Goal: Task Accomplishment & Management: Manage account settings

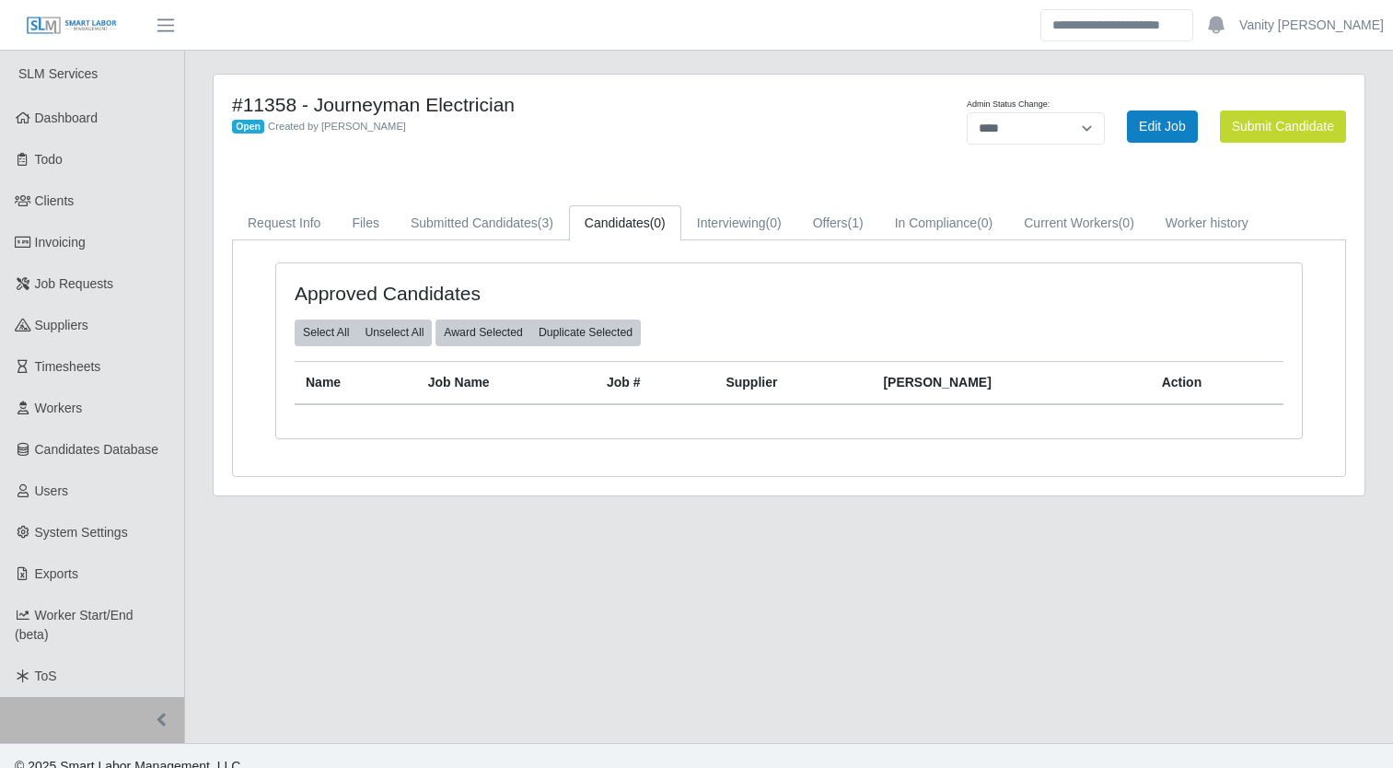
select select "****"
click at [92, 285] on span "Job Requests" at bounding box center [74, 283] width 79 height 15
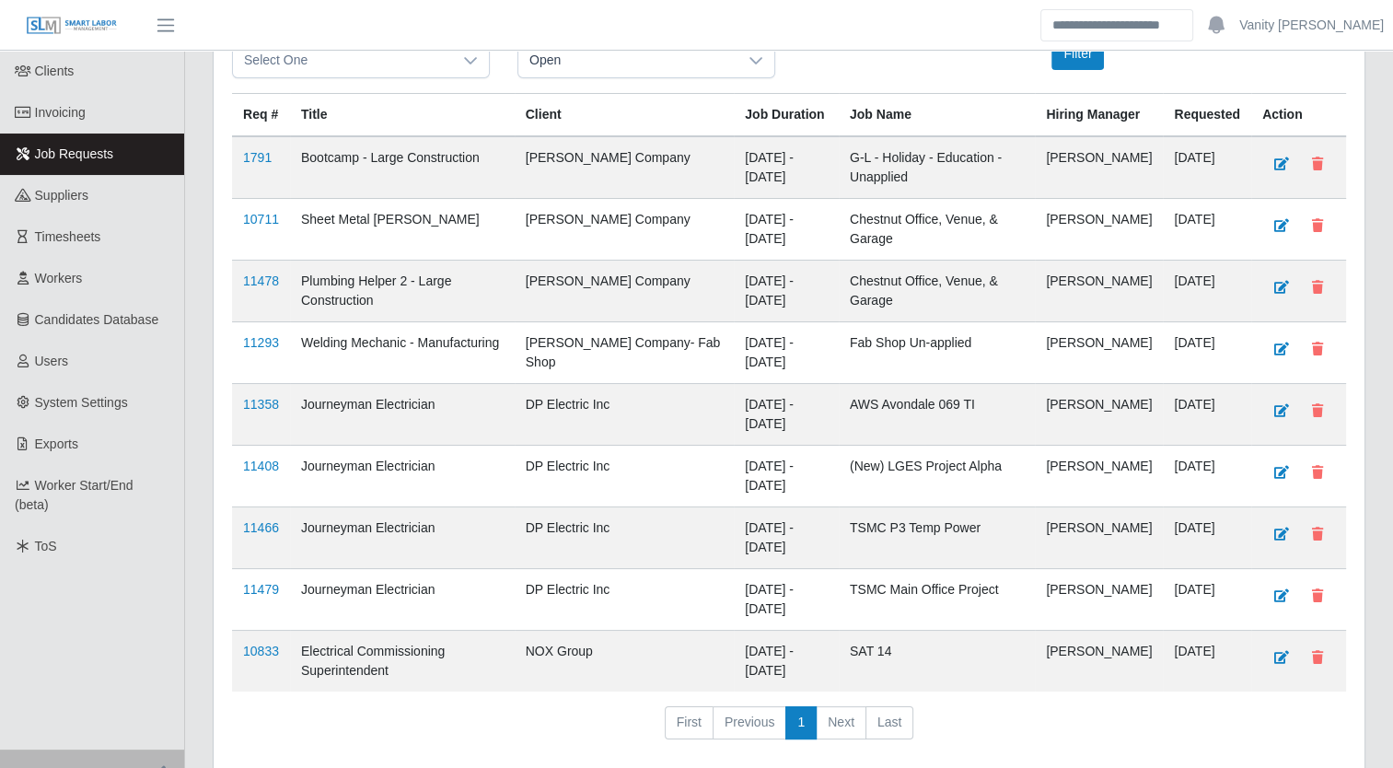
scroll to position [218, 0]
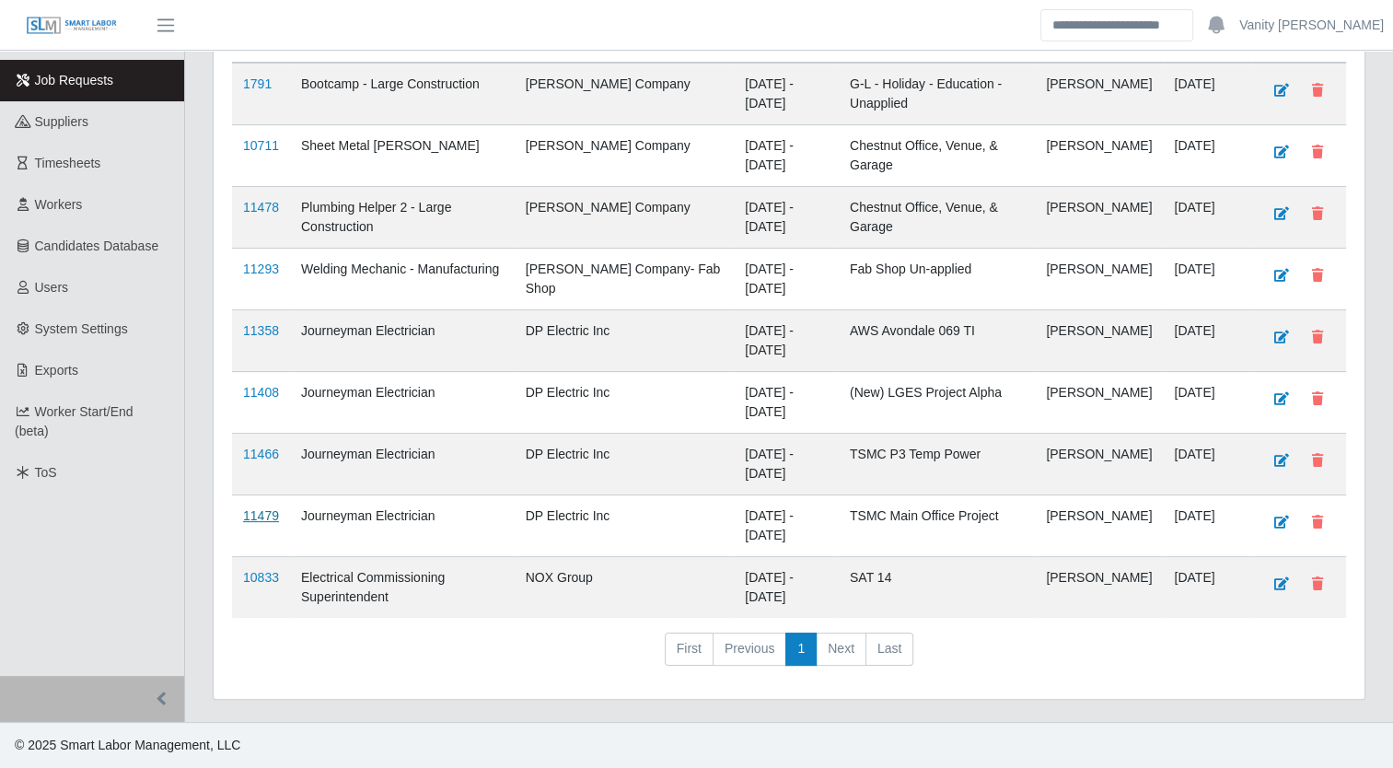
click at [270, 514] on link "11479" at bounding box center [261, 515] width 36 height 15
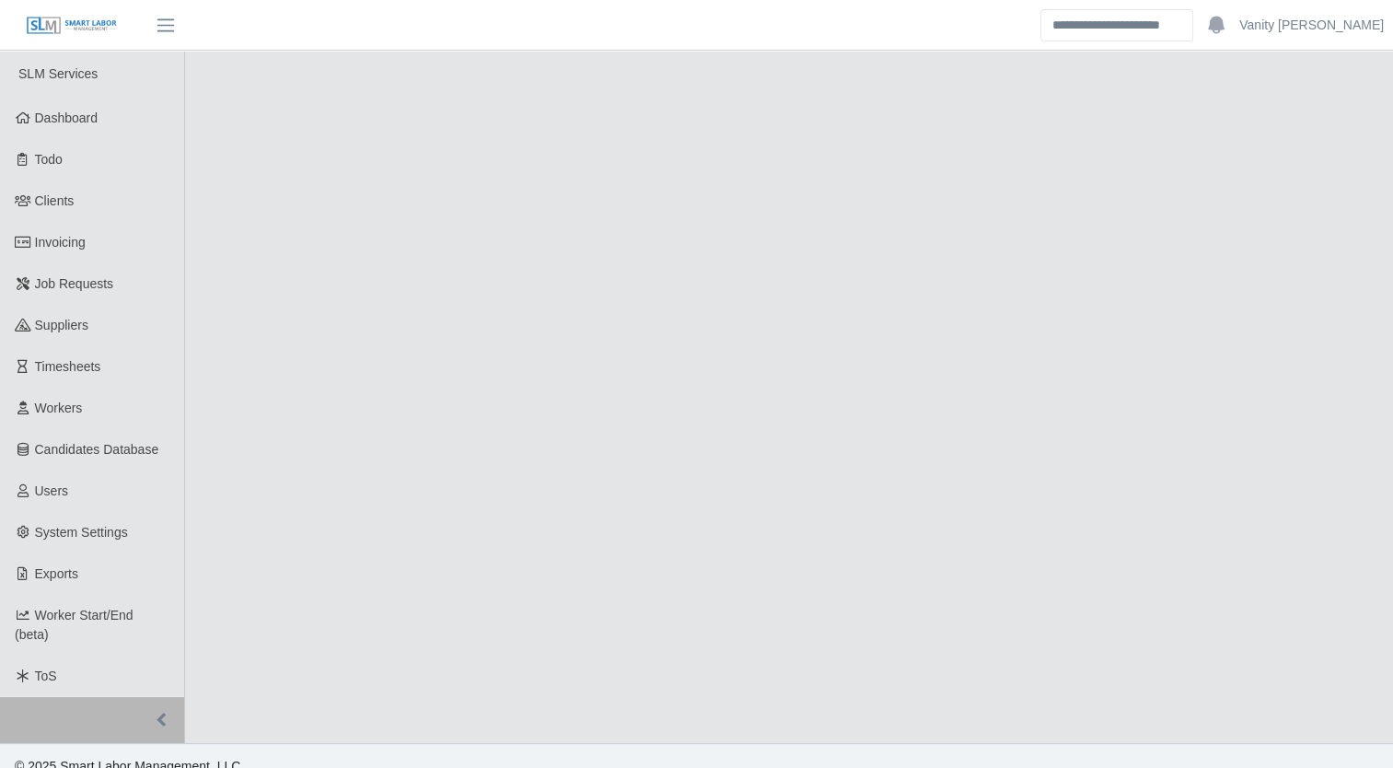
select select "****"
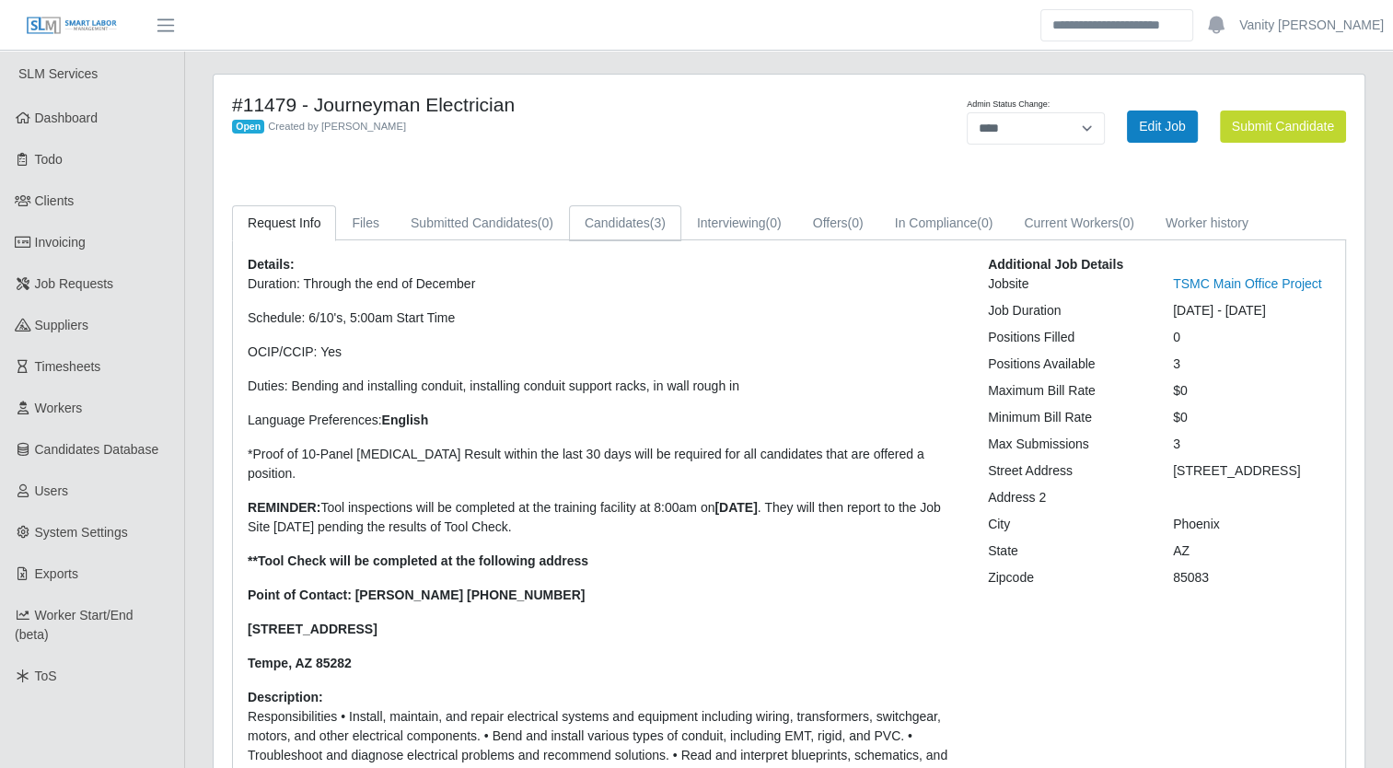
click at [625, 223] on link "Candidates (3)" at bounding box center [625, 223] width 112 height 36
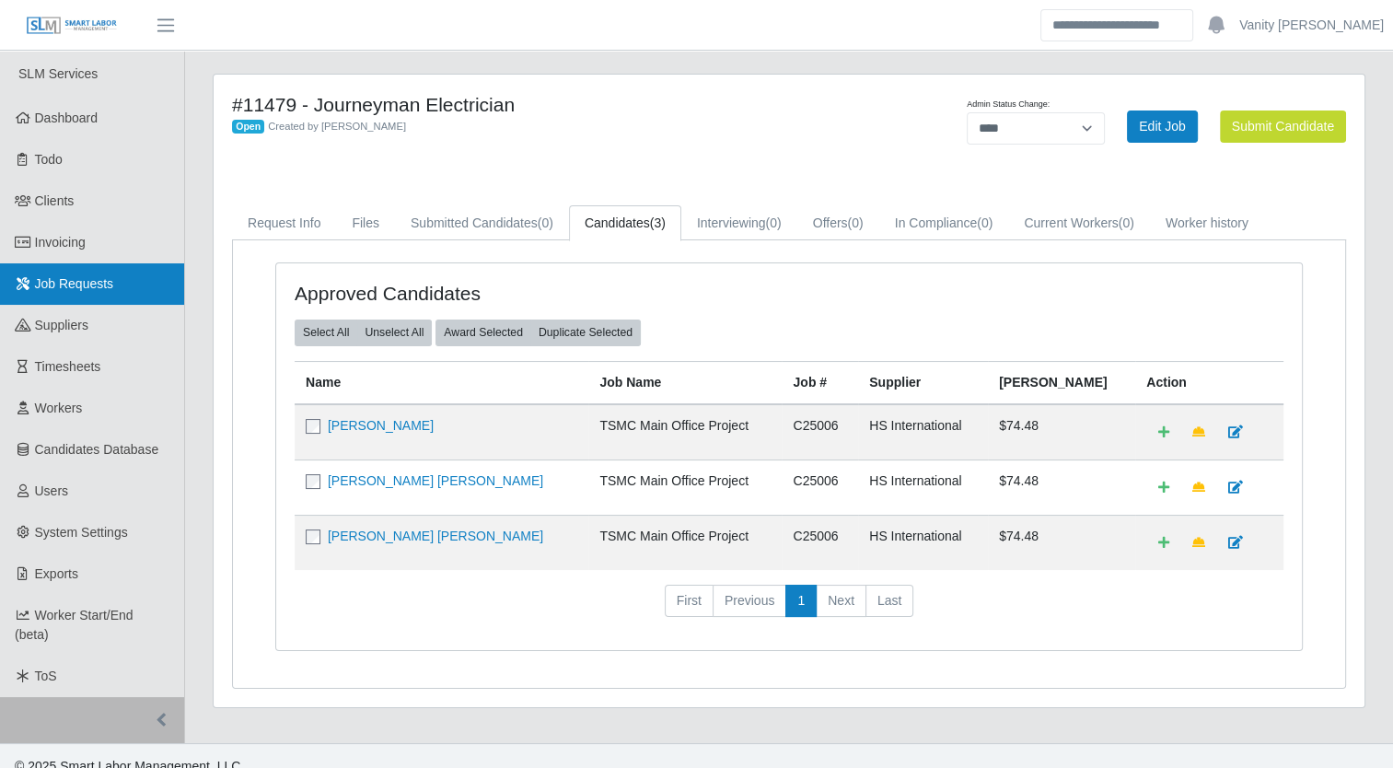
click at [77, 293] on link "Job Requests" at bounding box center [92, 283] width 184 height 41
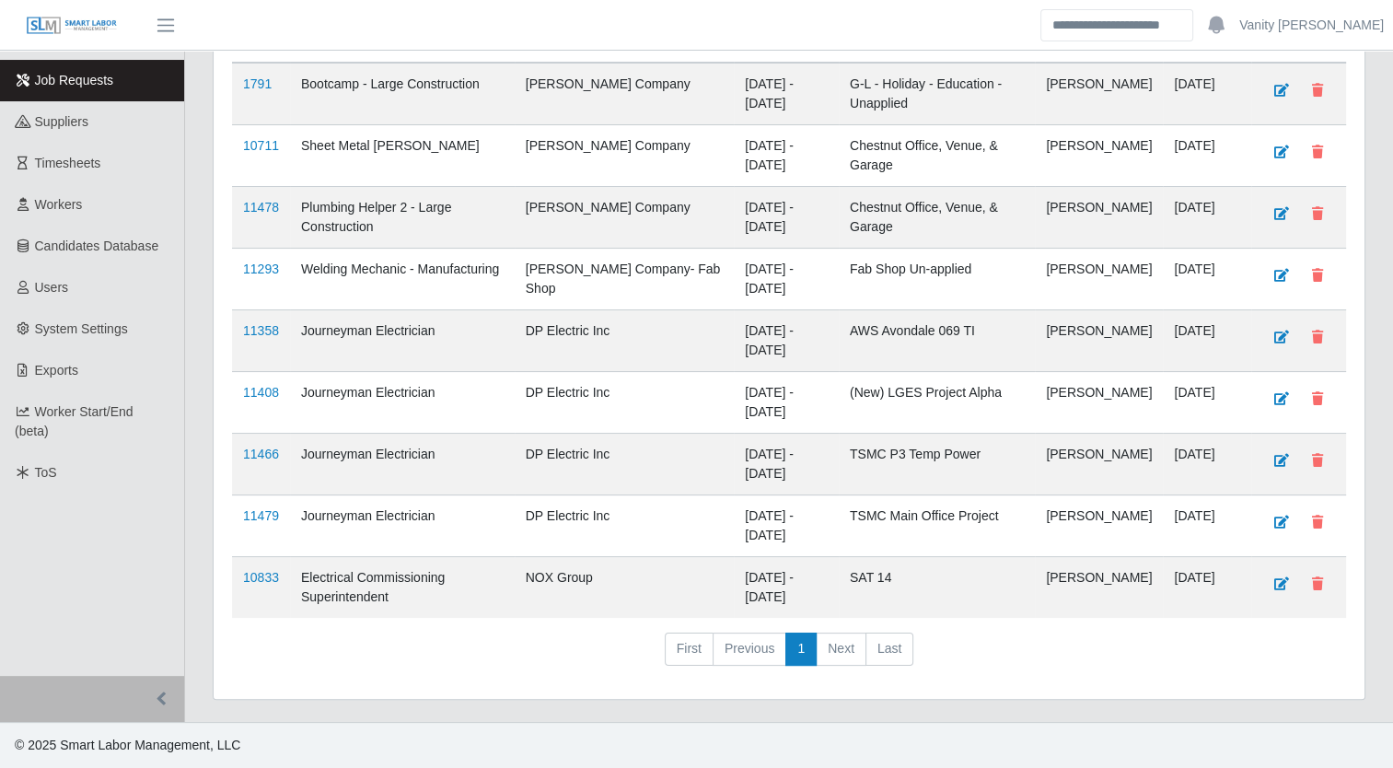
scroll to position [218, 0]
click at [276, 387] on link "11408" at bounding box center [261, 392] width 36 height 15
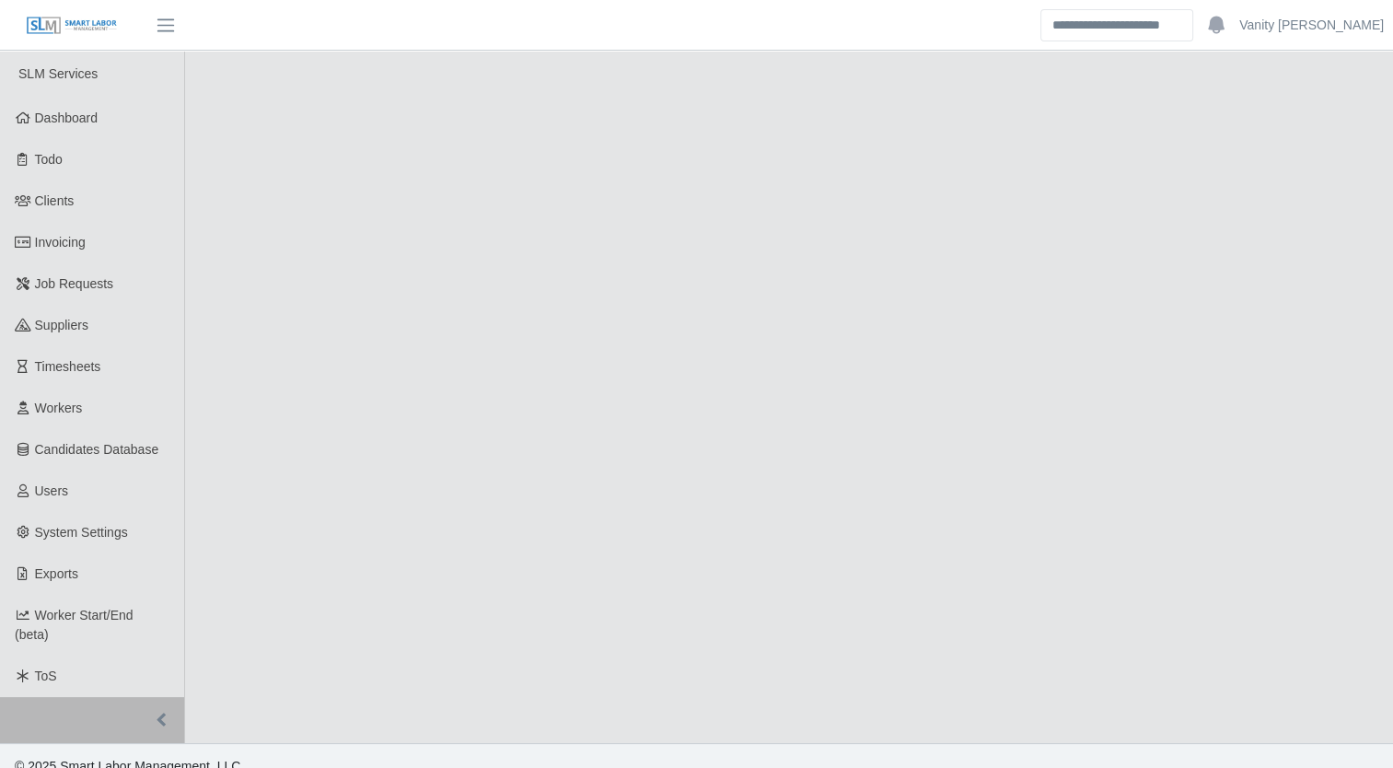
select select "****"
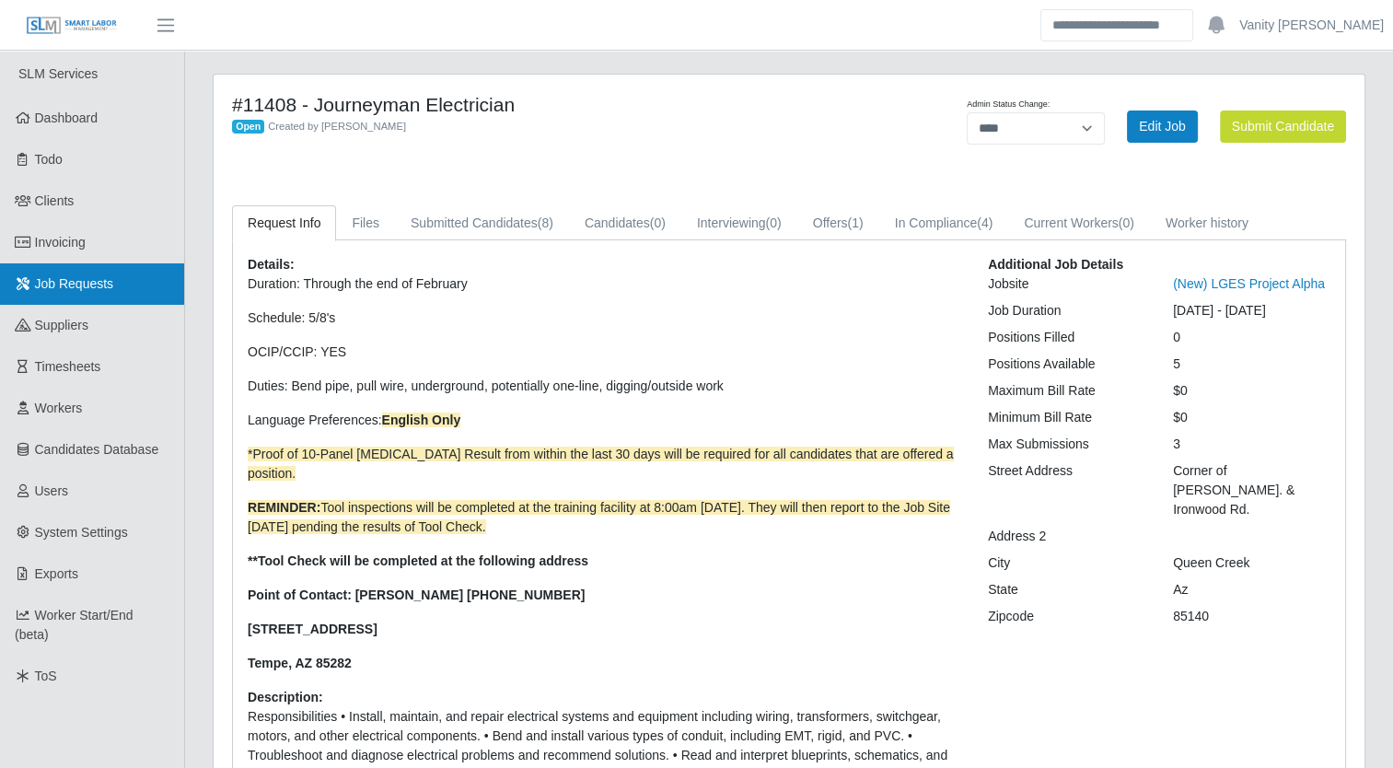
click at [110, 301] on link "Job Requests" at bounding box center [92, 283] width 184 height 41
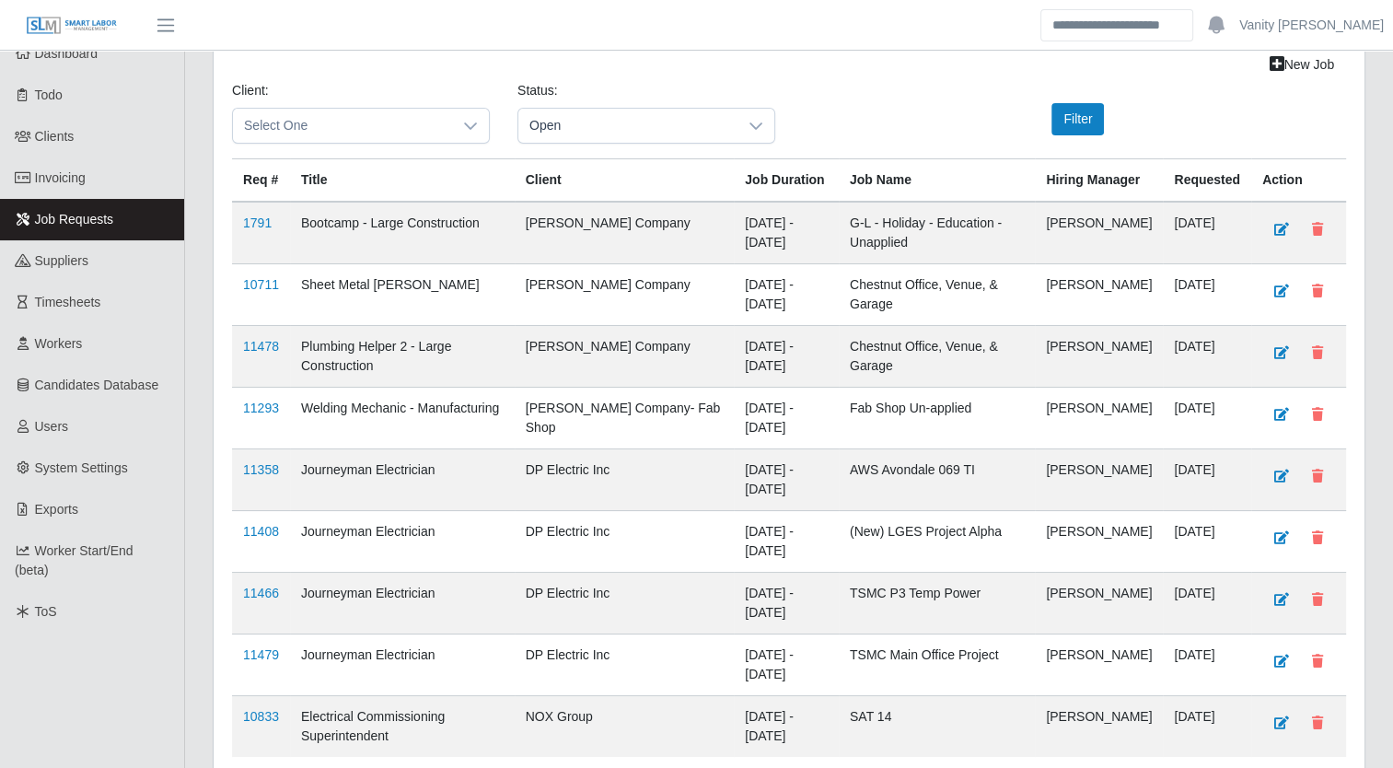
scroll to position [184, 0]
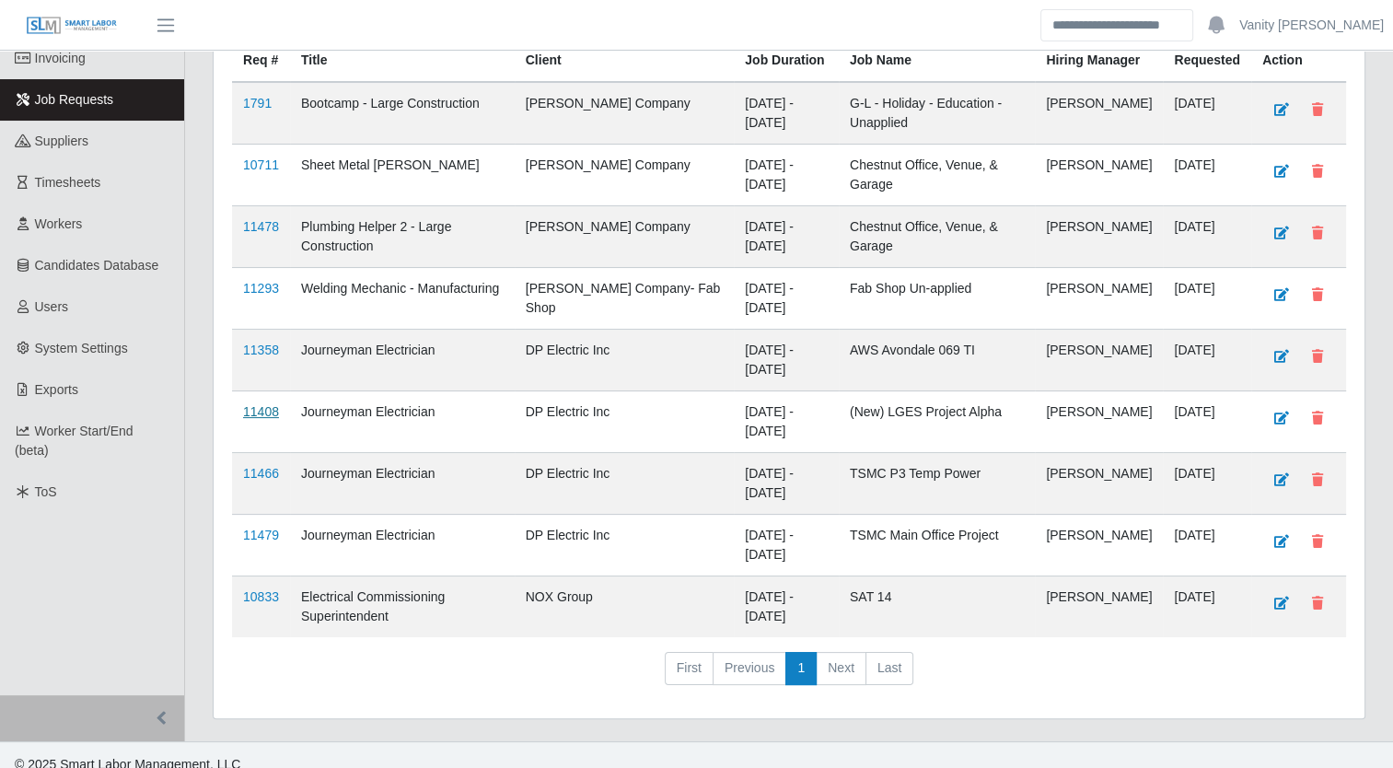
click at [269, 419] on link "11408" at bounding box center [261, 411] width 36 height 15
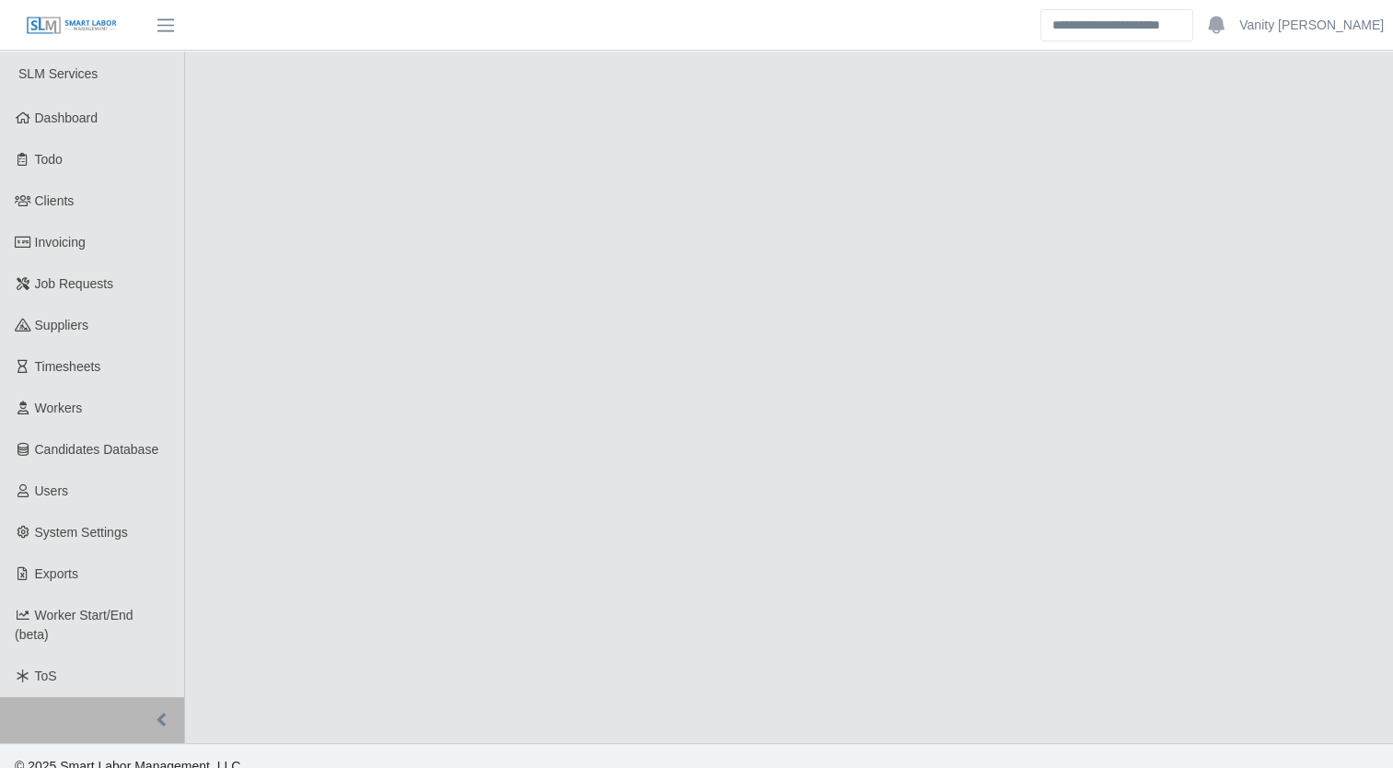
select select "****"
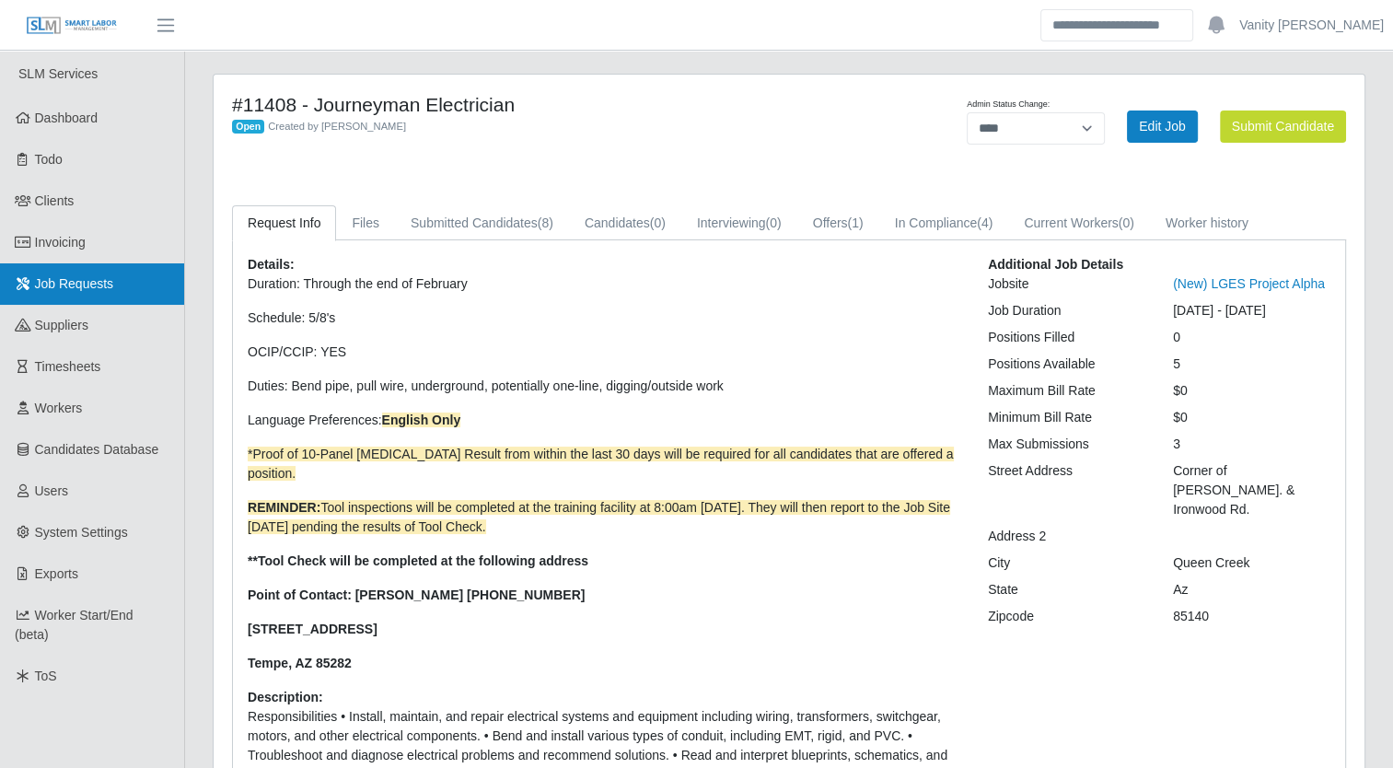
click at [76, 290] on span "Job Requests" at bounding box center [74, 283] width 79 height 15
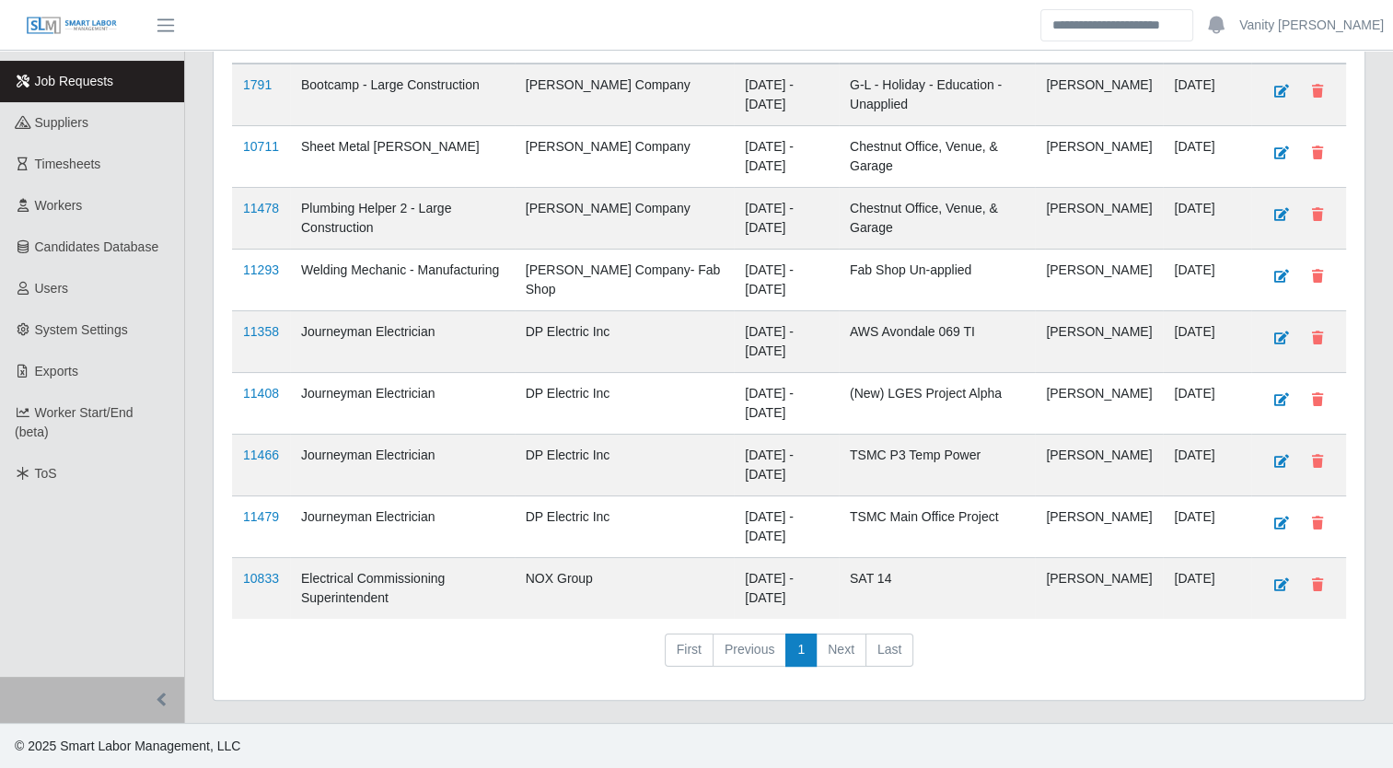
scroll to position [204, 0]
click at [262, 338] on link "11358" at bounding box center [261, 330] width 36 height 15
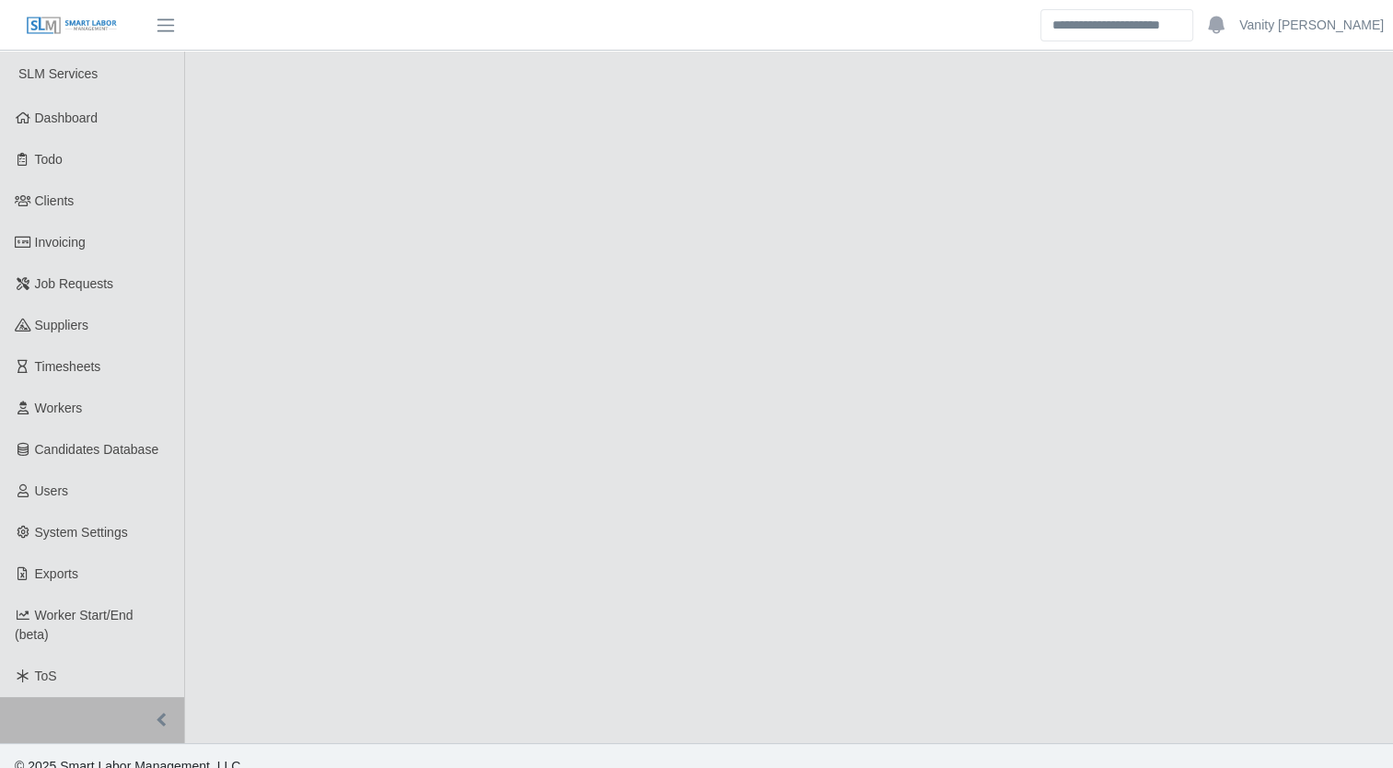
select select "****"
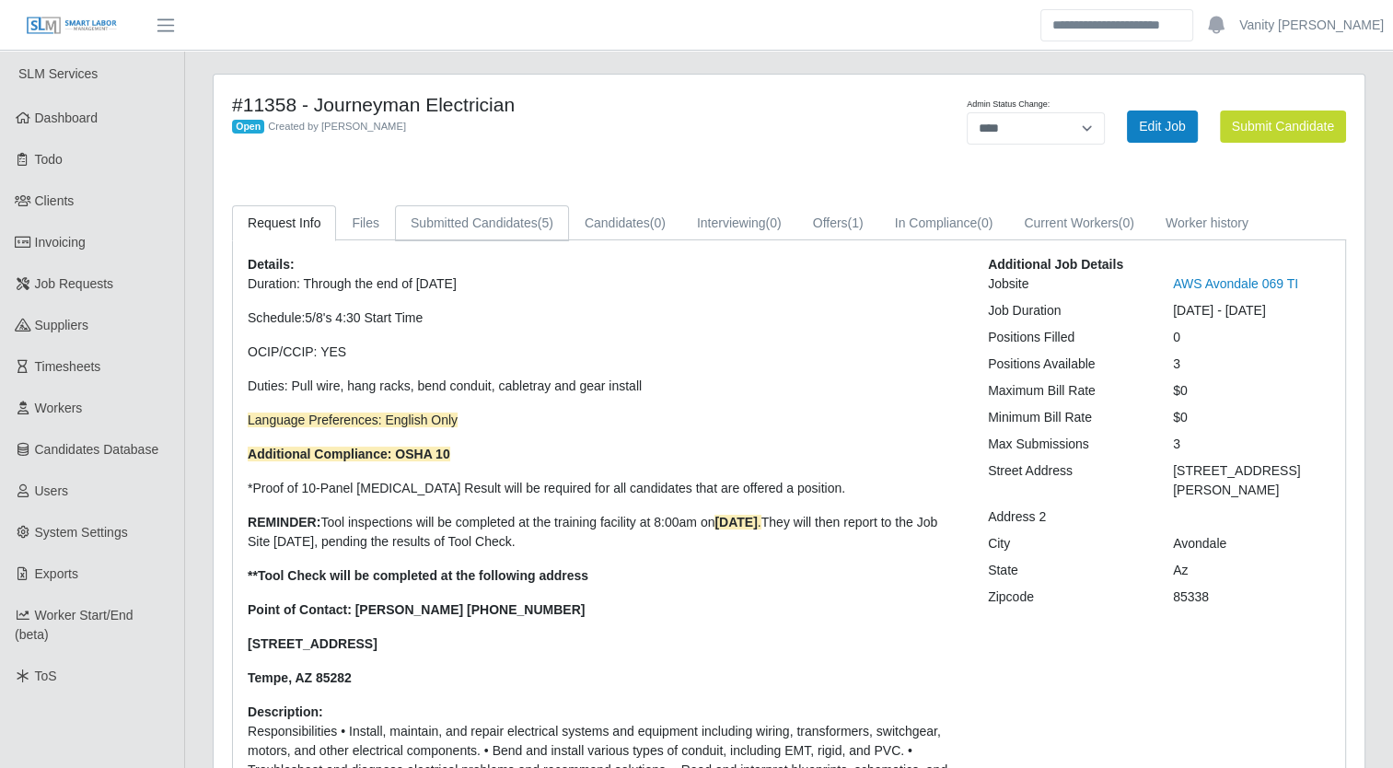
click at [464, 219] on link "Submitted Candidates (5)" at bounding box center [482, 223] width 174 height 36
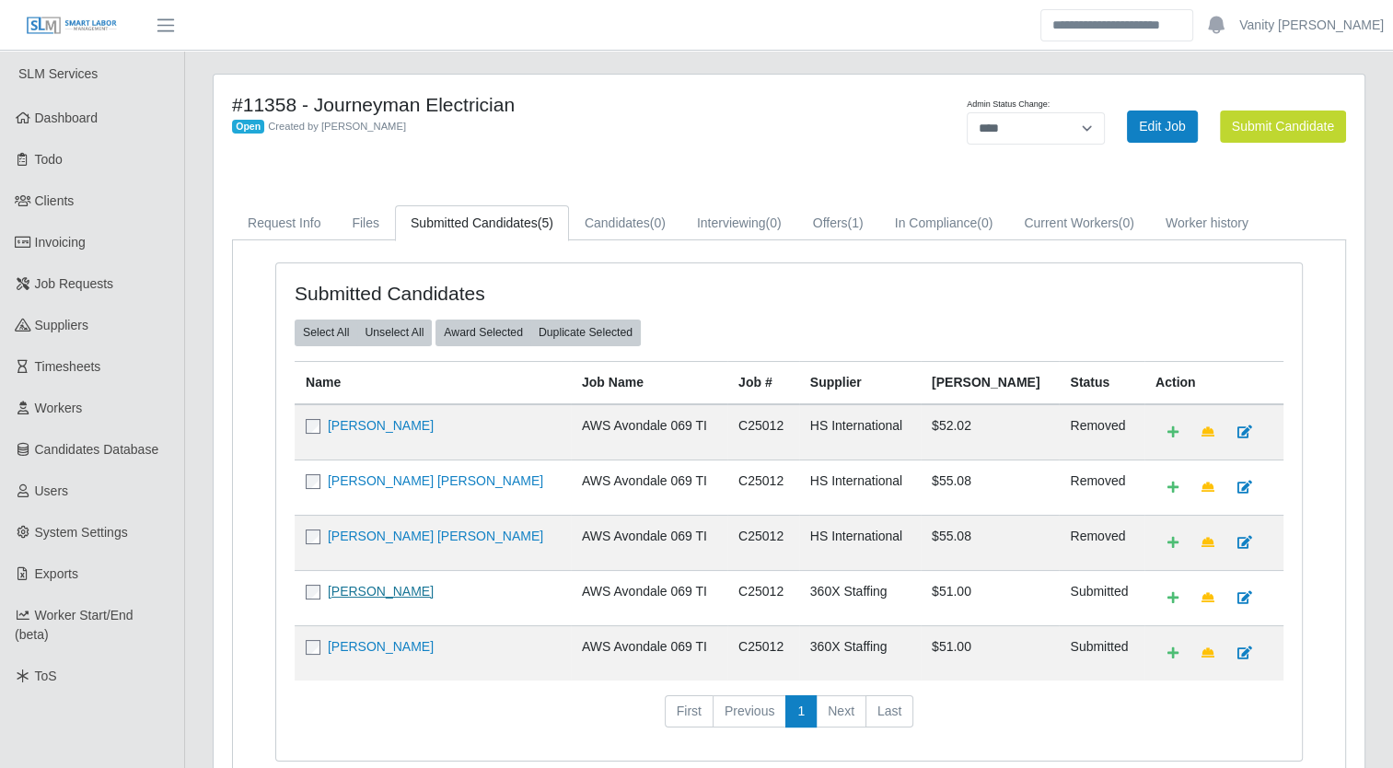
click at [366, 591] on link "Rafael Velazquez Urrutia" at bounding box center [381, 591] width 106 height 15
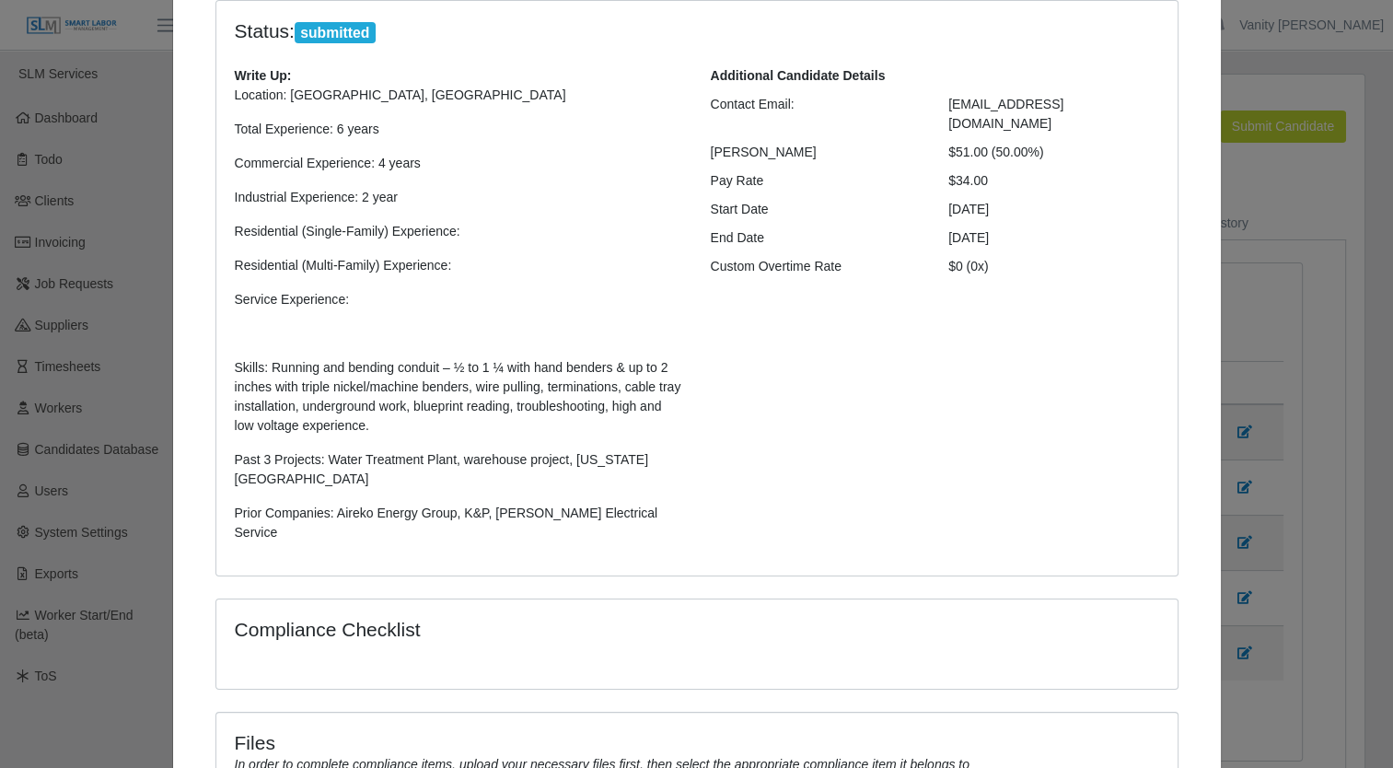
scroll to position [343, 0]
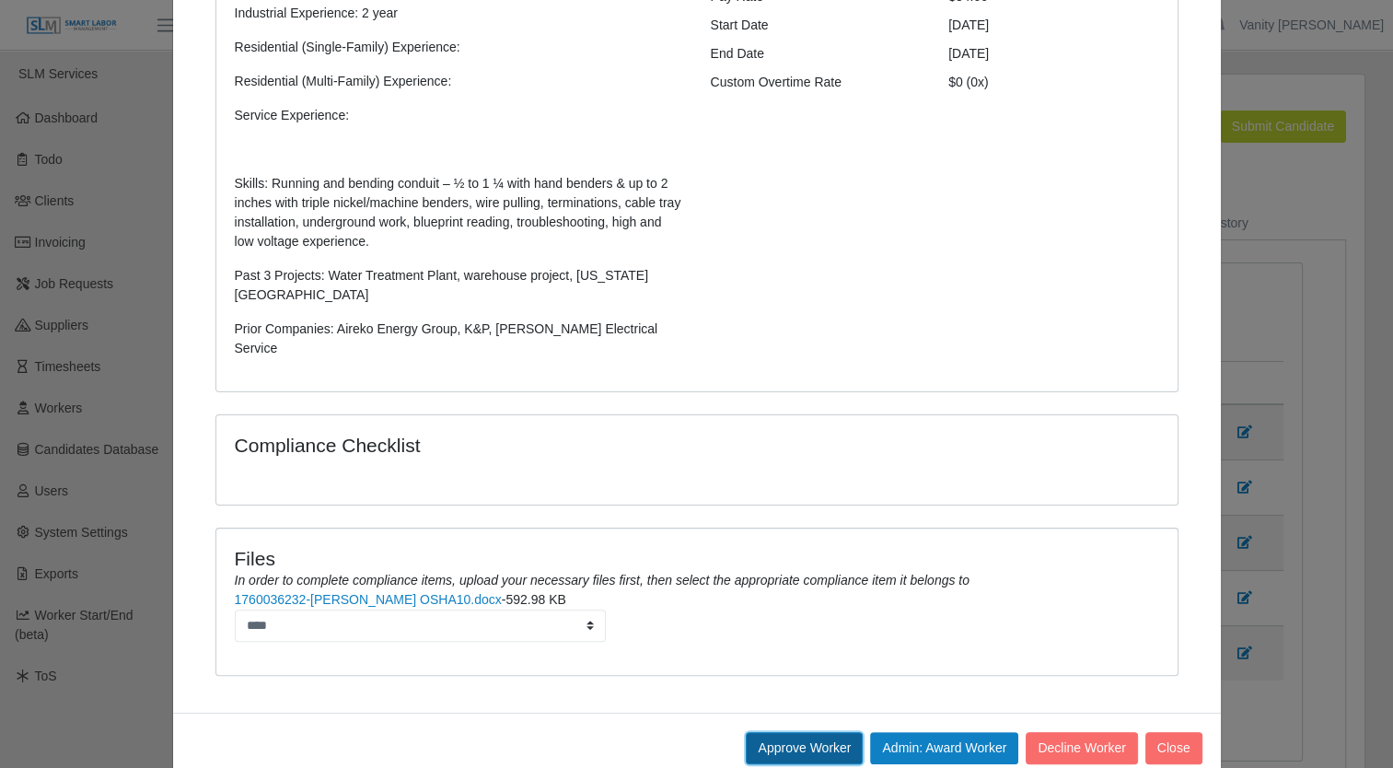
click at [802, 732] on button "Approve Worker" at bounding box center [804, 748] width 117 height 32
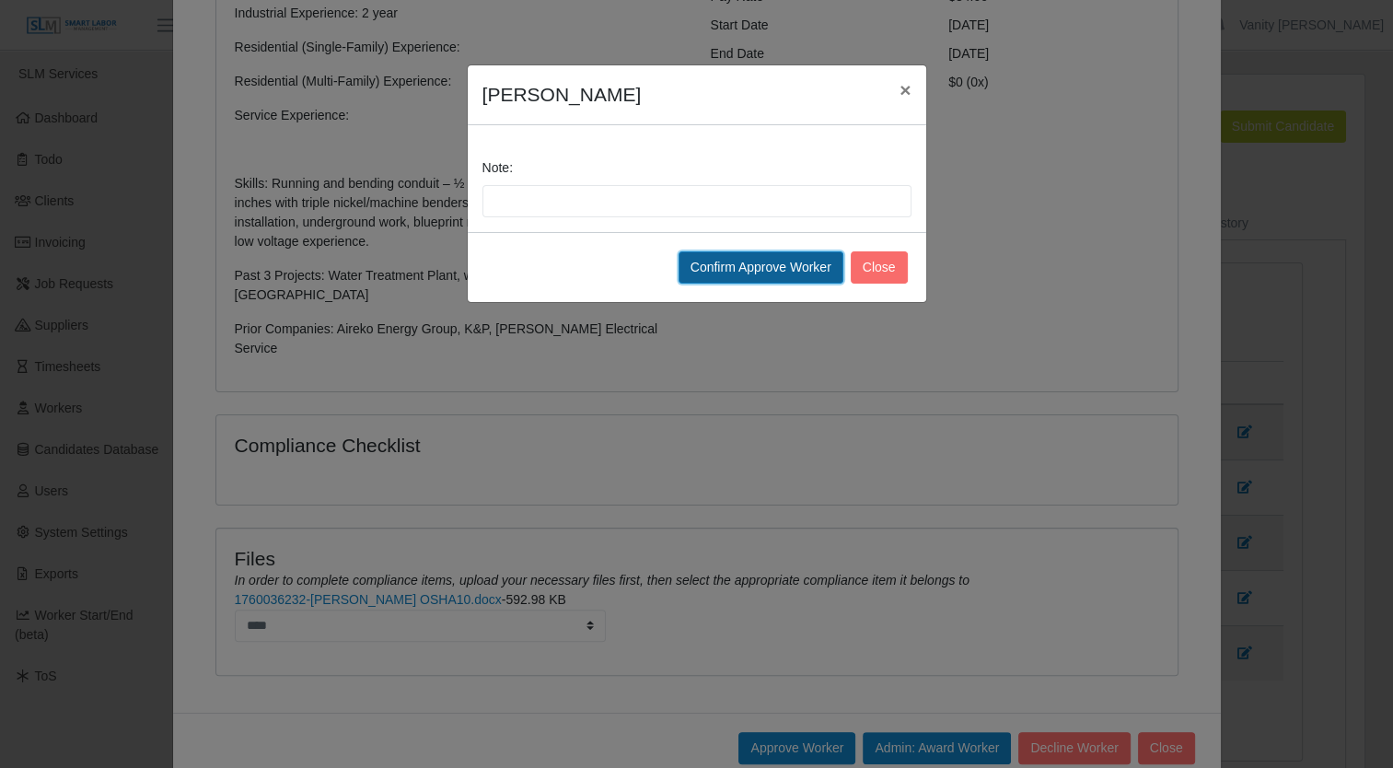
click at [753, 276] on button "Confirm Approve Worker" at bounding box center [761, 267] width 165 height 32
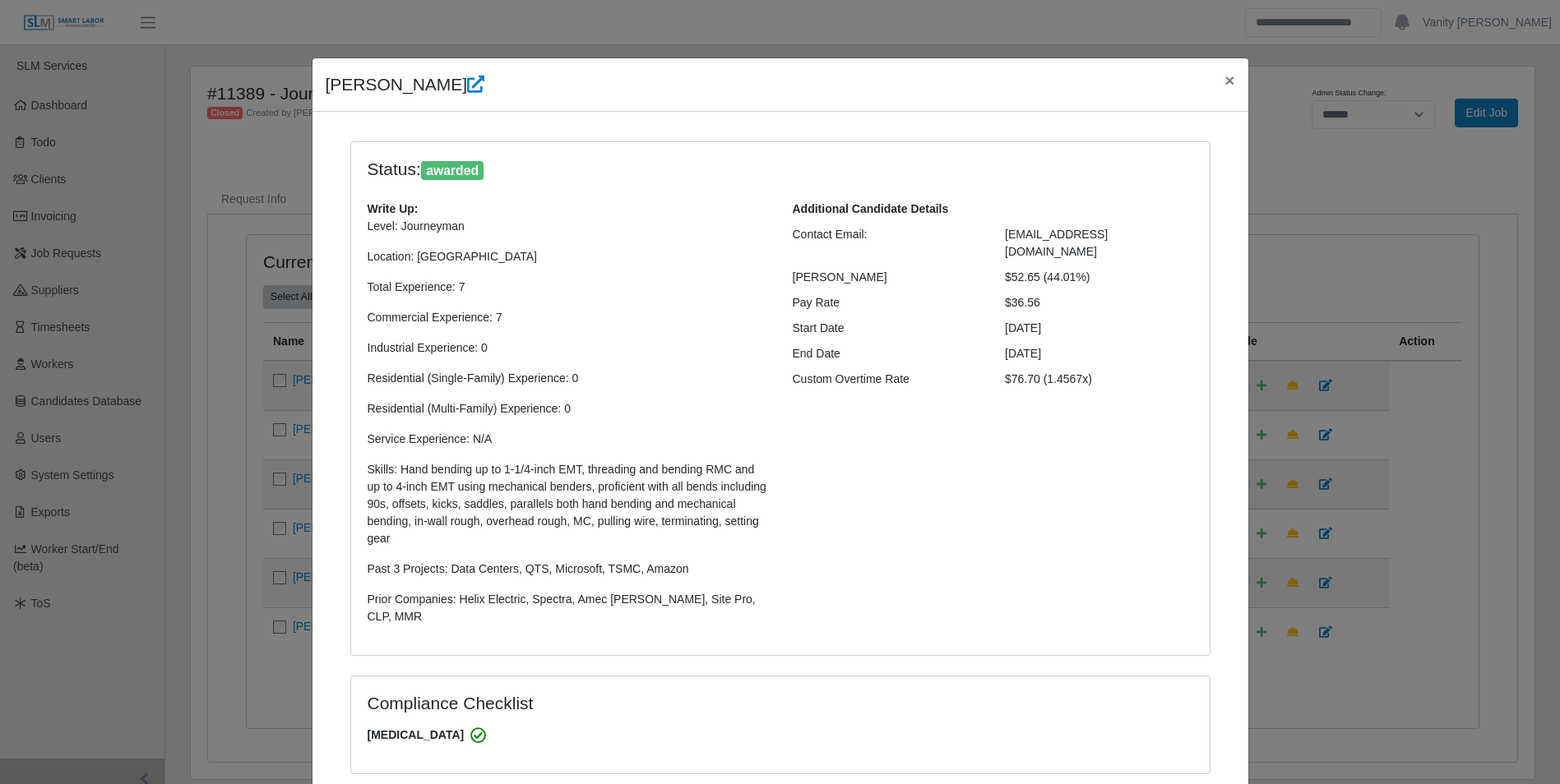
select select "******"
select select "**********"
click at [1224, 71] on span "×" at bounding box center [1229, 79] width 10 height 19
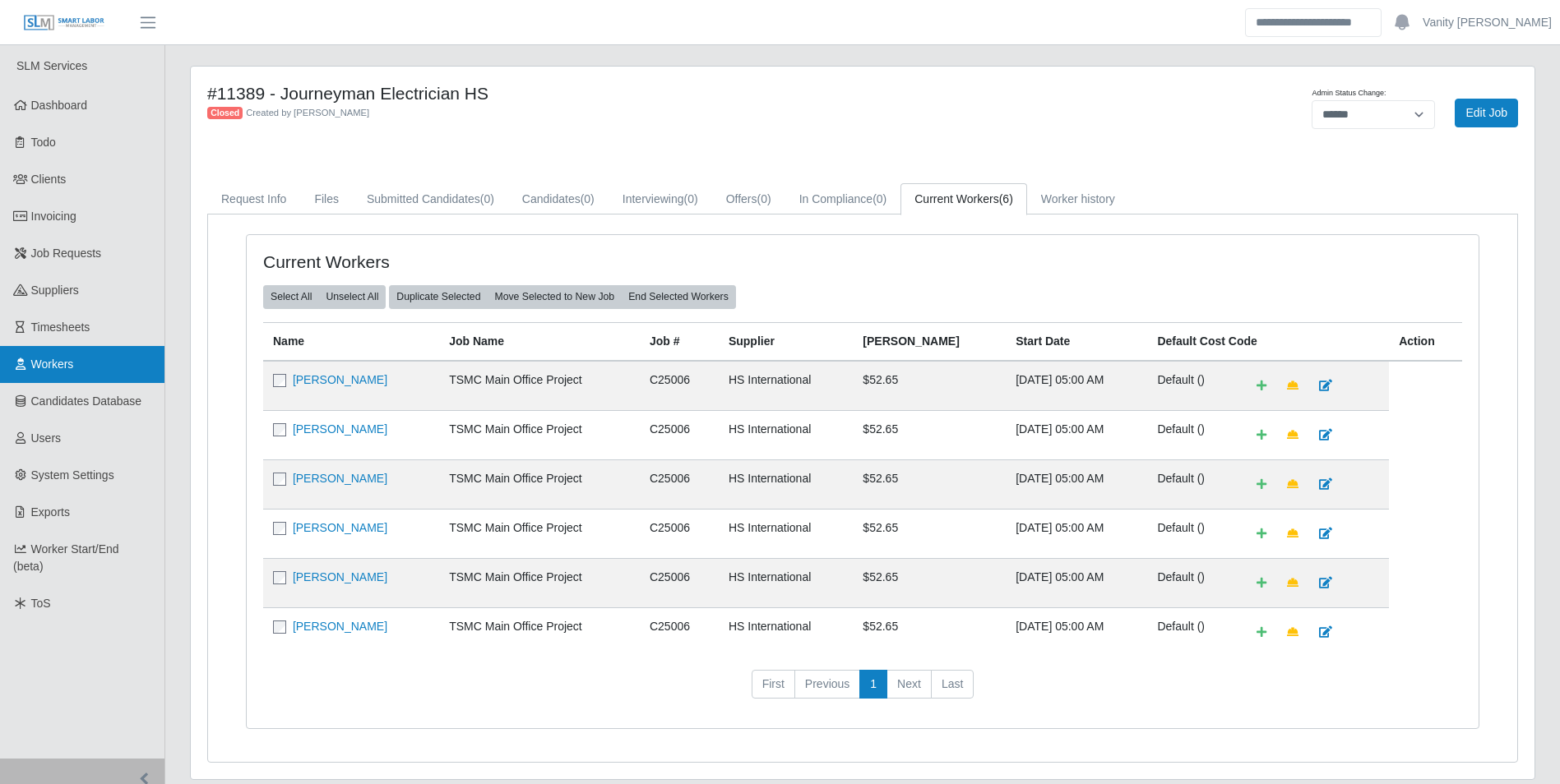
click at [44, 363] on span "Workers" at bounding box center [53, 364] width 43 height 13
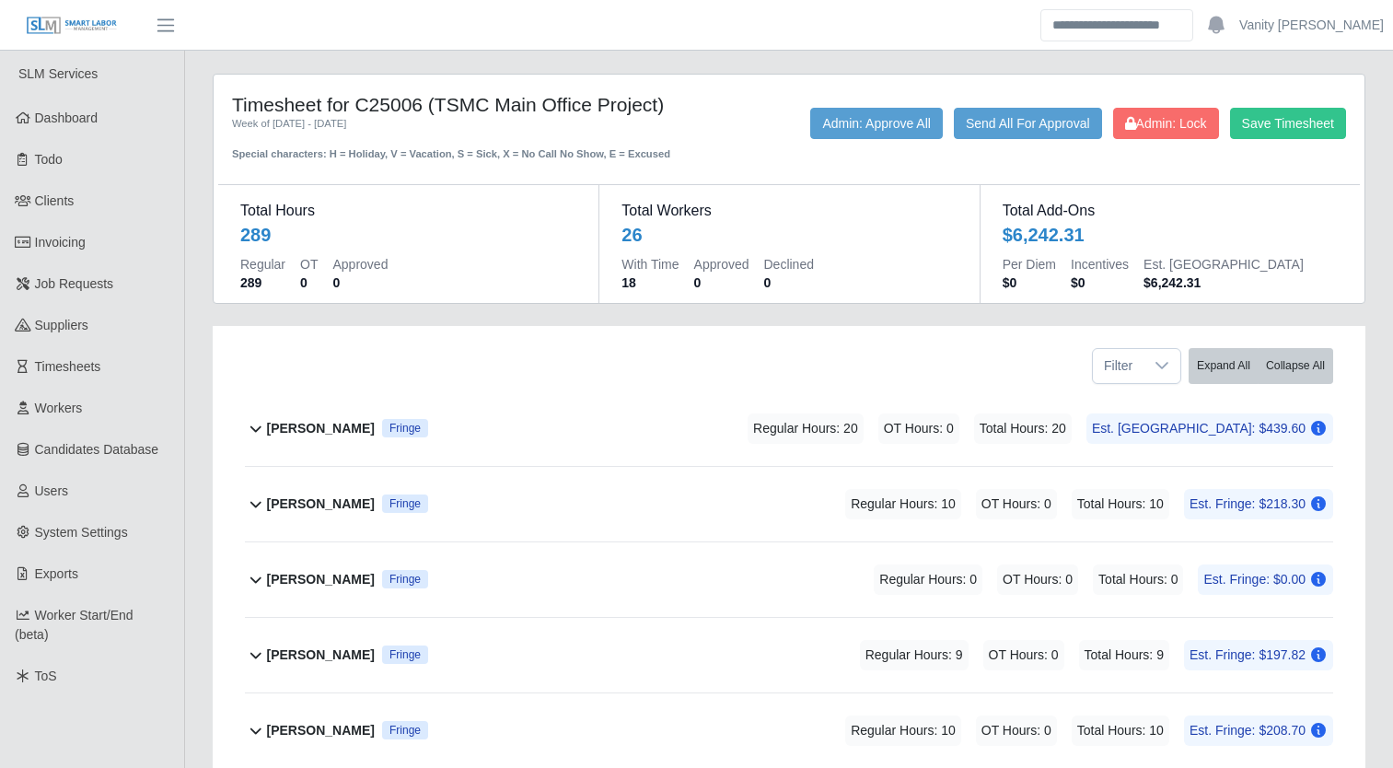
scroll to position [335, 0]
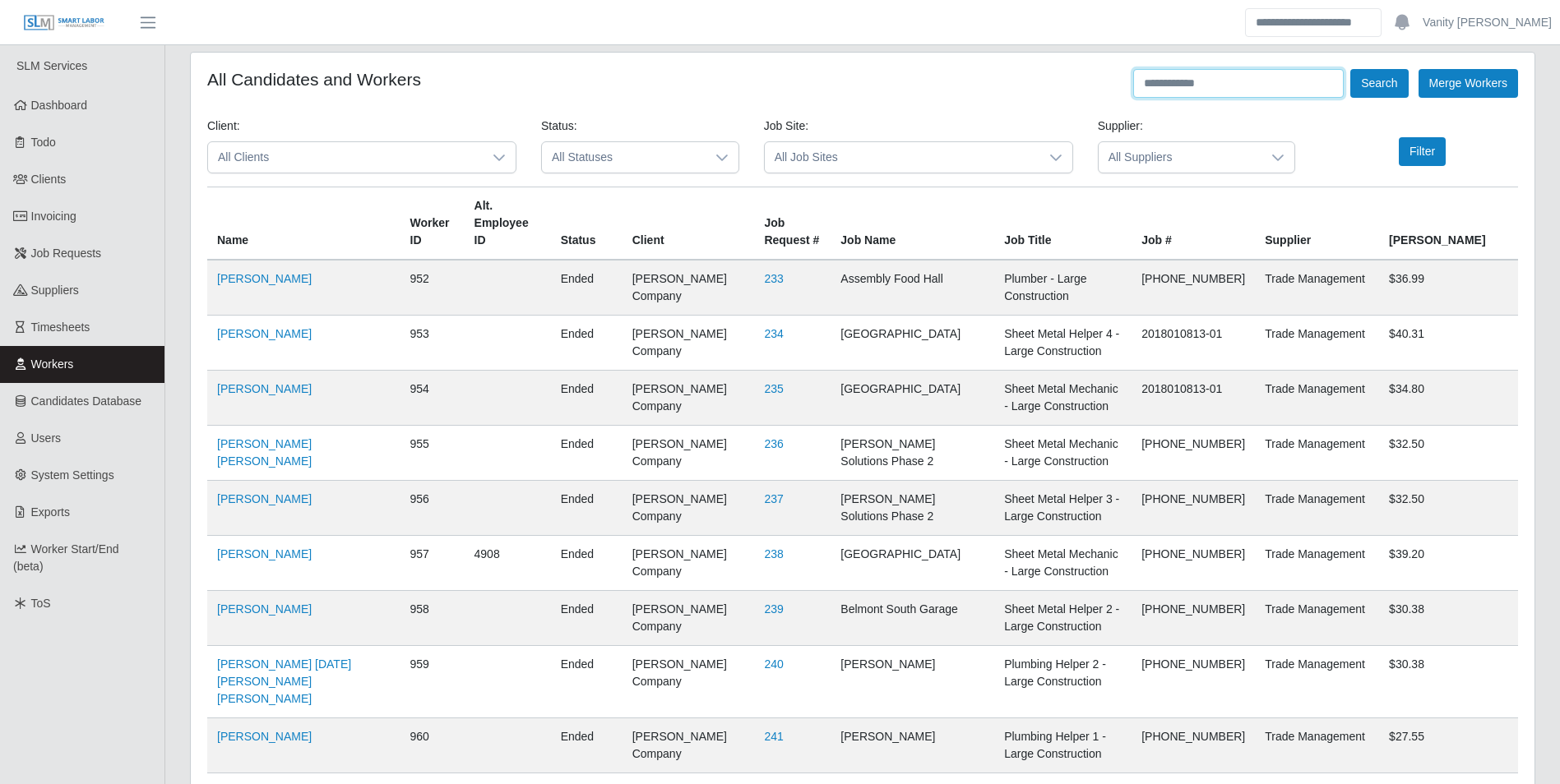
drag, startPoint x: 1164, startPoint y: 86, endPoint x: 1174, endPoint y: 86, distance: 10.0
click at [1164, 86] on input "text" at bounding box center [1239, 83] width 211 height 29
click at [1350, 69] on button "Search" at bounding box center [1379, 83] width 57 height 29
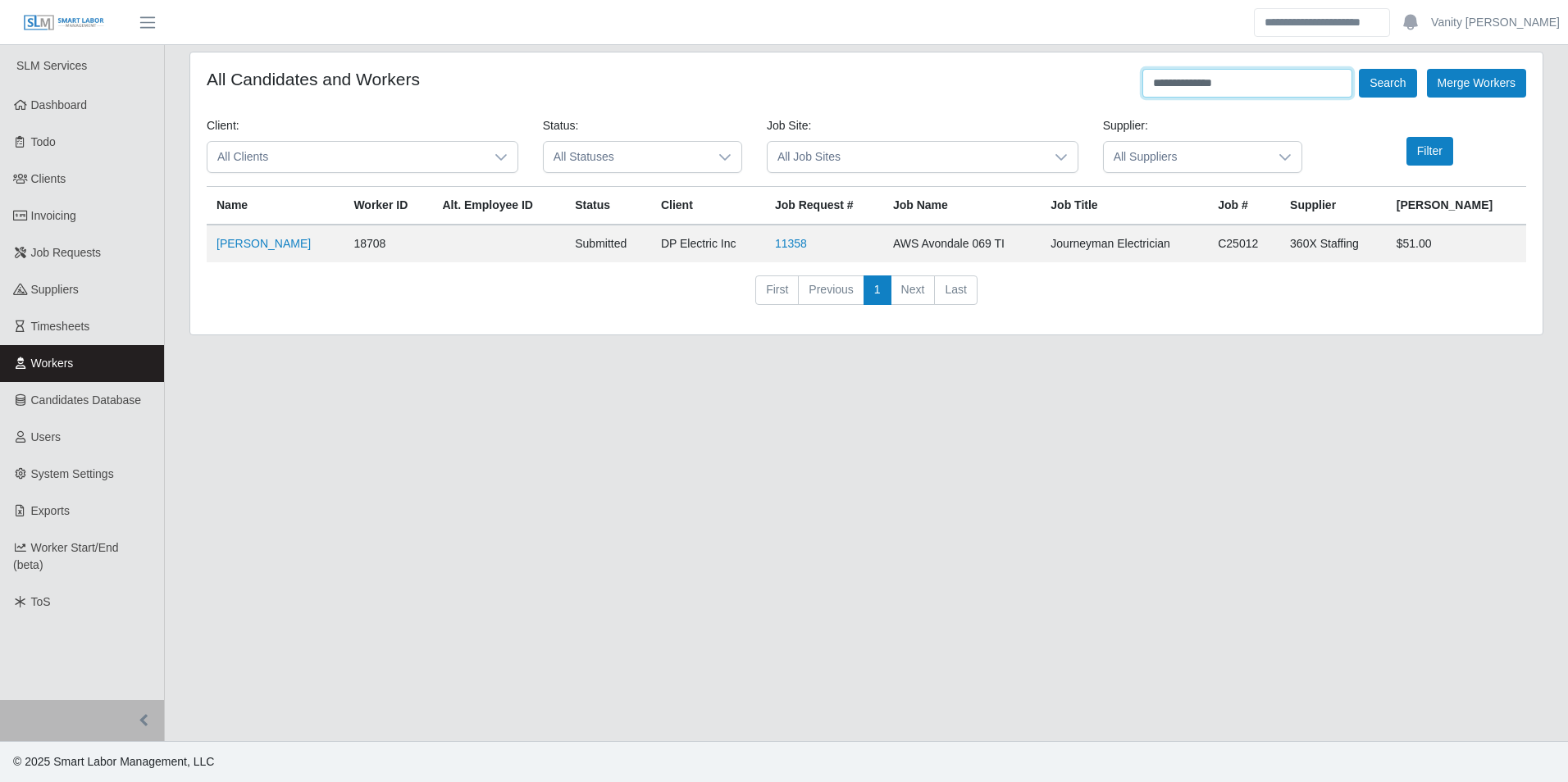
click at [1359, 69] on button "Search" at bounding box center [1387, 83] width 57 height 29
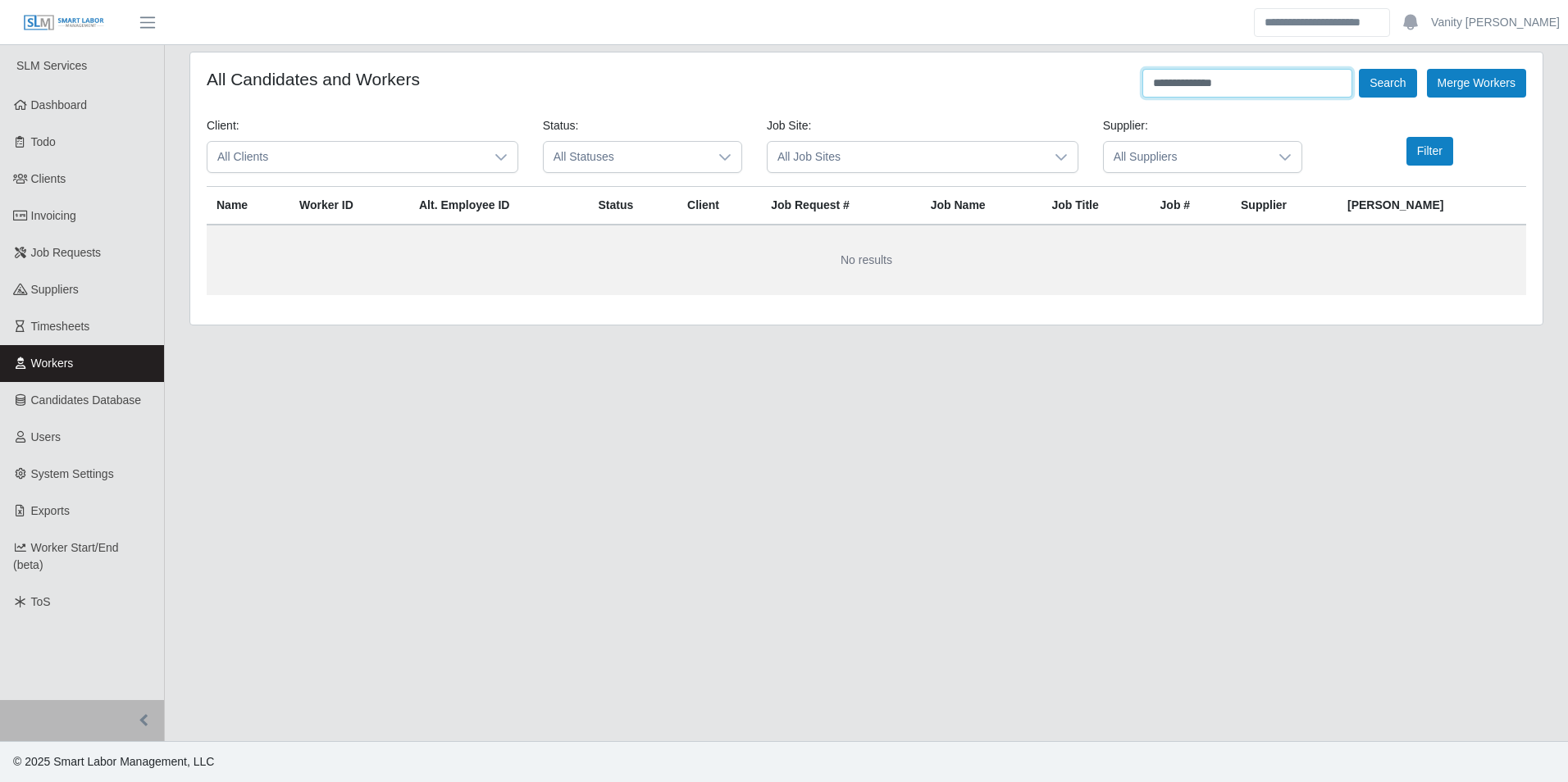
drag, startPoint x: 1262, startPoint y: 81, endPoint x: 1028, endPoint y: 104, distance: 235.1
click at [1028, 103] on form "**********" at bounding box center [866, 182] width 1320 height 226
type input "**********"
click at [1359, 69] on button "Search" at bounding box center [1387, 83] width 57 height 29
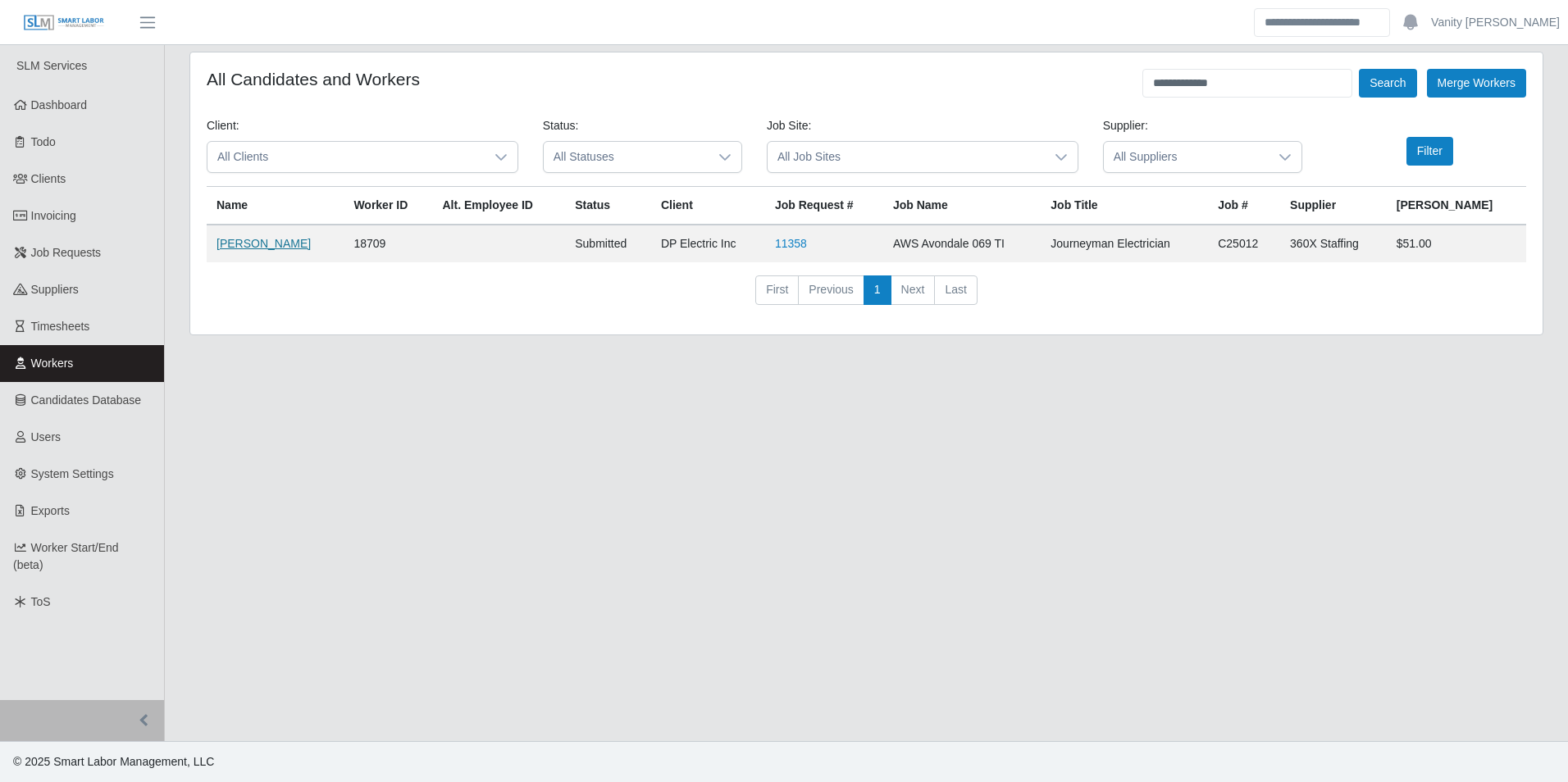
click at [268, 240] on link "[PERSON_NAME]" at bounding box center [264, 243] width 94 height 13
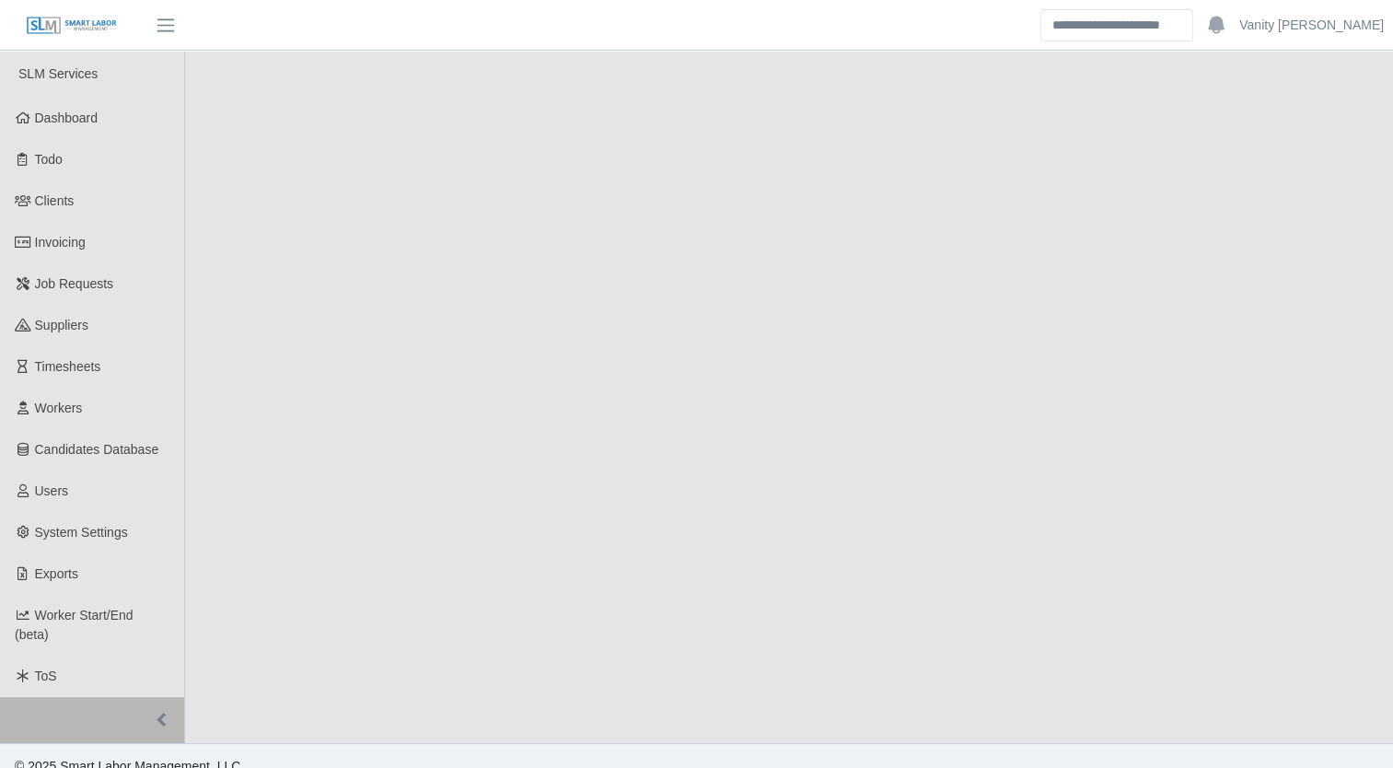
select select "****"
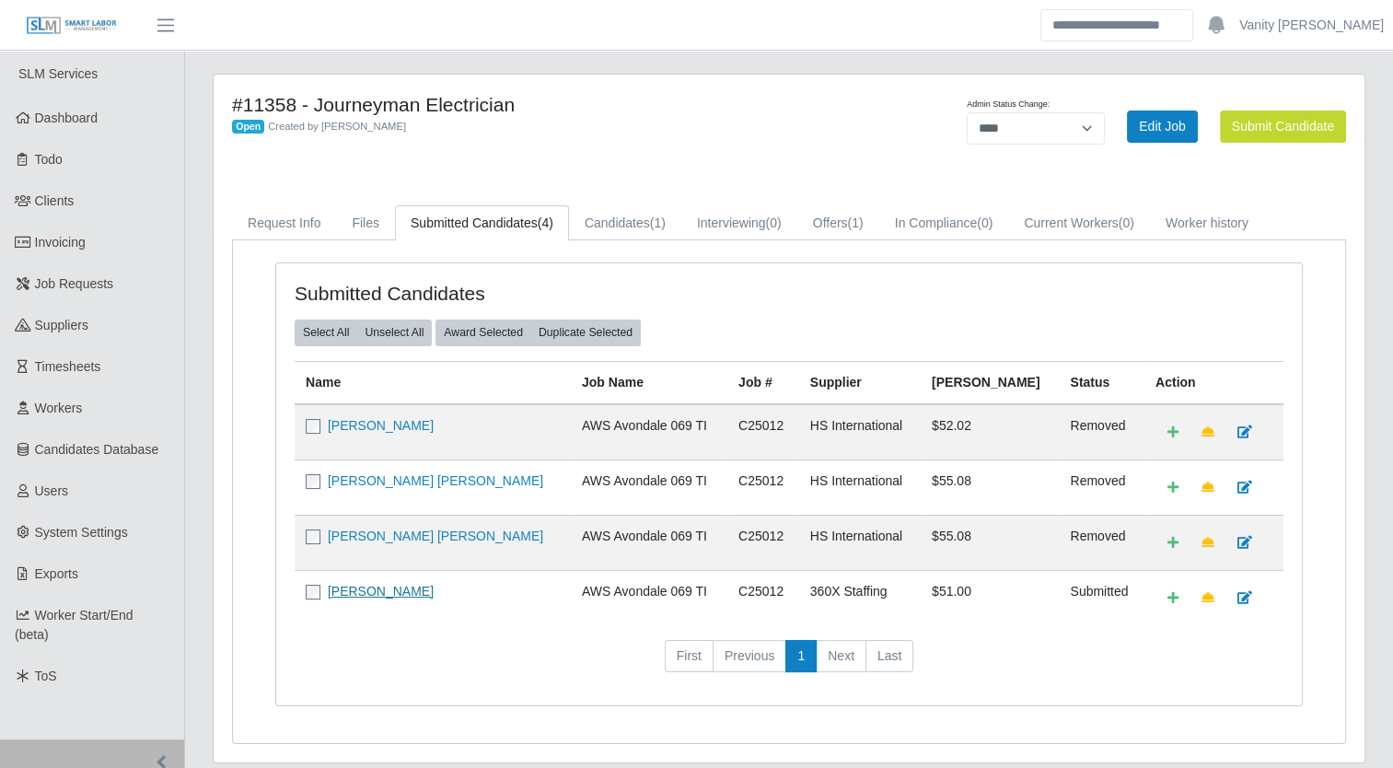
click at [334, 588] on link "[PERSON_NAME]" at bounding box center [381, 591] width 106 height 15
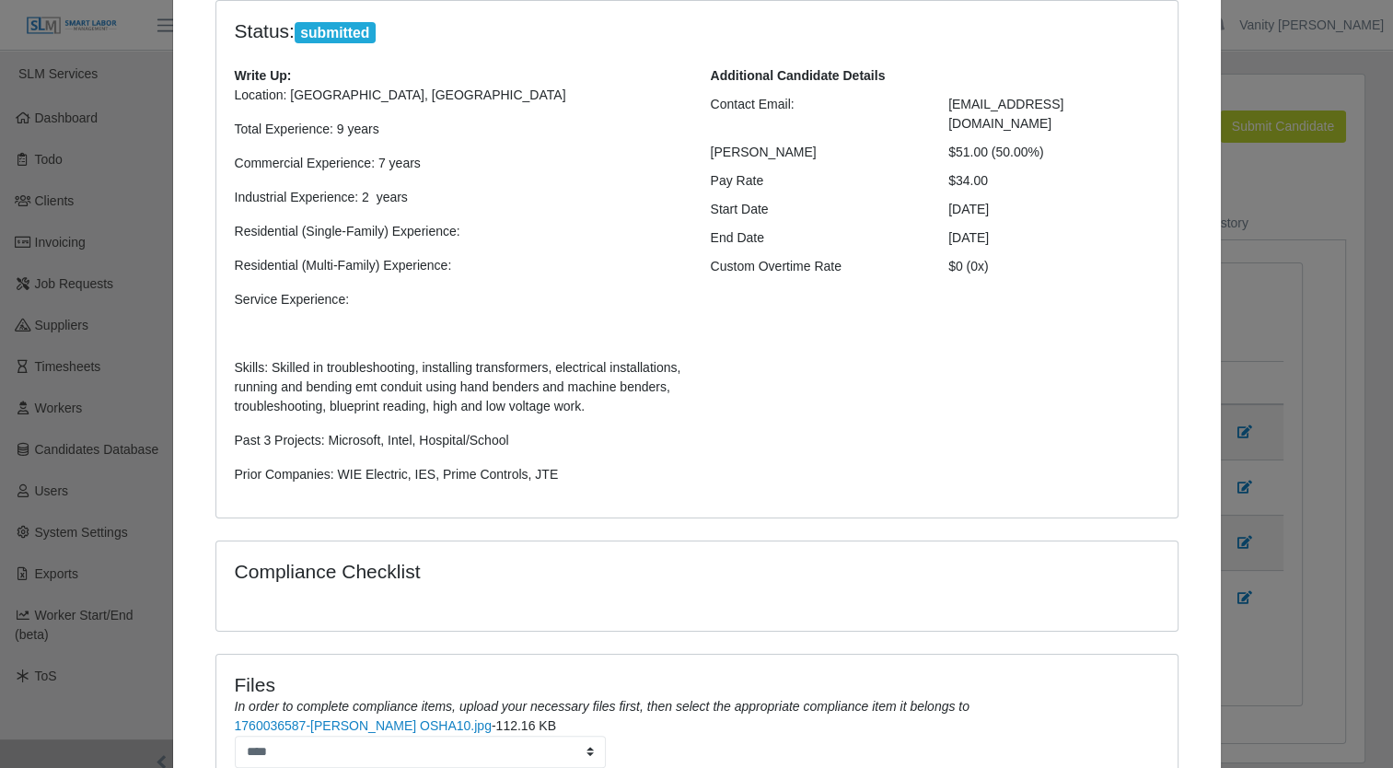
scroll to position [323, 0]
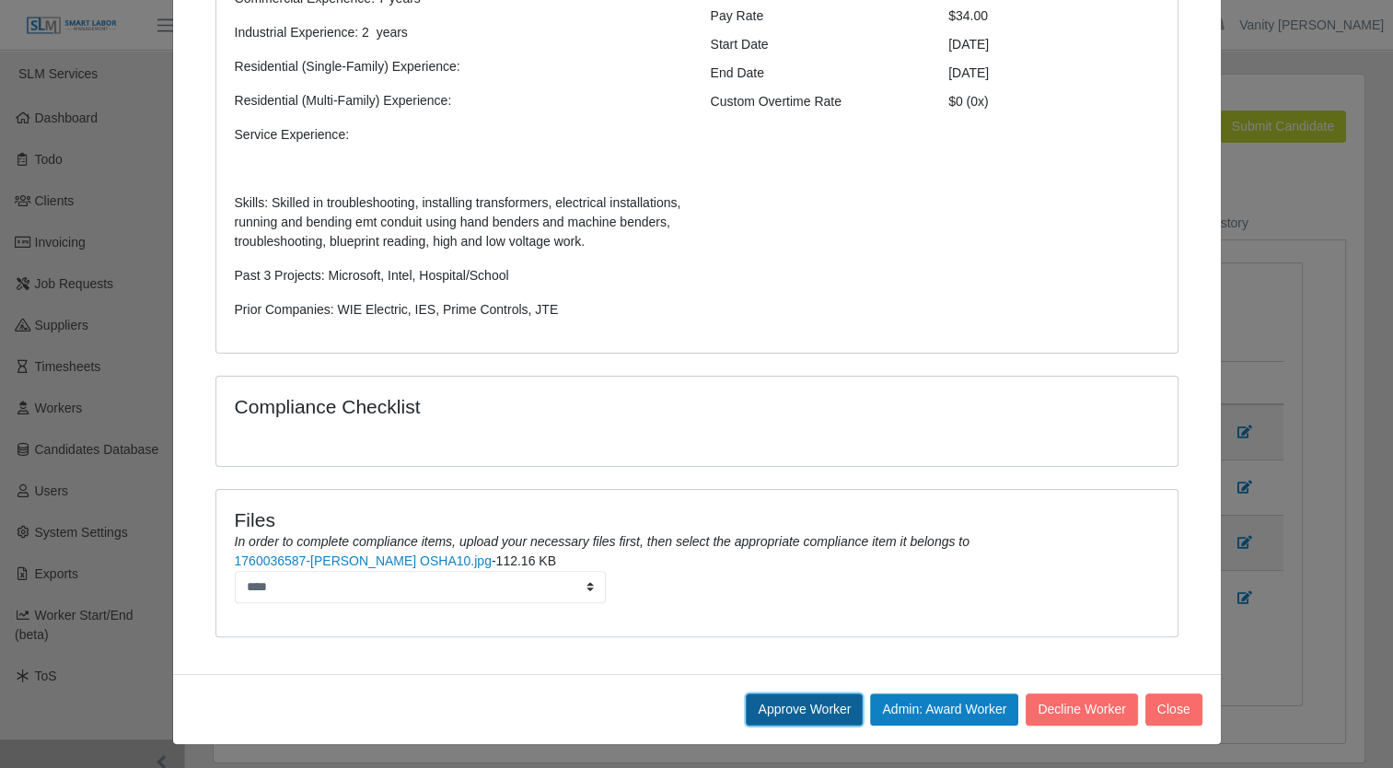
click at [785, 704] on button "Approve Worker" at bounding box center [804, 709] width 117 height 32
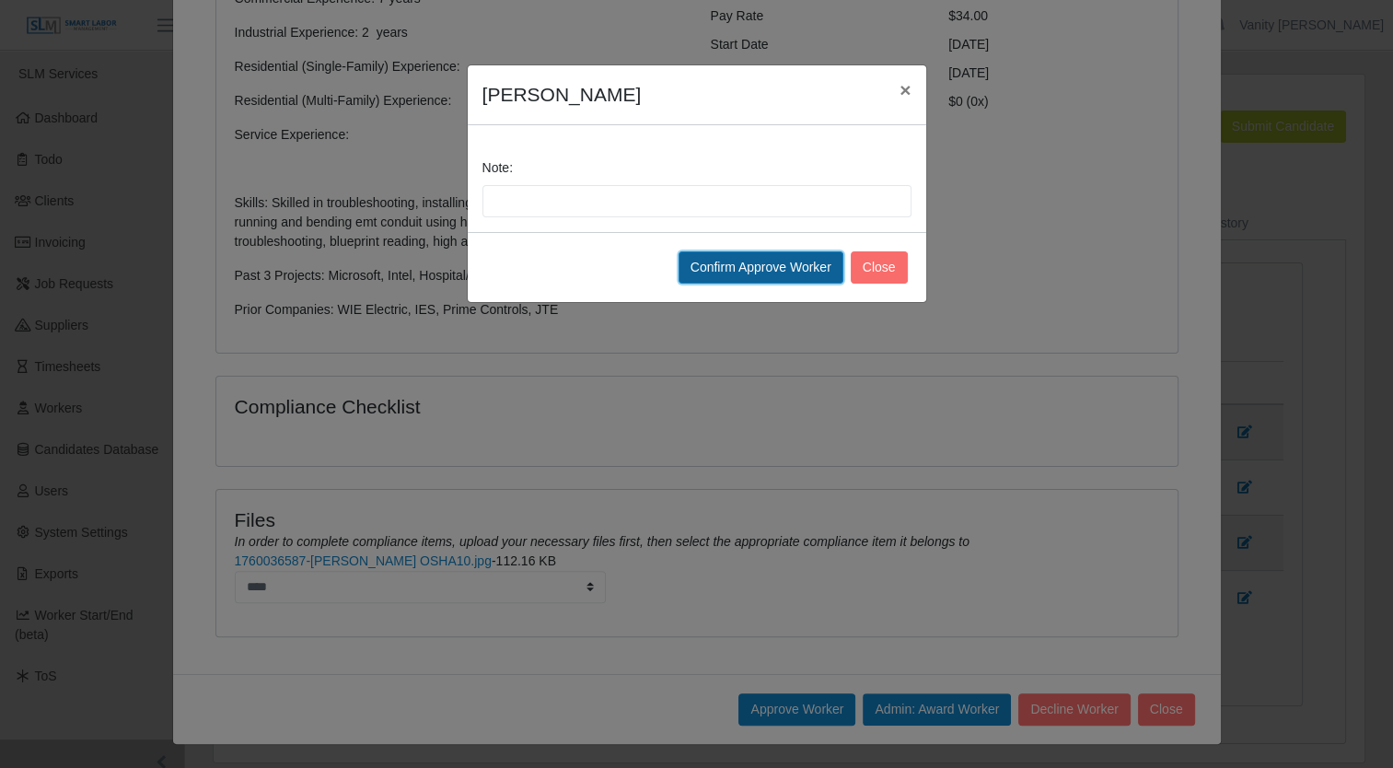
click at [717, 270] on button "Confirm Approve Worker" at bounding box center [761, 267] width 165 height 32
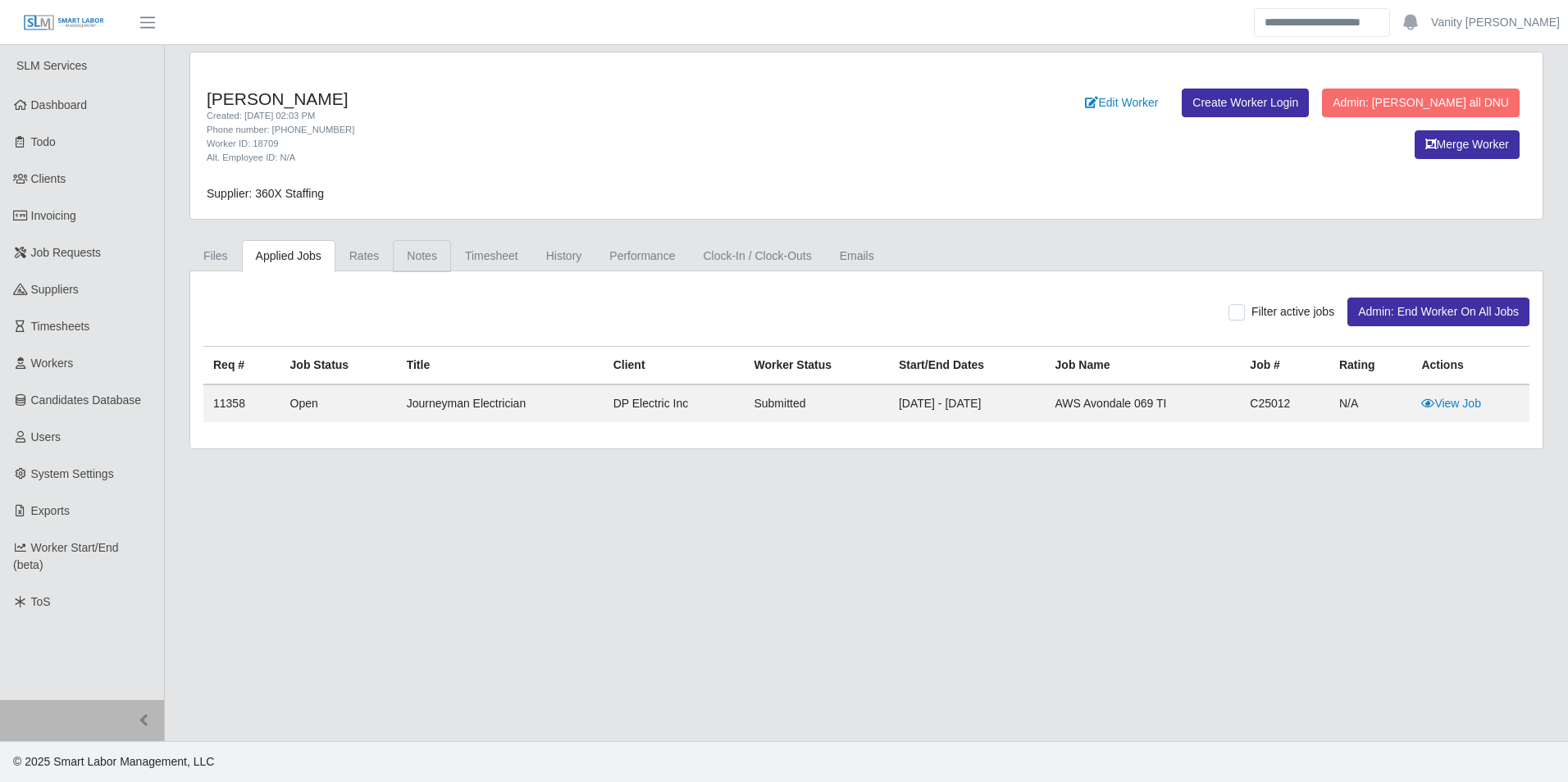
click at [432, 249] on link "Notes" at bounding box center [421, 257] width 58 height 32
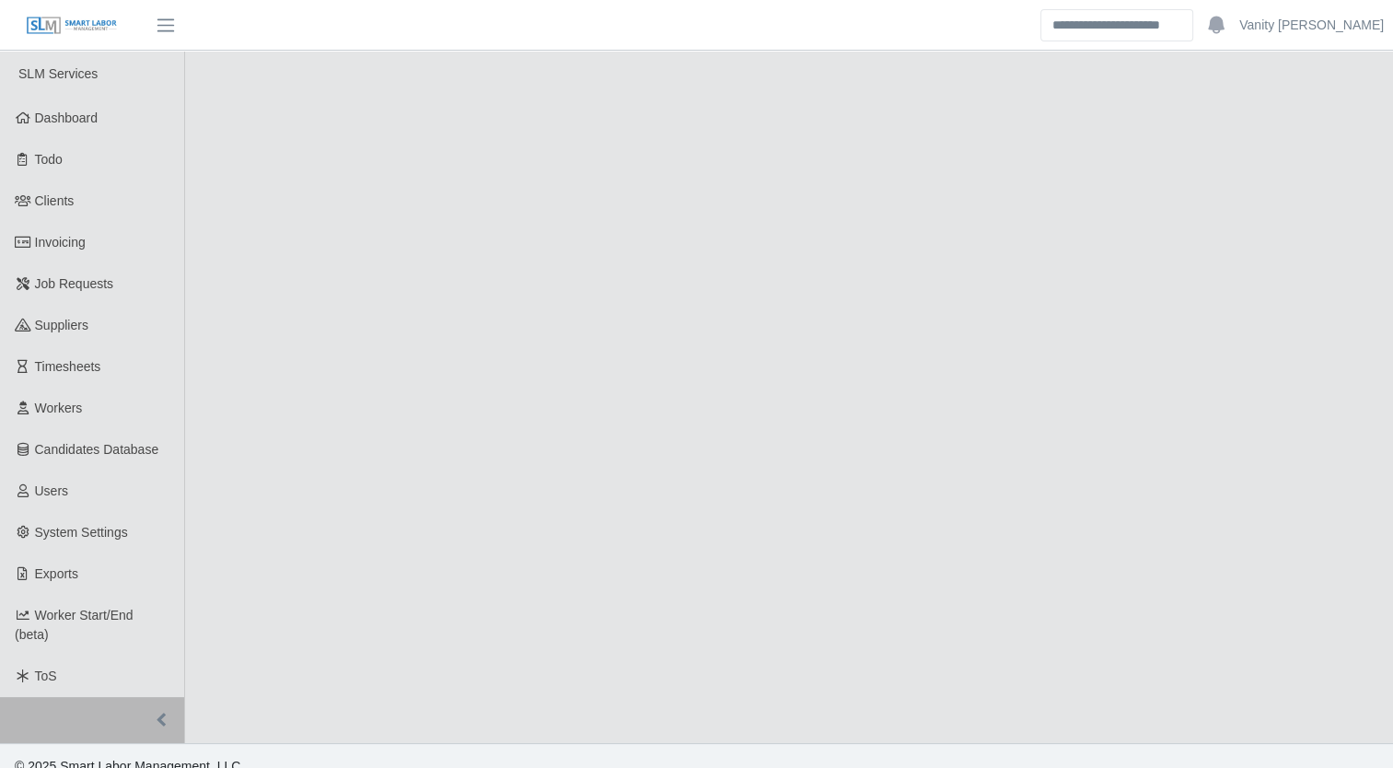
select select "****"
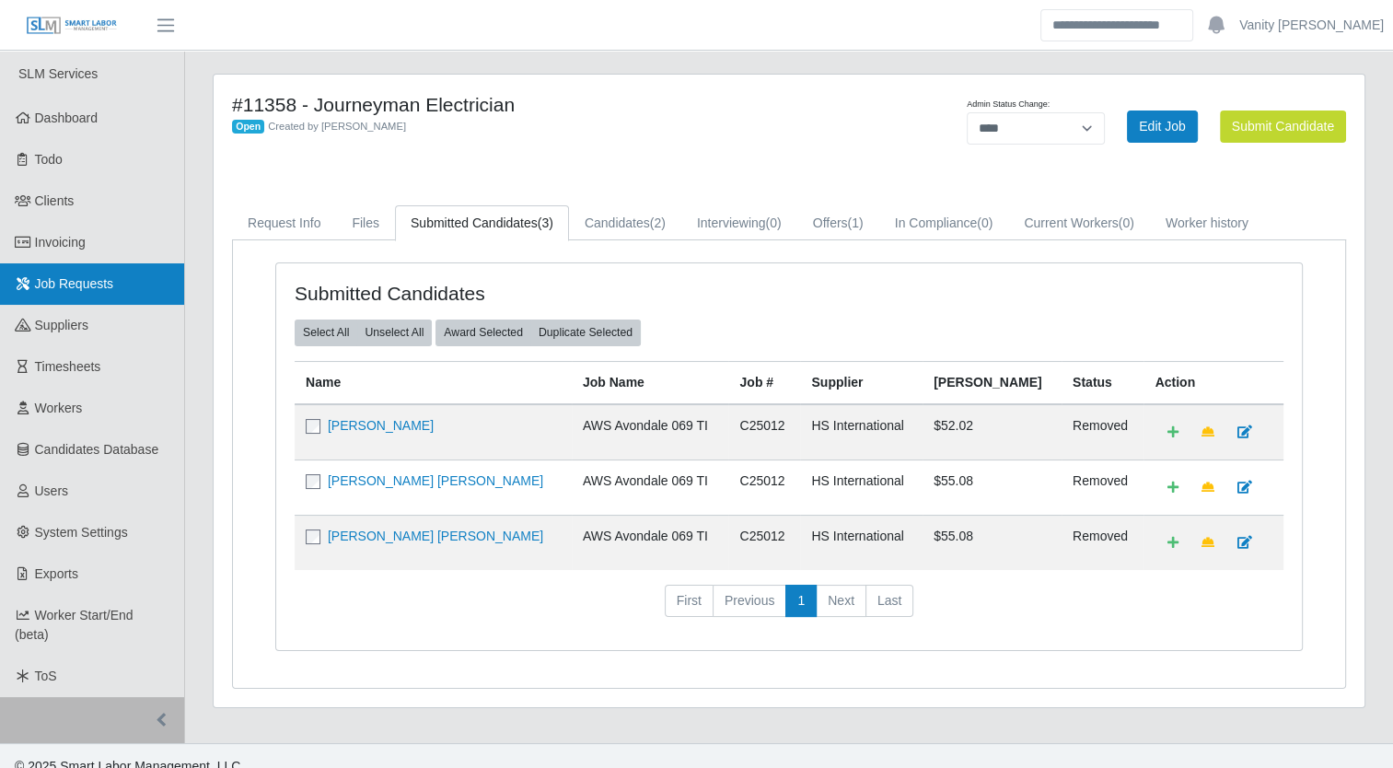
click at [99, 284] on span "Job Requests" at bounding box center [74, 283] width 79 height 15
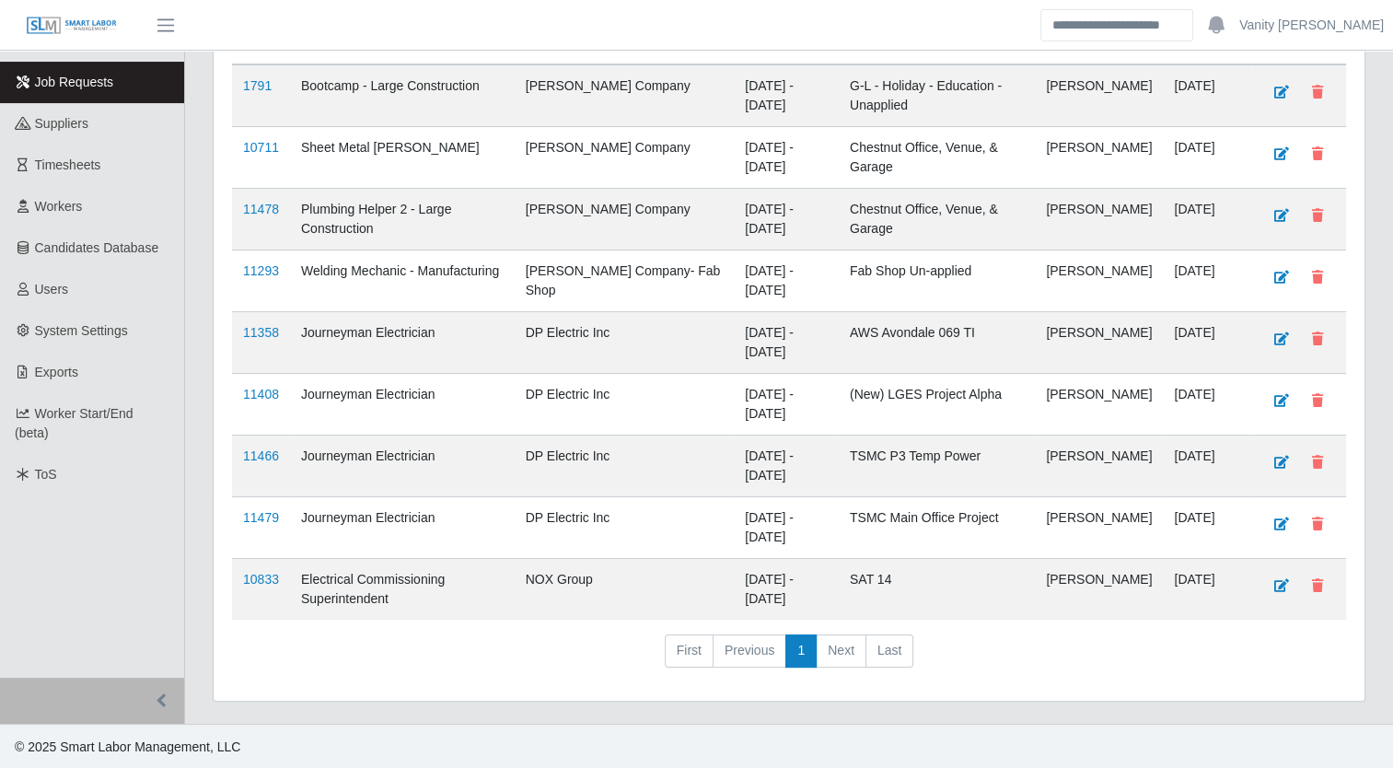
scroll to position [218, 0]
click at [265, 513] on link "11479" at bounding box center [261, 515] width 36 height 15
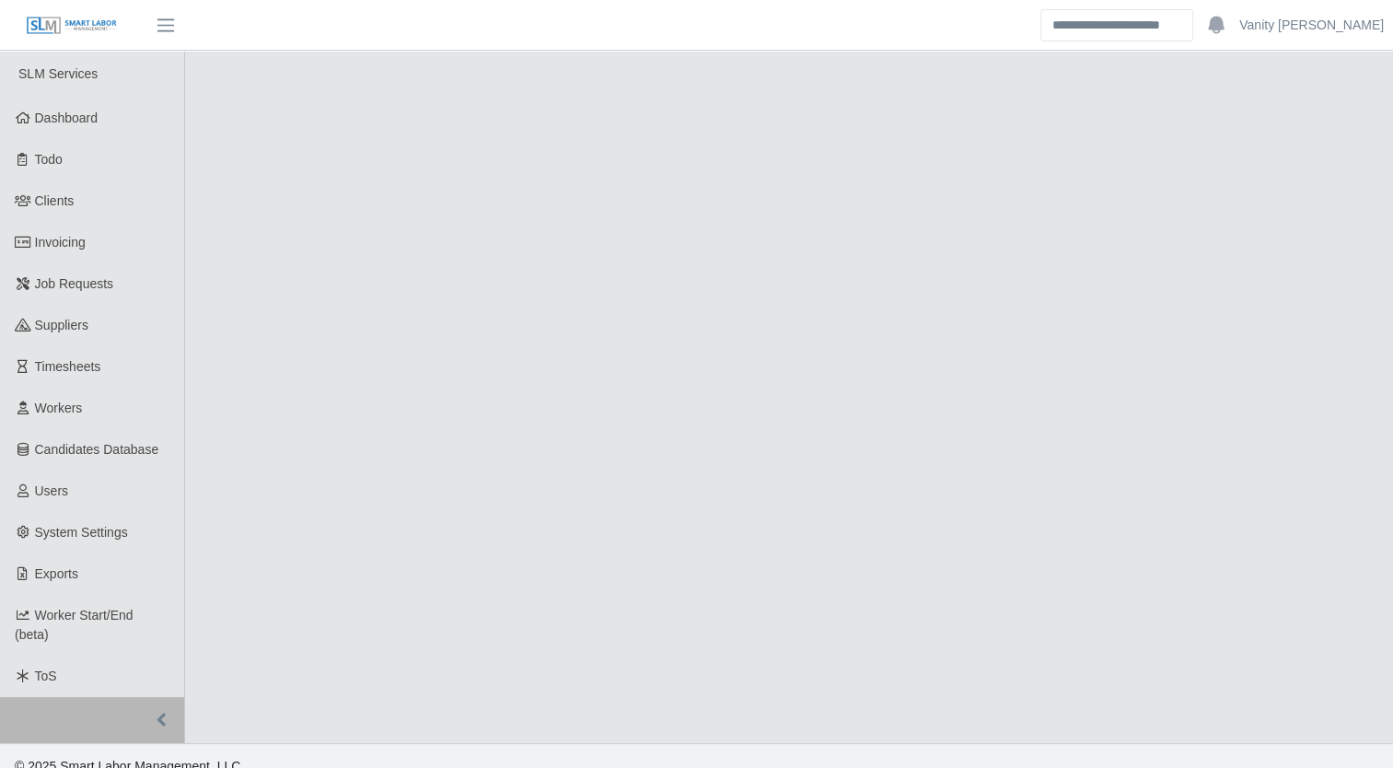
select select "****"
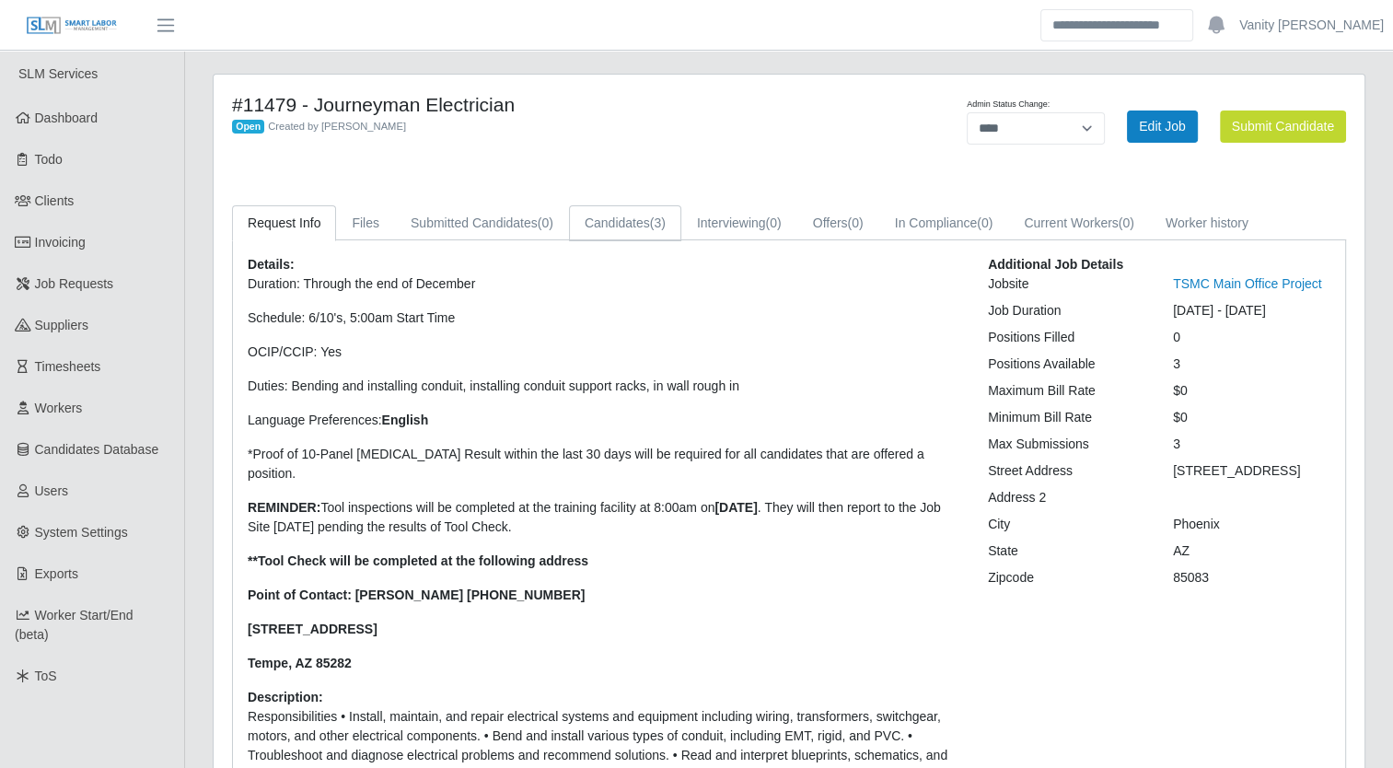
click at [602, 227] on link "Candidates (3)" at bounding box center [625, 223] width 112 height 36
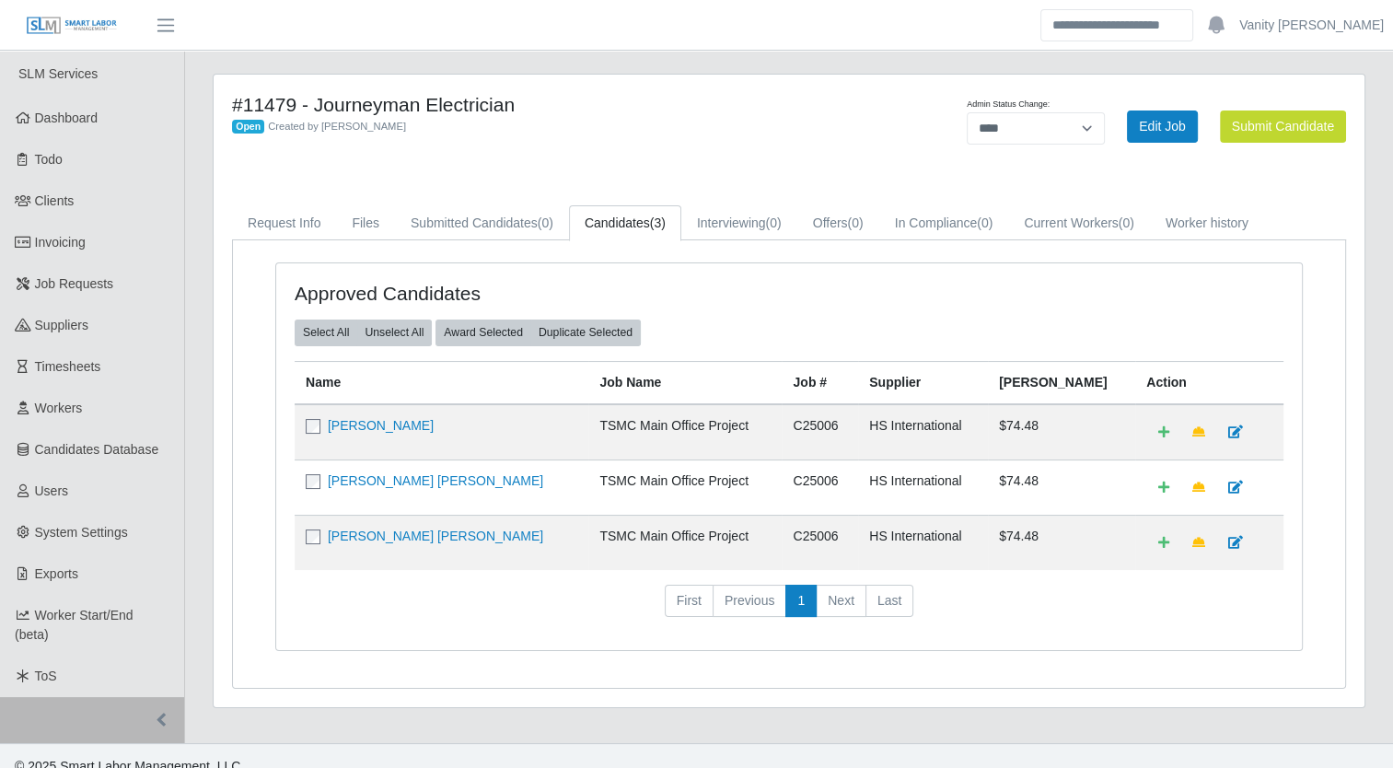
click at [307, 464] on td "[PERSON_NAME] [PERSON_NAME]" at bounding box center [442, 486] width 294 height 55
click at [384, 430] on link "[PERSON_NAME]" at bounding box center [381, 425] width 106 height 15
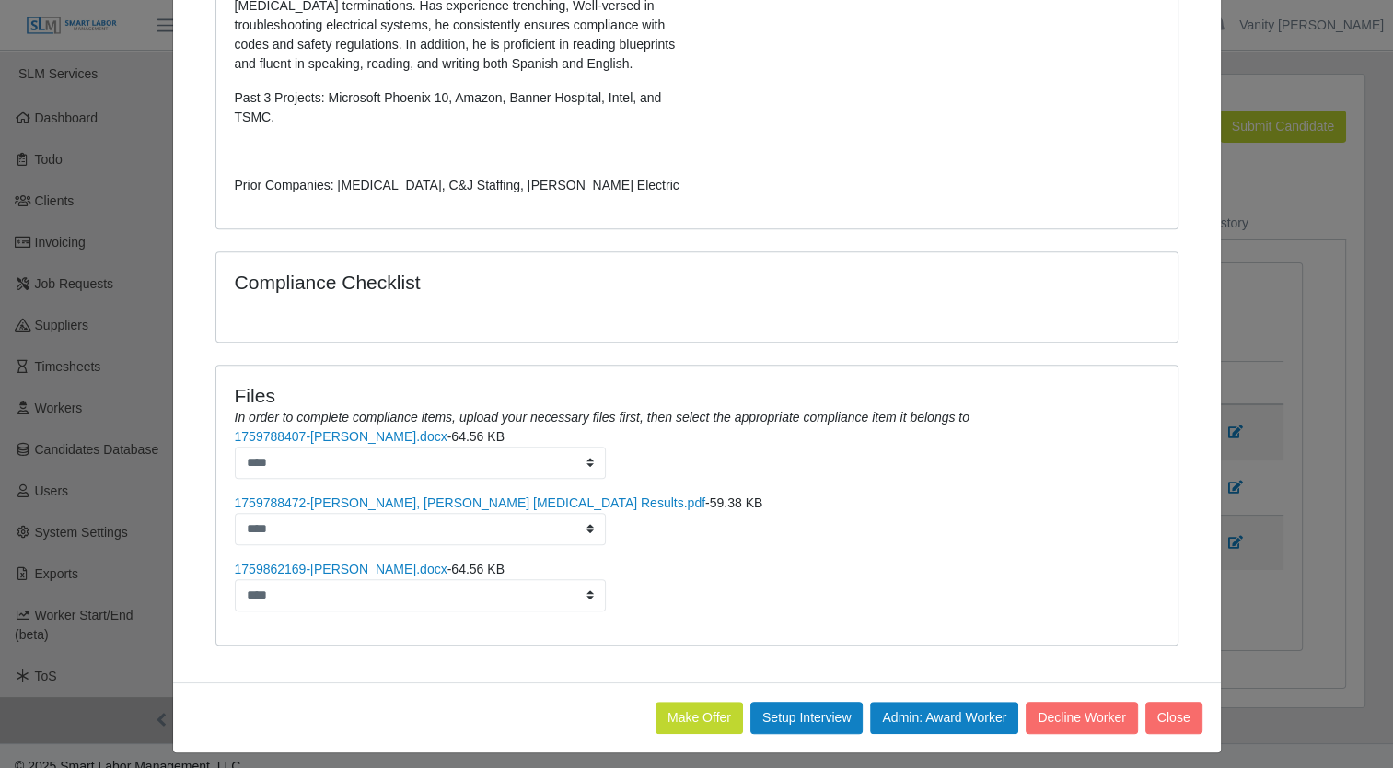
scroll to position [755, 0]
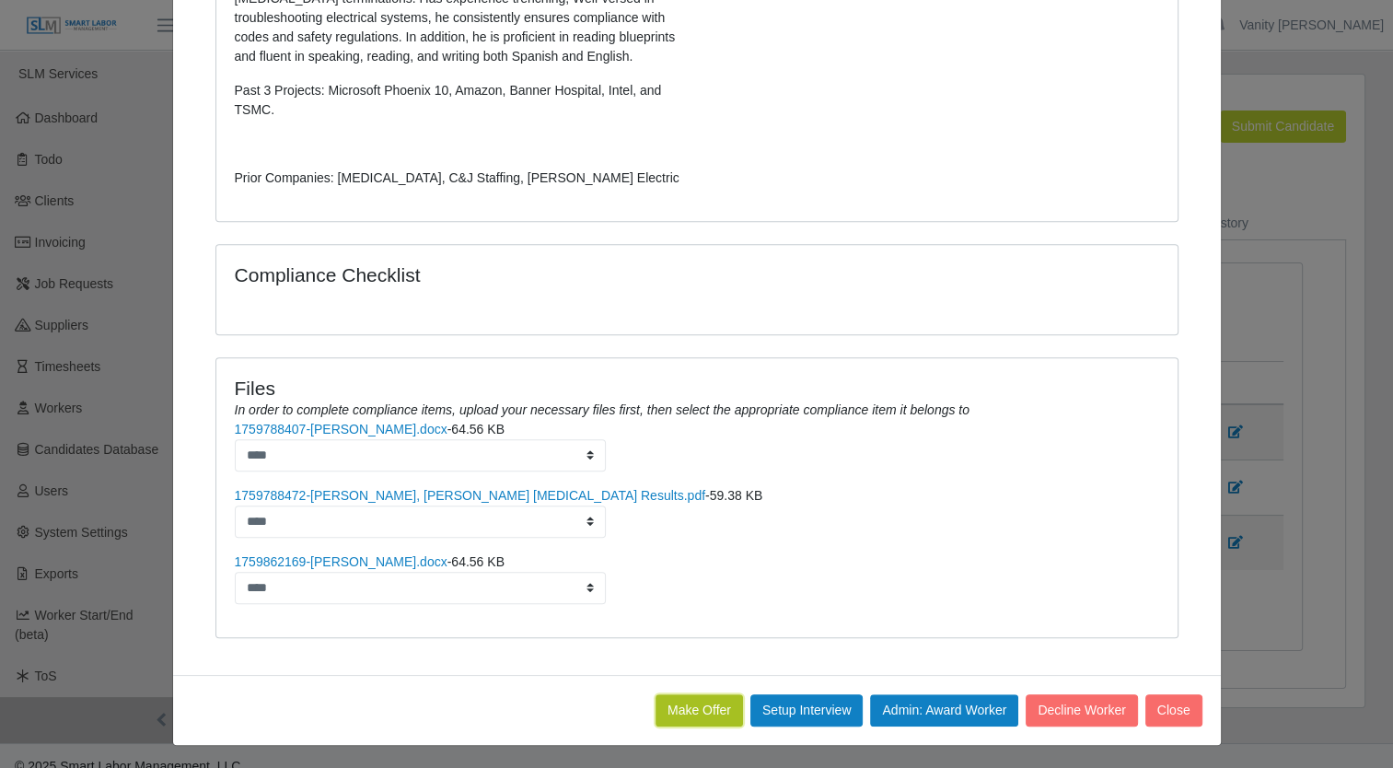
click at [676, 700] on button "Make Offer" at bounding box center [699, 710] width 87 height 32
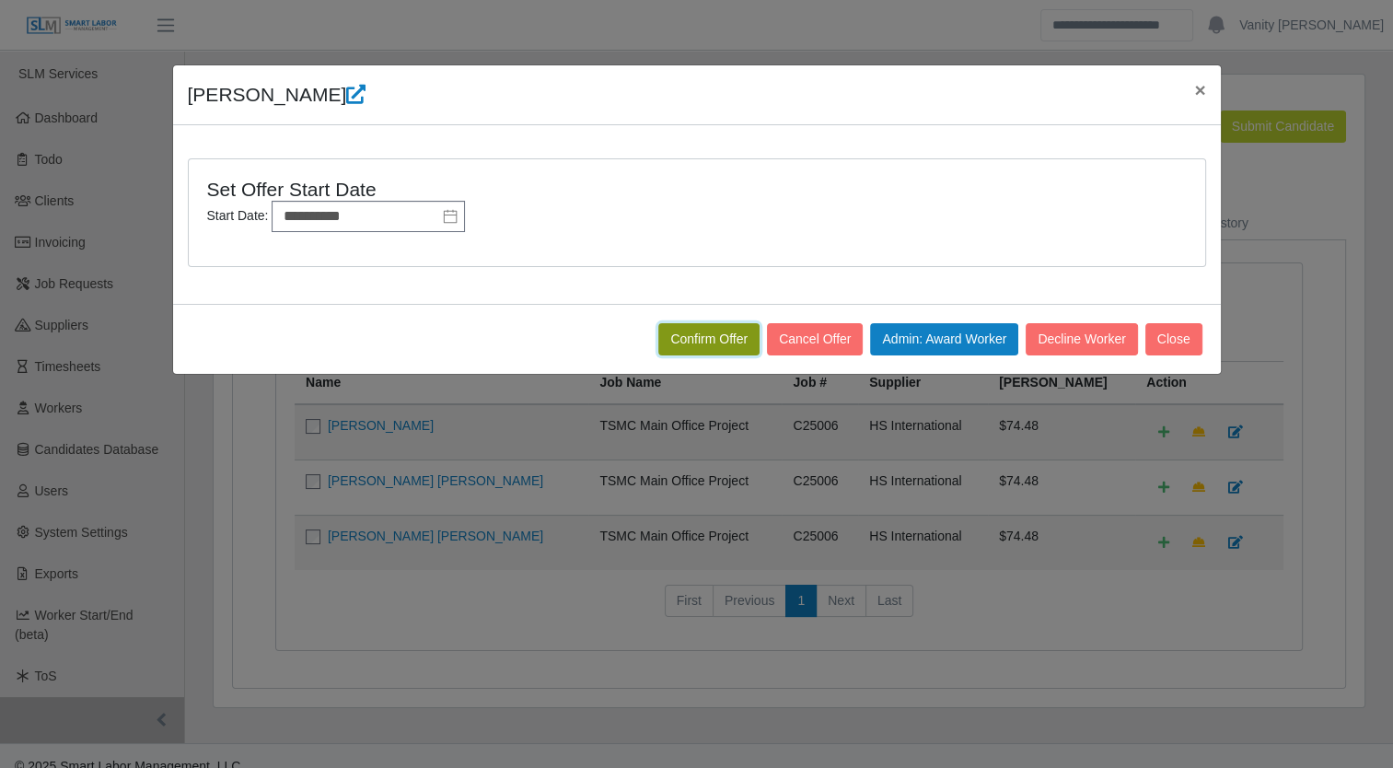
click at [696, 330] on button "Confirm Offer" at bounding box center [708, 339] width 101 height 32
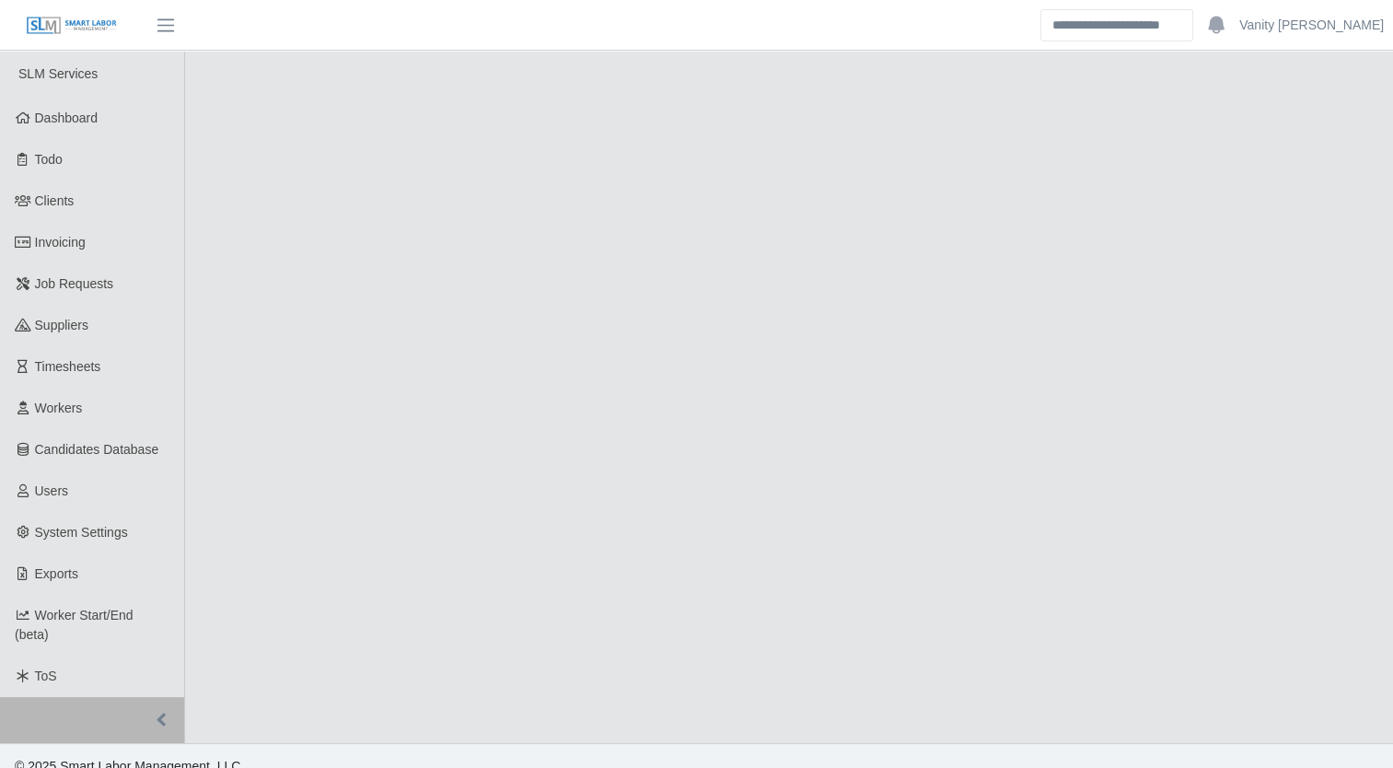
select select "****"
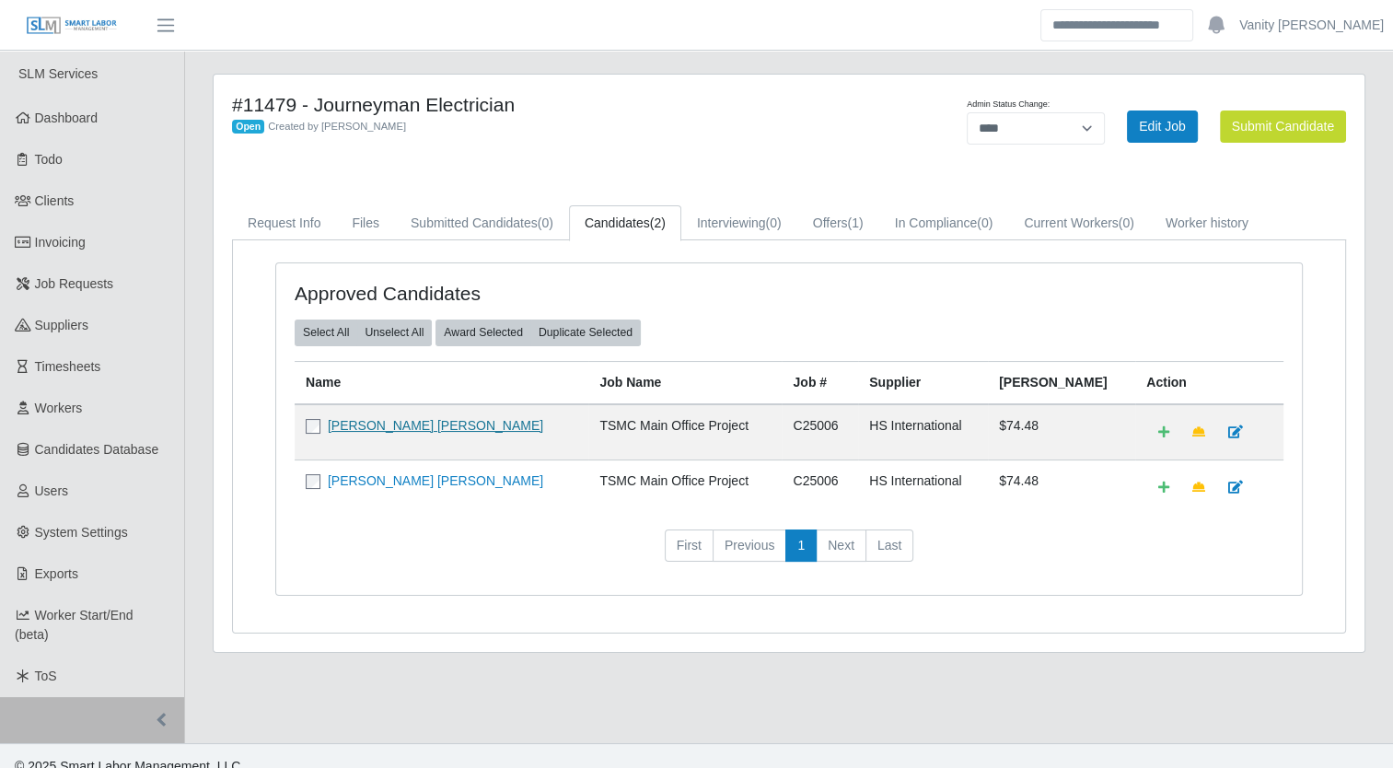
click at [365, 418] on link "[PERSON_NAME] [PERSON_NAME]" at bounding box center [435, 425] width 215 height 15
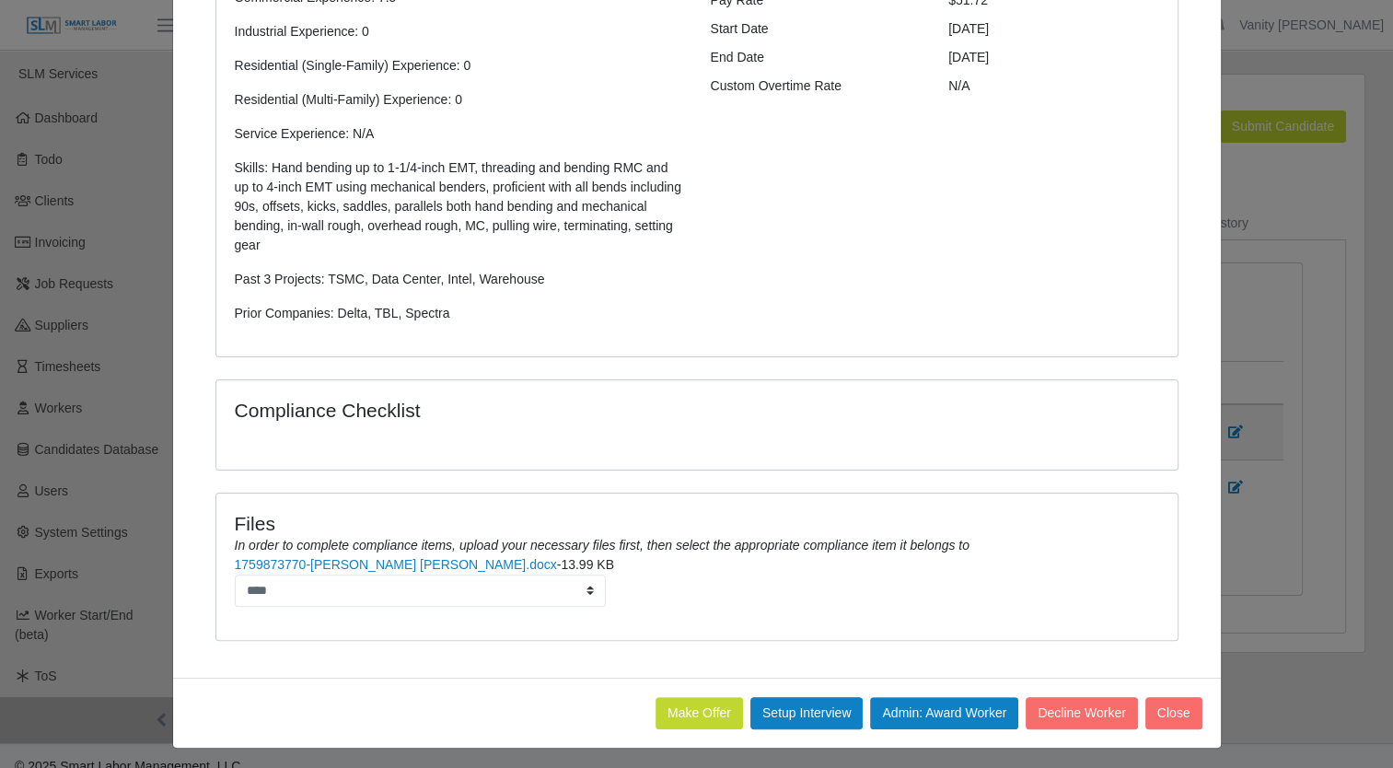
scroll to position [361, 0]
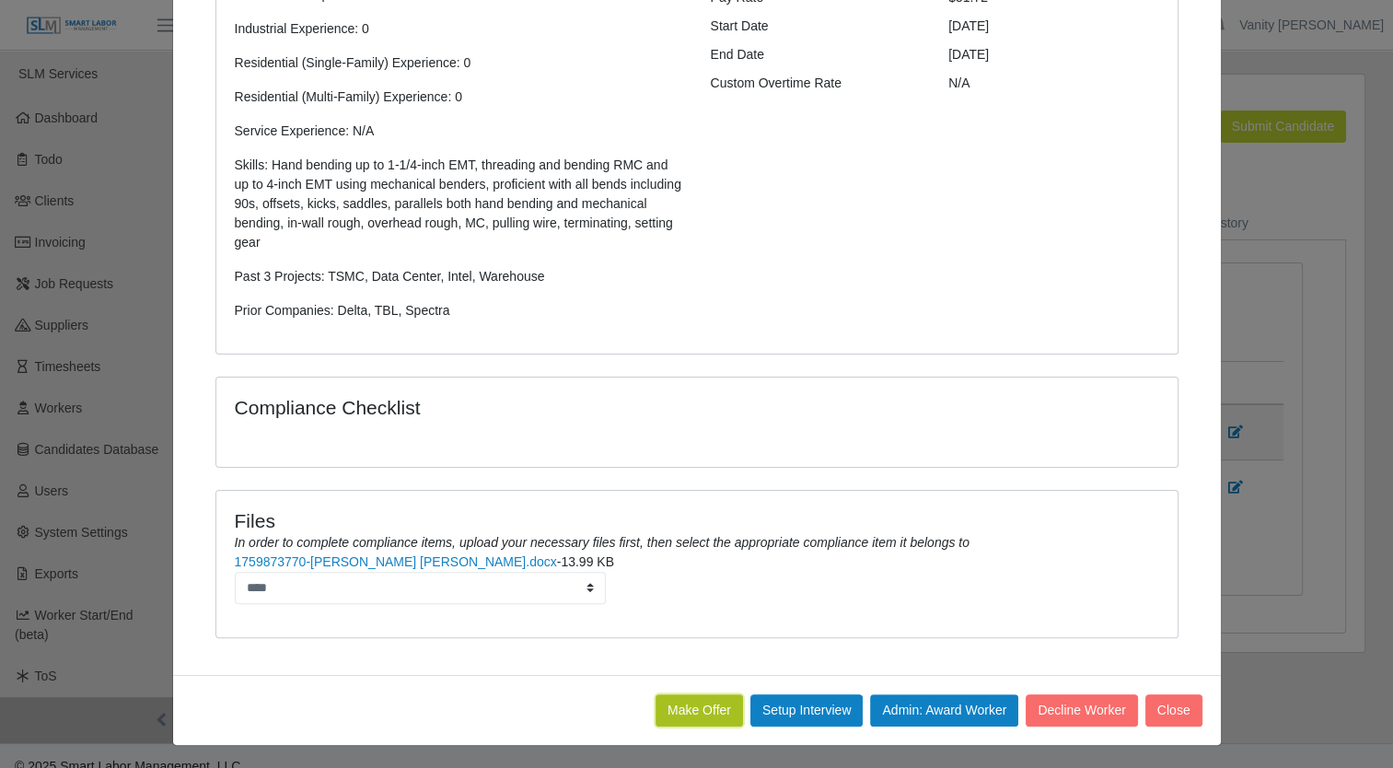
click at [681, 697] on button "Make Offer" at bounding box center [699, 710] width 87 height 32
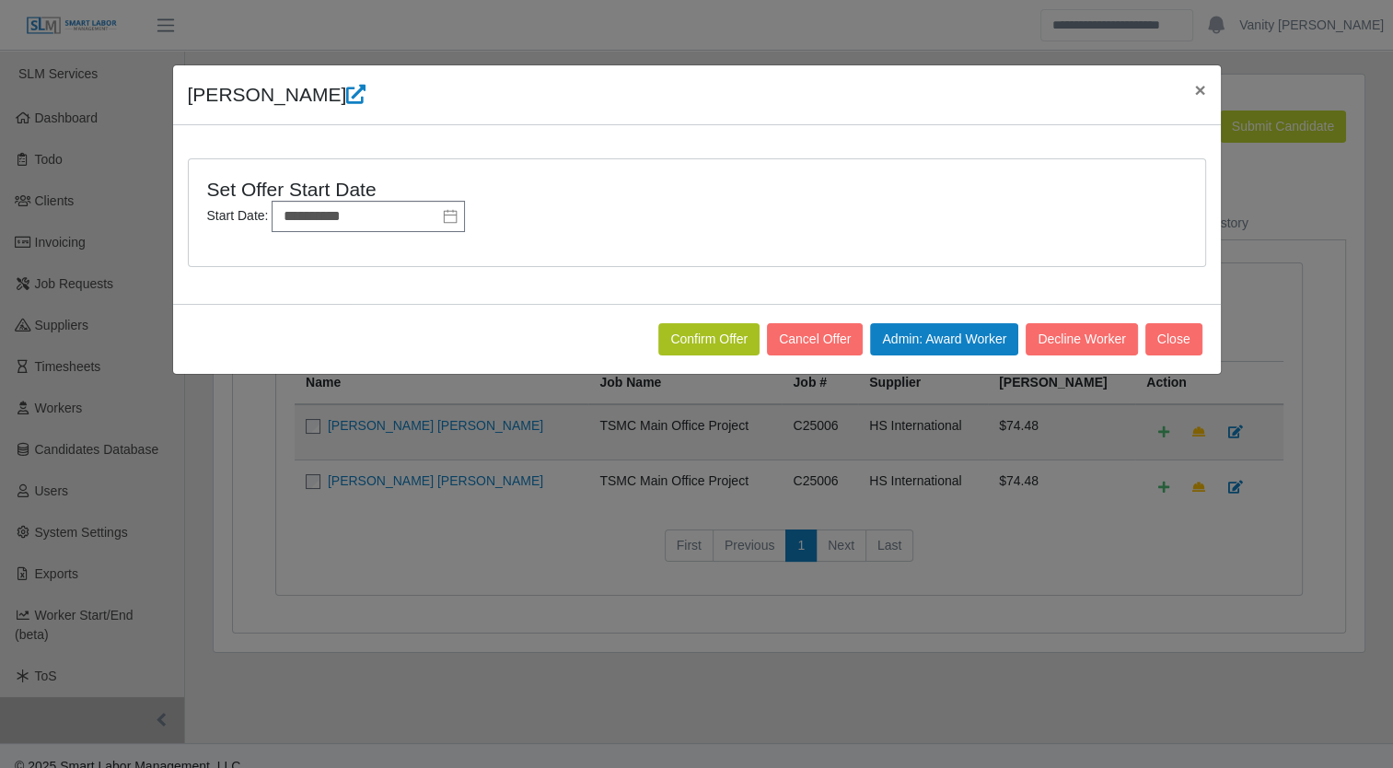
scroll to position [0, 0]
click at [710, 337] on button "Confirm Offer" at bounding box center [708, 339] width 101 height 32
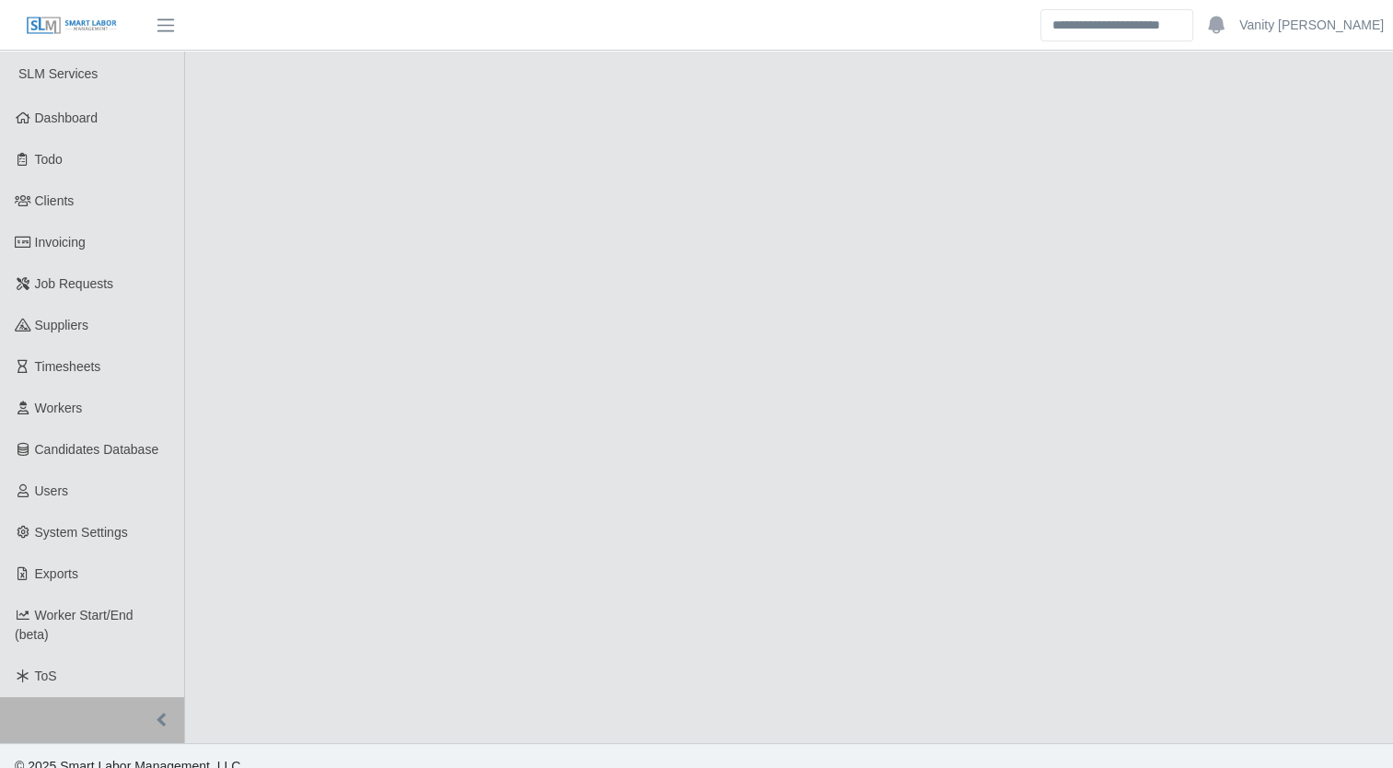
select select "****"
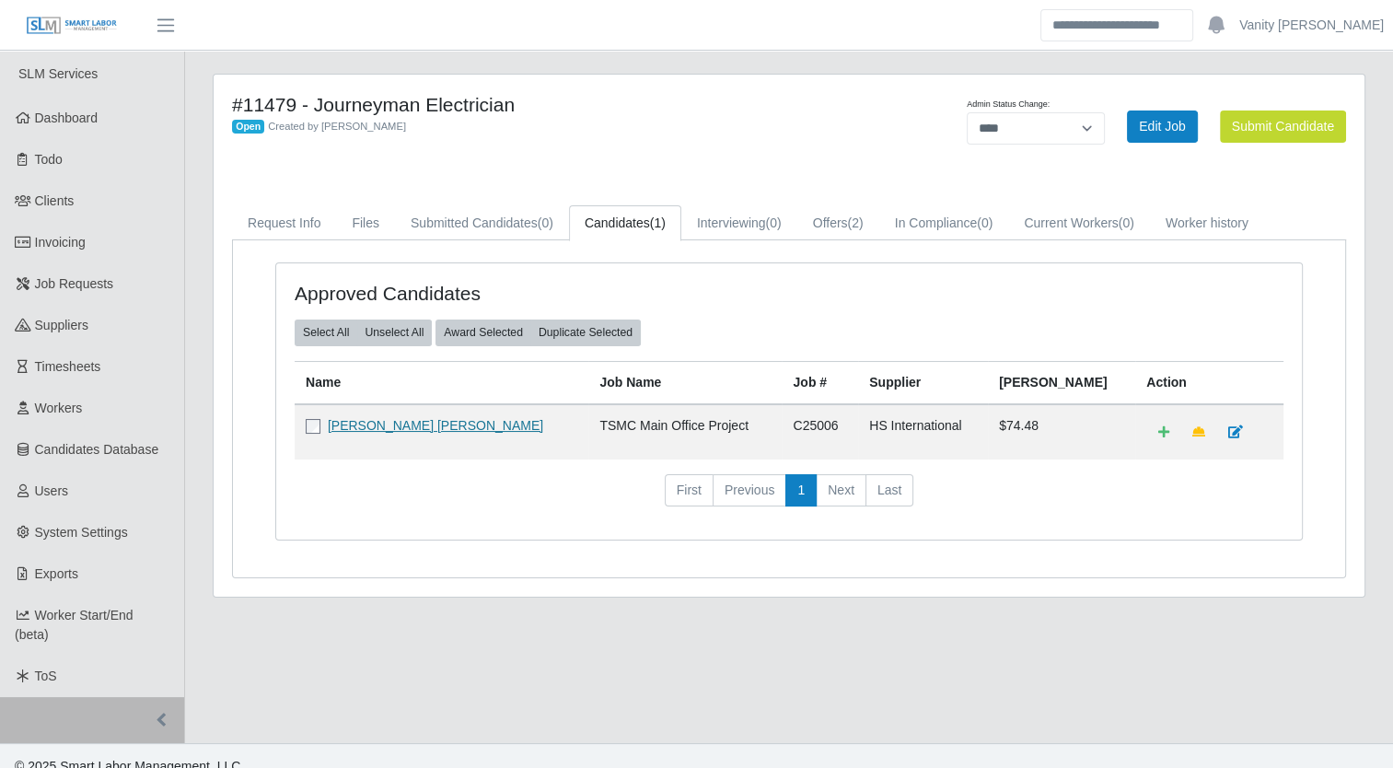
click at [413, 425] on link "Robin Christopher Smith" at bounding box center [435, 425] width 215 height 15
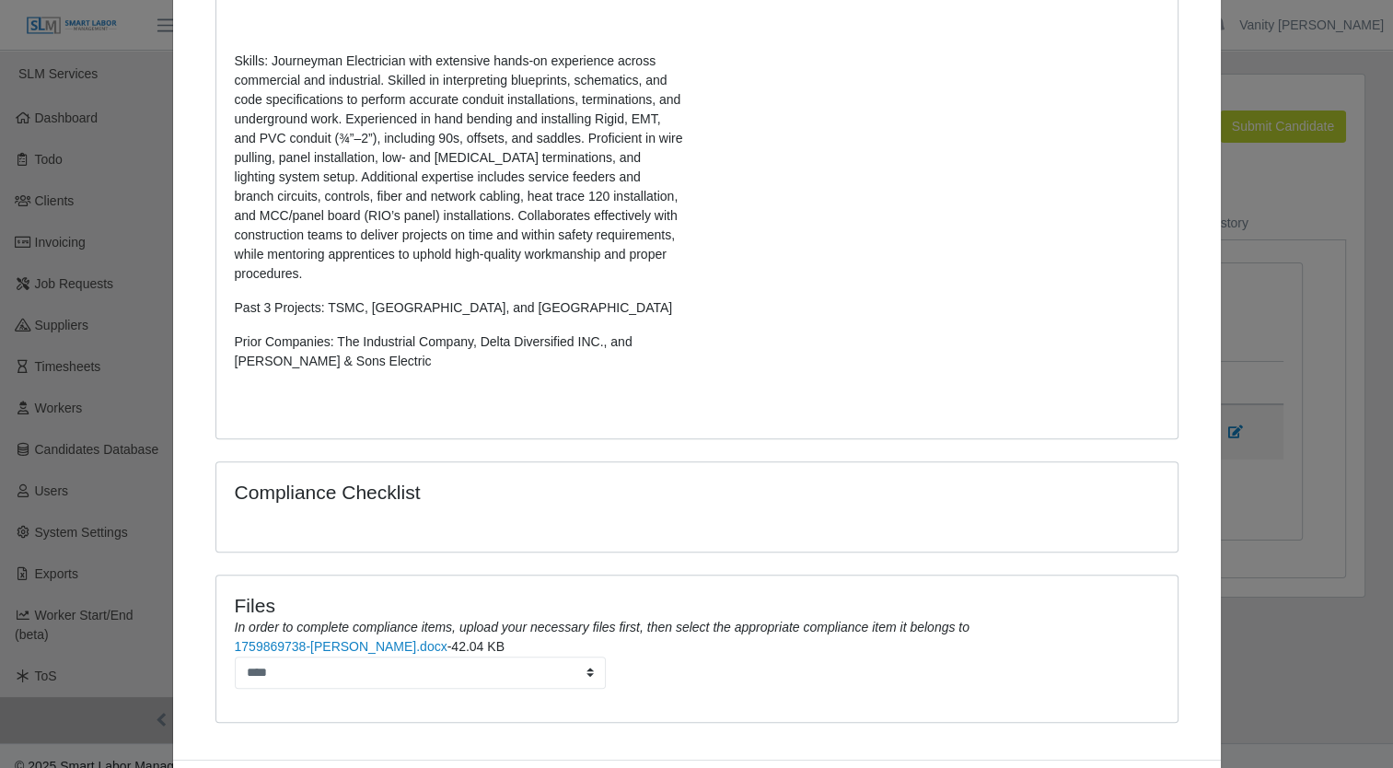
scroll to position [729, 0]
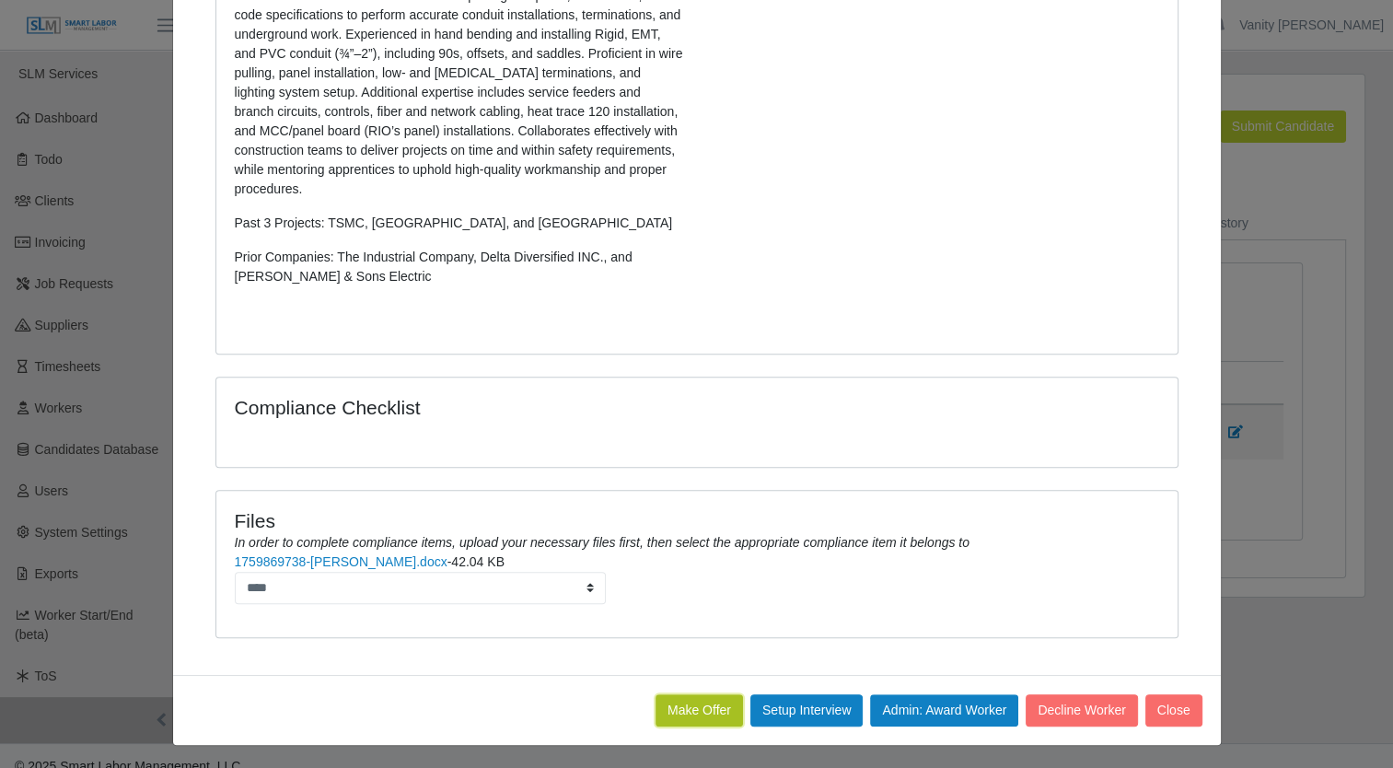
click at [716, 707] on button "Make Offer" at bounding box center [699, 710] width 87 height 32
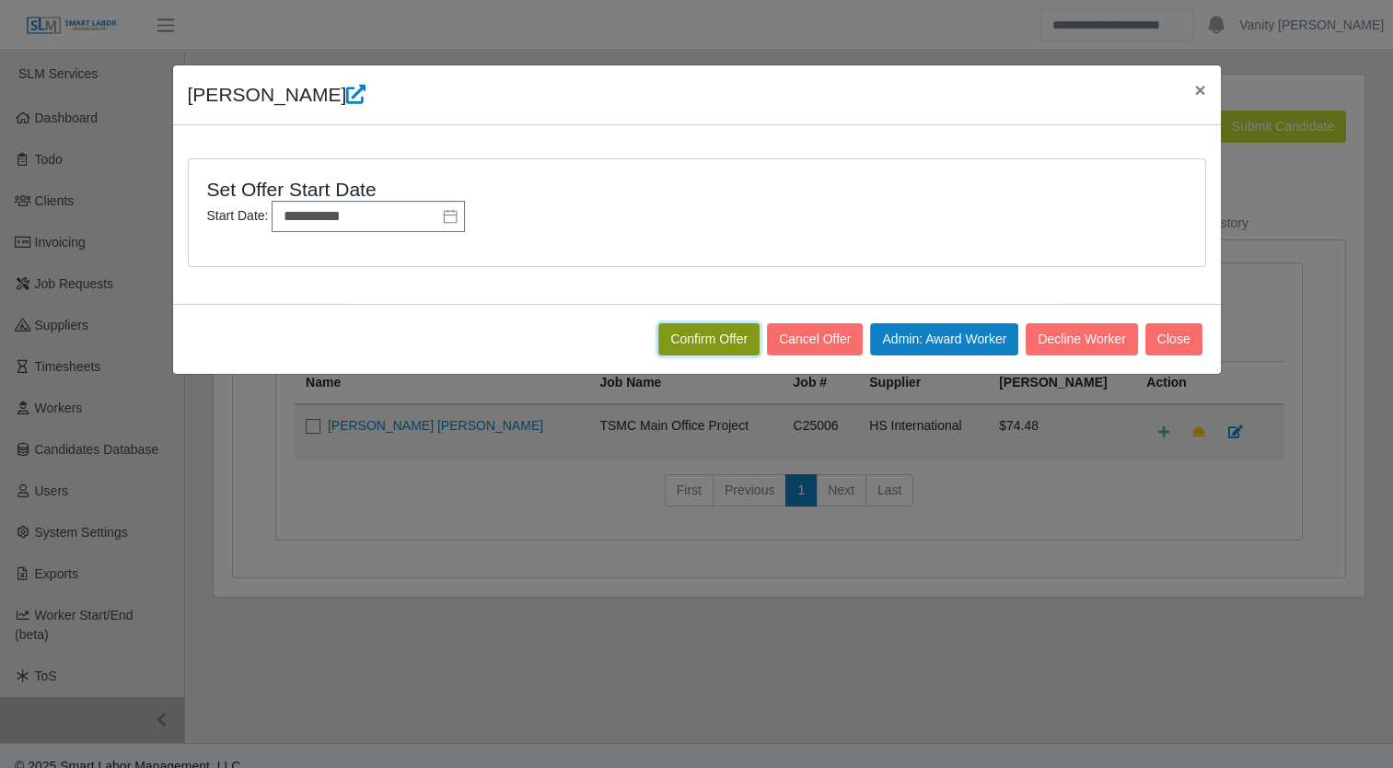
click at [711, 341] on button "Confirm Offer" at bounding box center [708, 339] width 101 height 32
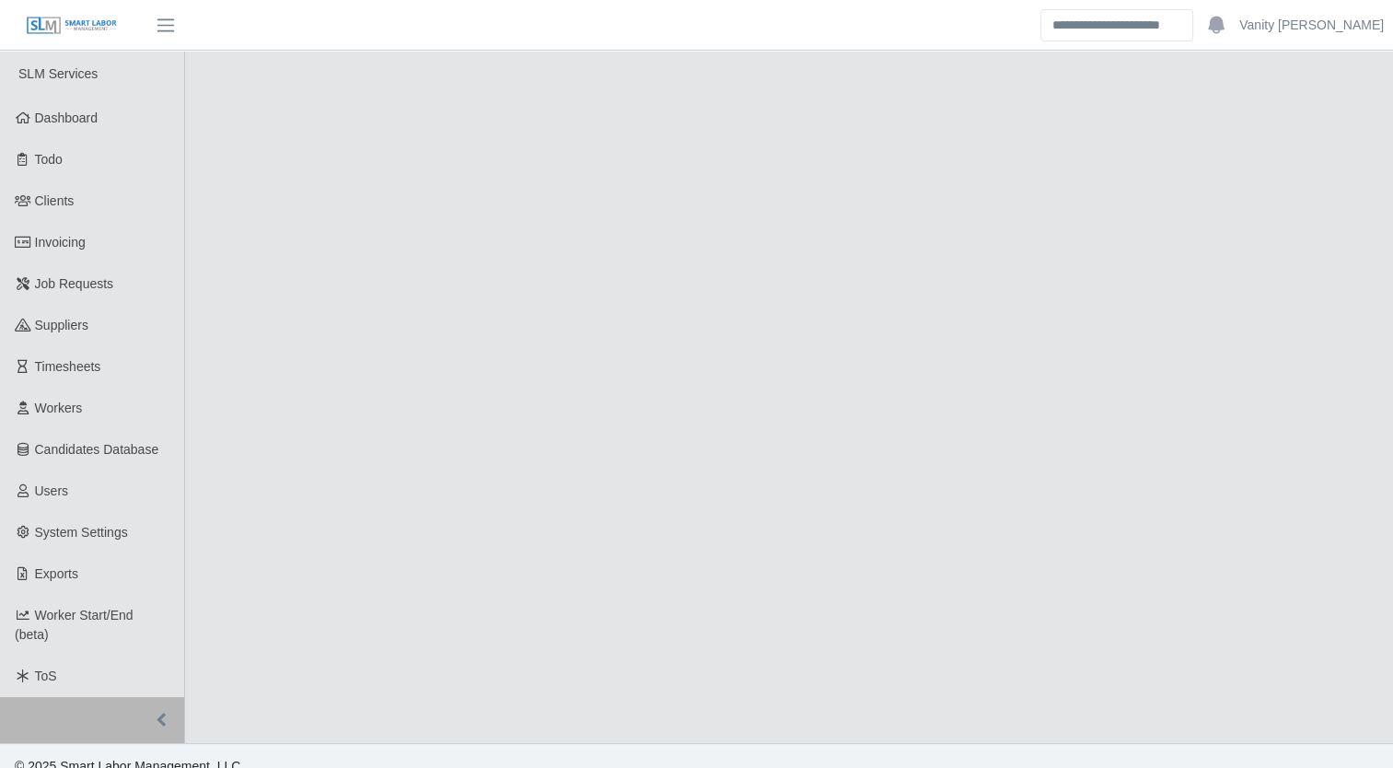
select select "****"
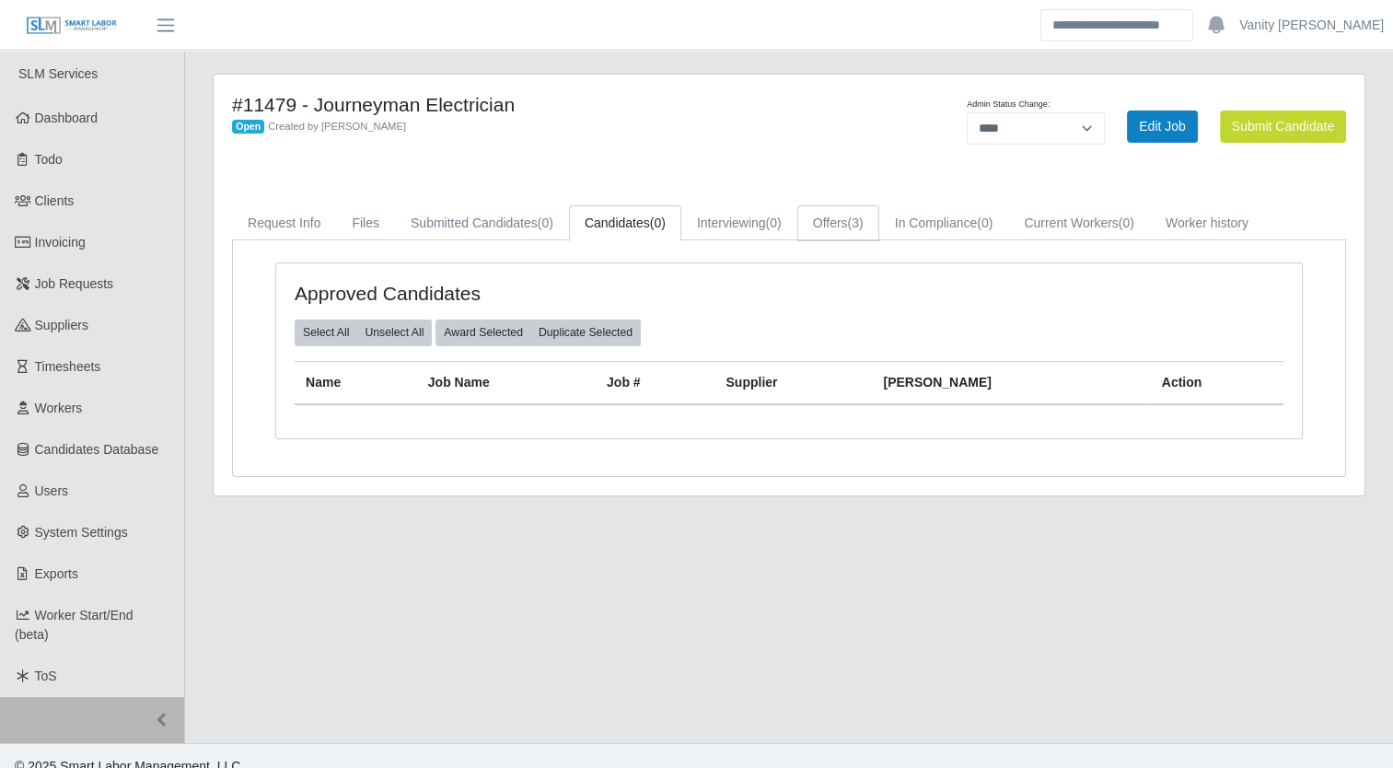
click at [830, 239] on link "Offers (3)" at bounding box center [838, 223] width 82 height 36
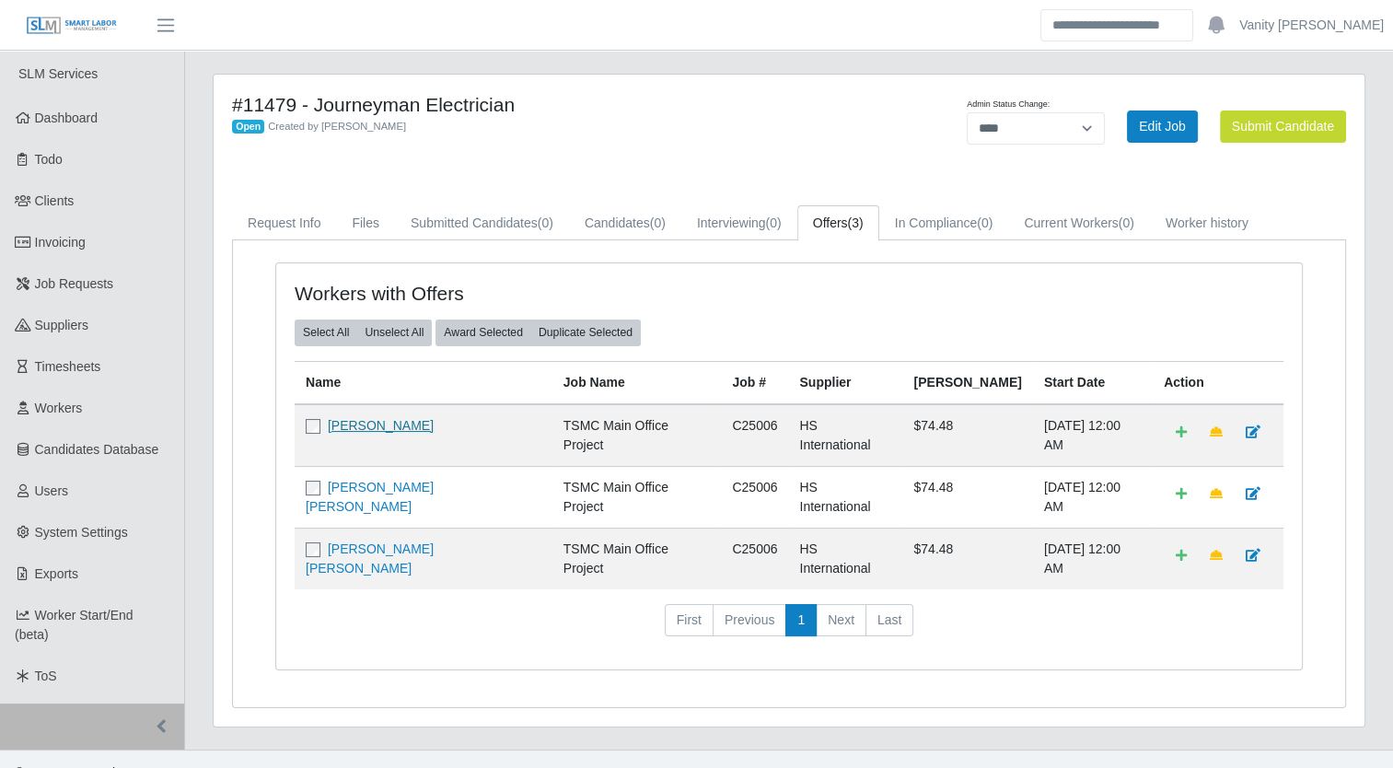
click at [352, 424] on link "[PERSON_NAME]" at bounding box center [381, 425] width 106 height 15
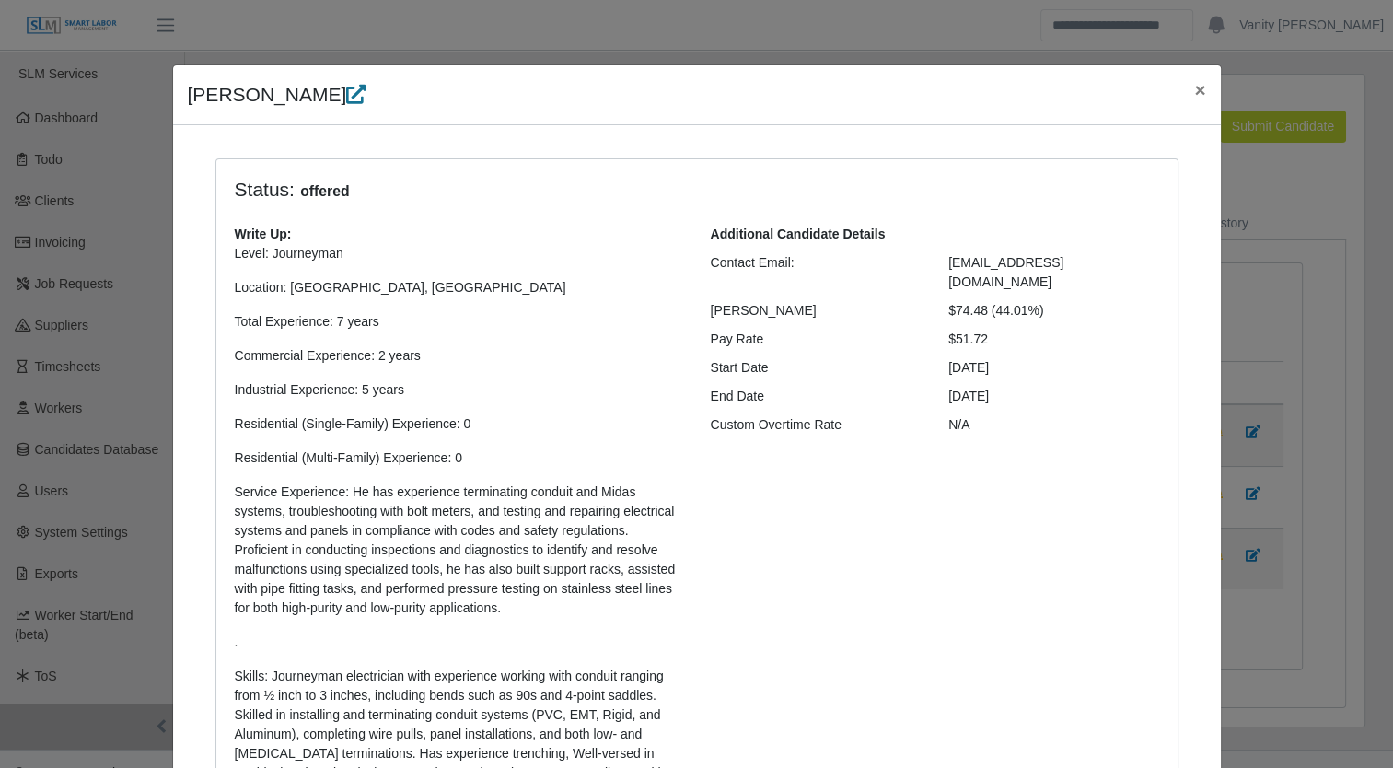
click at [346, 97] on icon at bounding box center [355, 94] width 19 height 19
click at [1194, 87] on span "×" at bounding box center [1199, 89] width 11 height 21
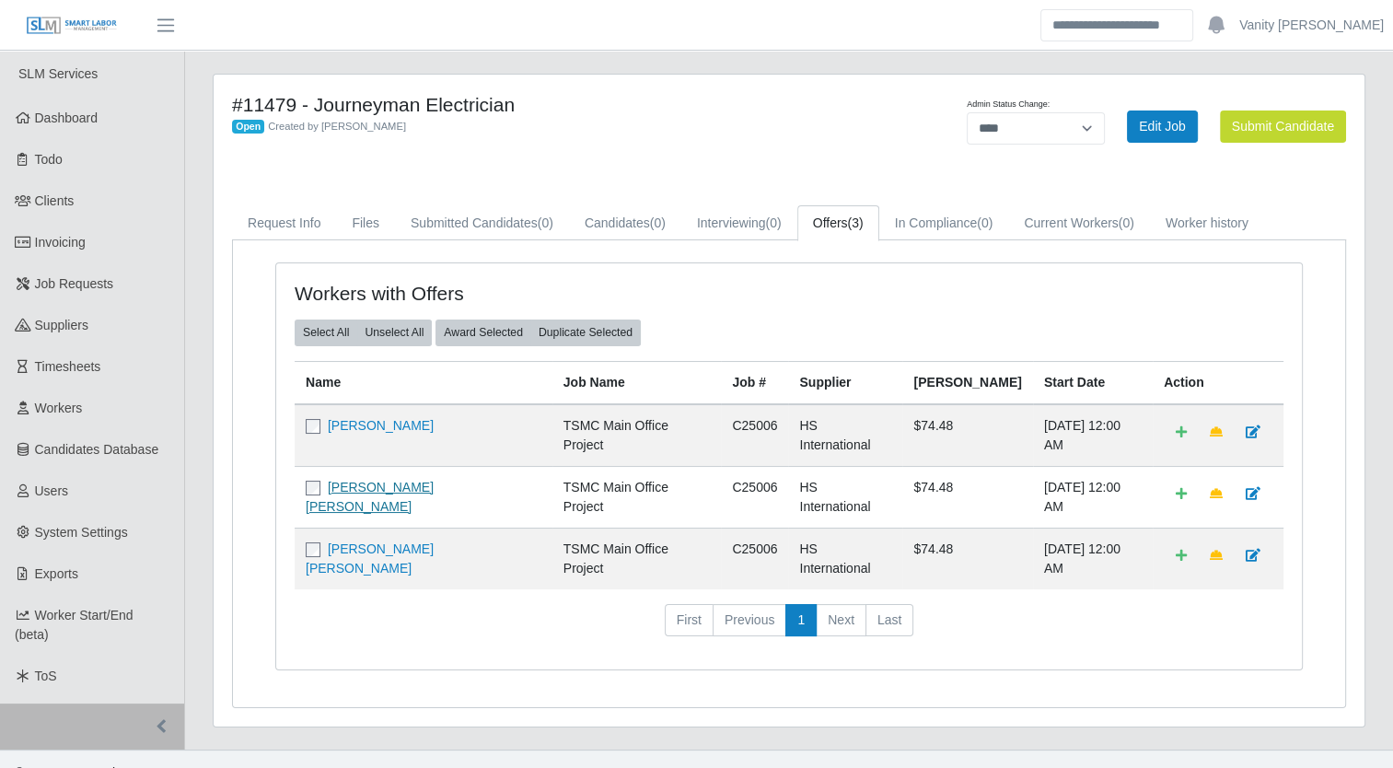
click at [358, 482] on link "[PERSON_NAME] [PERSON_NAME]" at bounding box center [370, 497] width 128 height 34
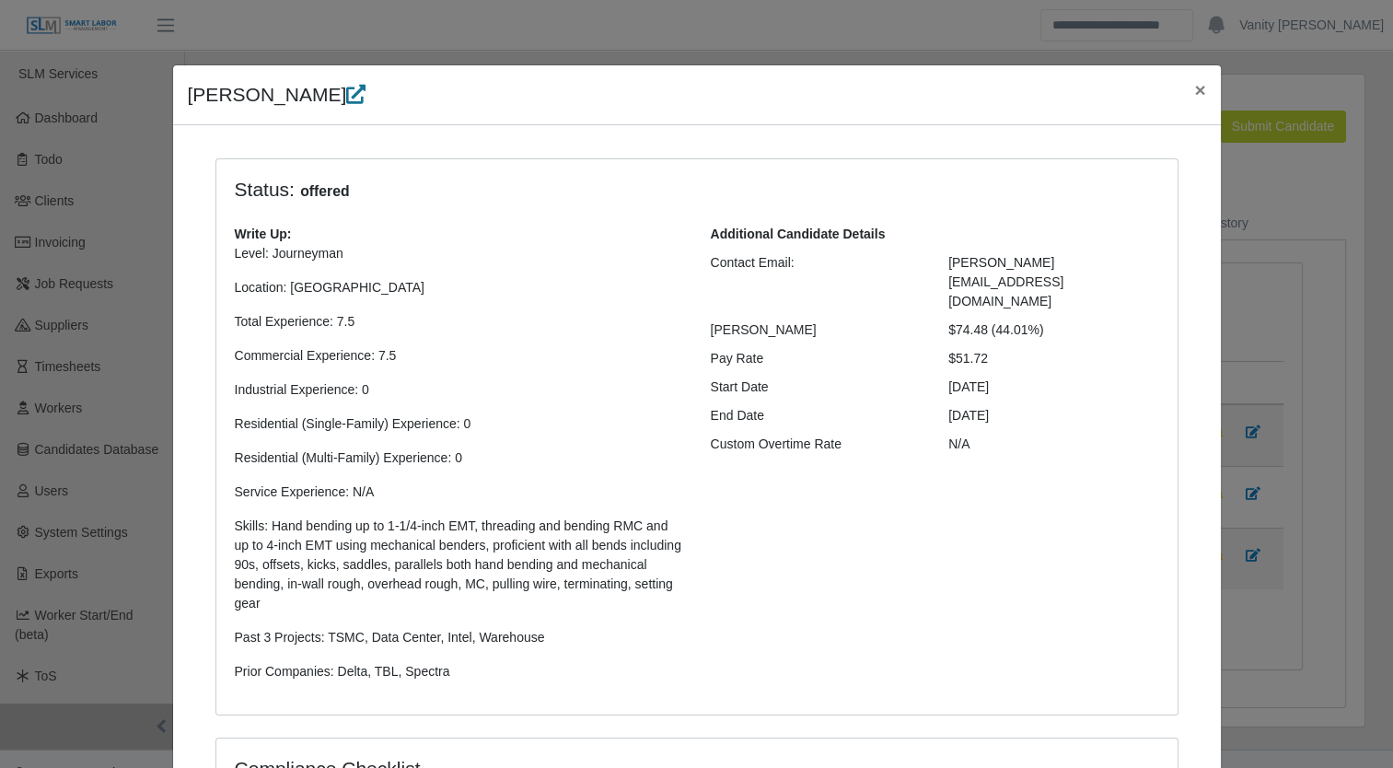
click at [346, 91] on icon at bounding box center [355, 94] width 19 height 19
click at [1197, 86] on span "×" at bounding box center [1199, 89] width 11 height 21
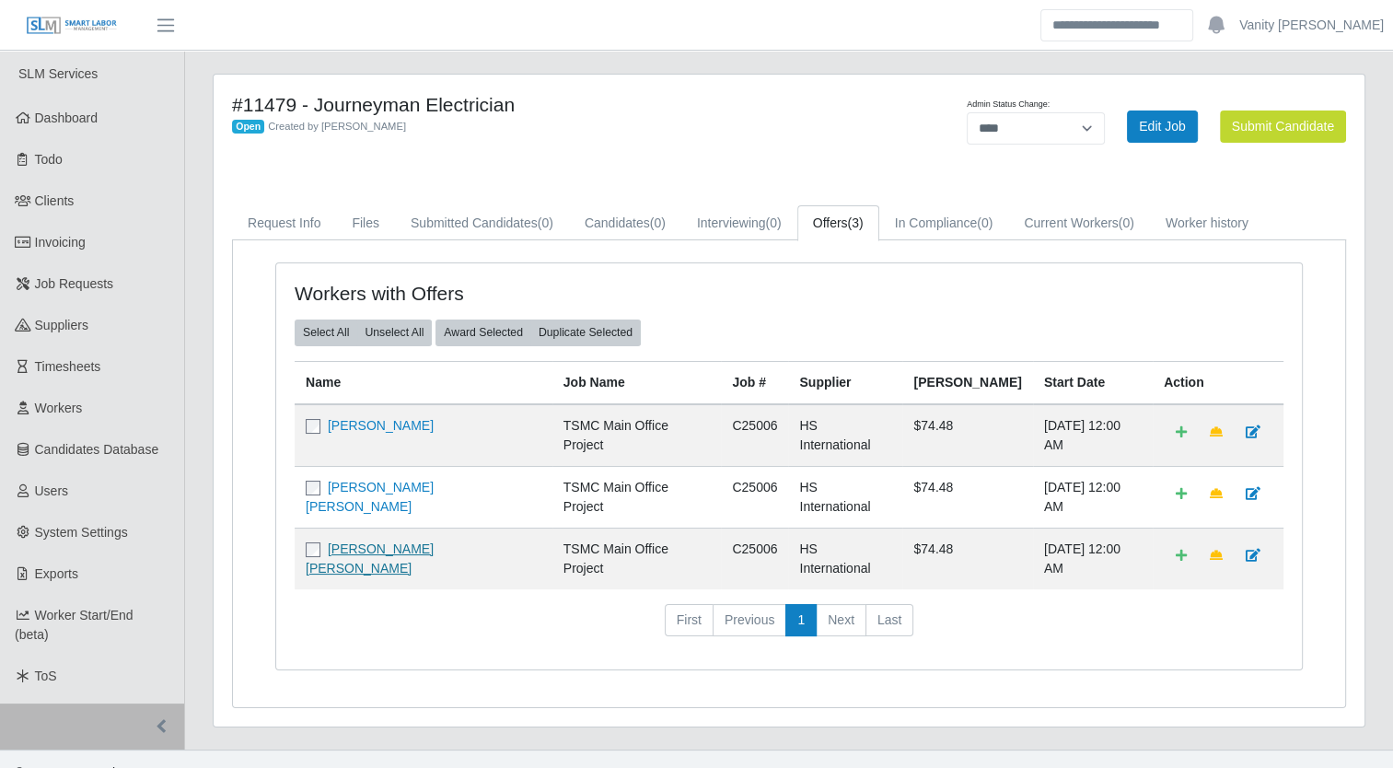
click at [392, 541] on link "Robin Christopher Smith" at bounding box center [370, 558] width 128 height 34
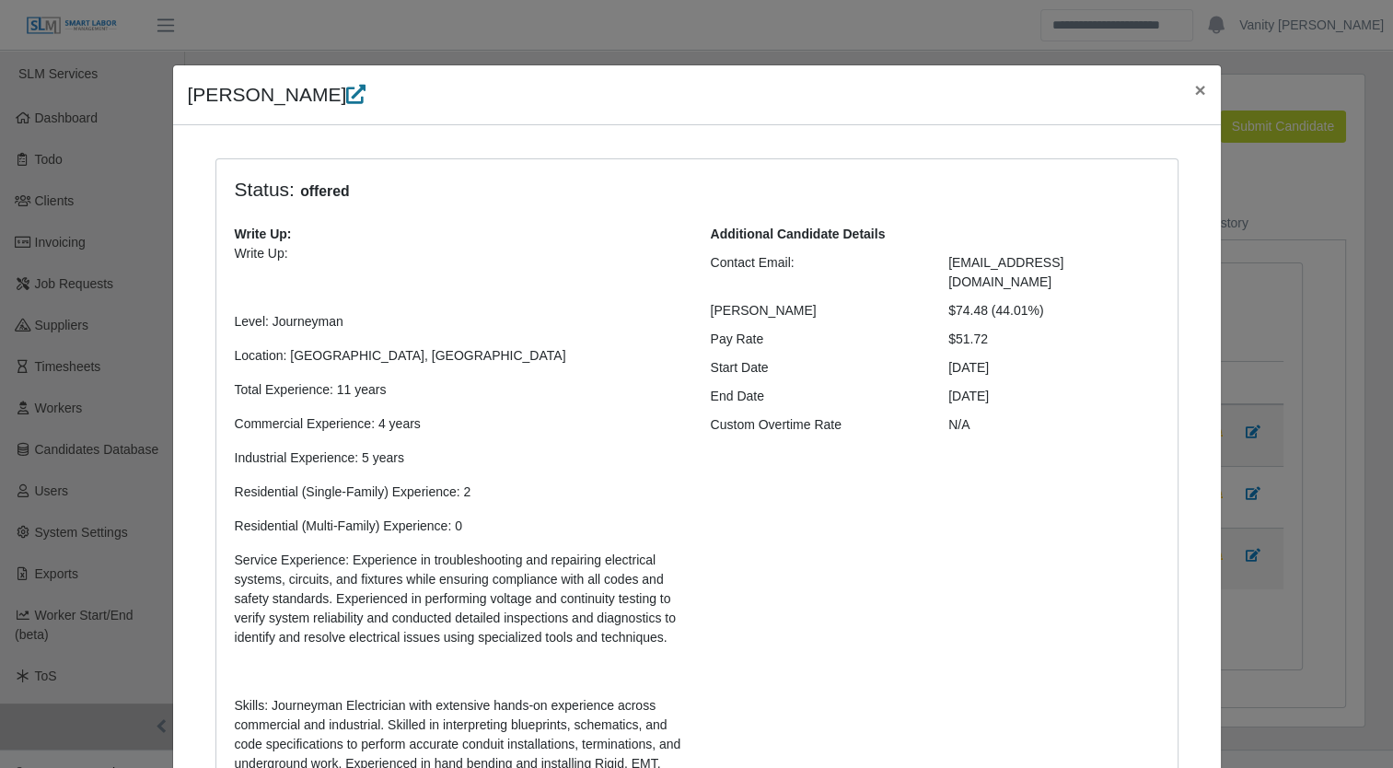
click at [346, 101] on icon at bounding box center [355, 94] width 19 height 19
click at [1180, 89] on button "×" at bounding box center [1200, 89] width 41 height 49
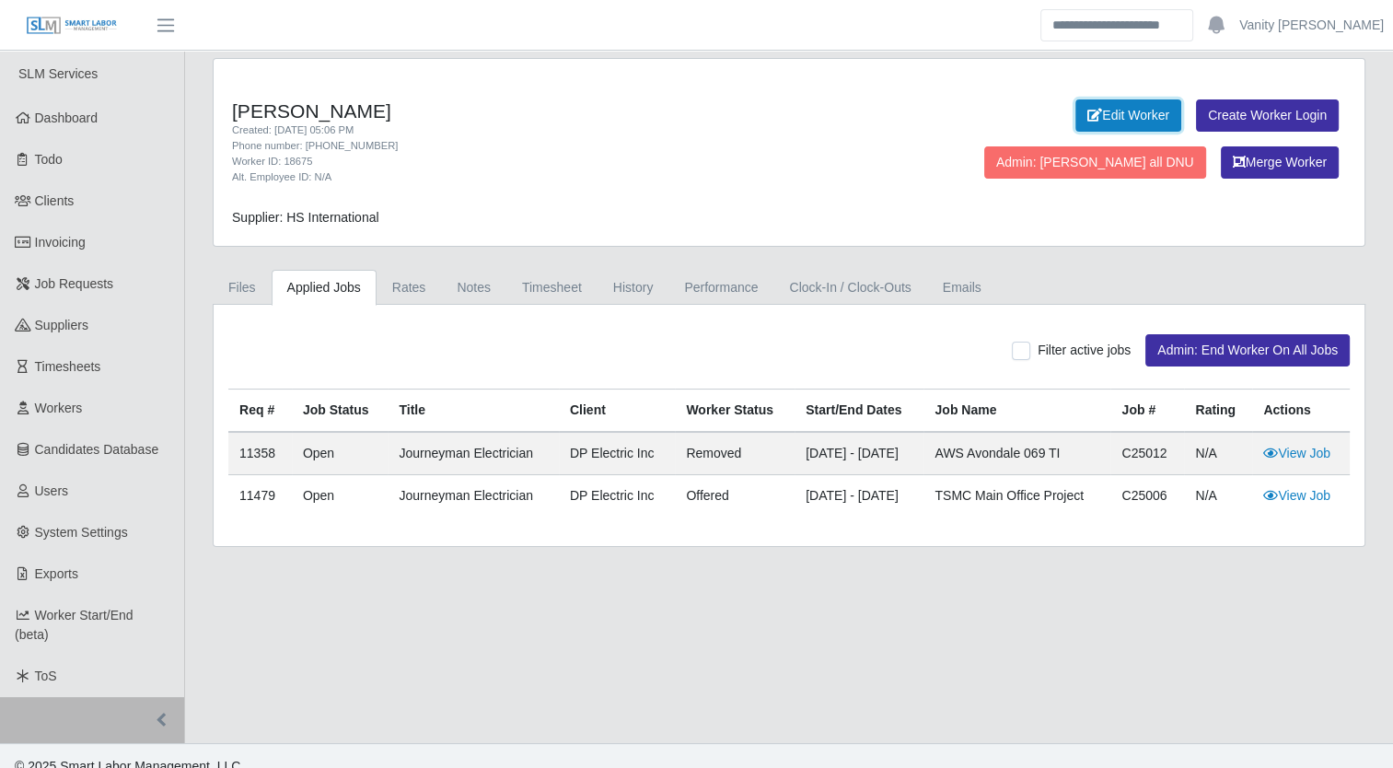
click at [1076, 114] on link "Edit Worker" at bounding box center [1129, 115] width 106 height 32
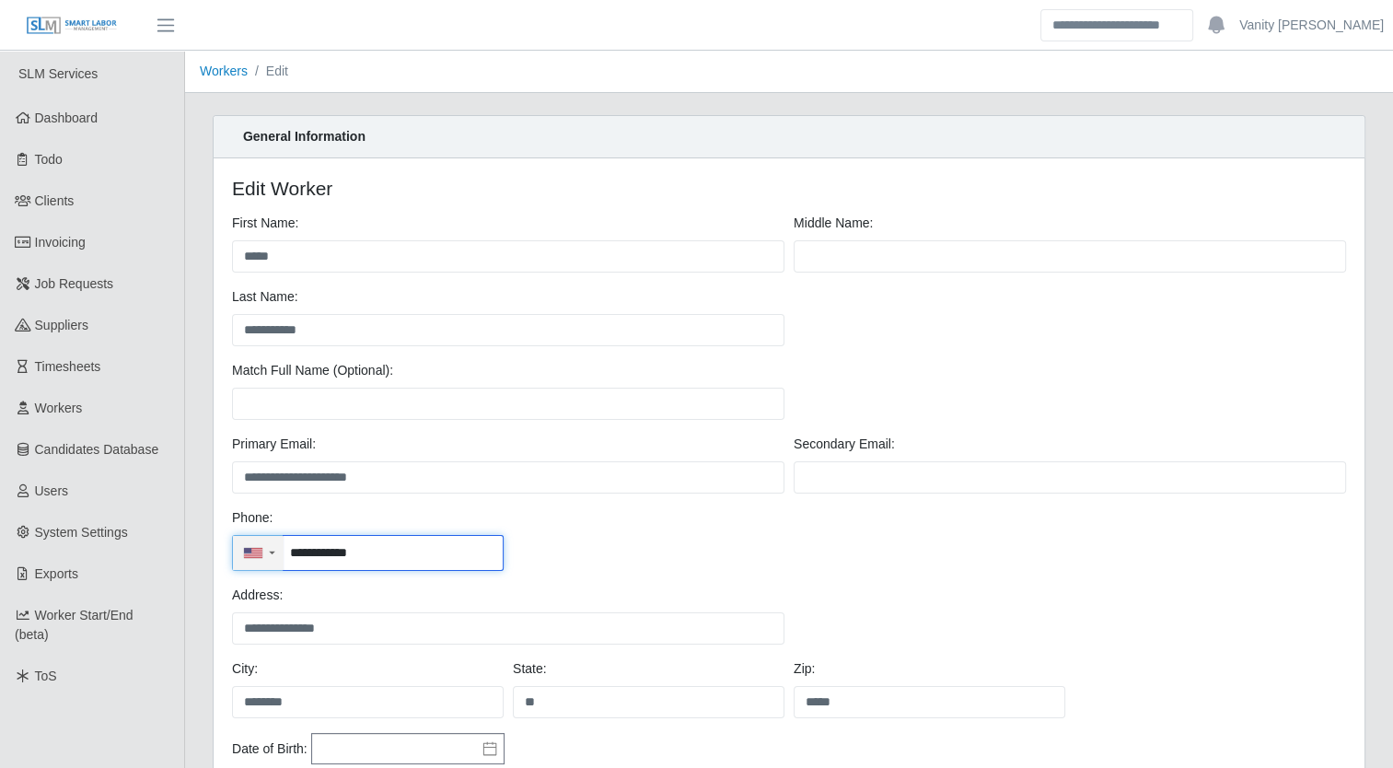
drag, startPoint x: 405, startPoint y: 549, endPoint x: 278, endPoint y: 544, distance: 127.2
click at [278, 544] on div "**********" at bounding box center [368, 553] width 272 height 36
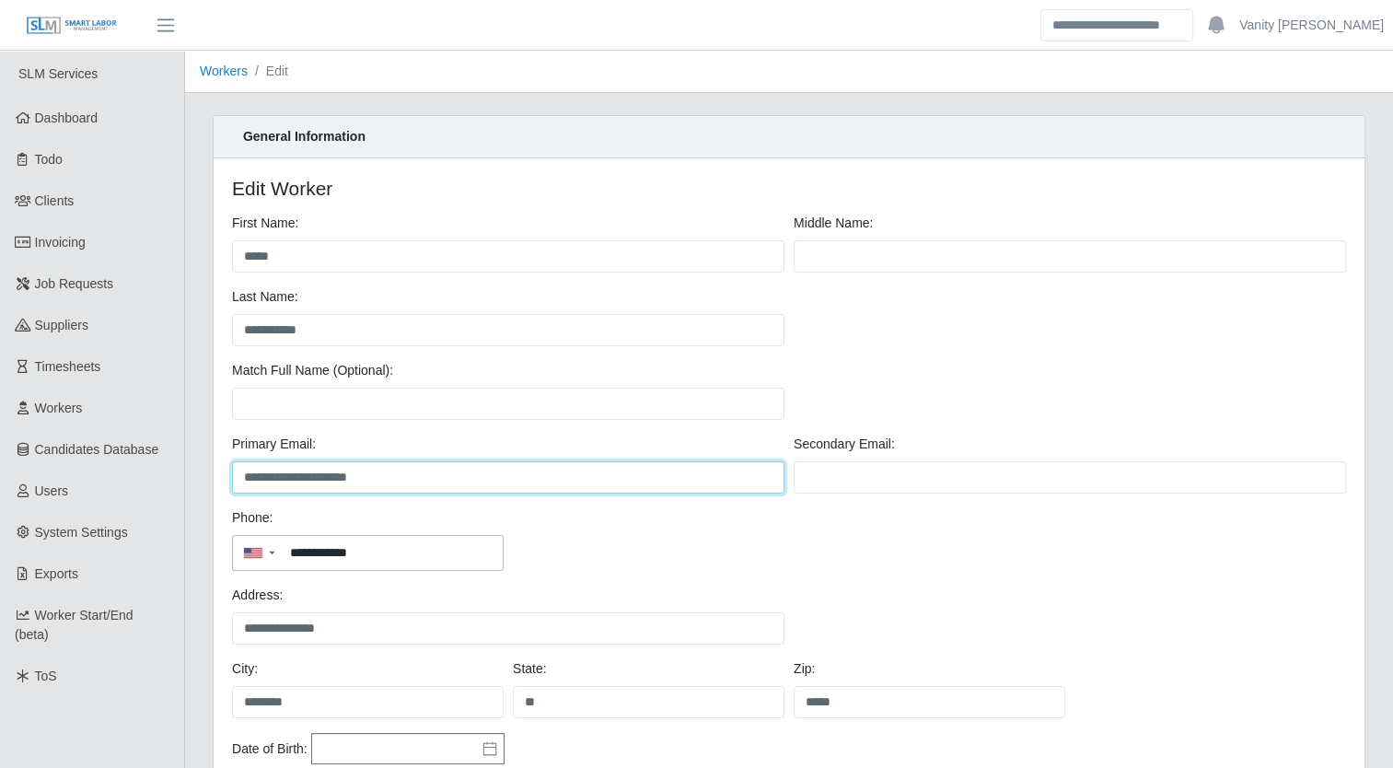
drag, startPoint x: 475, startPoint y: 473, endPoint x: 241, endPoint y: 468, distance: 234.0
click at [241, 468] on input "**********" at bounding box center [508, 477] width 552 height 32
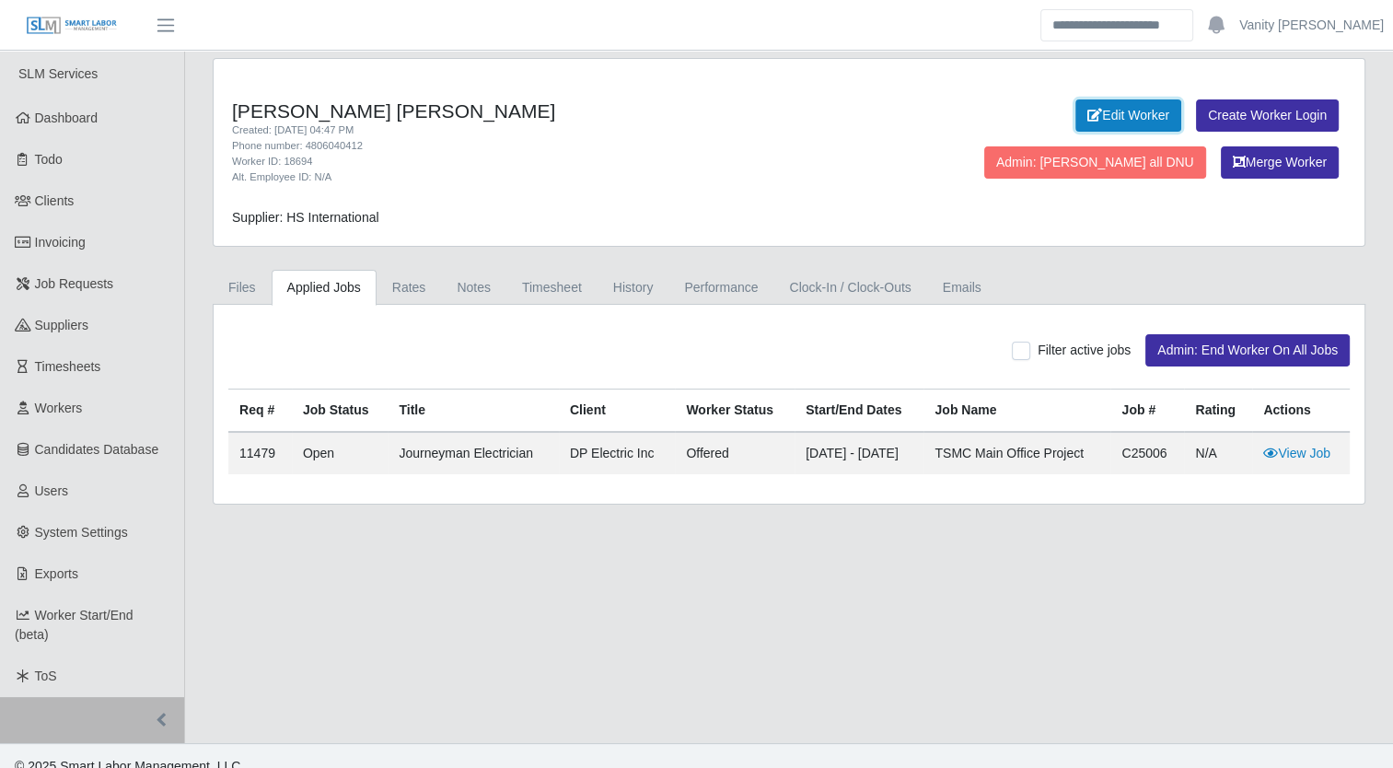
click at [1076, 115] on link "Edit Worker" at bounding box center [1129, 115] width 106 height 32
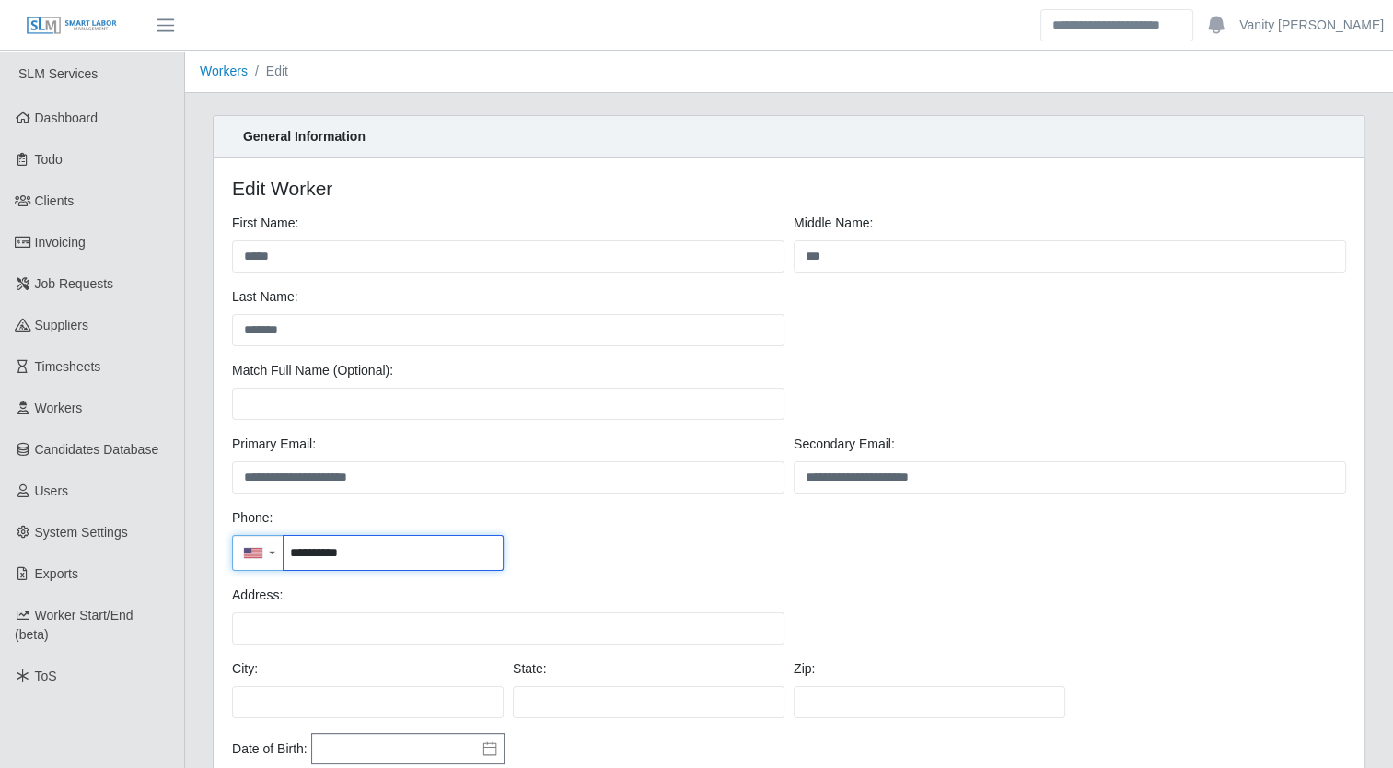
drag, startPoint x: 389, startPoint y: 552, endPoint x: 286, endPoint y: 551, distance: 102.2
click at [285, 551] on input "**********" at bounding box center [393, 553] width 219 height 34
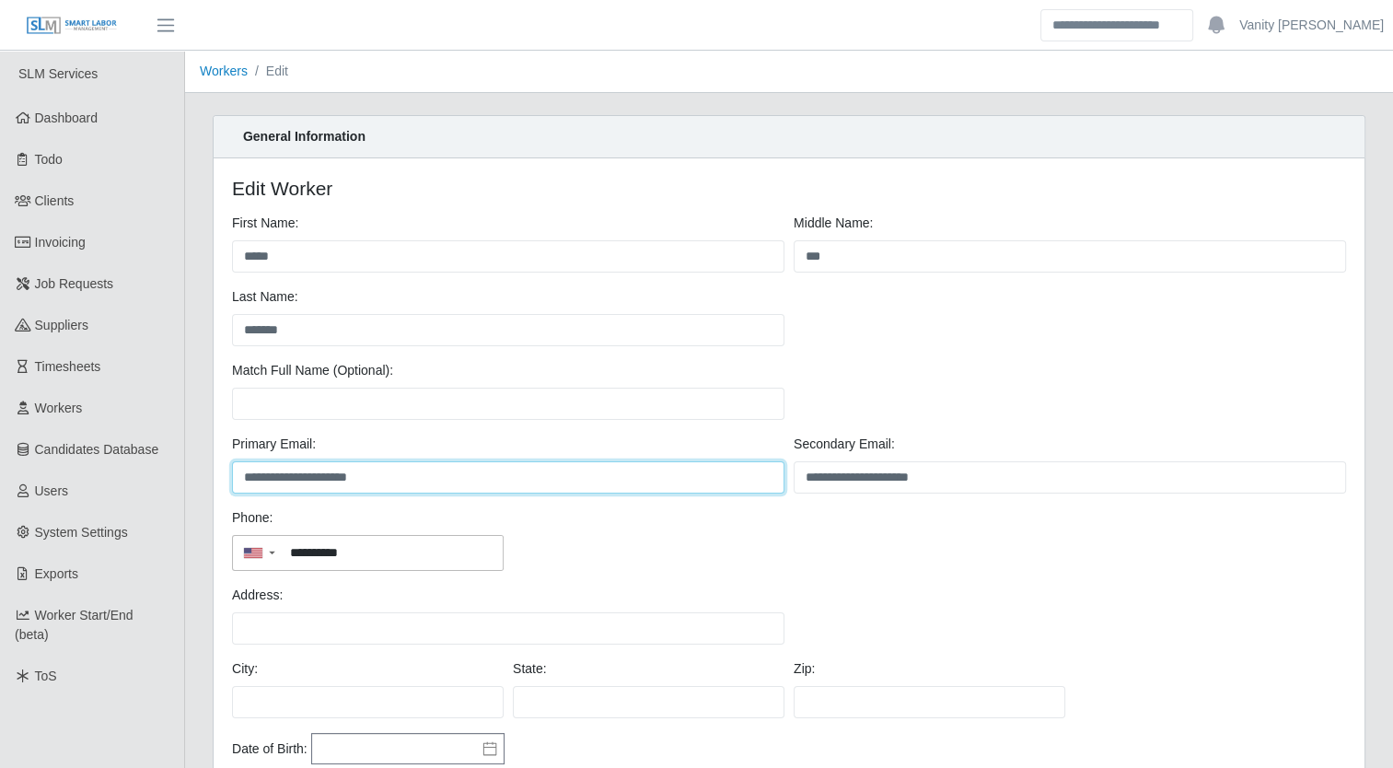
drag, startPoint x: 382, startPoint y: 470, endPoint x: 233, endPoint y: 470, distance: 149.2
click at [233, 470] on input "**********" at bounding box center [508, 477] width 552 height 32
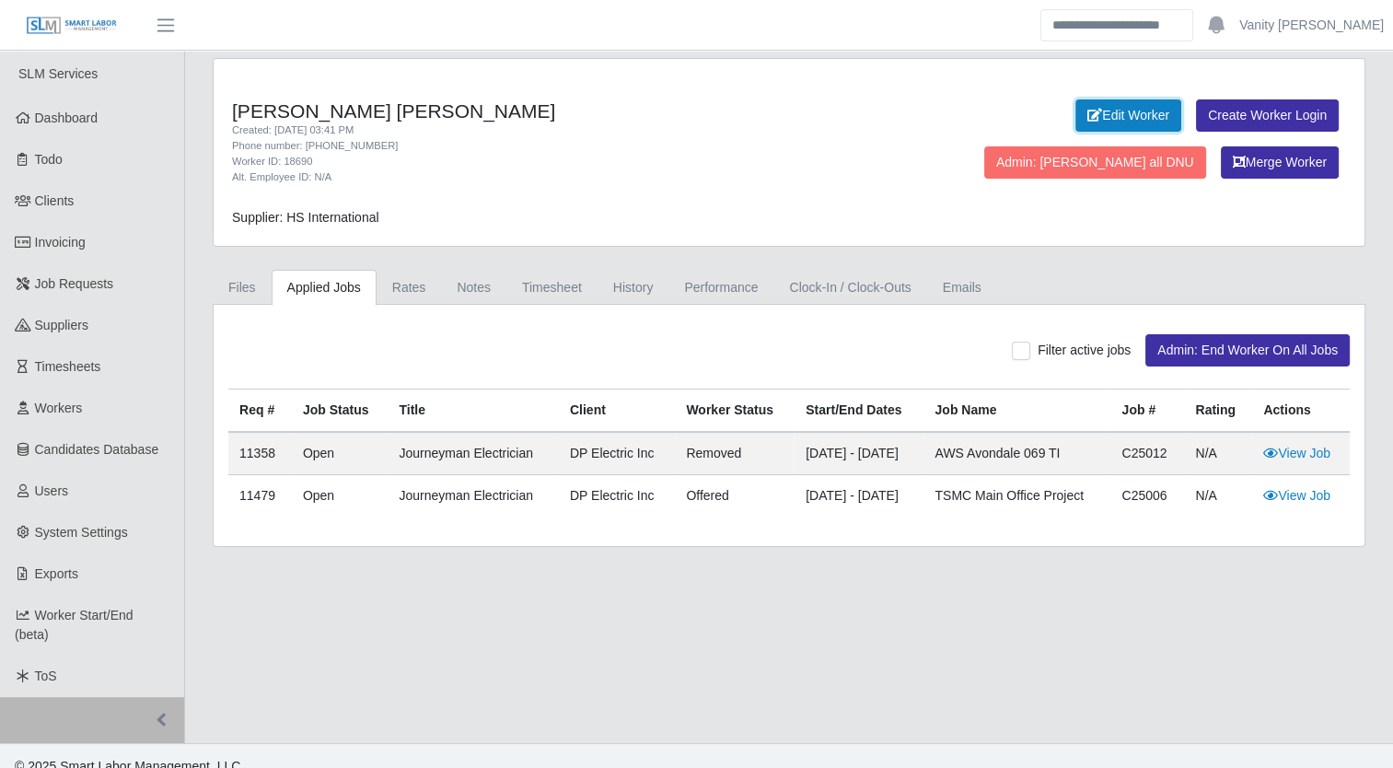
click at [1076, 117] on link "Edit Worker" at bounding box center [1129, 115] width 106 height 32
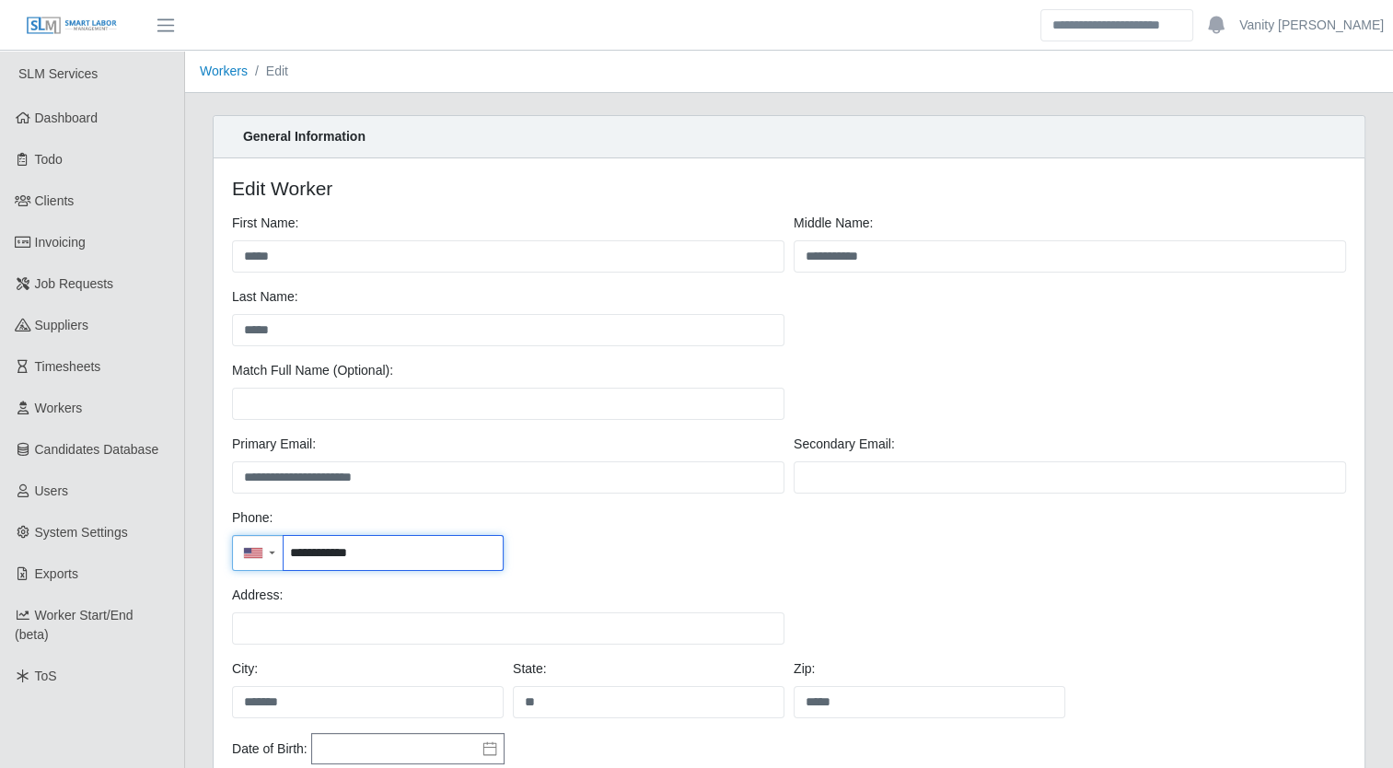
drag, startPoint x: 416, startPoint y: 536, endPoint x: 288, endPoint y: 538, distance: 128.0
click at [288, 538] on input "**********" at bounding box center [393, 553] width 219 height 34
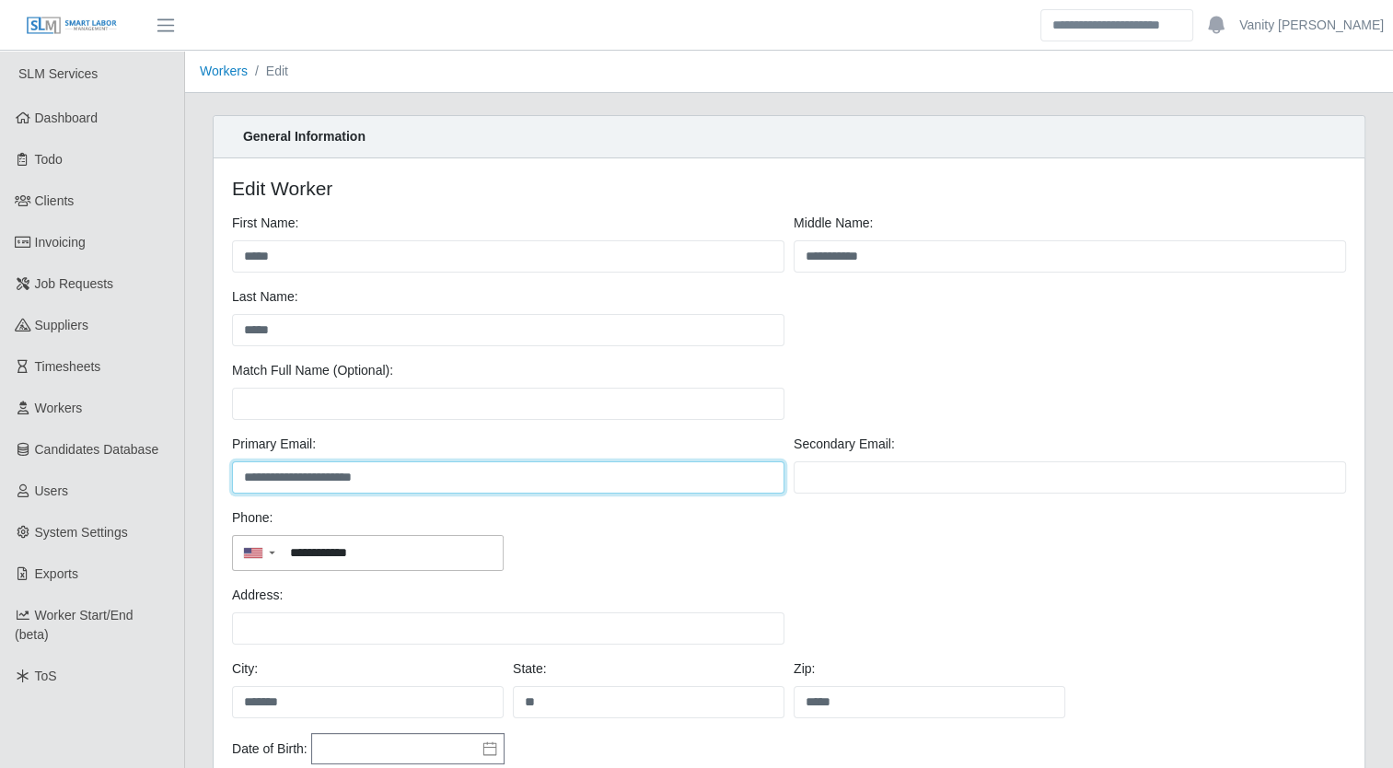
drag, startPoint x: 433, startPoint y: 480, endPoint x: 231, endPoint y: 478, distance: 201.7
click at [232, 478] on input "**********" at bounding box center [508, 477] width 552 height 32
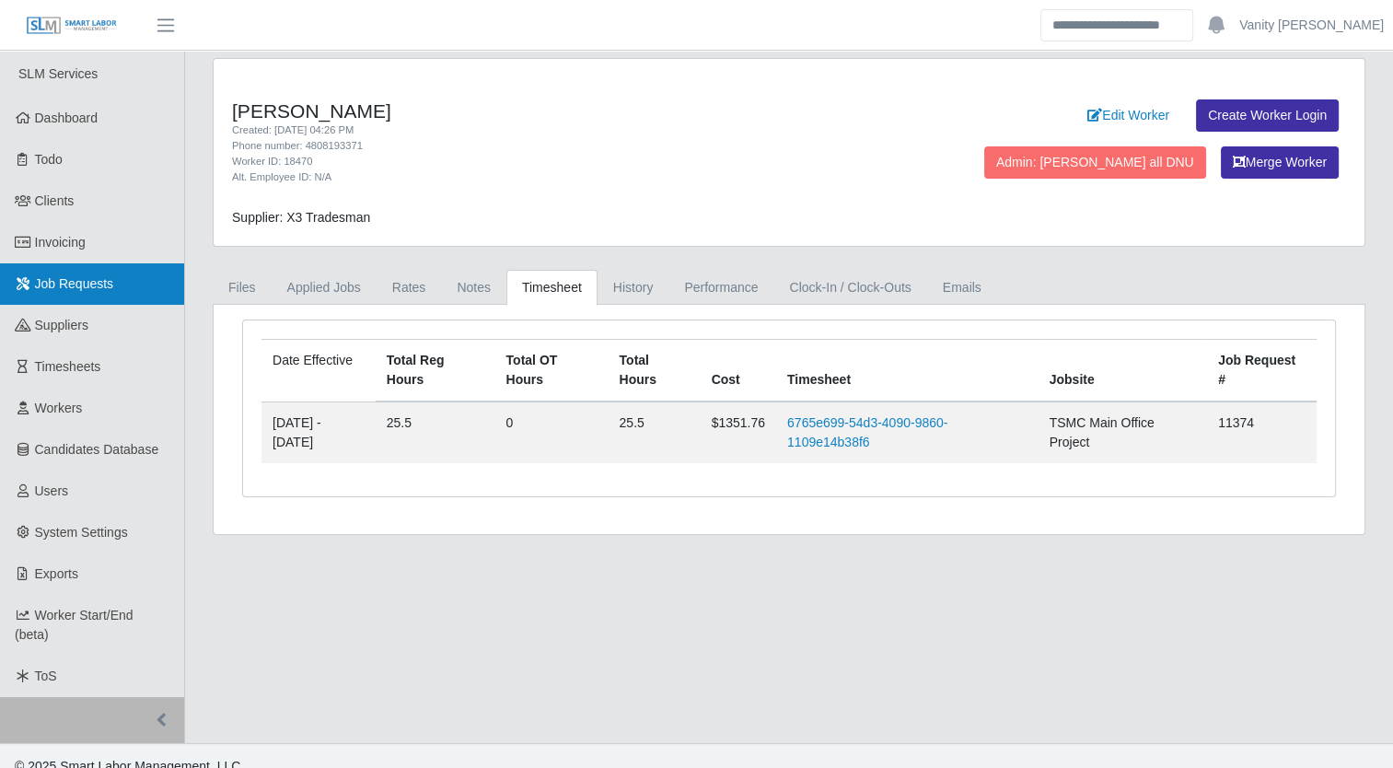
click at [93, 281] on span "Job Requests" at bounding box center [74, 283] width 79 height 15
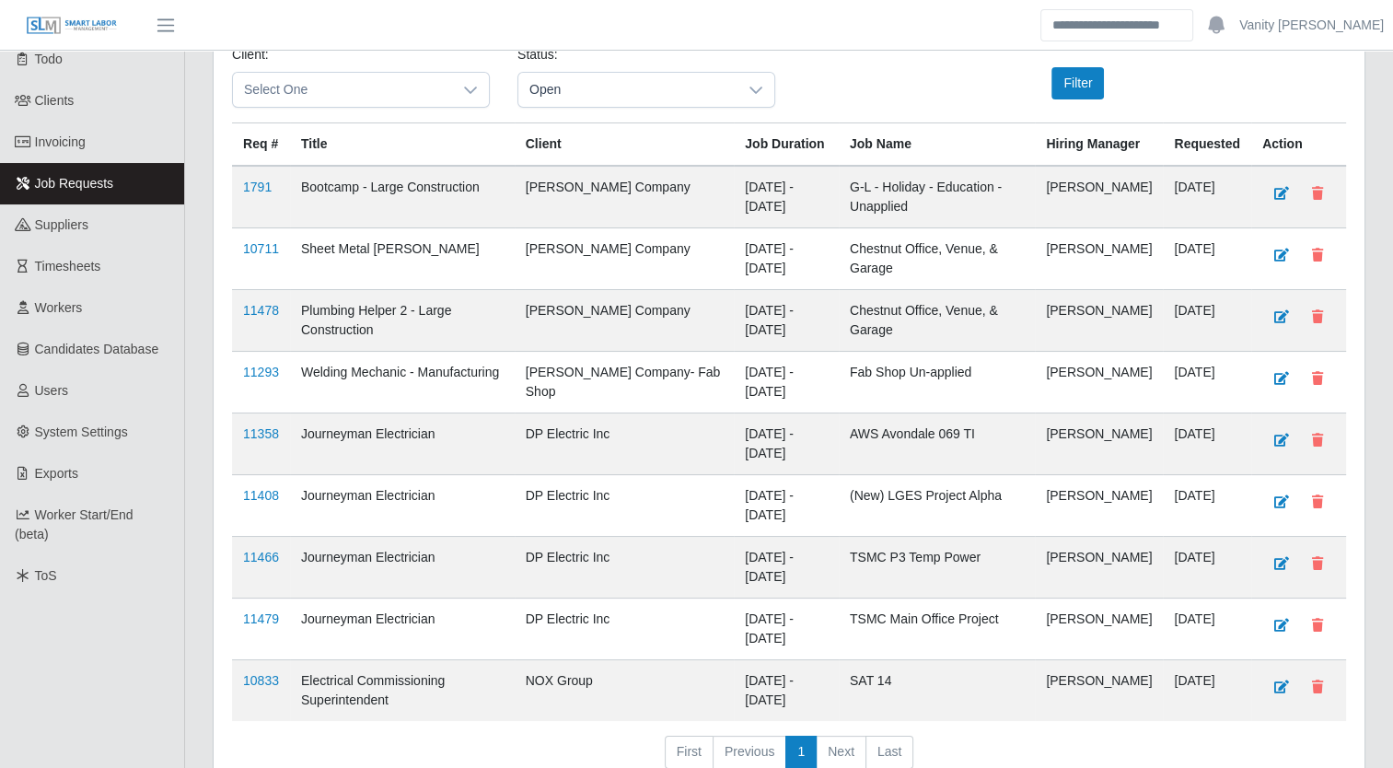
scroll to position [218, 0]
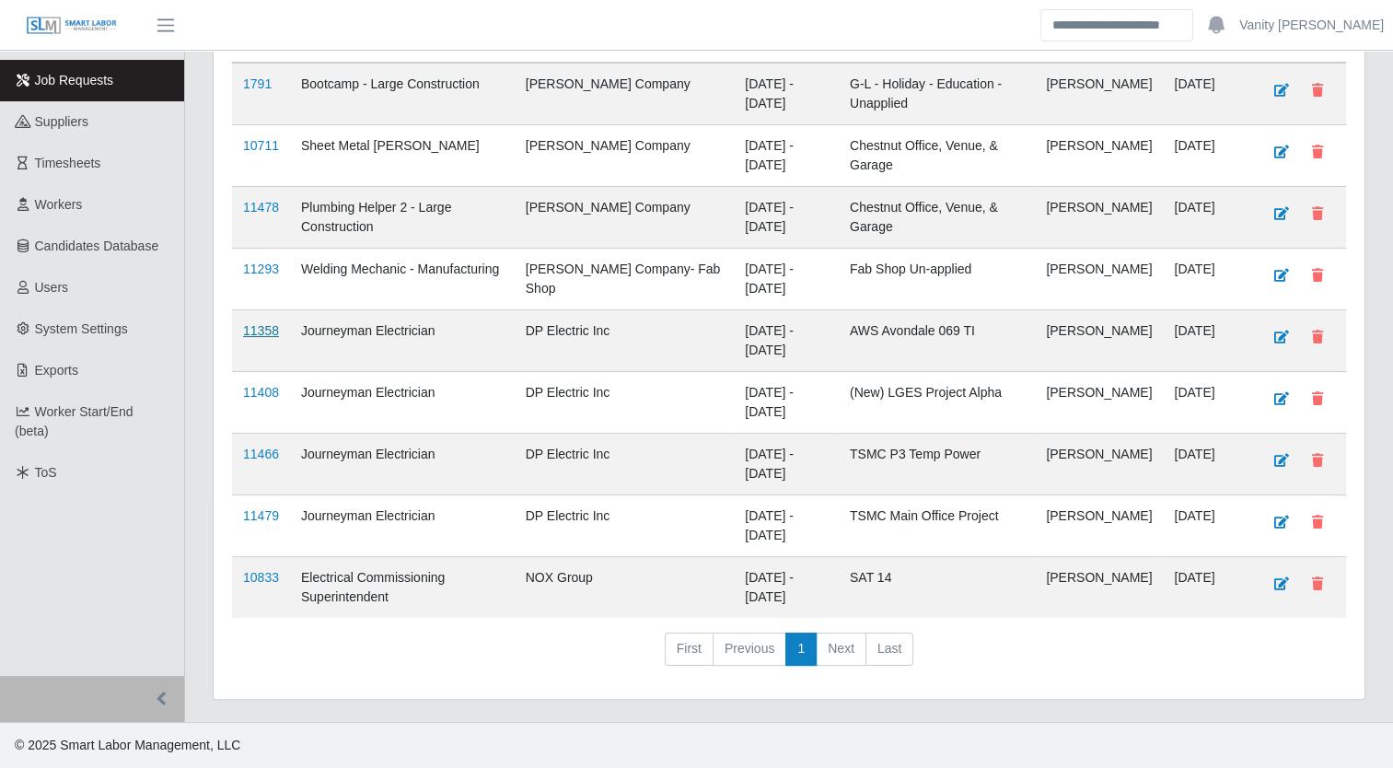
click at [254, 333] on link "11358" at bounding box center [261, 330] width 36 height 15
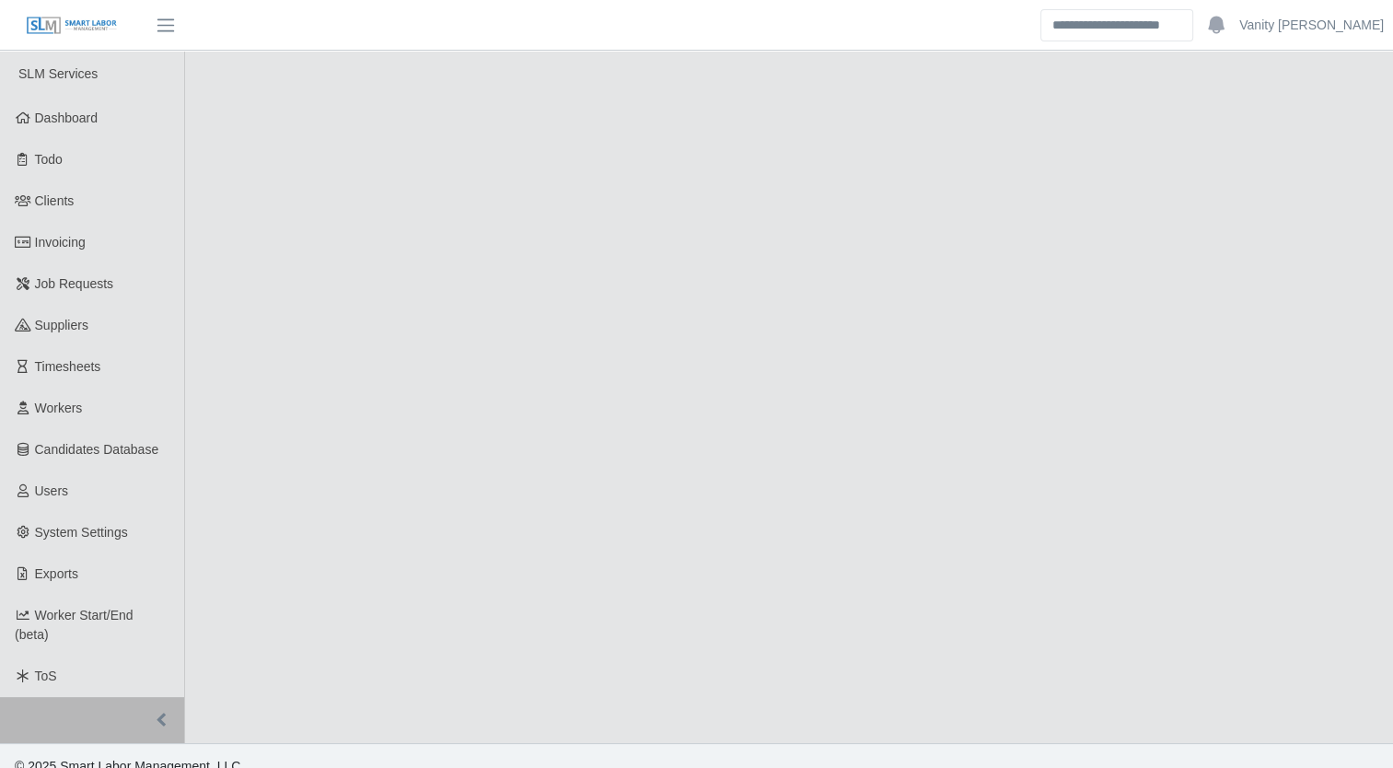
select select "****"
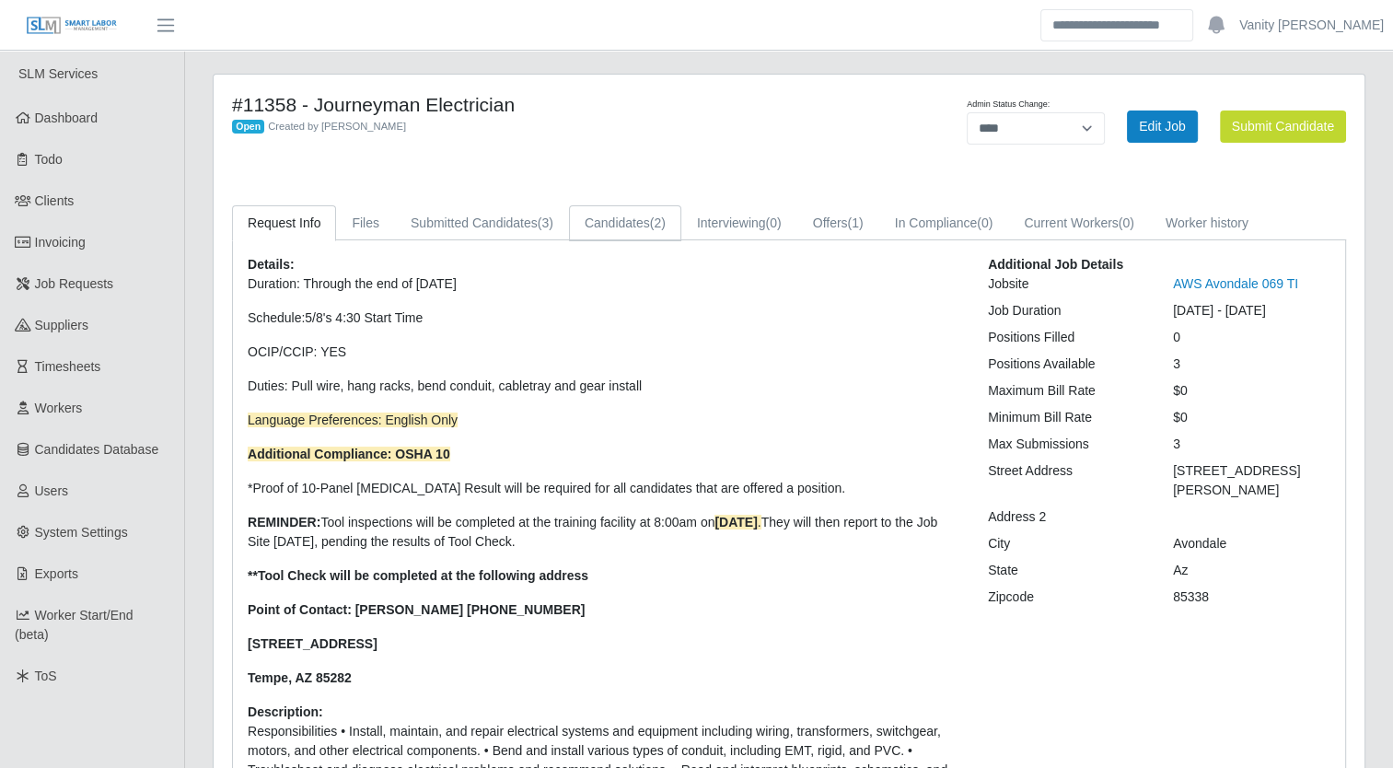
click at [611, 224] on link "Candidates (2)" at bounding box center [625, 223] width 112 height 36
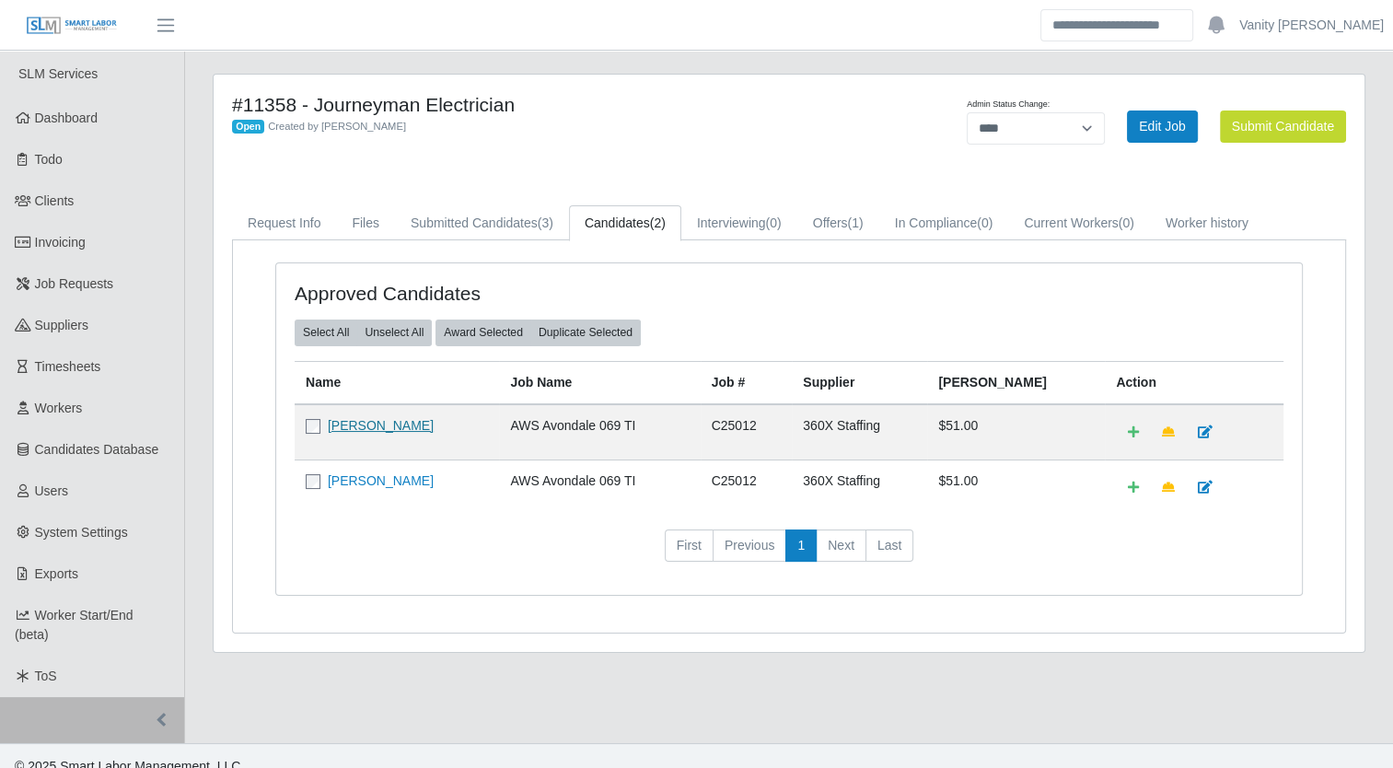
click at [434, 425] on link "[PERSON_NAME]" at bounding box center [381, 425] width 106 height 15
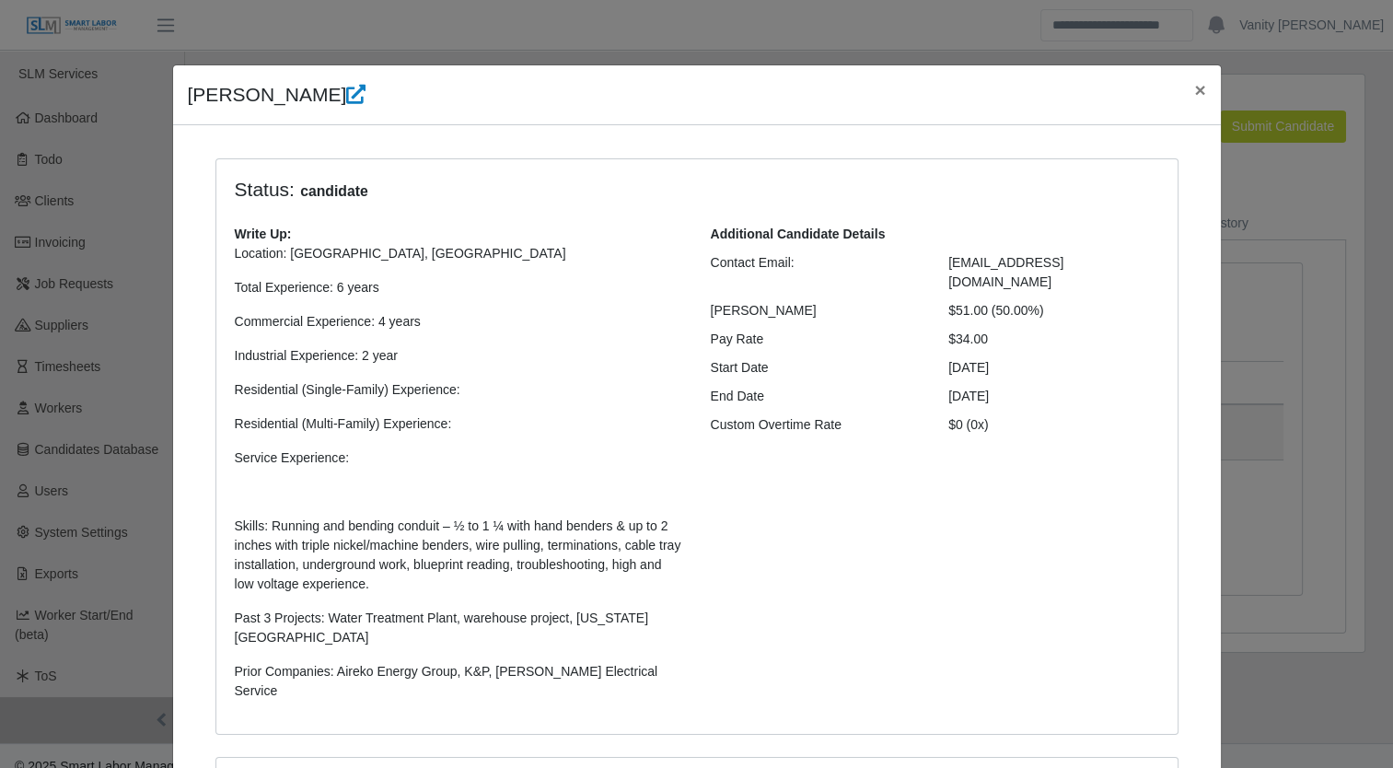
drag, startPoint x: 527, startPoint y: 312, endPoint x: 908, endPoint y: 127, distance: 423.8
click at [527, 312] on p "Commercial Experience: 4 years" at bounding box center [459, 321] width 448 height 19
click at [1200, 96] on button "×" at bounding box center [1200, 89] width 41 height 49
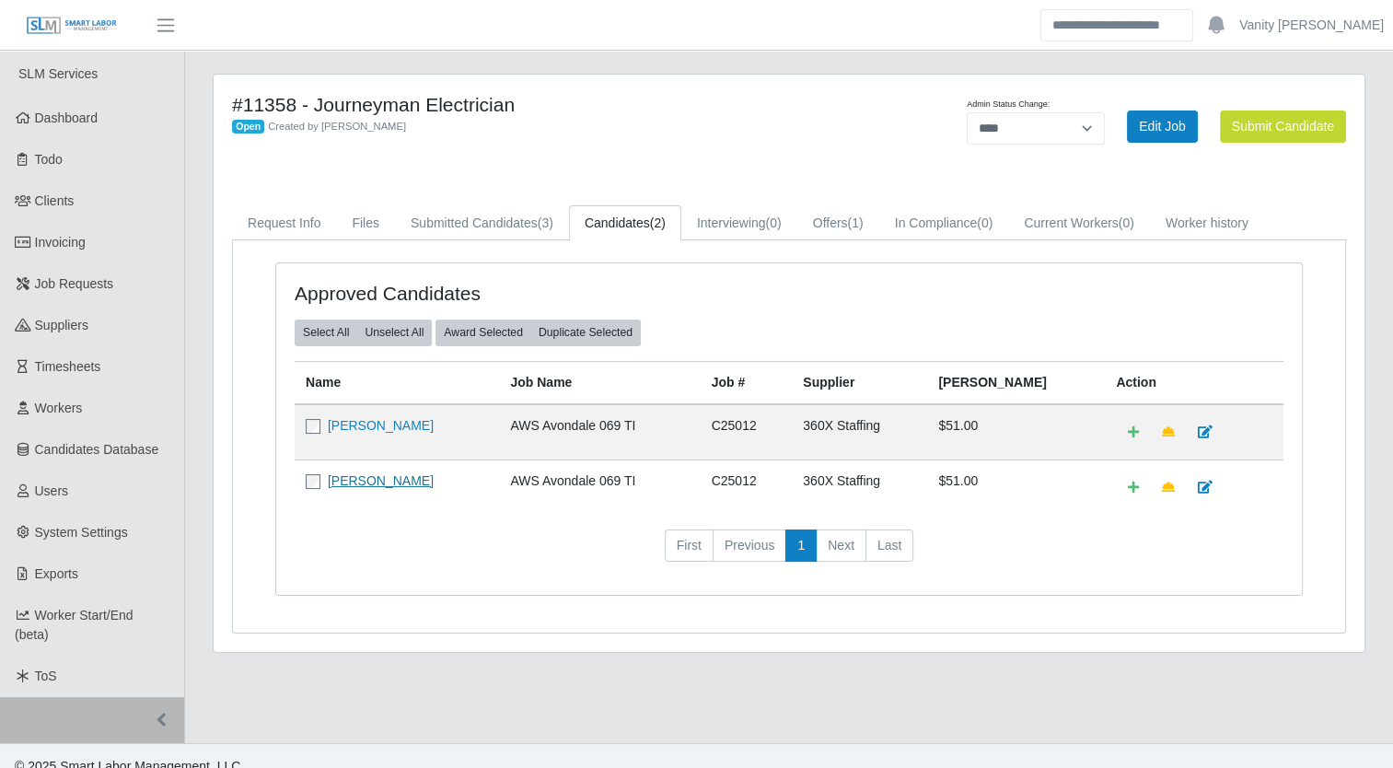
click at [355, 475] on link "Marcos Pizano" at bounding box center [381, 480] width 106 height 15
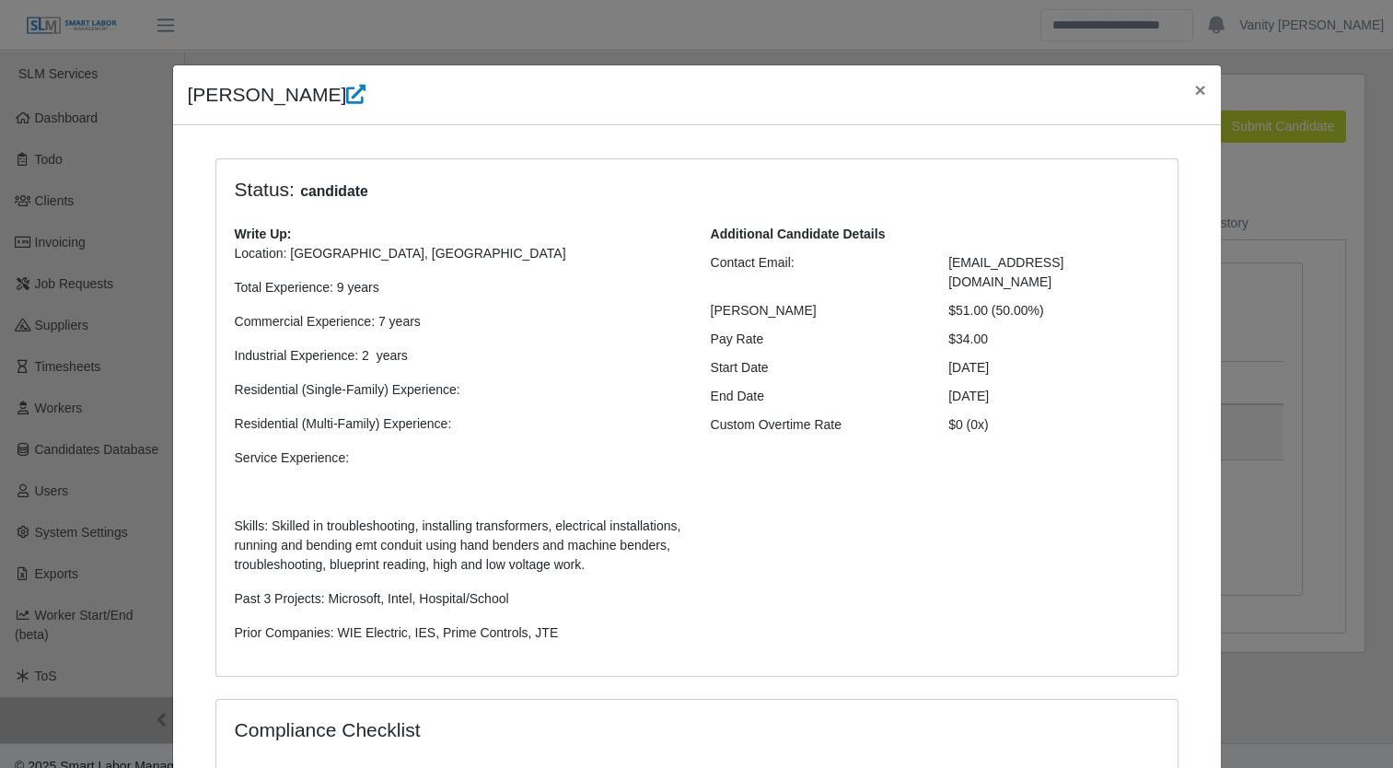
click at [463, 208] on div "Status: candidate Write Up: Location: Phoenix, AZ Total Experience: 9 years Com…" at bounding box center [696, 418] width 961 height 518
click at [1194, 97] on span "×" at bounding box center [1199, 89] width 11 height 21
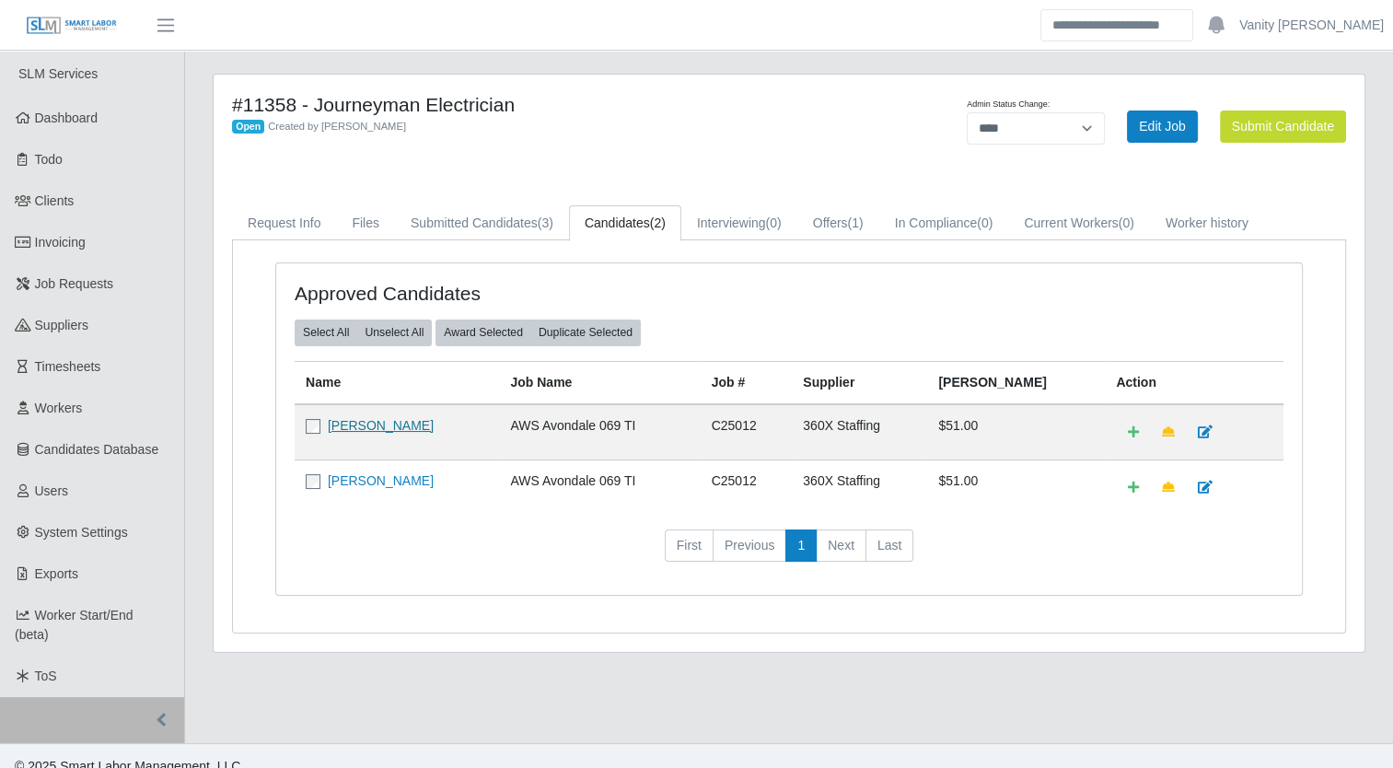
click at [362, 419] on link "Rafael Velazquez Urrutia" at bounding box center [381, 425] width 106 height 15
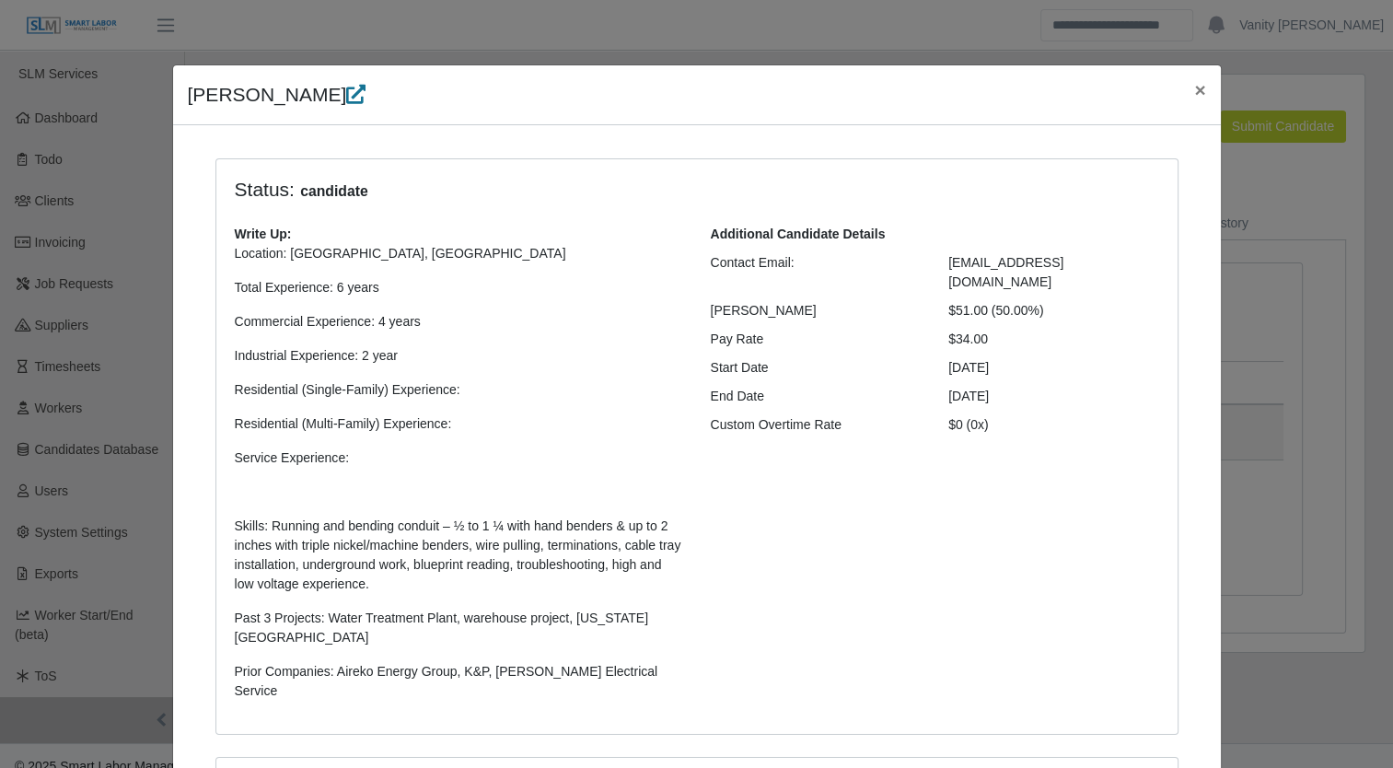
click at [366, 88] on icon at bounding box center [355, 94] width 19 height 19
click at [1196, 94] on span "×" at bounding box center [1199, 89] width 11 height 21
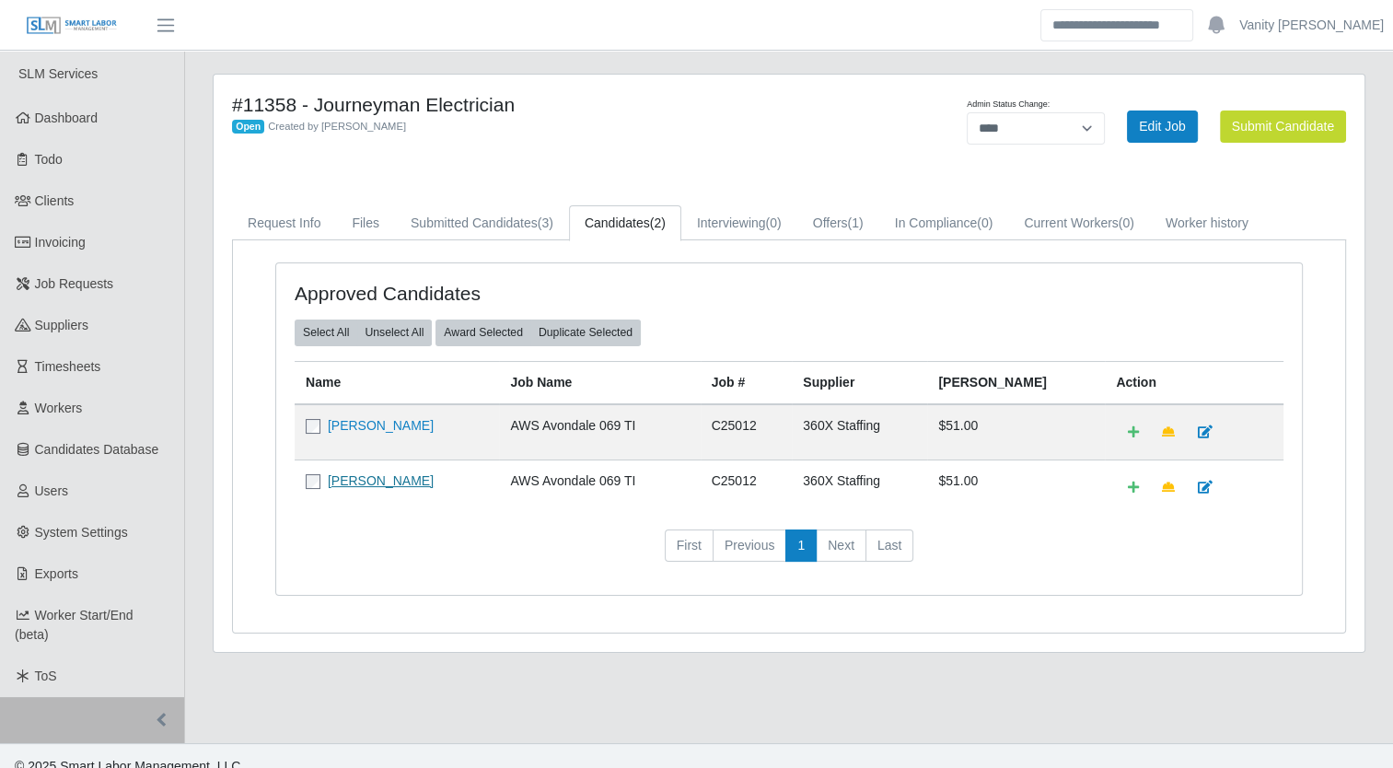
click at [350, 478] on link "Marcos Pizano" at bounding box center [381, 480] width 106 height 15
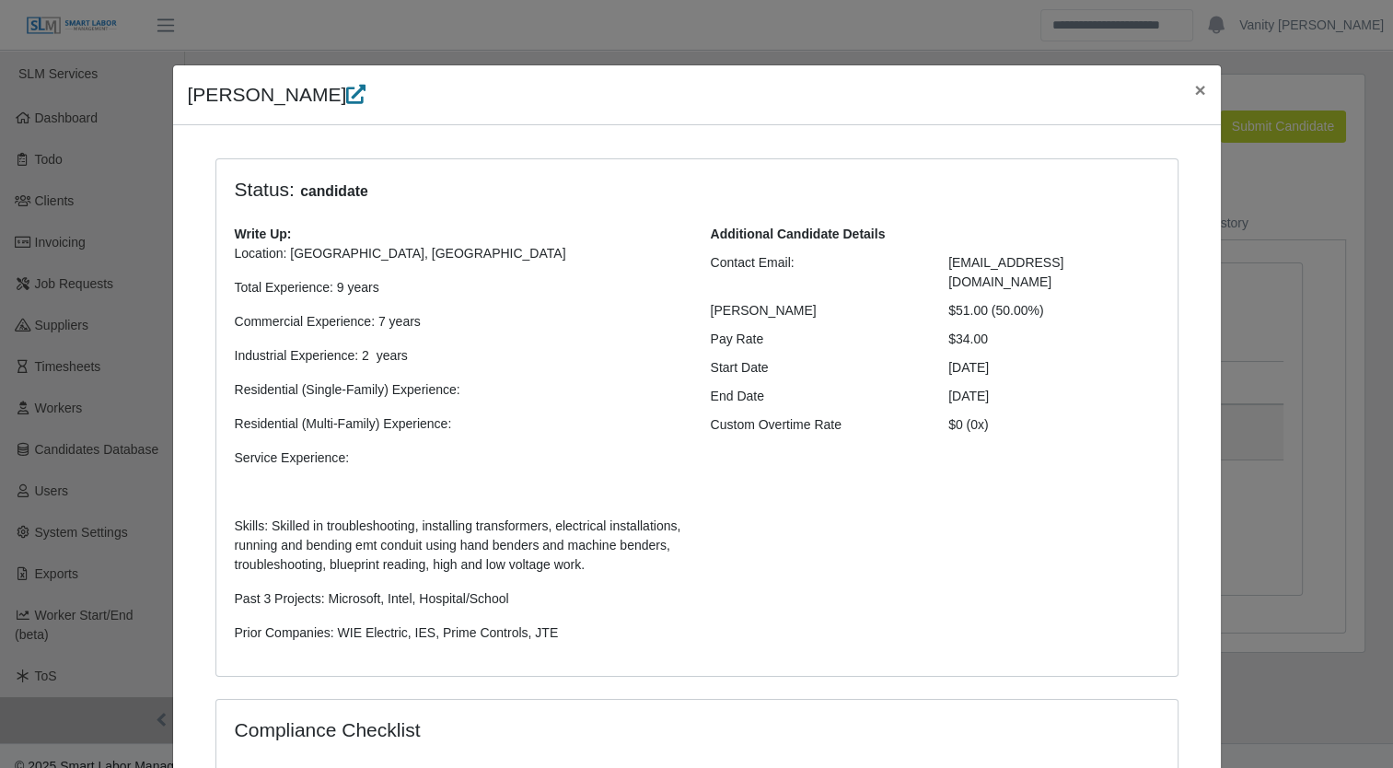
click at [346, 94] on icon at bounding box center [355, 94] width 19 height 19
click at [1194, 89] on span "×" at bounding box center [1199, 89] width 11 height 21
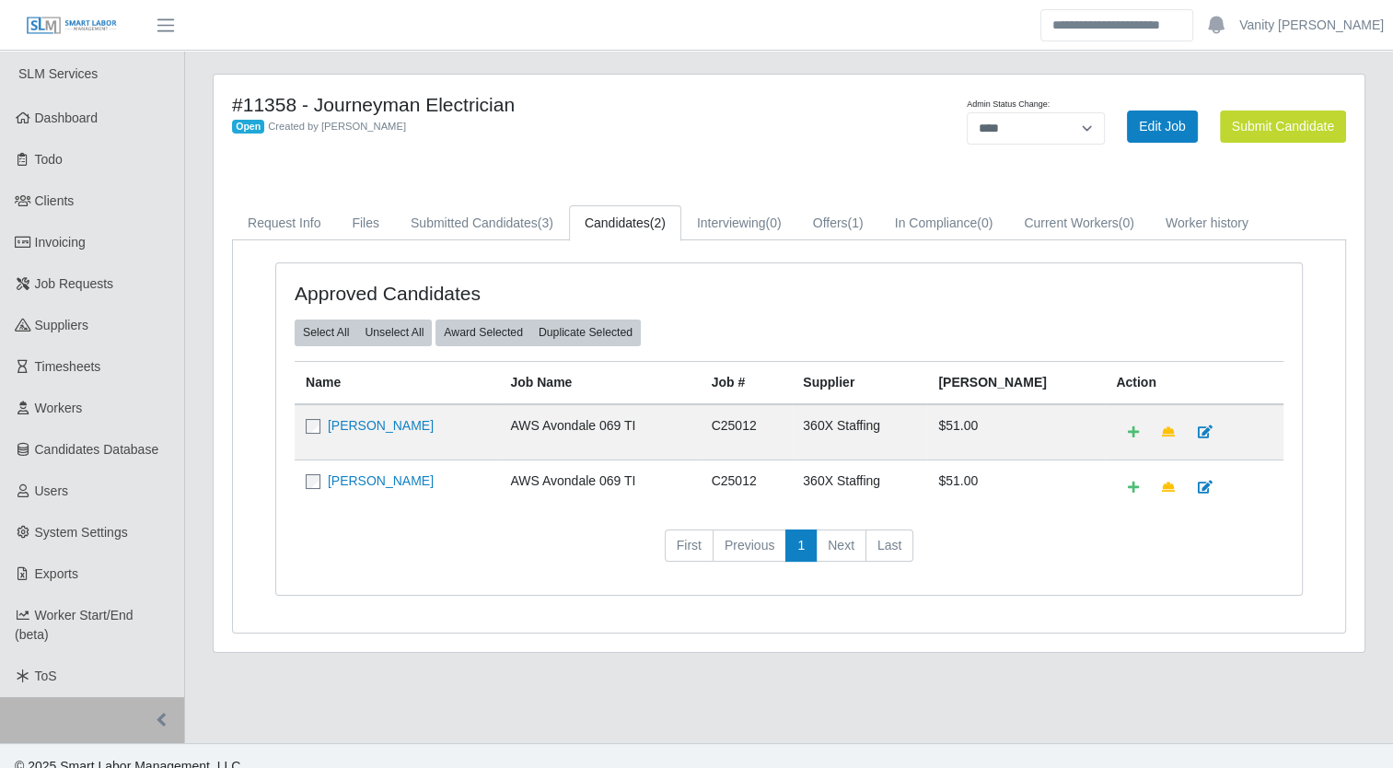
click at [380, 488] on td "Marcos Pizano" at bounding box center [397, 486] width 204 height 55
click at [379, 482] on link "Marcos Pizano" at bounding box center [381, 480] width 106 height 15
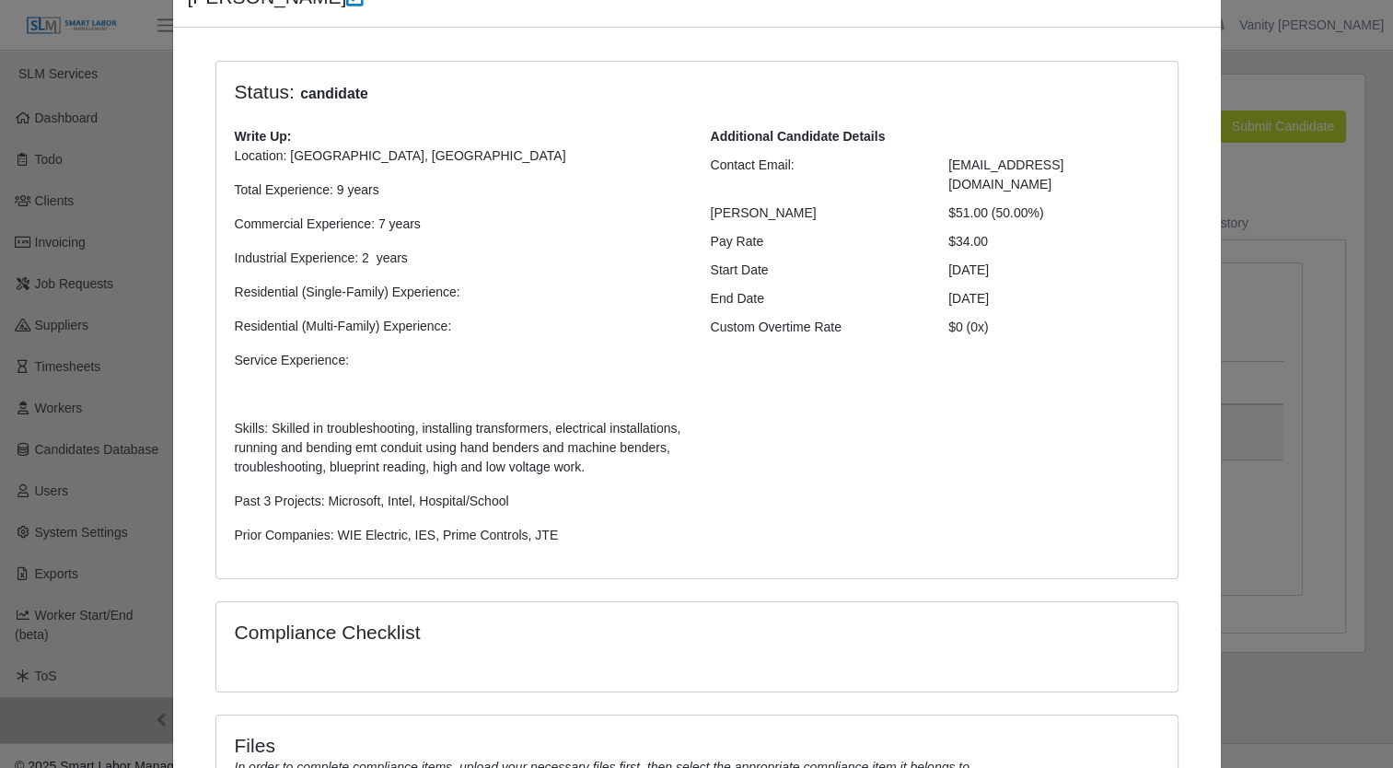
scroll to position [323, 0]
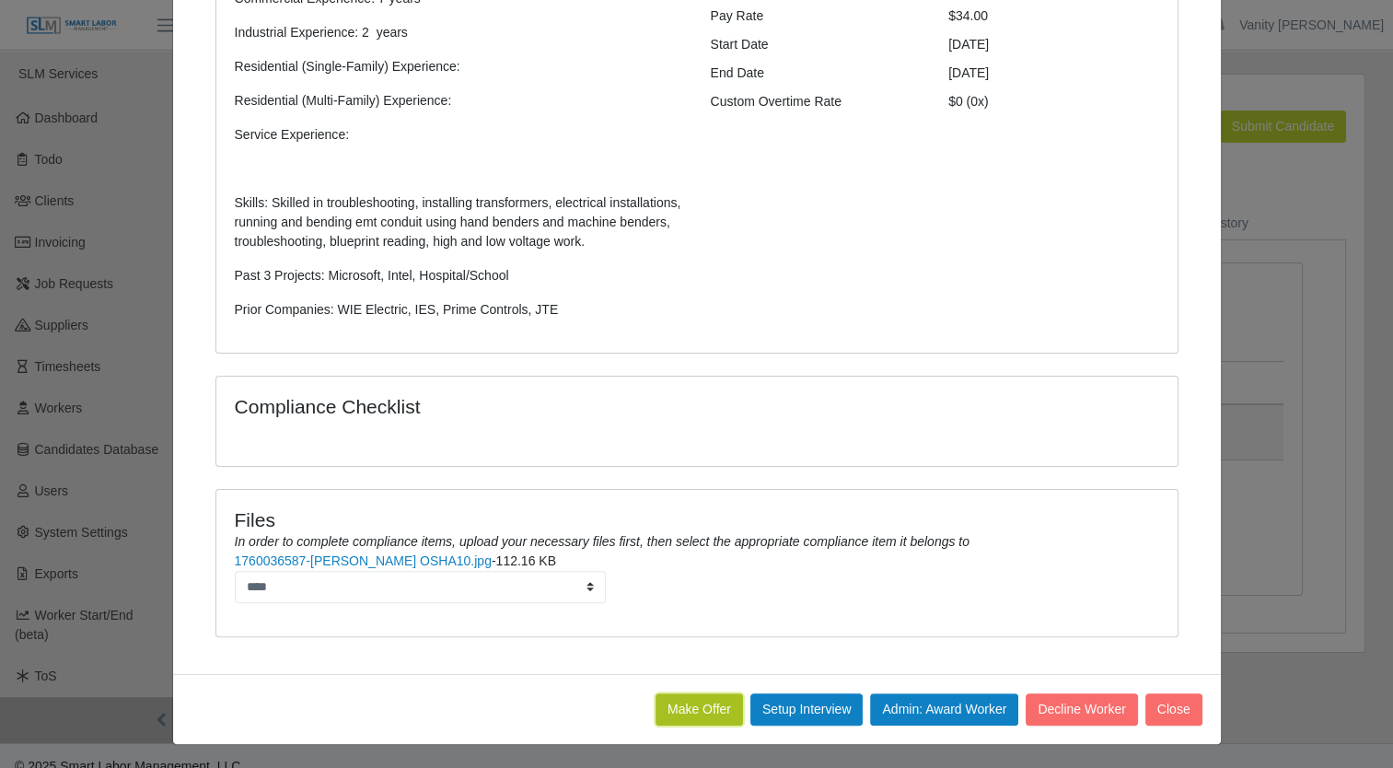
click at [704, 711] on button "Make Offer" at bounding box center [699, 709] width 87 height 32
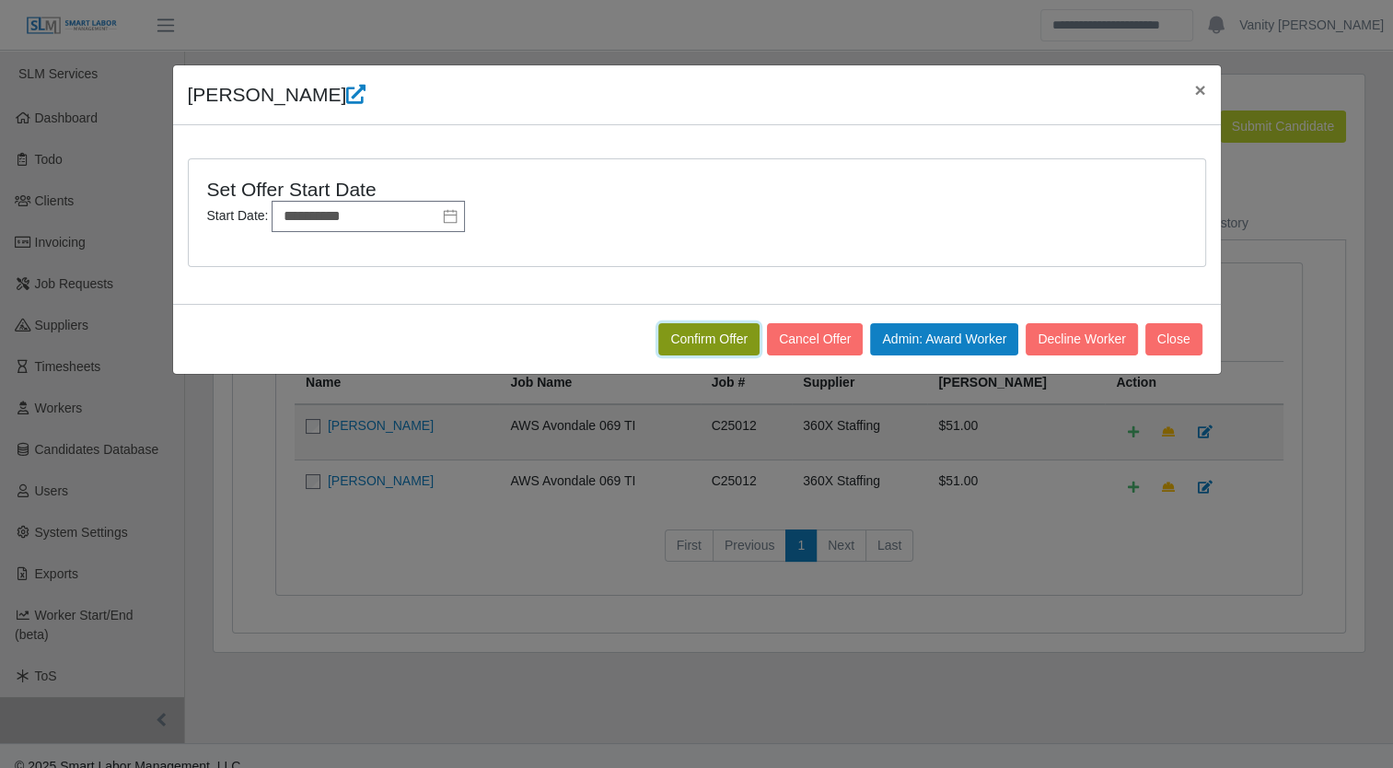
click at [724, 333] on button "Confirm Offer" at bounding box center [708, 339] width 101 height 32
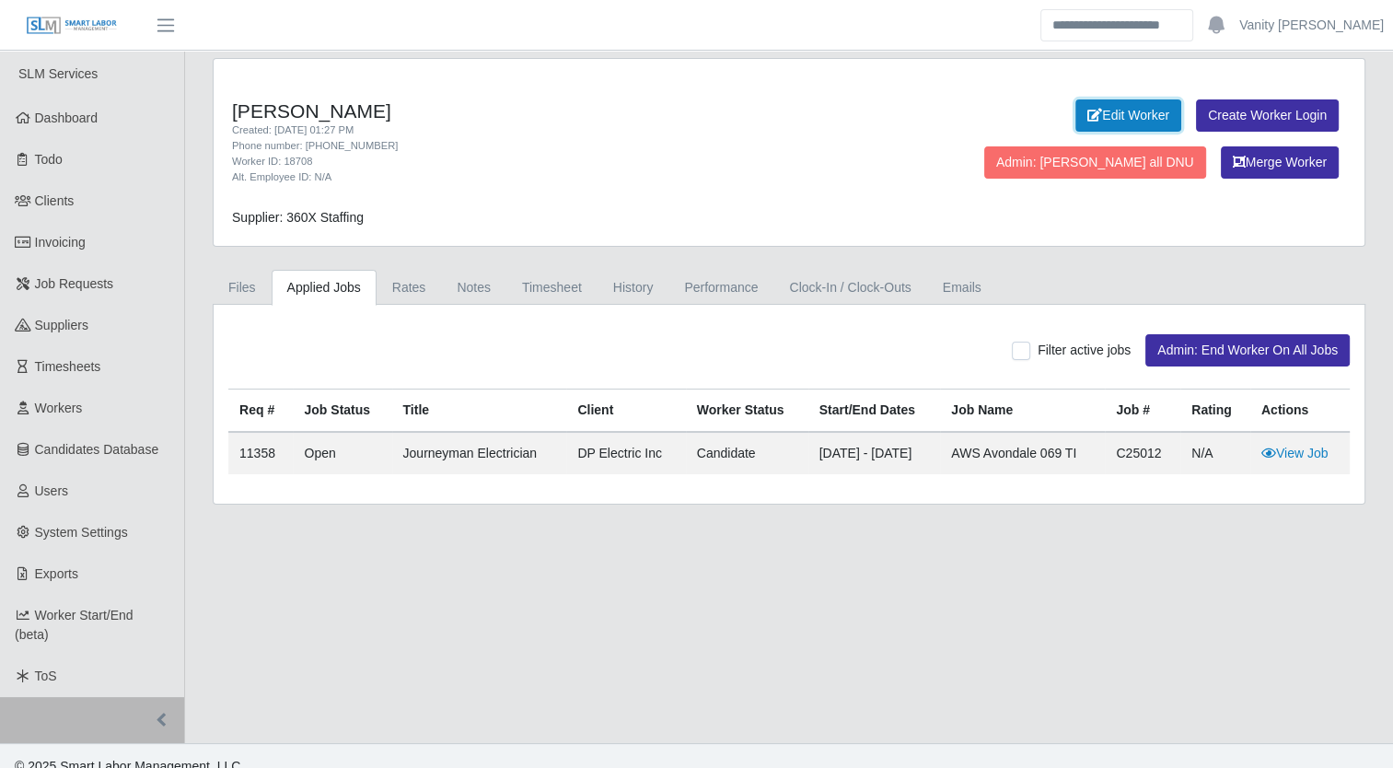
click at [1076, 110] on link "Edit Worker" at bounding box center [1129, 115] width 106 height 32
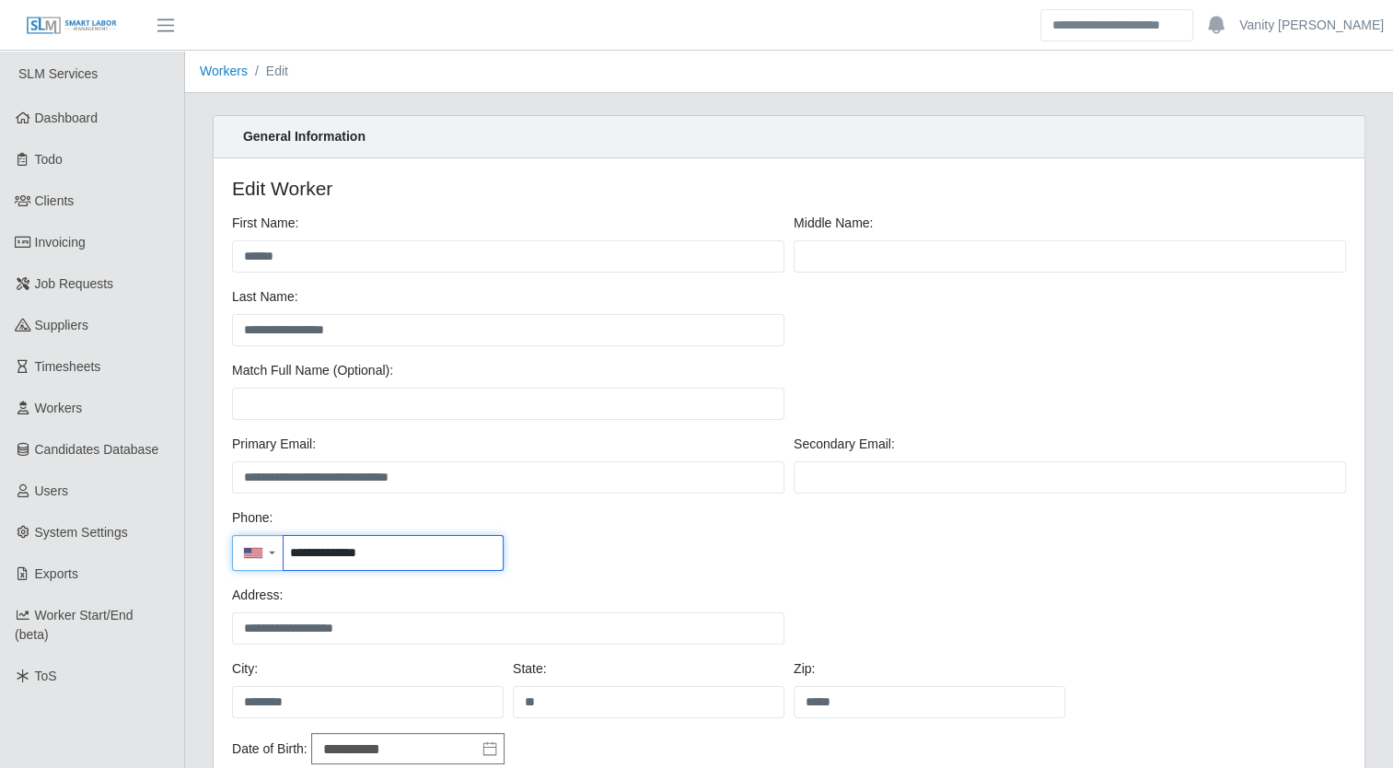
drag, startPoint x: 409, startPoint y: 557, endPoint x: 285, endPoint y: 564, distance: 123.6
click at [285, 564] on input "**********" at bounding box center [393, 553] width 219 height 34
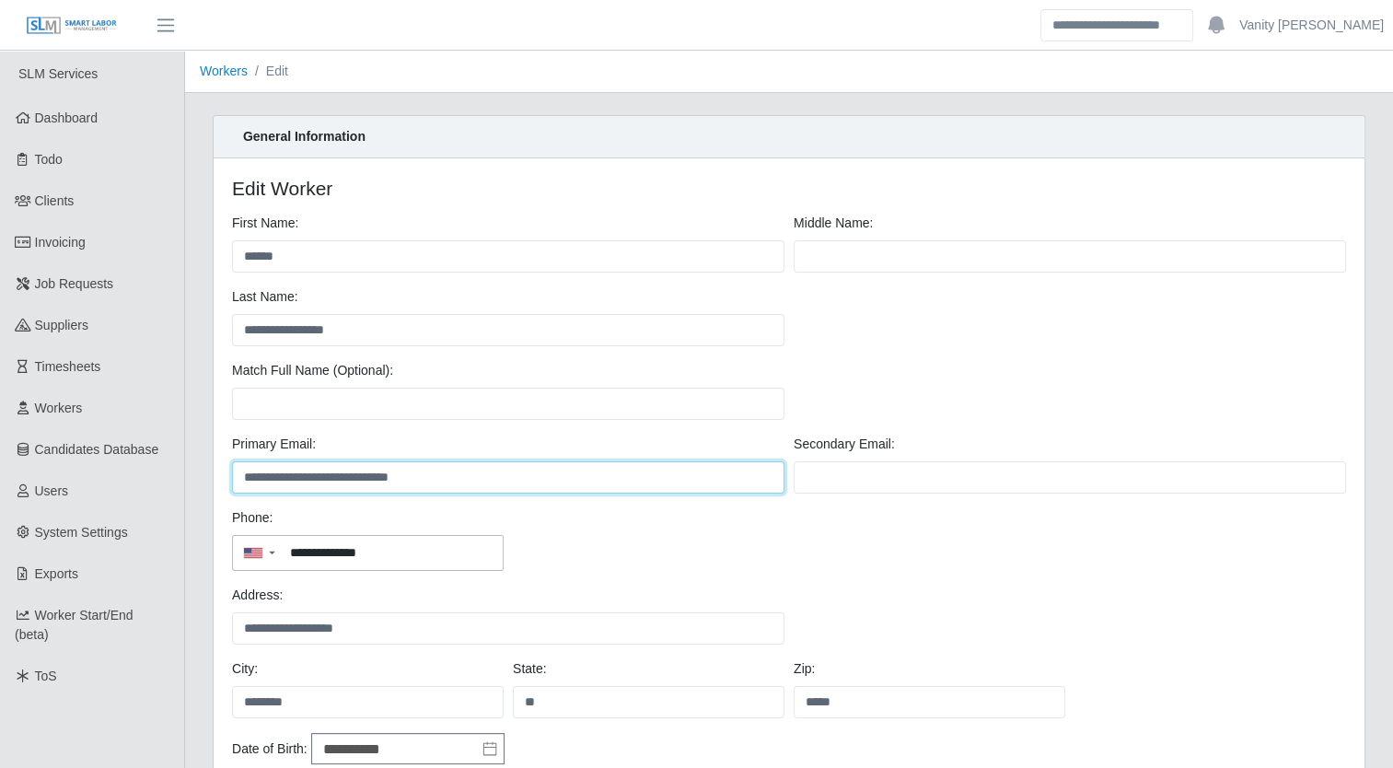
drag, startPoint x: 527, startPoint y: 482, endPoint x: 235, endPoint y: 473, distance: 292.0
click at [235, 473] on input "**********" at bounding box center [508, 477] width 552 height 32
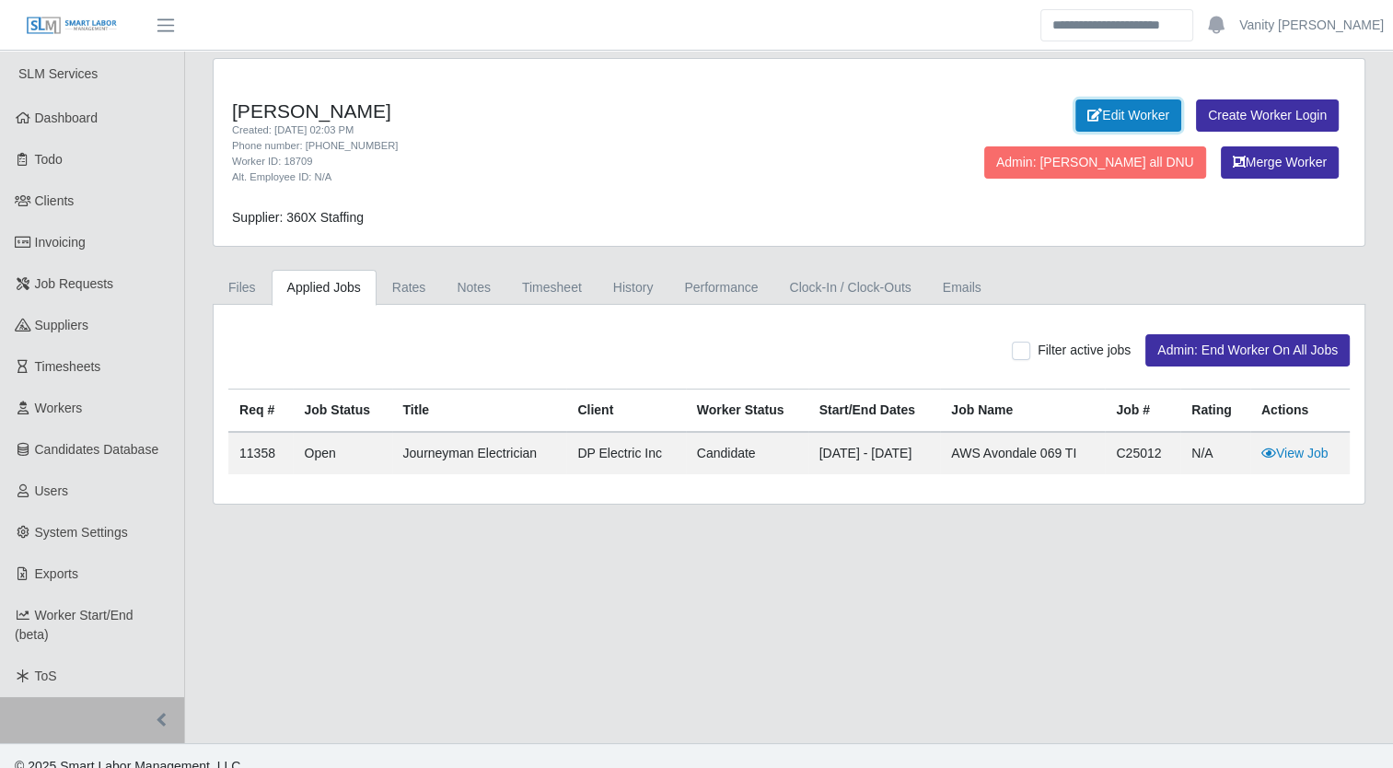
click at [1076, 116] on link "Edit Worker" at bounding box center [1129, 115] width 106 height 32
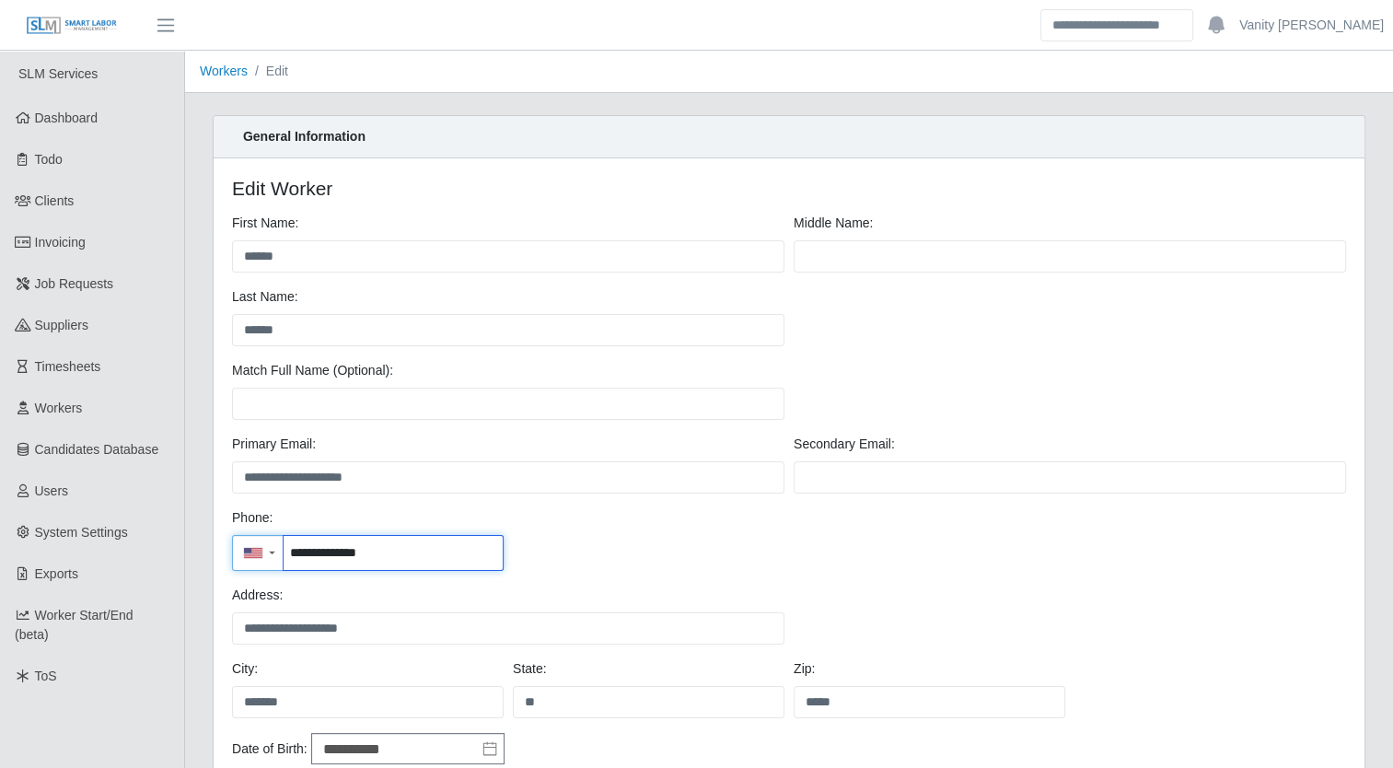
drag, startPoint x: 416, startPoint y: 554, endPoint x: 288, endPoint y: 551, distance: 128.0
click at [288, 551] on input "**********" at bounding box center [393, 553] width 219 height 34
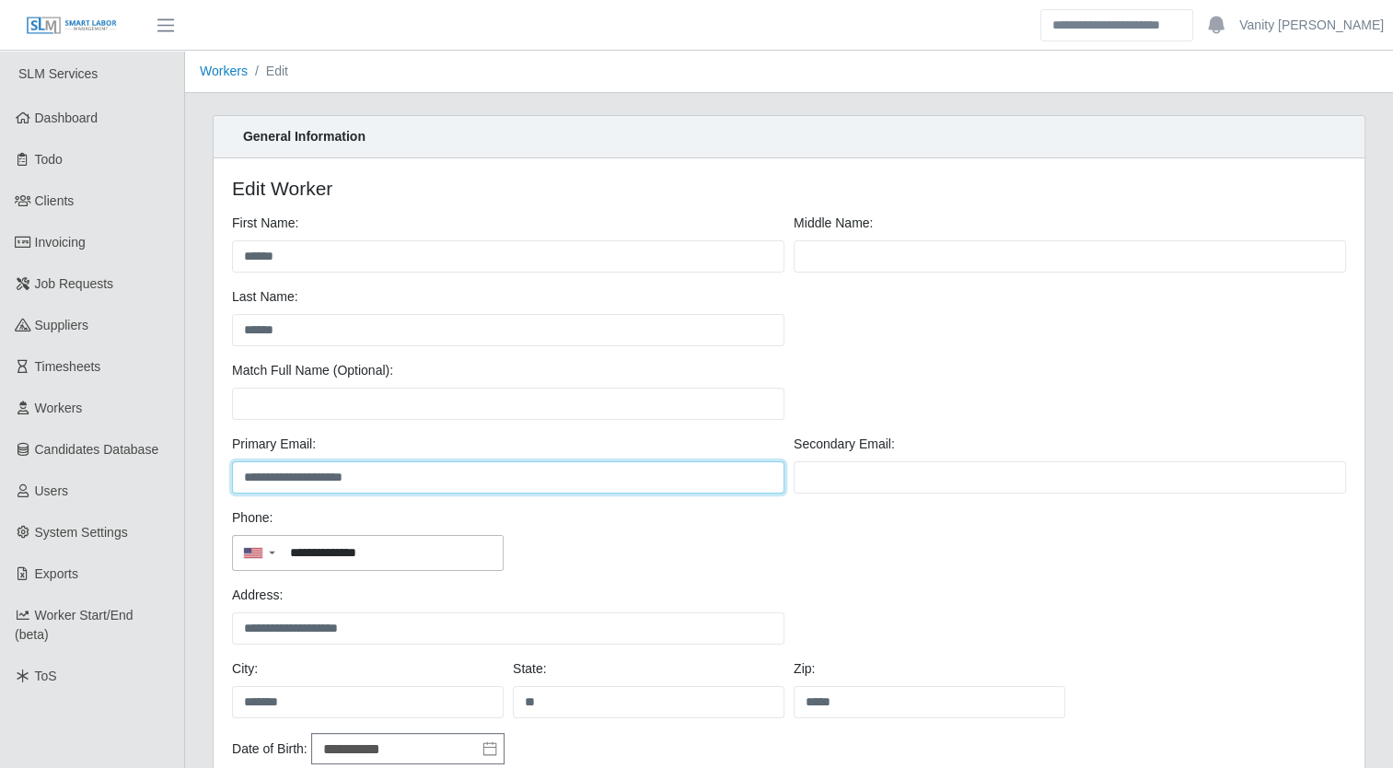
drag, startPoint x: 446, startPoint y: 481, endPoint x: 232, endPoint y: 474, distance: 213.7
click at [232, 474] on input "**********" at bounding box center [508, 477] width 552 height 32
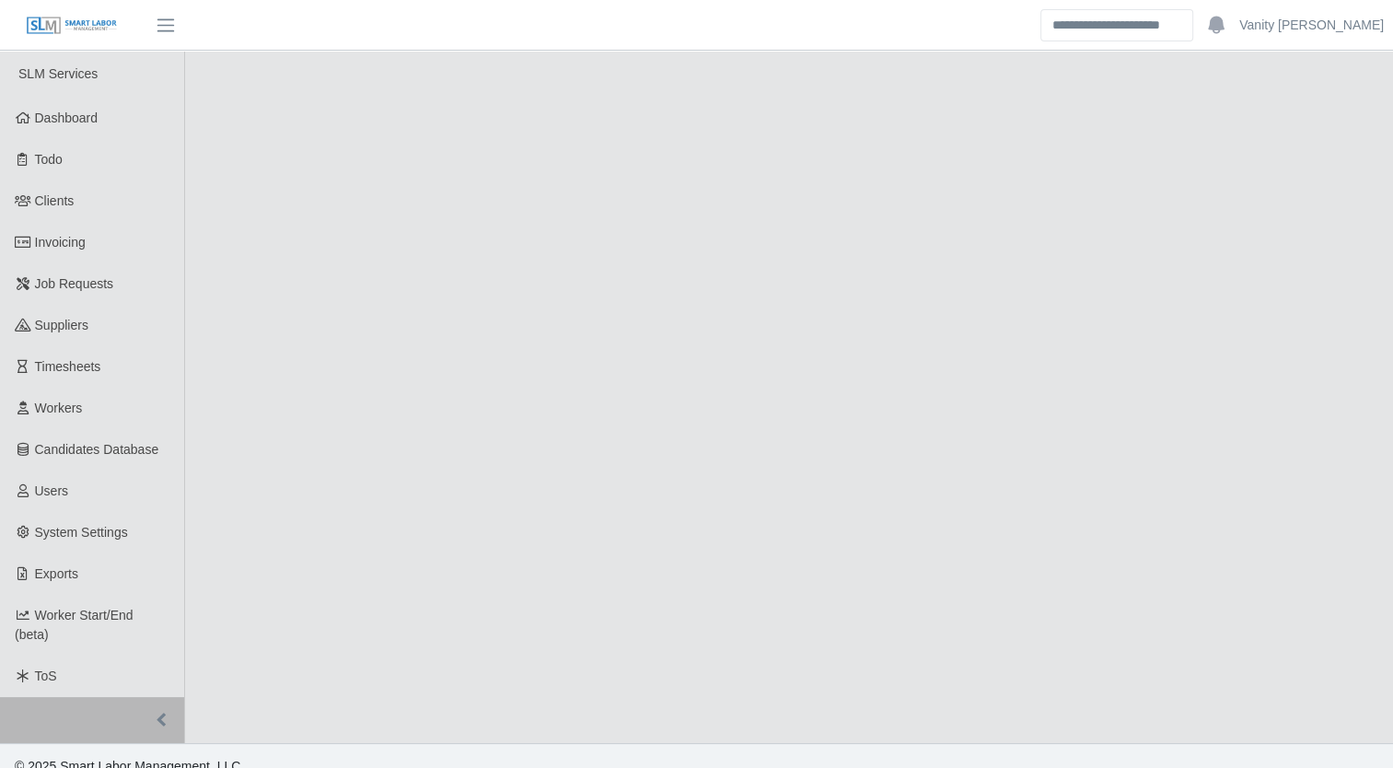
select select "****"
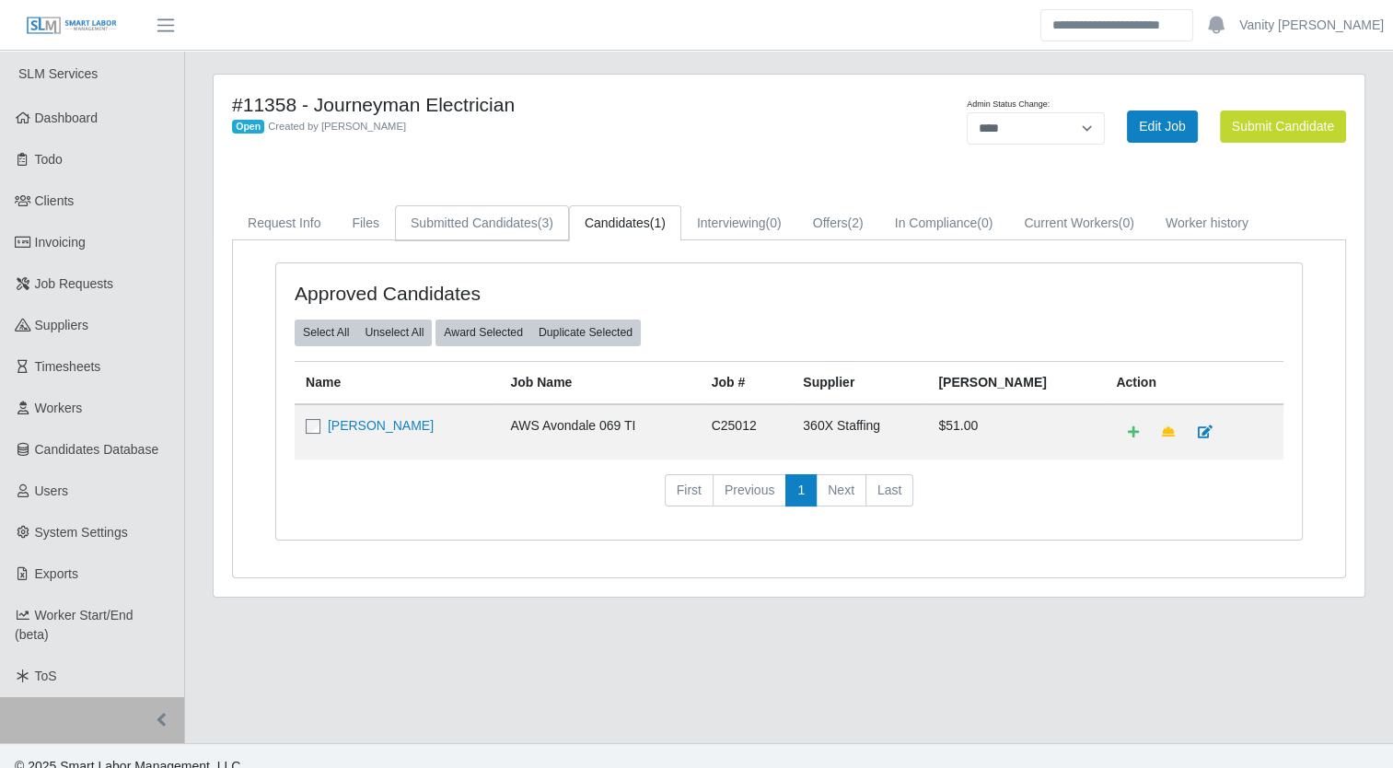
click at [479, 227] on link "Submitted Candidates (3)" at bounding box center [482, 223] width 174 height 36
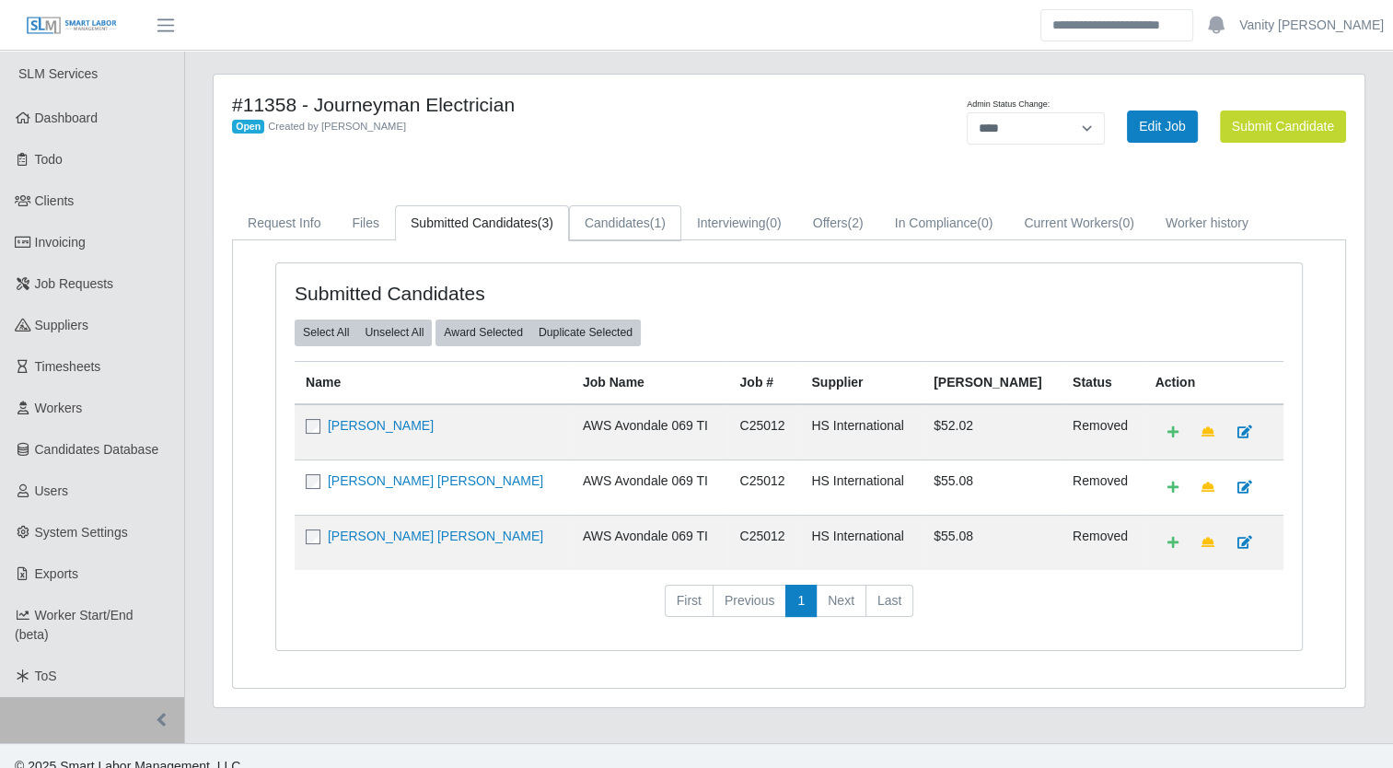
click at [623, 215] on link "Candidates (1)" at bounding box center [625, 223] width 112 height 36
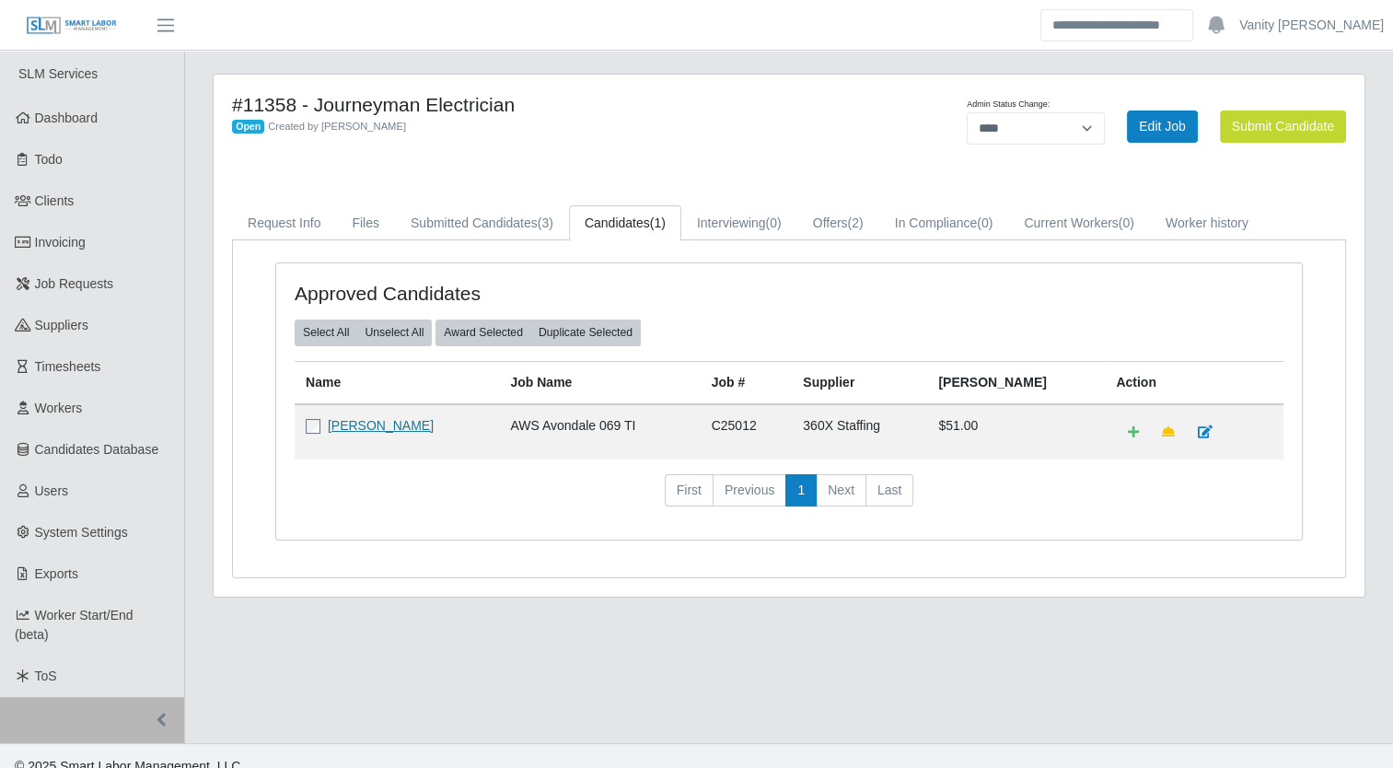
click at [416, 425] on link "Rafael Velazquez Urrutia" at bounding box center [381, 425] width 106 height 15
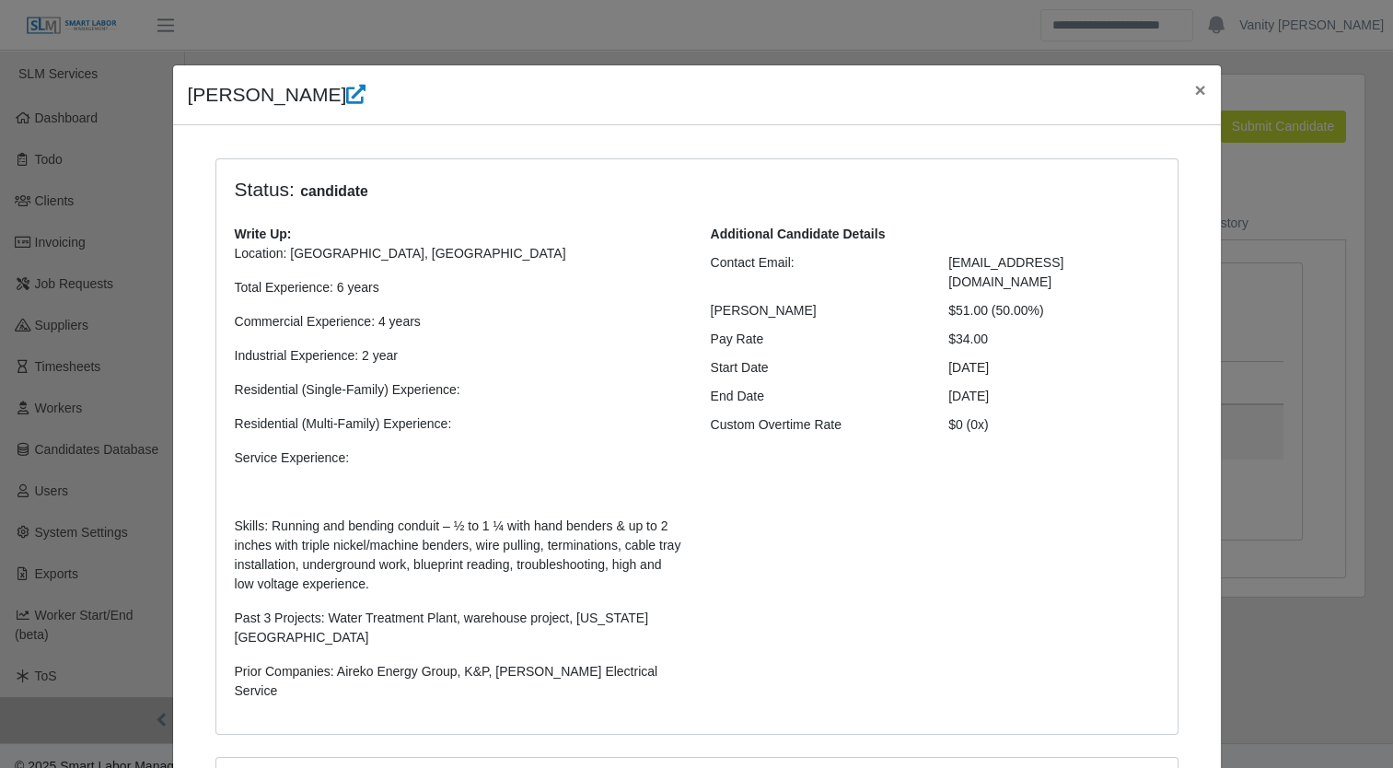
scroll to position [343, 0]
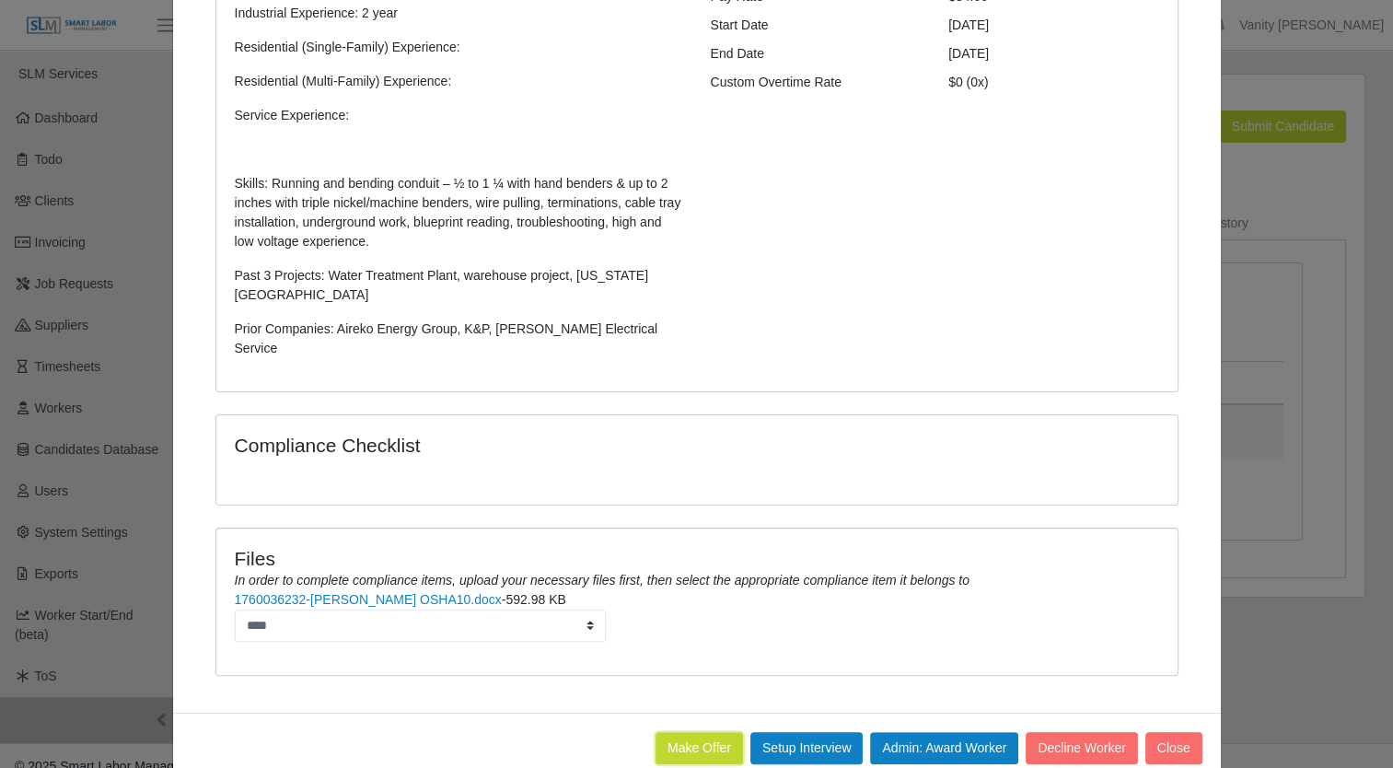
click at [697, 732] on button "Make Offer" at bounding box center [699, 748] width 87 height 32
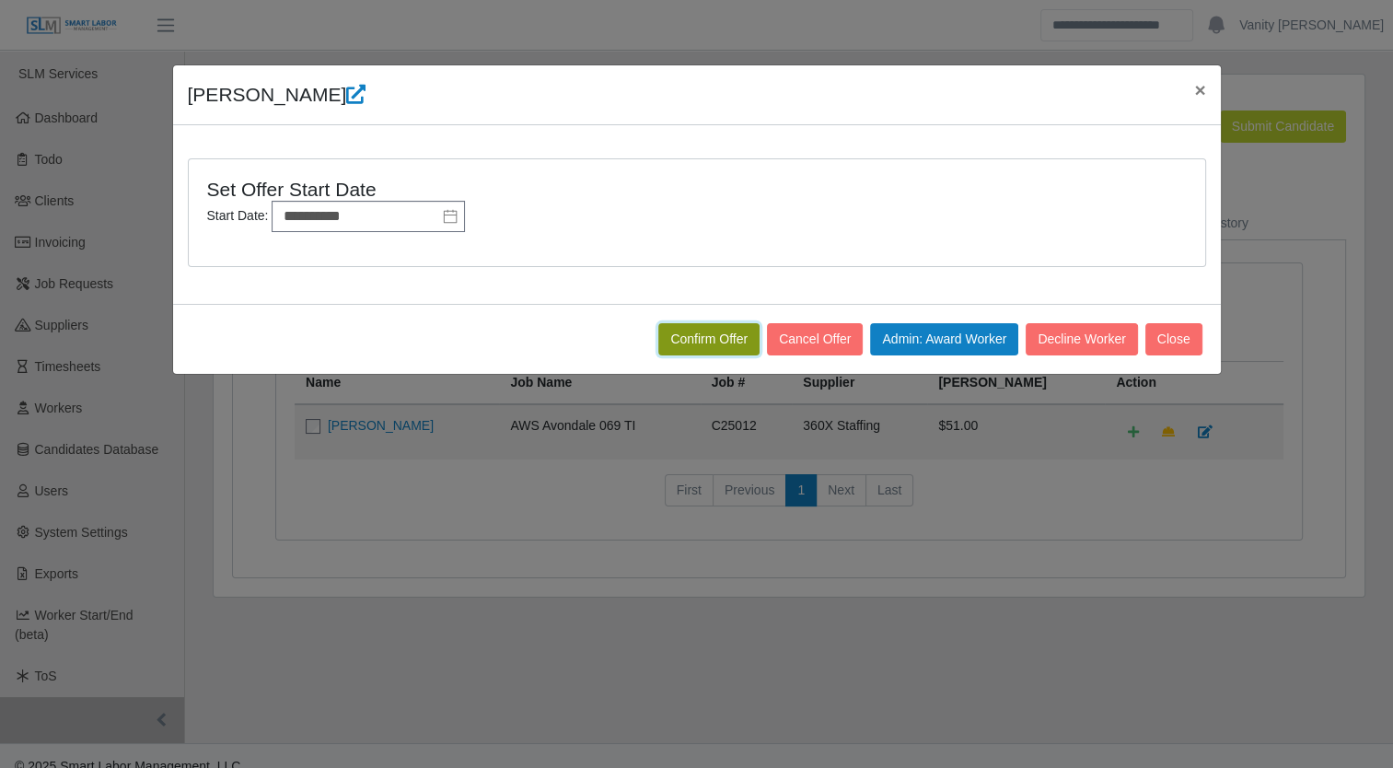
click at [709, 331] on button "Confirm Offer" at bounding box center [708, 339] width 101 height 32
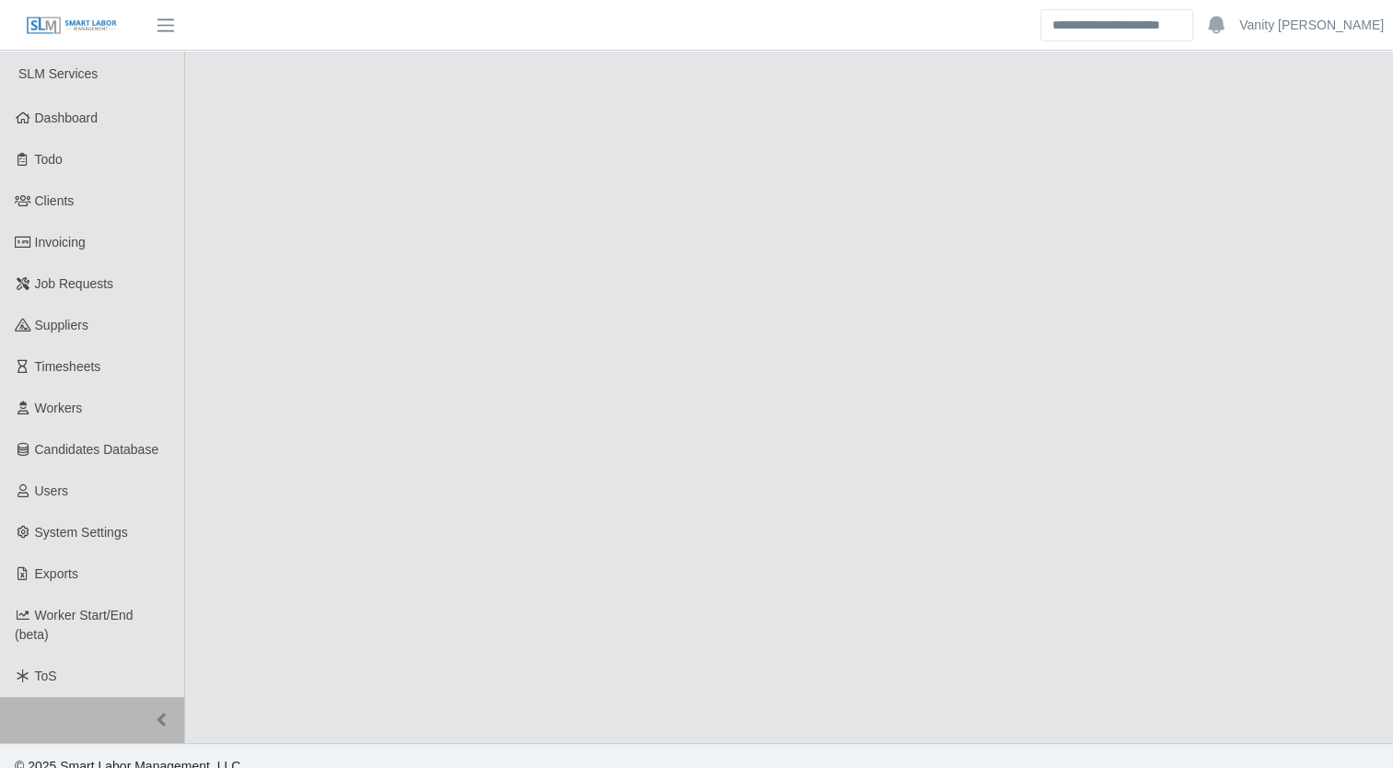
select select "****"
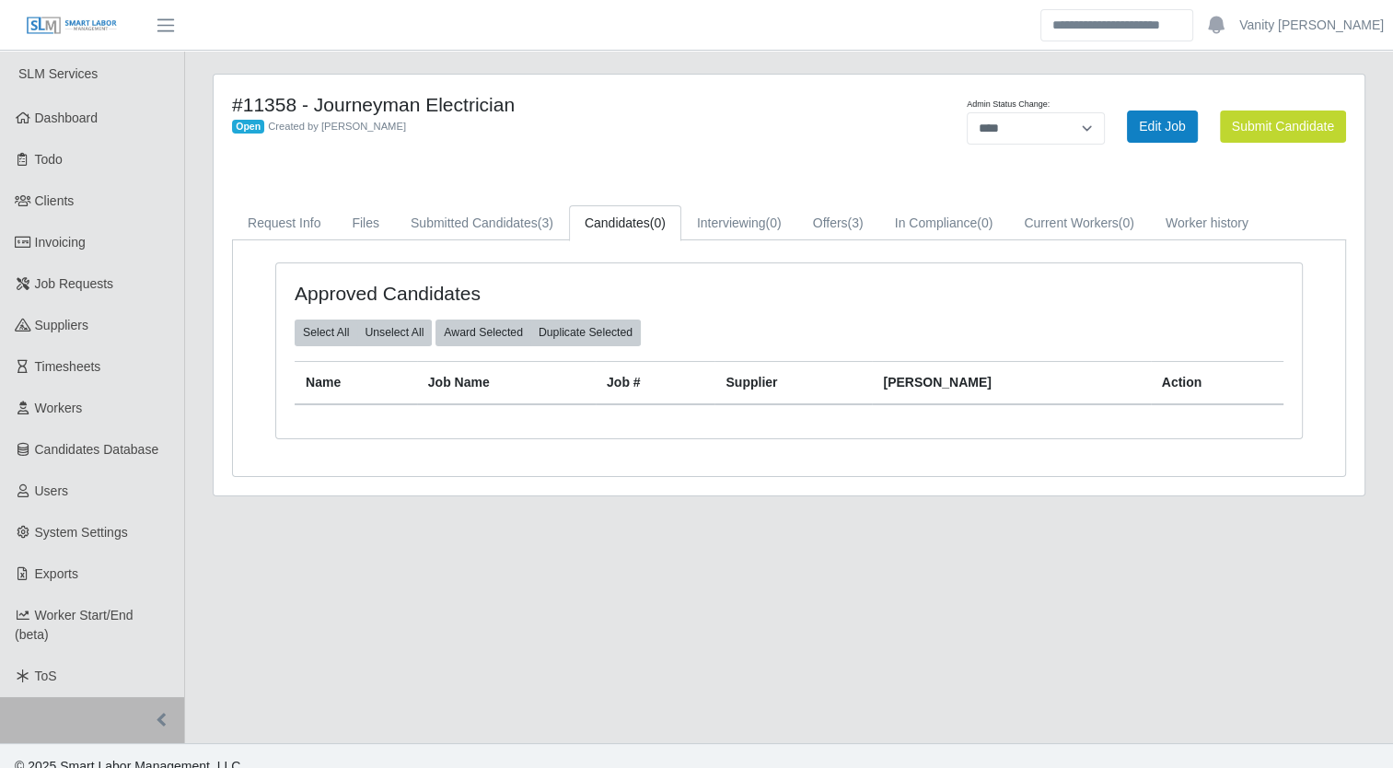
click at [604, 166] on div "#11358 - Journeyman Electrician Open Created by [PERSON_NAME] Admin Status Chan…" at bounding box center [789, 285] width 1151 height 421
click at [107, 277] on span "Job Requests" at bounding box center [74, 283] width 79 height 15
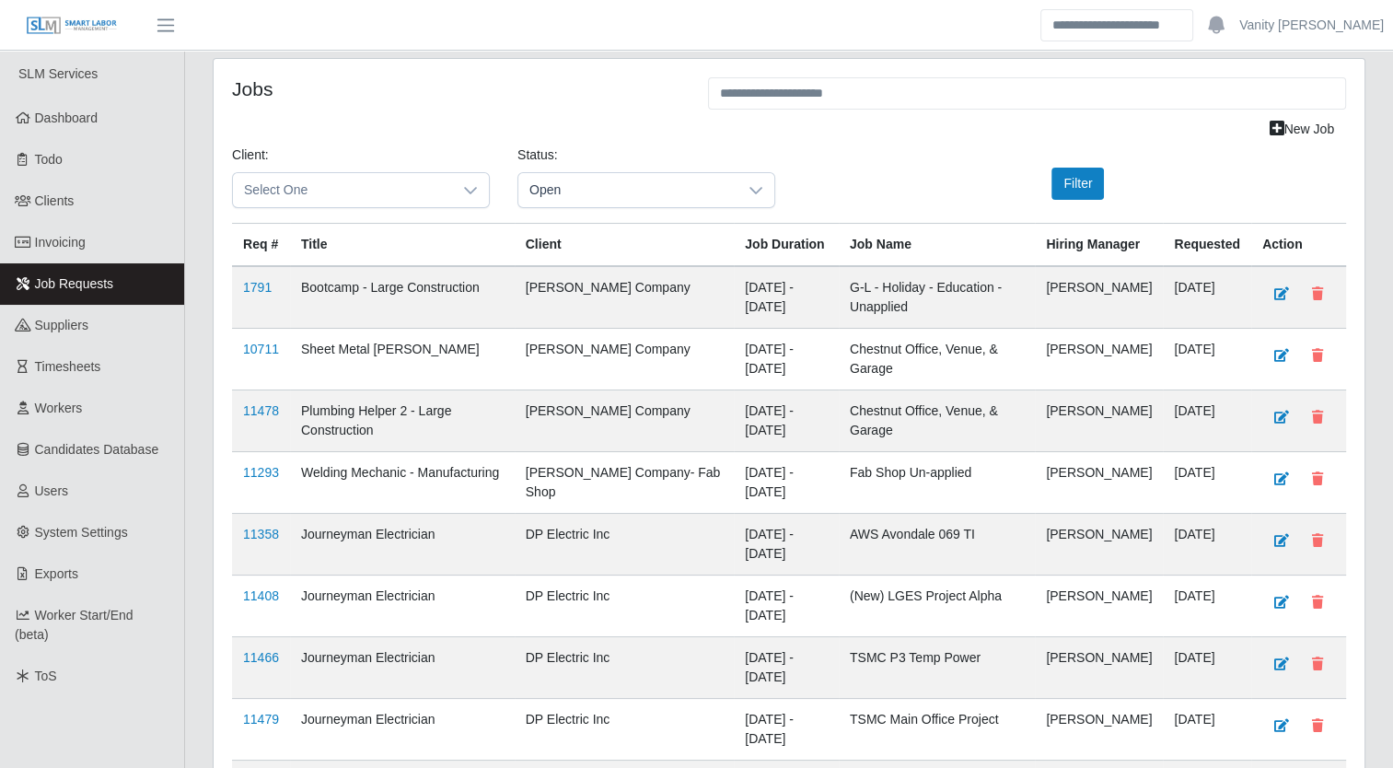
scroll to position [218, 0]
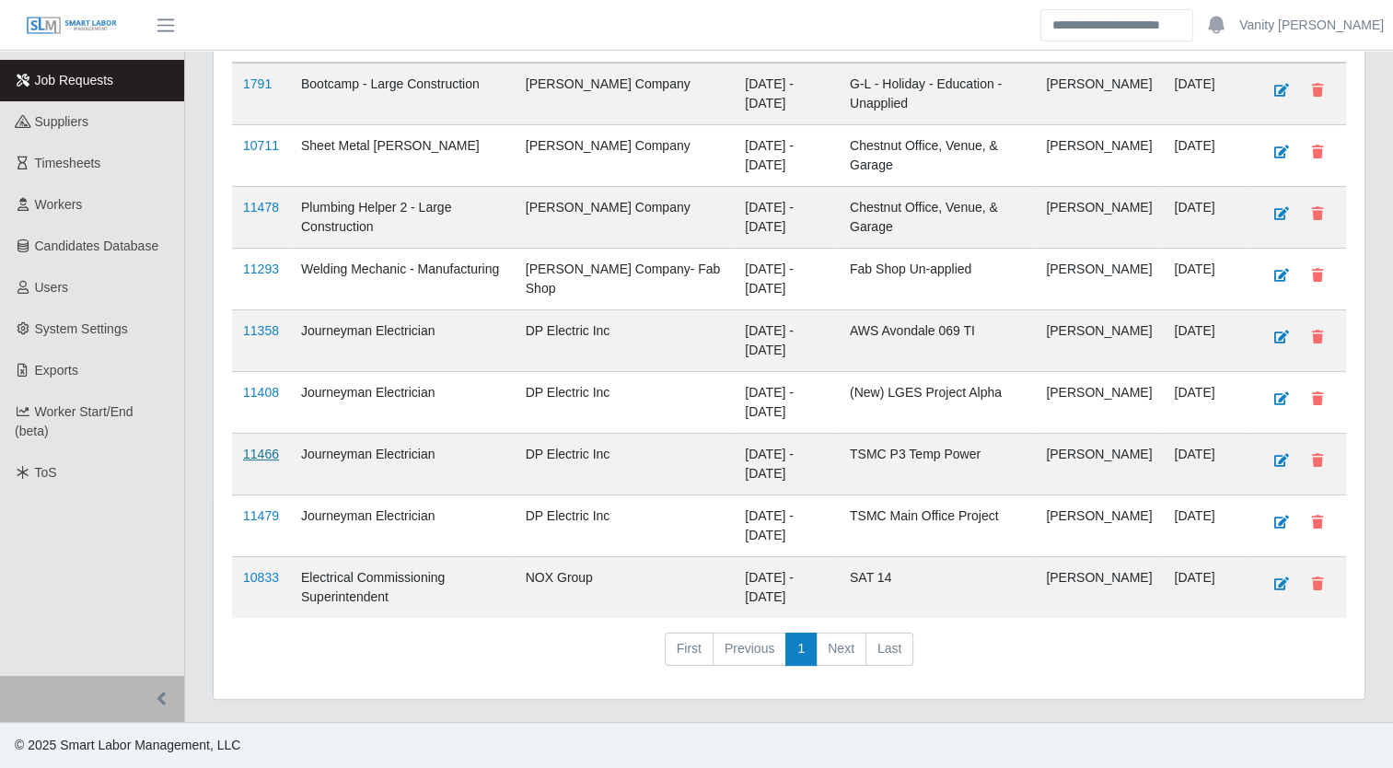
click at [269, 455] on link "11466" at bounding box center [261, 454] width 36 height 15
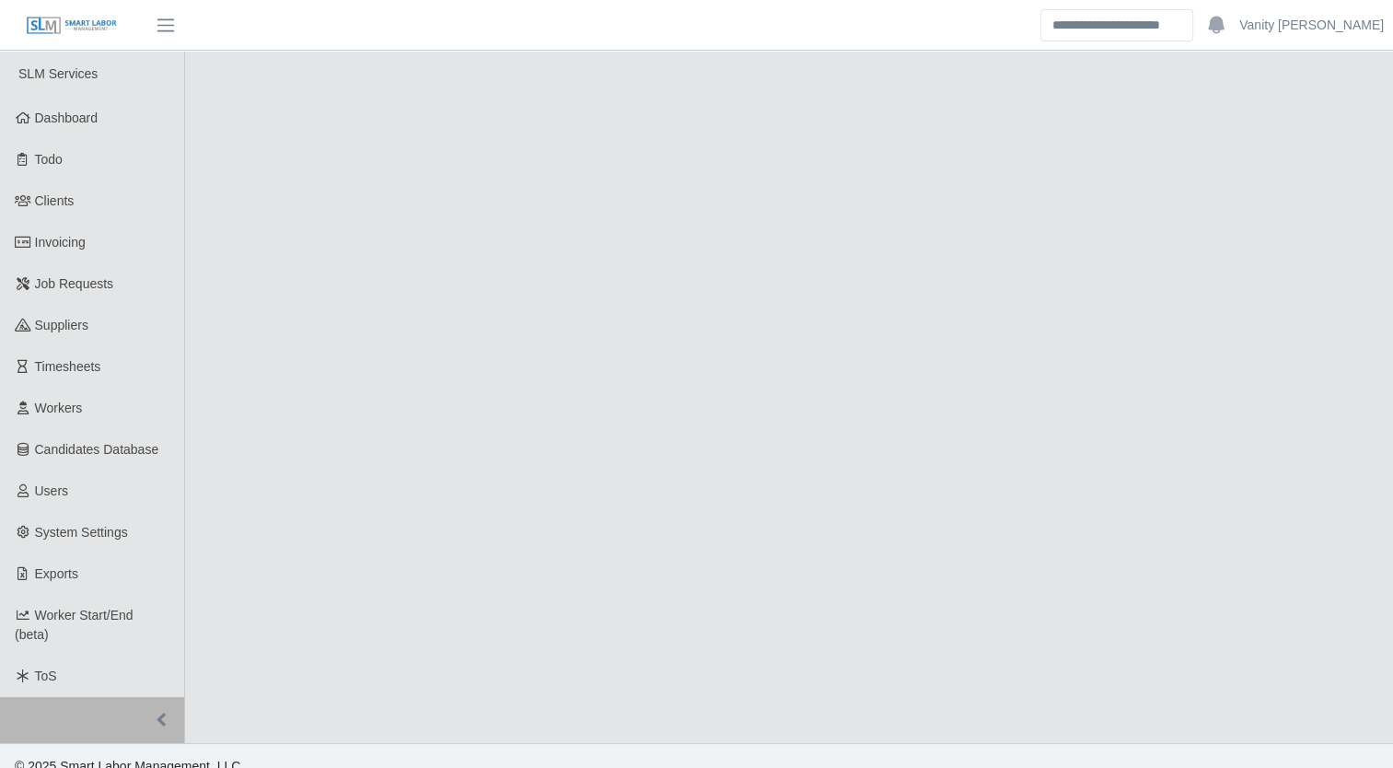
select select "****"
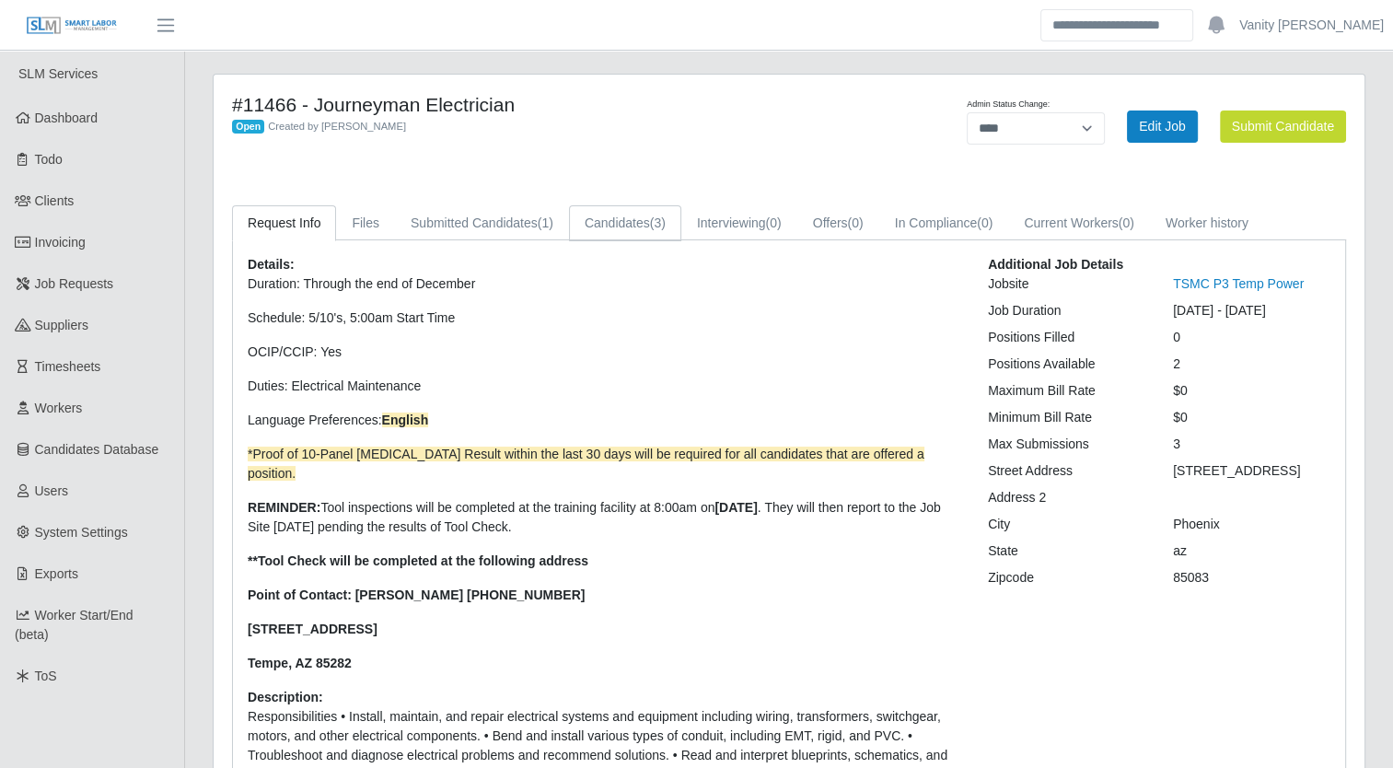
click at [618, 221] on link "Candidates (3)" at bounding box center [625, 223] width 112 height 36
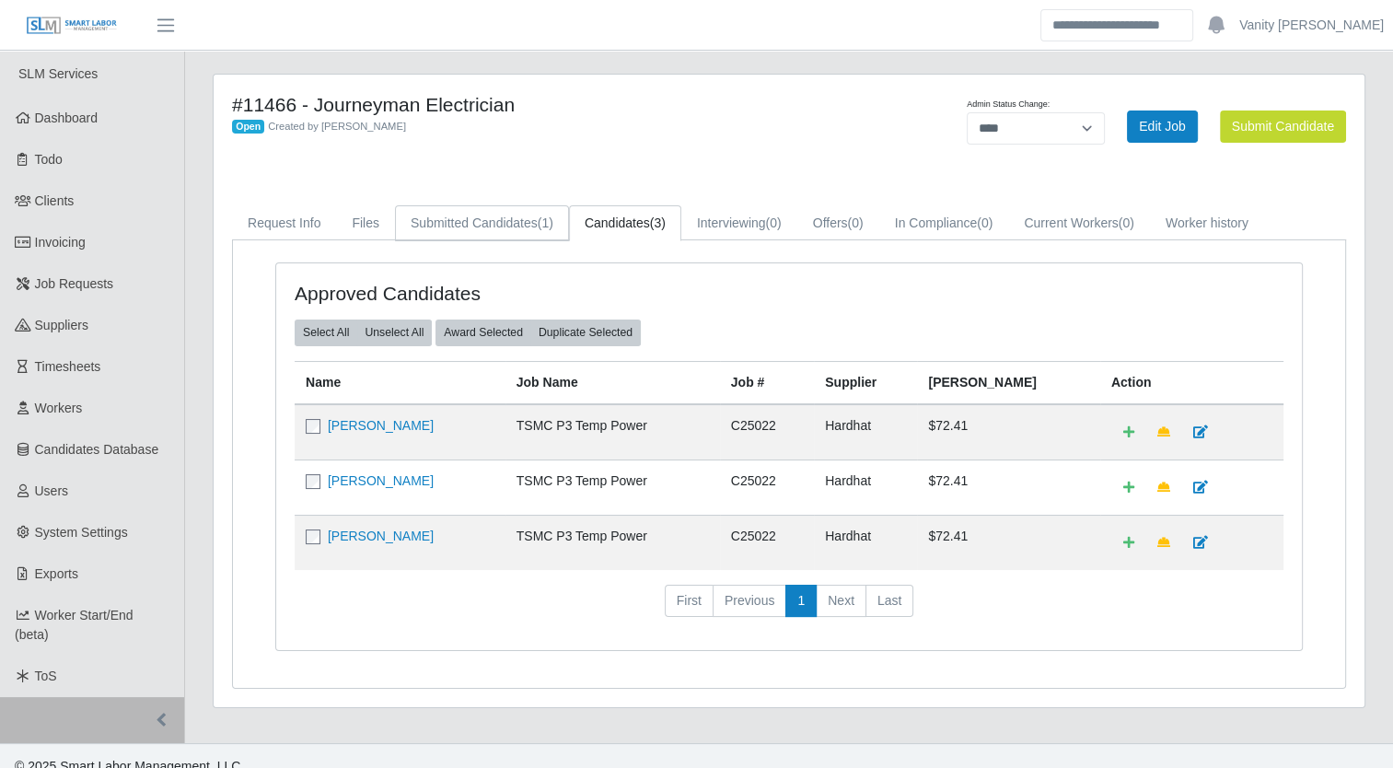
click at [504, 222] on link "Submitted Candidates (1)" at bounding box center [482, 223] width 174 height 36
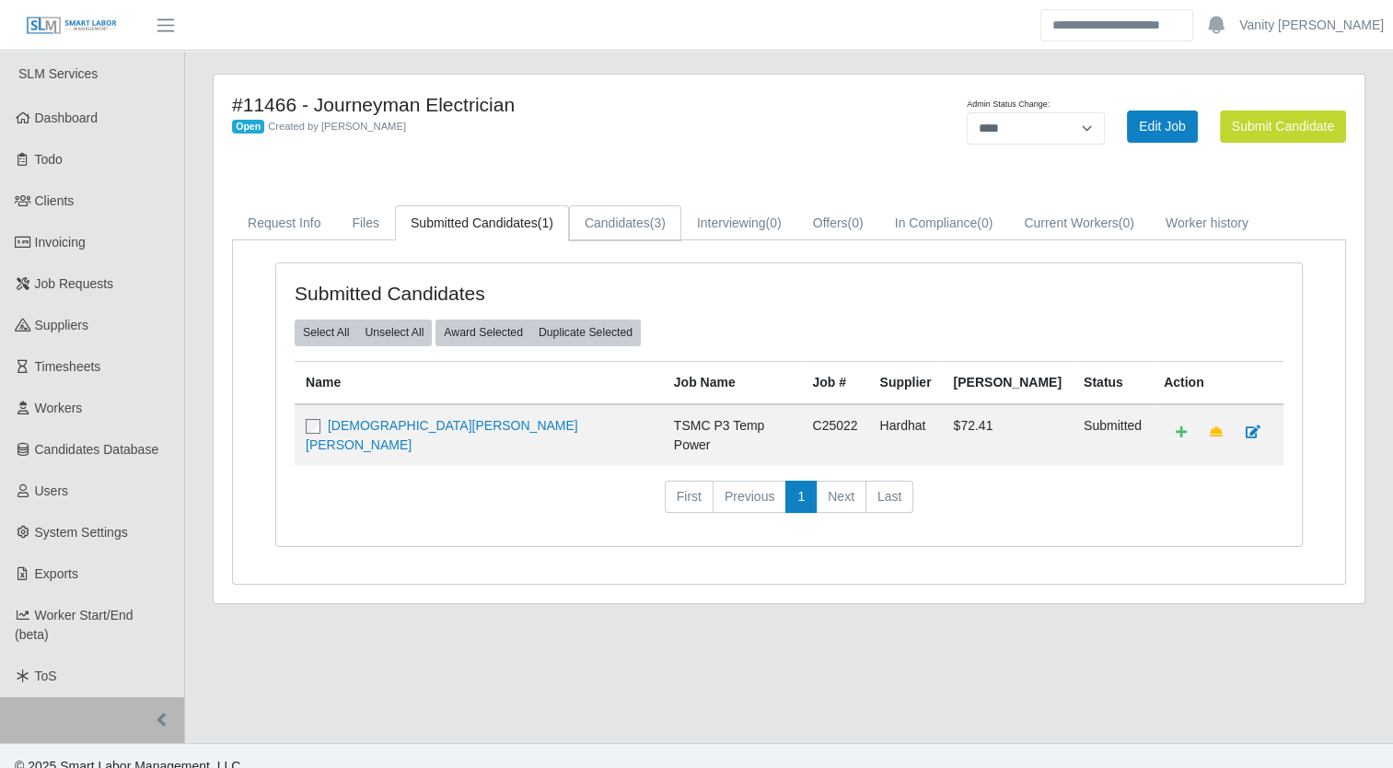
click at [650, 220] on span "(3)" at bounding box center [658, 222] width 16 height 15
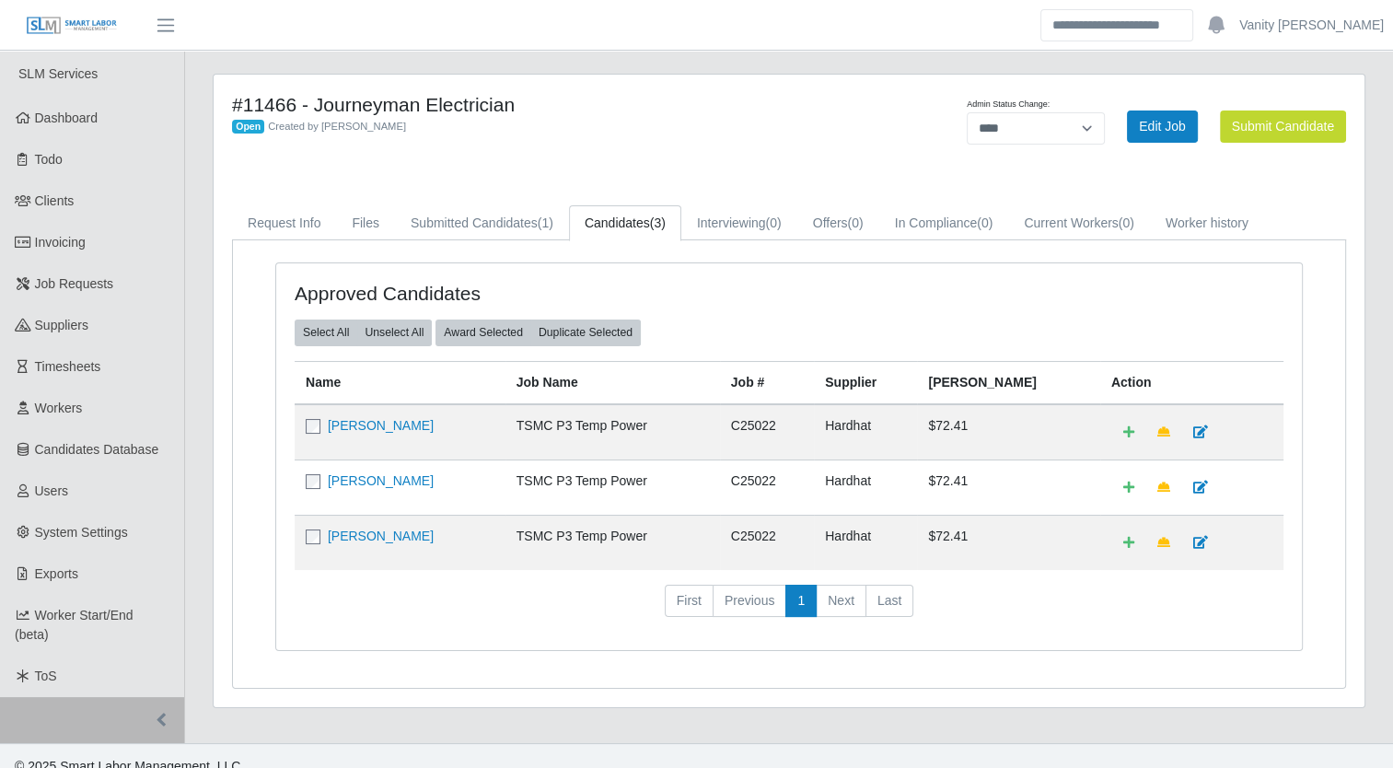
click at [1157, 647] on div "Approved Candidates Select All Unselect All Award Selected Duplicate Selected N…" at bounding box center [789, 467] width 1055 height 411
click at [372, 428] on link "[PERSON_NAME]" at bounding box center [381, 425] width 106 height 15
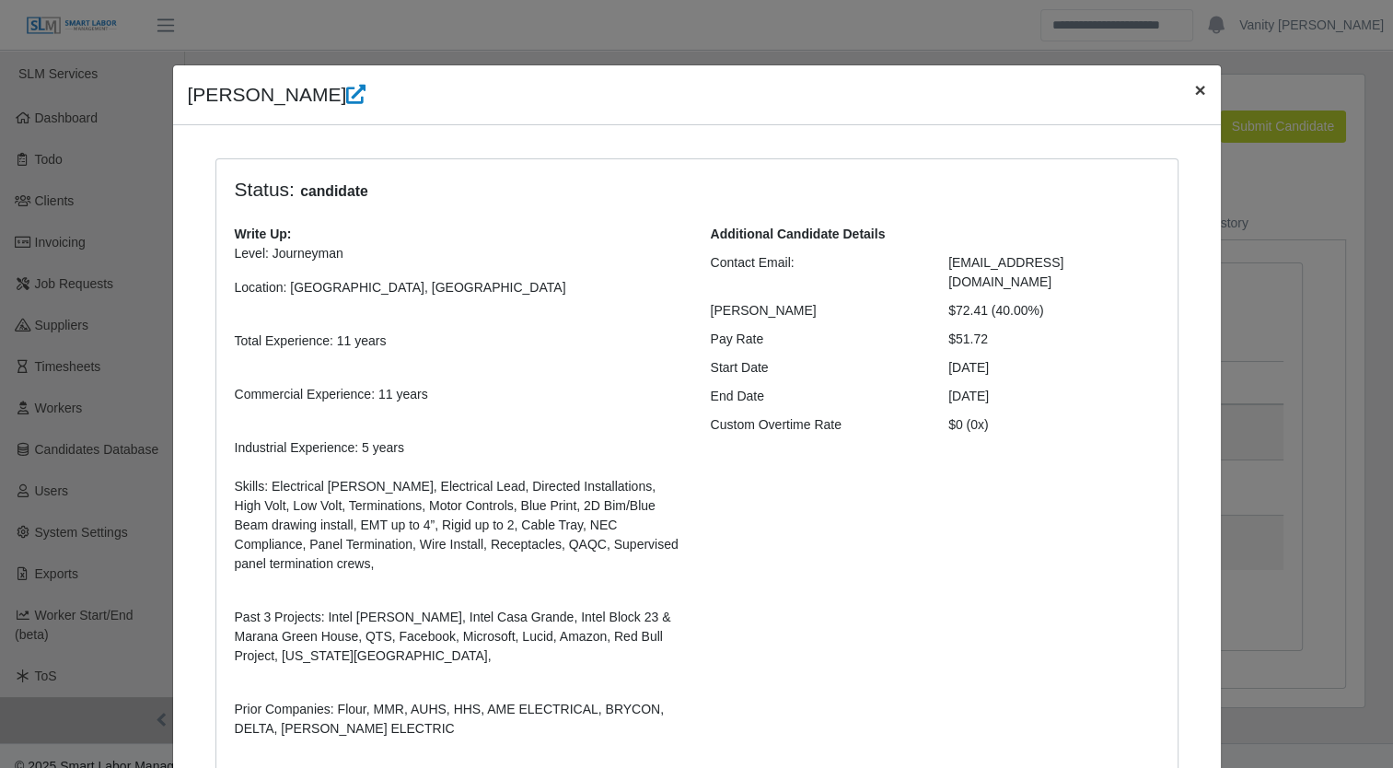
click at [1194, 90] on span "×" at bounding box center [1199, 89] width 11 height 21
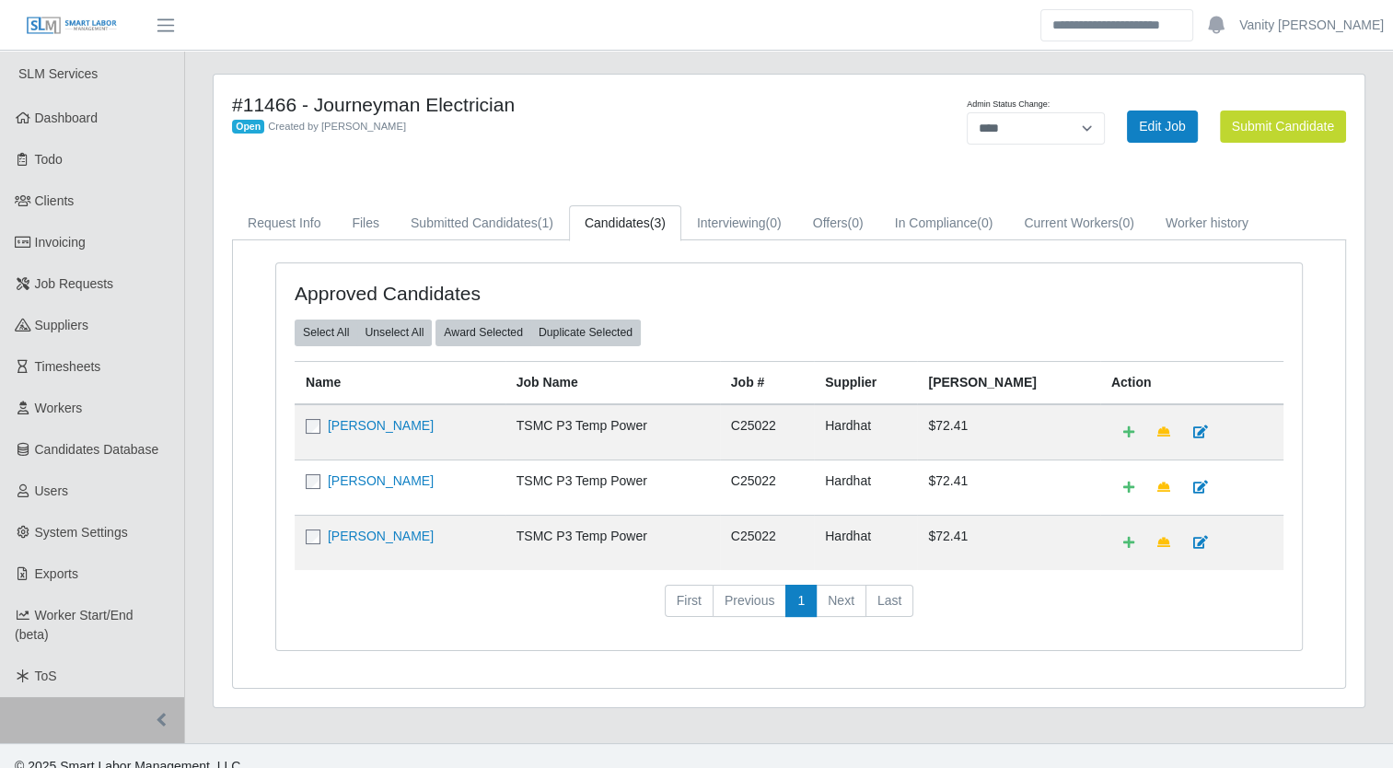
click at [383, 433] on td "Jesus Ramirez" at bounding box center [400, 432] width 211 height 56
click at [381, 421] on link "Jesus Ramirez" at bounding box center [381, 425] width 106 height 15
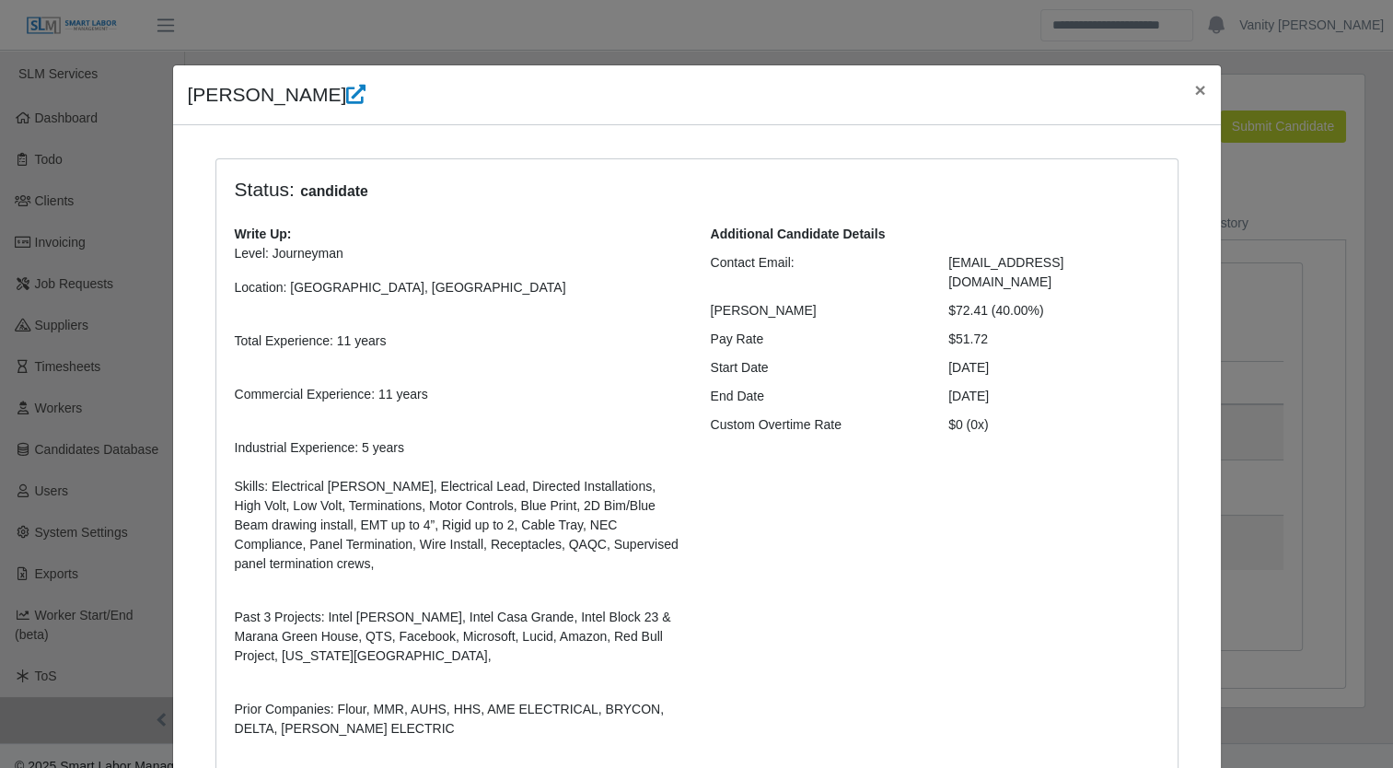
click at [513, 239] on div "Write Up: Level: Journeyman Location: Casa Grande, AZ Total Experience: 11 year…" at bounding box center [459, 489] width 476 height 529
click at [1194, 98] on span "×" at bounding box center [1199, 89] width 11 height 21
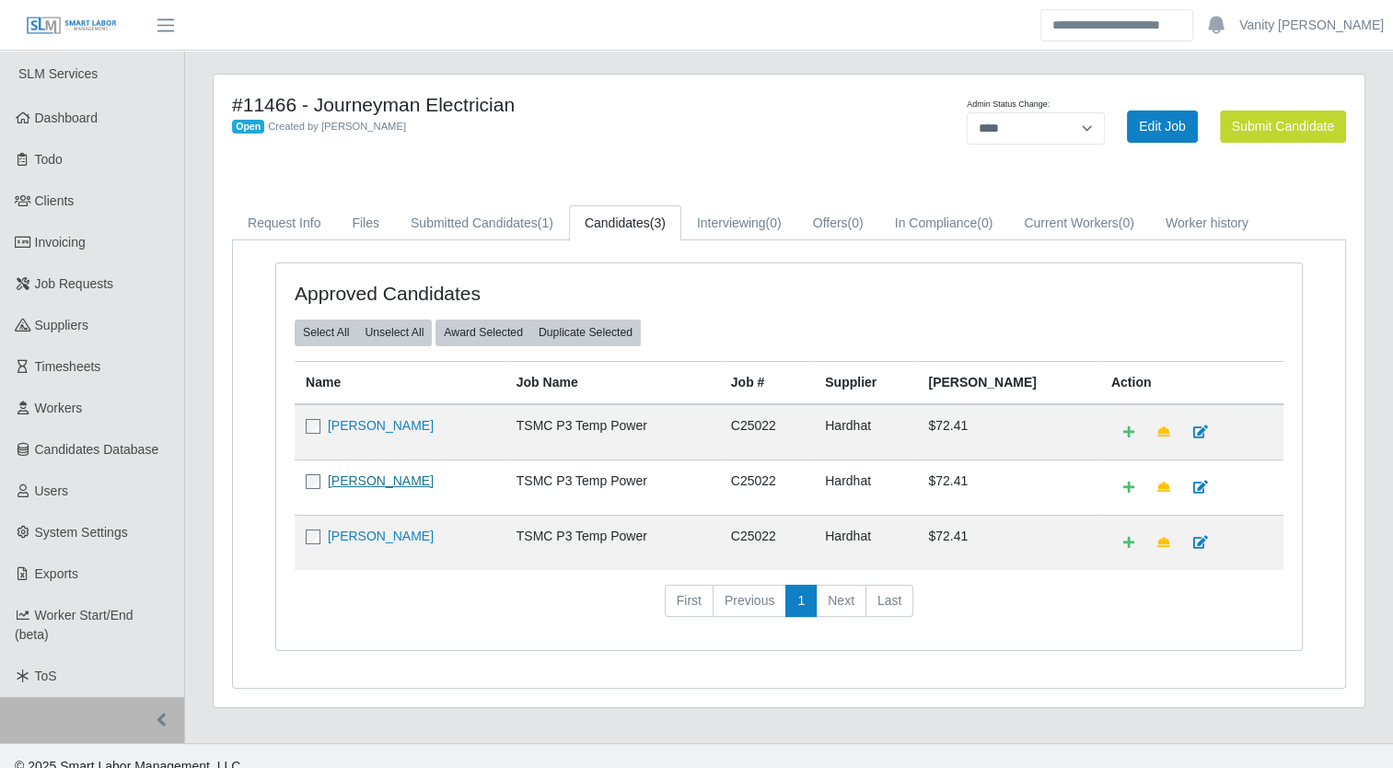
click at [419, 477] on link "ABRAHAM CAMPOS" at bounding box center [381, 480] width 106 height 15
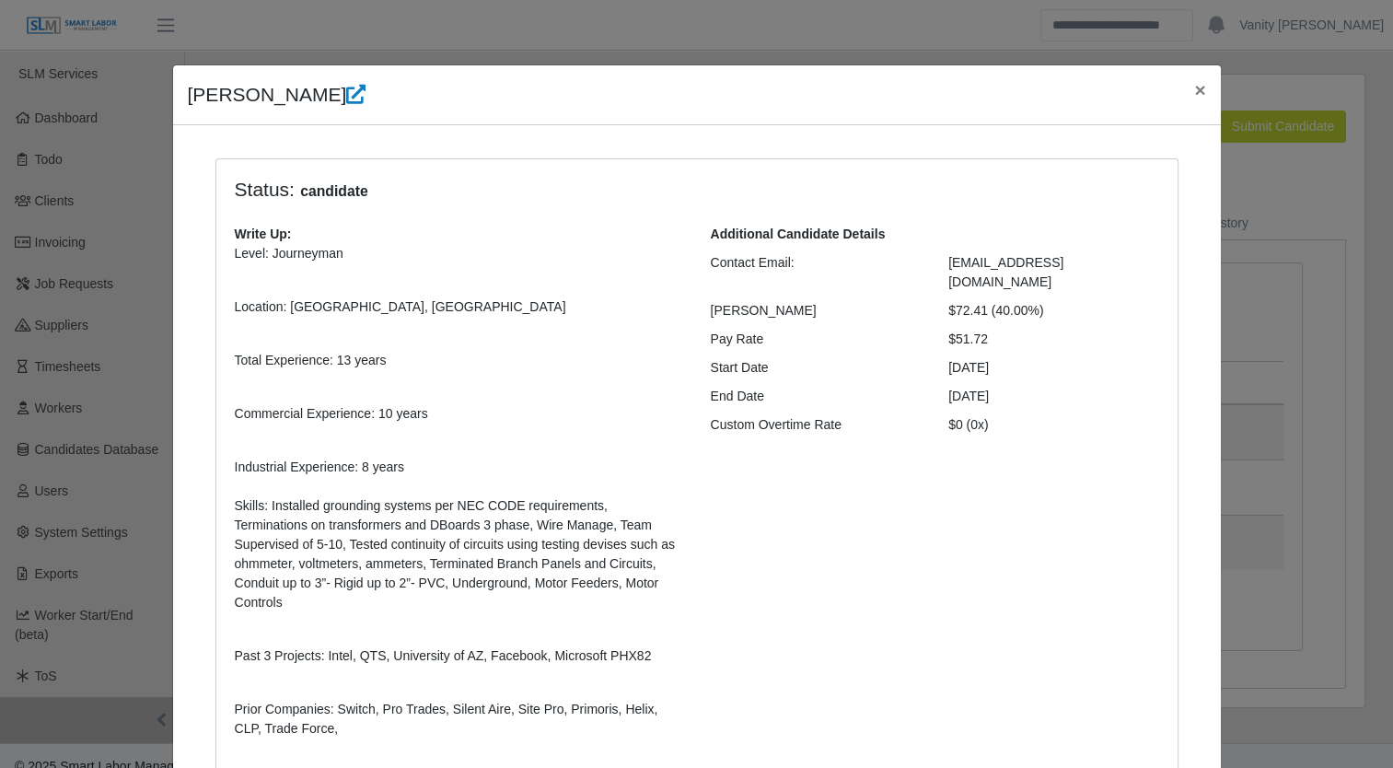
drag, startPoint x: 552, startPoint y: 349, endPoint x: 909, endPoint y: 246, distance: 371.0
click at [552, 349] on p "Total Experience: 13 years" at bounding box center [459, 350] width 448 height 39
click at [1194, 94] on span "×" at bounding box center [1199, 89] width 11 height 21
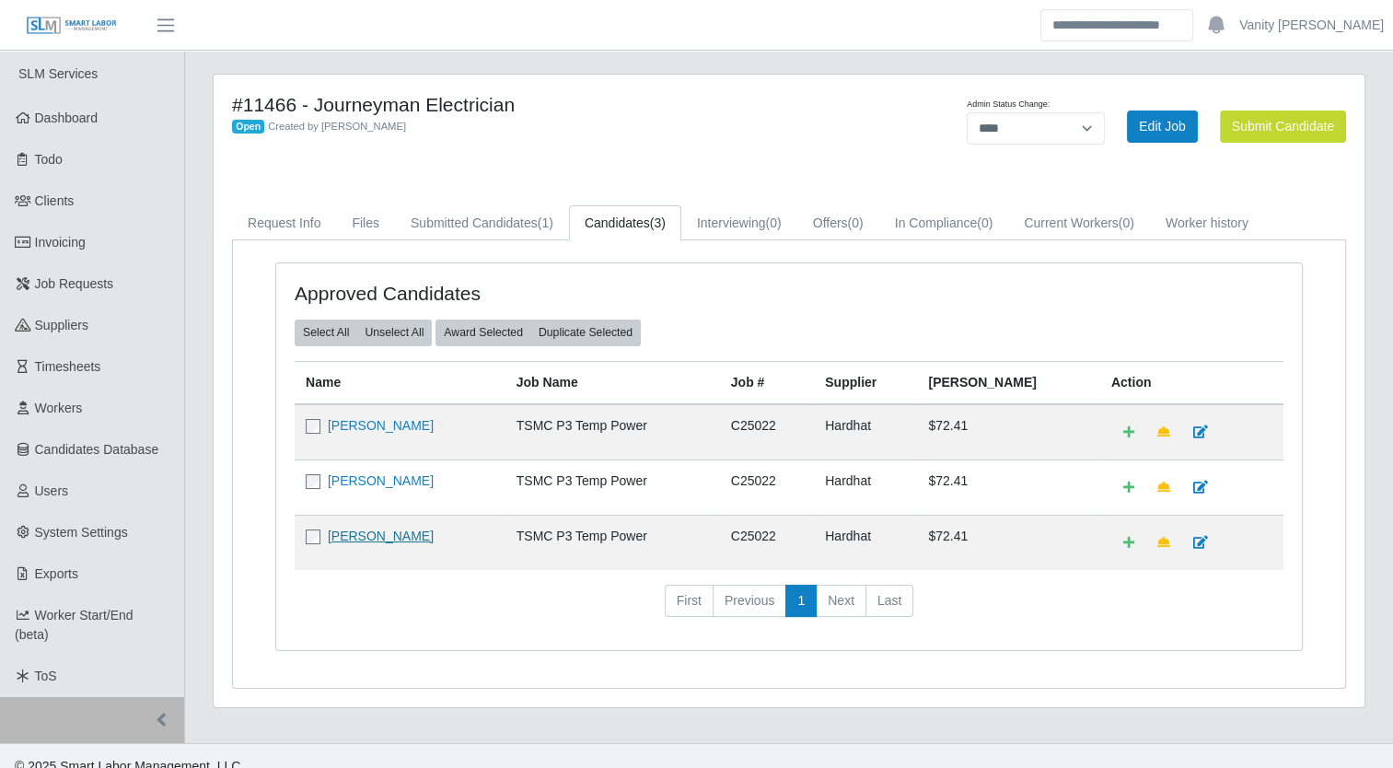
click at [375, 531] on link "Roman Perez" at bounding box center [381, 536] width 106 height 15
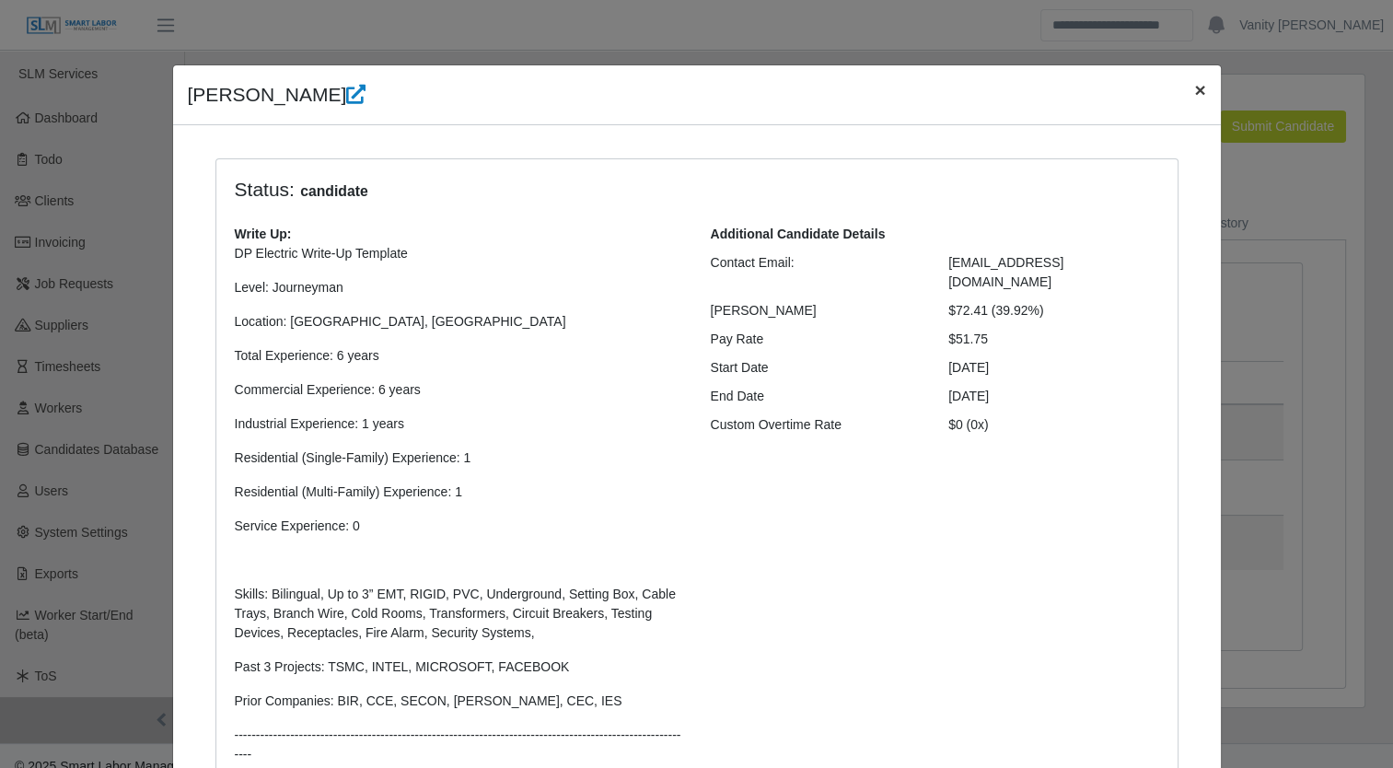
click at [1198, 83] on button "×" at bounding box center [1200, 89] width 41 height 49
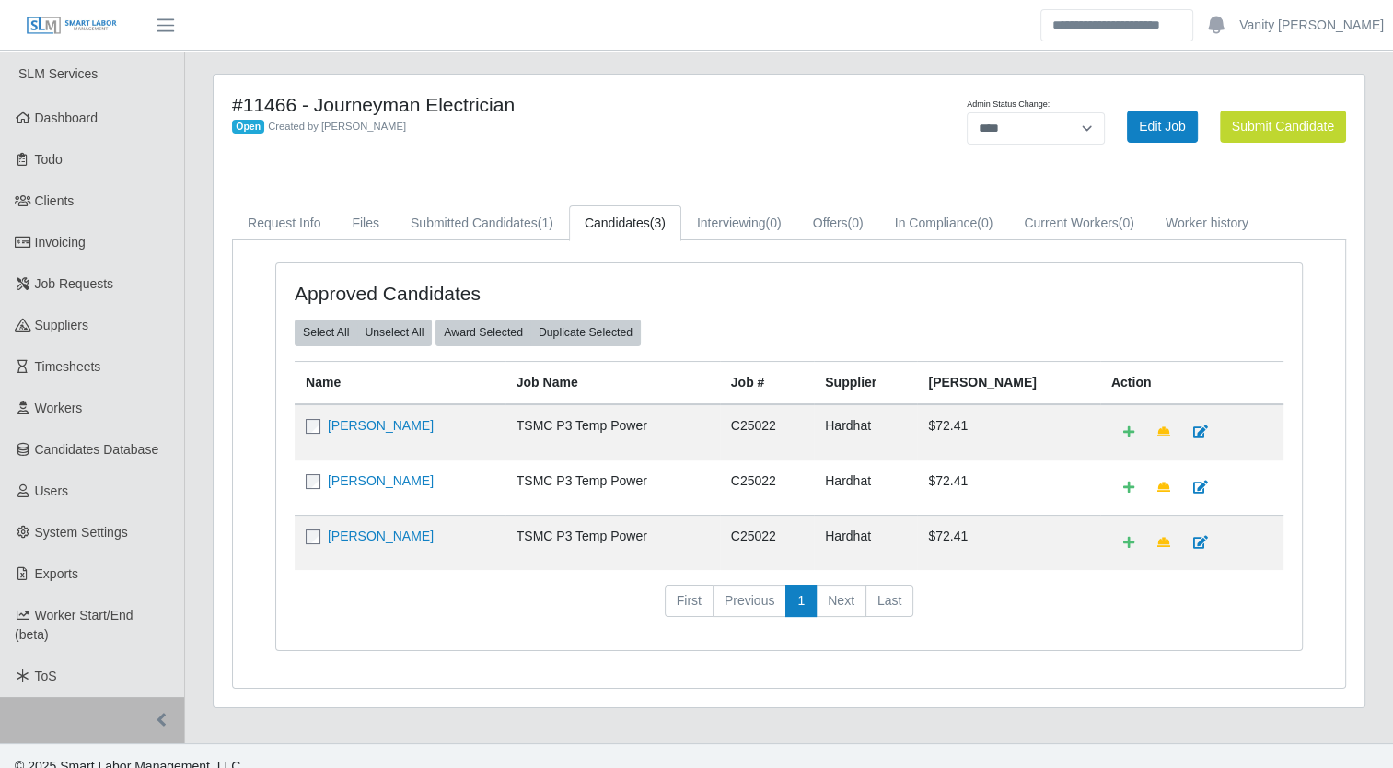
click at [454, 150] on div "#11466 - Journeyman Electrician Open Created by Jerrin Jaramillo" at bounding box center [551, 126] width 666 height 66
click at [115, 278] on link "Job Requests" at bounding box center [92, 283] width 184 height 41
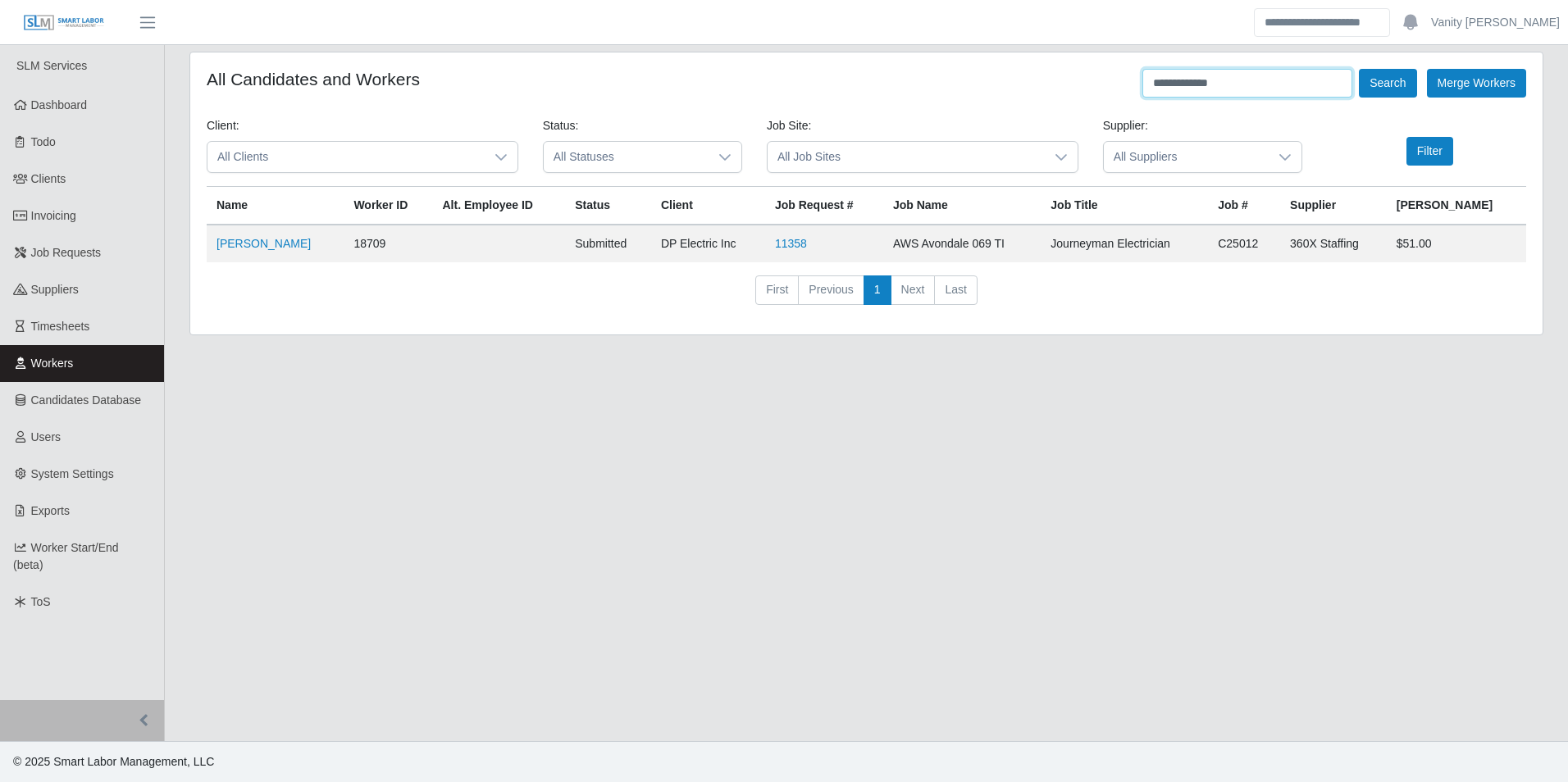
drag, startPoint x: 1304, startPoint y: 92, endPoint x: 1018, endPoint y: 80, distance: 286.3
click at [1018, 80] on div "**********" at bounding box center [866, 83] width 1320 height 29
type input "**********"
click at [1359, 69] on button "Search" at bounding box center [1387, 83] width 57 height 29
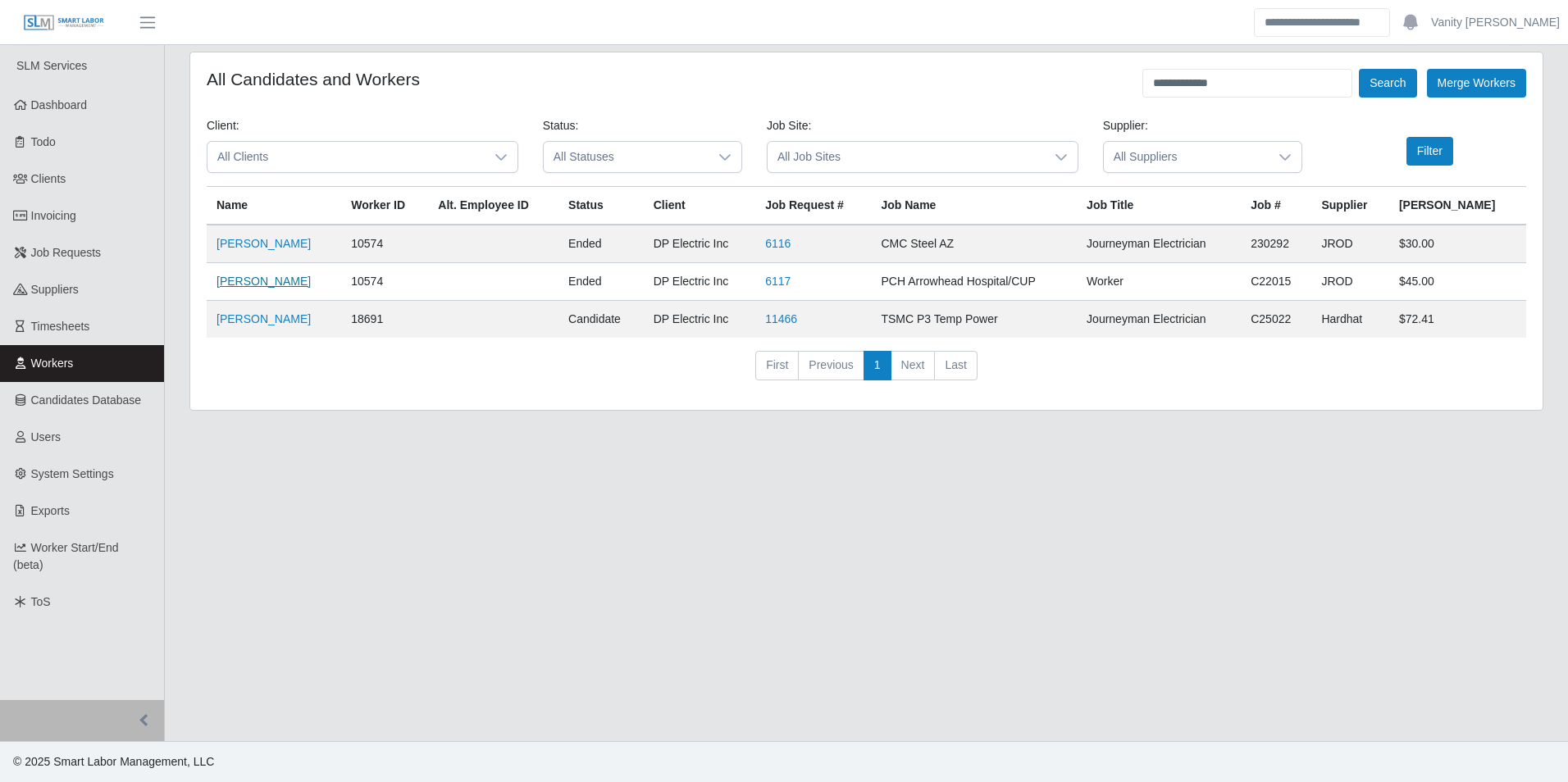
click at [264, 282] on link "Jesus Ramirez" at bounding box center [264, 281] width 94 height 13
click at [248, 318] on link "Jesus Ramirez" at bounding box center [264, 319] width 94 height 13
click at [915, 620] on main "**********" at bounding box center [866, 394] width 1403 height 696
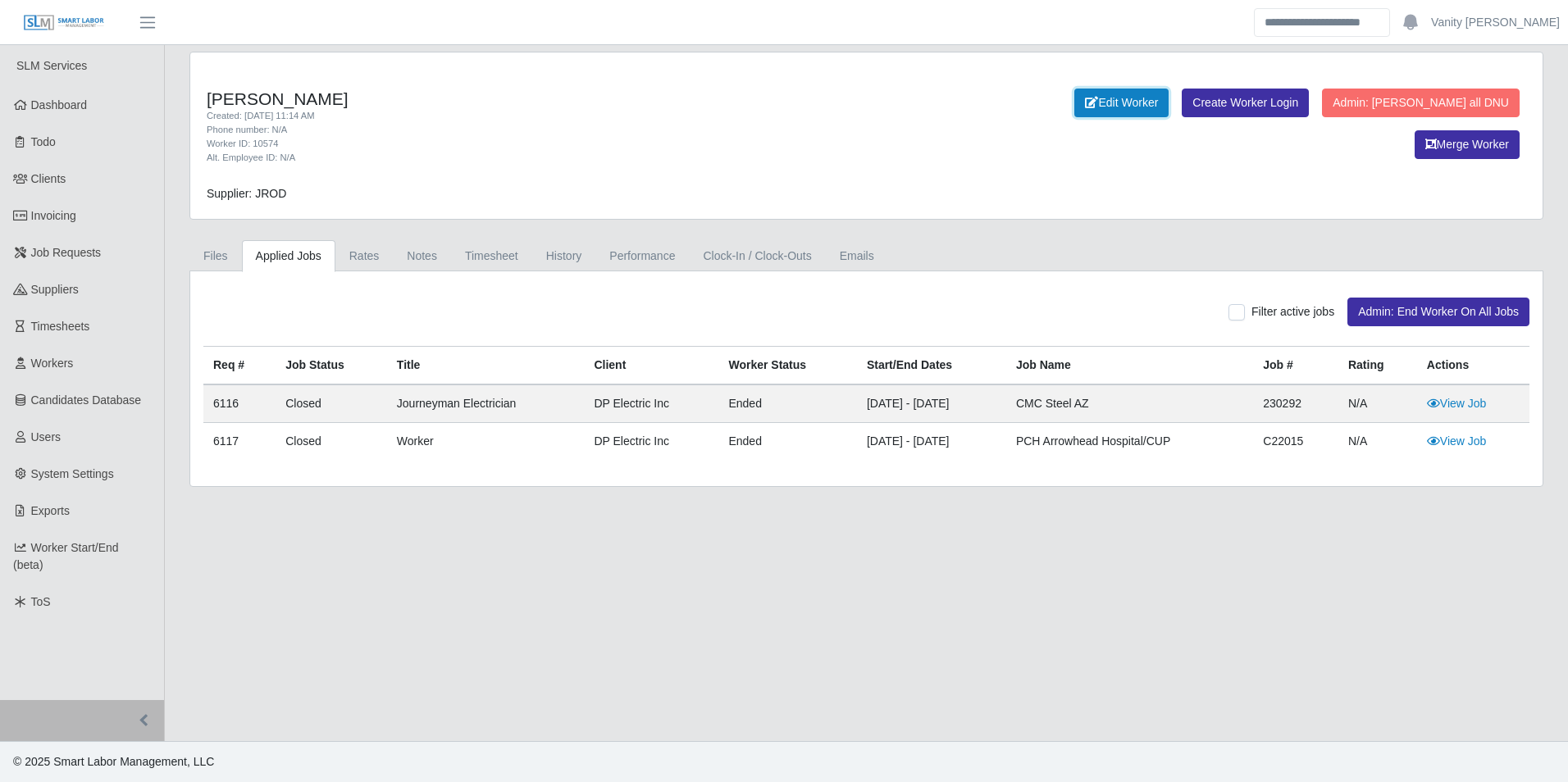
click at [1074, 103] on link "Edit Worker" at bounding box center [1121, 102] width 94 height 29
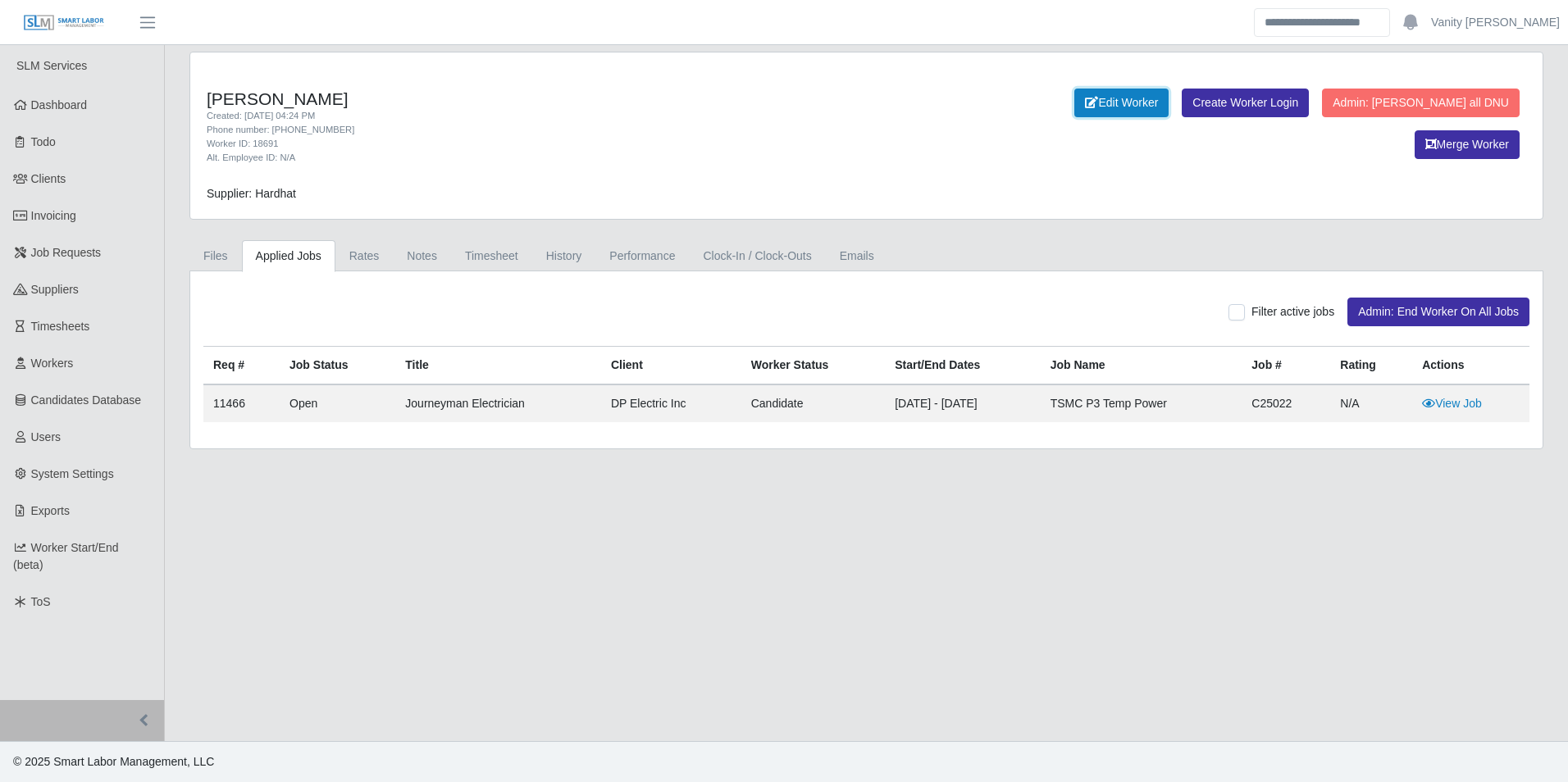
click at [1074, 98] on link "Edit Worker" at bounding box center [1121, 102] width 94 height 29
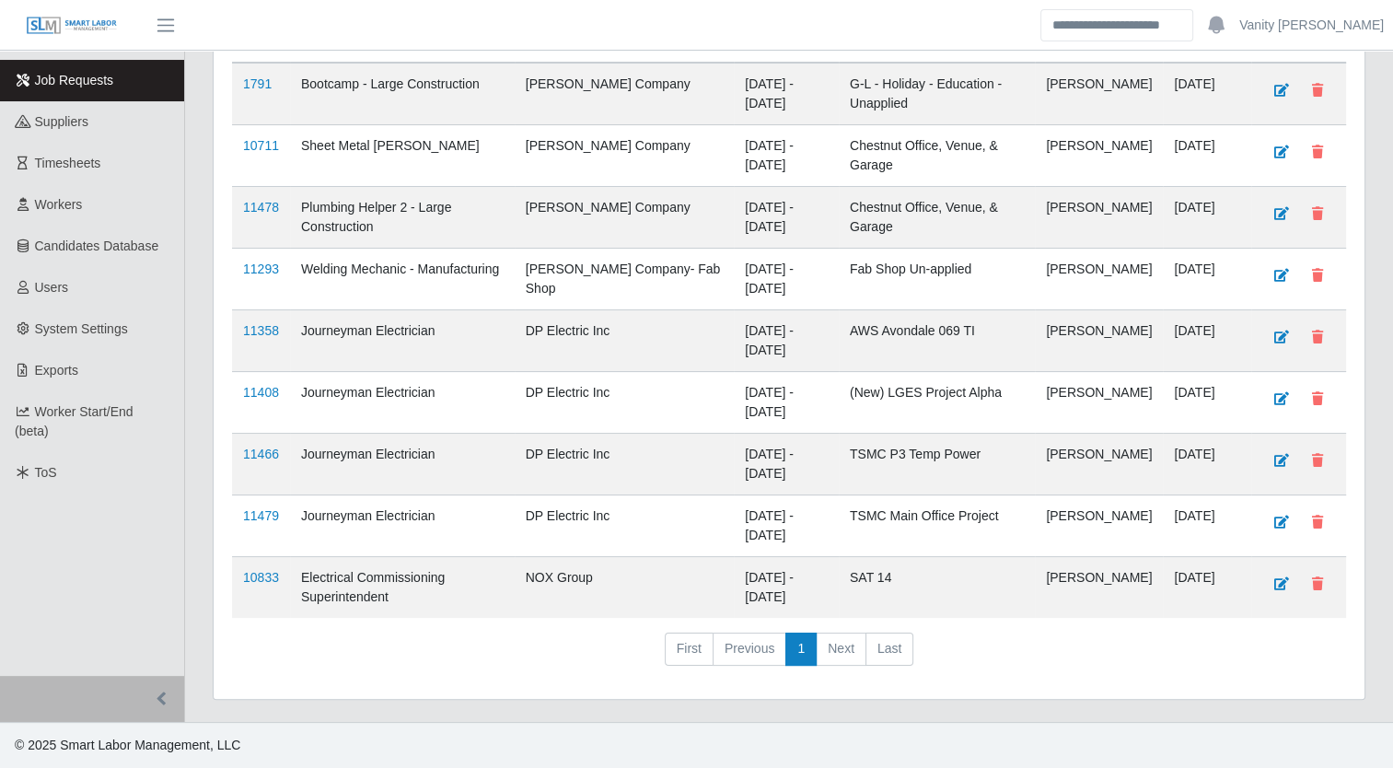
scroll to position [218, 0]
click at [253, 398] on link "11408" at bounding box center [261, 392] width 36 height 15
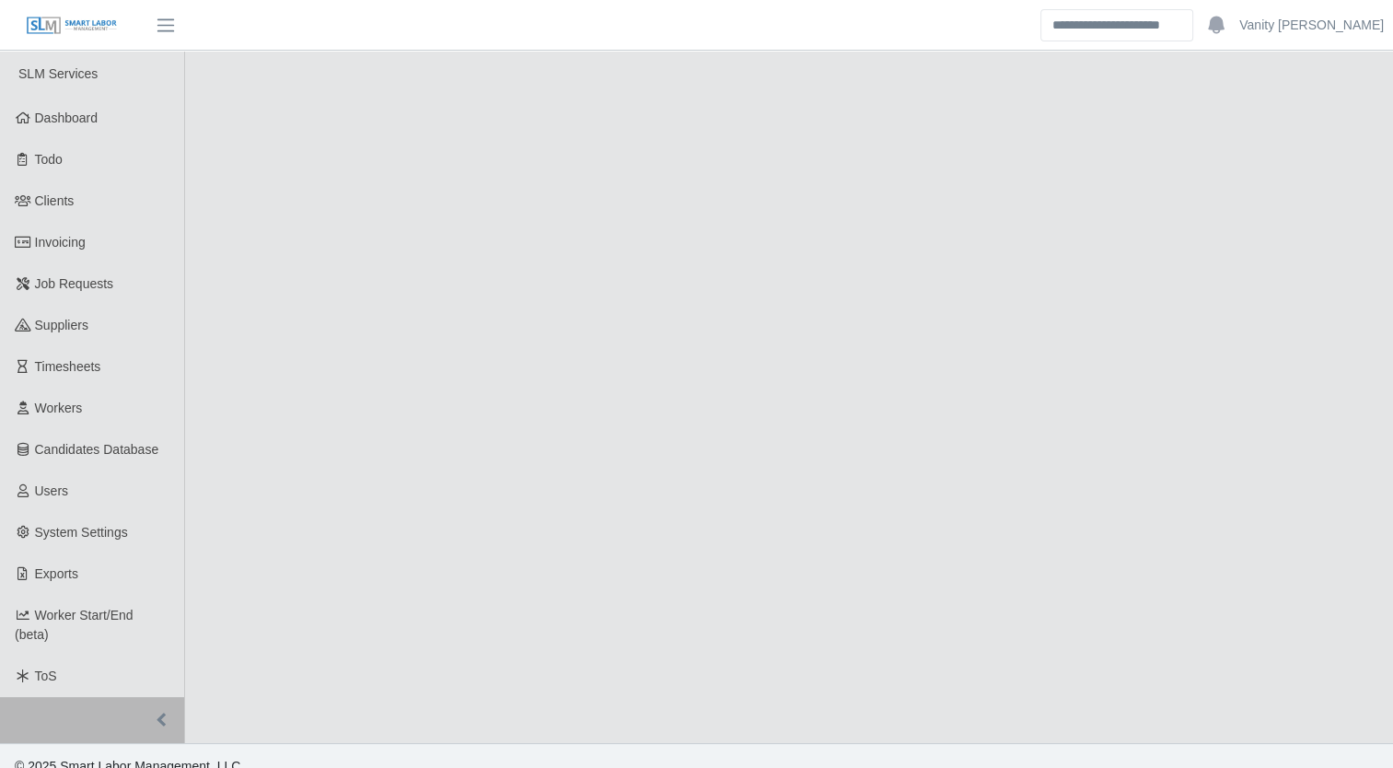
select select "****"
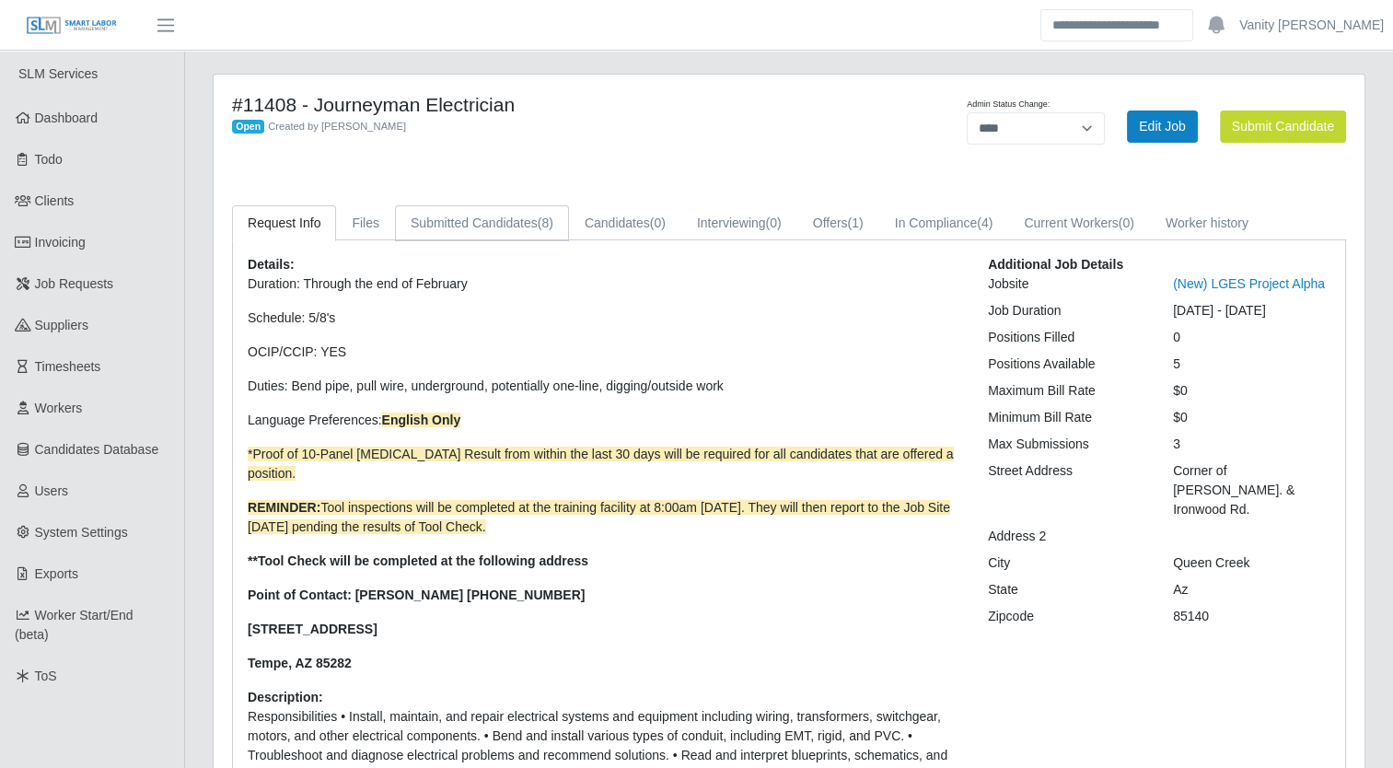
click at [460, 228] on link "Submitted Candidates (8)" at bounding box center [482, 223] width 174 height 36
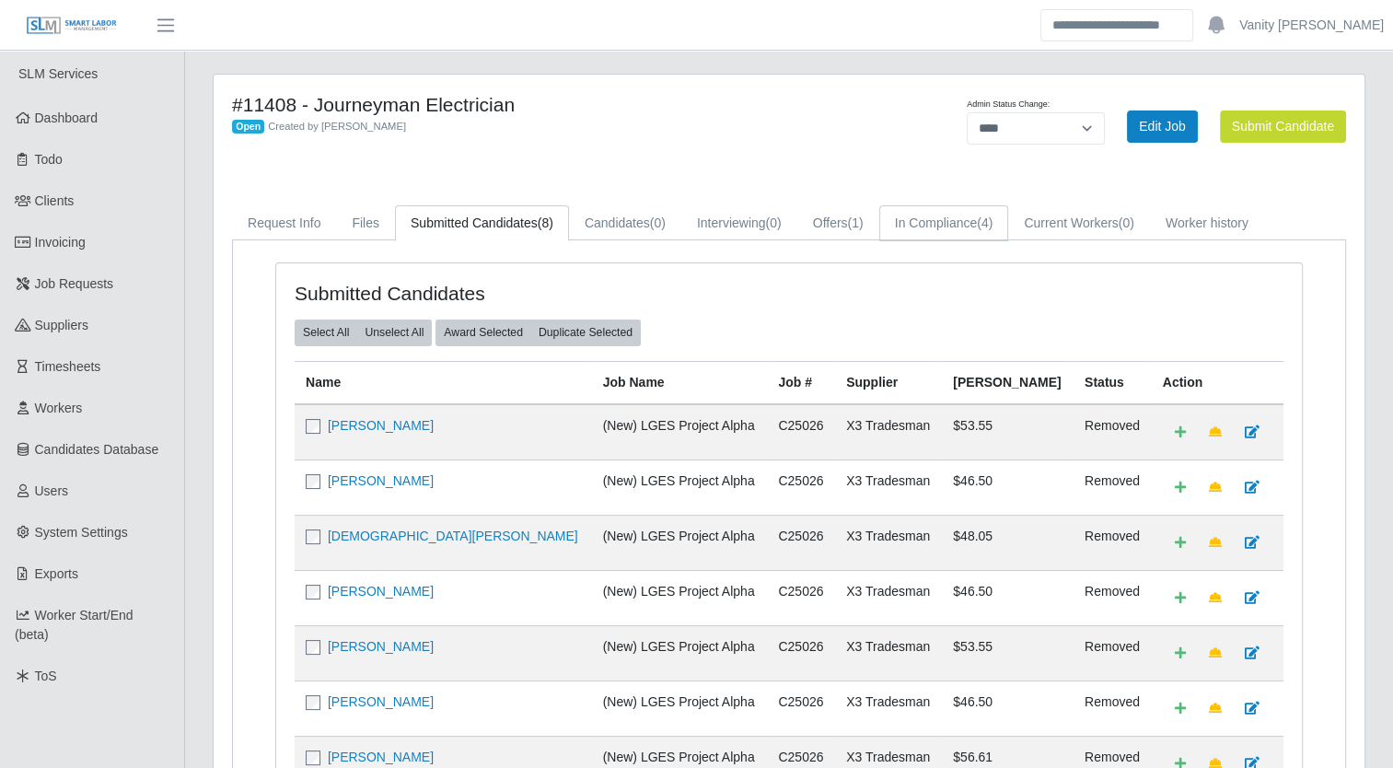
click at [977, 230] on link "In Compliance (4)" at bounding box center [944, 223] width 130 height 36
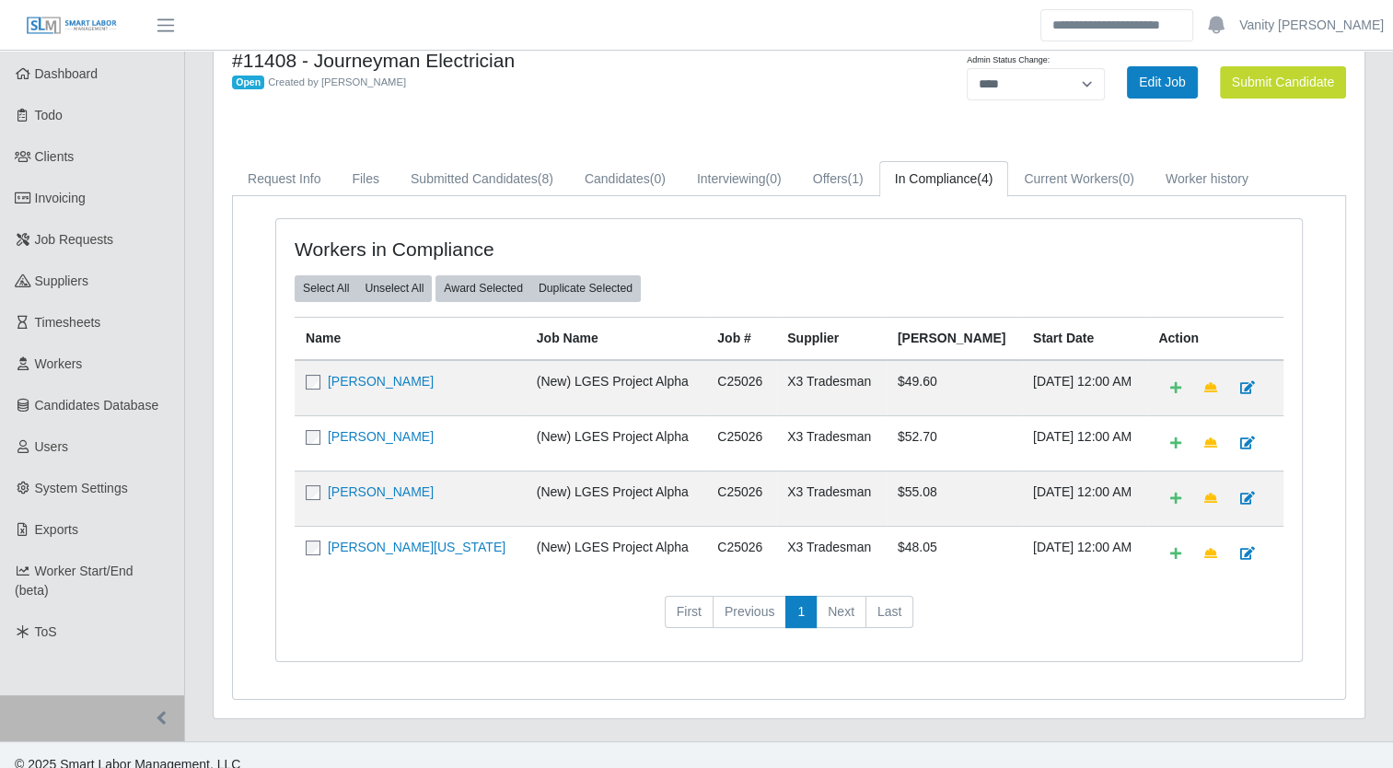
scroll to position [58, 0]
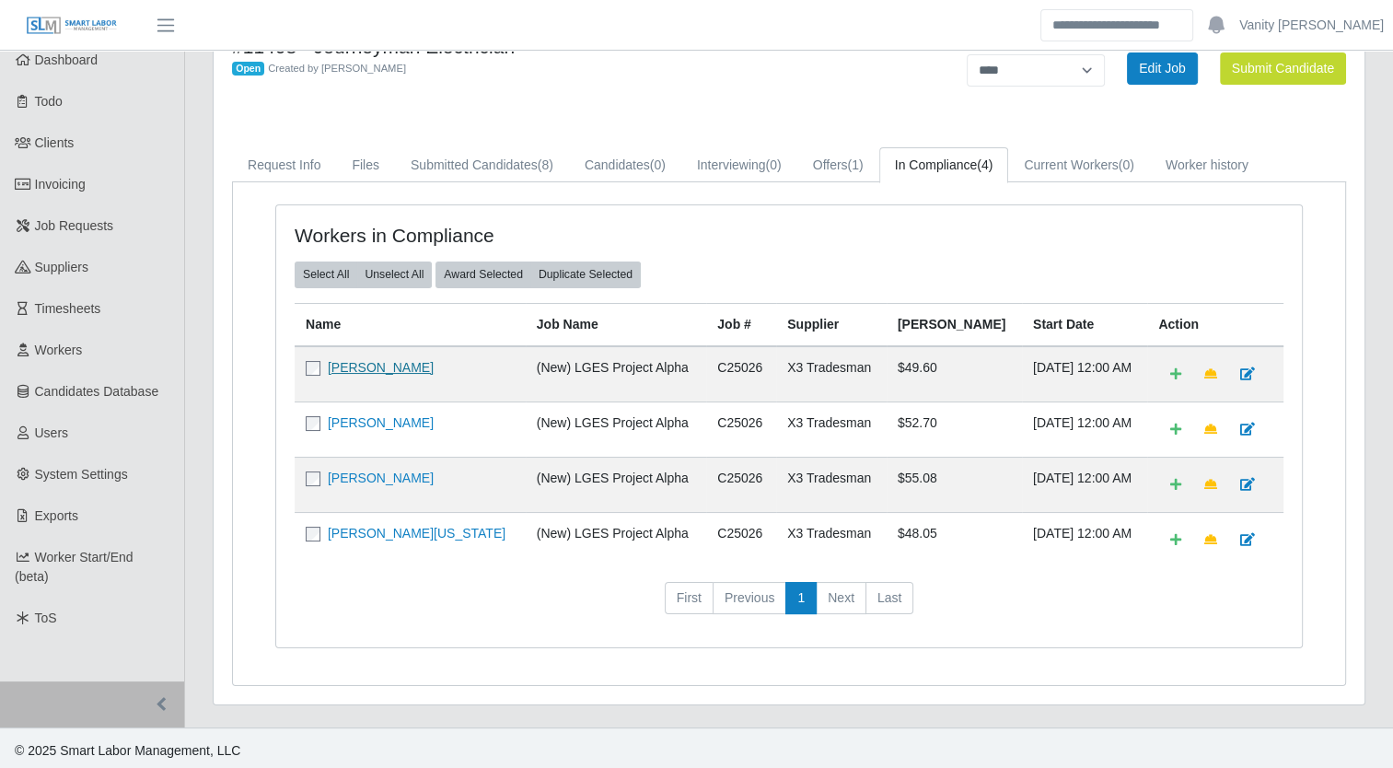
click at [372, 370] on link "Maria Lachino" at bounding box center [381, 367] width 106 height 15
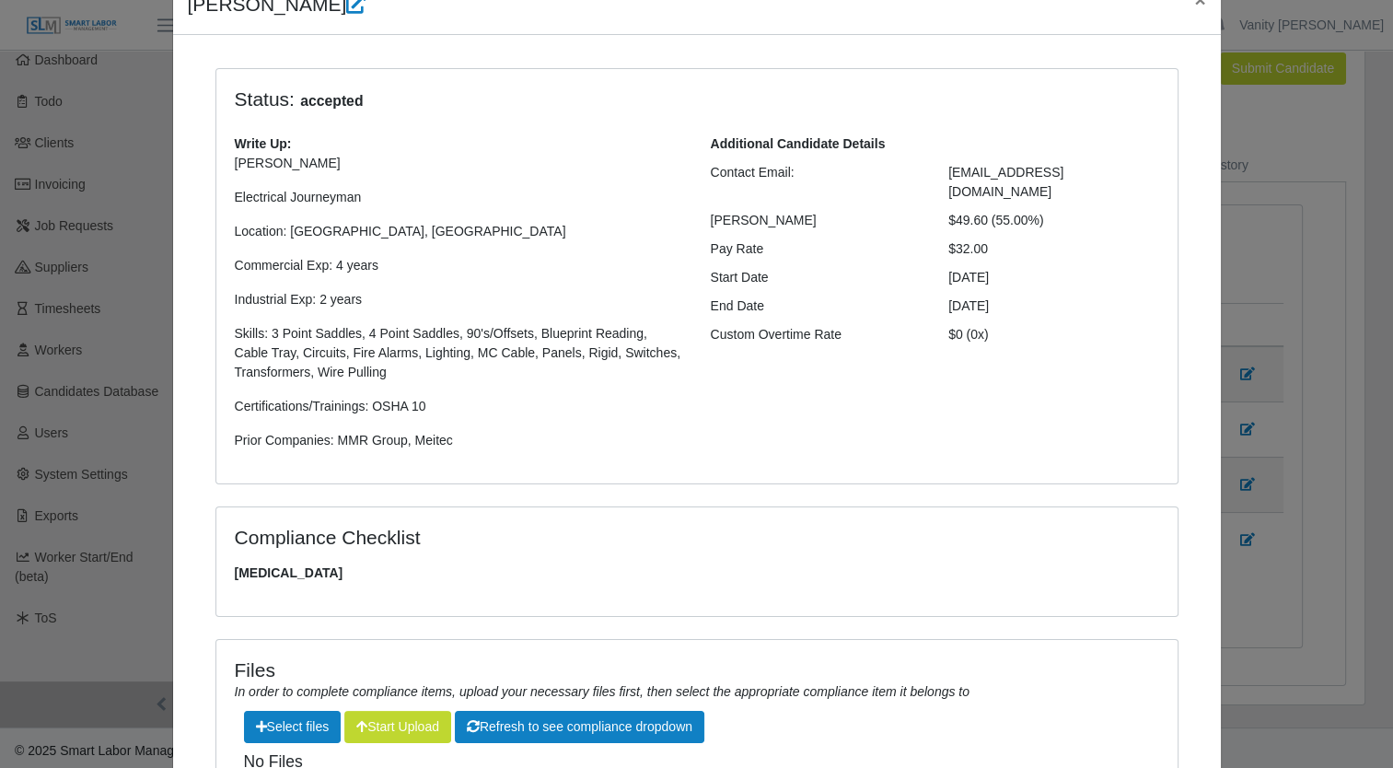
scroll to position [0, 0]
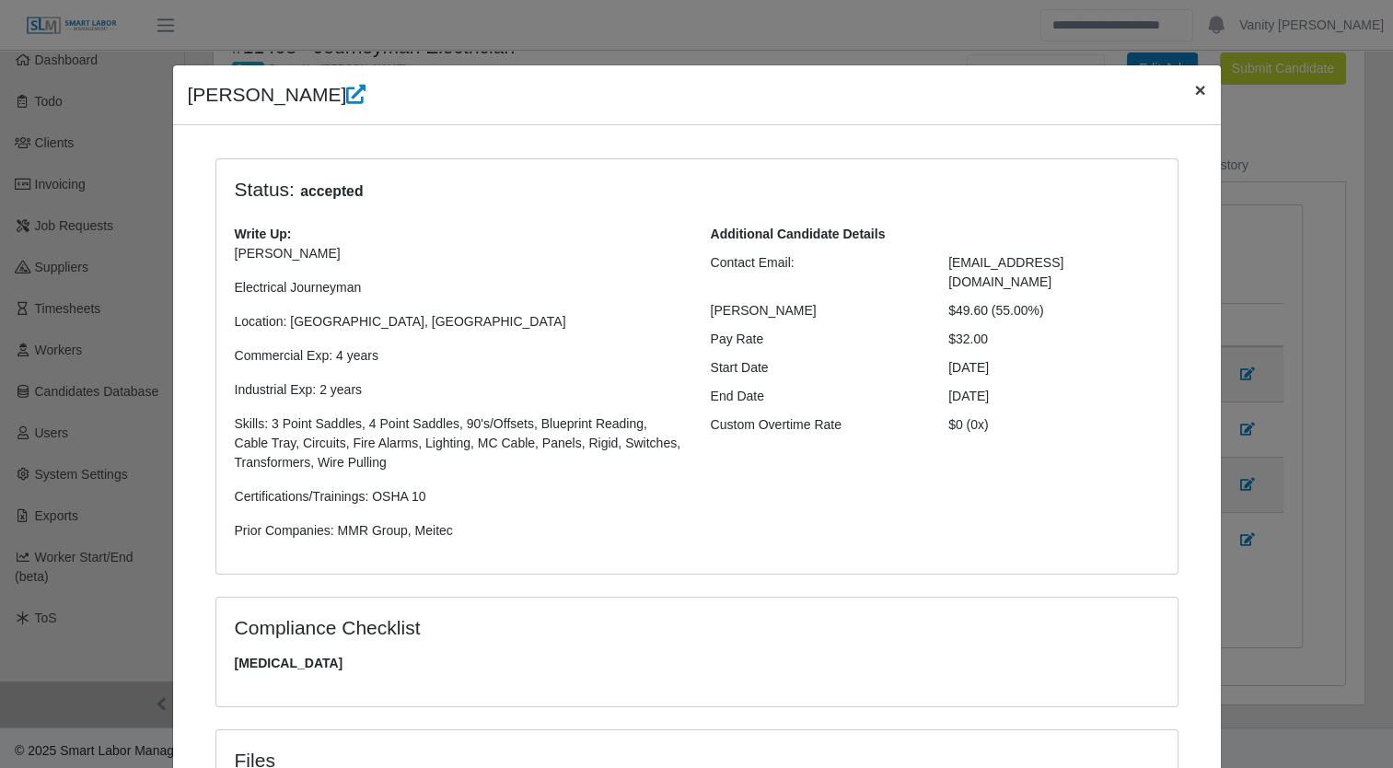
click at [1194, 88] on span "×" at bounding box center [1199, 89] width 11 height 21
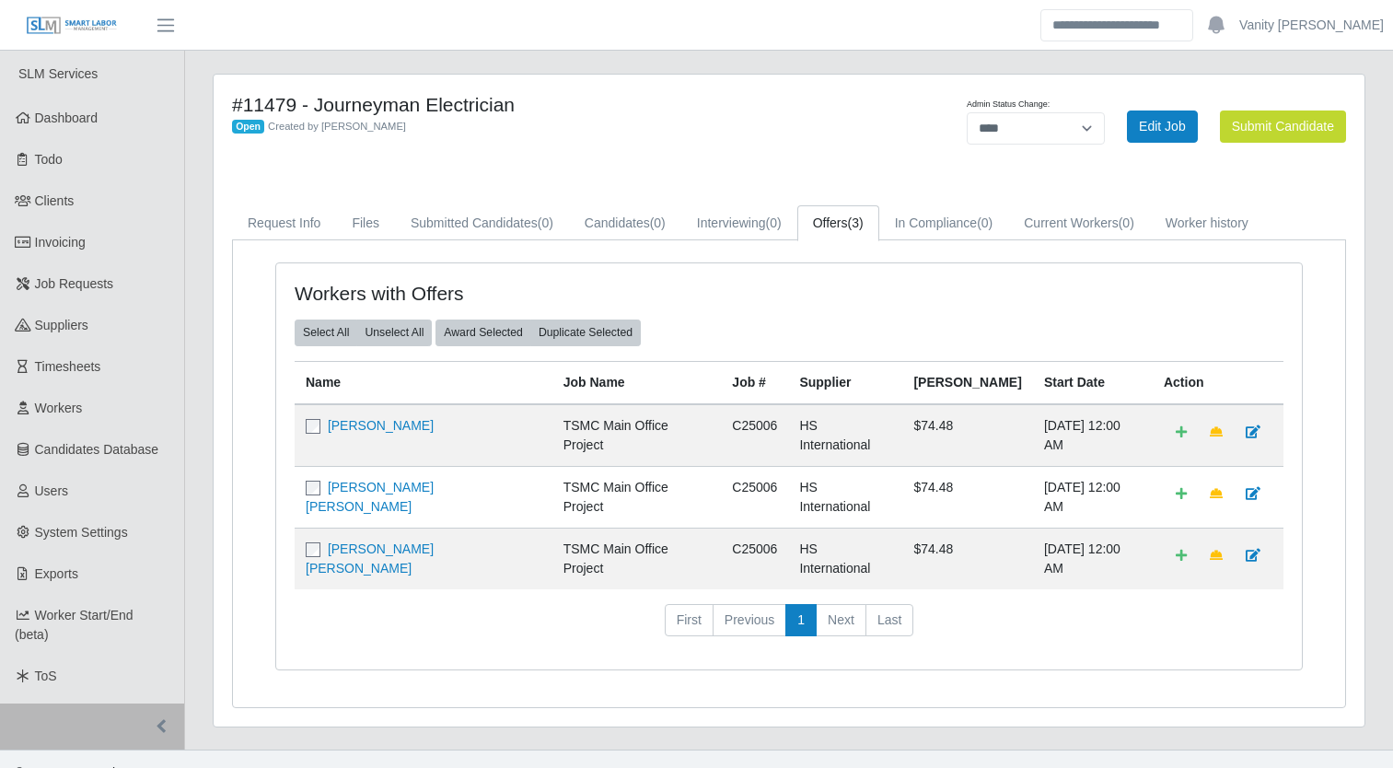
select select "****"
click at [124, 378] on link "Timesheets" at bounding box center [92, 366] width 184 height 41
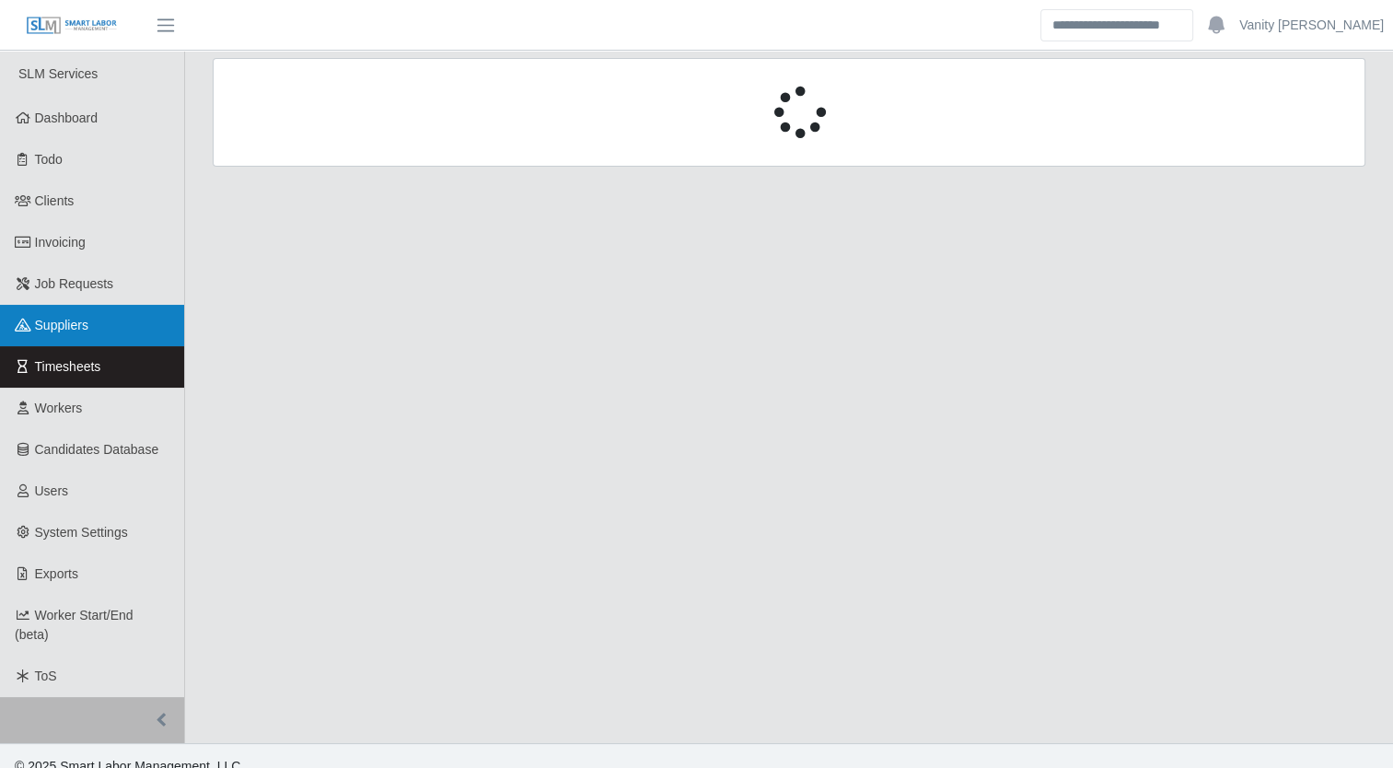
click at [90, 343] on link "Suppliers" at bounding box center [92, 325] width 184 height 41
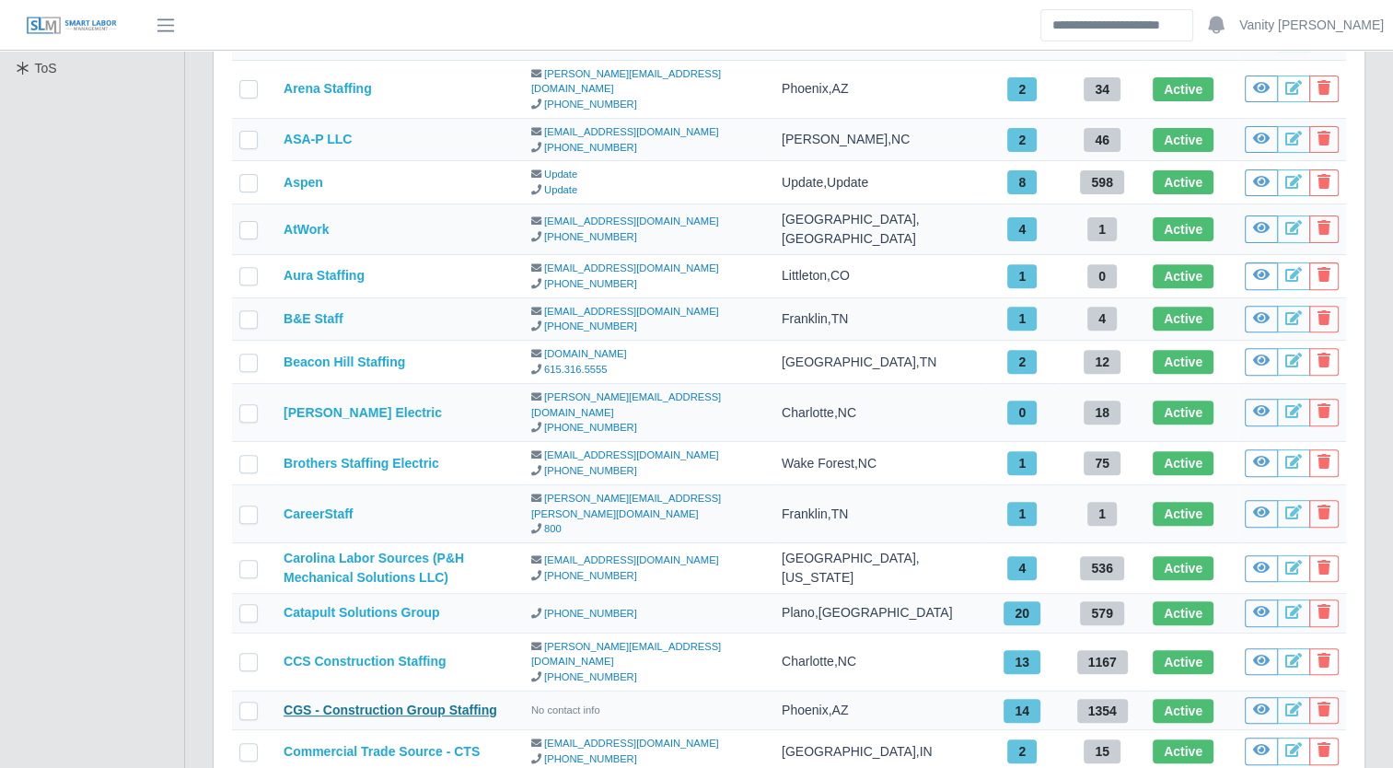
scroll to position [619, 0]
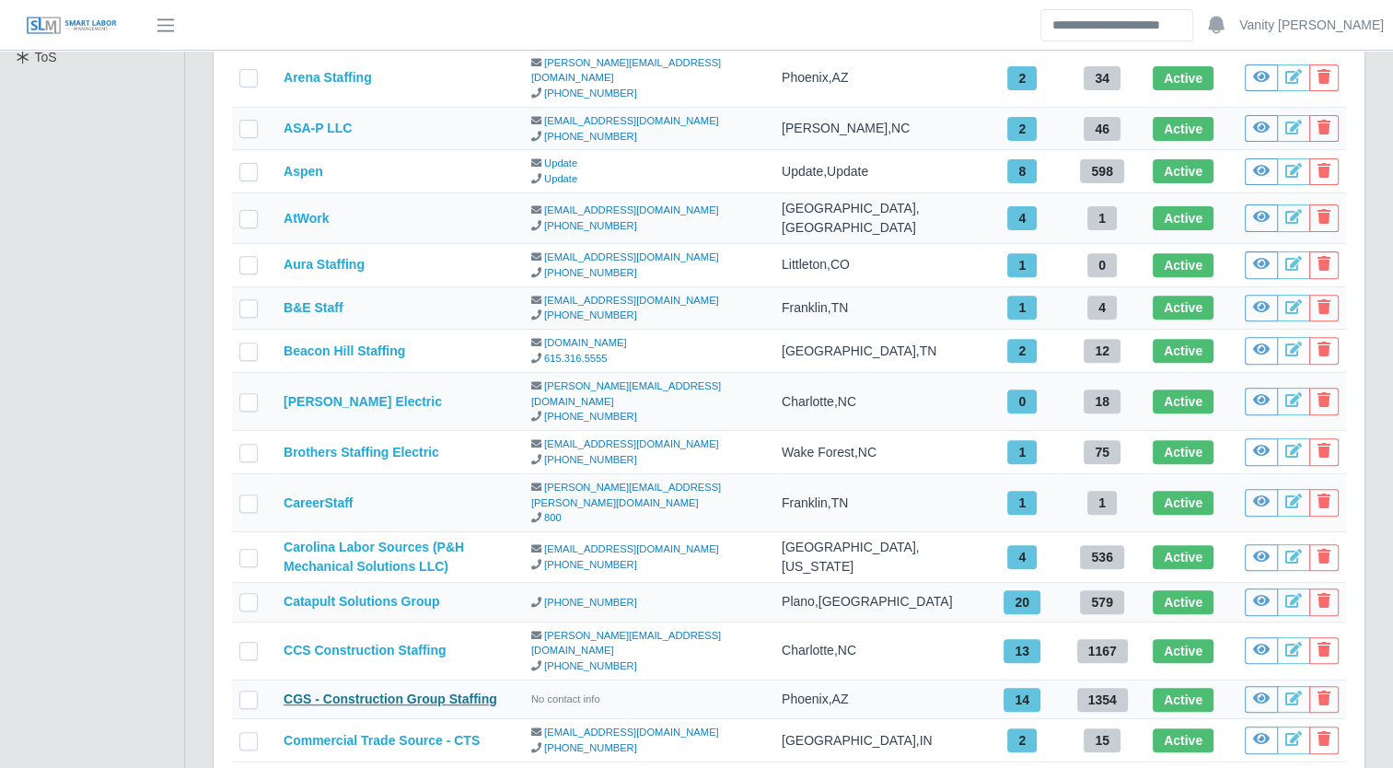
click at [401, 692] on link "CGS - Construction Group Staffing" at bounding box center [391, 699] width 214 height 15
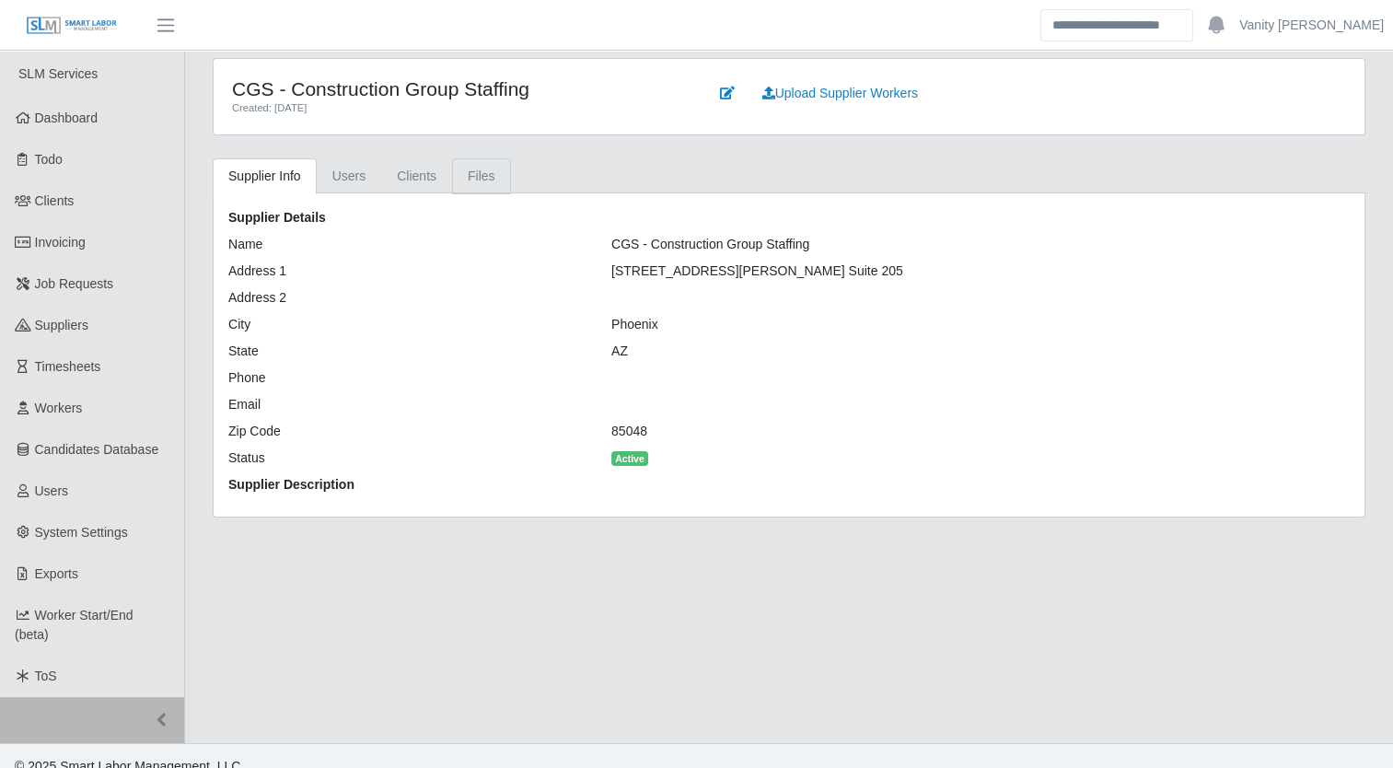
click at [477, 180] on link "Files" at bounding box center [481, 176] width 59 height 36
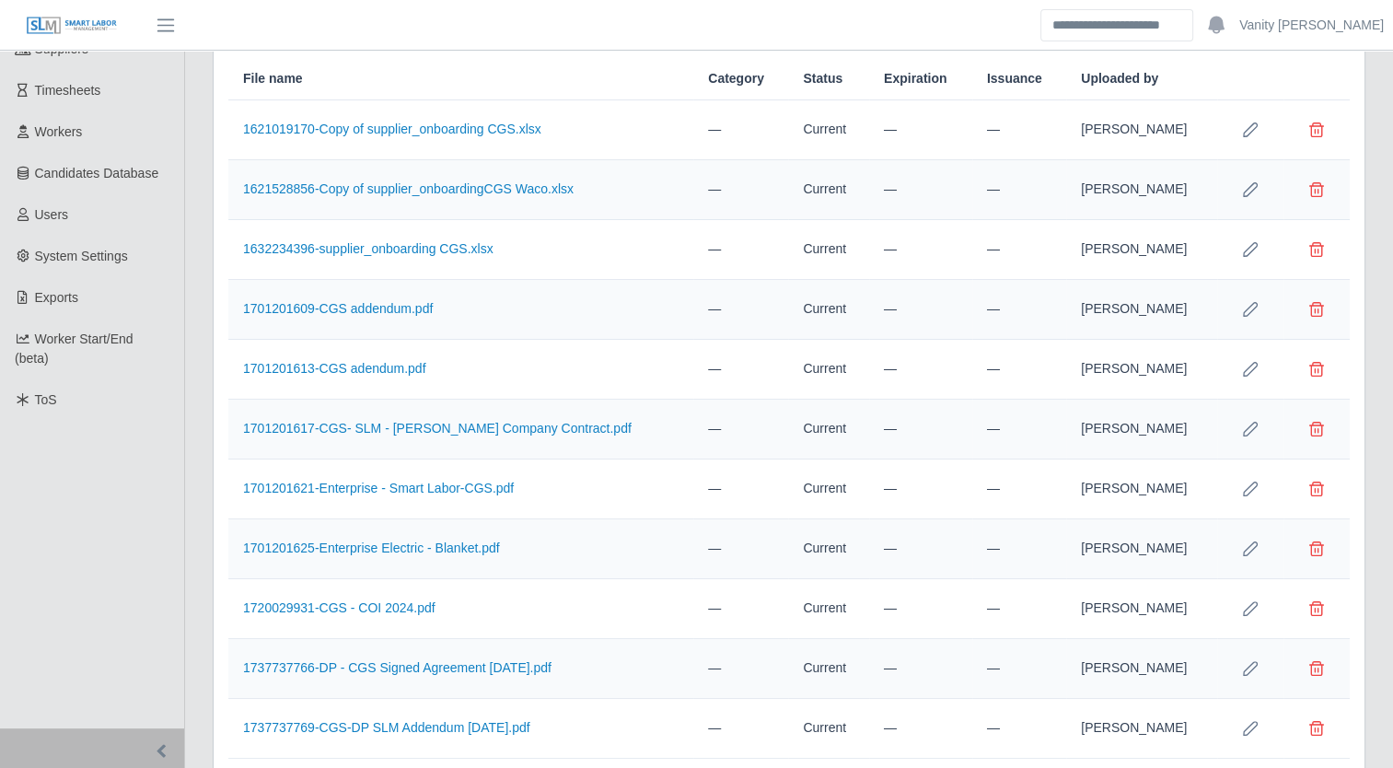
scroll to position [324, 0]
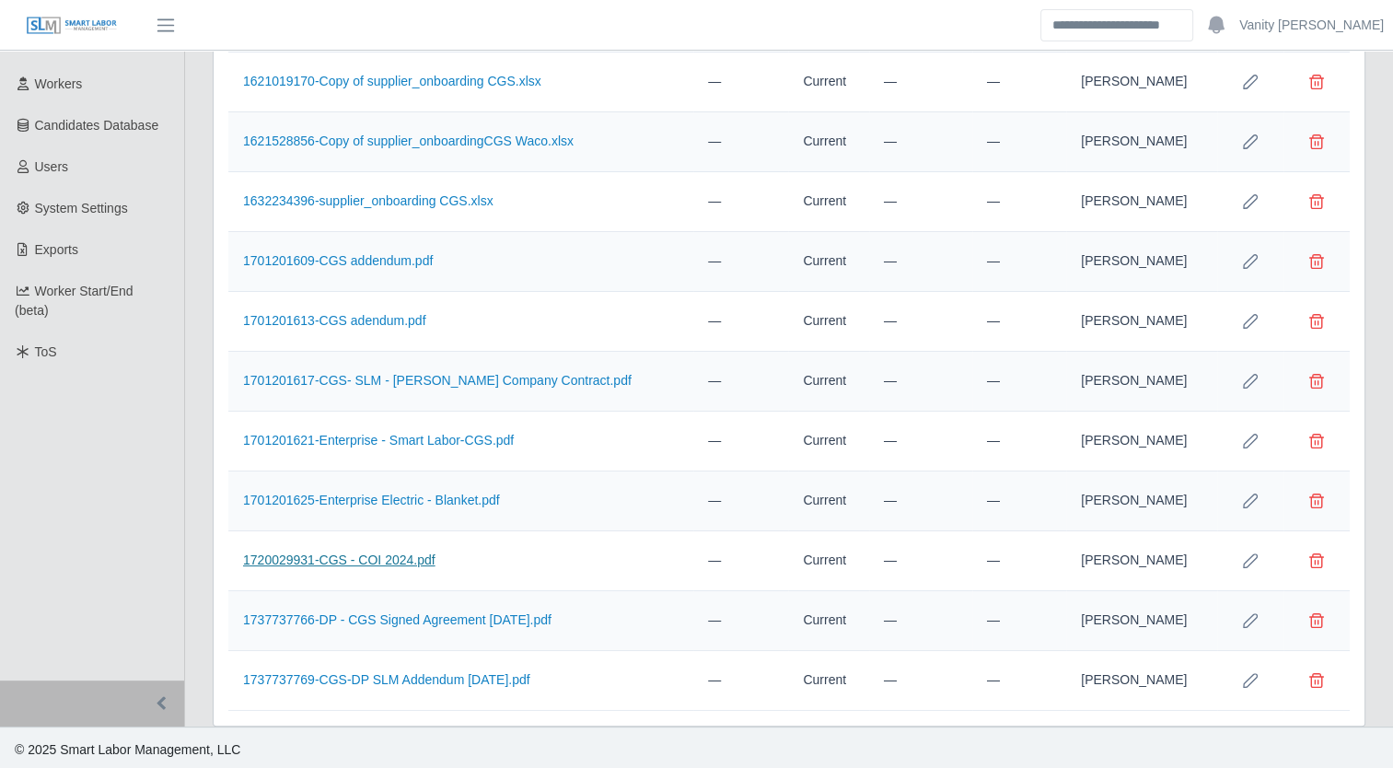
click at [350, 552] on link "1720029931-CGS - COI 2024.pdf" at bounding box center [339, 559] width 192 height 15
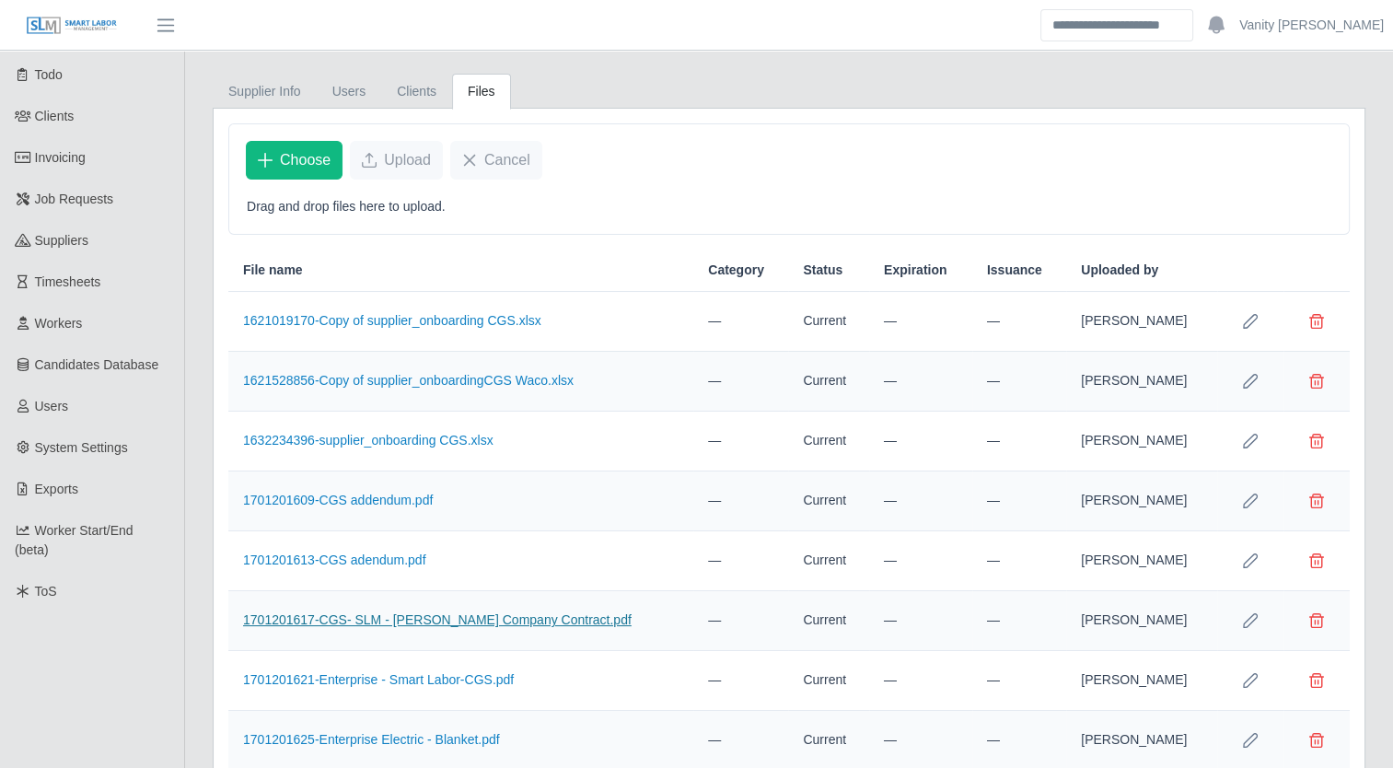
scroll to position [0, 0]
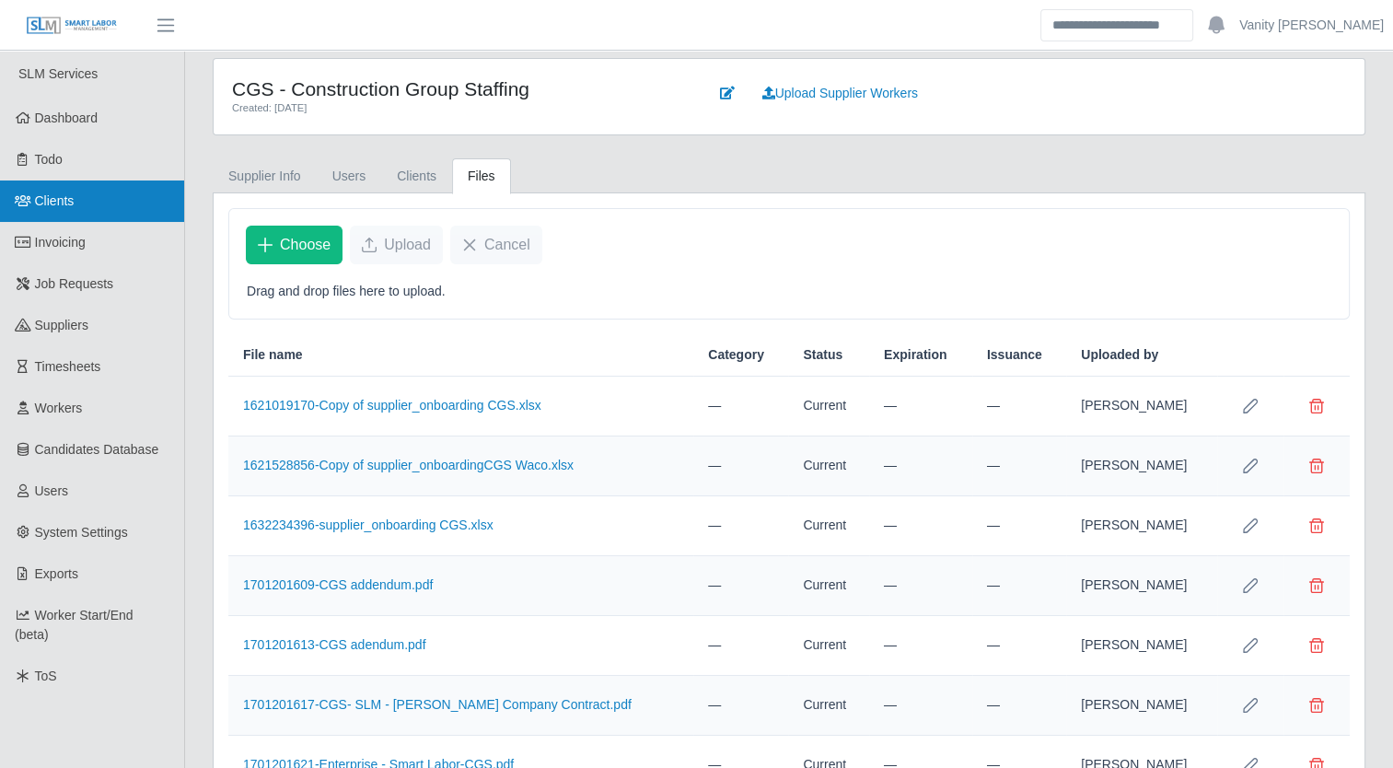
click at [75, 198] on link "Clients" at bounding box center [92, 200] width 184 height 41
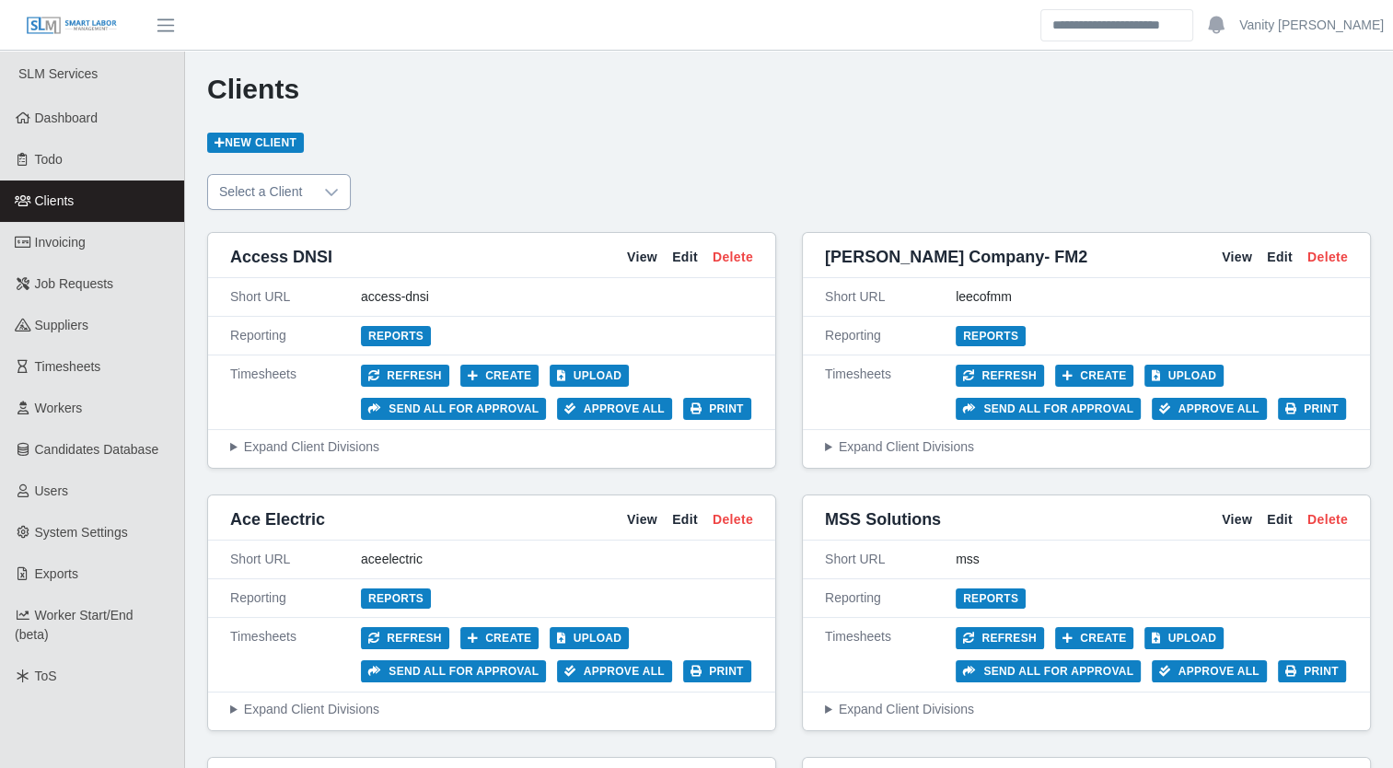
click at [313, 185] on div at bounding box center [331, 192] width 37 height 34
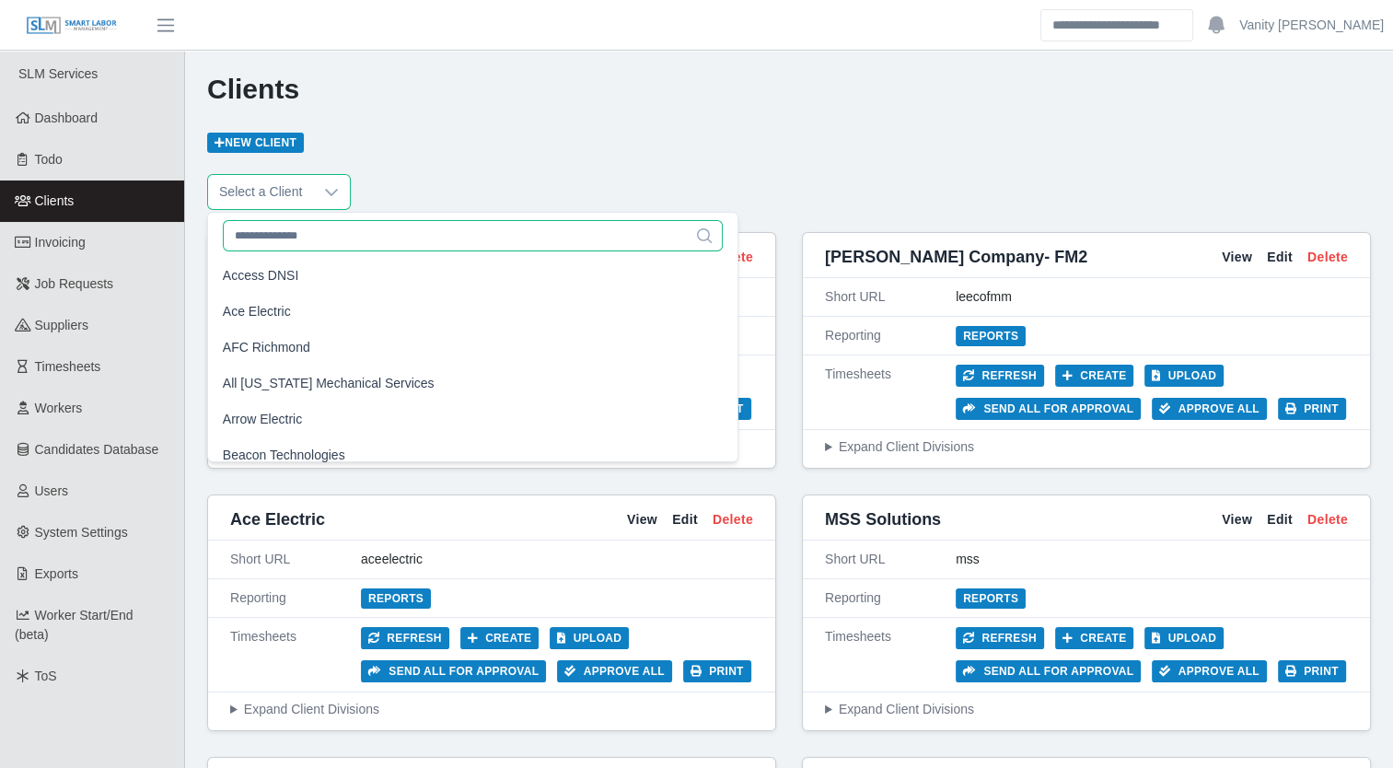
click at [307, 238] on input "text" at bounding box center [473, 235] width 501 height 31
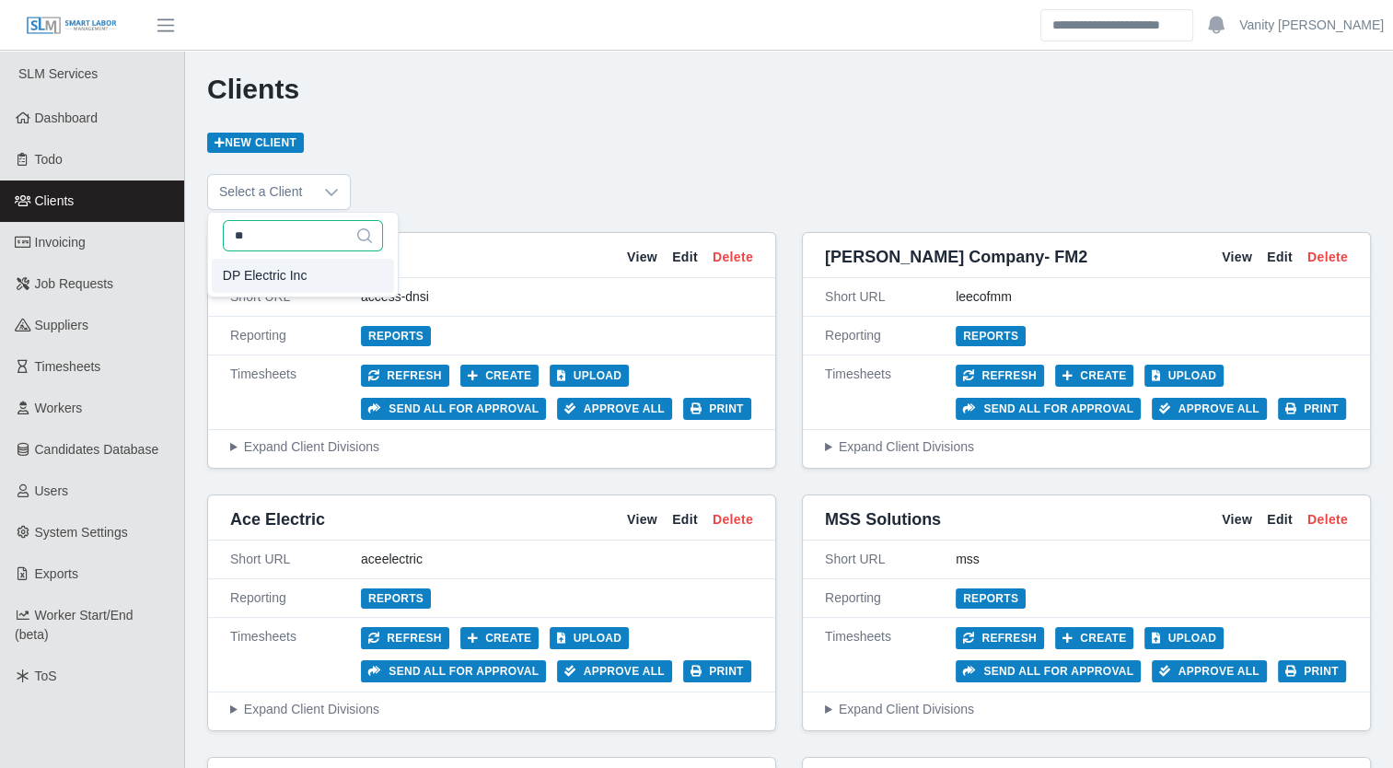
type input "**"
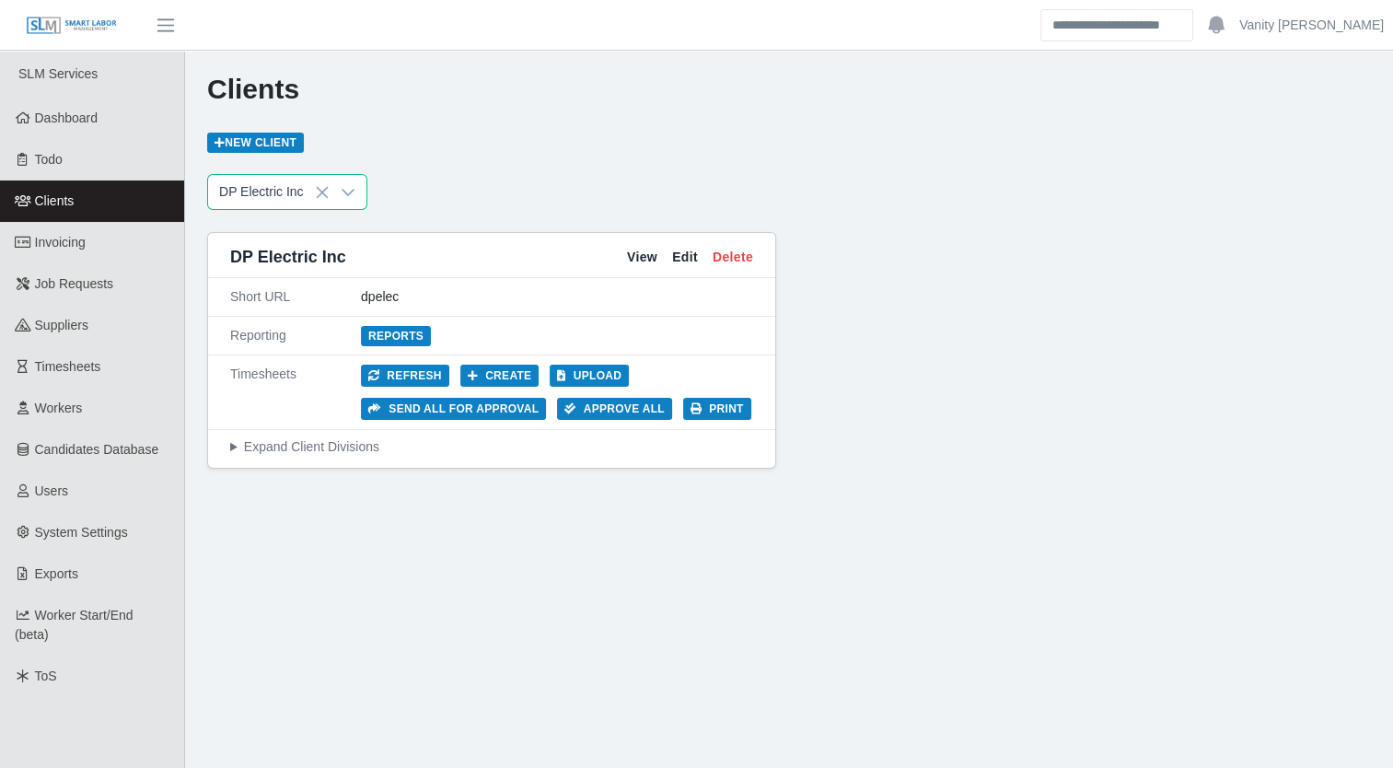
click at [295, 274] on span "DP Electric Inc" at bounding box center [265, 275] width 85 height 19
click at [641, 264] on link "View" at bounding box center [642, 257] width 30 height 19
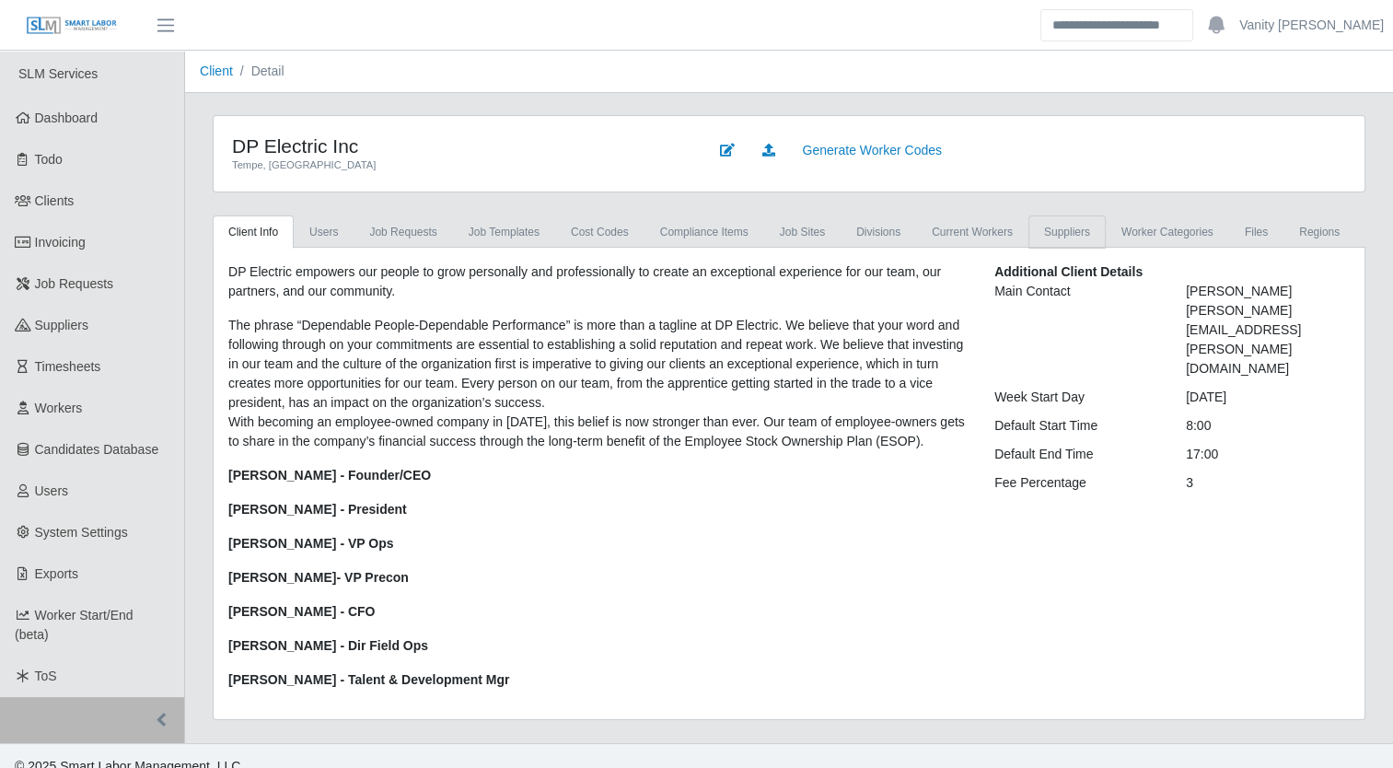
click at [1031, 231] on link "Suppliers" at bounding box center [1067, 231] width 77 height 33
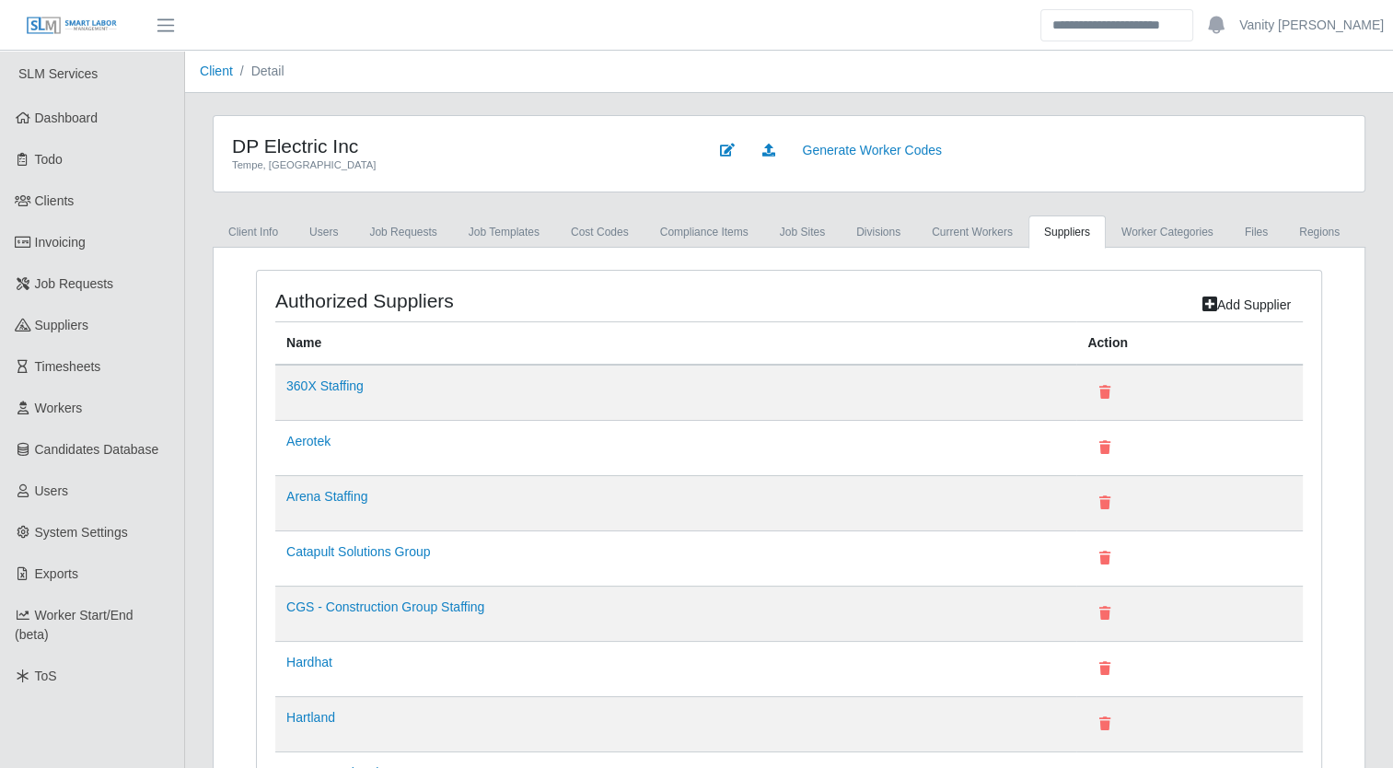
scroll to position [92, 0]
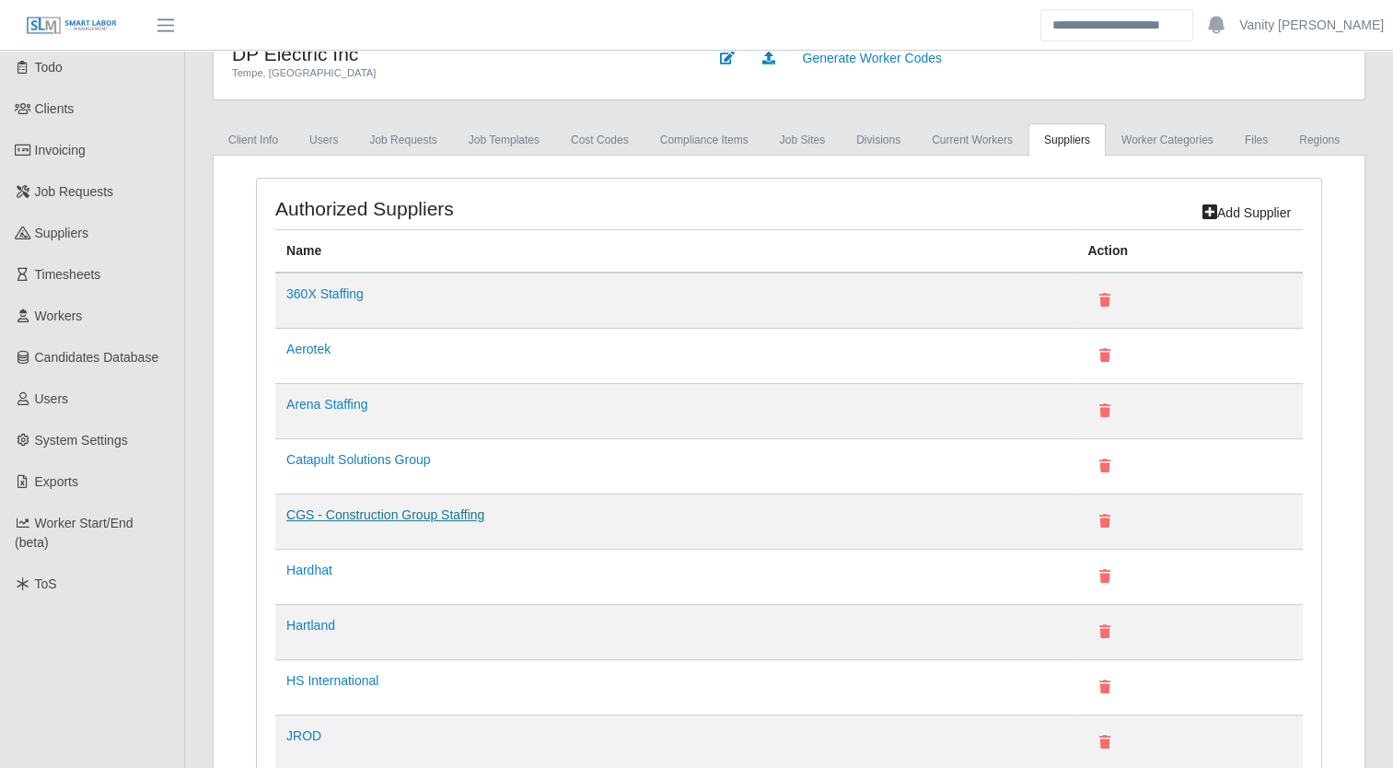
click at [359, 512] on link "CGS - Construction Group Staffing" at bounding box center [385, 514] width 198 height 15
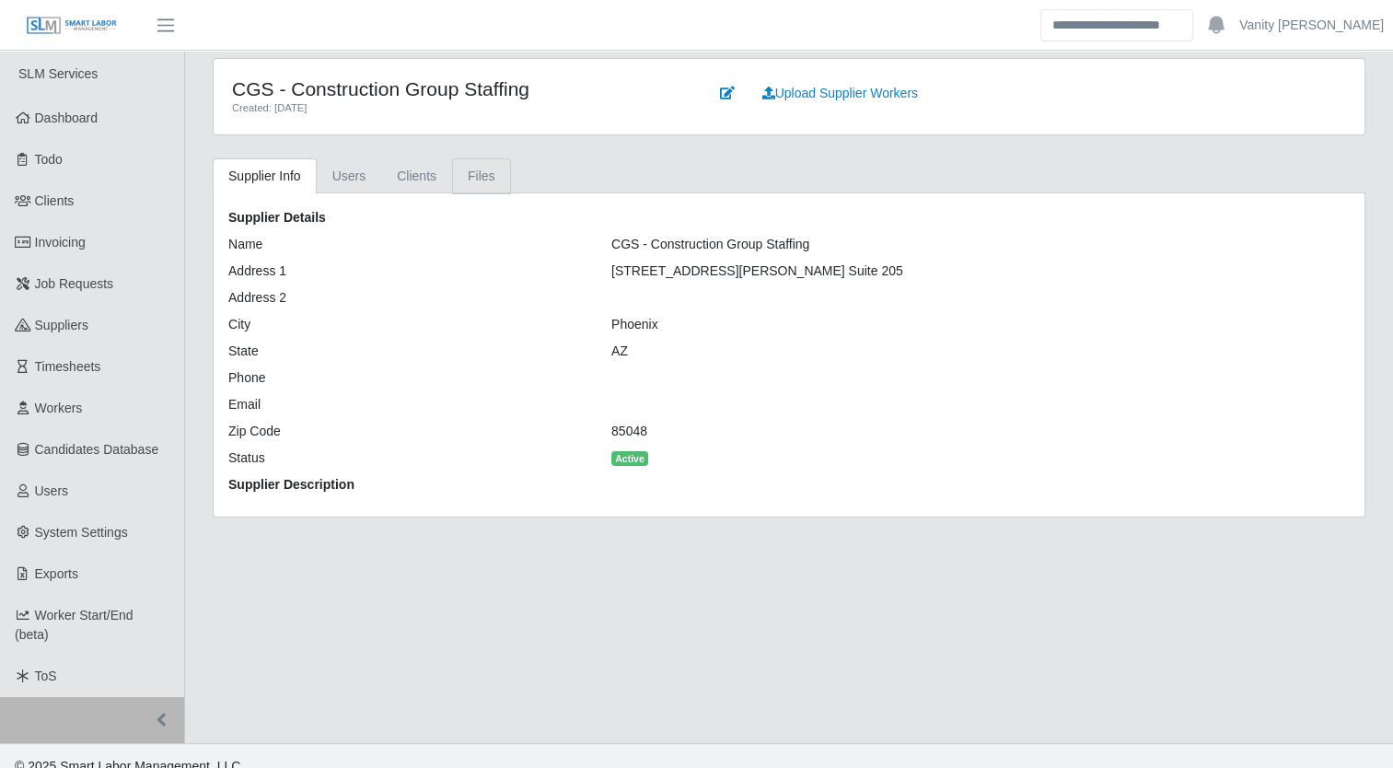
click at [466, 190] on link "Files" at bounding box center [481, 176] width 59 height 36
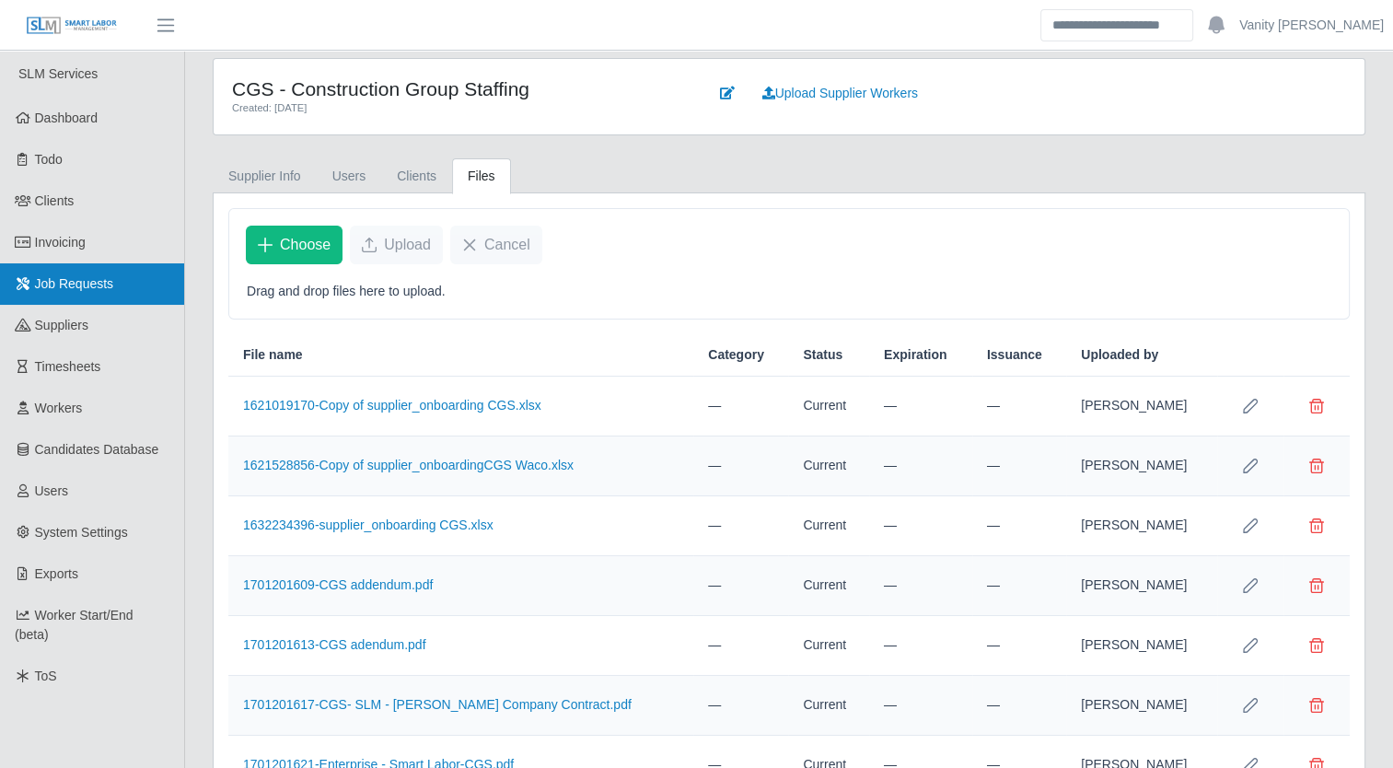
click at [71, 282] on span "Job Requests" at bounding box center [74, 283] width 79 height 15
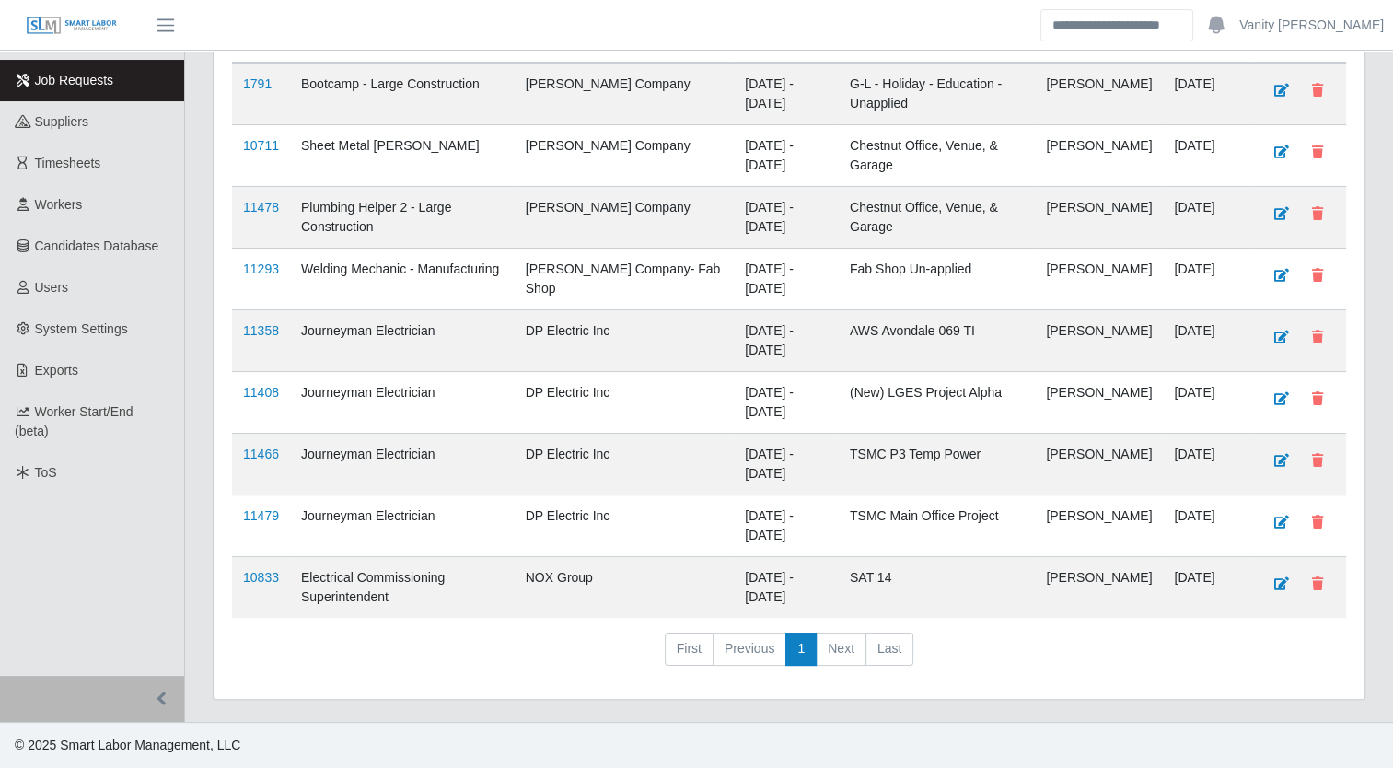
scroll to position [218, 0]
click at [257, 390] on link "11408" at bounding box center [261, 392] width 36 height 15
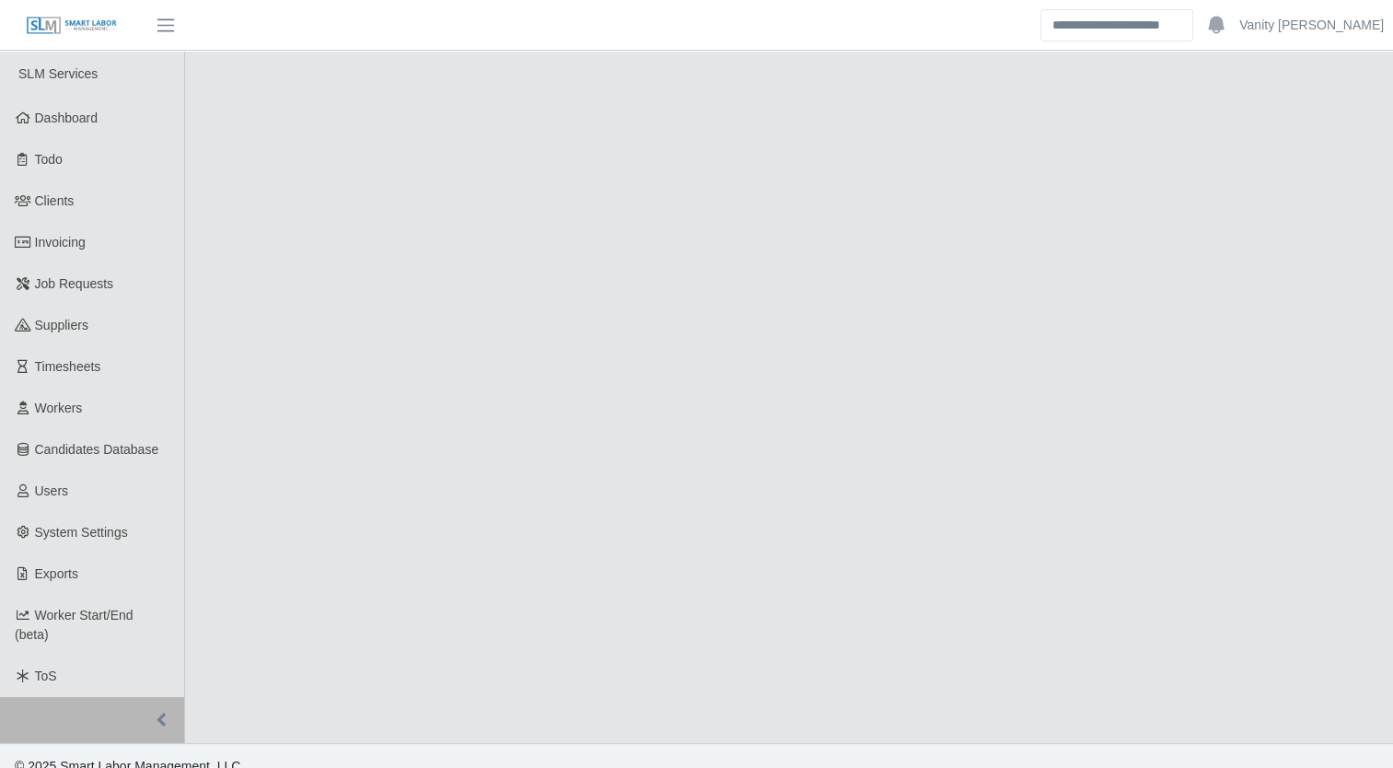
select select "****"
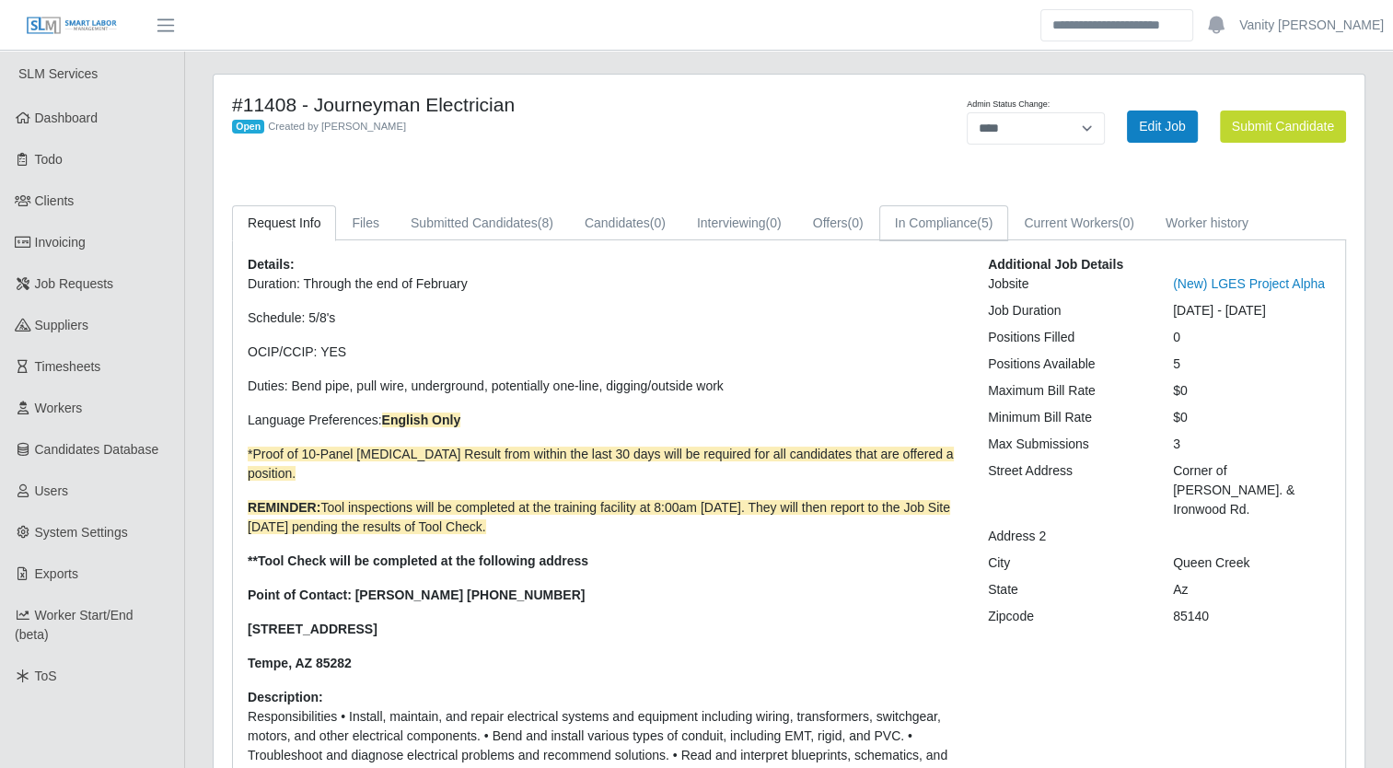
click at [974, 225] on link "In Compliance (5)" at bounding box center [944, 223] width 130 height 36
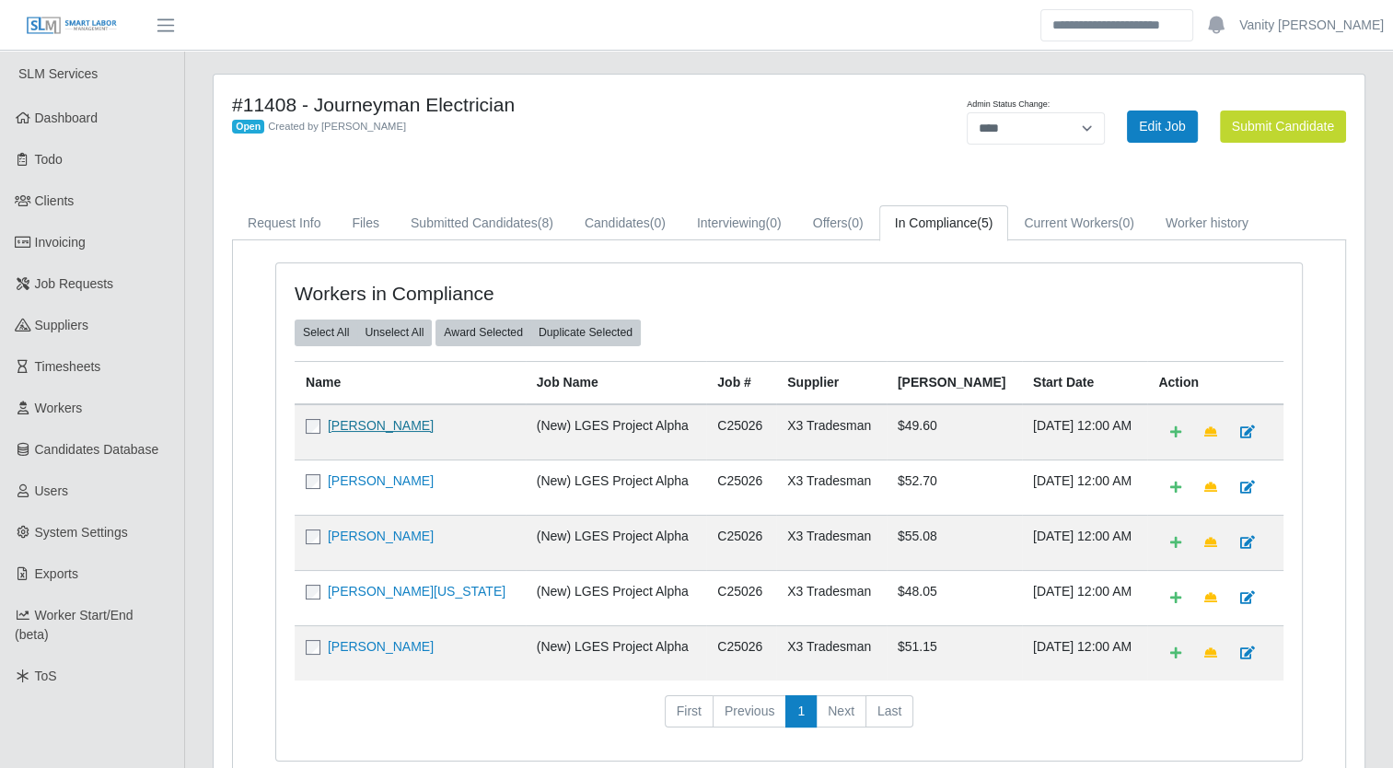
click at [348, 424] on link "Maria Lachino" at bounding box center [381, 425] width 106 height 15
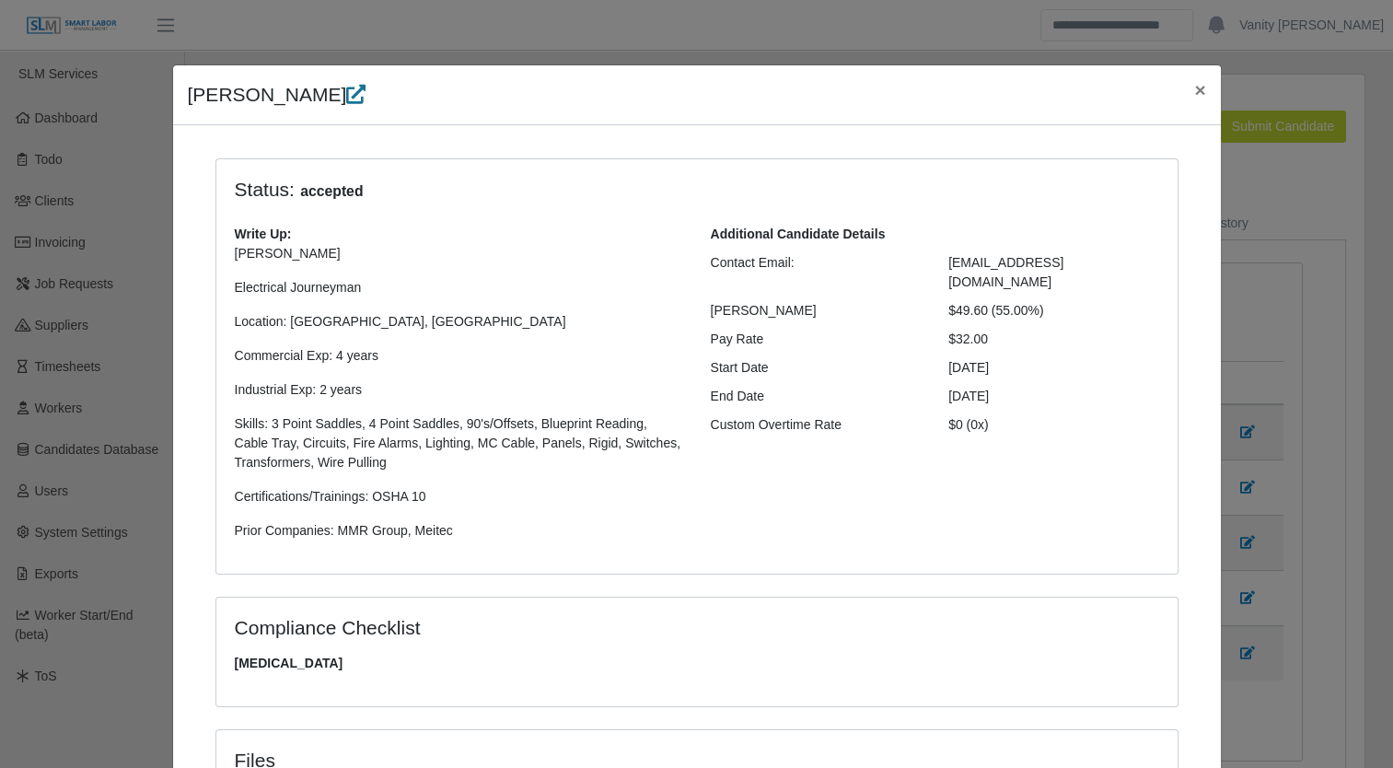
click at [346, 91] on icon at bounding box center [355, 94] width 19 height 19
click at [1194, 92] on span "×" at bounding box center [1199, 89] width 11 height 21
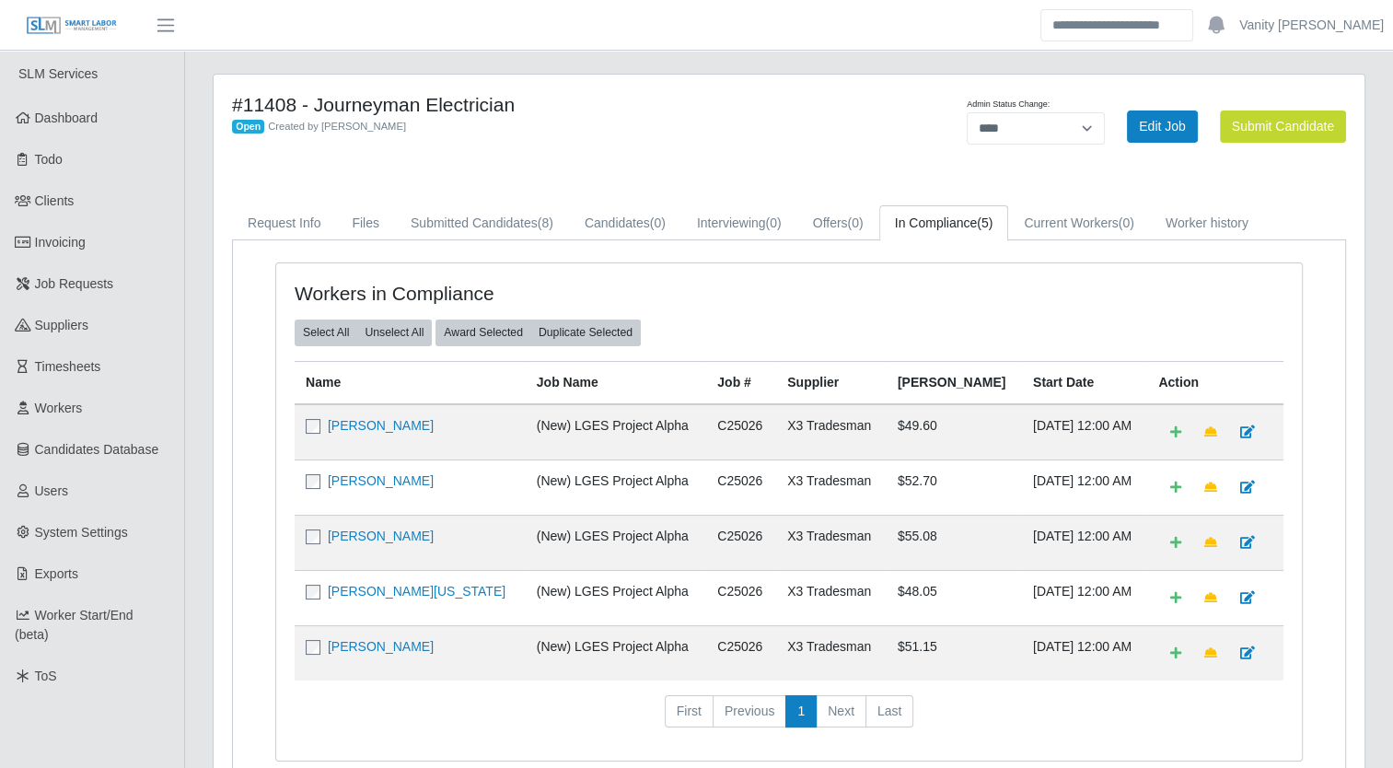
click at [775, 112] on h4 "#11408 - Journeyman Electrician" at bounding box center [551, 104] width 638 height 23
click at [81, 288] on span "Job Requests" at bounding box center [74, 283] width 79 height 15
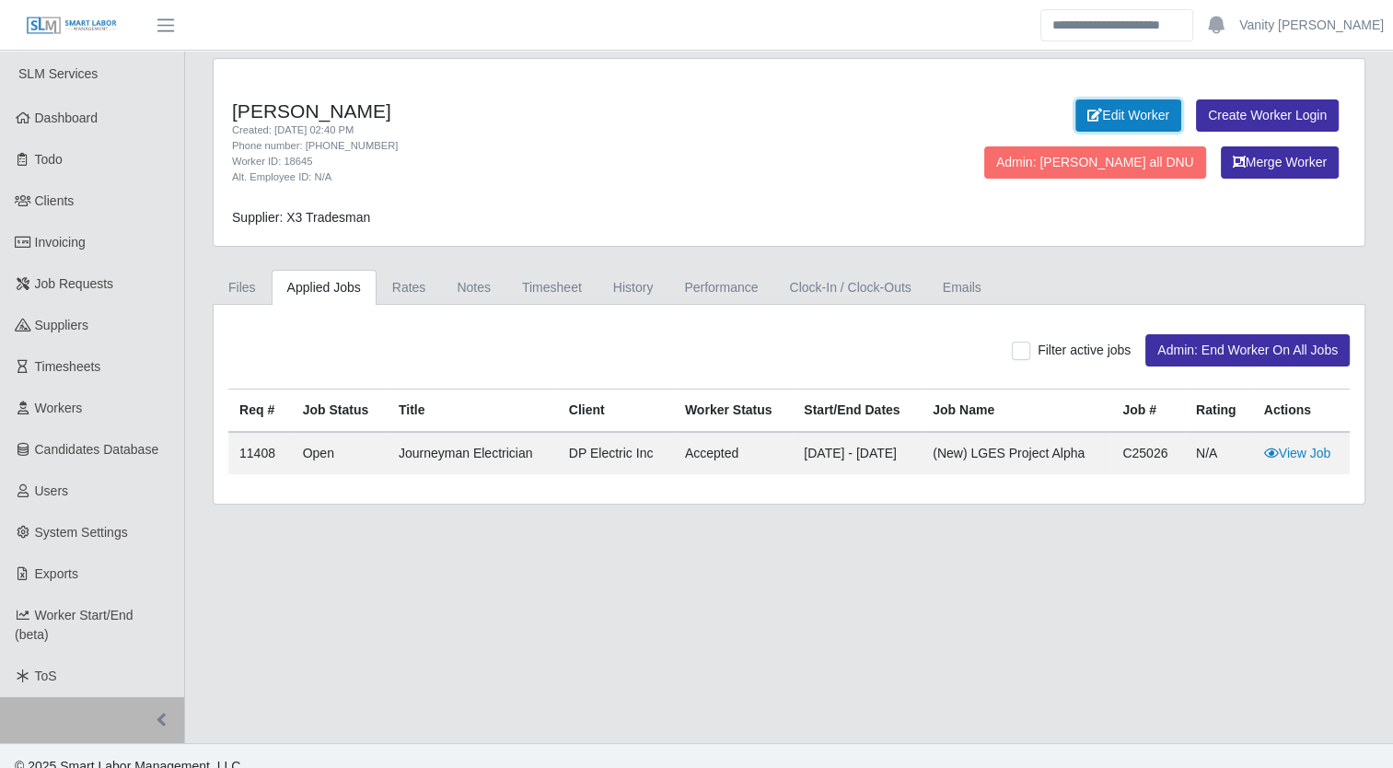
click at [1076, 118] on link "Edit Worker" at bounding box center [1129, 115] width 106 height 32
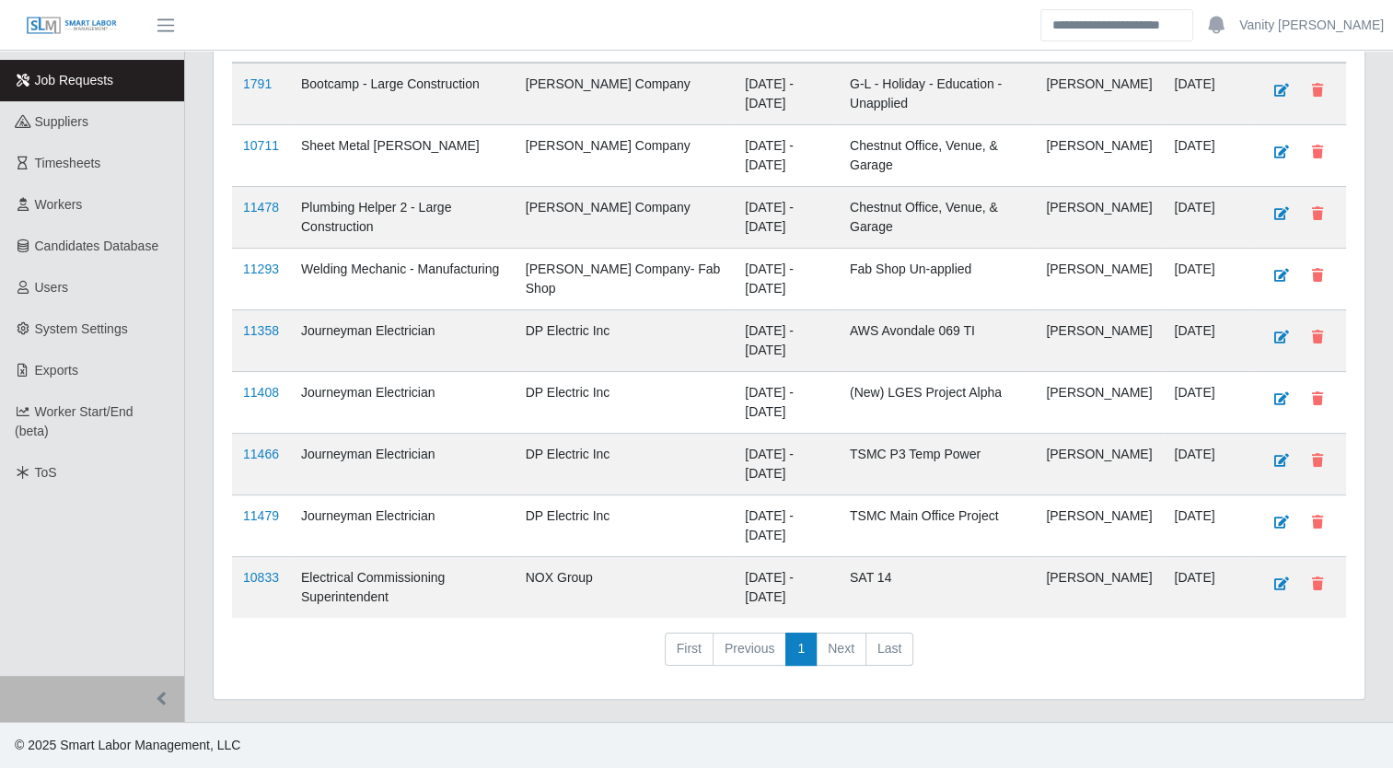
scroll to position [218, 0]
click at [262, 458] on link "11466" at bounding box center [261, 454] width 36 height 15
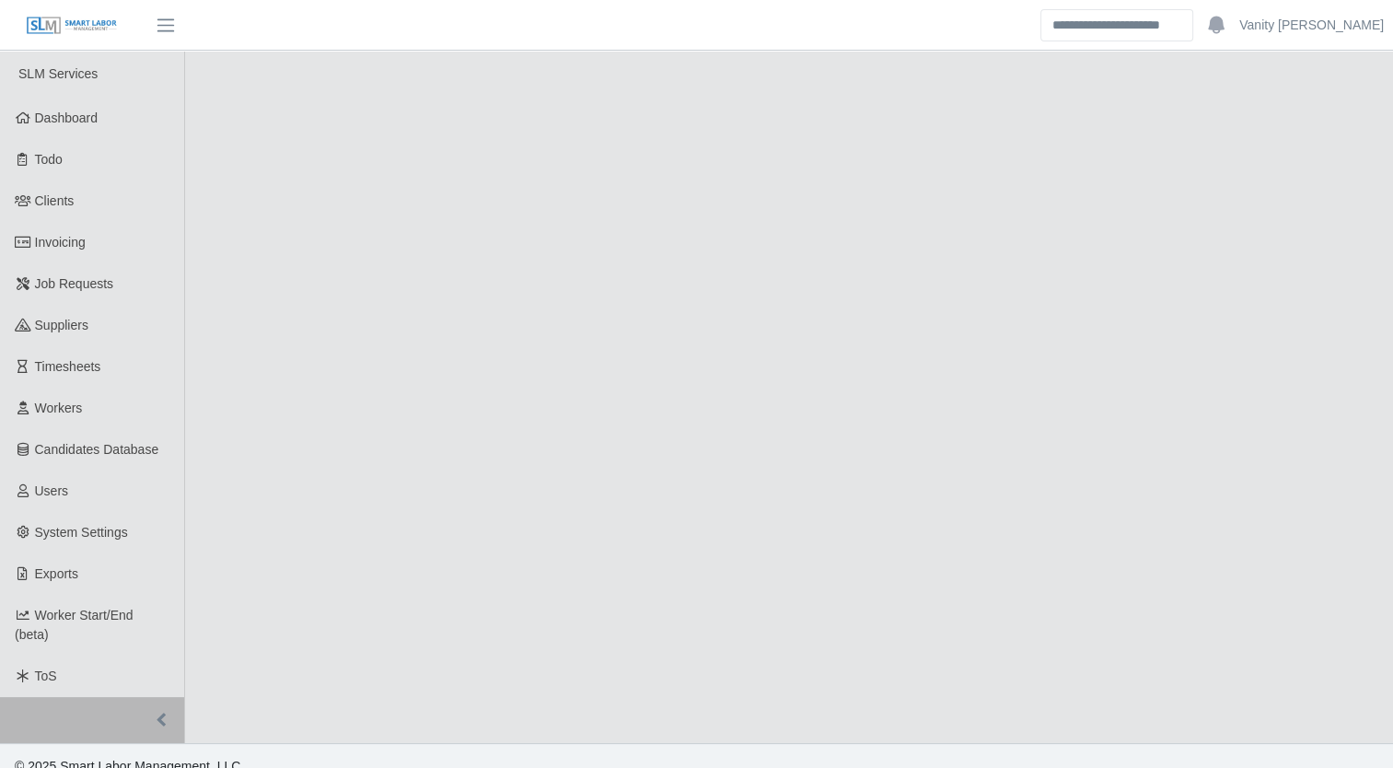
select select "****"
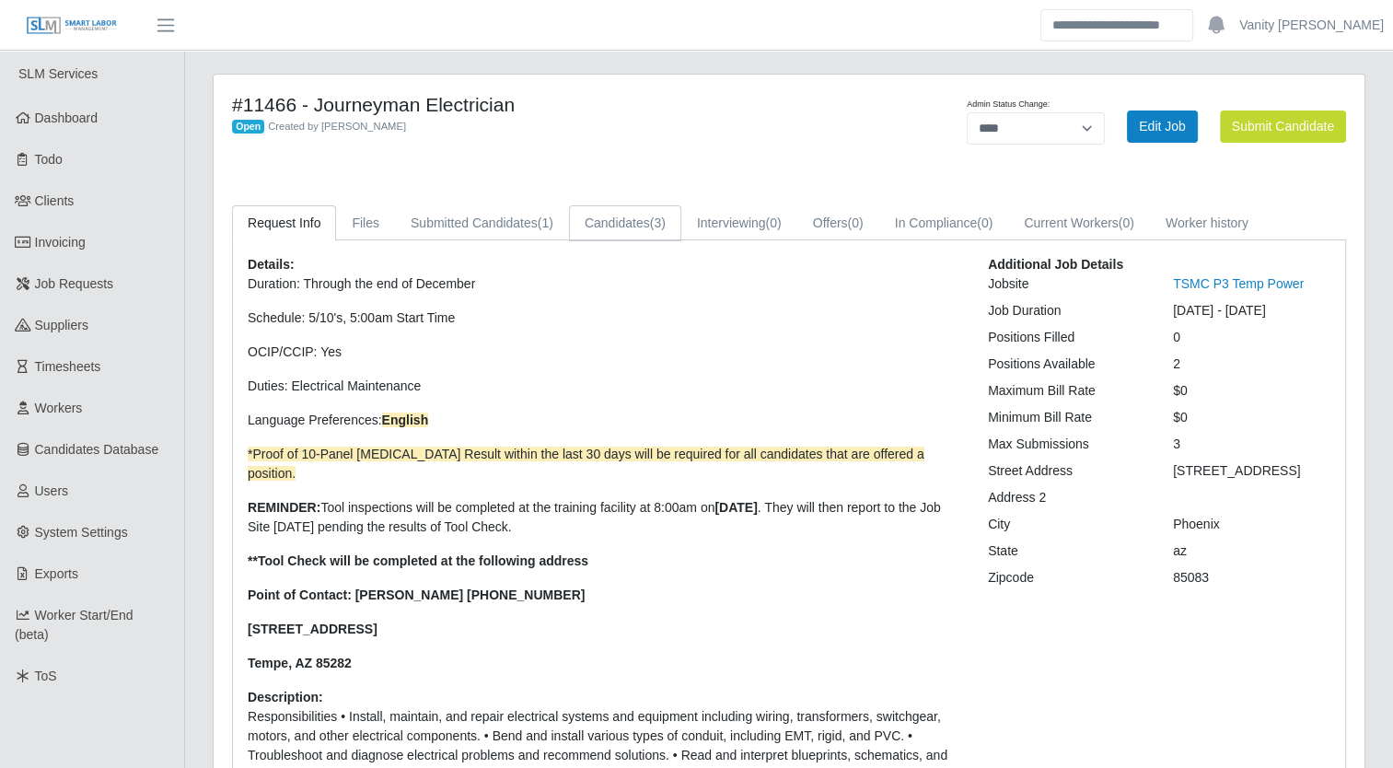
click at [590, 212] on link "Candidates (3)" at bounding box center [625, 223] width 112 height 36
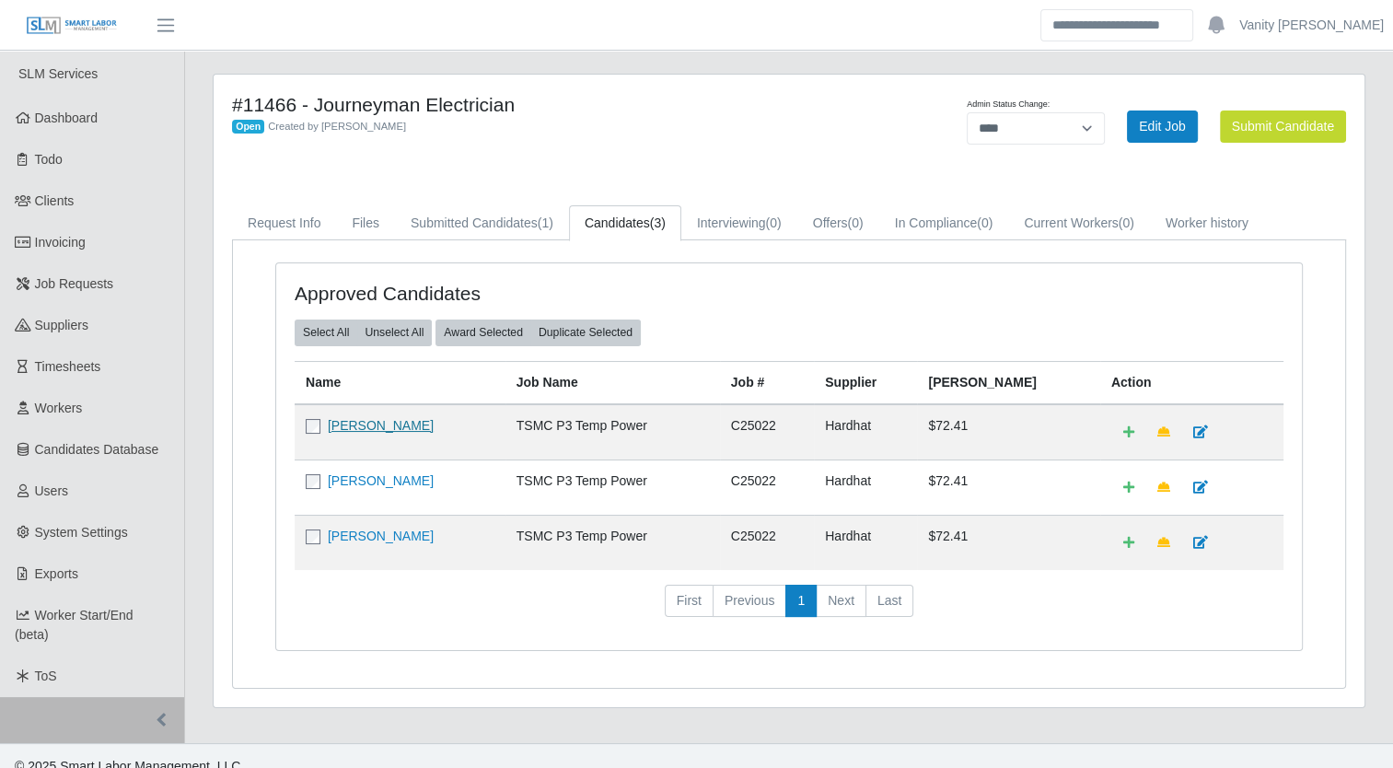
click at [363, 426] on link "[PERSON_NAME]" at bounding box center [381, 425] width 106 height 15
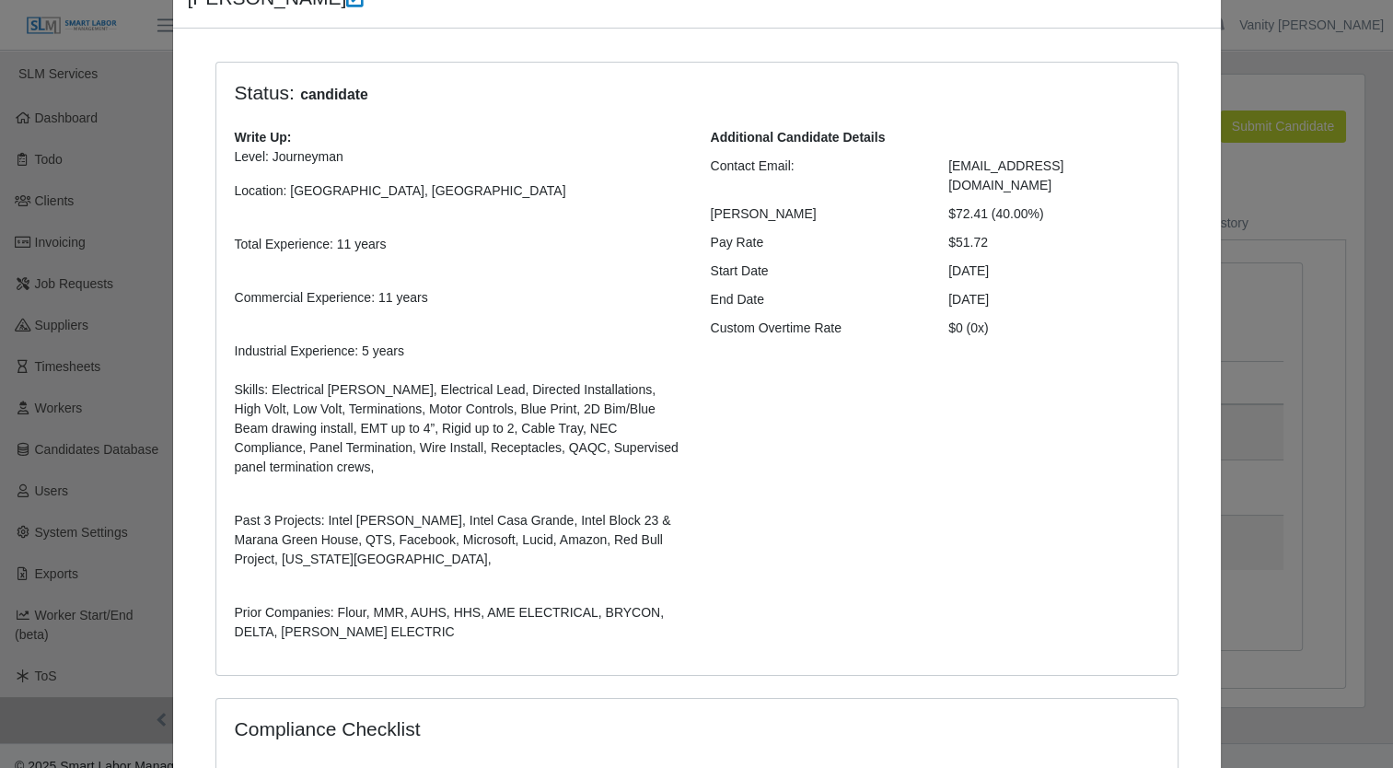
scroll to position [419, 0]
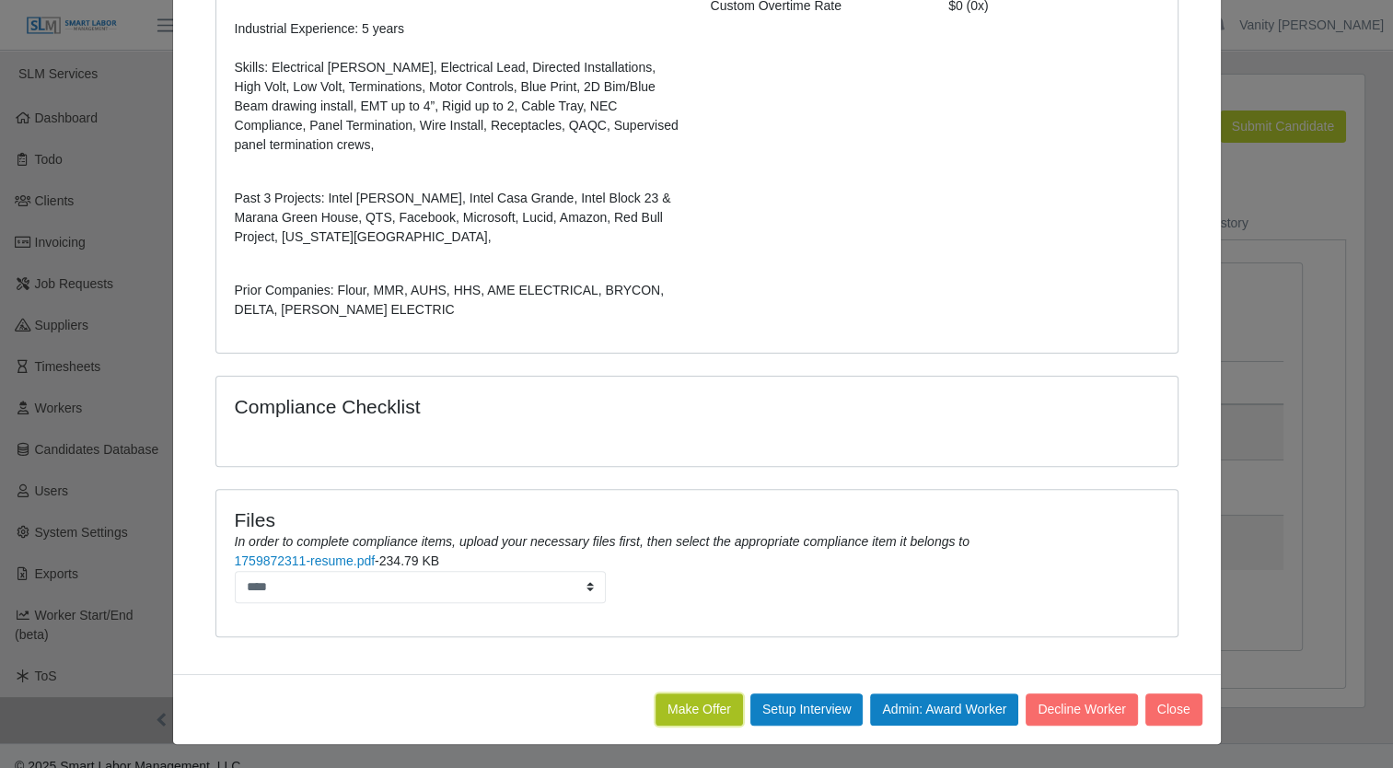
click at [704, 698] on button "Make Offer" at bounding box center [699, 709] width 87 height 32
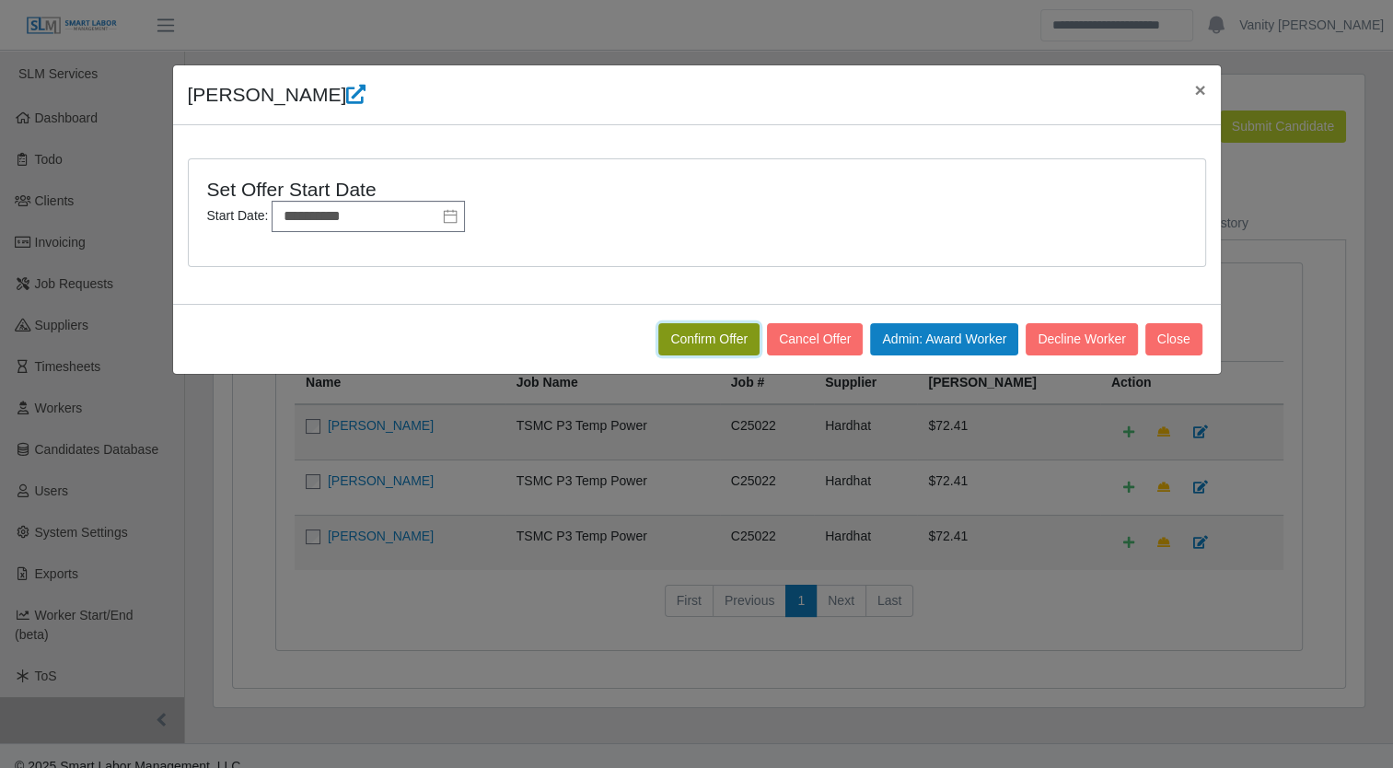
click at [685, 341] on button "Confirm Offer" at bounding box center [708, 339] width 101 height 32
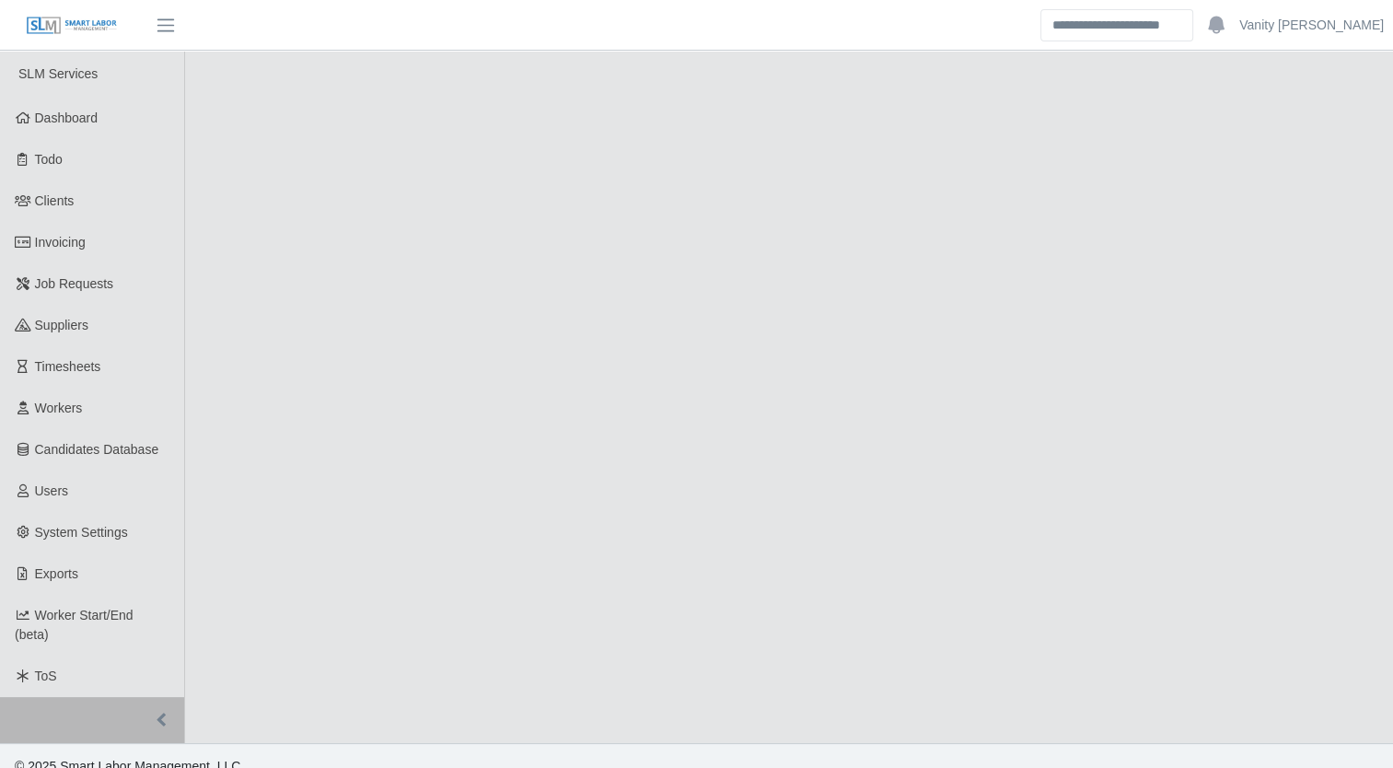
select select "****"
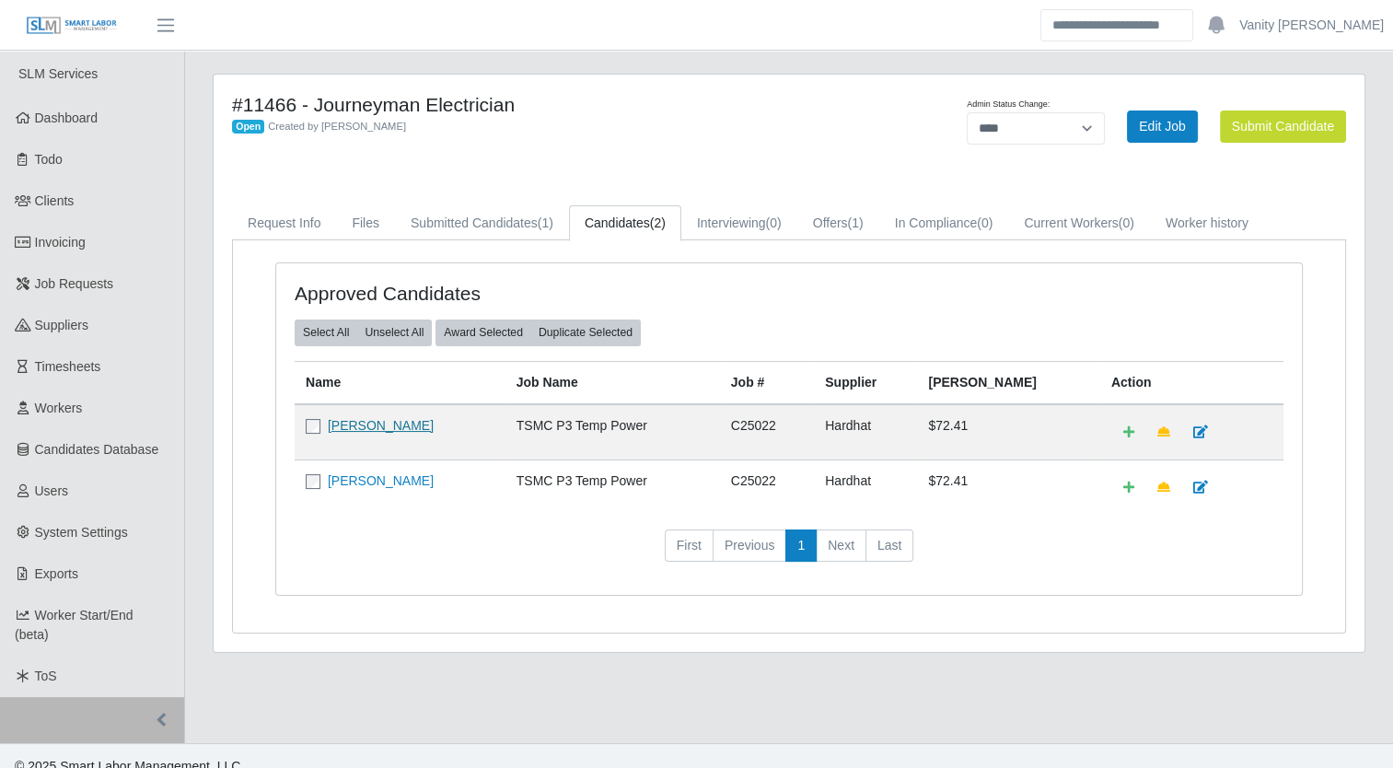
click at [367, 425] on link "[PERSON_NAME]" at bounding box center [381, 425] width 106 height 15
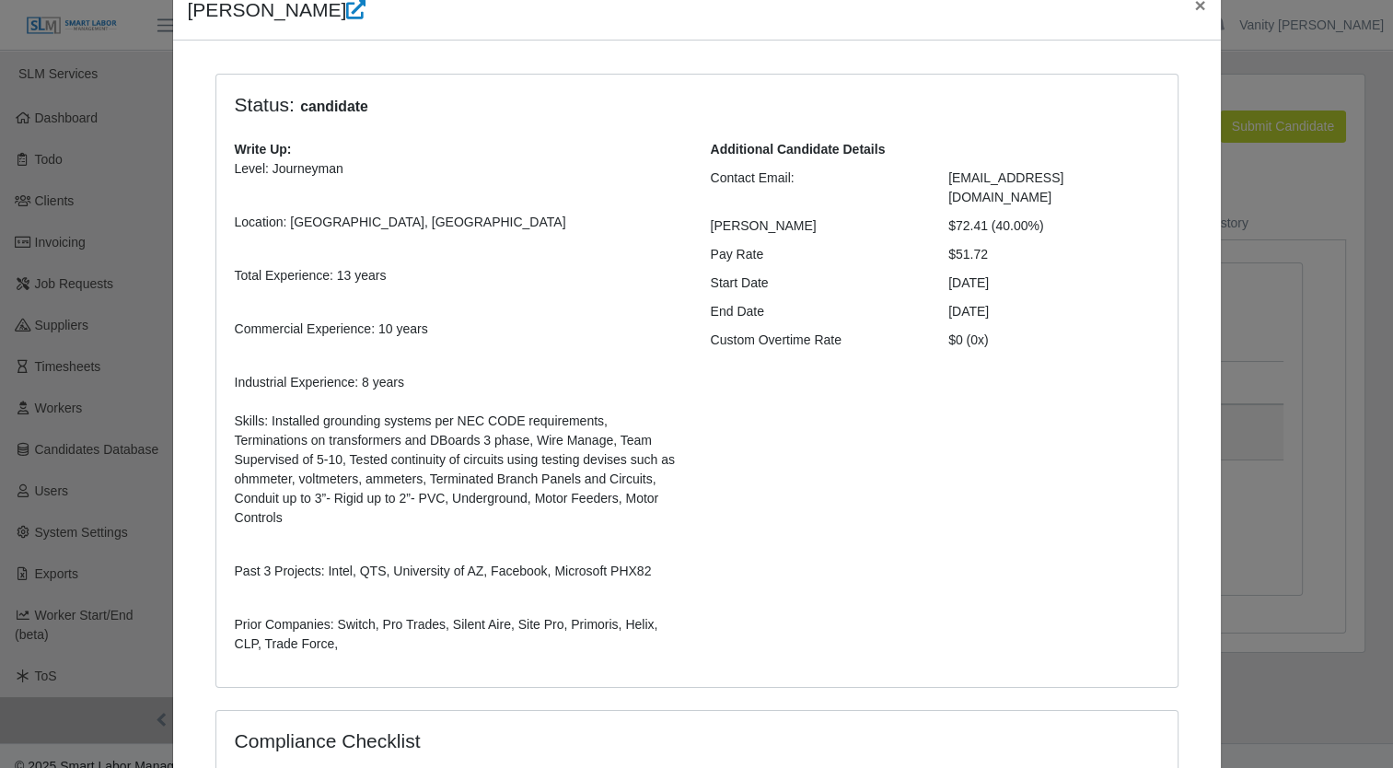
scroll to position [399, 0]
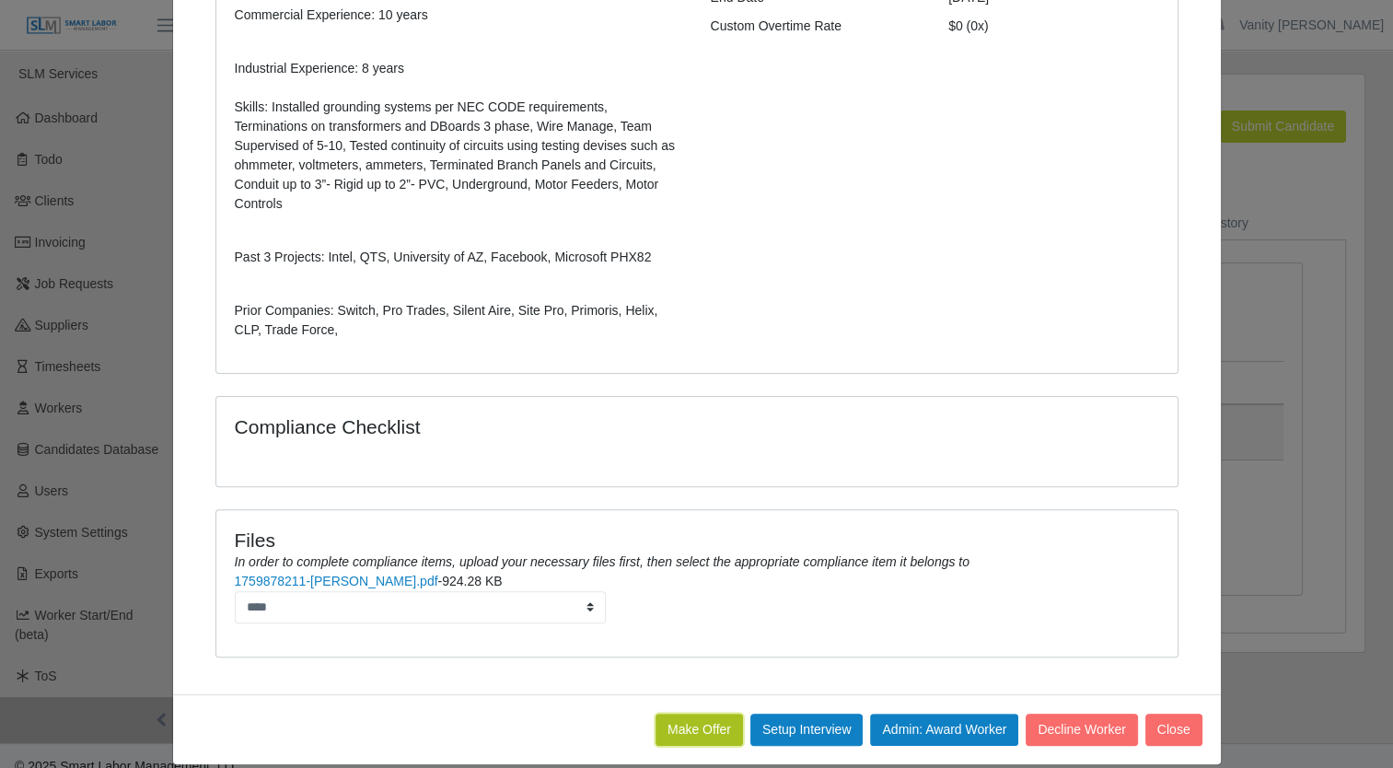
click at [662, 714] on button "Make Offer" at bounding box center [699, 730] width 87 height 32
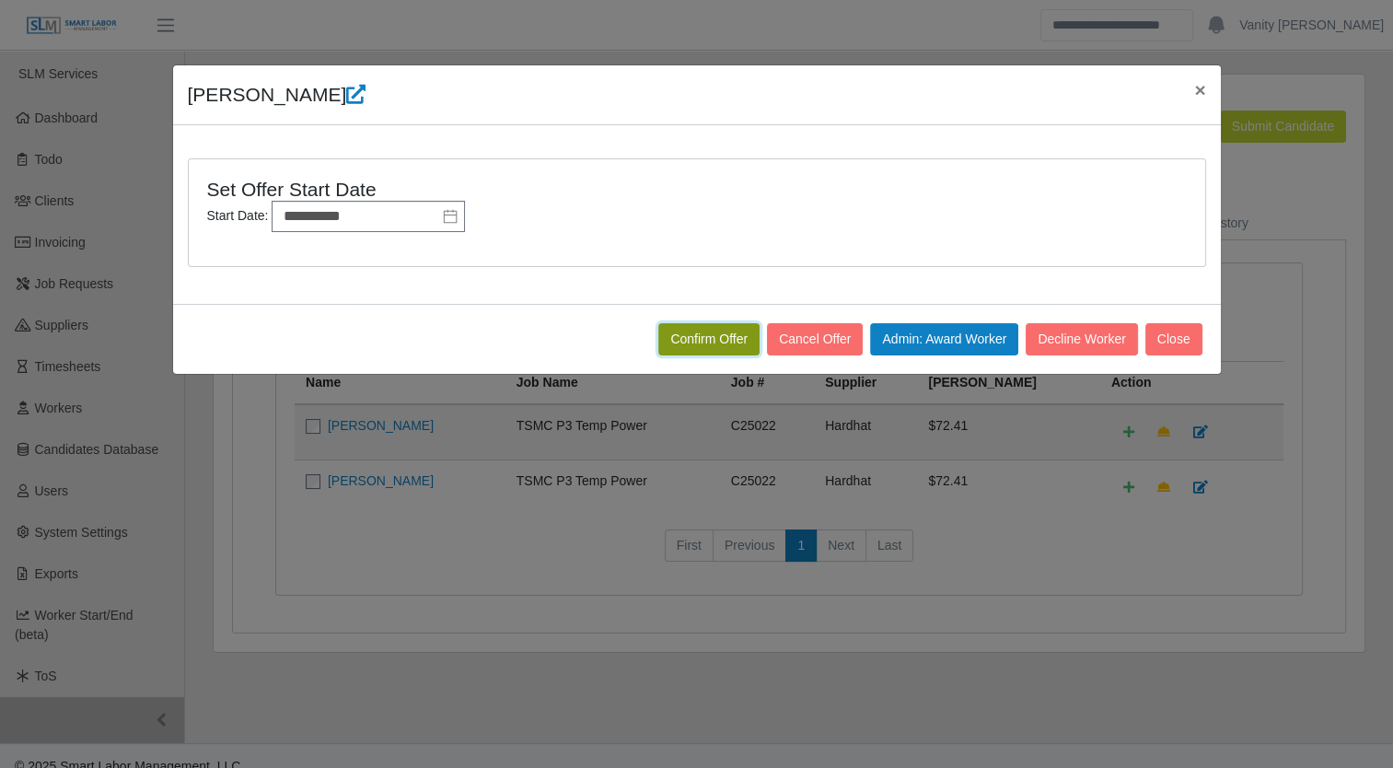
click at [678, 341] on button "Confirm Offer" at bounding box center [708, 339] width 101 height 32
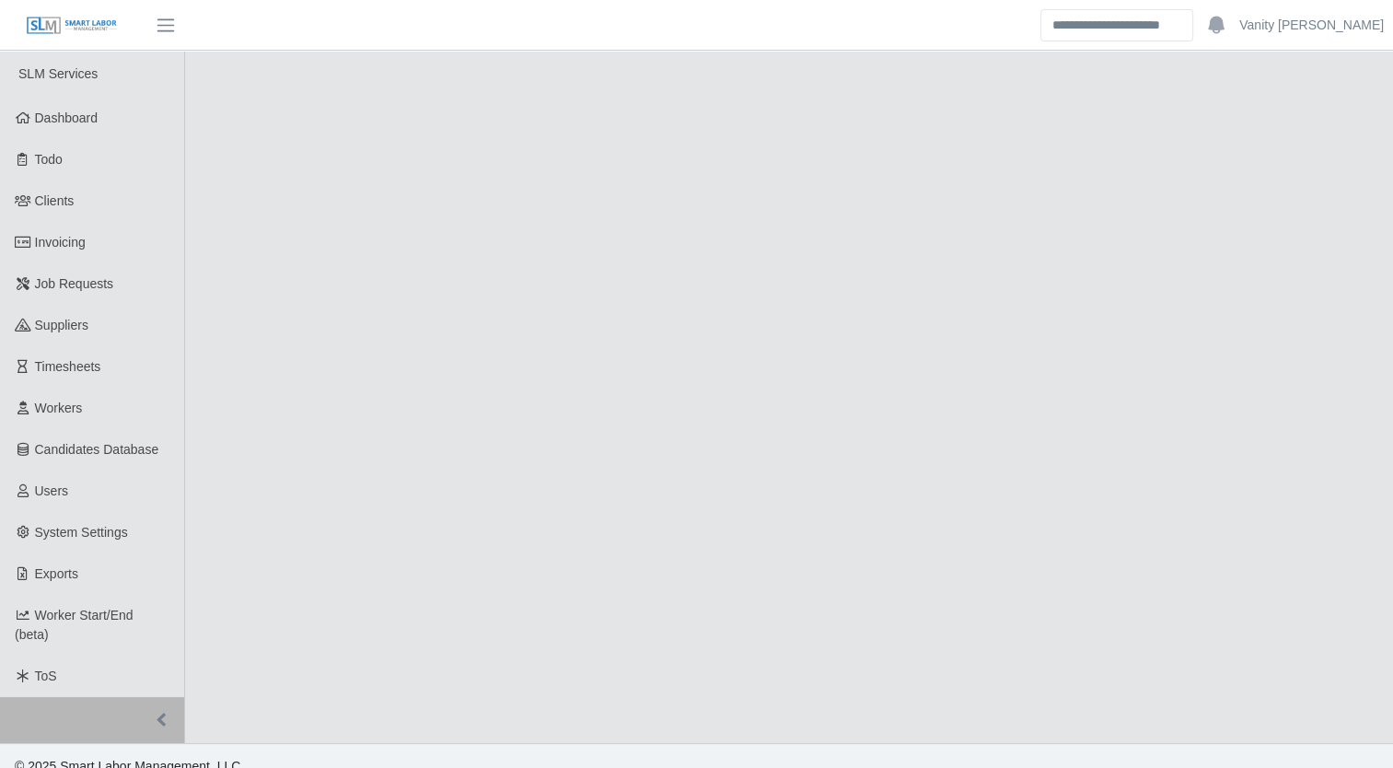
select select "****"
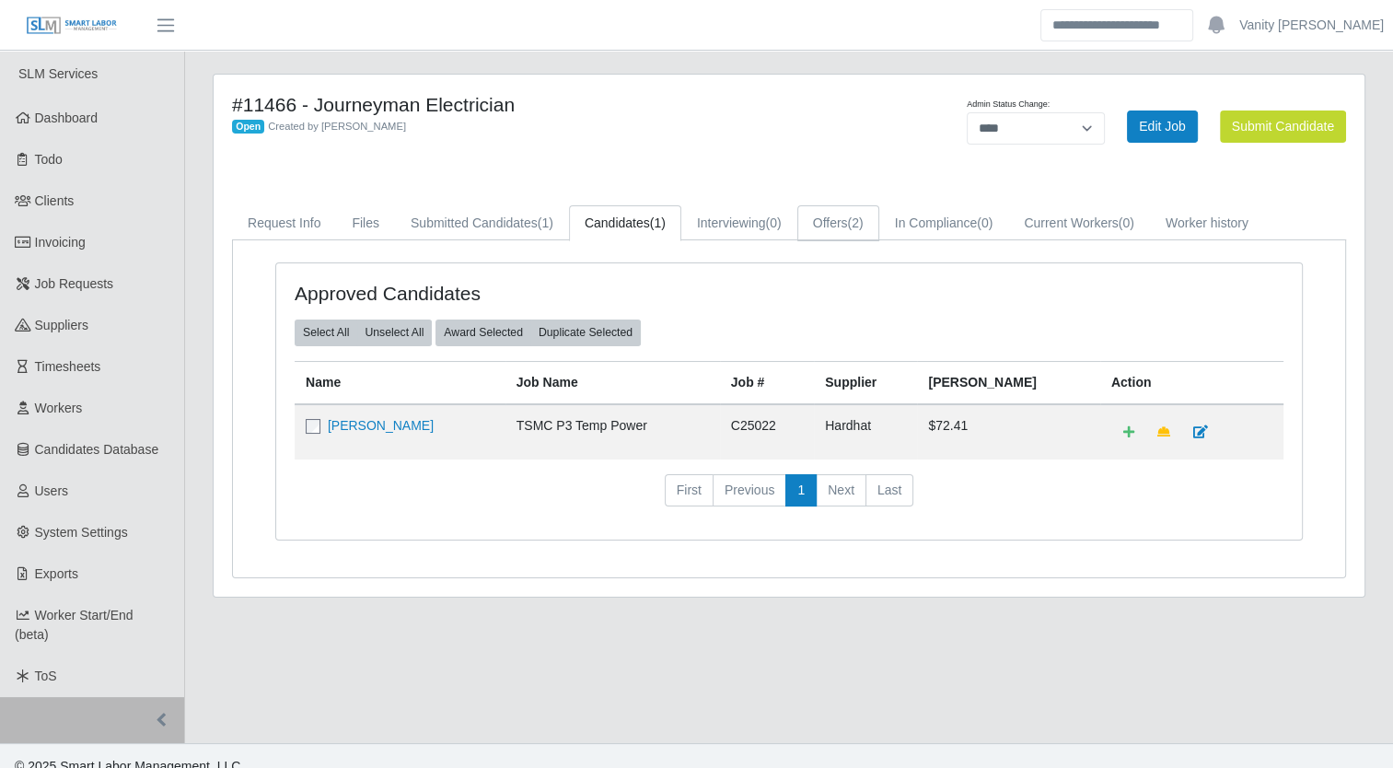
click at [827, 238] on link "Offers (2)" at bounding box center [838, 223] width 82 height 36
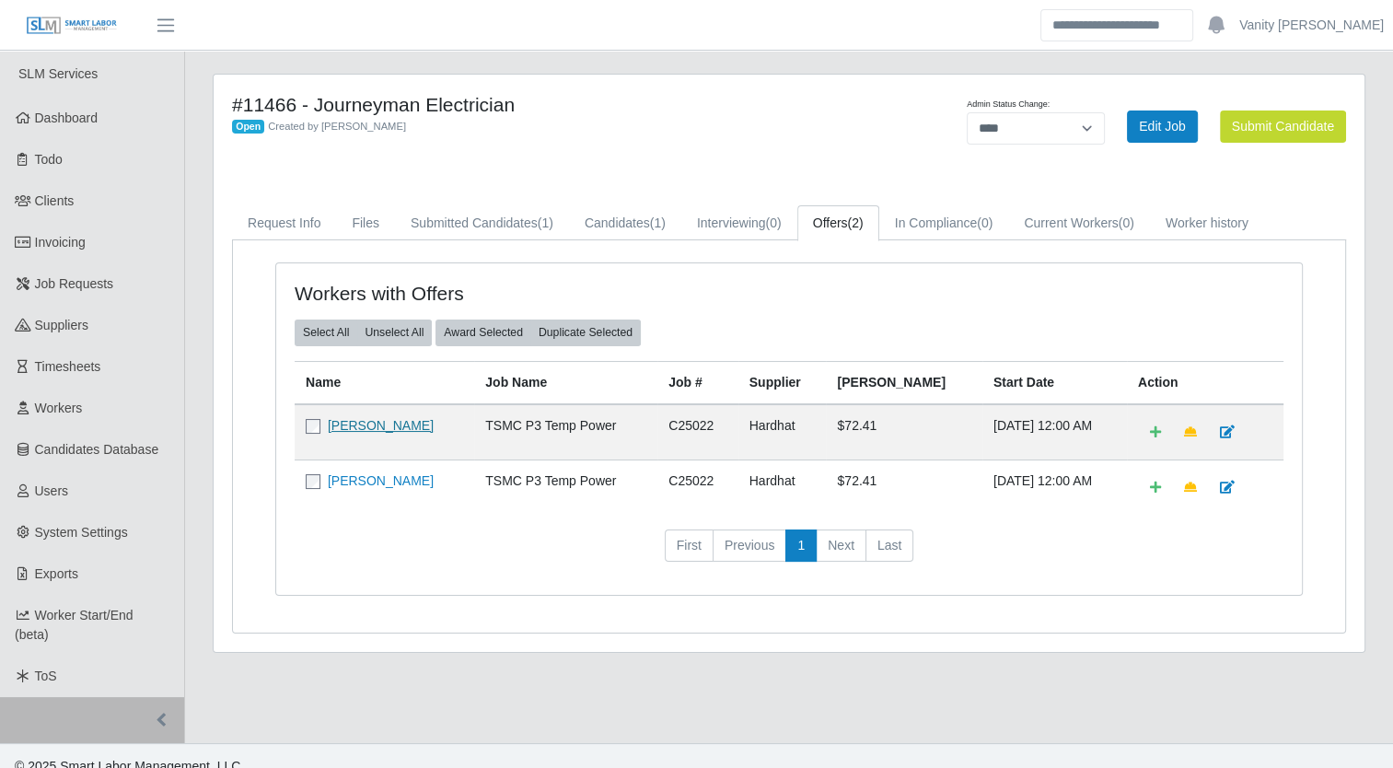
click at [369, 428] on link "[PERSON_NAME]" at bounding box center [381, 425] width 106 height 15
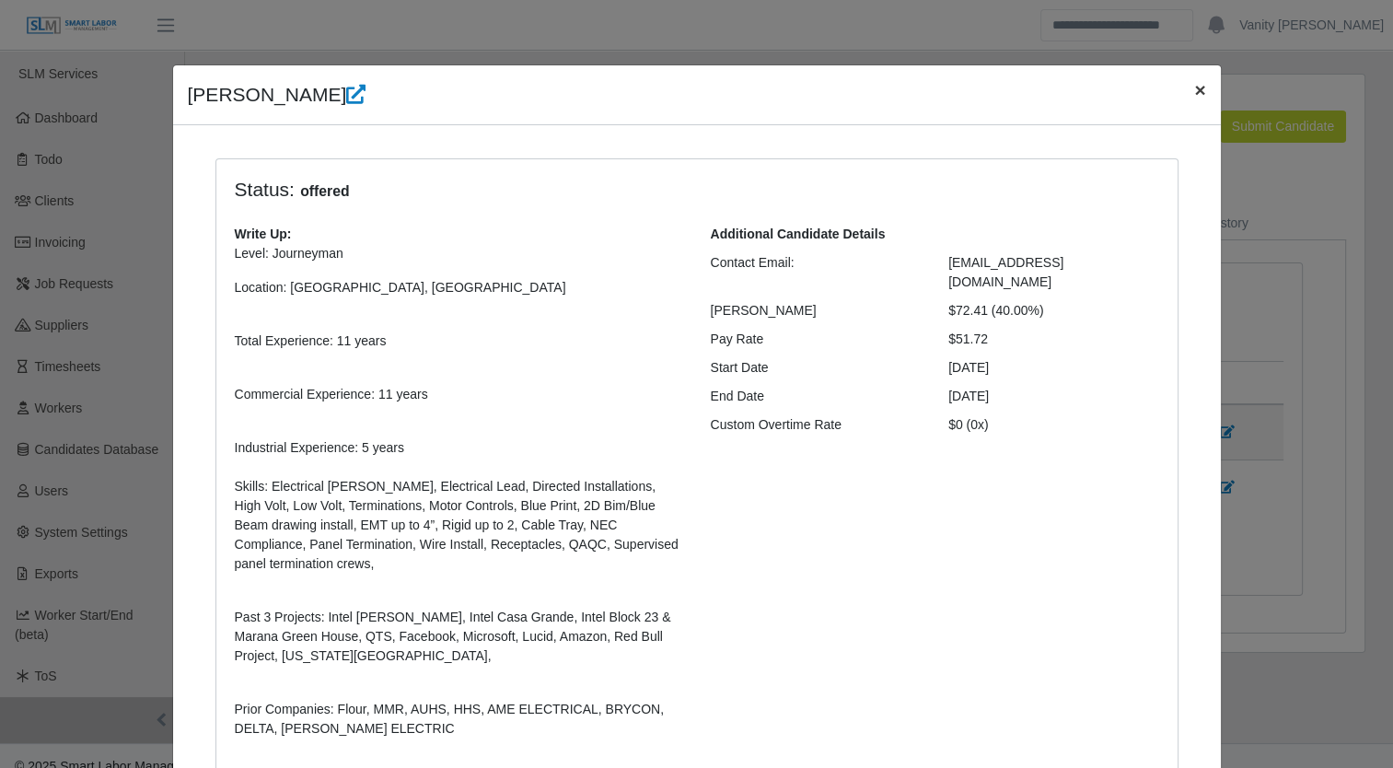
click at [1194, 93] on span "×" at bounding box center [1199, 89] width 11 height 21
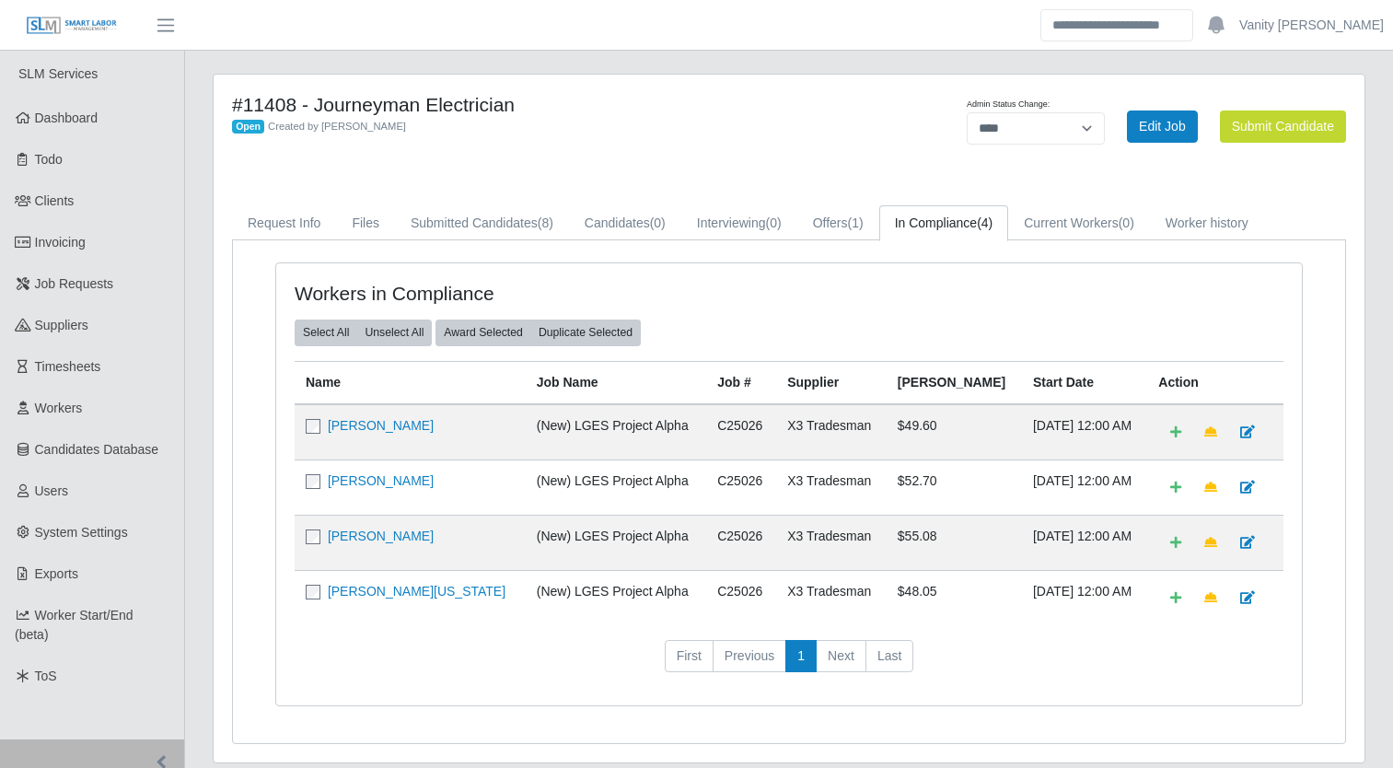
select select "****"
click at [95, 291] on span "Job Requests" at bounding box center [74, 283] width 79 height 15
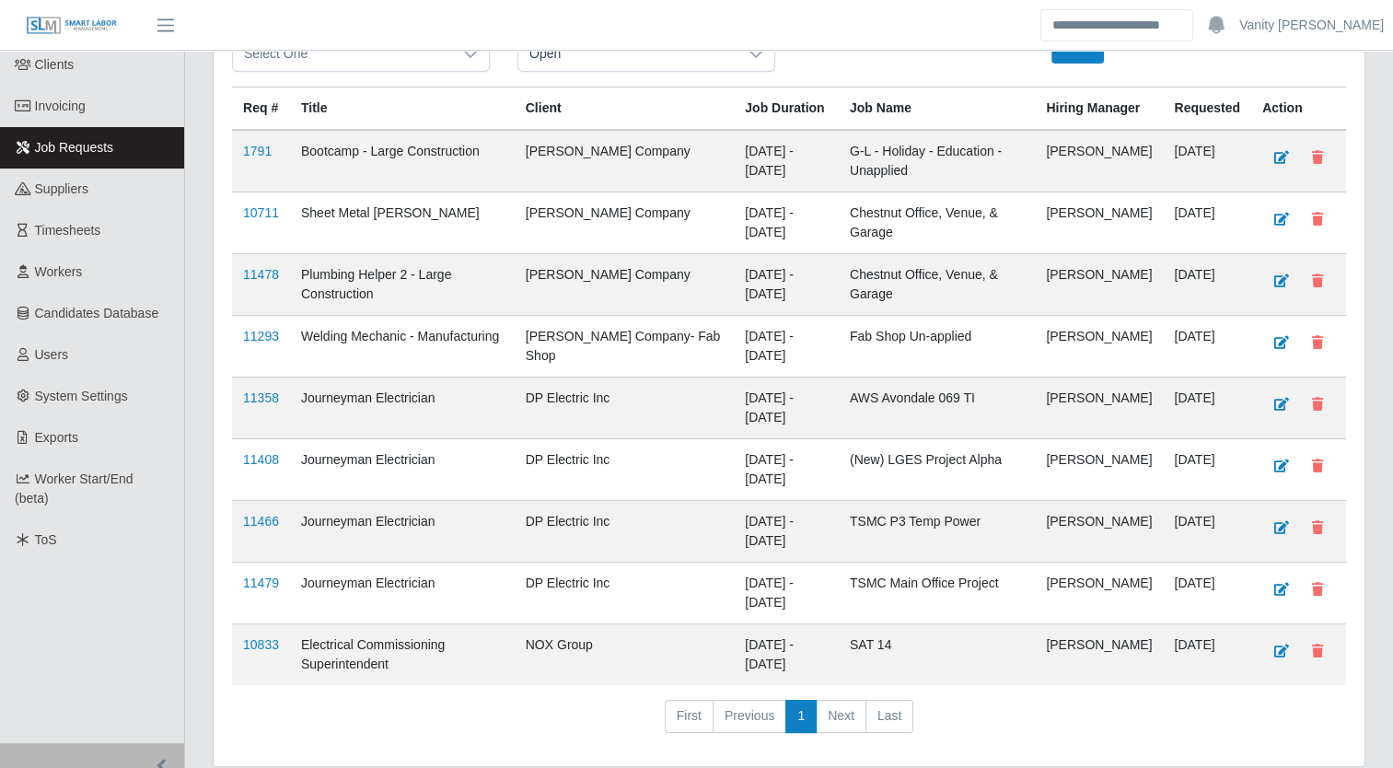
scroll to position [184, 0]
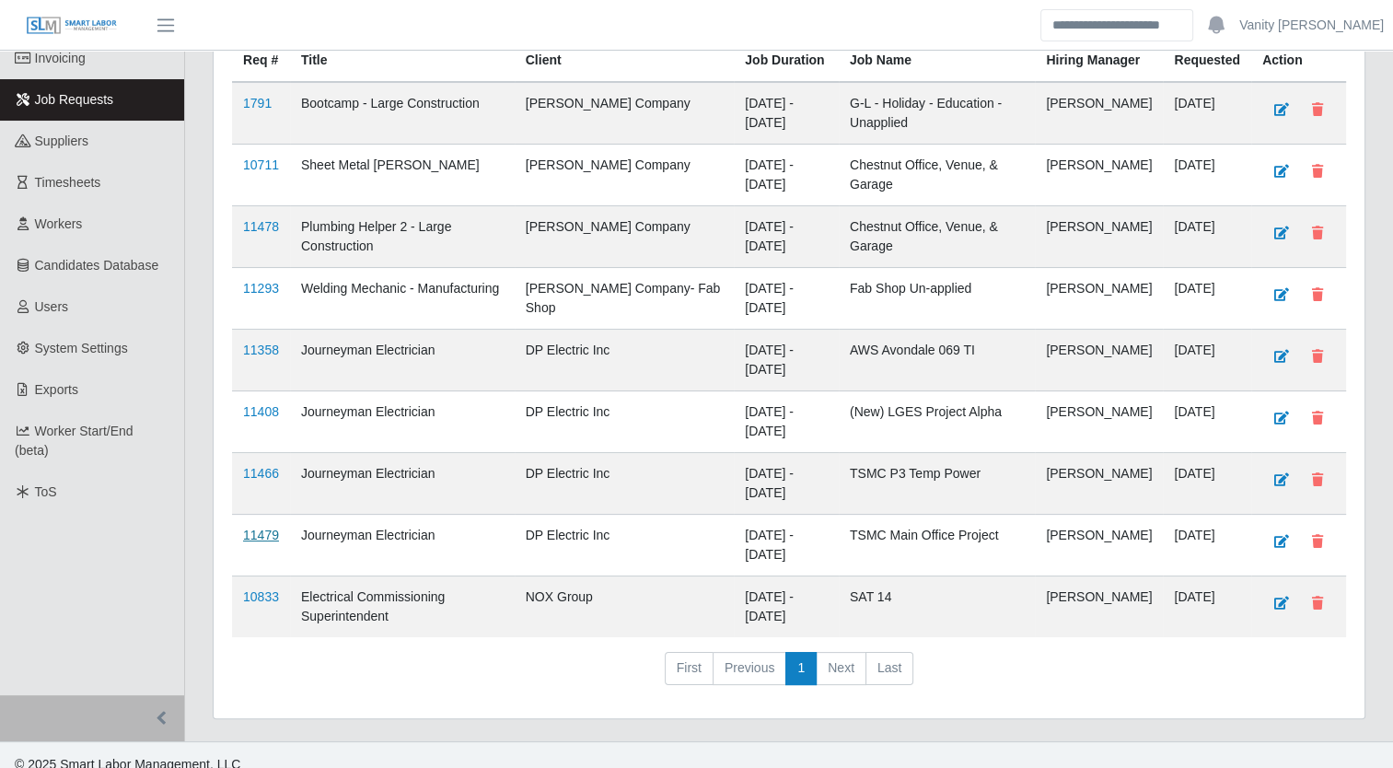
click at [252, 542] on link "11479" at bounding box center [261, 535] width 36 height 15
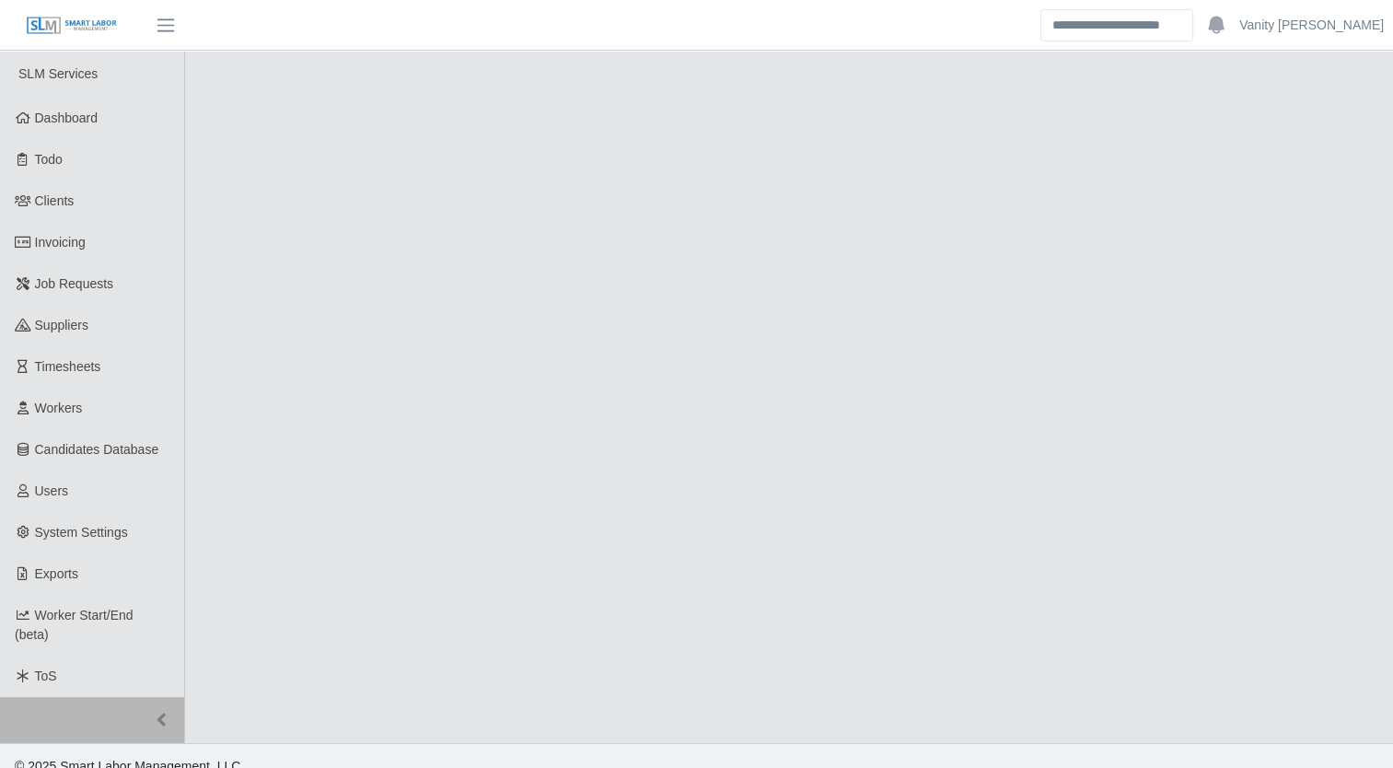
select select "****"
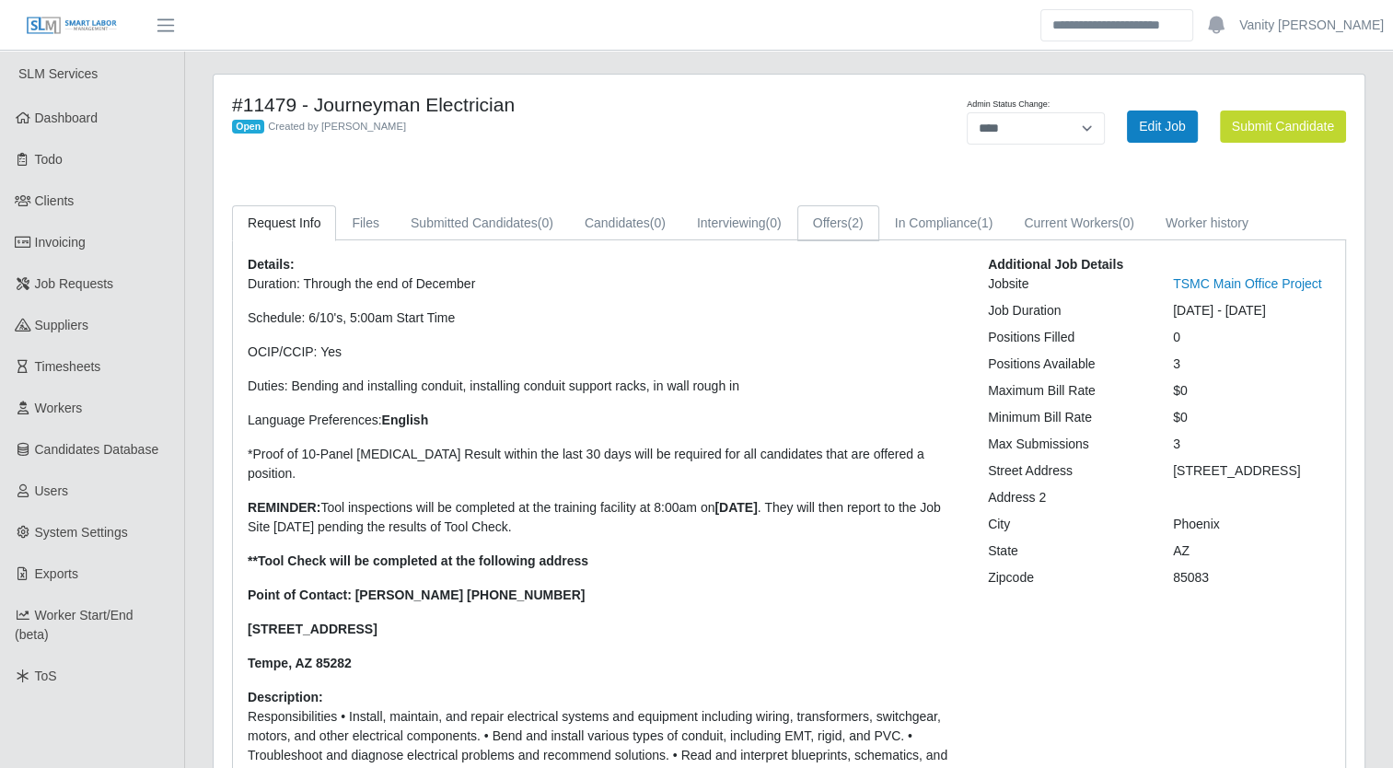
click at [843, 222] on link "Offers (2)" at bounding box center [838, 223] width 82 height 36
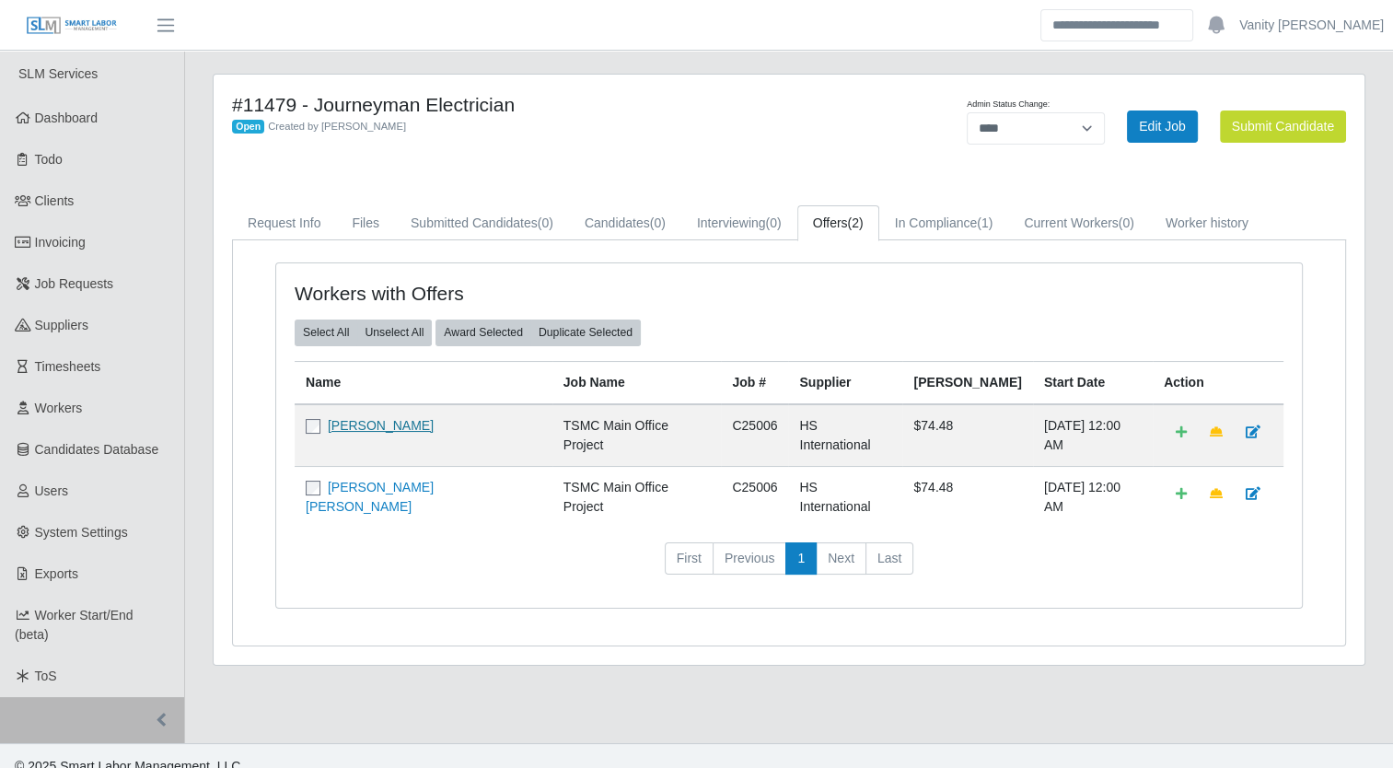
click at [365, 426] on link "Julio Lopez Ayala" at bounding box center [381, 425] width 106 height 15
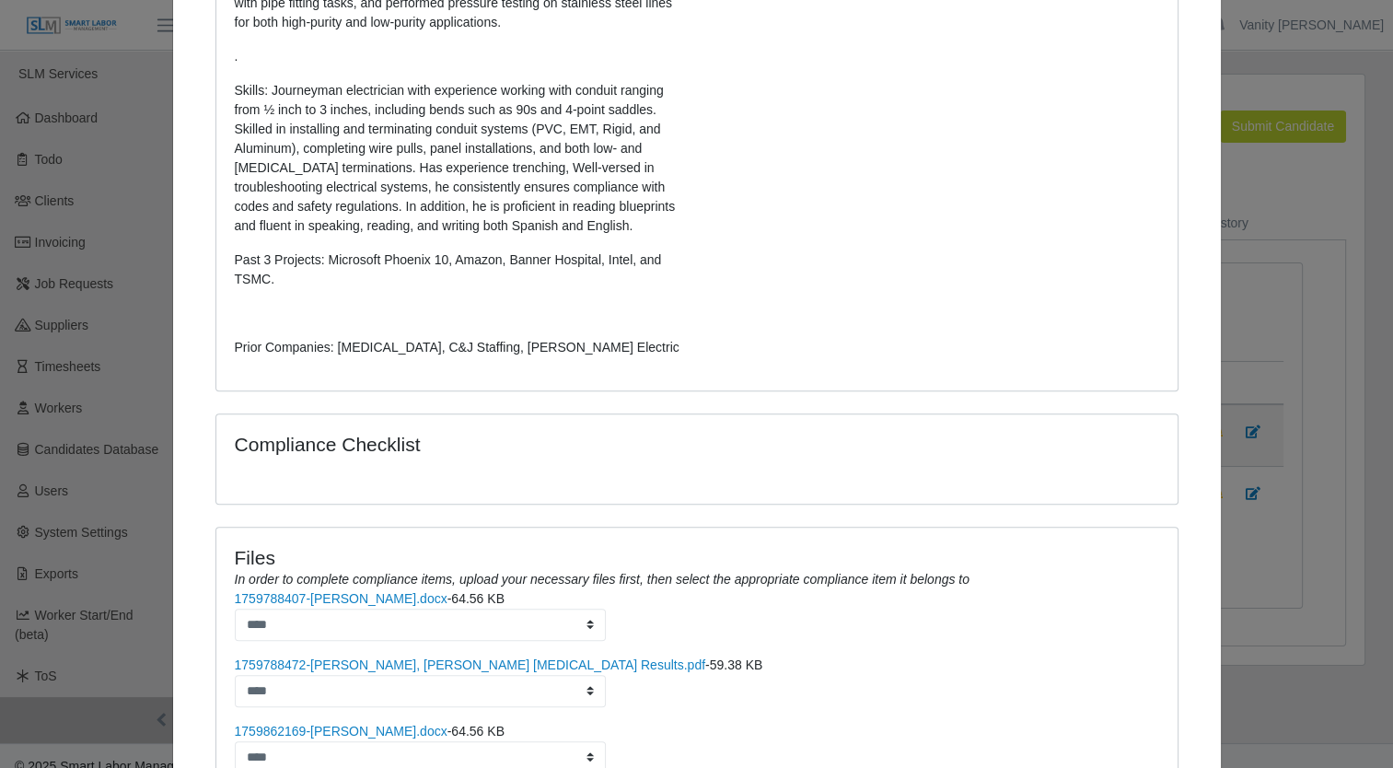
scroll to position [737, 0]
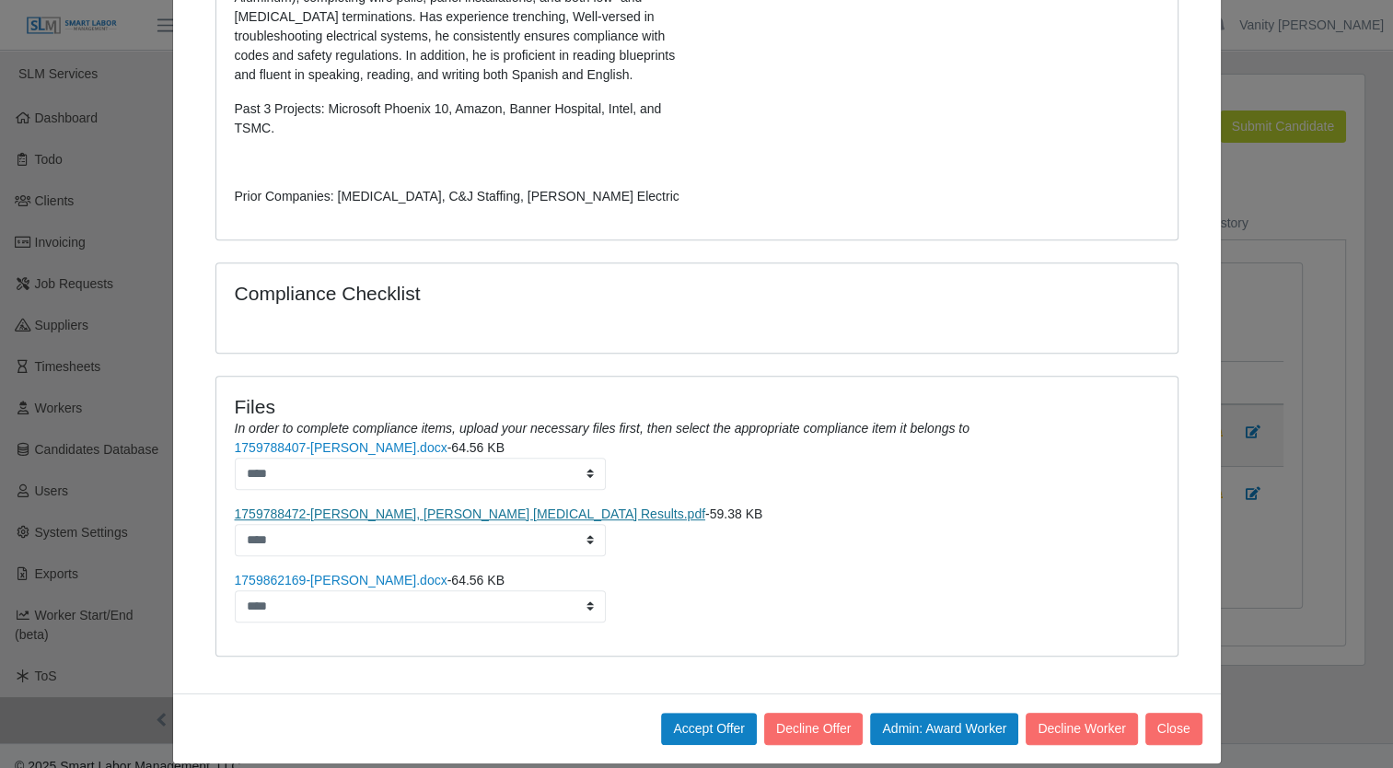
click at [379, 509] on link "1759788472-Julio Lopez, Ayala Drug Test Results.pdf" at bounding box center [470, 513] width 471 height 15
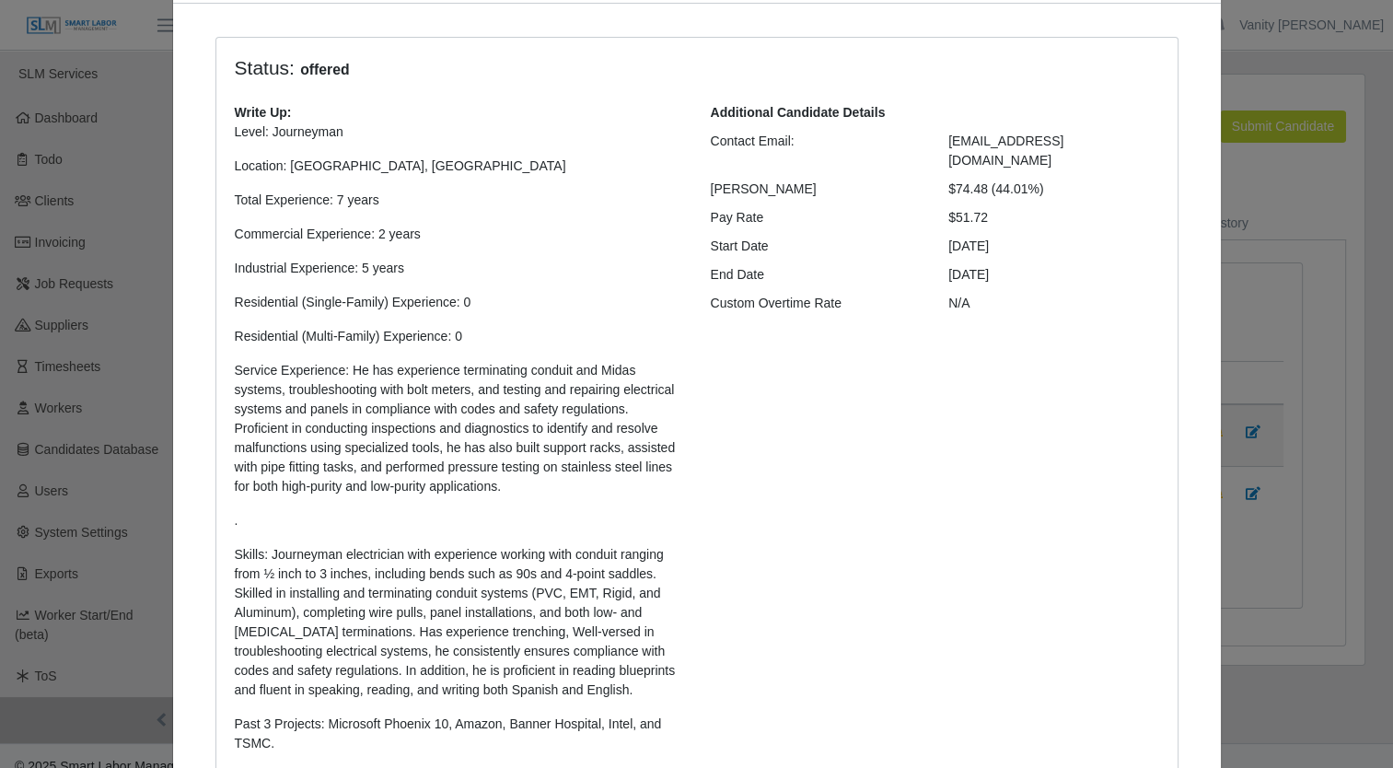
scroll to position [0, 0]
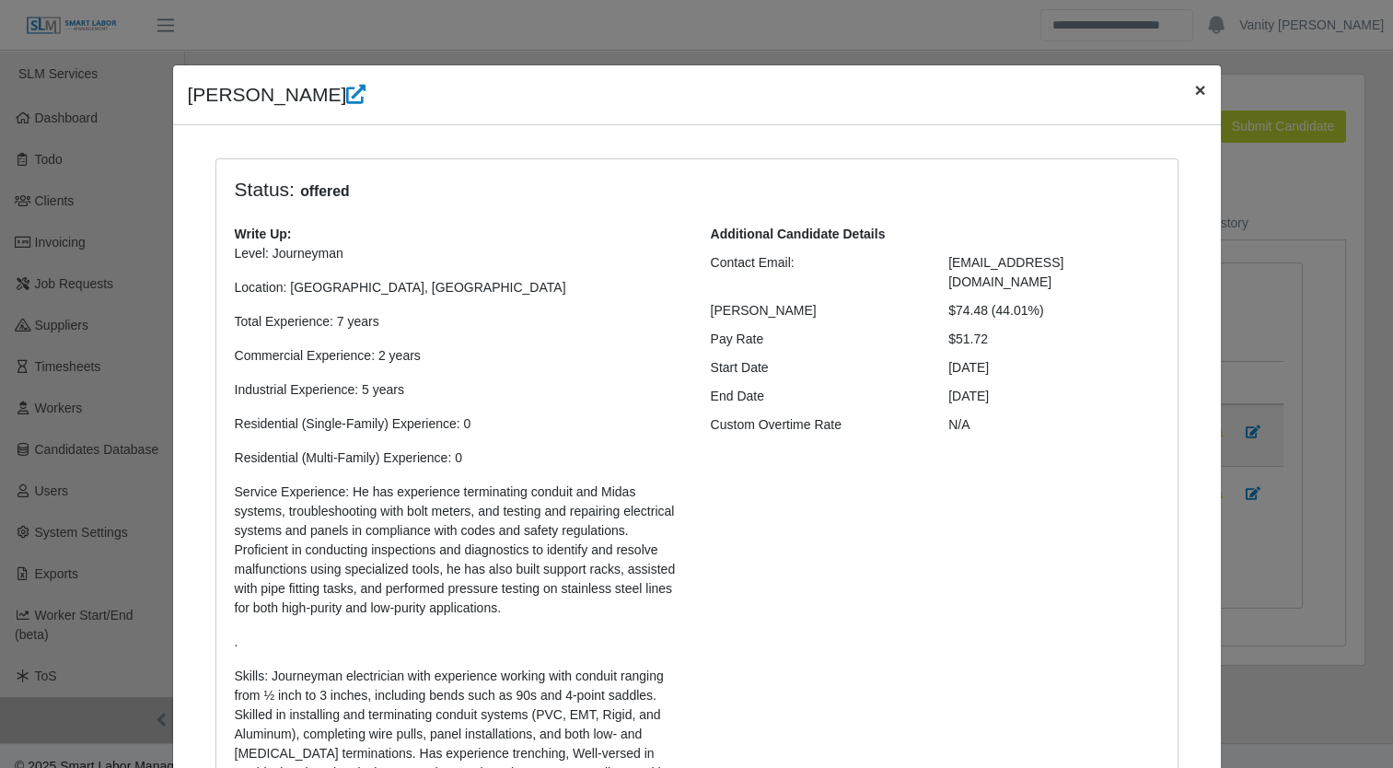
click at [1194, 92] on span "×" at bounding box center [1199, 89] width 11 height 21
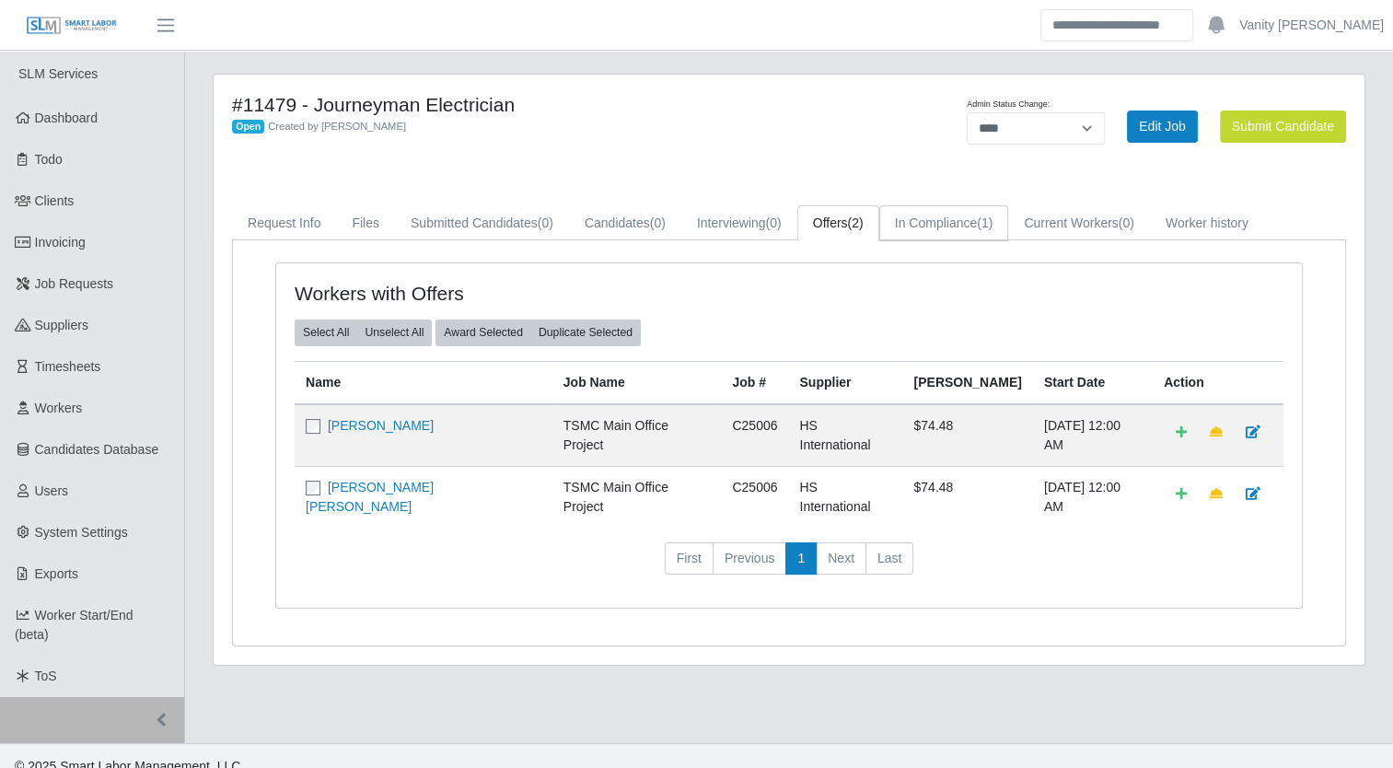
click at [946, 223] on link "In Compliance (1)" at bounding box center [944, 223] width 130 height 36
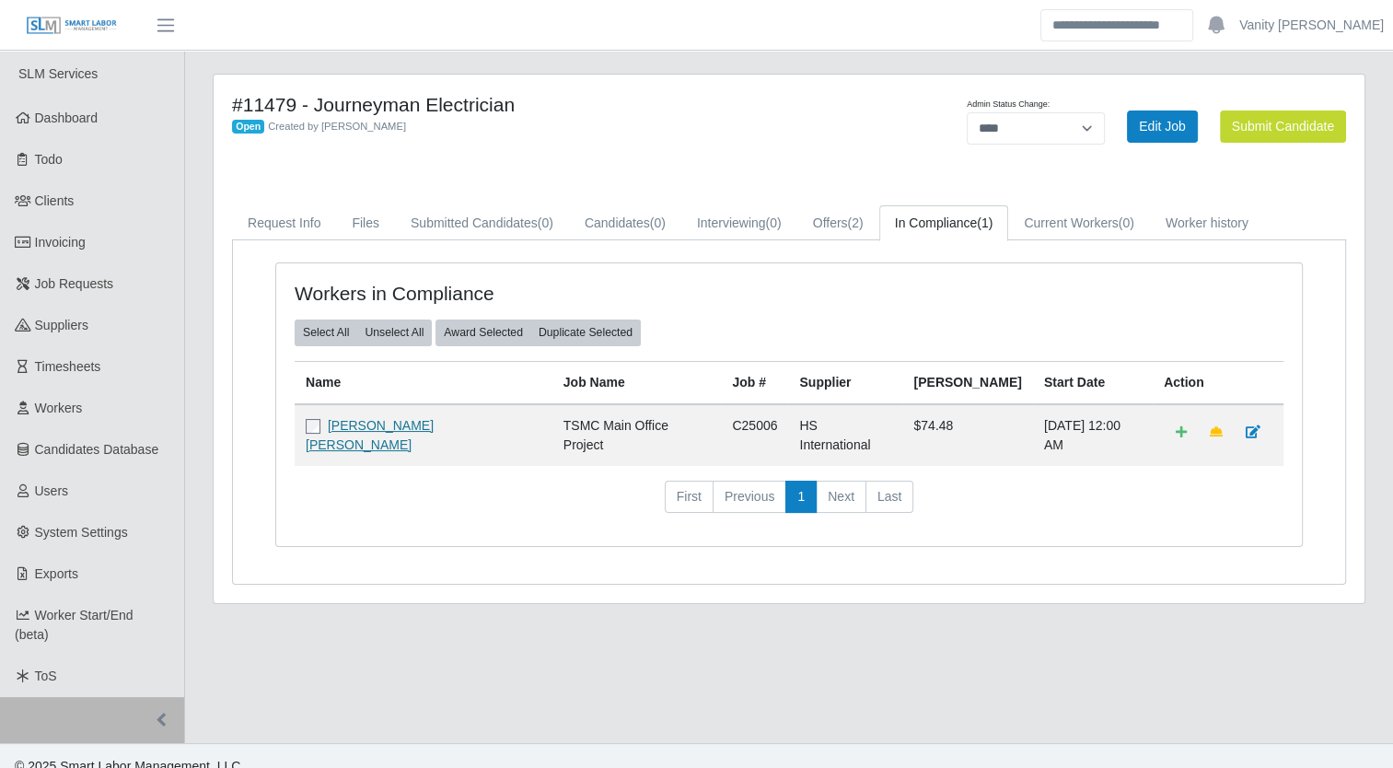
click at [375, 425] on link "Jason Roy Freeman" at bounding box center [370, 435] width 128 height 34
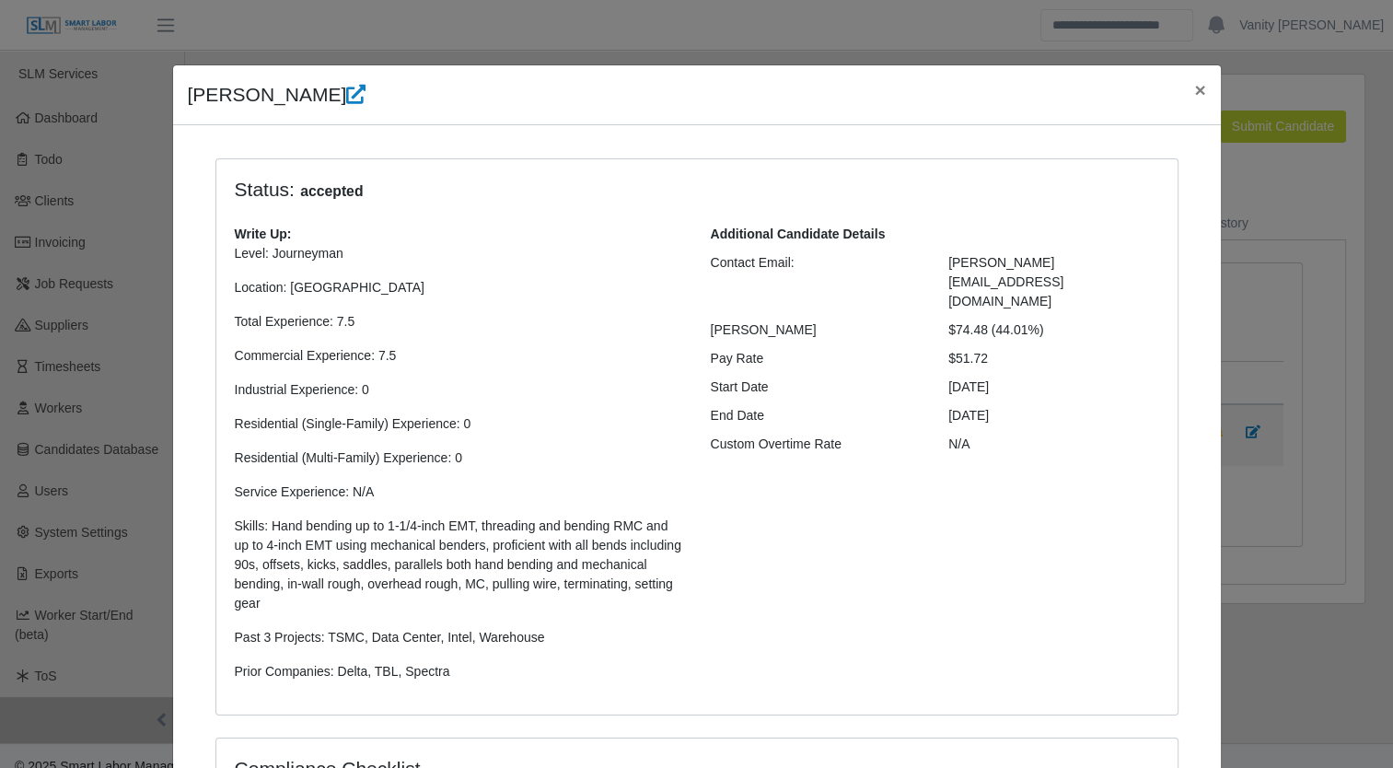
click at [1218, 86] on div "Jason Freeman × Status: accepted Write Up: Level: Journeyman Location: Phoenix,…" at bounding box center [696, 384] width 1393 height 768
click at [1194, 89] on span "×" at bounding box center [1199, 89] width 11 height 21
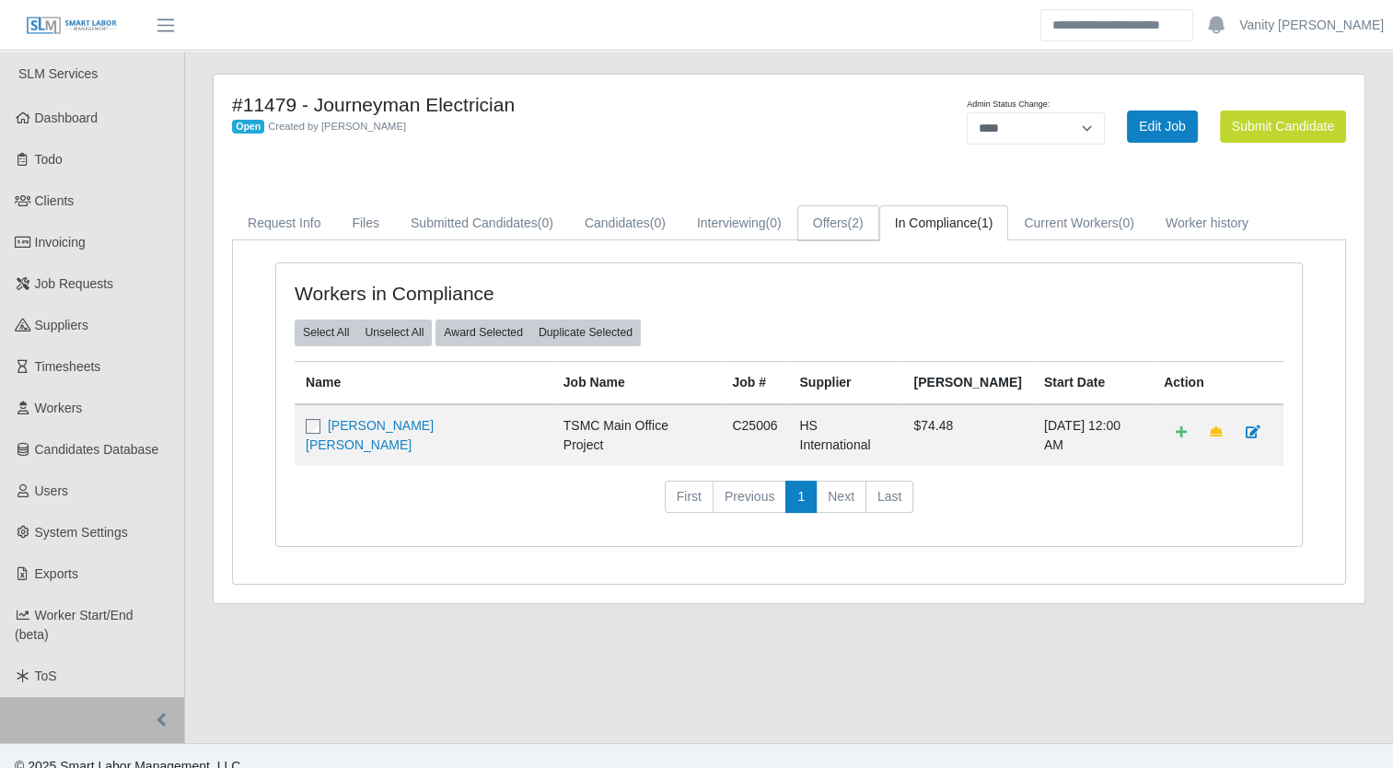
click at [818, 219] on link "Offers (2)" at bounding box center [838, 223] width 82 height 36
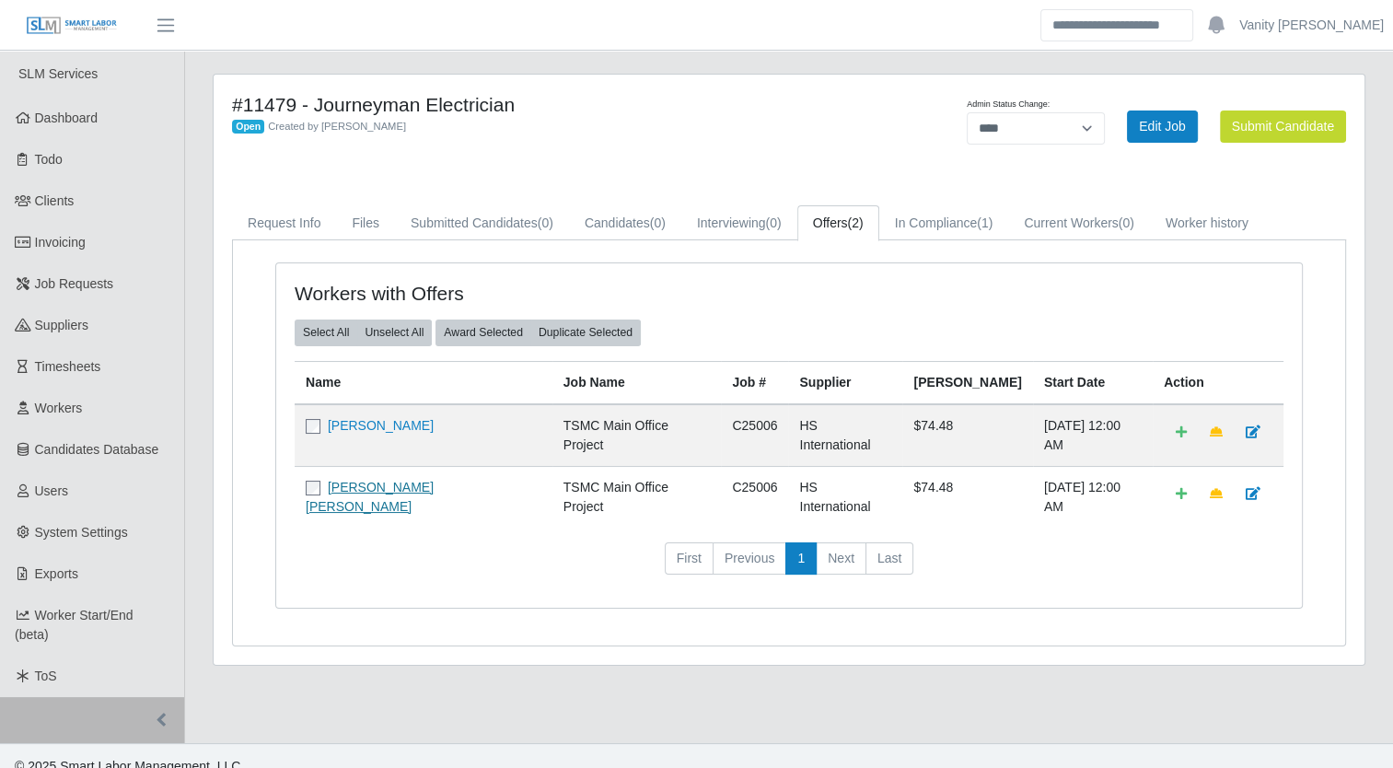
click at [376, 484] on link "Robin Christopher Smith" at bounding box center [370, 497] width 128 height 34
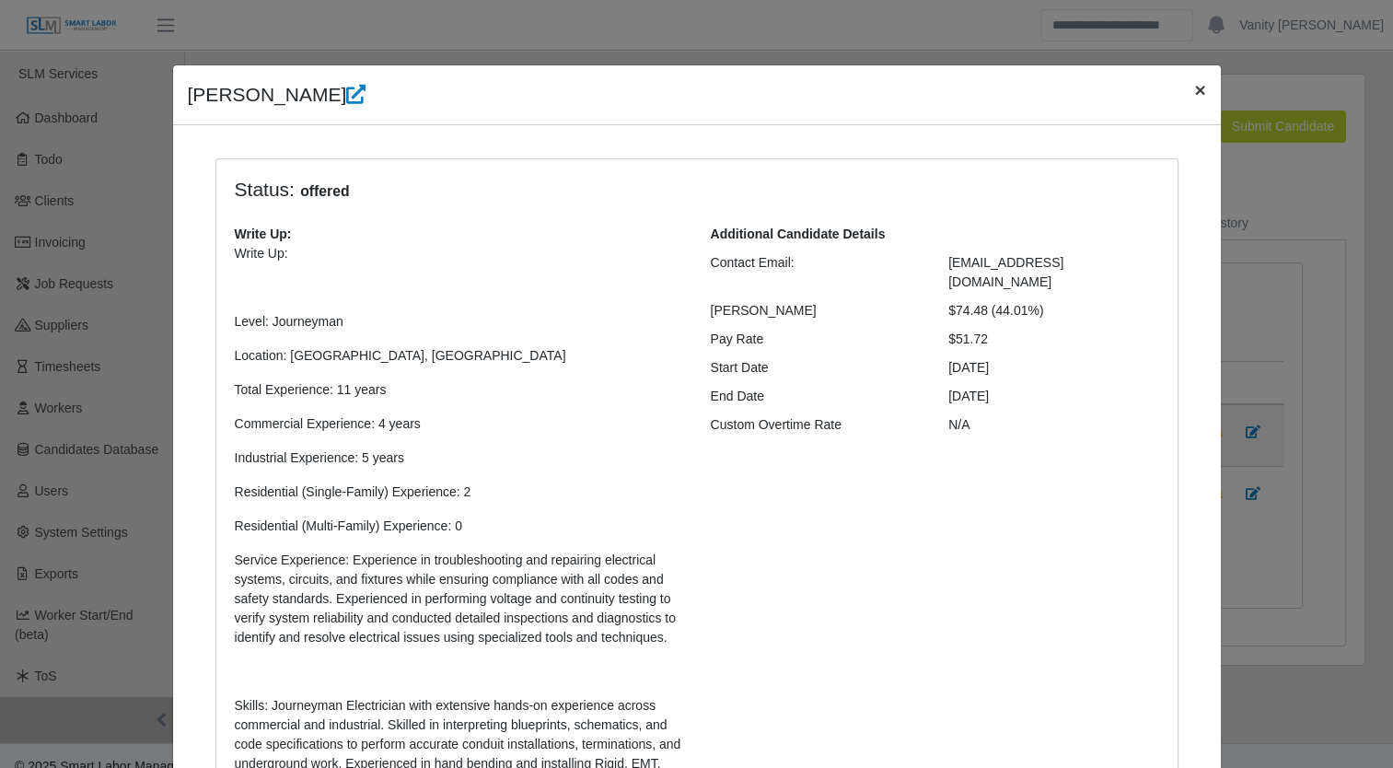
click at [1194, 94] on span "×" at bounding box center [1199, 89] width 11 height 21
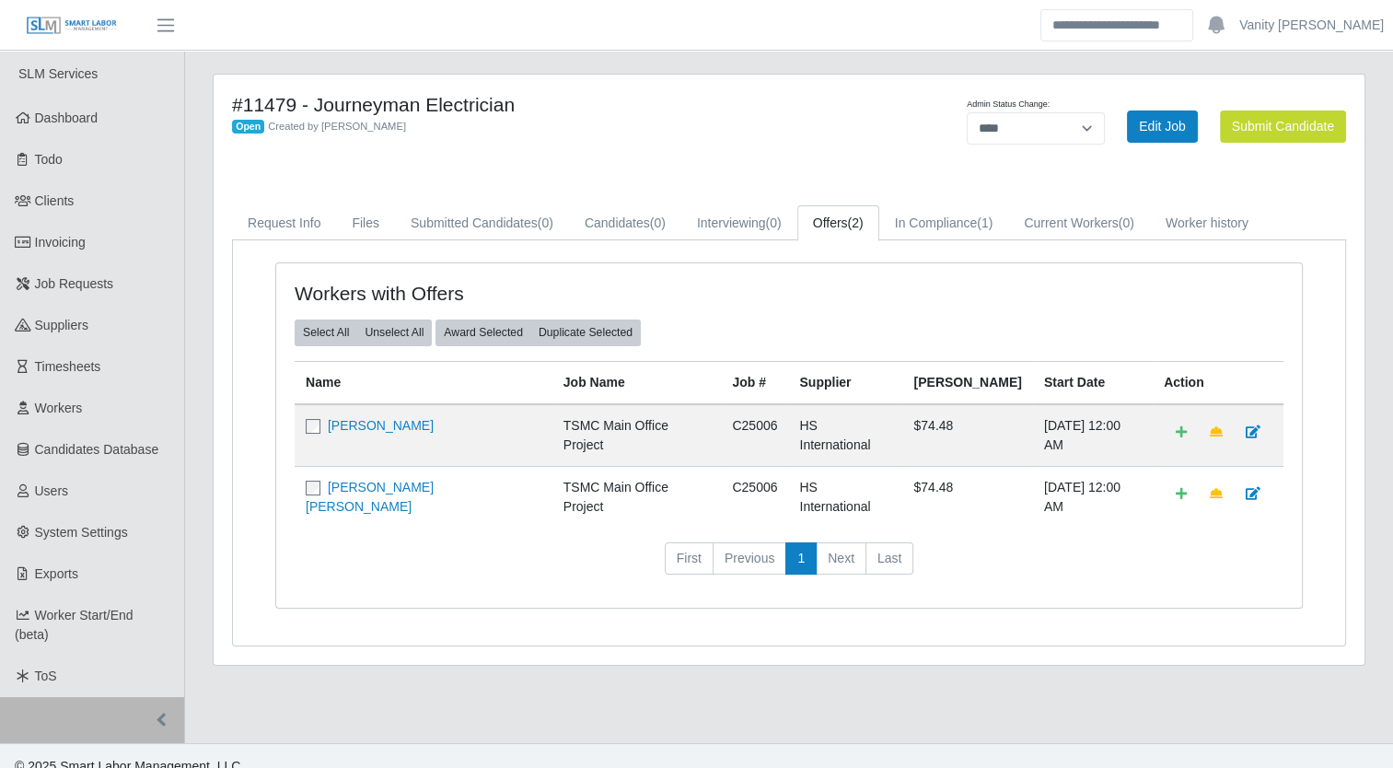
click at [856, 117] on div "Open Created by Jerrin Jaramillo" at bounding box center [551, 125] width 638 height 19
click at [59, 293] on link "Job Requests" at bounding box center [92, 283] width 184 height 41
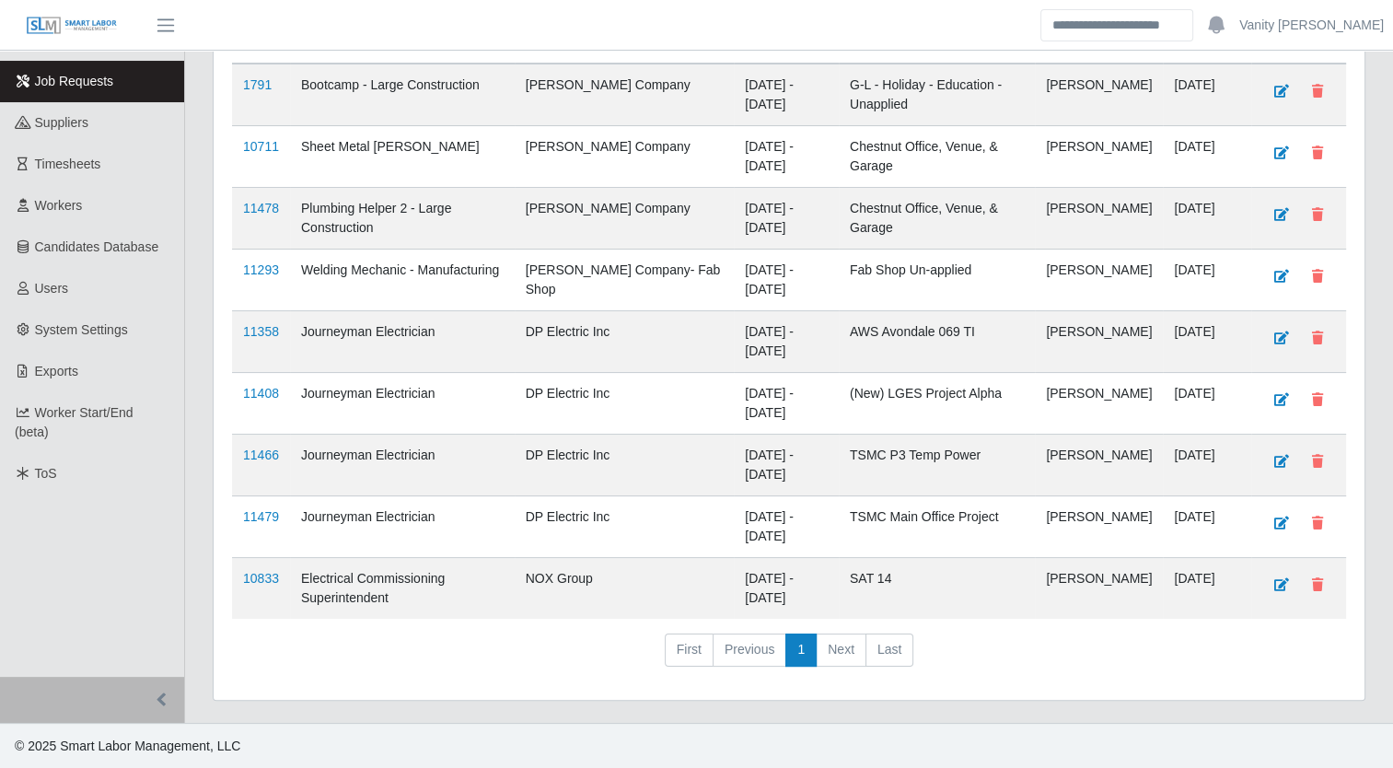
scroll to position [218, 0]
click at [274, 394] on link "11408" at bounding box center [261, 392] width 36 height 15
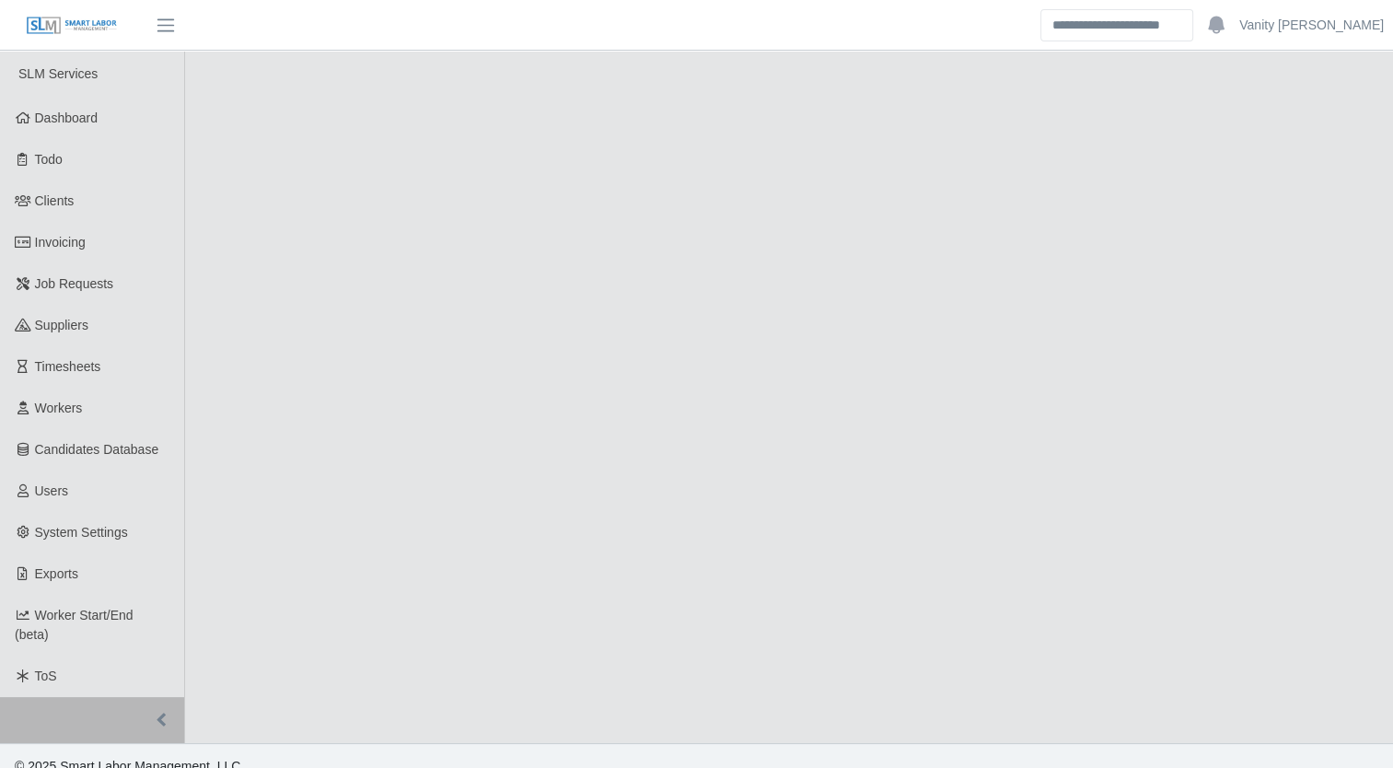
select select "****"
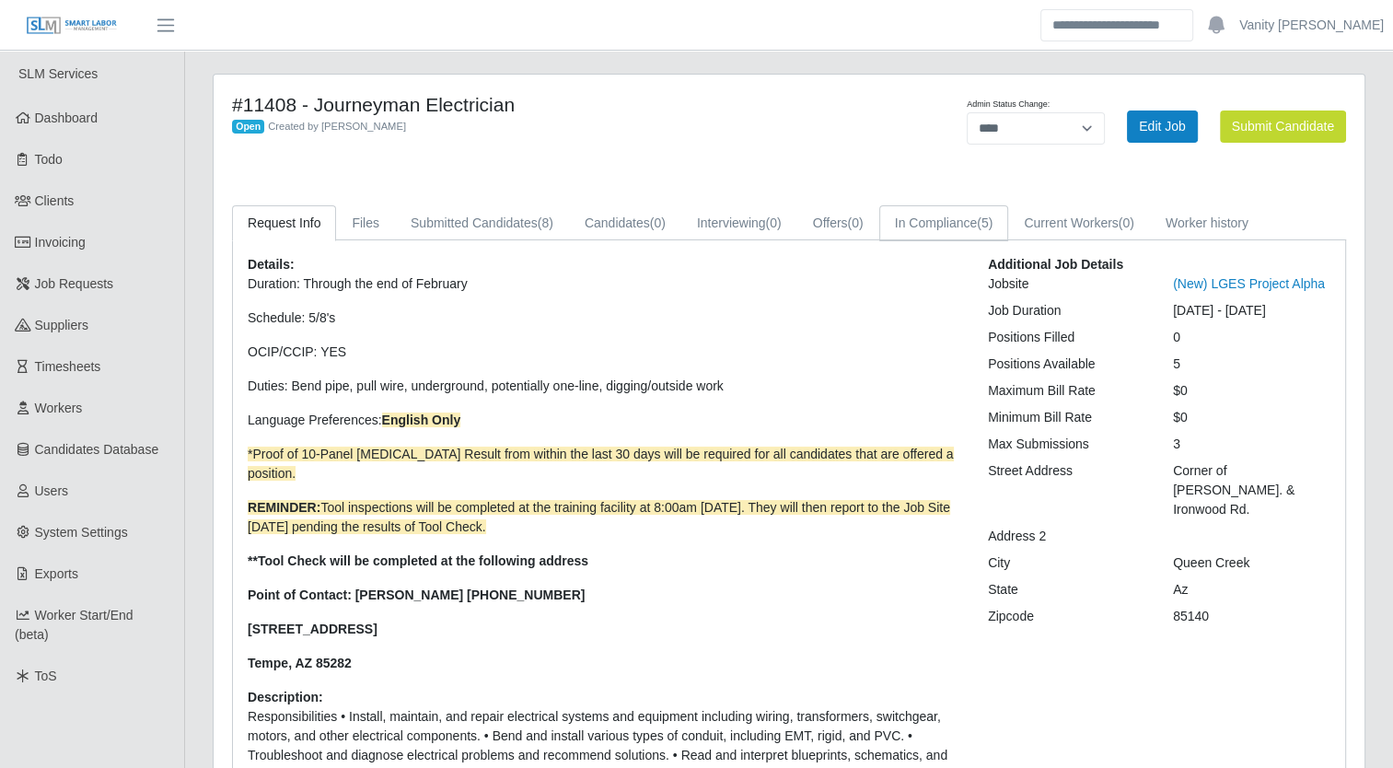
click at [922, 230] on link "In Compliance (5)" at bounding box center [944, 223] width 130 height 36
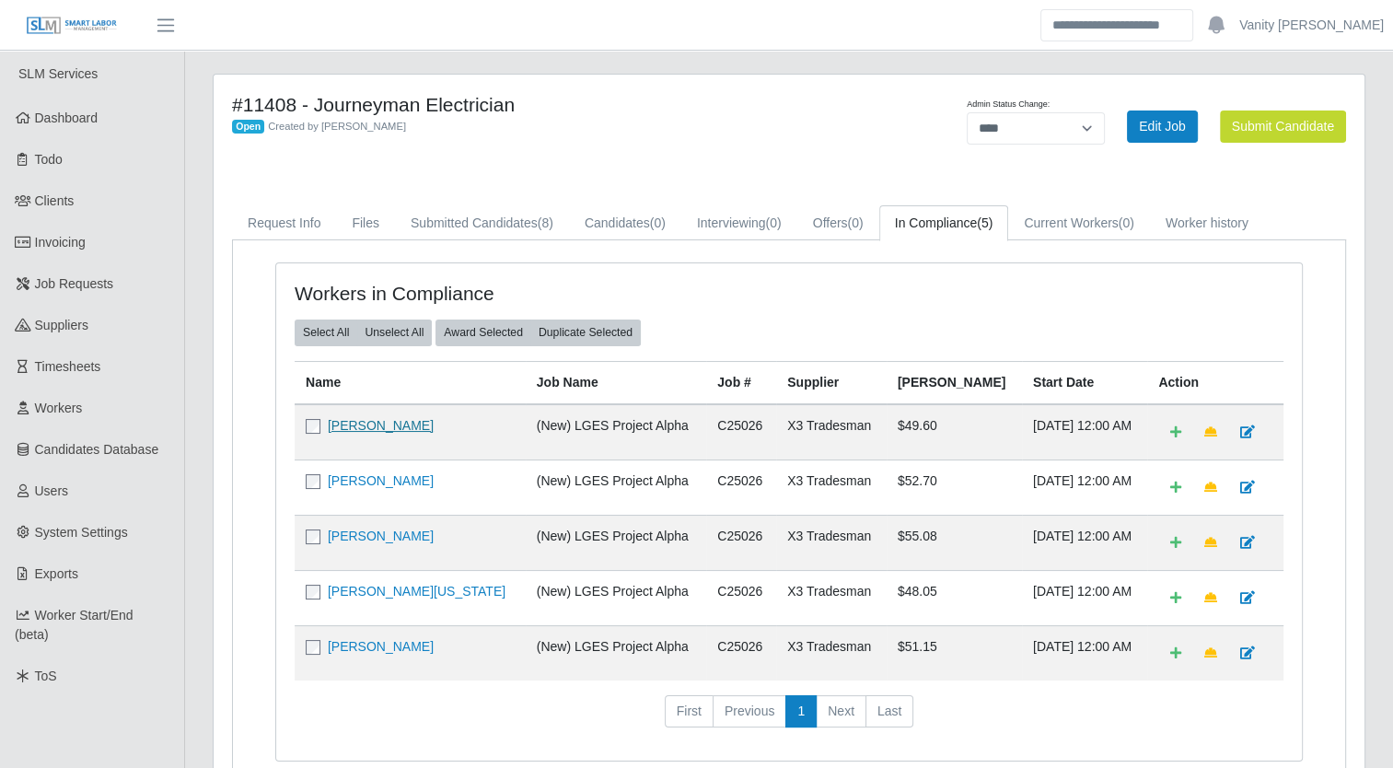
click at [365, 429] on link "Maria Lachino" at bounding box center [381, 425] width 106 height 15
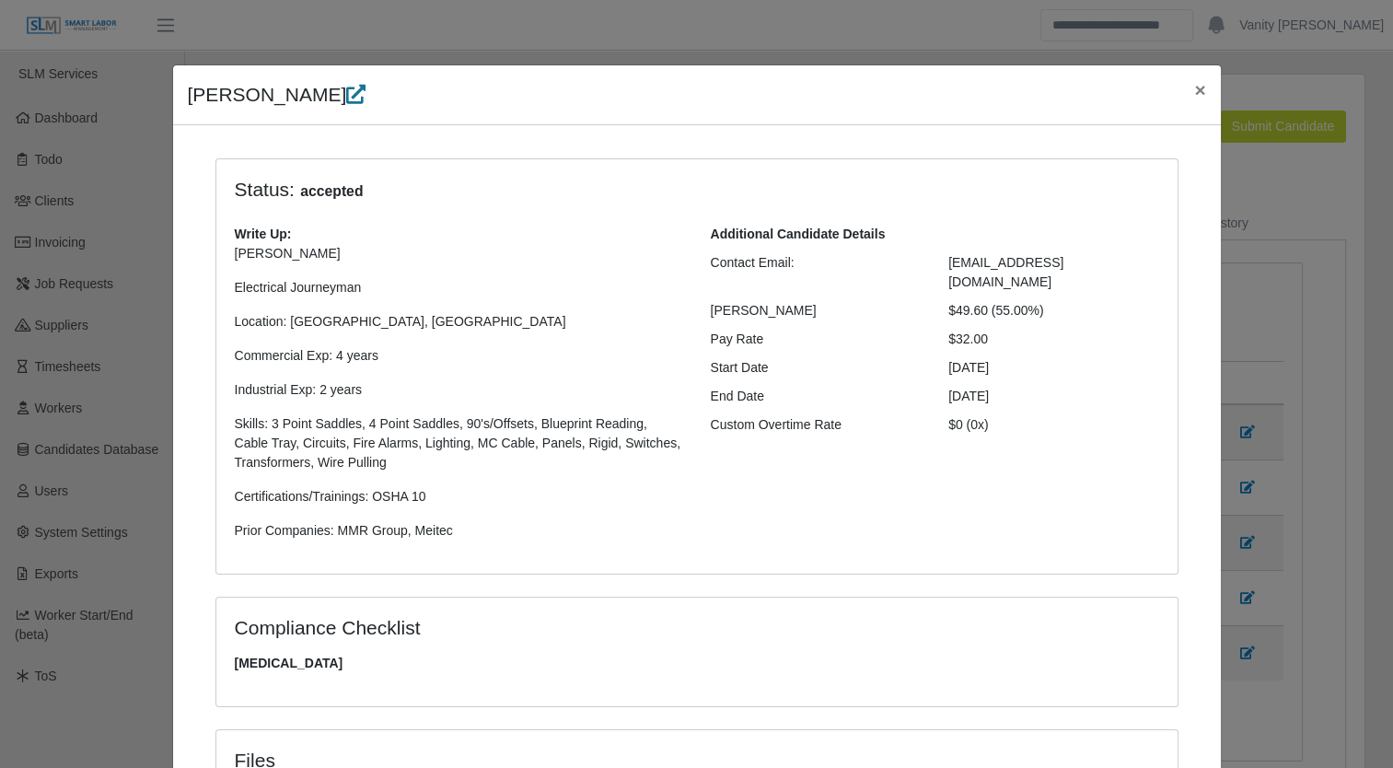
click at [346, 98] on icon at bounding box center [355, 94] width 19 height 19
click at [1195, 87] on span "×" at bounding box center [1199, 89] width 11 height 21
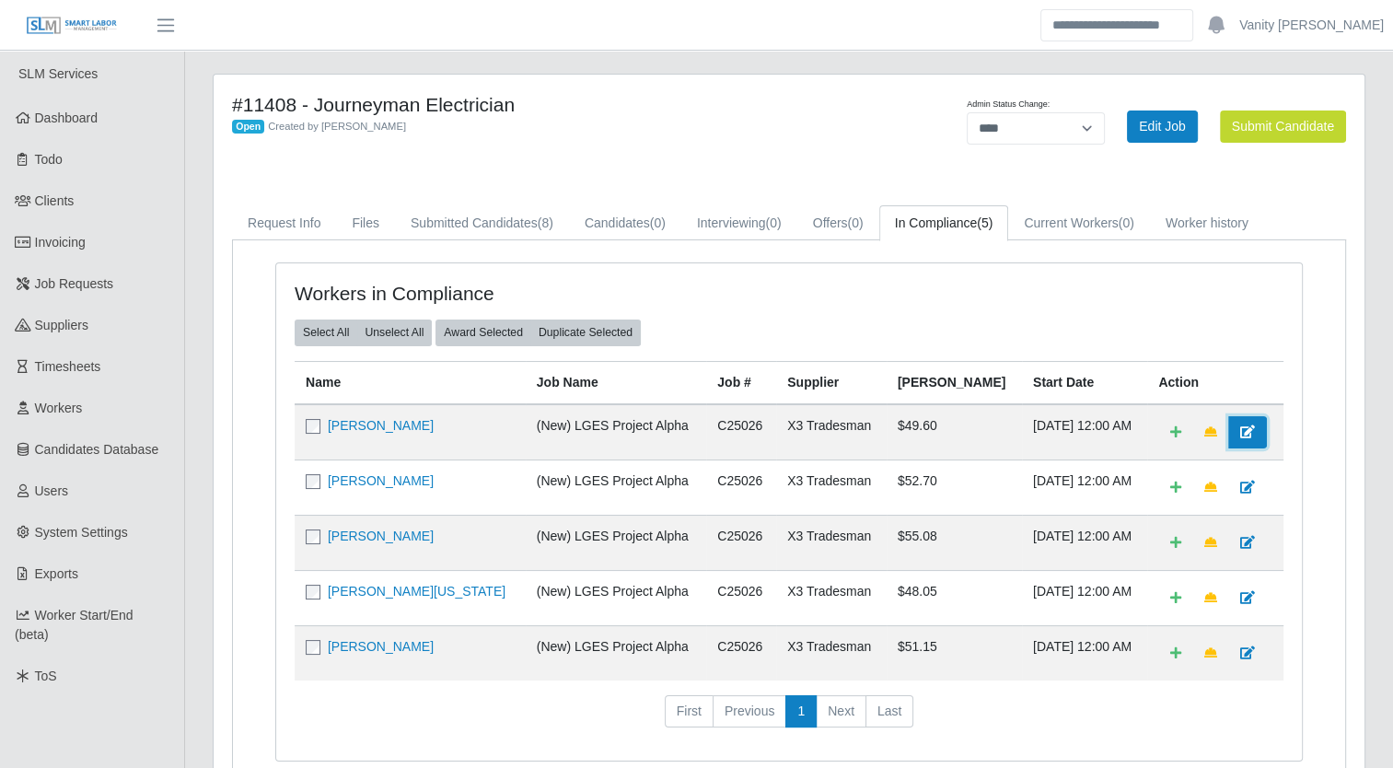
click at [1240, 431] on icon at bounding box center [1247, 431] width 15 height 13
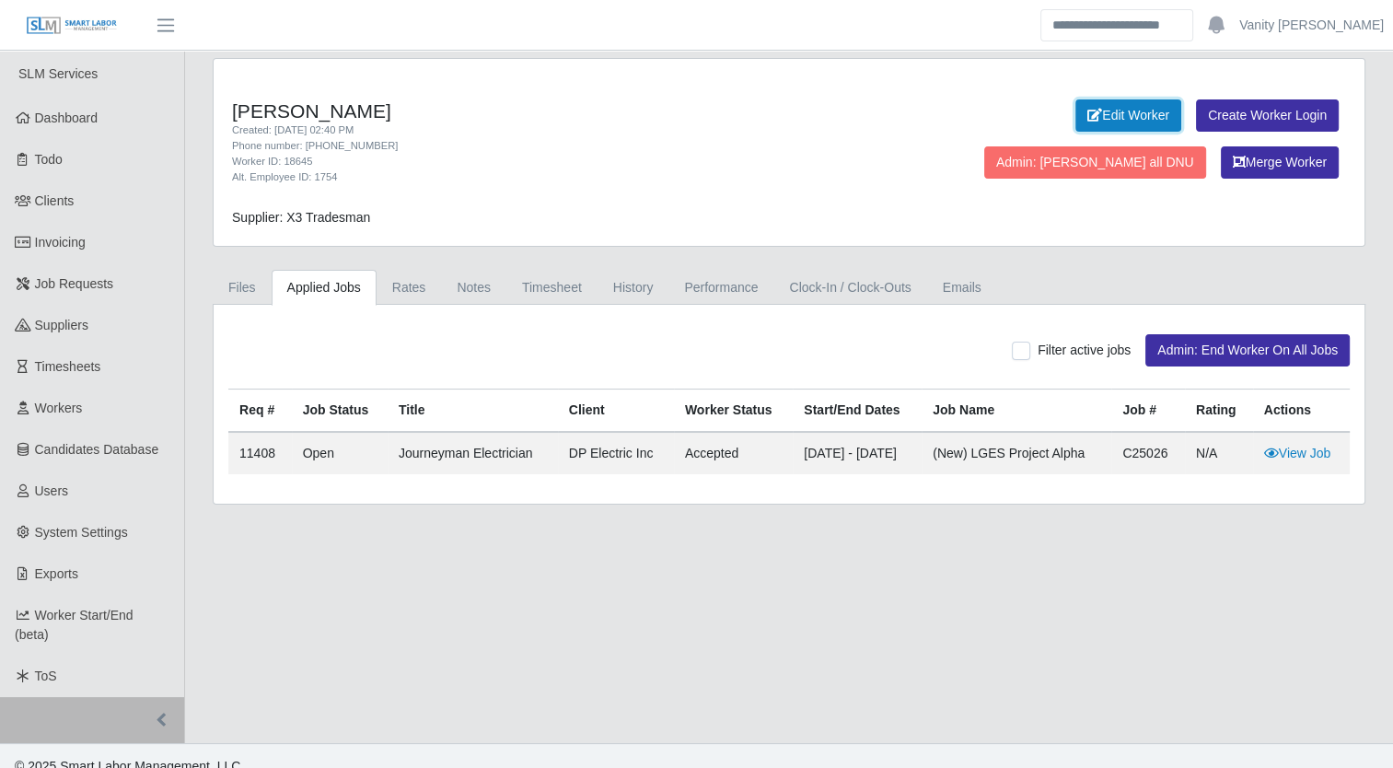
click at [1076, 109] on link "Edit Worker" at bounding box center [1129, 115] width 106 height 32
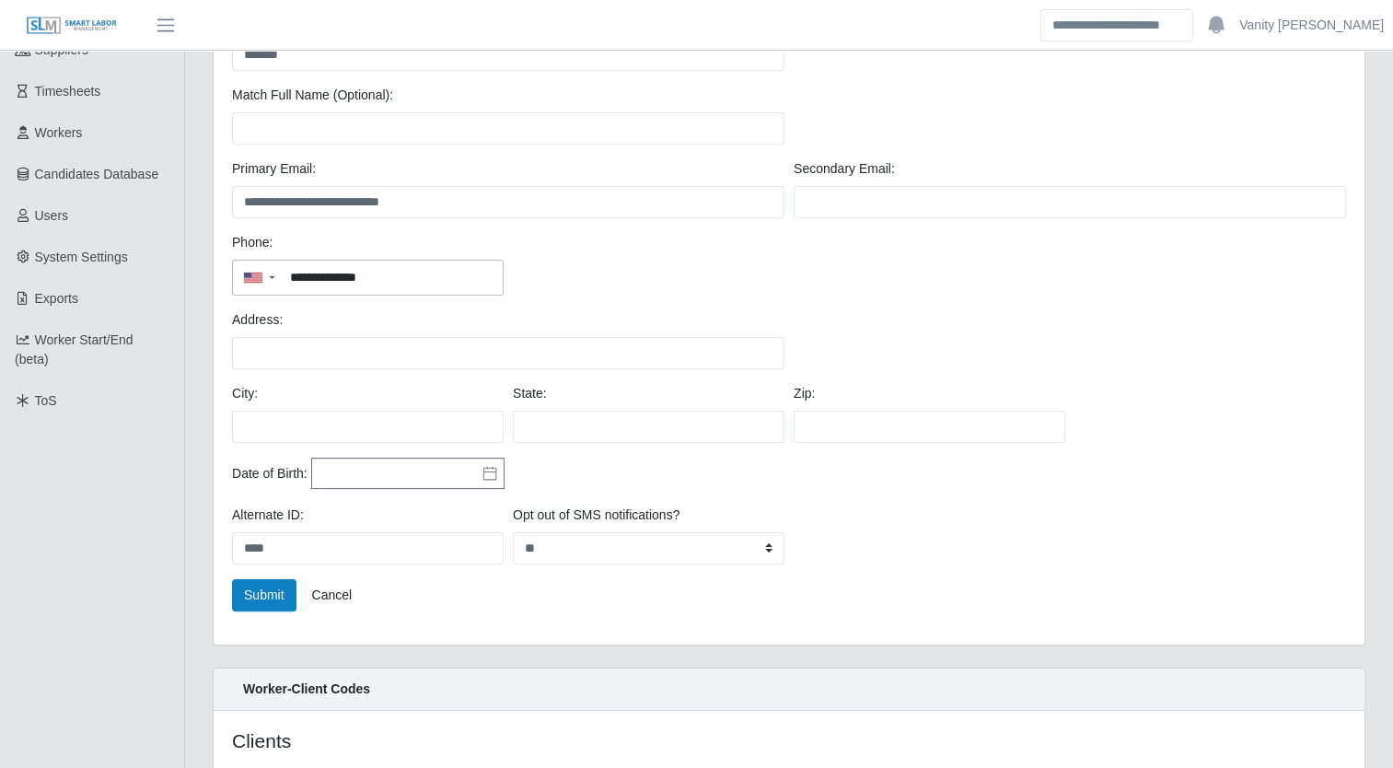
scroll to position [276, 0]
drag, startPoint x: 396, startPoint y: 542, endPoint x: 174, endPoint y: 536, distance: 222.0
click at [174, 536] on div "**********" at bounding box center [696, 312] width 1393 height 1076
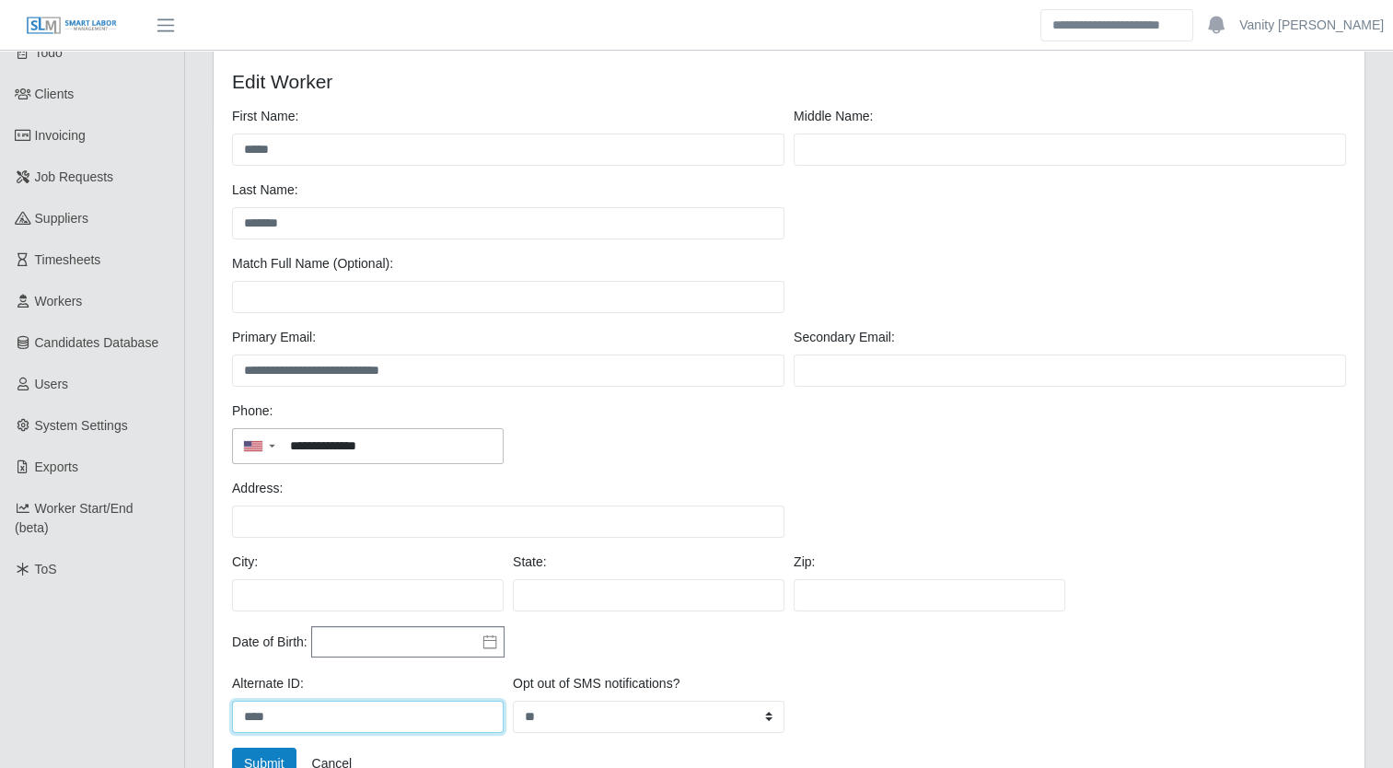
scroll to position [0, 0]
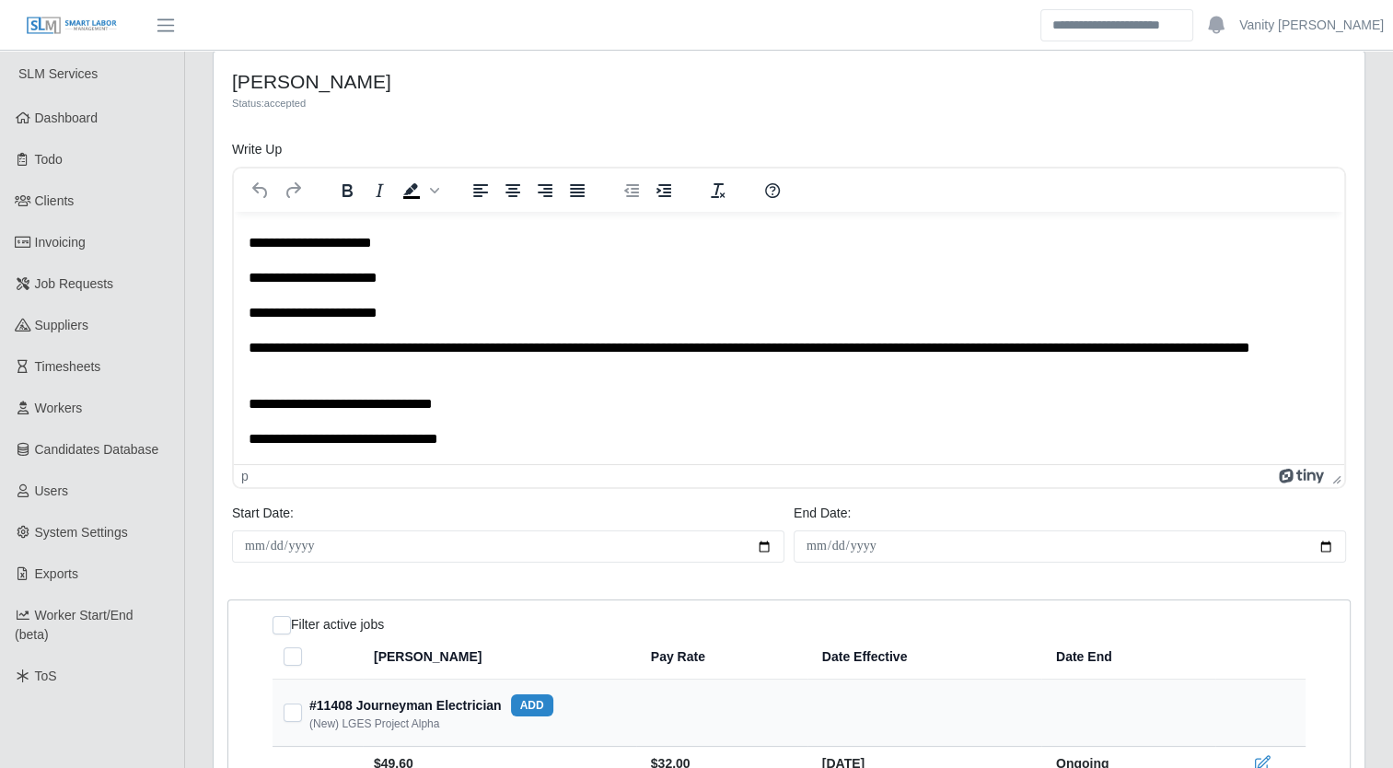
scroll to position [184, 0]
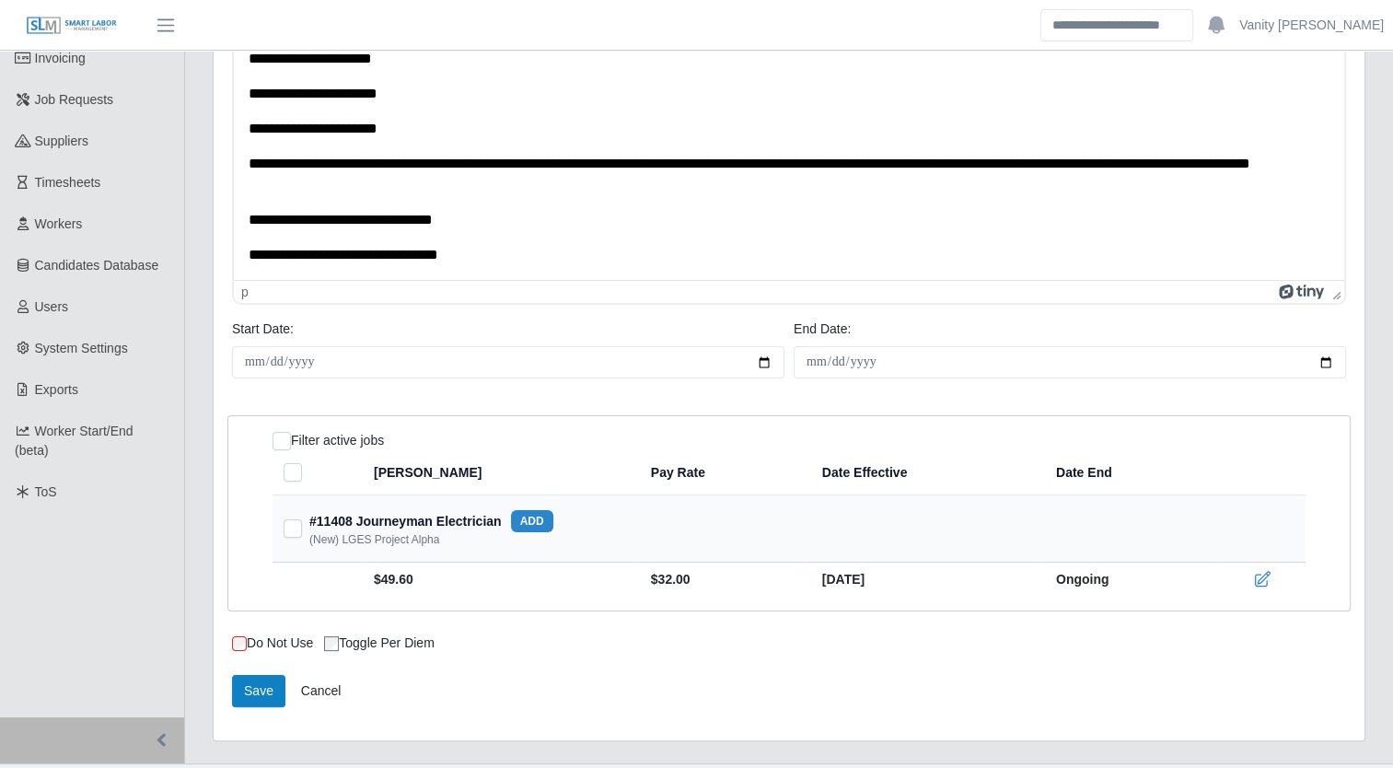
click at [539, 265] on p "**********" at bounding box center [783, 255] width 1068 height 20
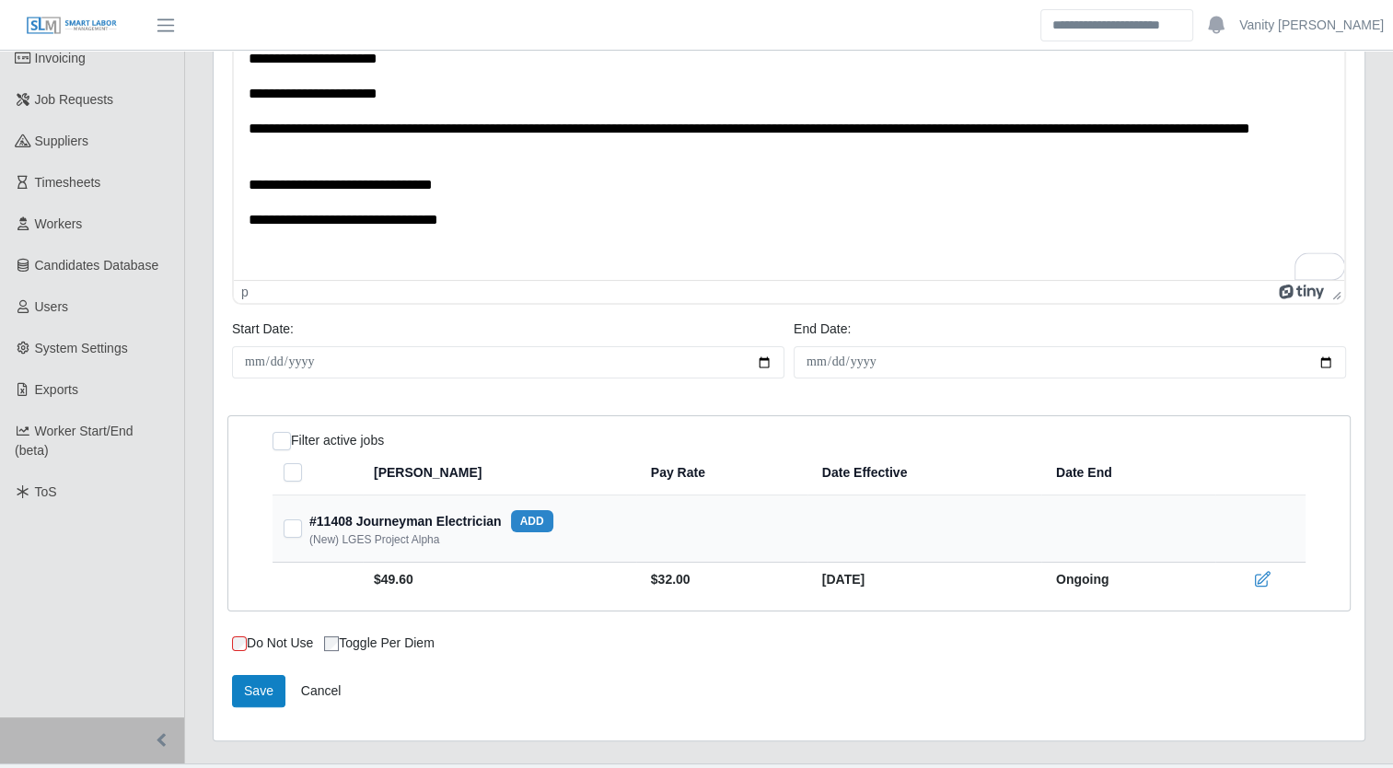
scroll to position [99, 0]
drag, startPoint x: 361, startPoint y: 258, endPoint x: 628, endPoint y: 323, distance: 274.9
click at [250, 252] on p "**********" at bounding box center [783, 256] width 1068 height 20
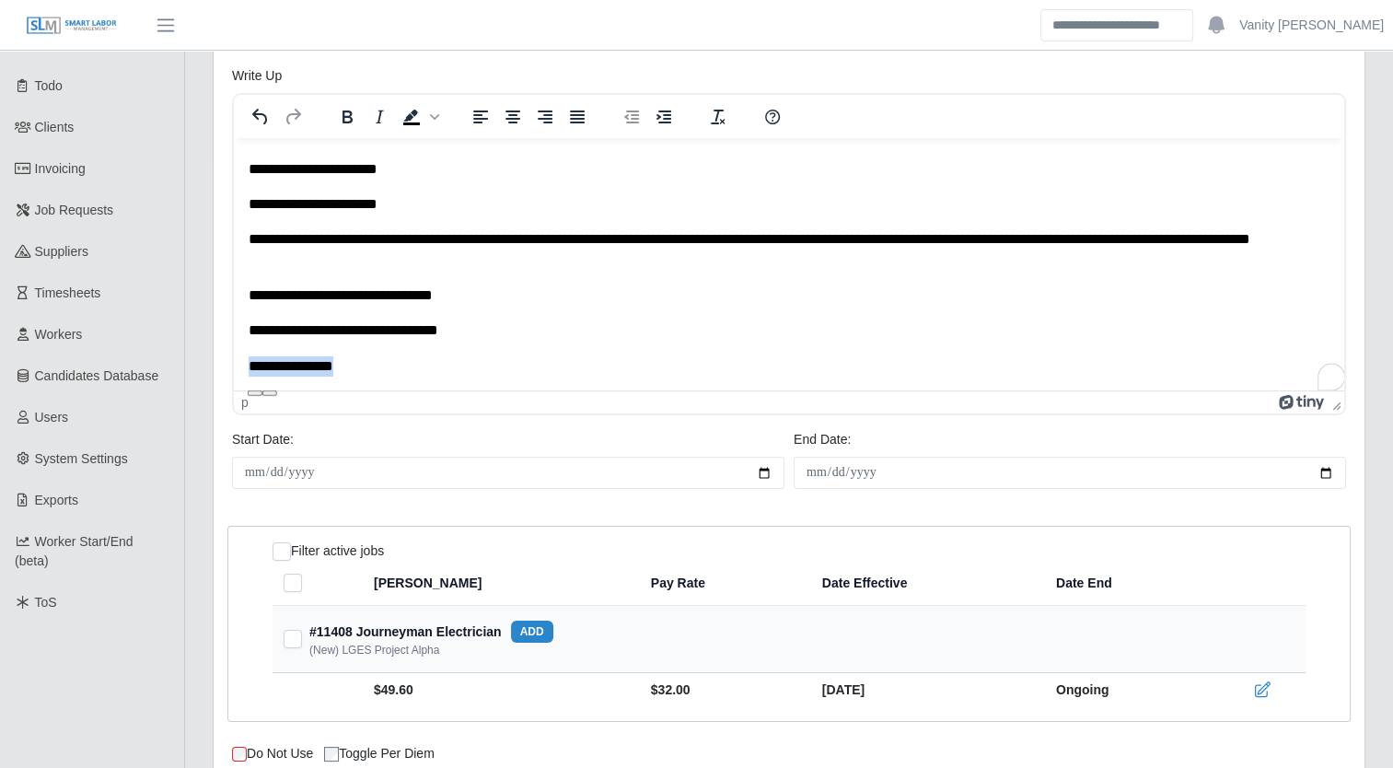
scroll to position [0, 0]
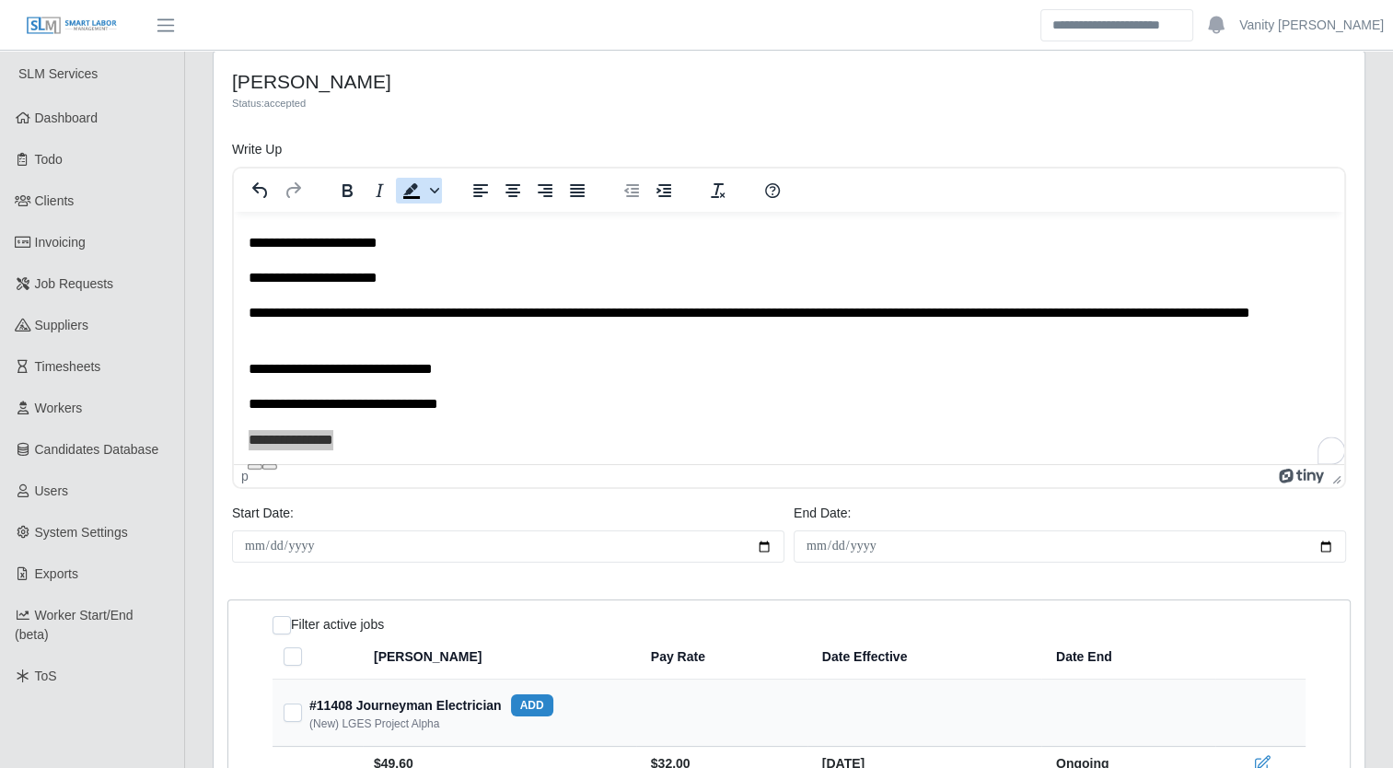
click at [432, 187] on icon "Background color Black" at bounding box center [434, 190] width 9 height 9
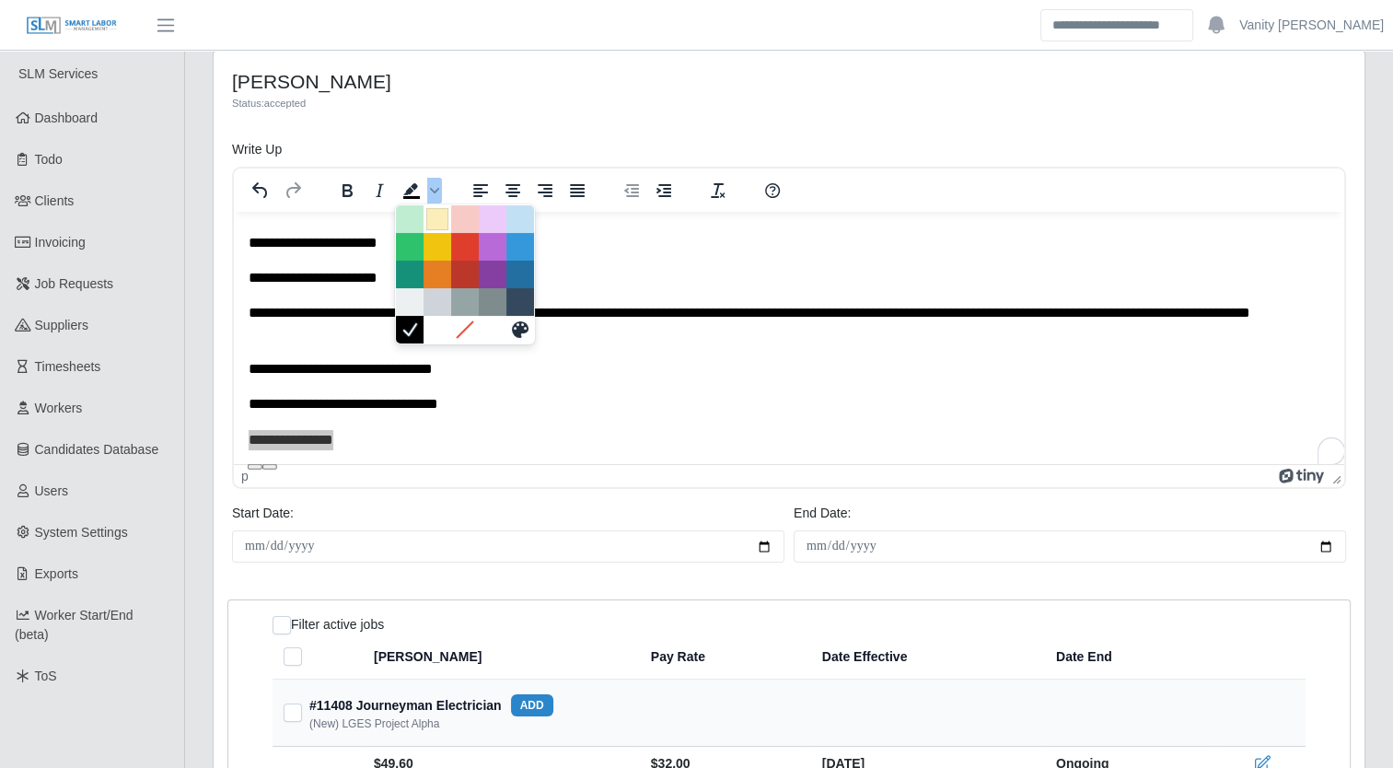
click at [440, 223] on div at bounding box center [437, 219] width 22 height 22
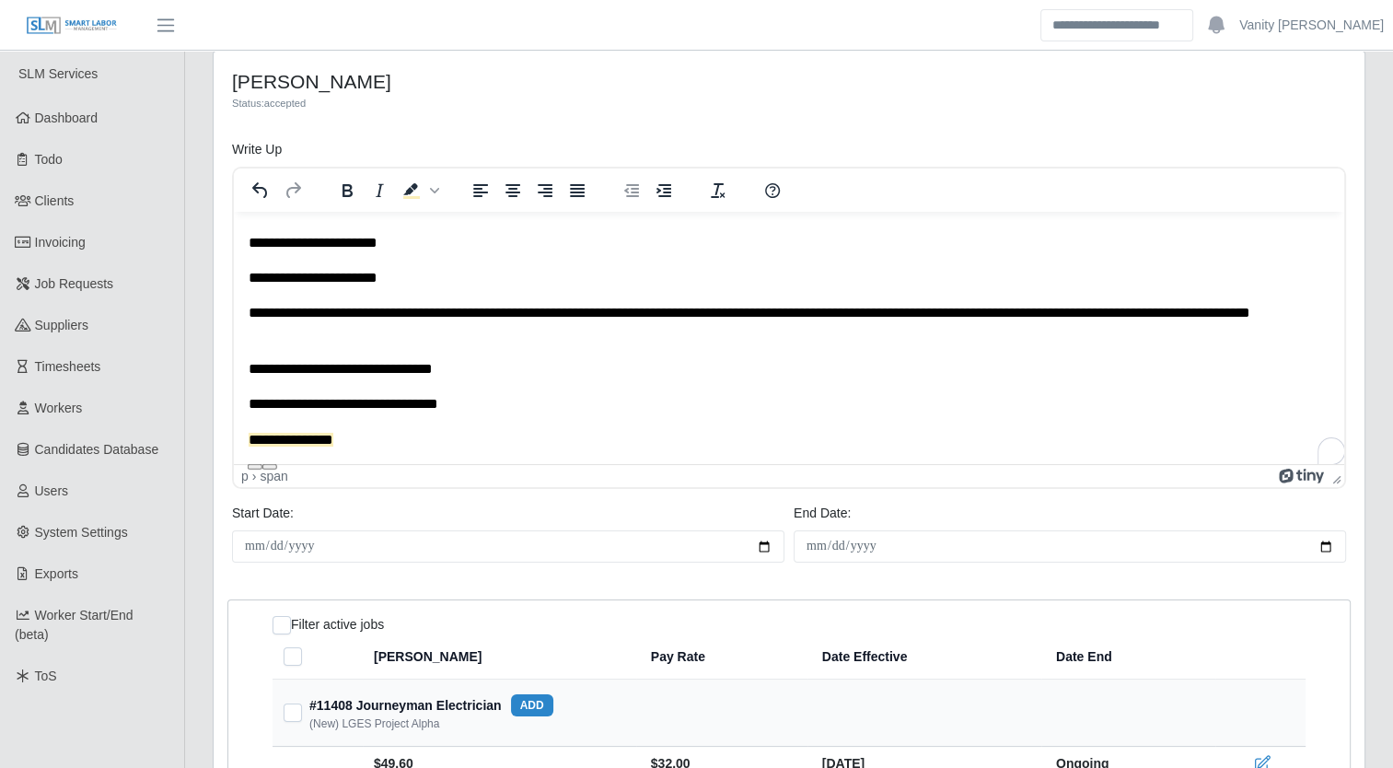
click at [494, 406] on p "**********" at bounding box center [783, 404] width 1068 height 20
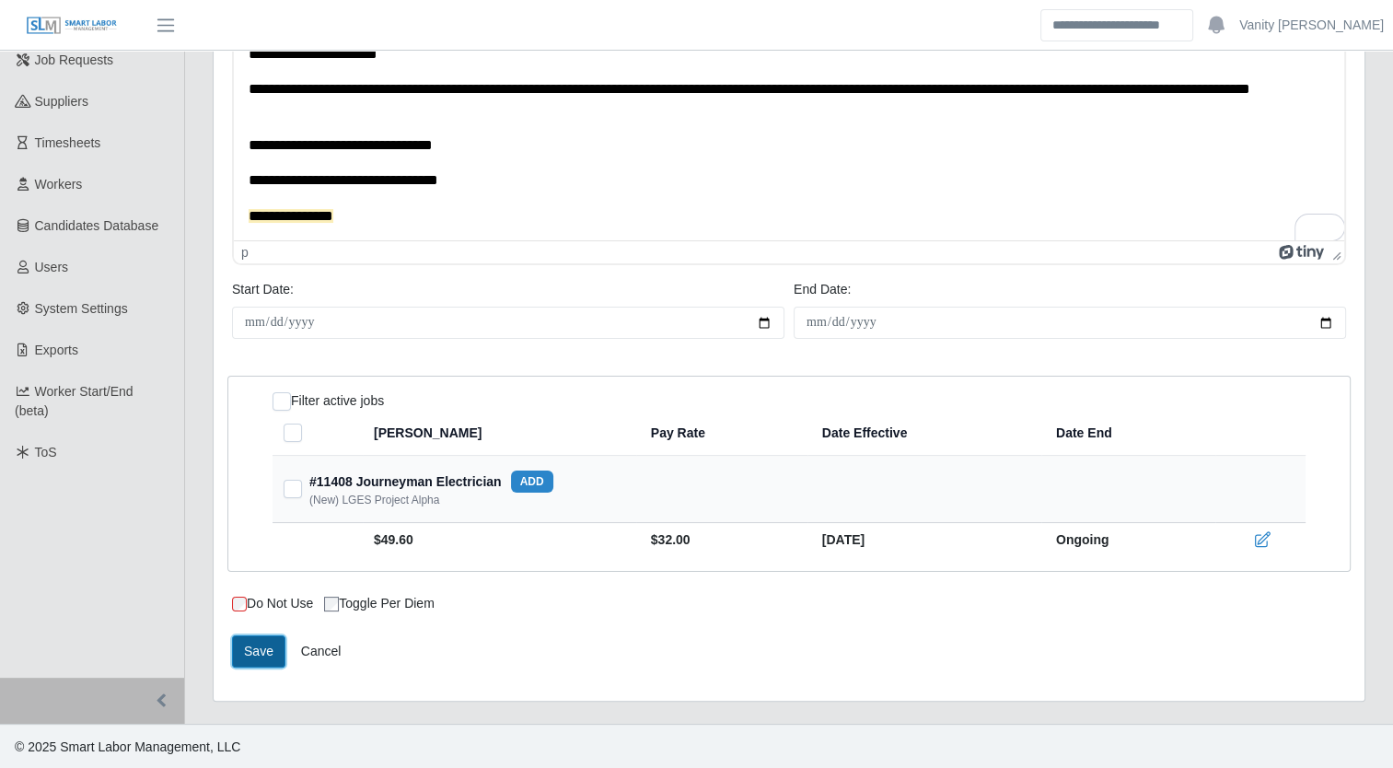
click at [252, 664] on button "Save" at bounding box center [258, 651] width 53 height 32
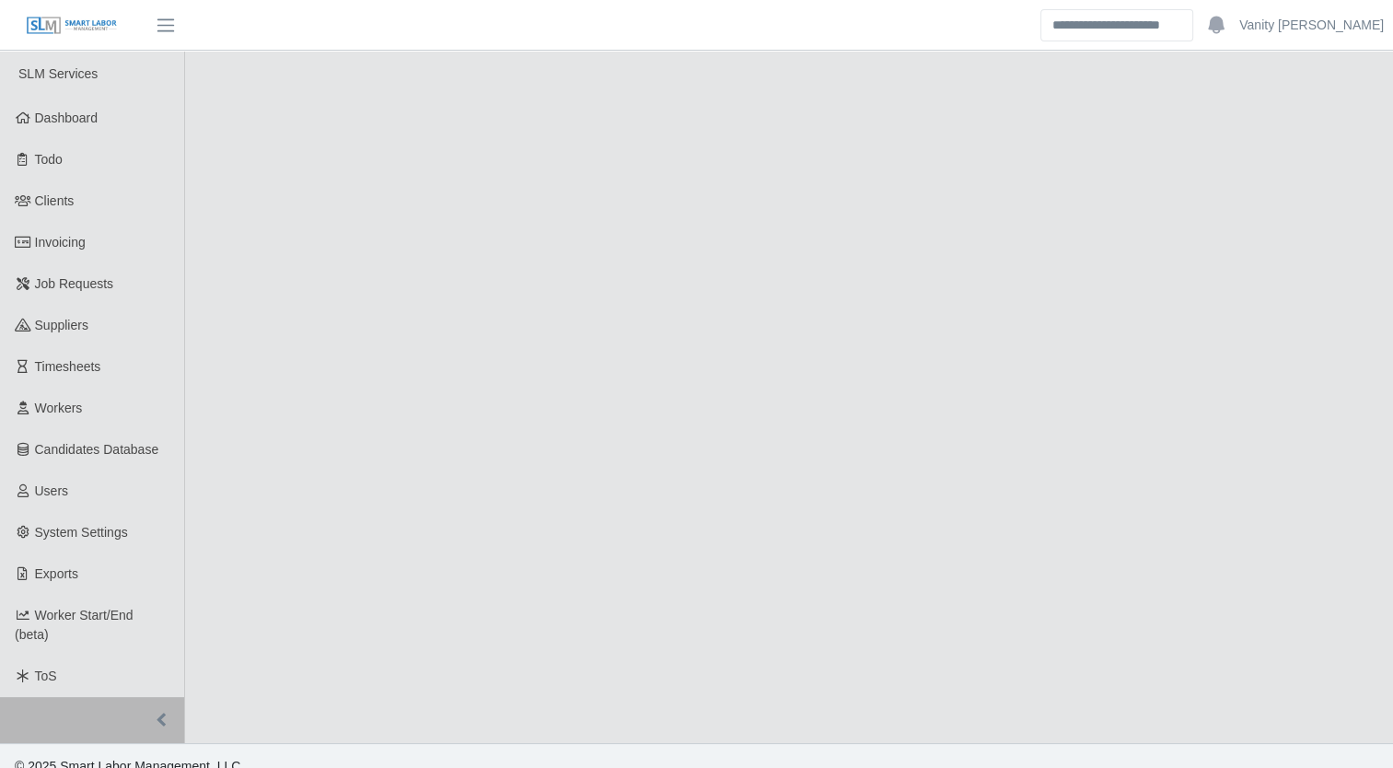
select select "****"
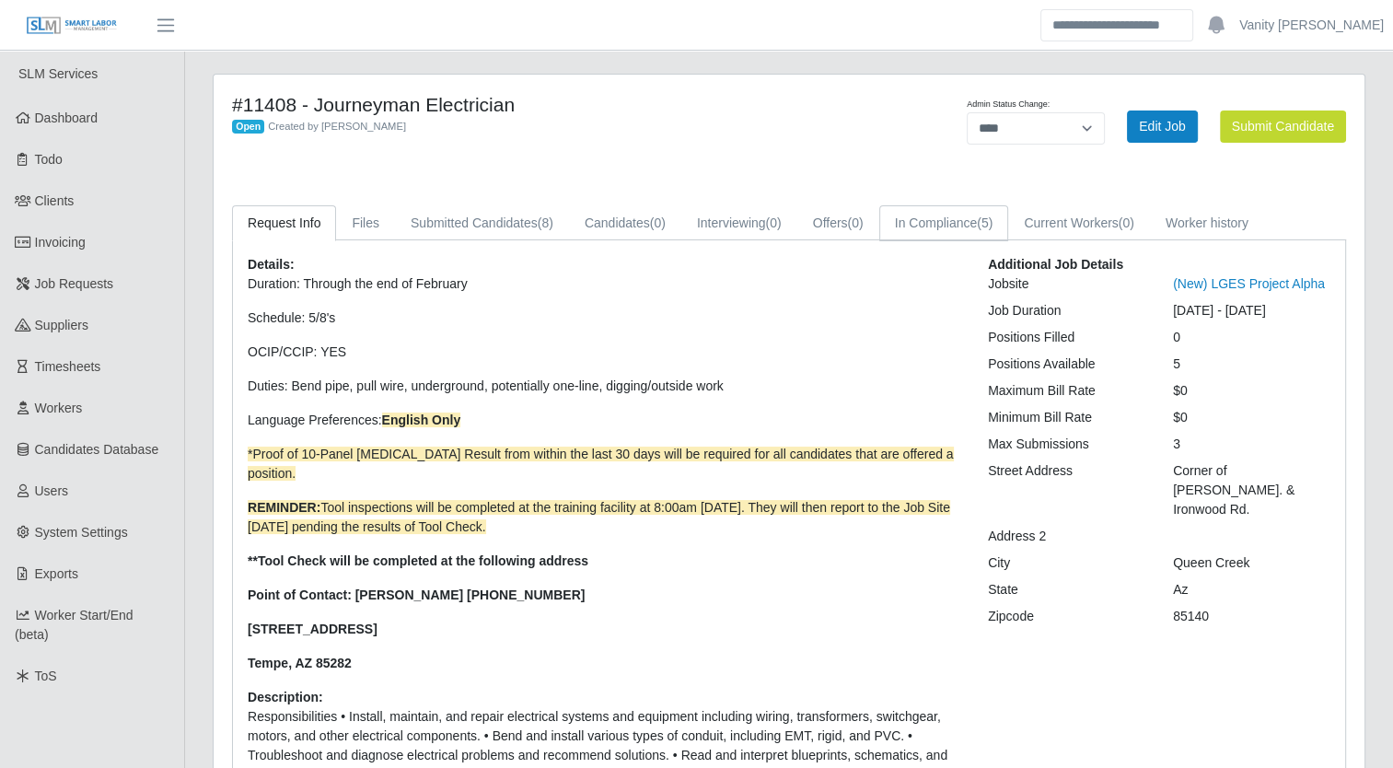
click at [948, 229] on link "In Compliance (5)" at bounding box center [944, 223] width 130 height 36
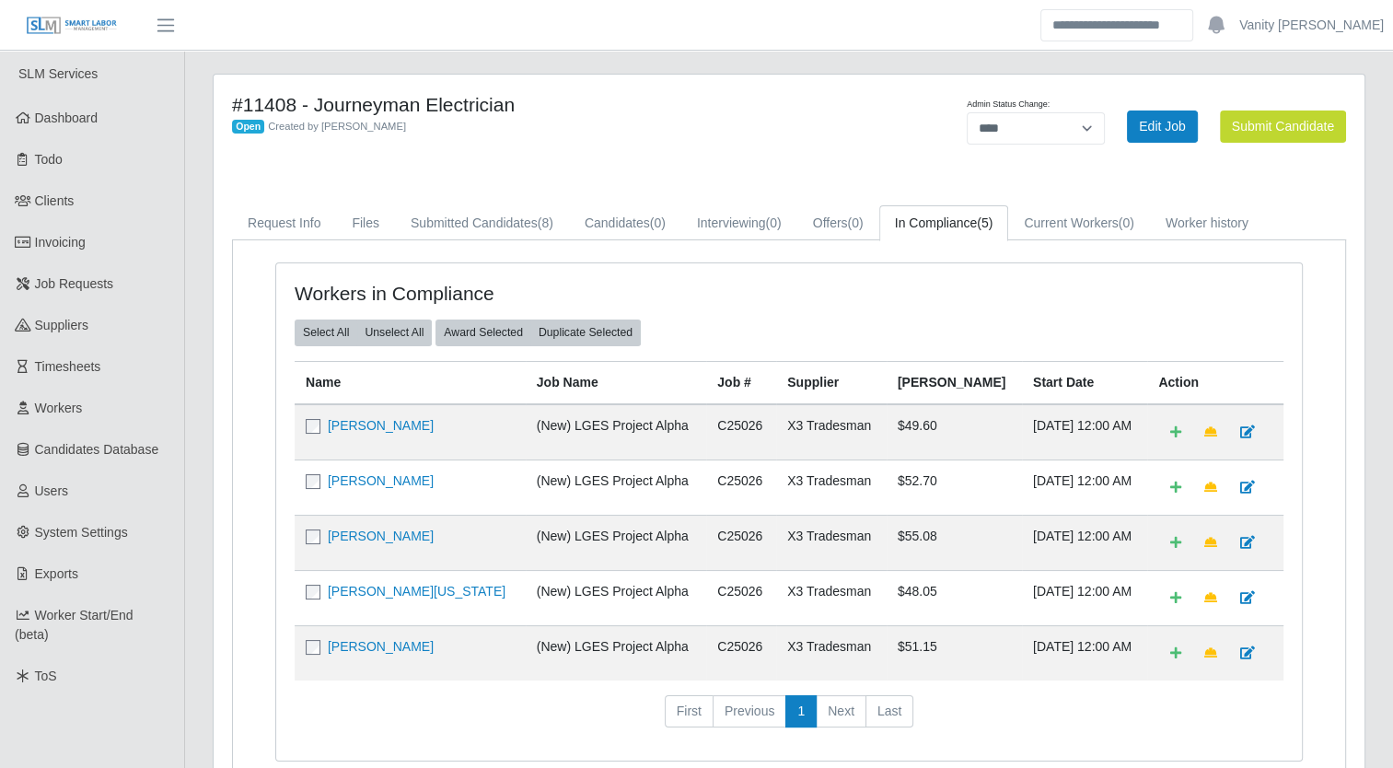
click at [376, 464] on td "[PERSON_NAME]" at bounding box center [410, 486] width 231 height 55
click at [375, 466] on td "[PERSON_NAME]" at bounding box center [410, 486] width 231 height 55
click at [376, 476] on link "[PERSON_NAME]" at bounding box center [381, 480] width 106 height 15
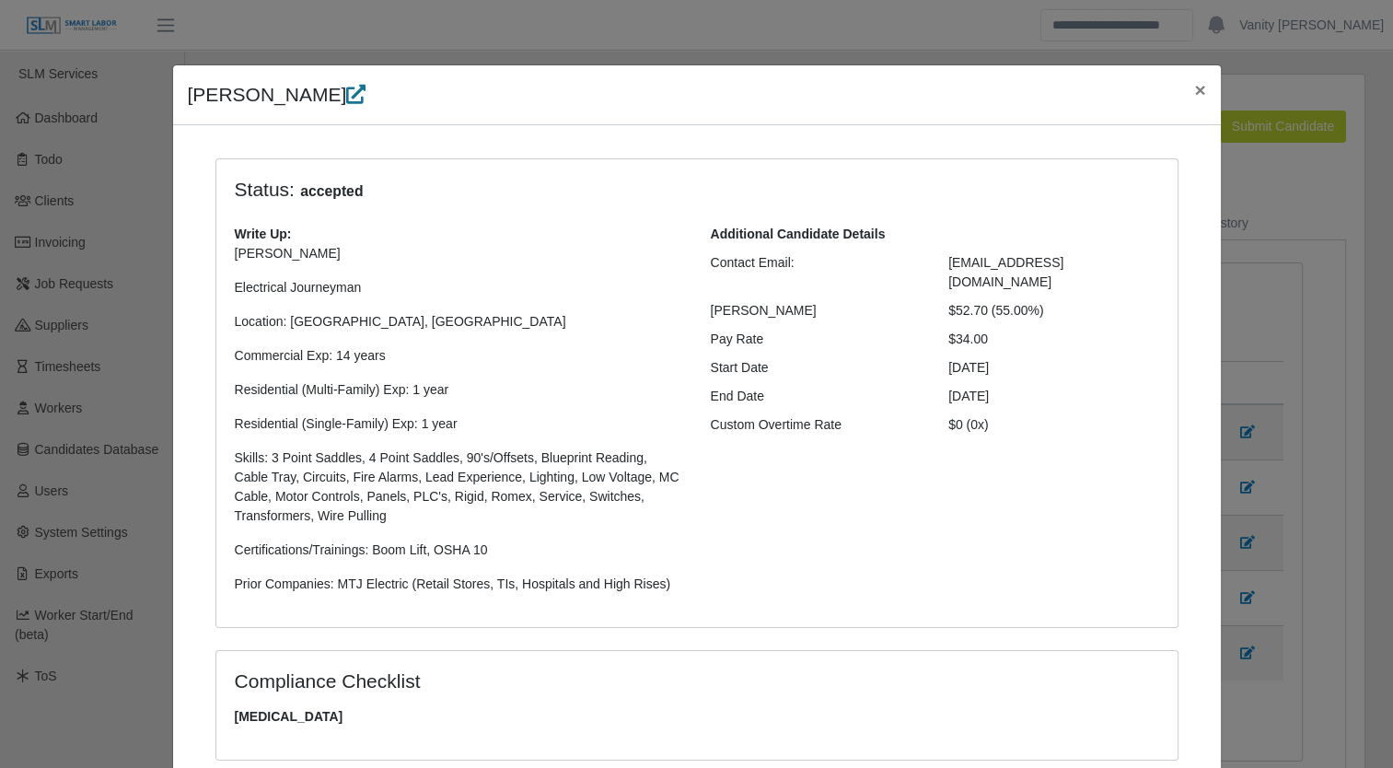
click at [346, 98] on icon at bounding box center [355, 94] width 19 height 19
click at [1195, 87] on span "×" at bounding box center [1199, 89] width 11 height 21
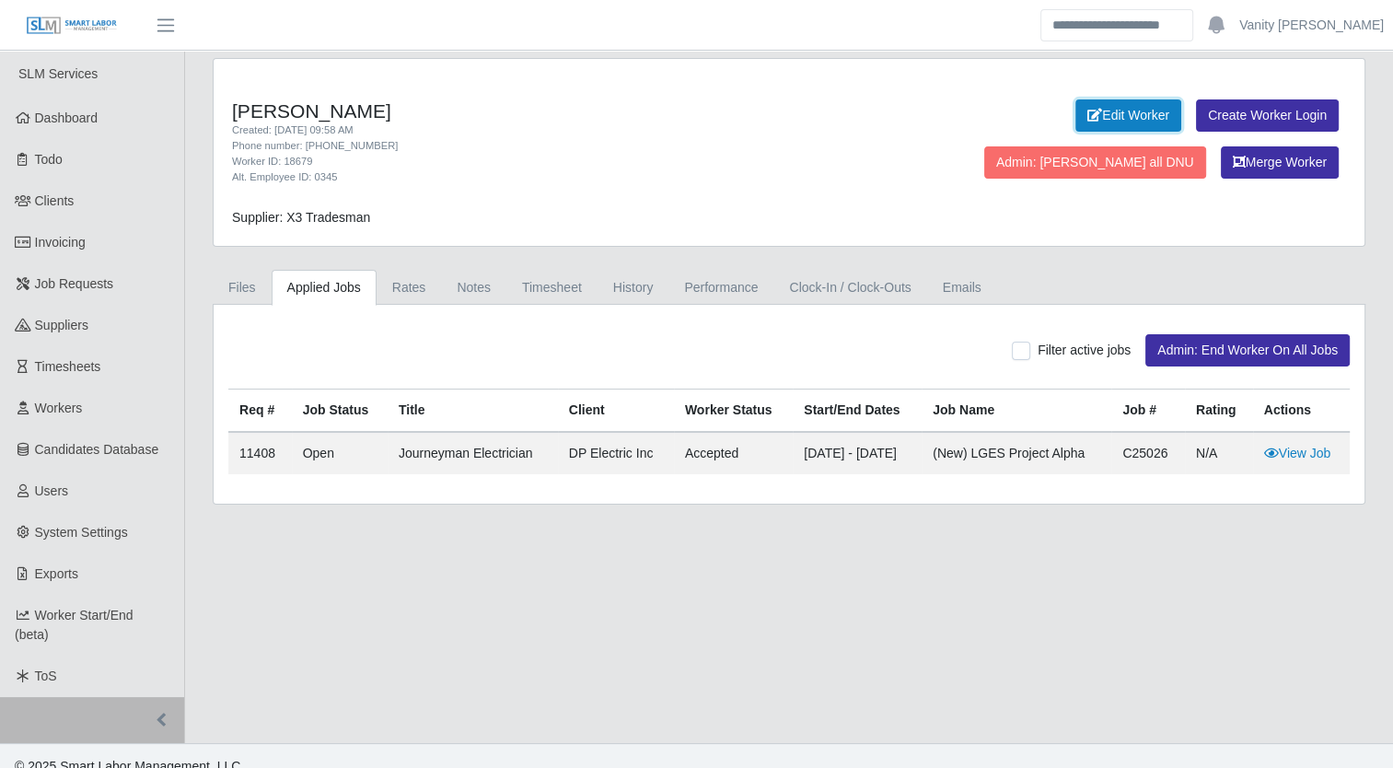
click at [1076, 114] on link "Edit Worker" at bounding box center [1129, 115] width 106 height 32
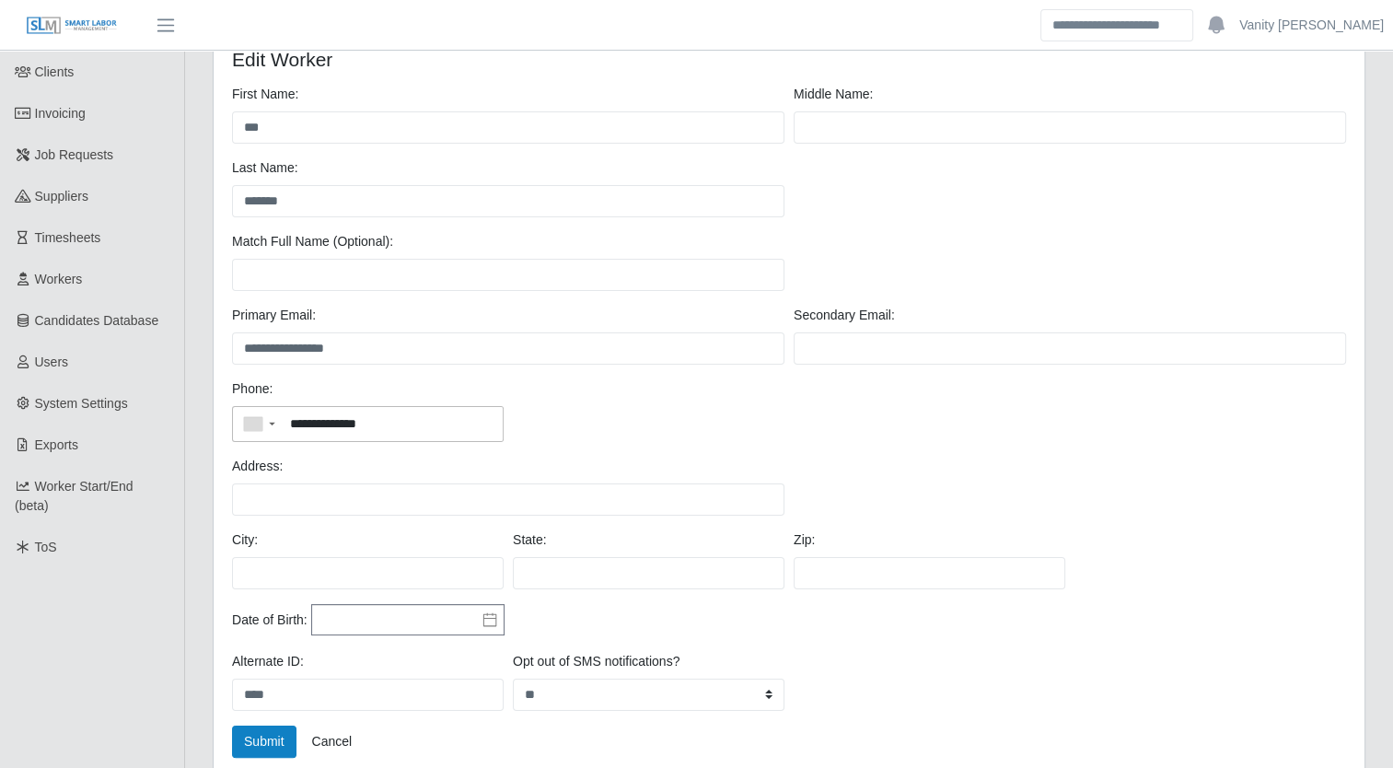
scroll to position [184, 0]
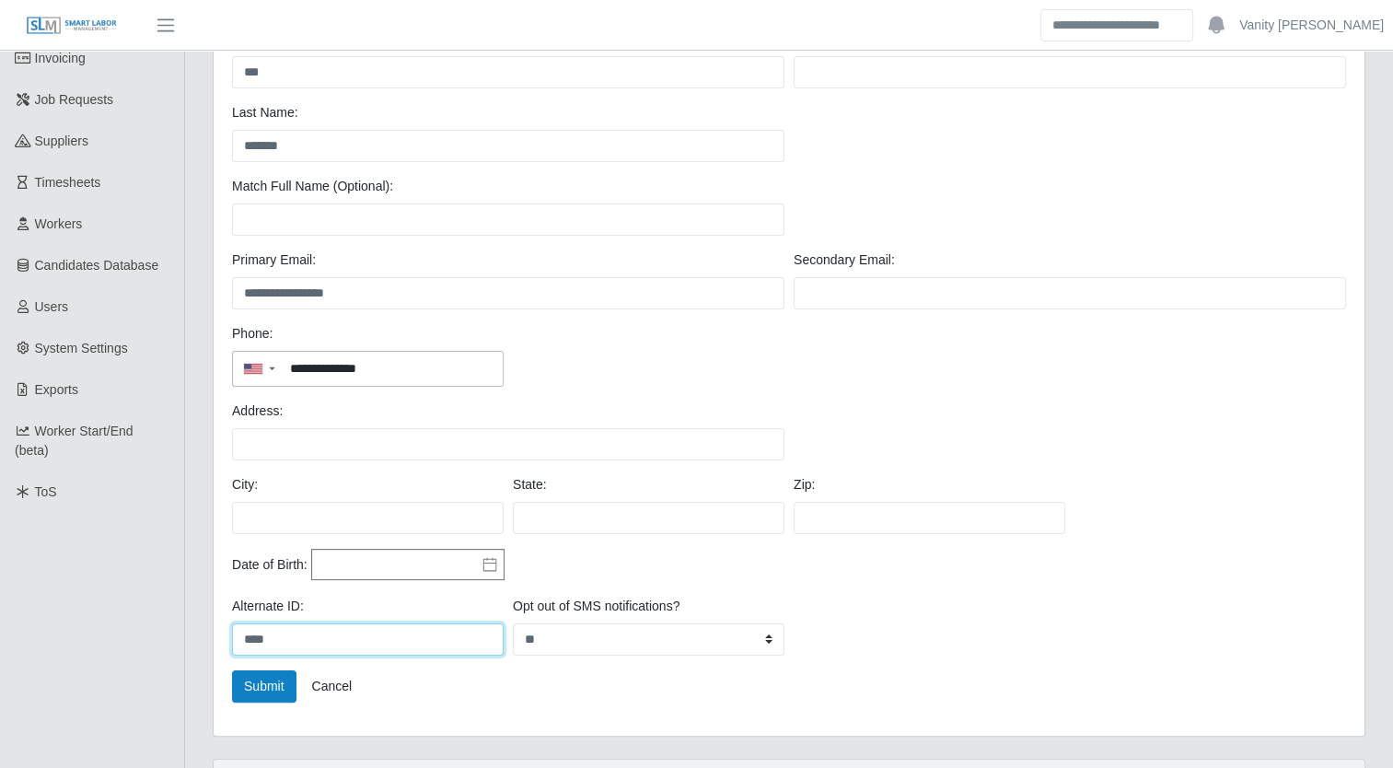
drag, startPoint x: 344, startPoint y: 639, endPoint x: 239, endPoint y: 637, distance: 105.0
click at [239, 637] on input "****" at bounding box center [368, 639] width 272 height 32
click at [341, 671] on link "Cancel" at bounding box center [331, 686] width 64 height 32
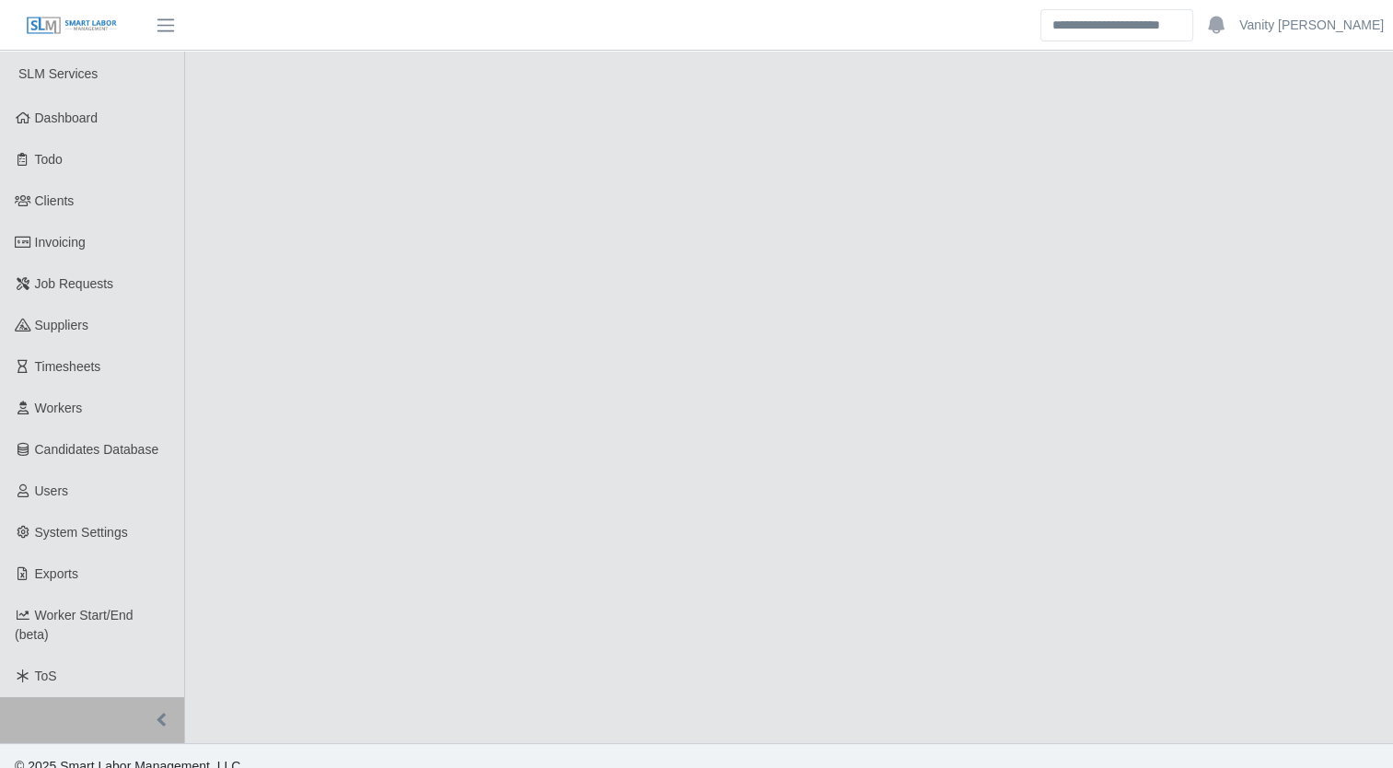
select select "****"
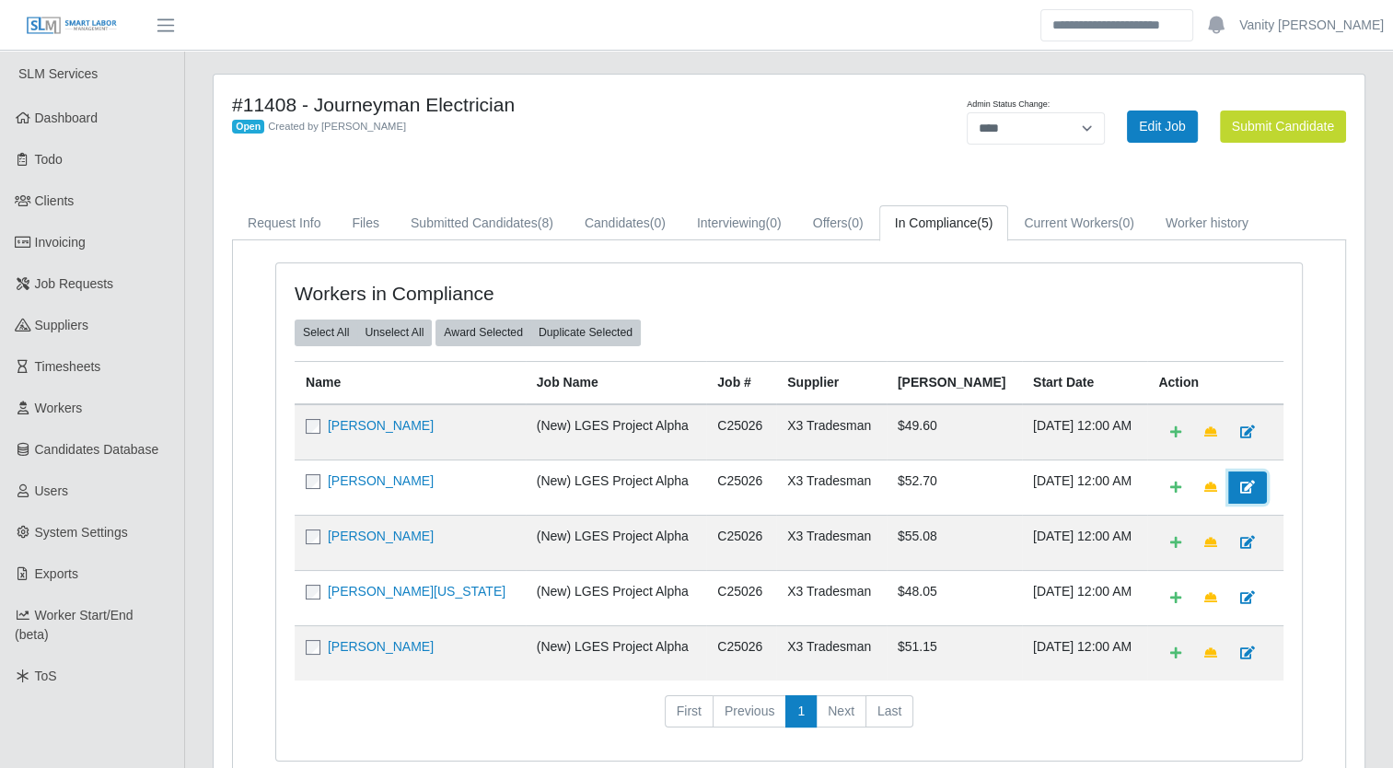
click at [1239, 483] on link at bounding box center [1247, 487] width 39 height 32
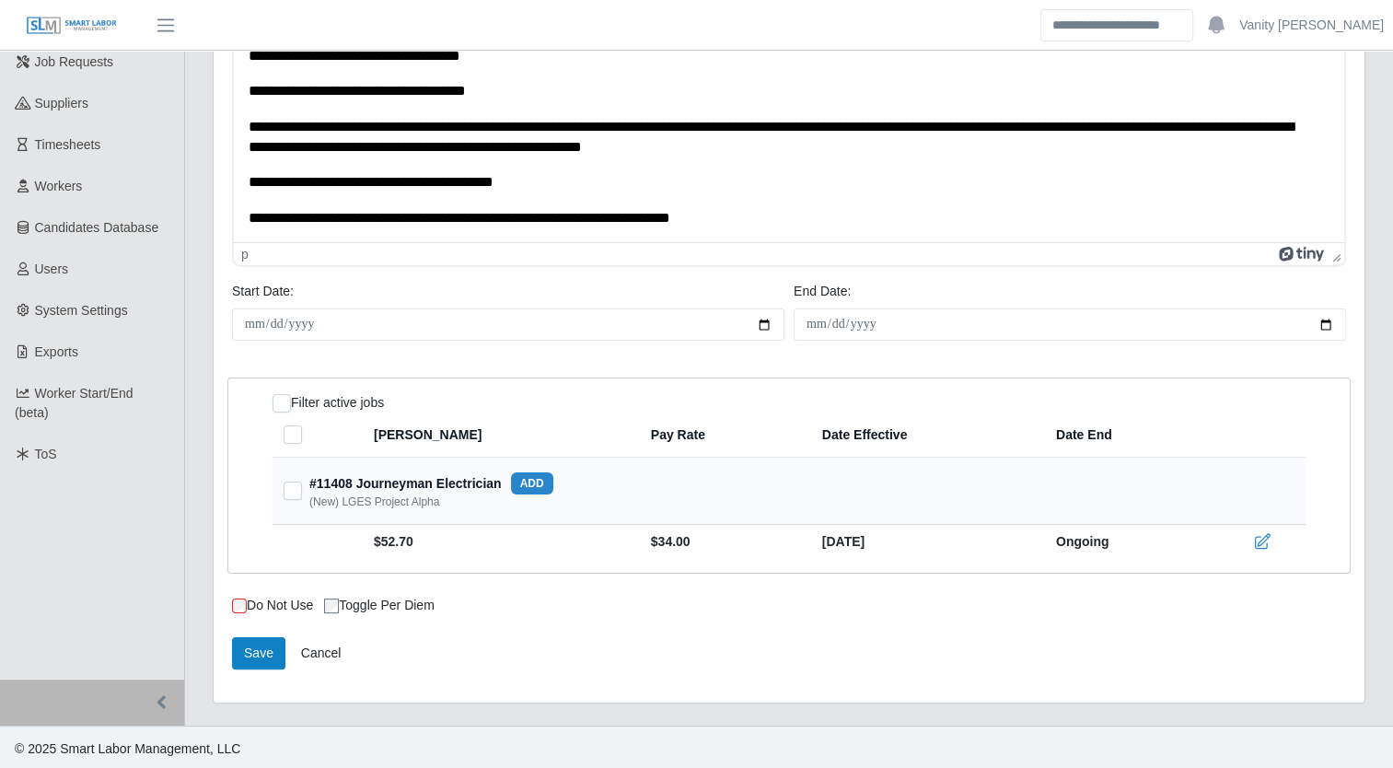
scroll to position [224, 0]
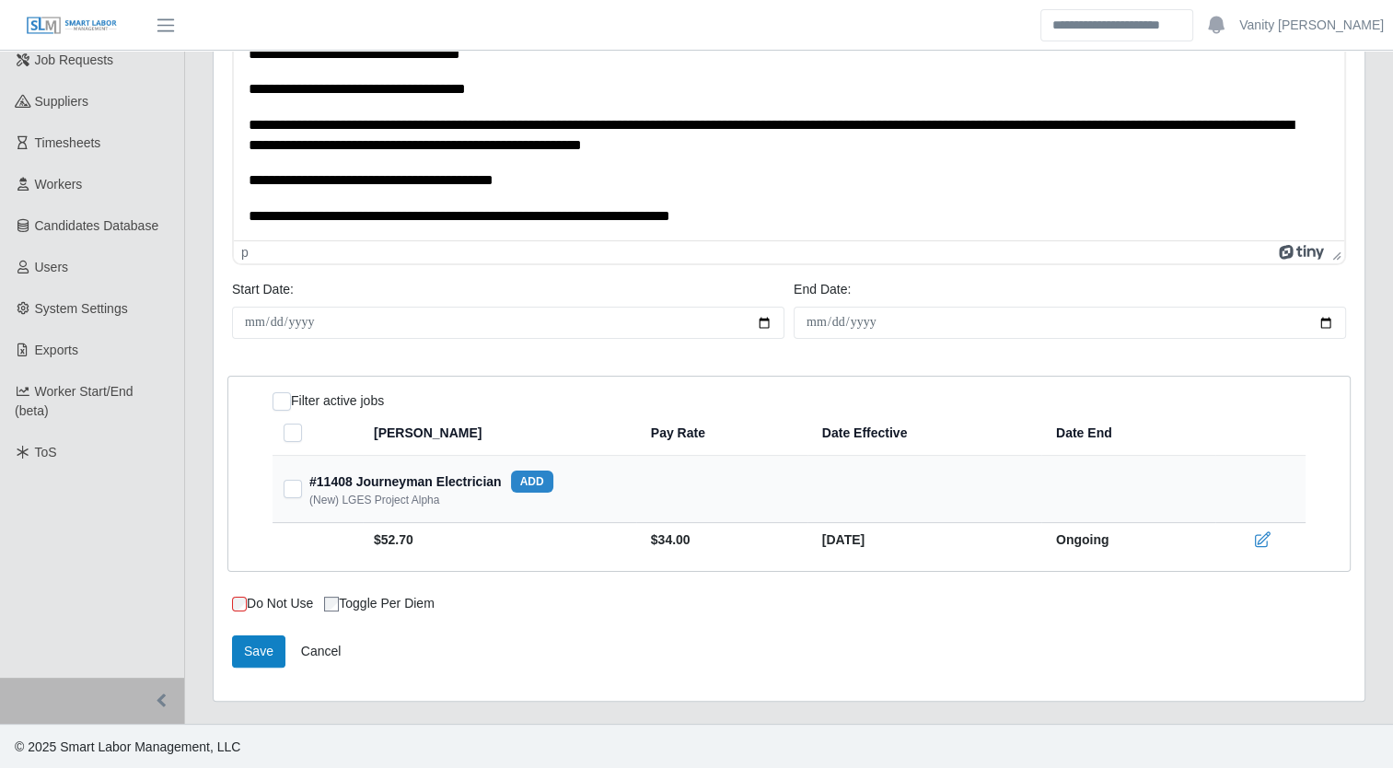
click at [742, 217] on p "**********" at bounding box center [783, 217] width 1068 height 20
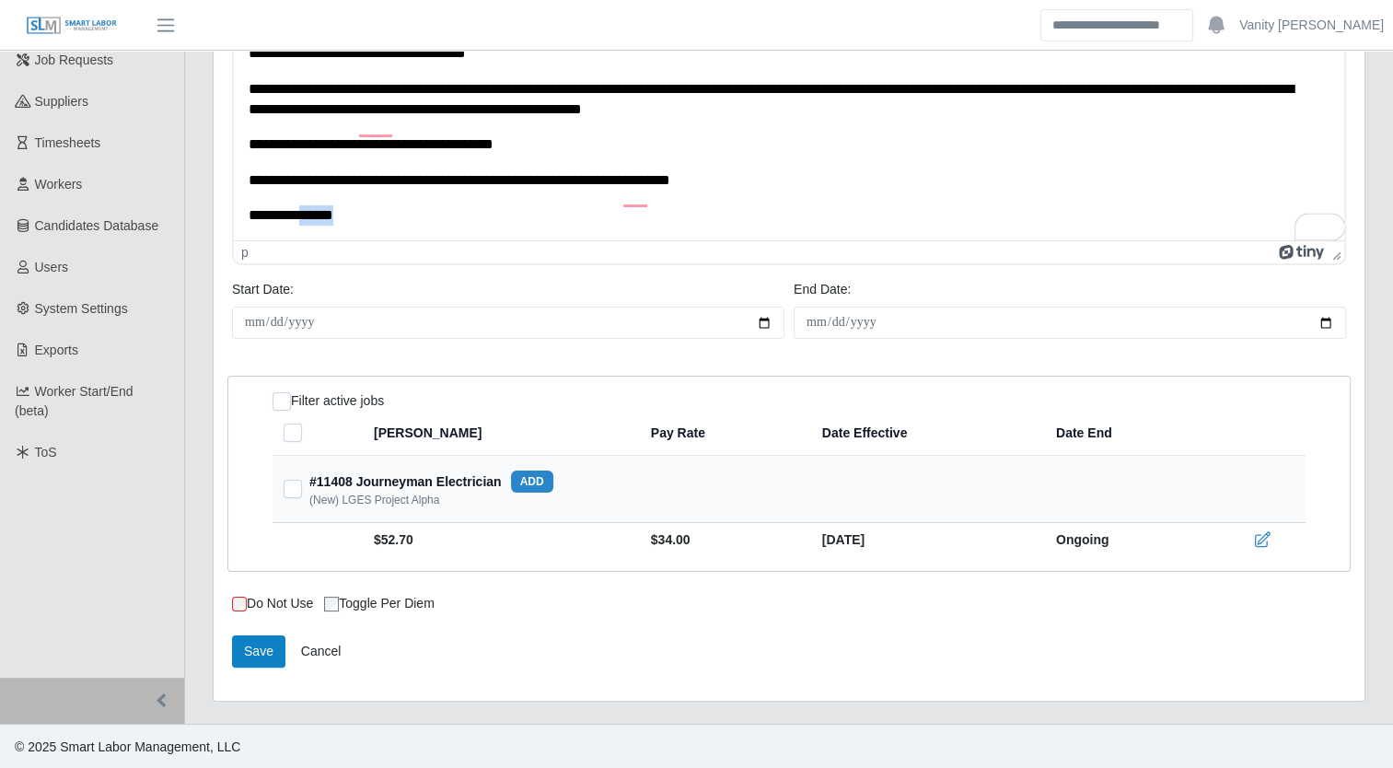
scroll to position [135, 0]
drag, startPoint x: 366, startPoint y: 233, endPoint x: 246, endPoint y: 236, distance: 120.7
click at [246, 236] on html "**********" at bounding box center [789, 48] width 1111 height 388
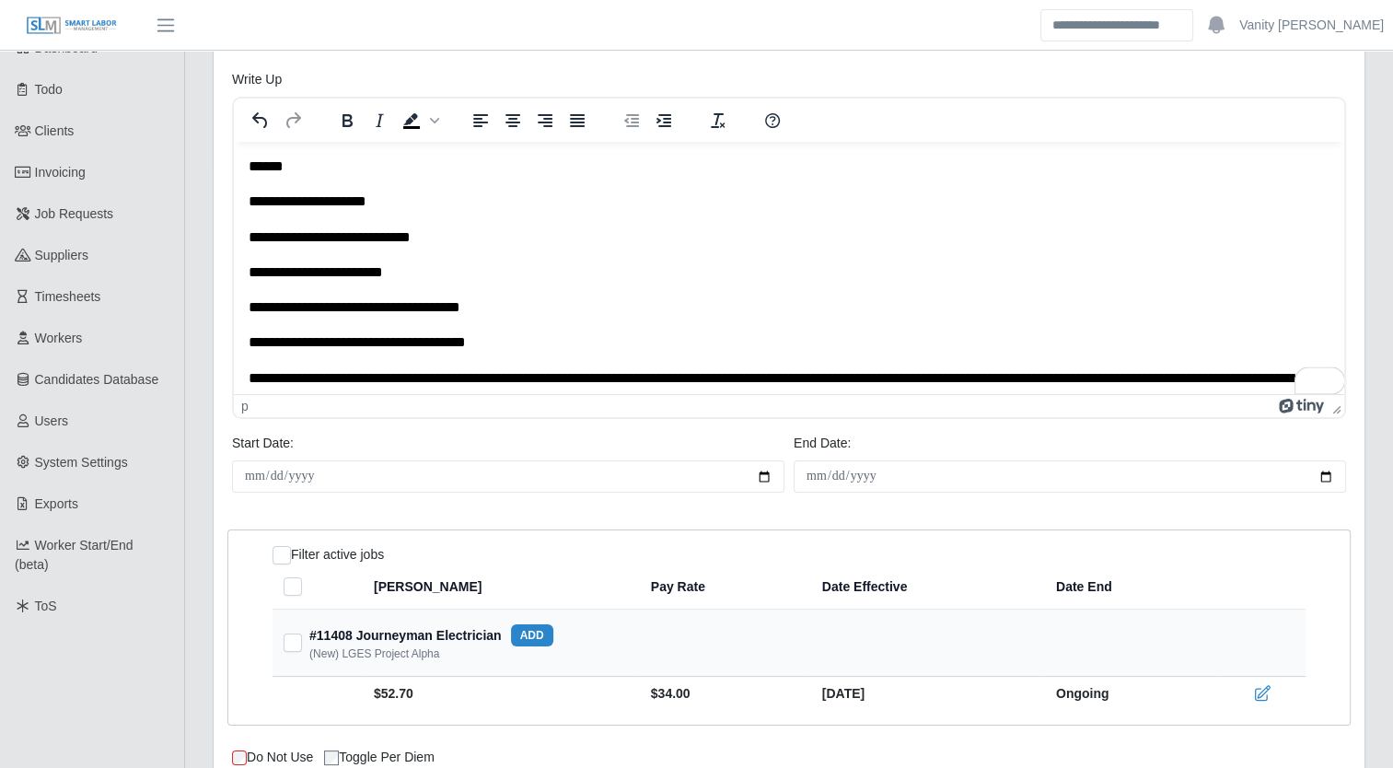
scroll to position [0, 0]
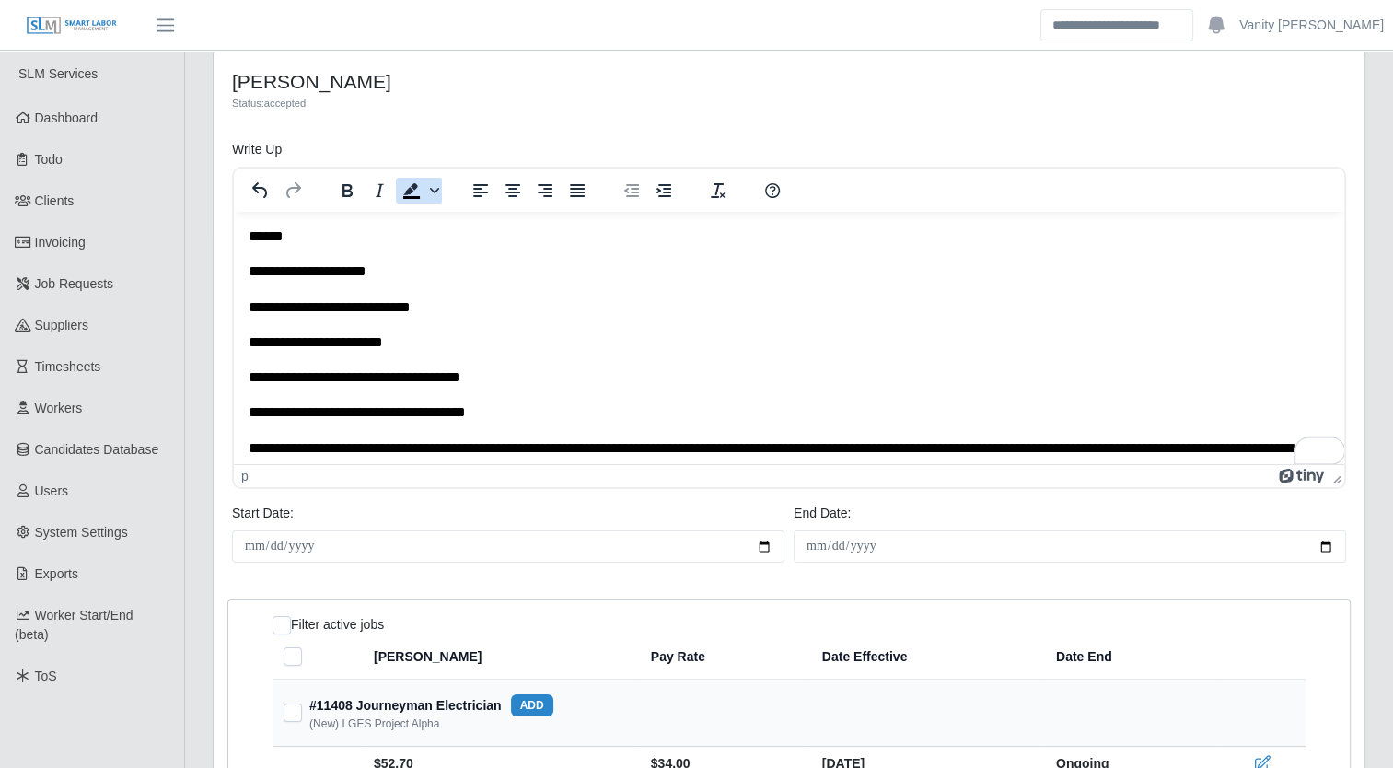
click at [435, 190] on icon "Background color Black" at bounding box center [434, 191] width 9 height 6
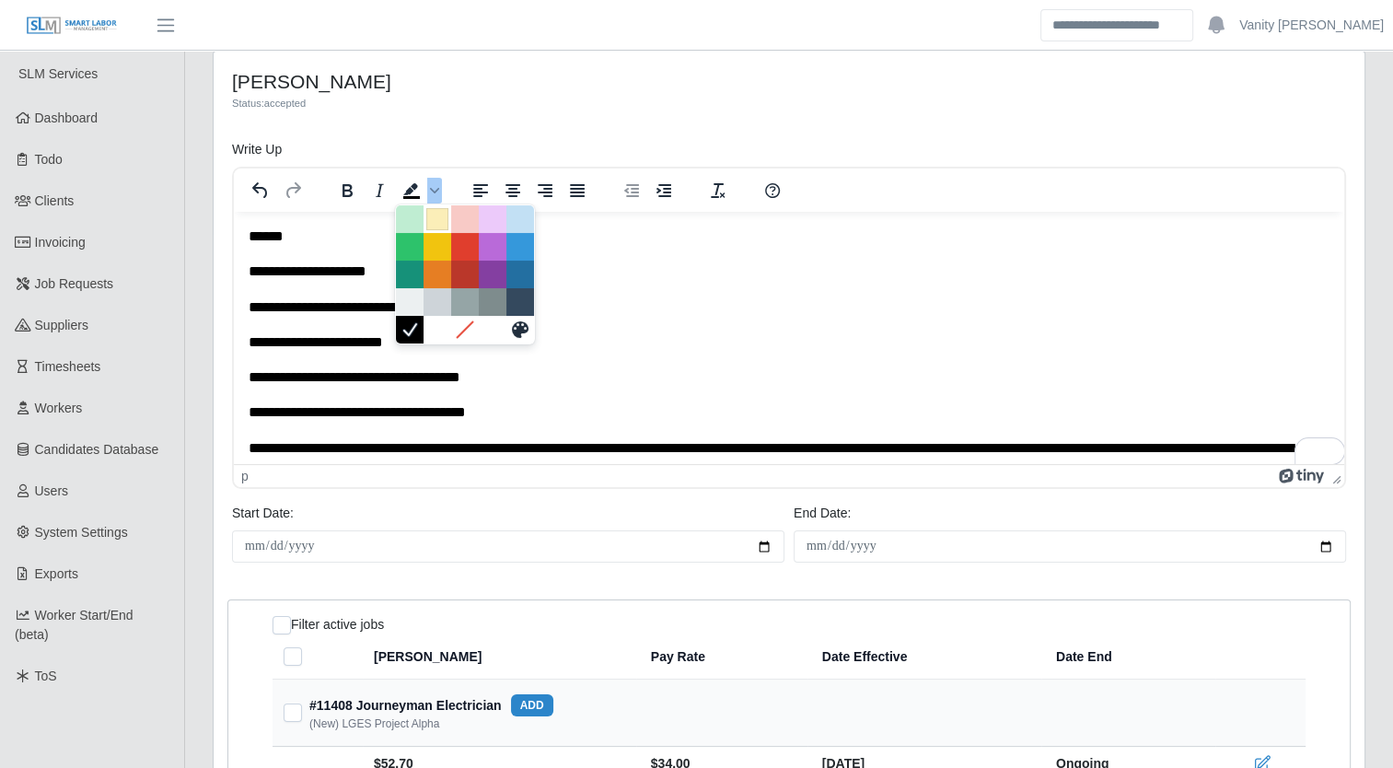
click at [434, 219] on div at bounding box center [437, 219] width 22 height 22
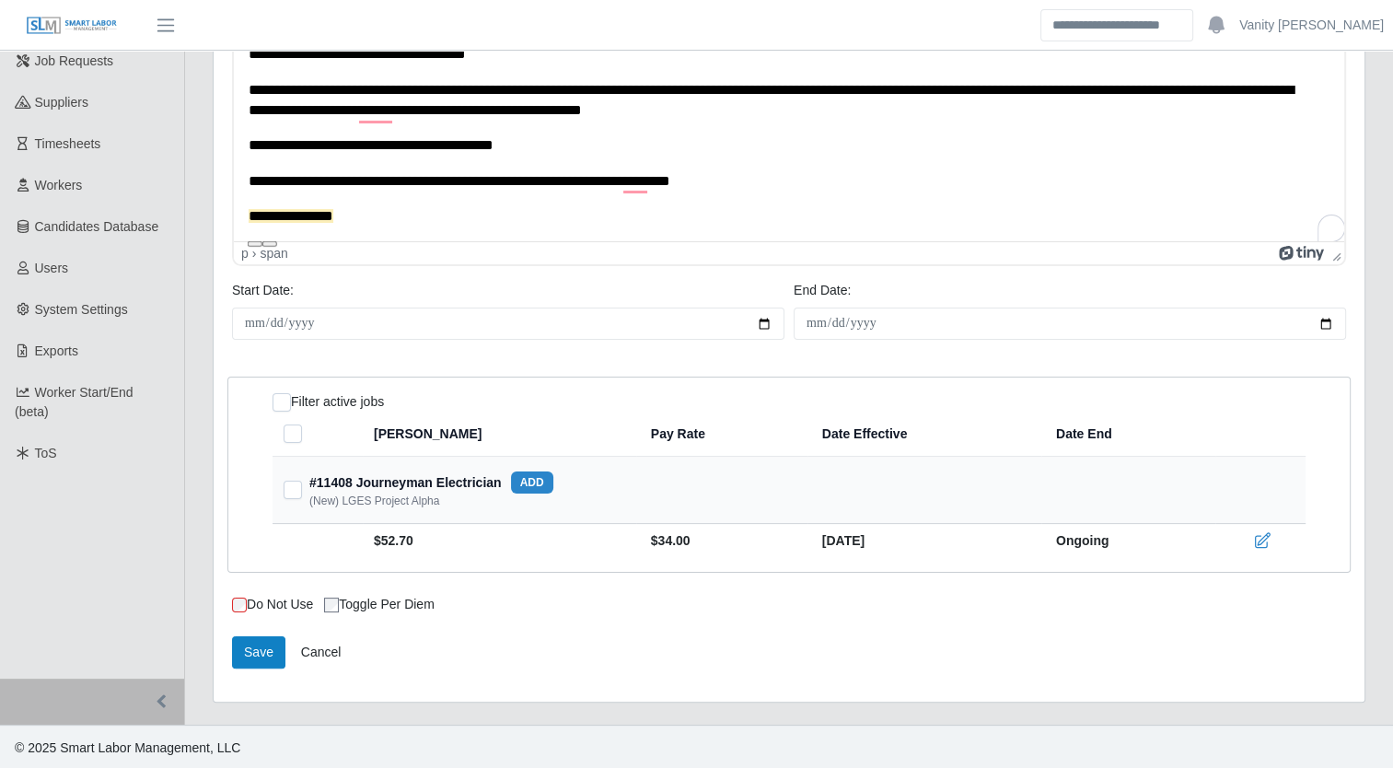
scroll to position [224, 0]
click at [262, 656] on button "Save" at bounding box center [258, 651] width 53 height 32
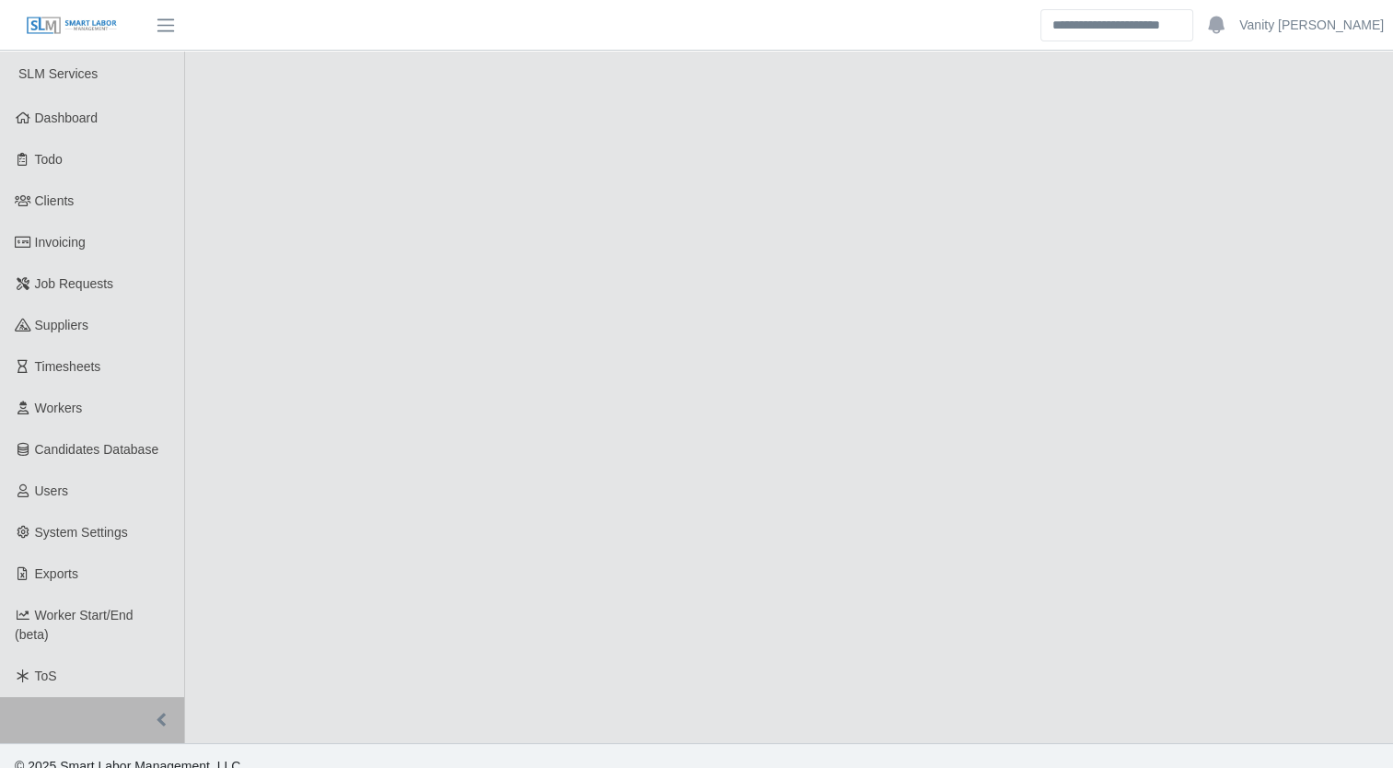
select select "****"
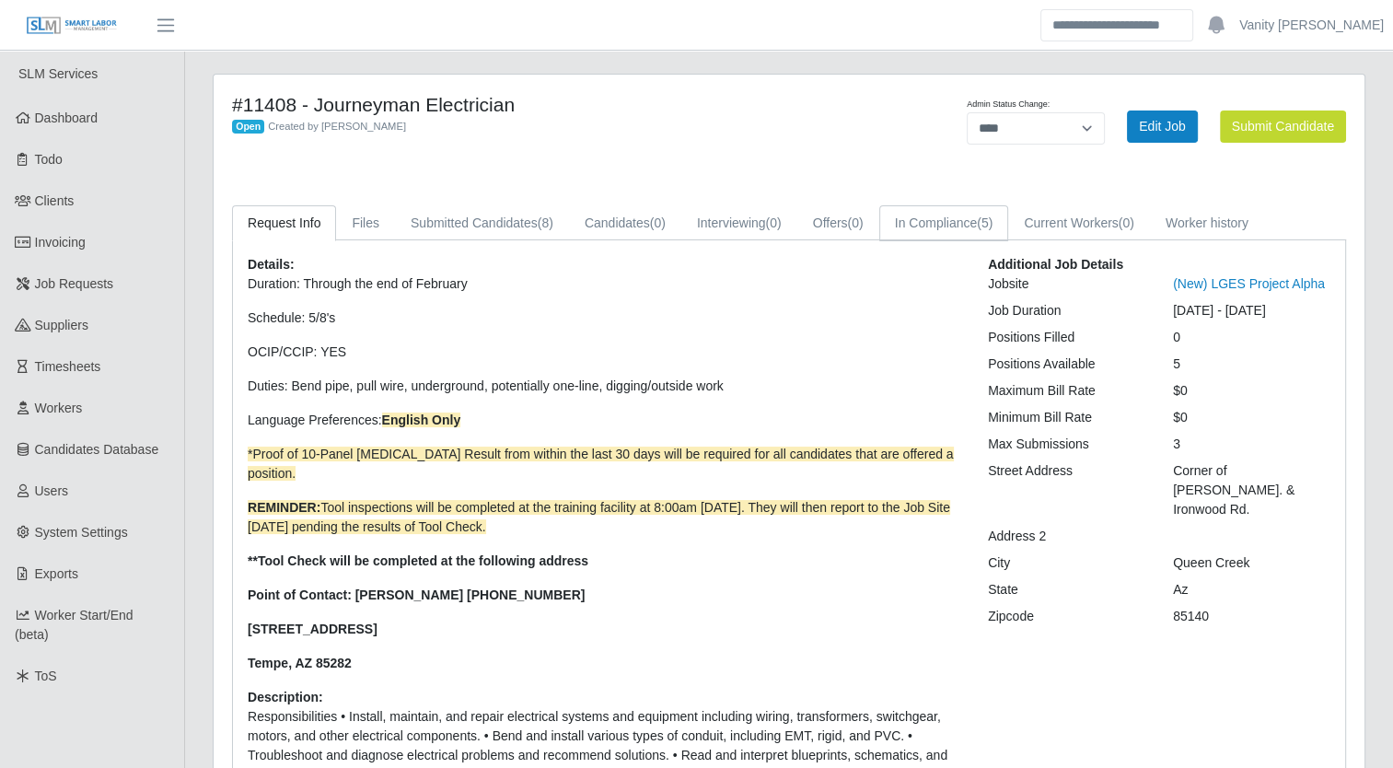
click at [952, 234] on link "In Compliance (5)" at bounding box center [944, 223] width 130 height 36
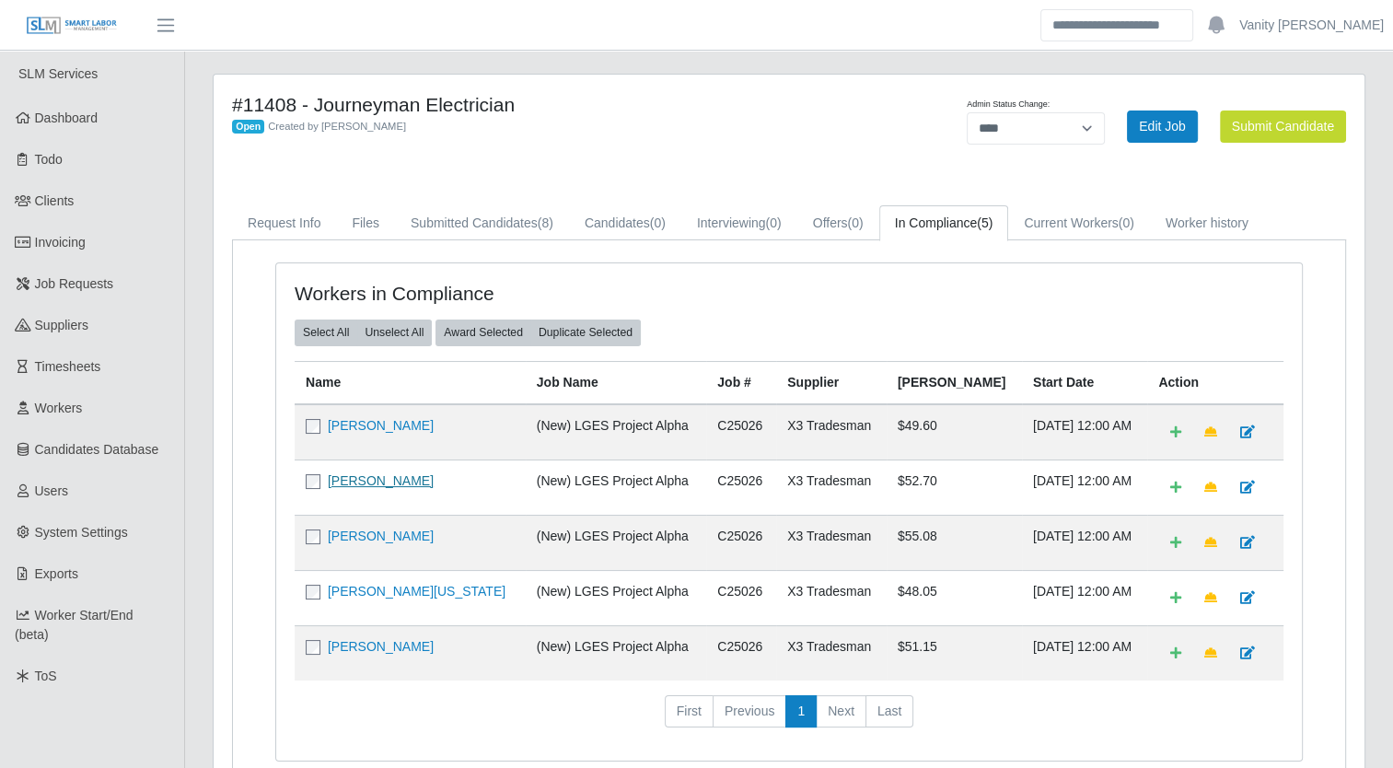
click at [366, 473] on link "Tom Bennett" at bounding box center [381, 480] width 106 height 15
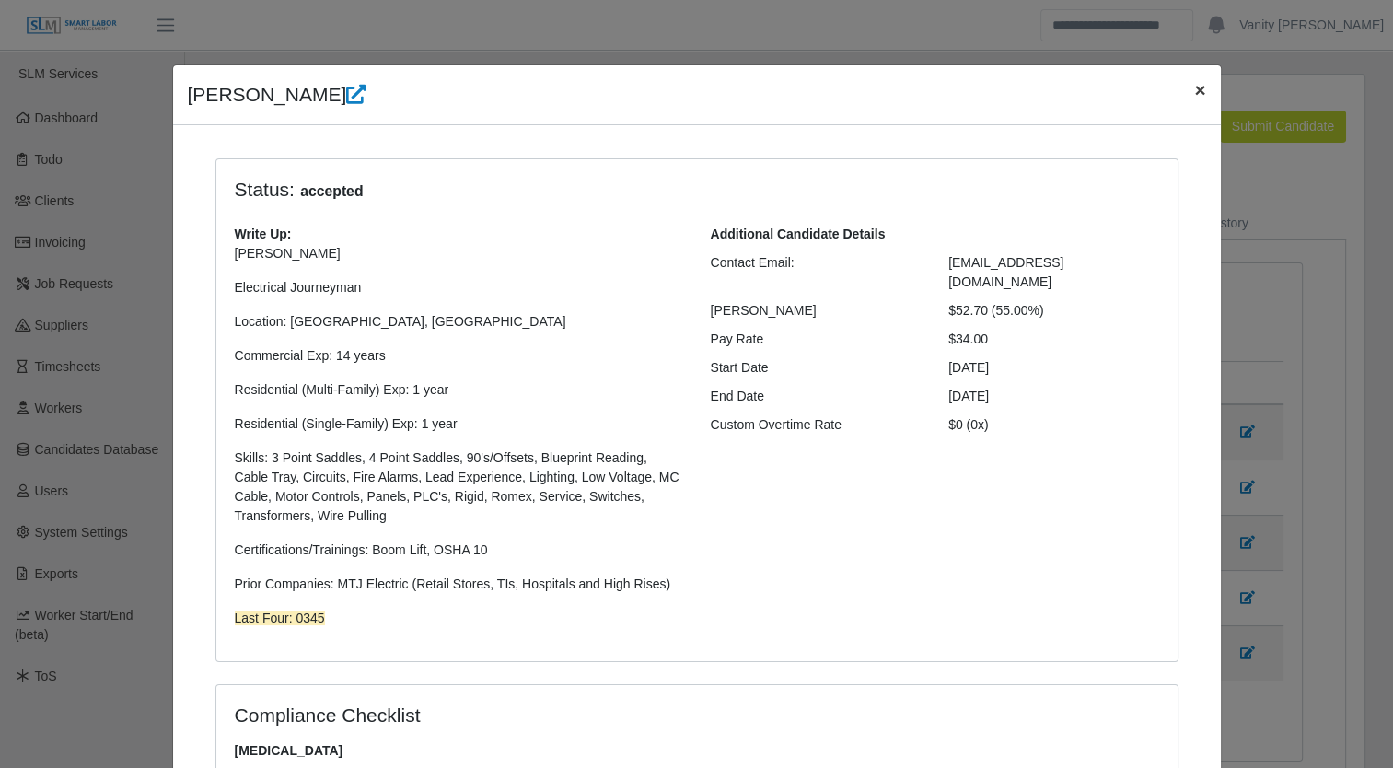
click at [1194, 90] on span "×" at bounding box center [1199, 89] width 11 height 21
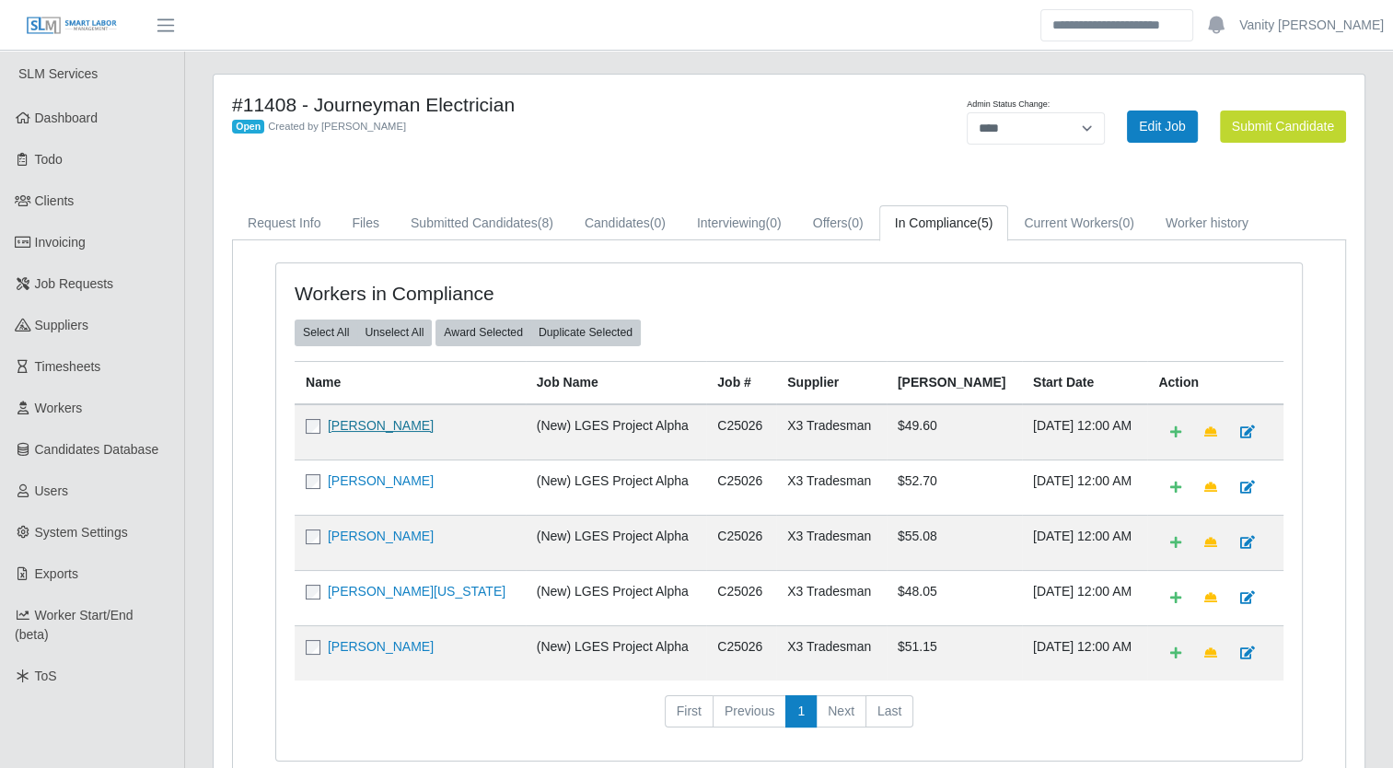
click at [357, 422] on link "[PERSON_NAME]" at bounding box center [381, 425] width 106 height 15
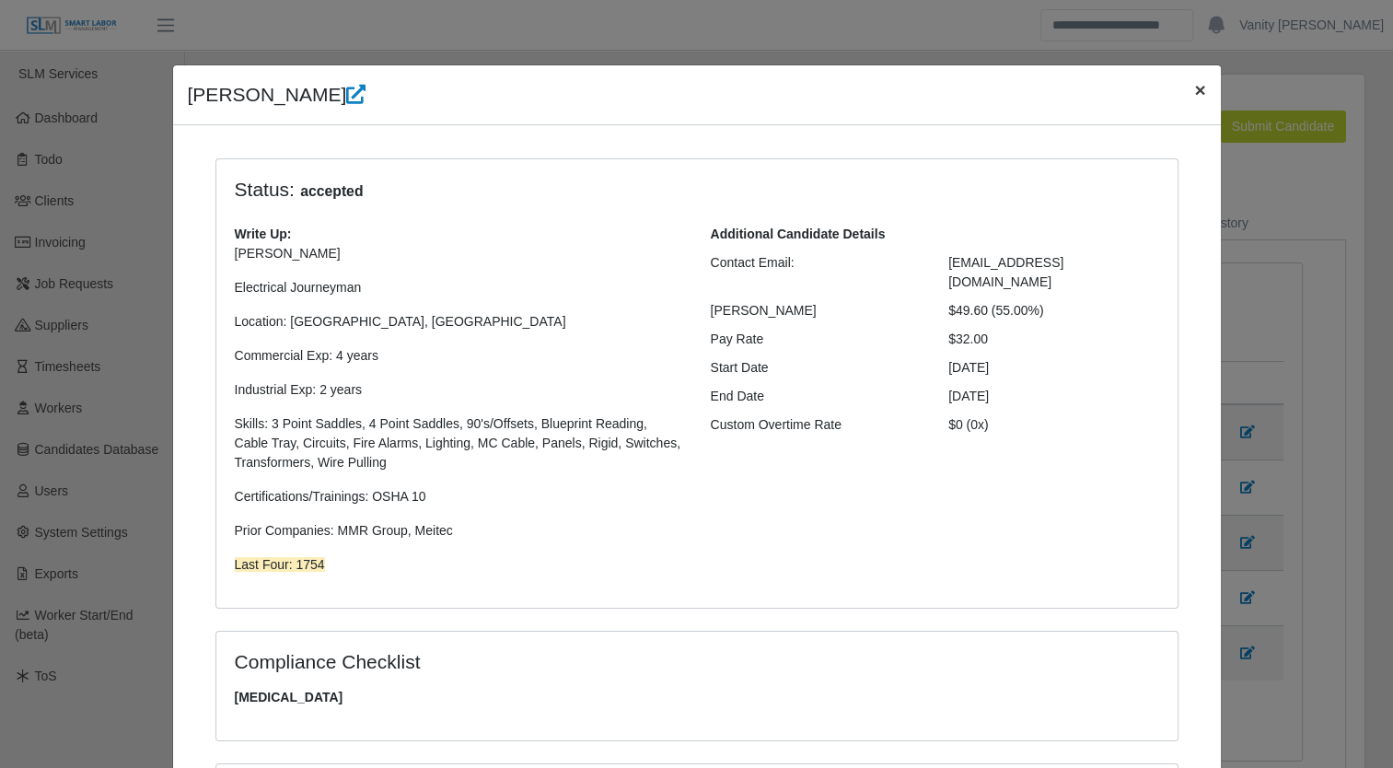
click at [1194, 85] on span "×" at bounding box center [1199, 89] width 11 height 21
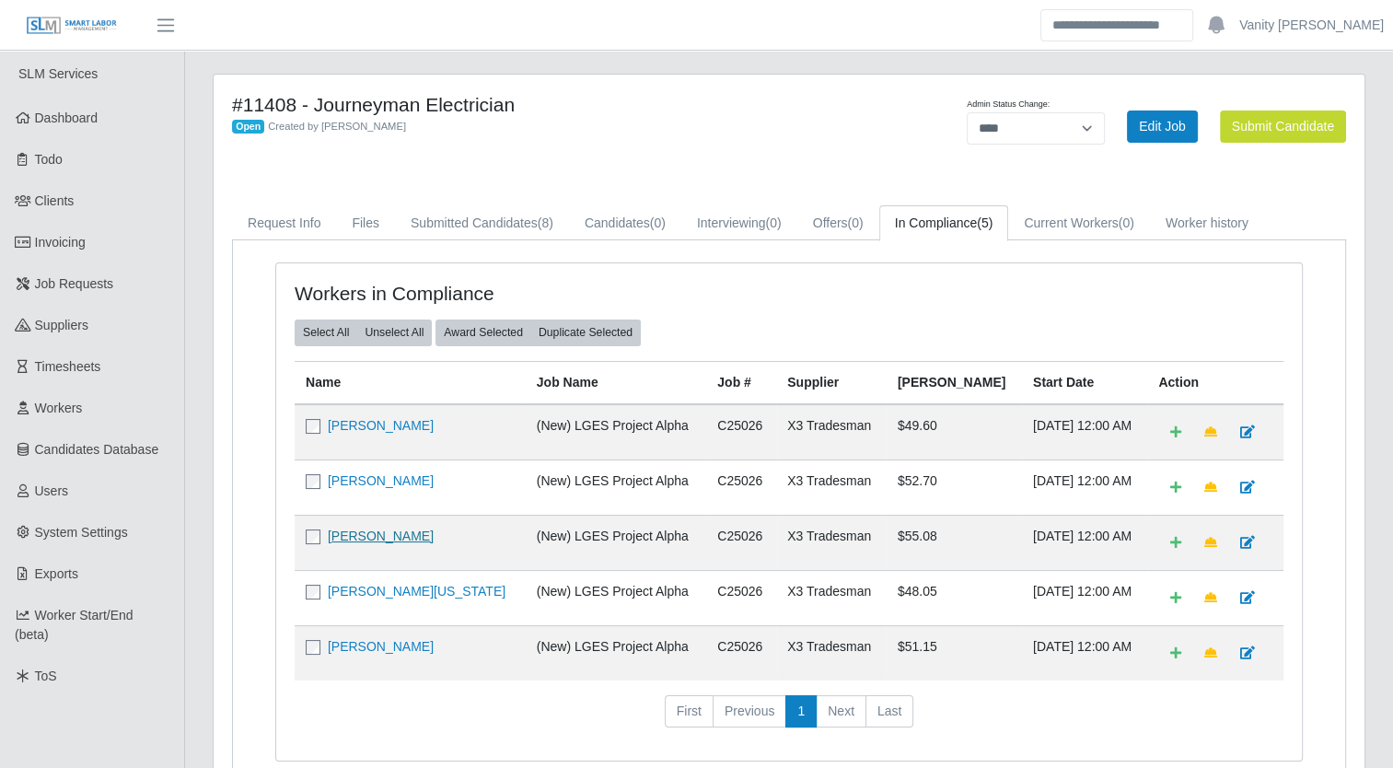
click at [378, 534] on link "Tony Reeves" at bounding box center [381, 536] width 106 height 15
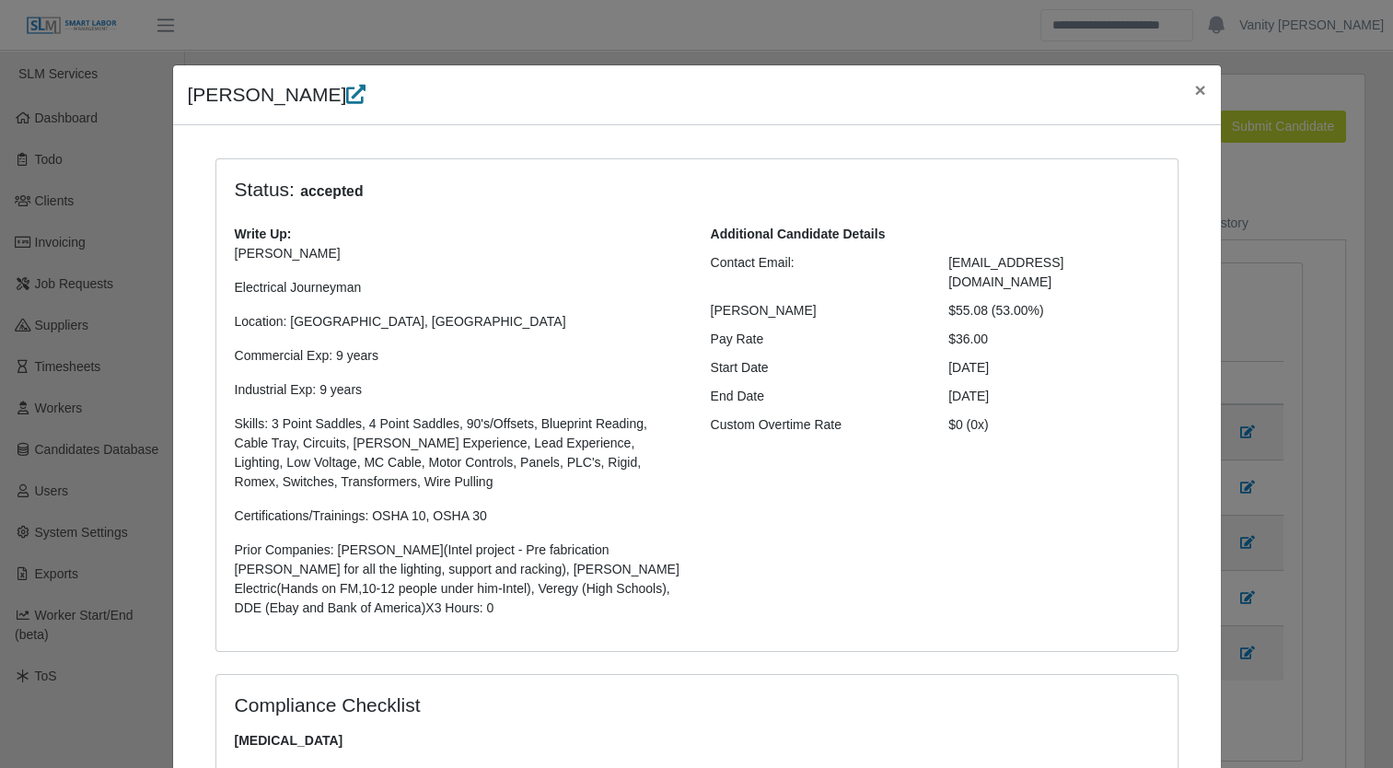
click at [346, 90] on icon at bounding box center [355, 94] width 19 height 19
click at [1194, 85] on span "×" at bounding box center [1199, 89] width 11 height 21
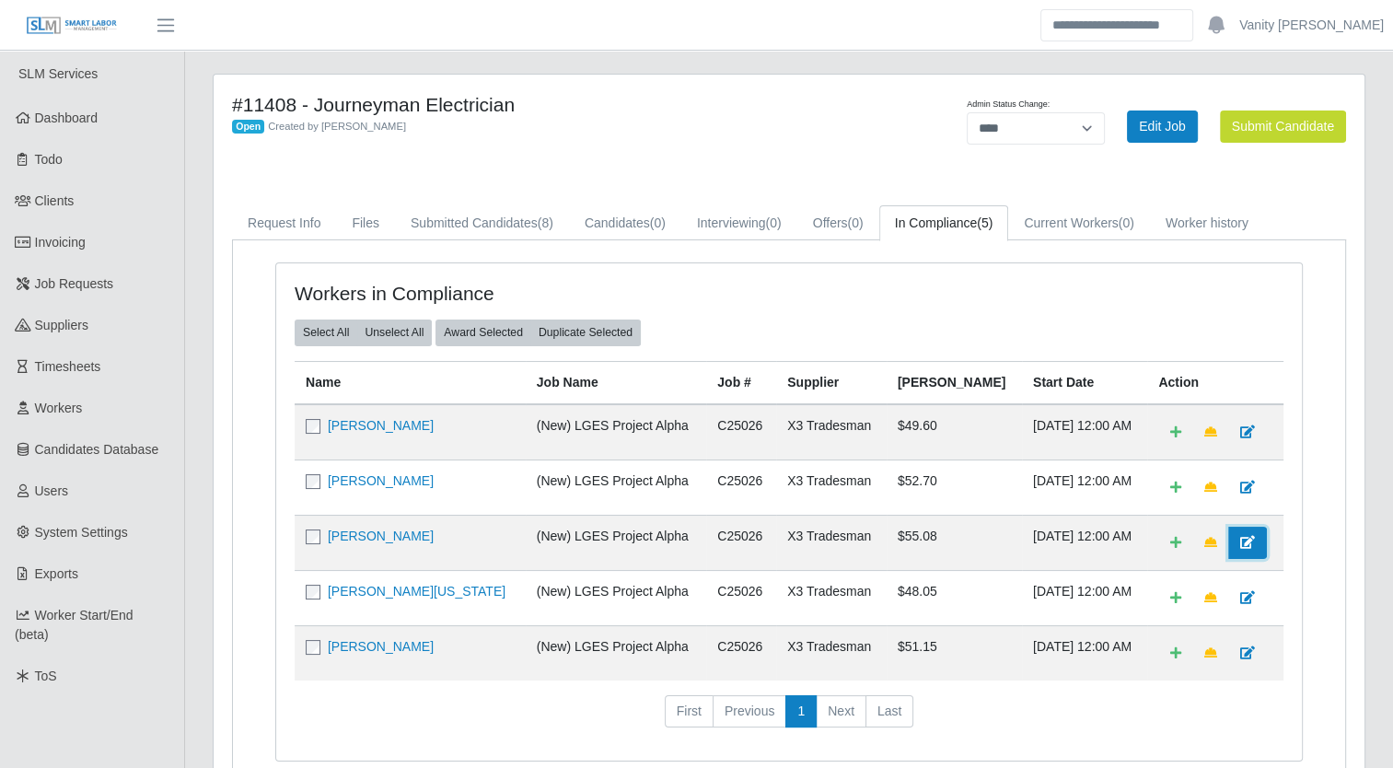
click at [1240, 536] on icon at bounding box center [1247, 542] width 15 height 13
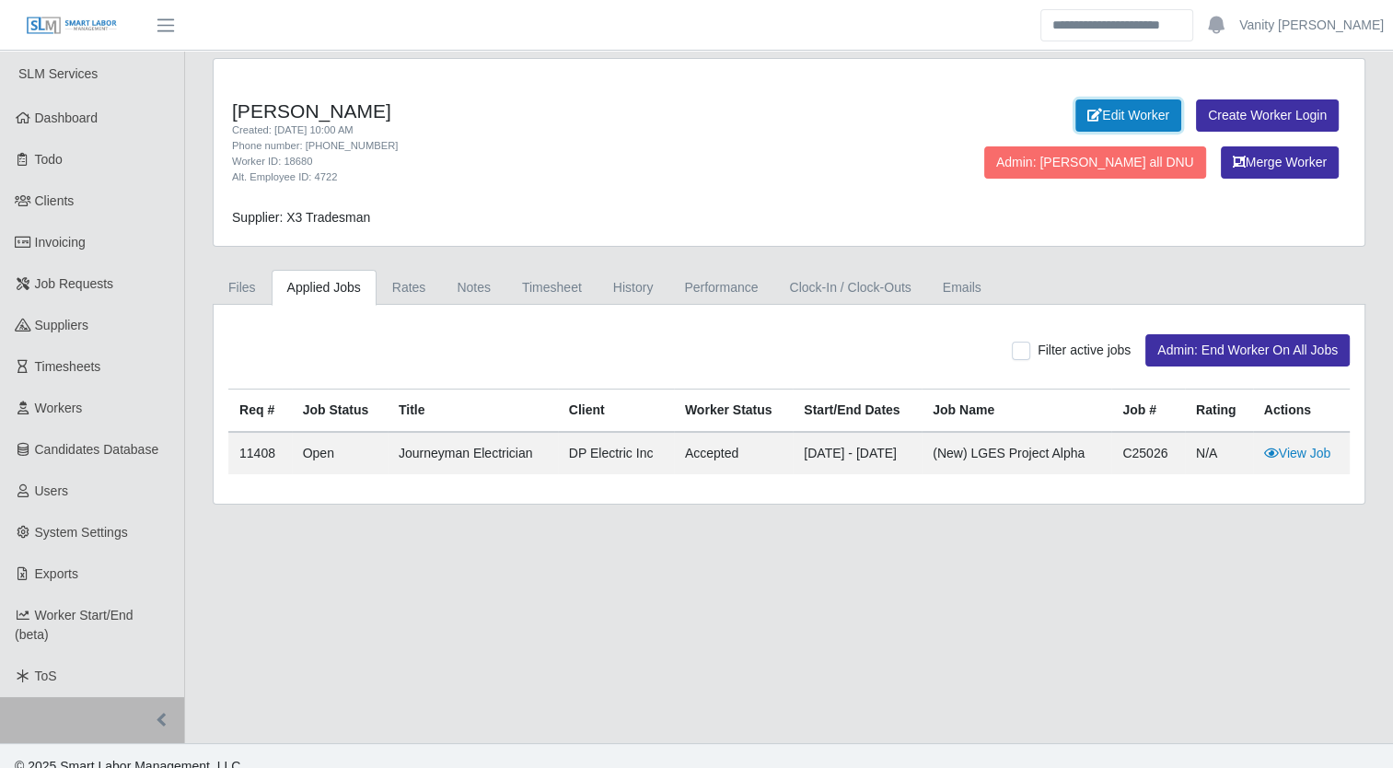
click at [1076, 120] on link "Edit Worker" at bounding box center [1129, 115] width 106 height 32
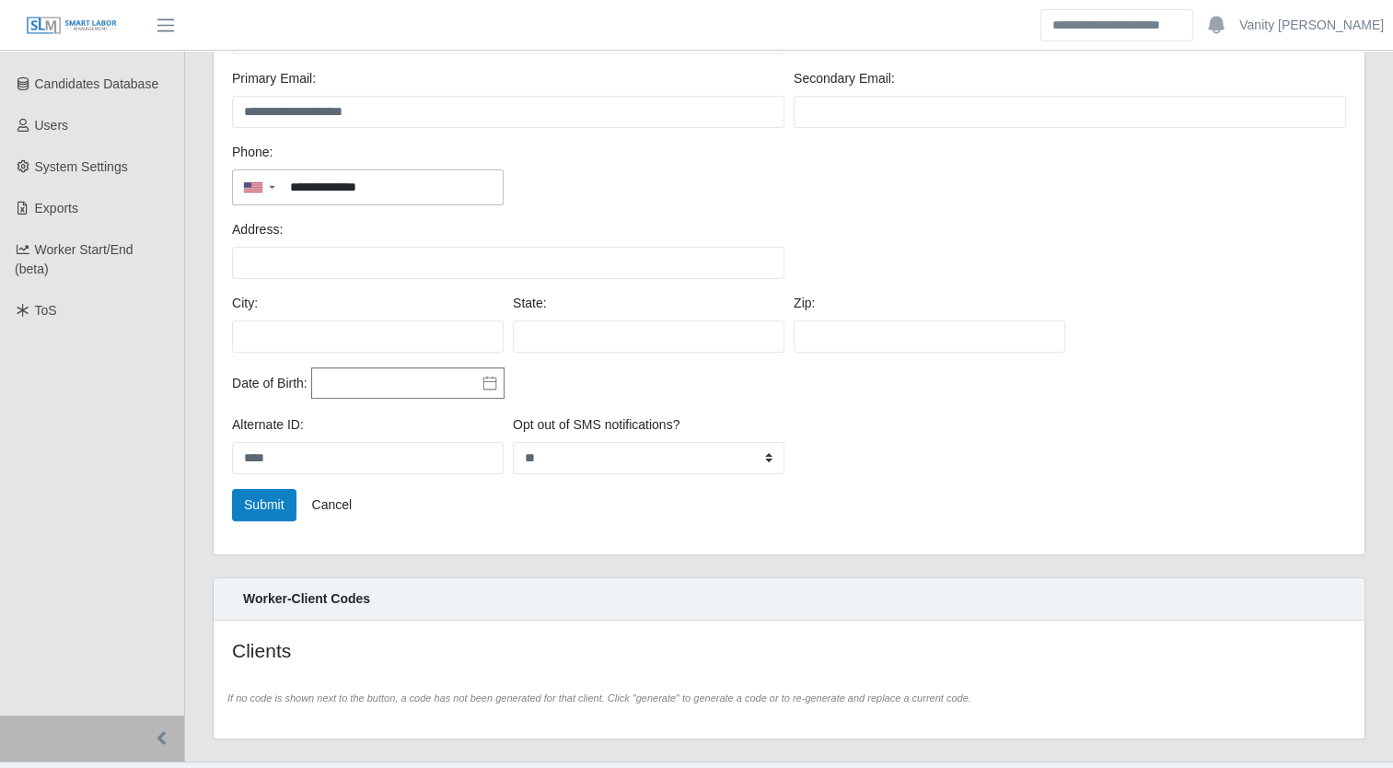
scroll to position [368, 0]
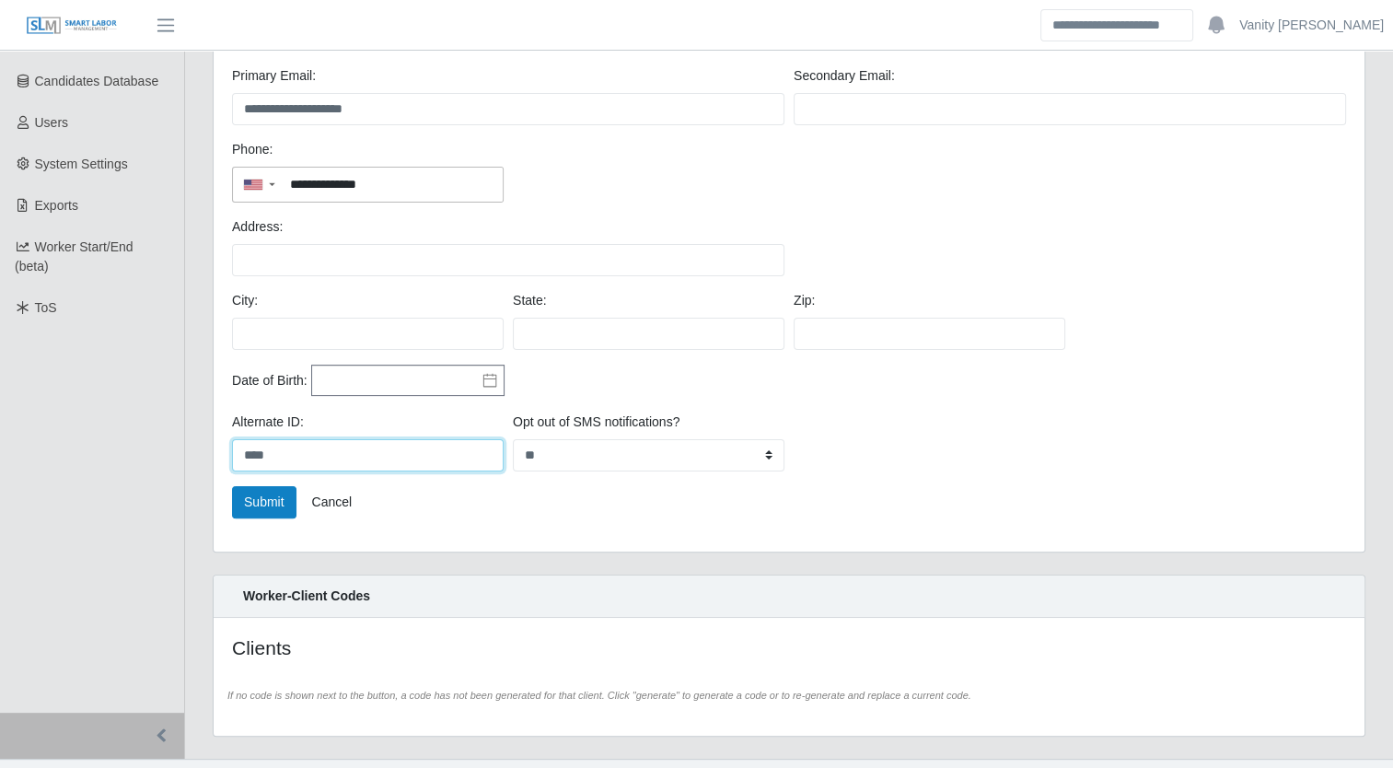
drag, startPoint x: 338, startPoint y: 466, endPoint x: 239, endPoint y: 462, distance: 98.6
click at [239, 462] on input "****" at bounding box center [368, 455] width 272 height 32
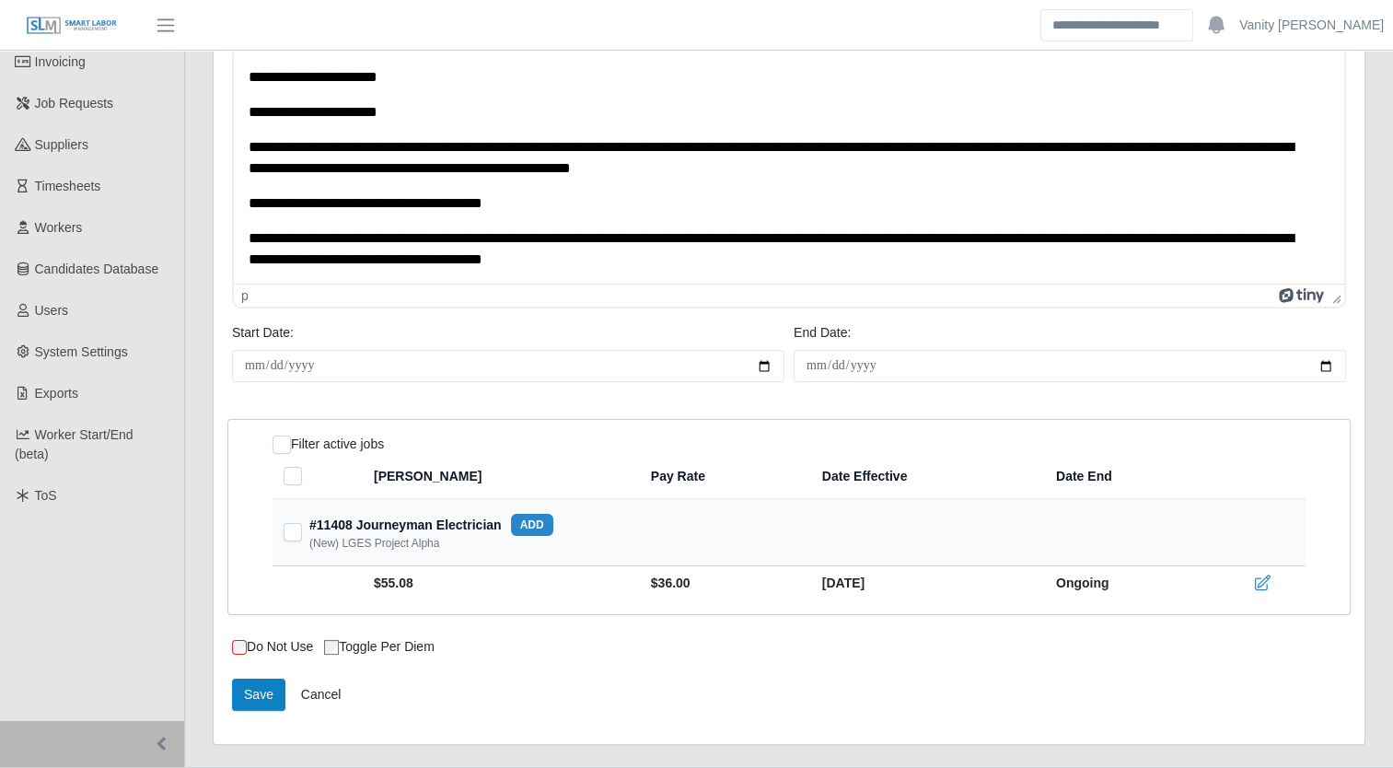
scroll to position [184, 0]
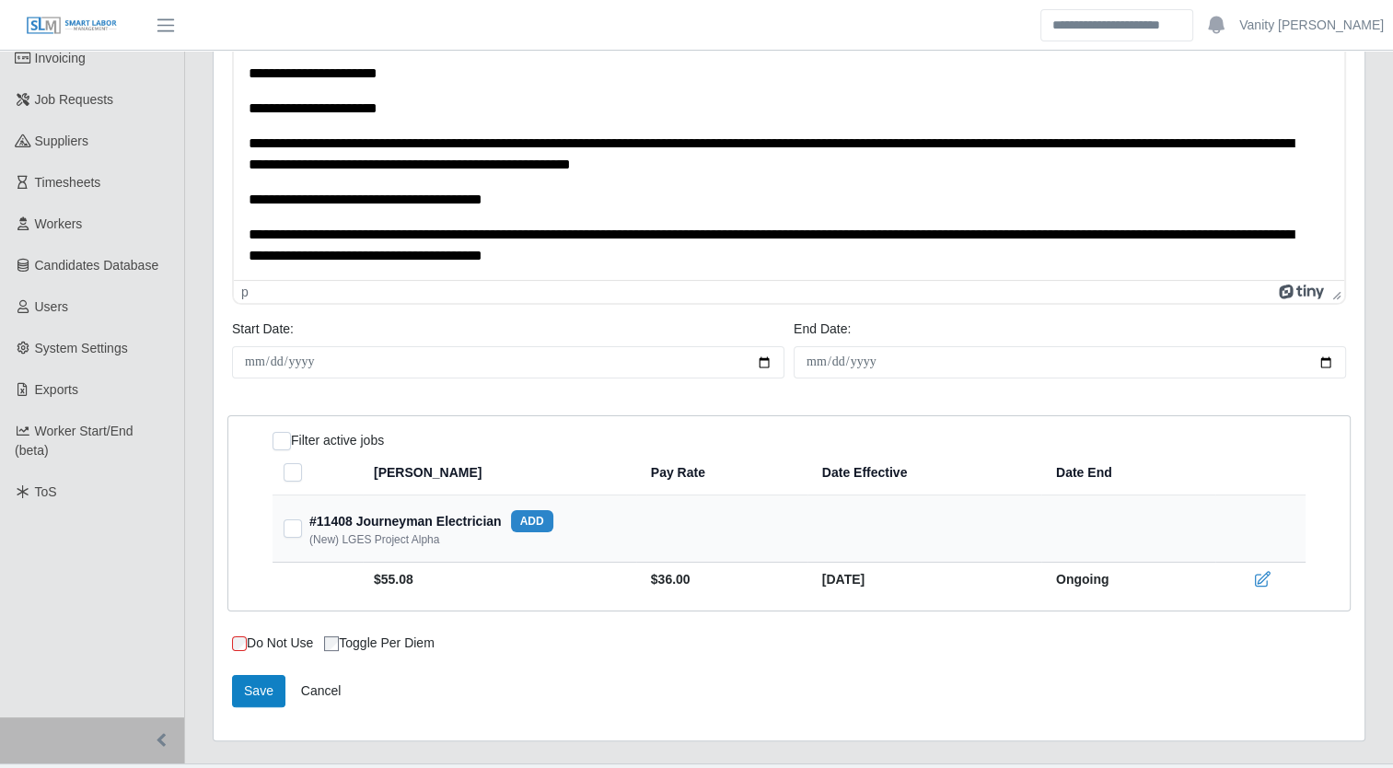
click at [766, 264] on p "**********" at bounding box center [783, 245] width 1068 height 41
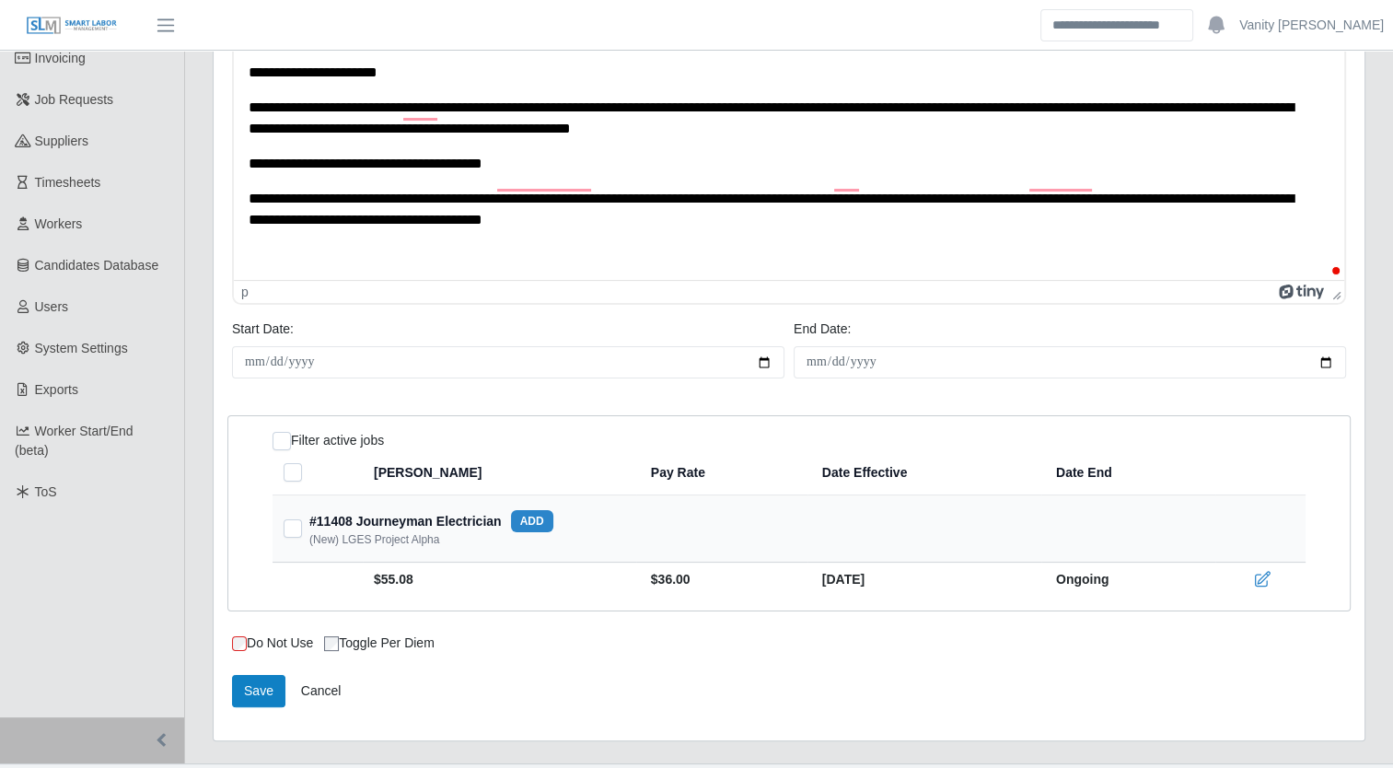
scroll to position [121, 0]
drag, startPoint x: 352, startPoint y: 258, endPoint x: 250, endPoint y: 257, distance: 102.2
click at [250, 257] on p "**********" at bounding box center [783, 255] width 1068 height 20
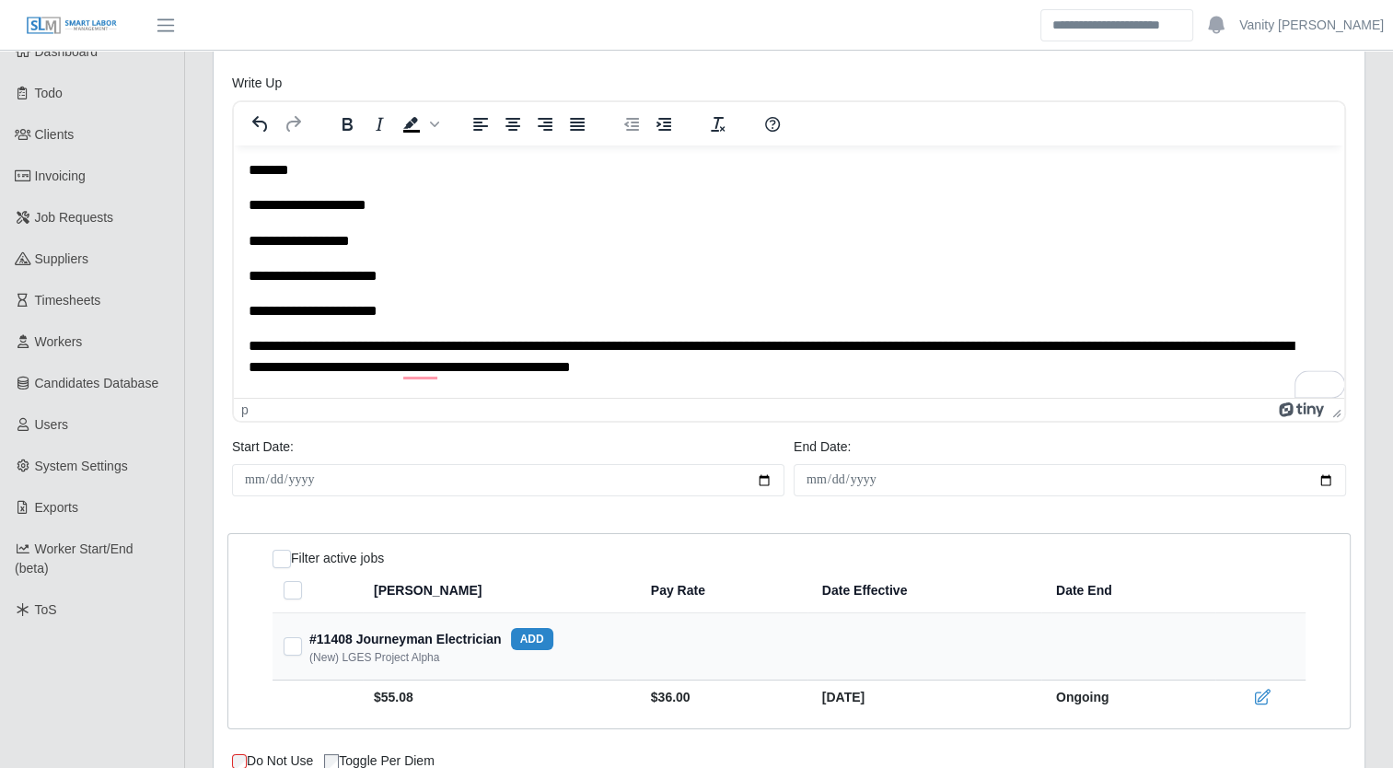
scroll to position [0, 0]
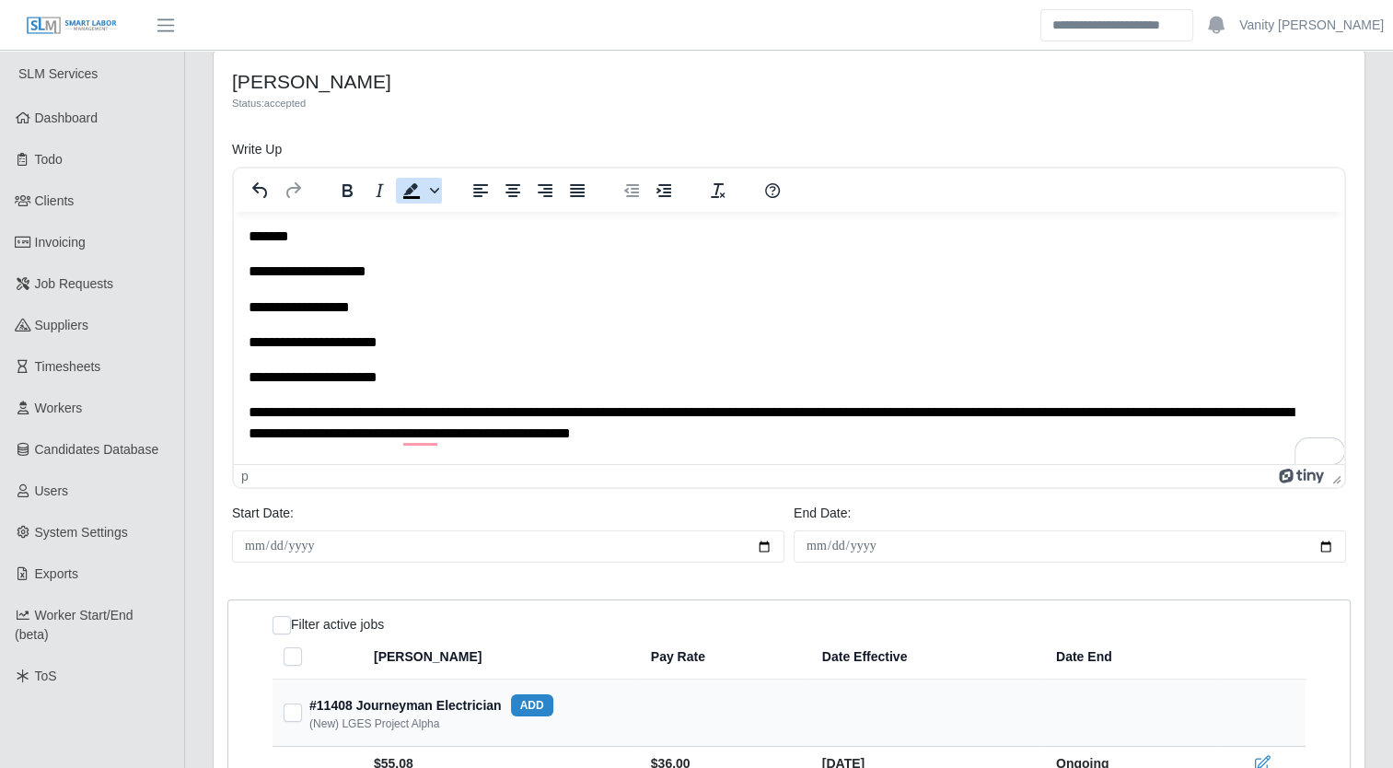
click at [433, 193] on icon "Background color Black" at bounding box center [434, 190] width 9 height 9
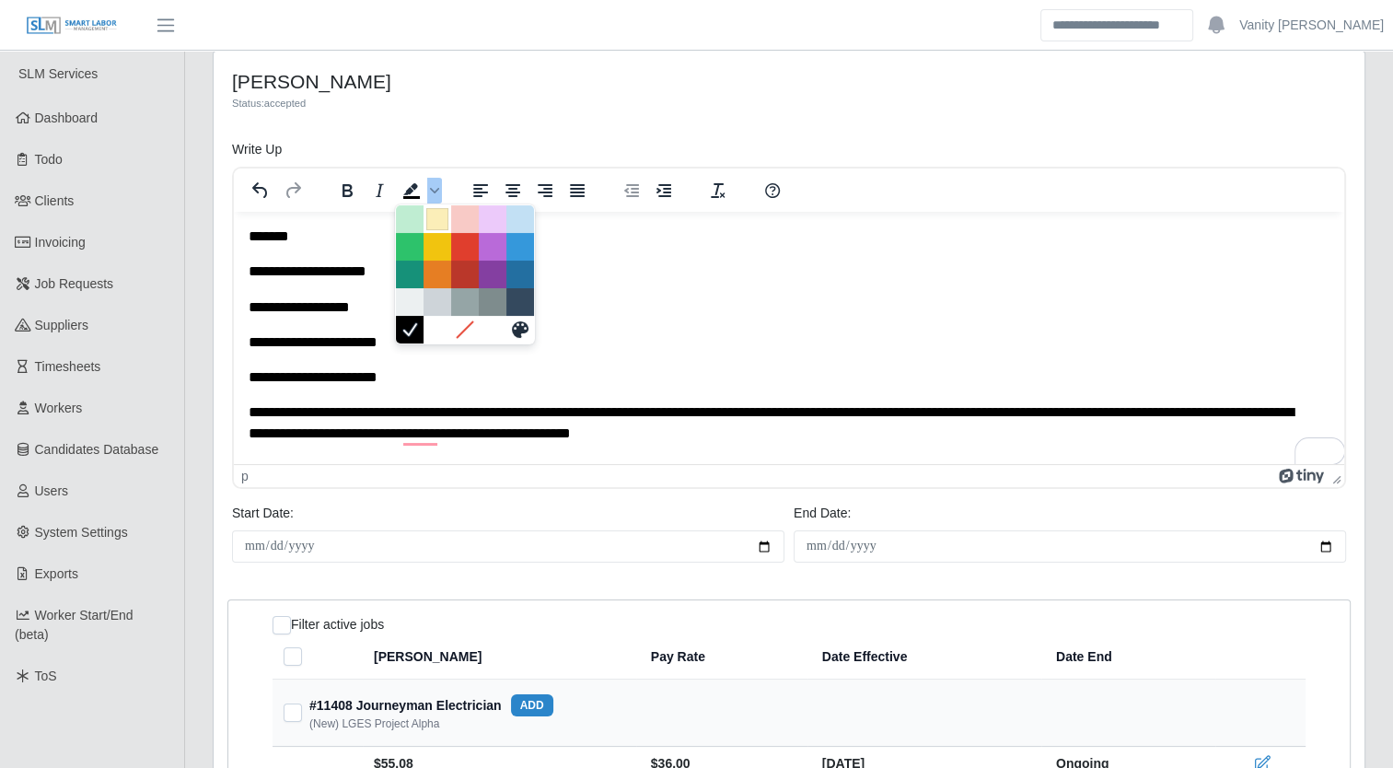
click at [442, 223] on div at bounding box center [437, 219] width 22 height 22
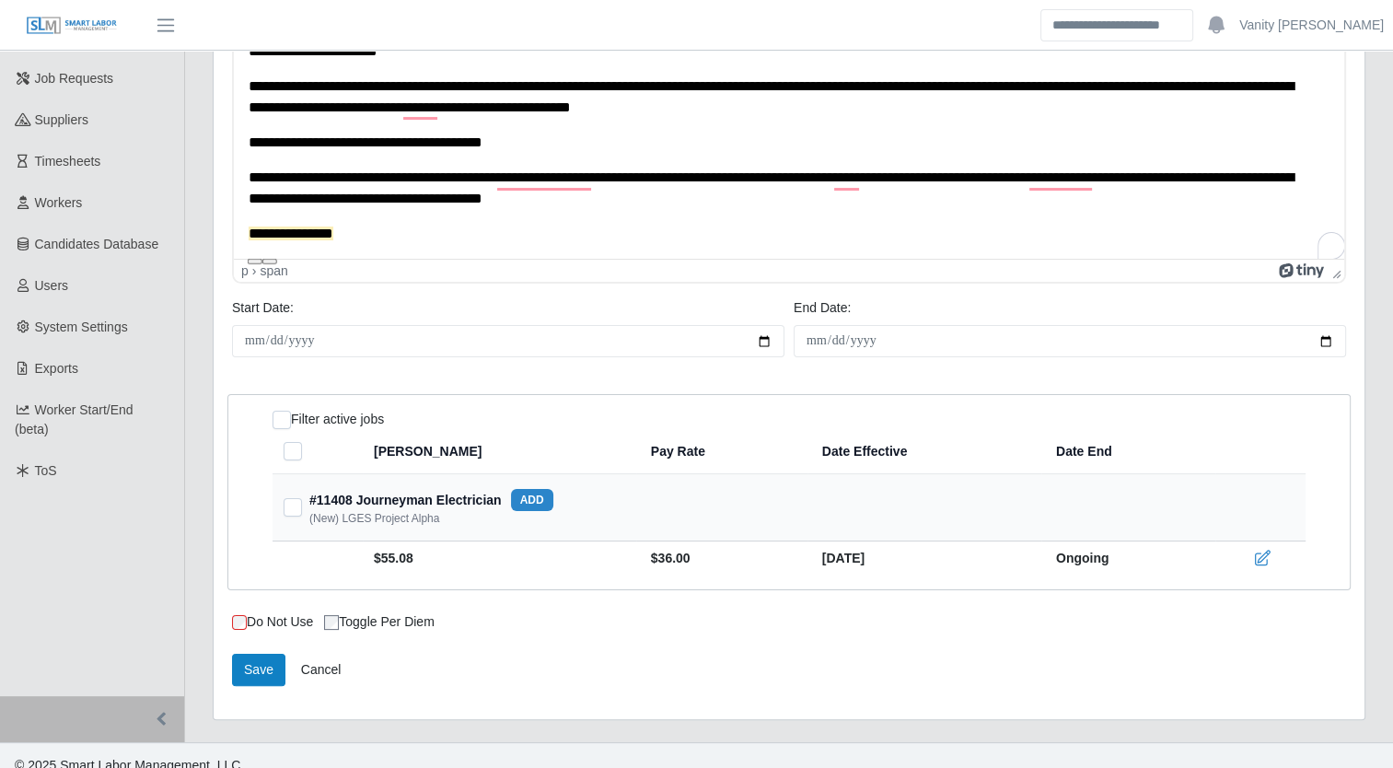
scroll to position [224, 0]
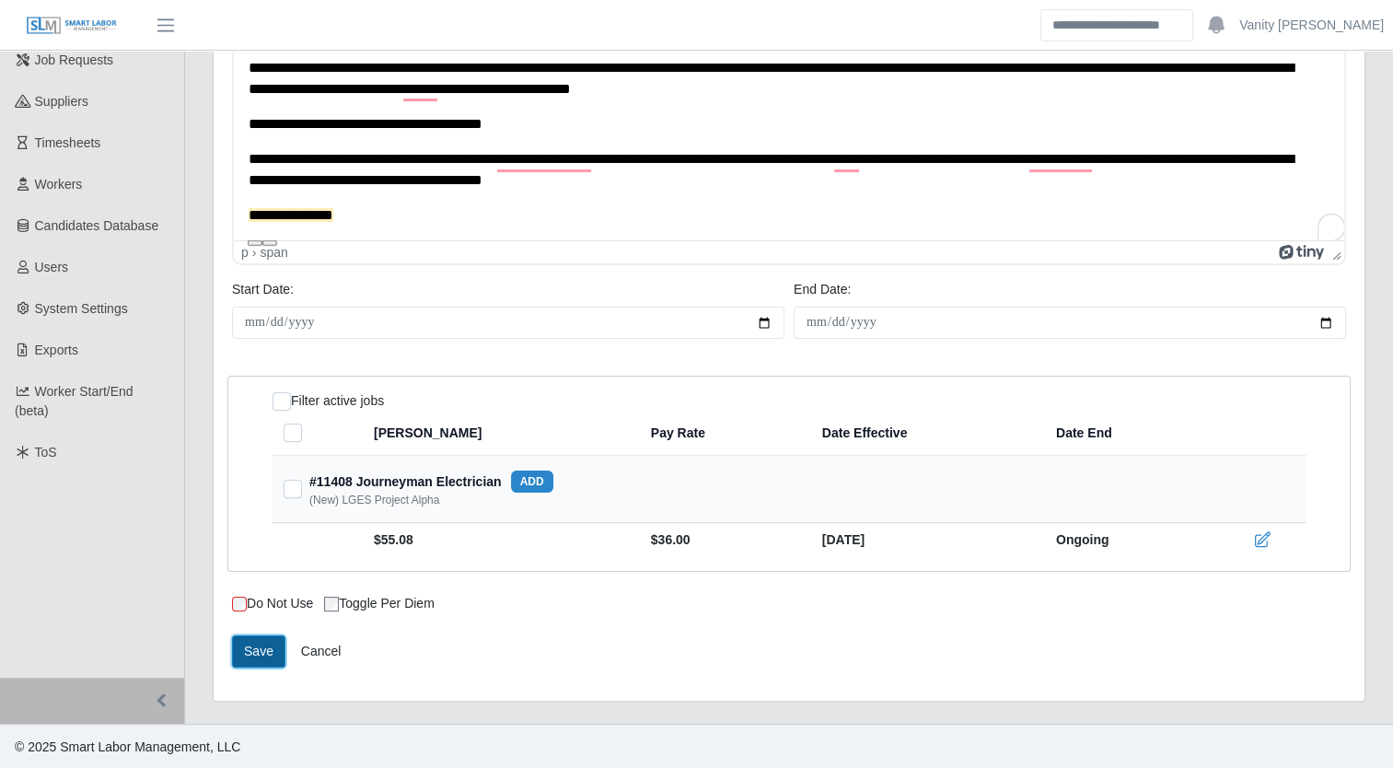
click at [262, 646] on button "Save" at bounding box center [258, 651] width 53 height 32
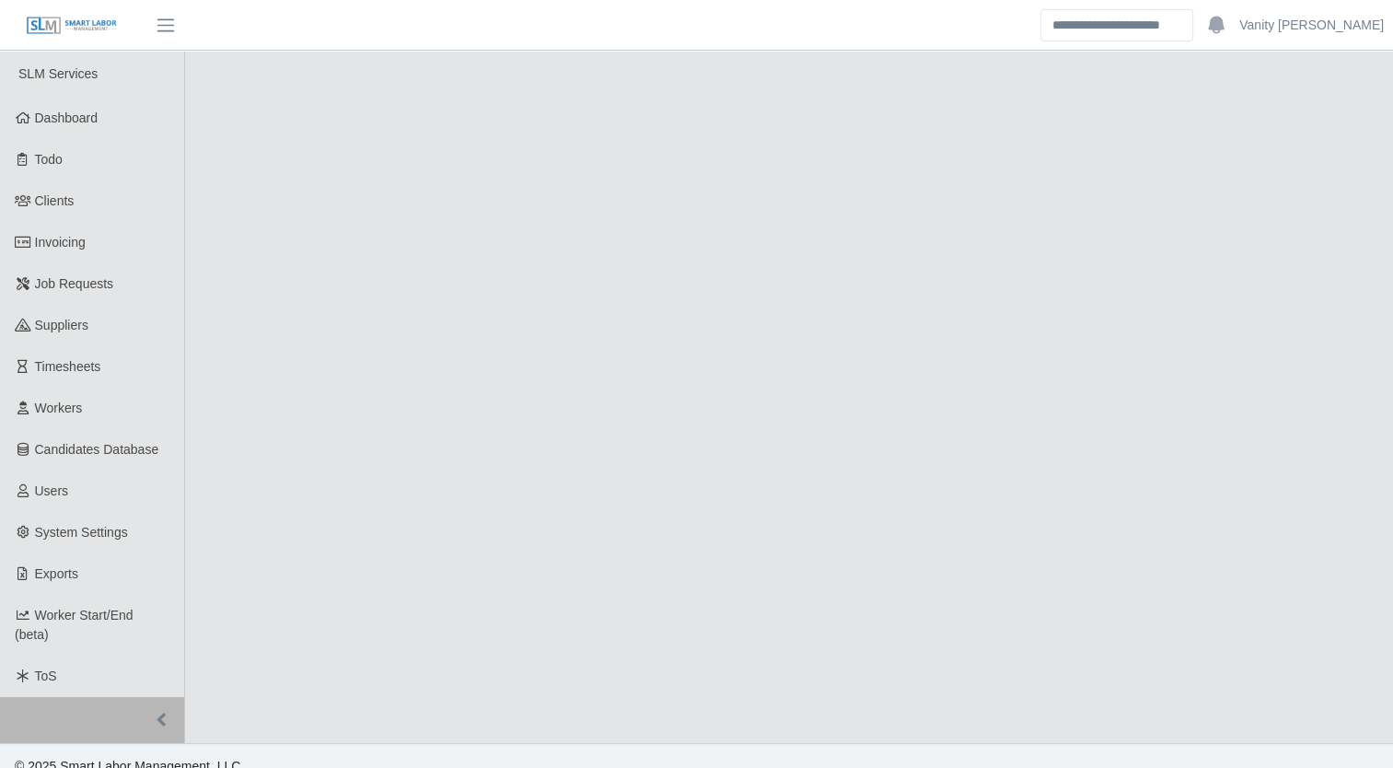
select select "****"
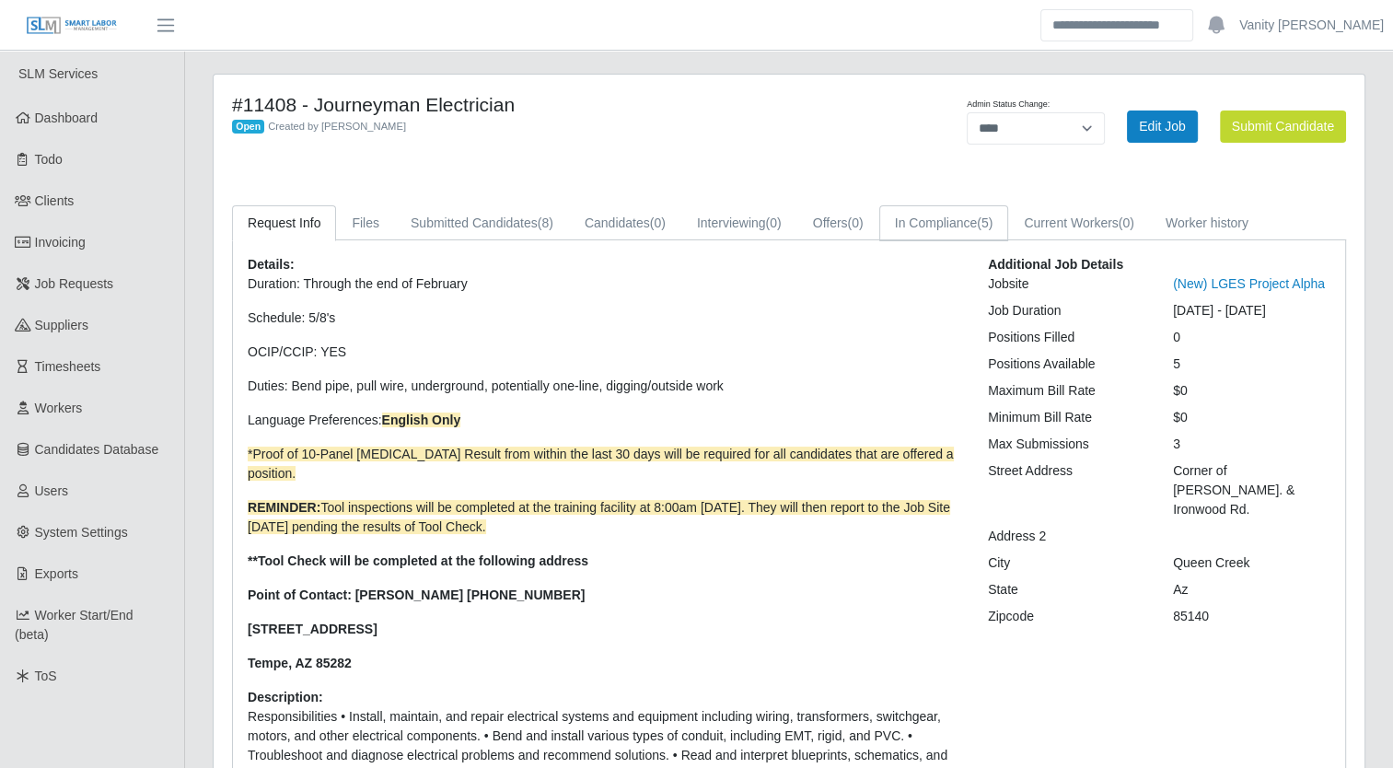
click at [911, 219] on link "In Compliance (5)" at bounding box center [944, 223] width 130 height 36
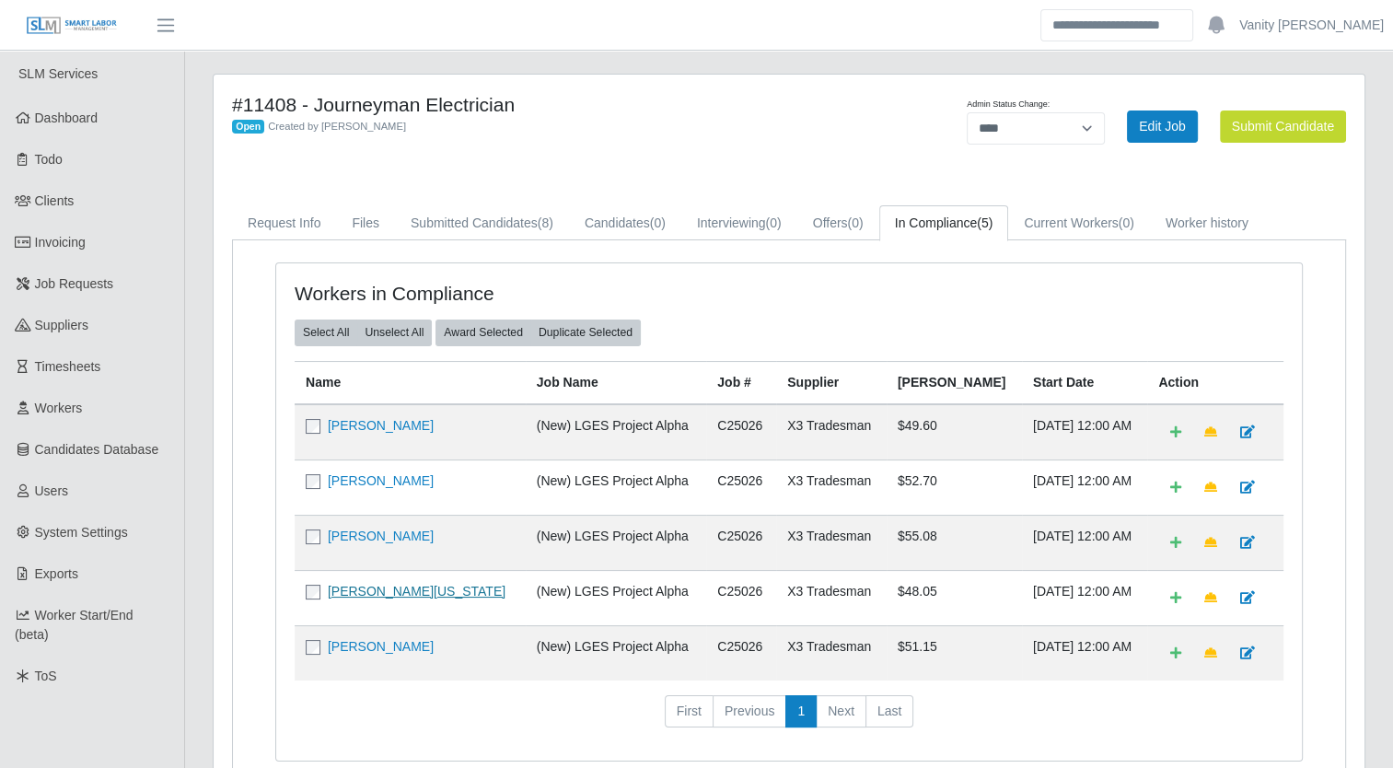
click at [387, 589] on link "[PERSON_NAME][US_STATE]" at bounding box center [417, 591] width 178 height 15
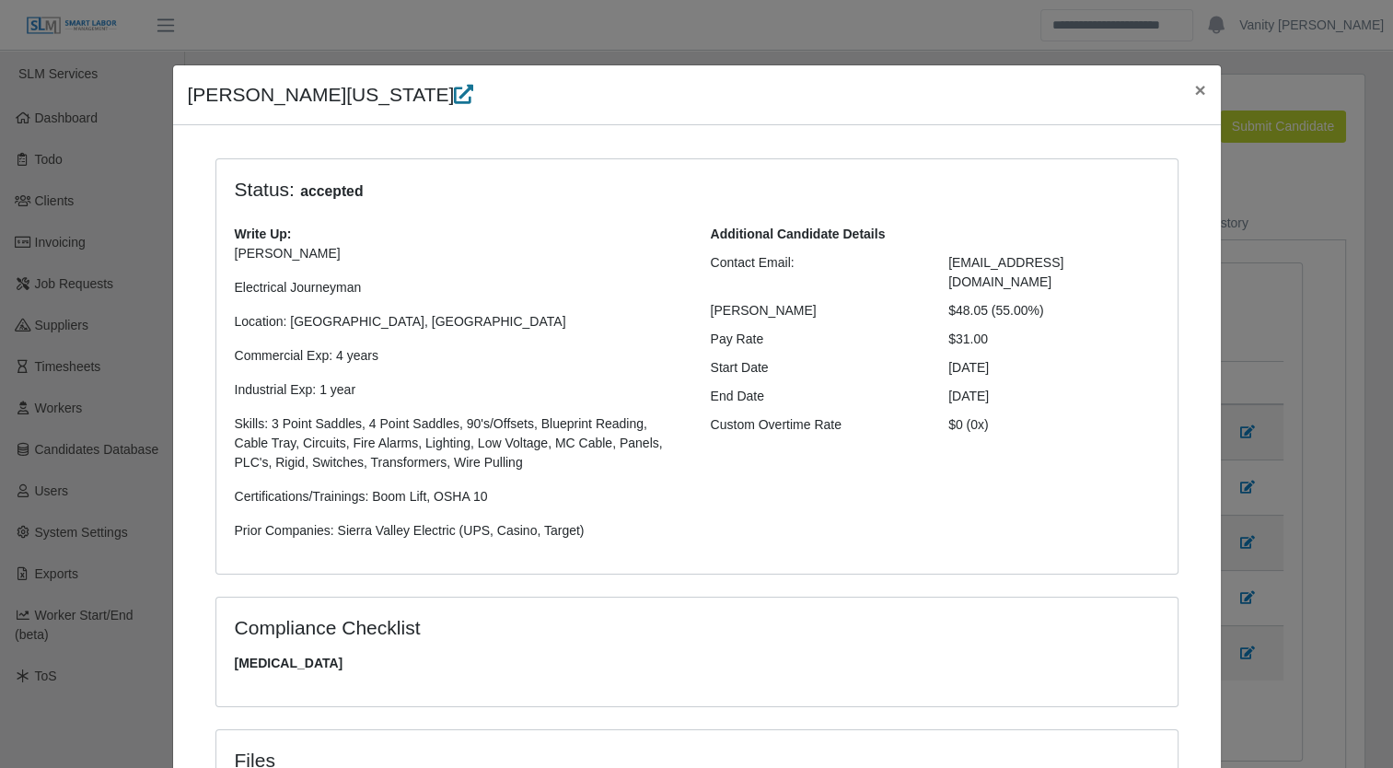
click at [454, 93] on icon at bounding box center [463, 94] width 19 height 19
click at [1194, 88] on span "×" at bounding box center [1199, 89] width 11 height 21
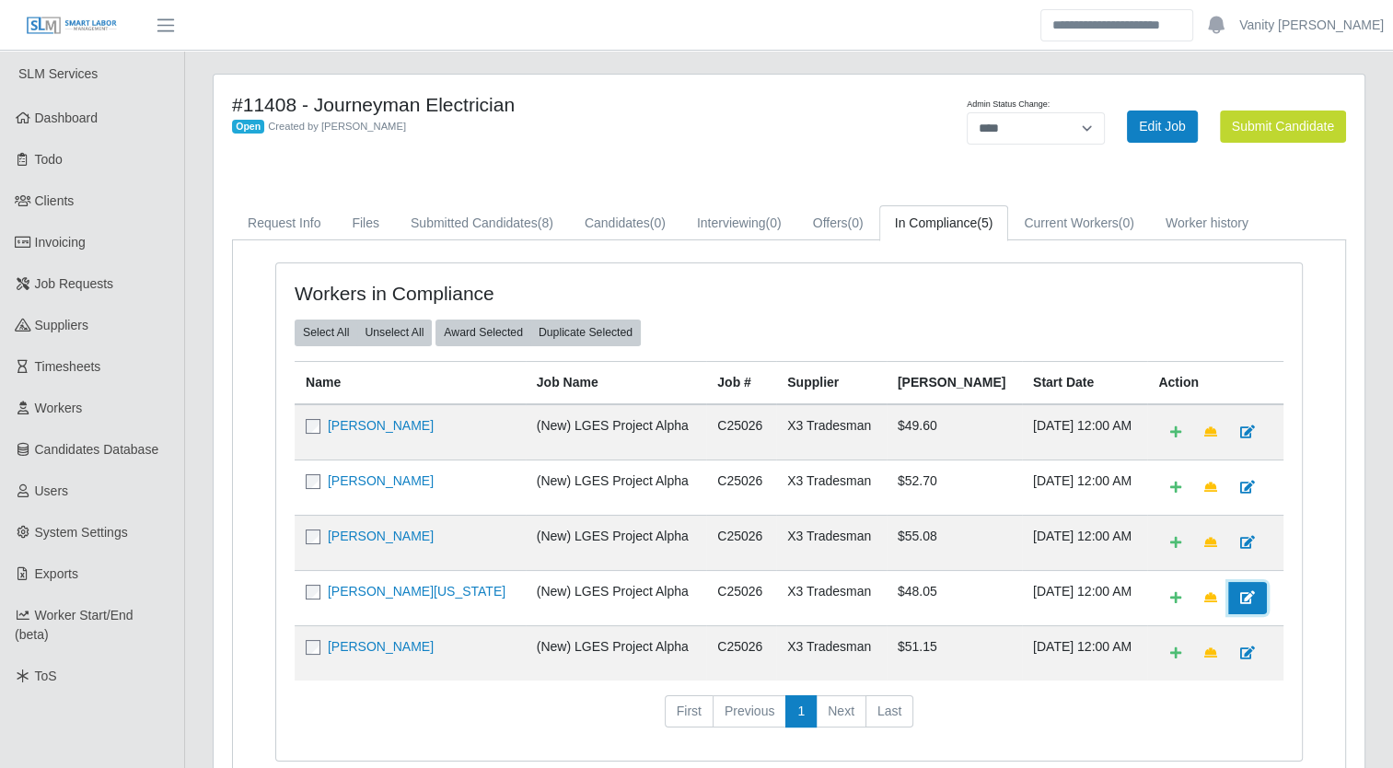
click at [1230, 602] on link at bounding box center [1247, 598] width 39 height 32
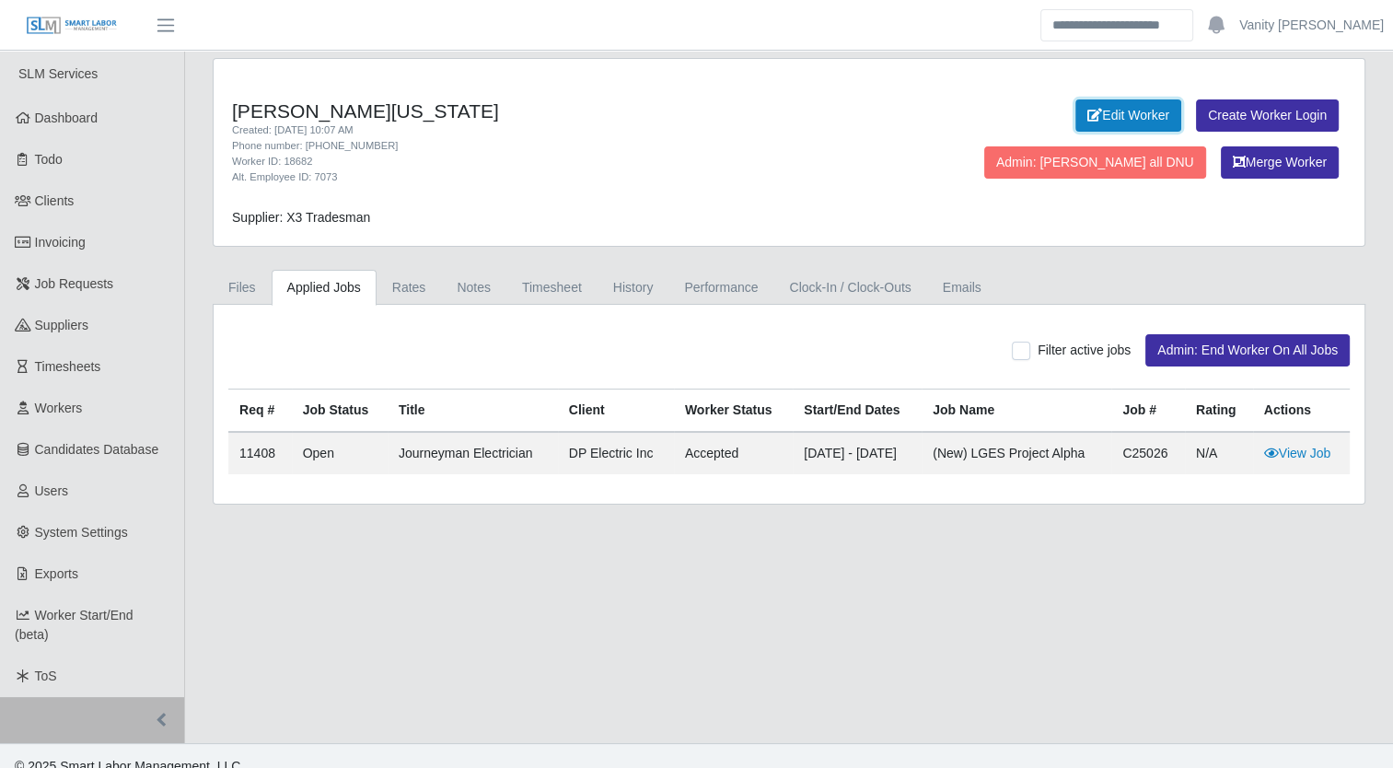
click at [1076, 121] on link "Edit Worker" at bounding box center [1129, 115] width 106 height 32
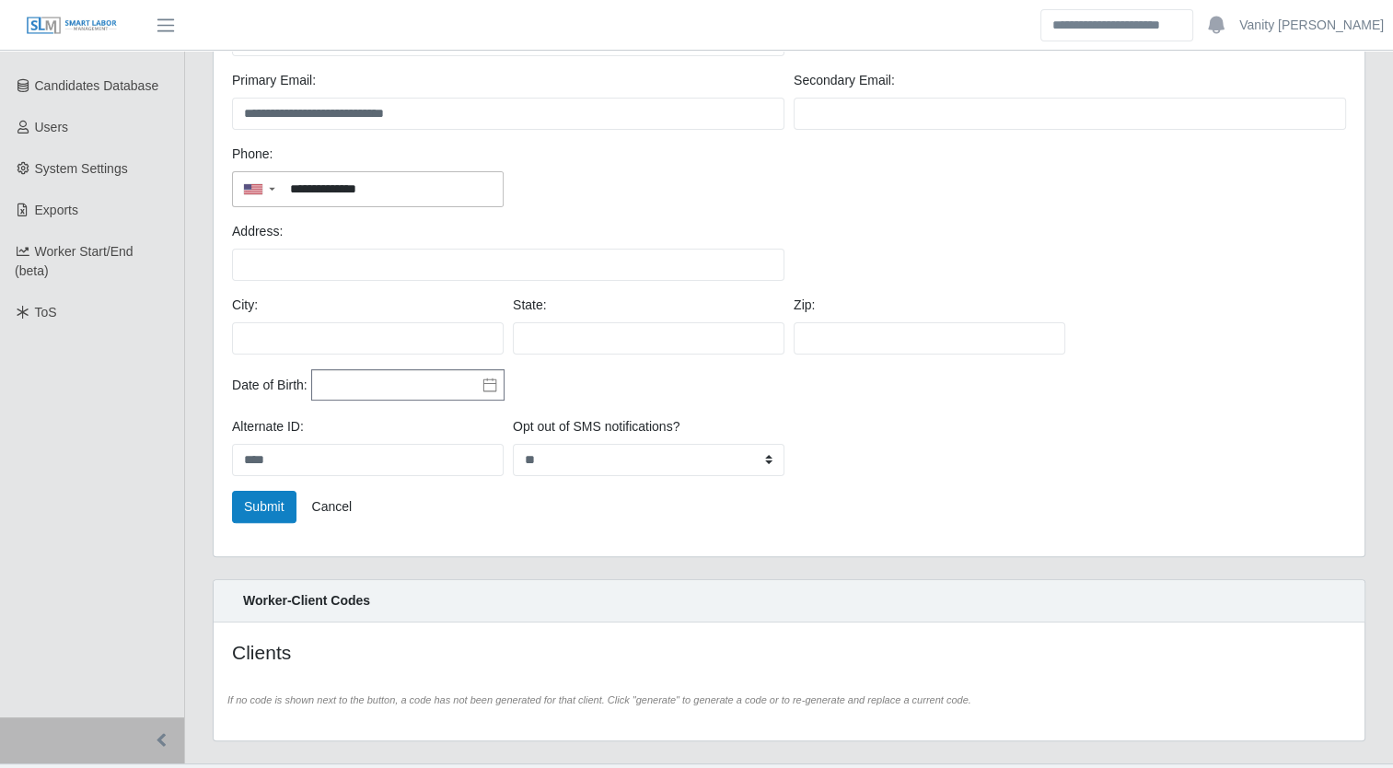
scroll to position [368, 0]
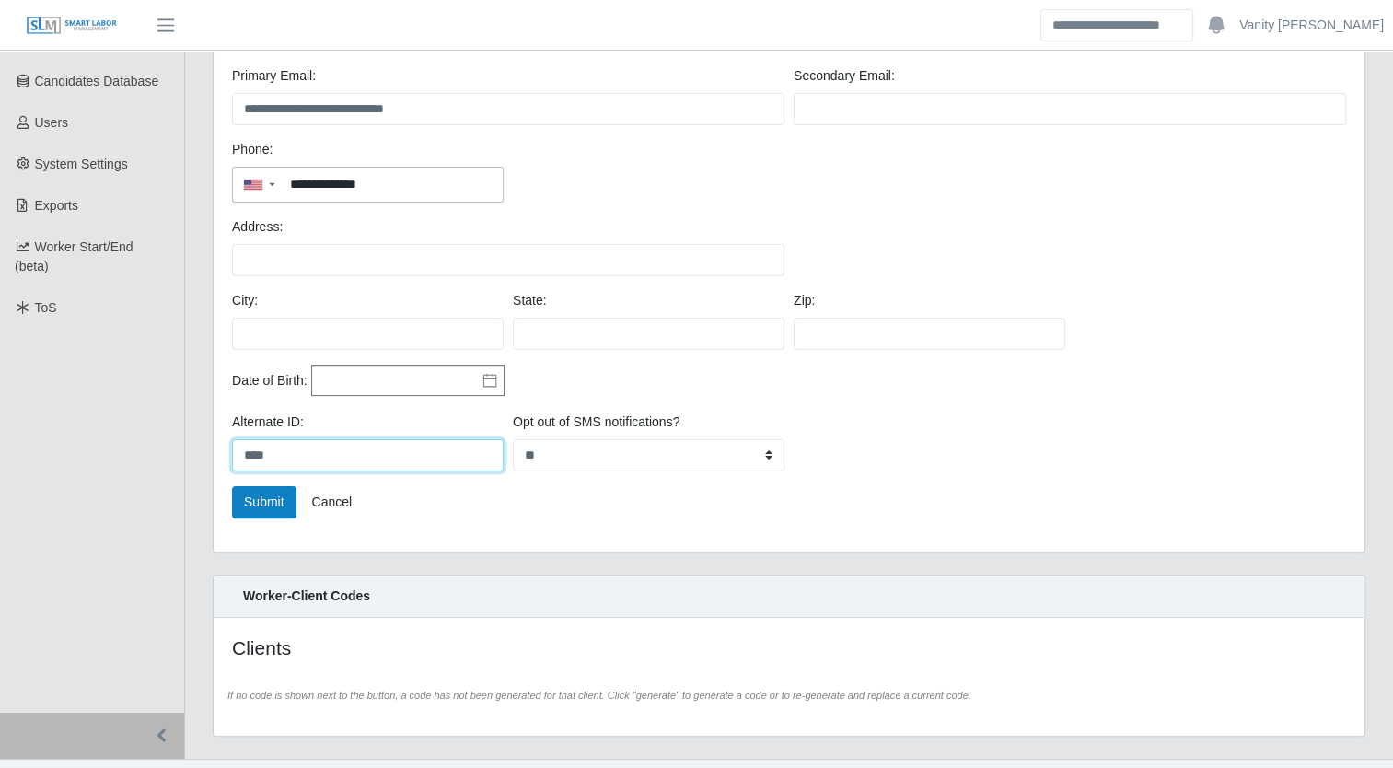
drag, startPoint x: 376, startPoint y: 451, endPoint x: 221, endPoint y: 456, distance: 154.8
click at [221, 456] on div "**********" at bounding box center [789, 171] width 1151 height 762
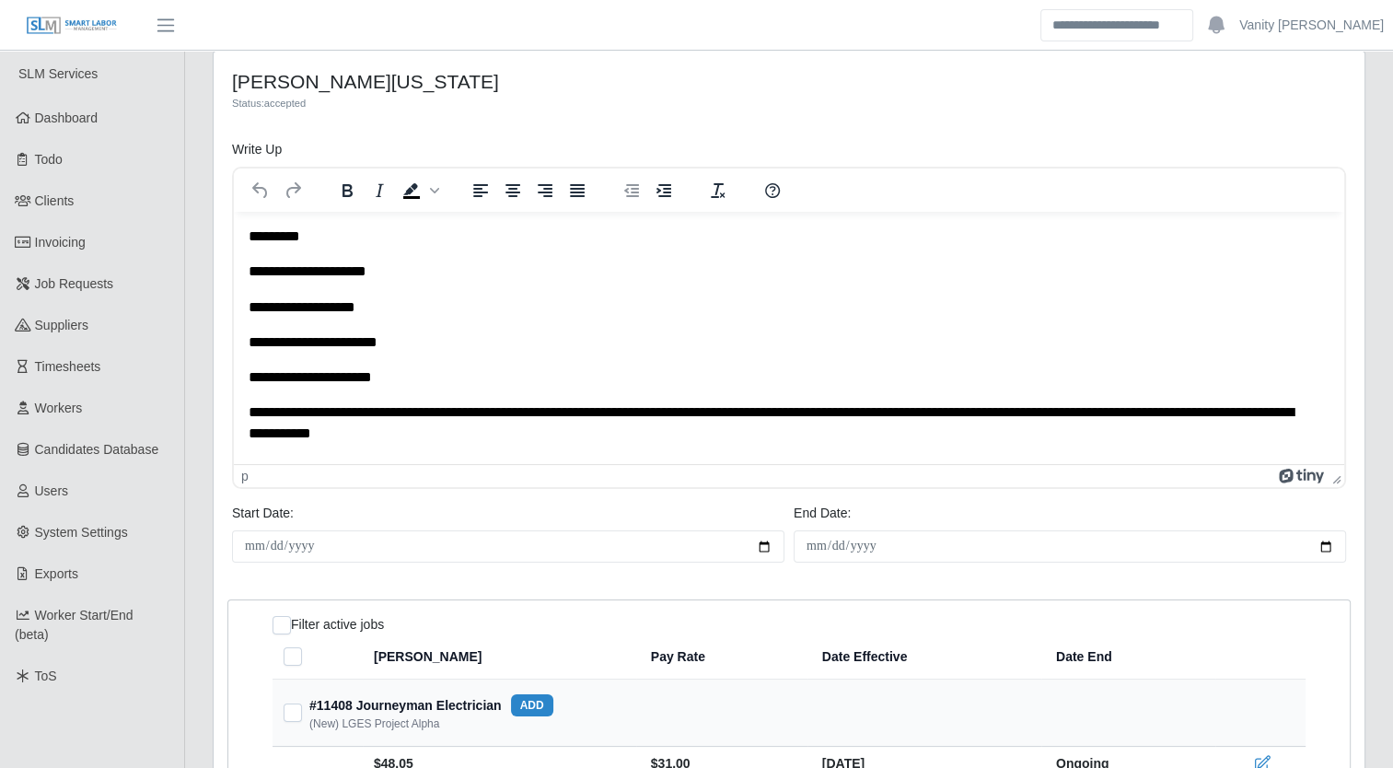
scroll to position [64, 0]
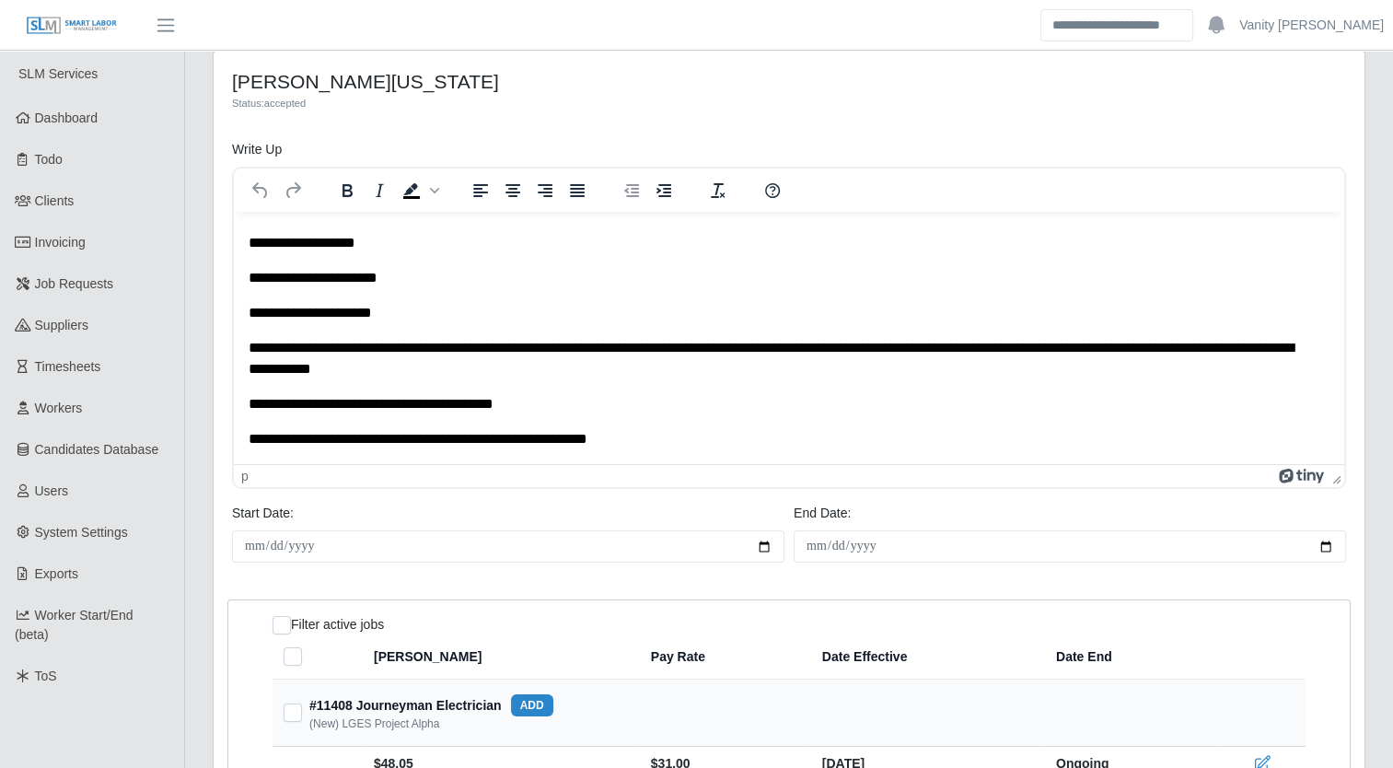
click at [683, 448] on p "**********" at bounding box center [783, 439] width 1068 height 20
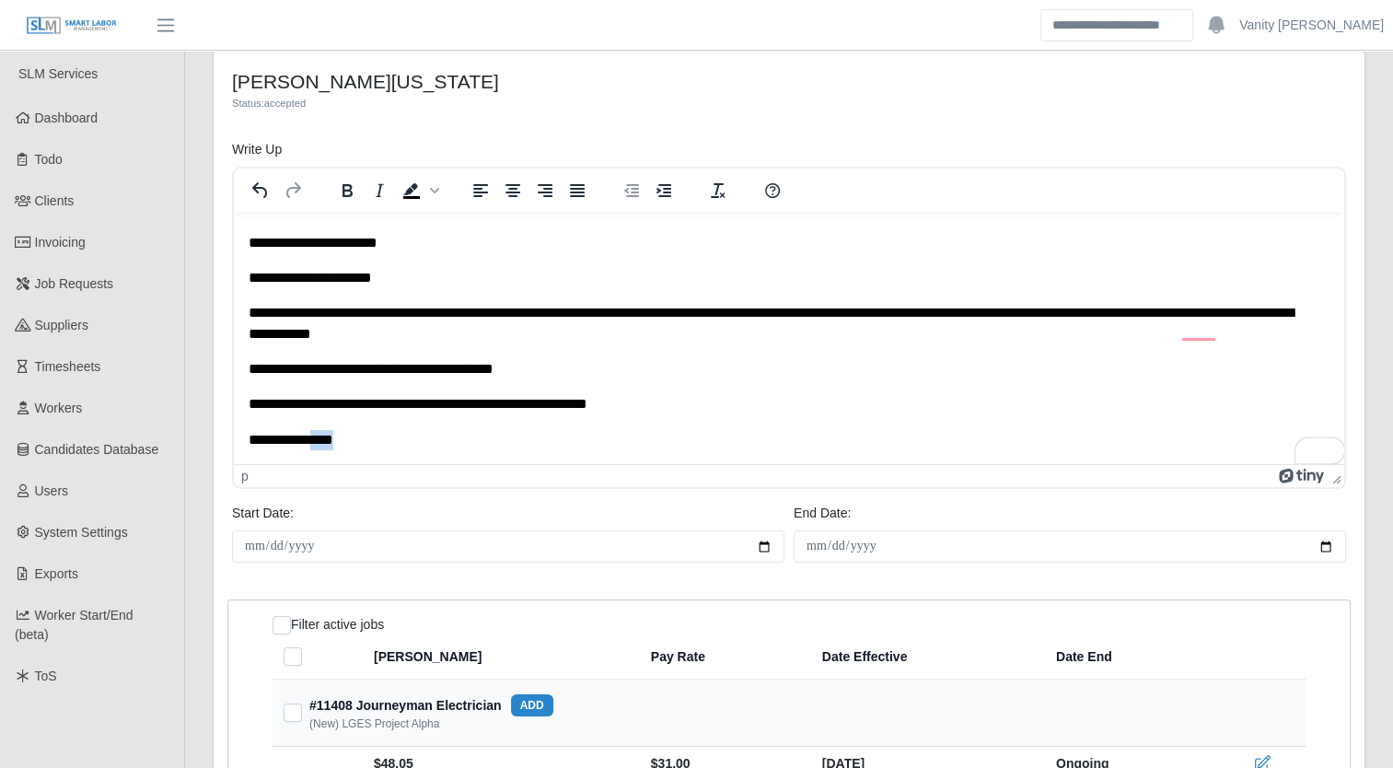
scroll to position [99, 0]
drag, startPoint x: 350, startPoint y: 459, endPoint x: 249, endPoint y: 451, distance: 101.6
click at [249, 451] on html "**********" at bounding box center [789, 288] width 1111 height 353
click at [434, 186] on icon "Background color Black" at bounding box center [434, 190] width 9 height 9
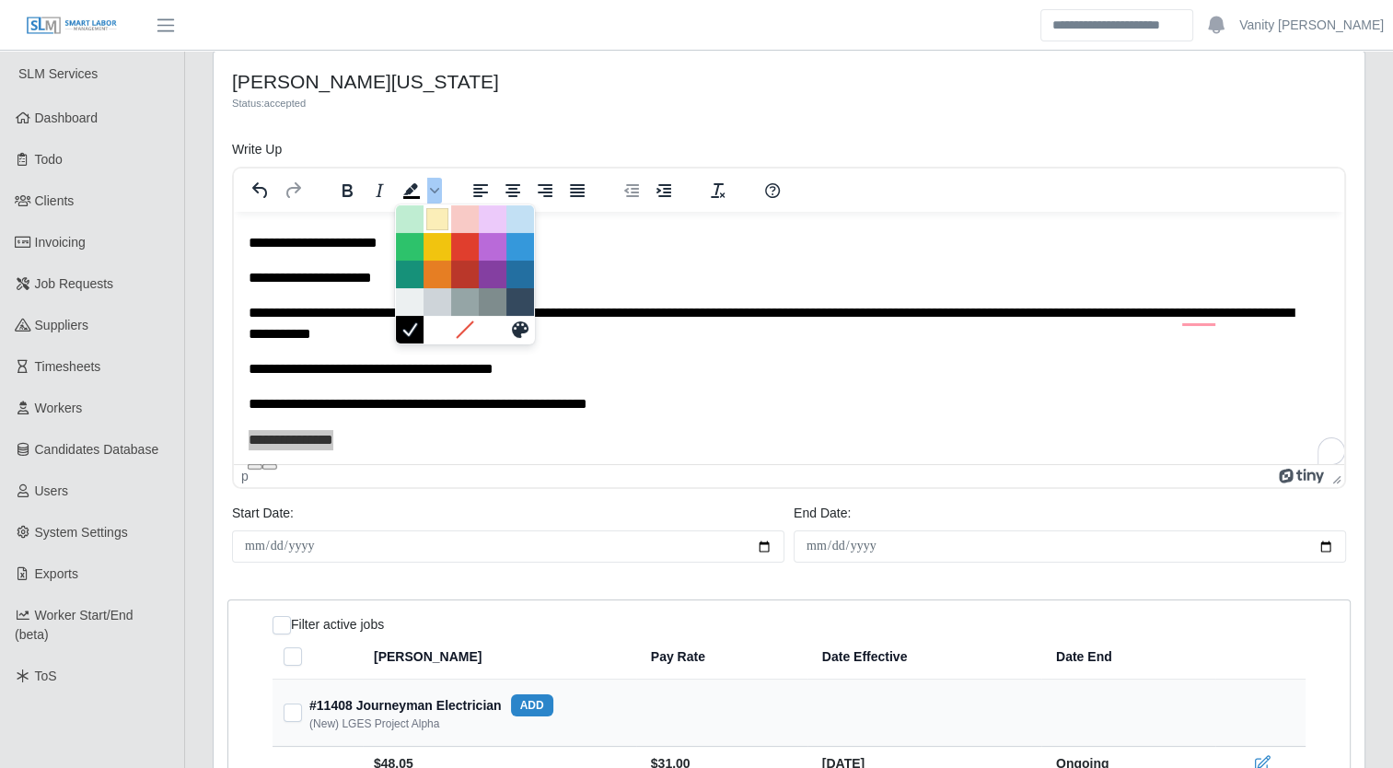
click at [435, 223] on div at bounding box center [437, 219] width 22 height 22
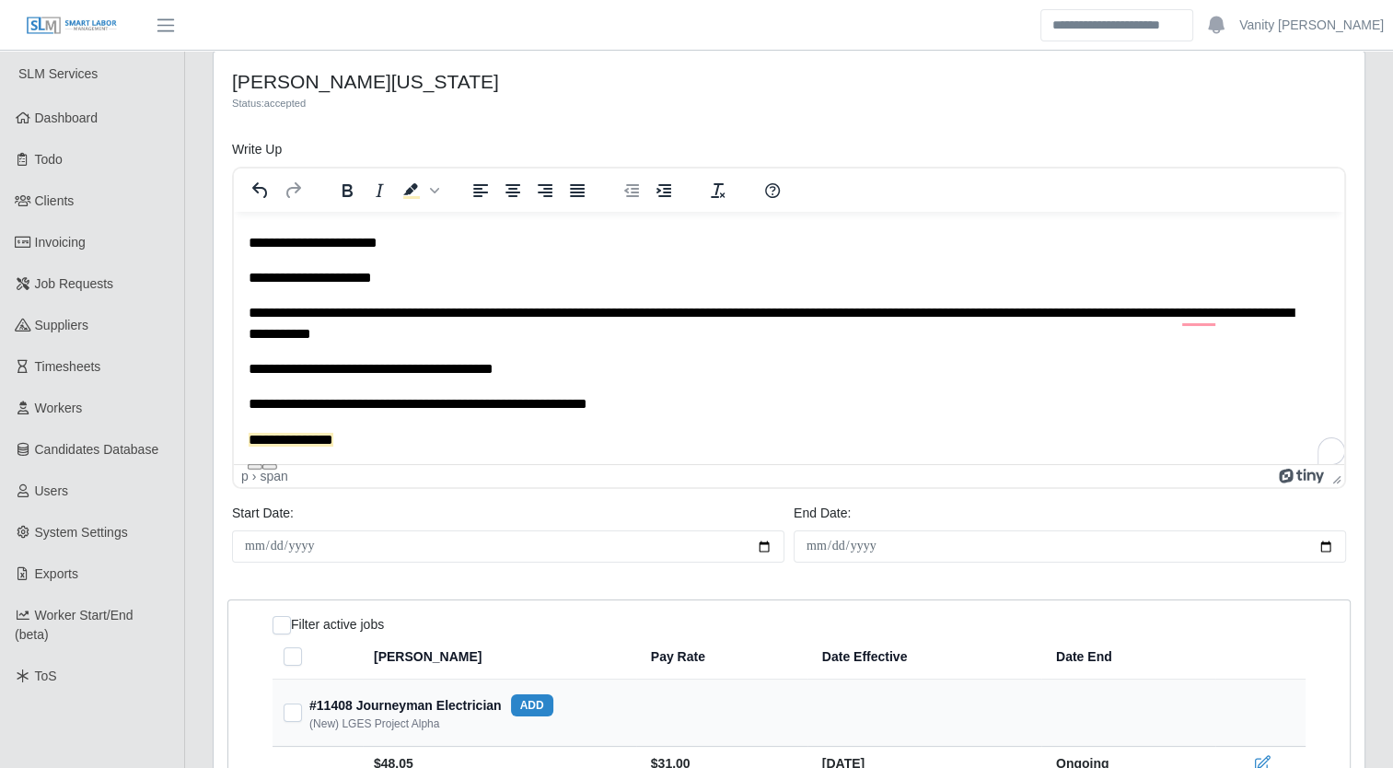
click at [451, 500] on div "Write Up To open the popup, press Shift+Enter p › span" at bounding box center [788, 322] width 1123 height 364
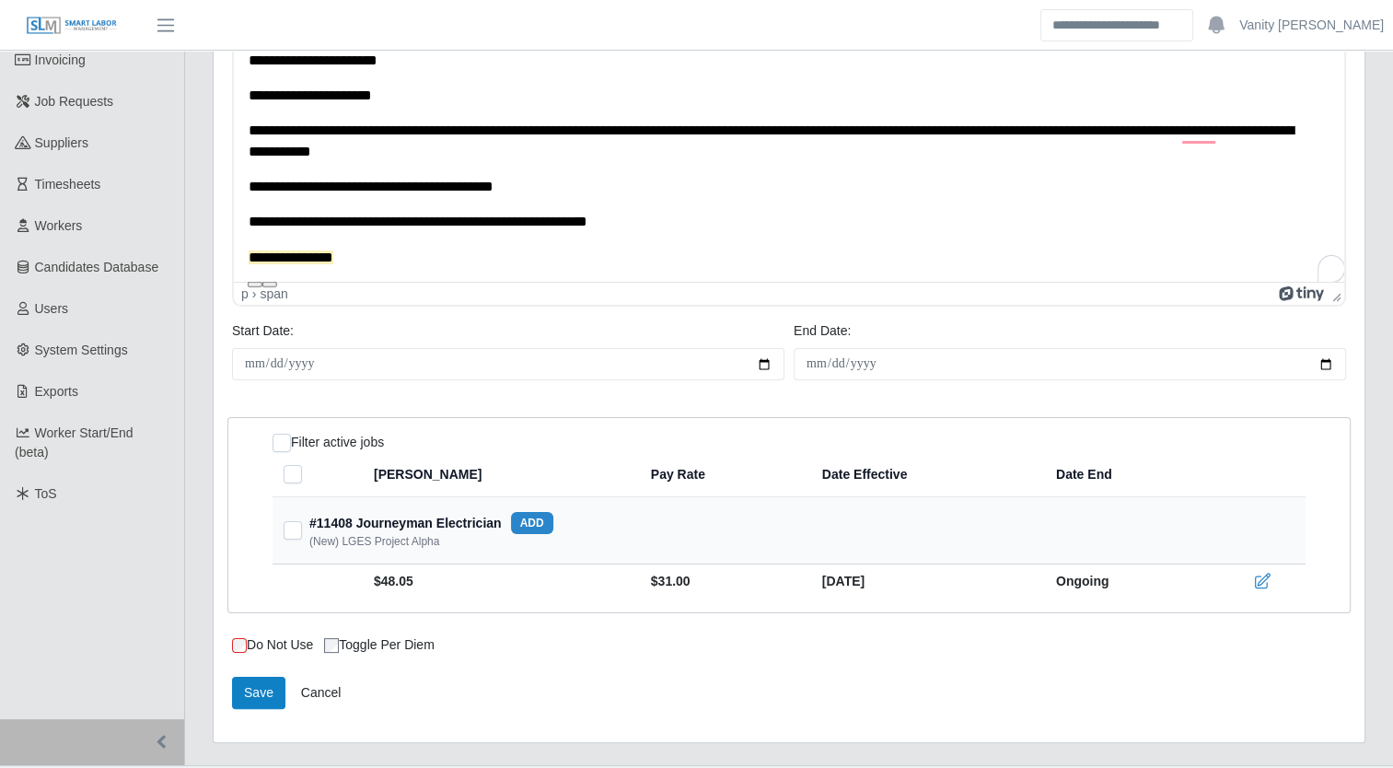
scroll to position [224, 0]
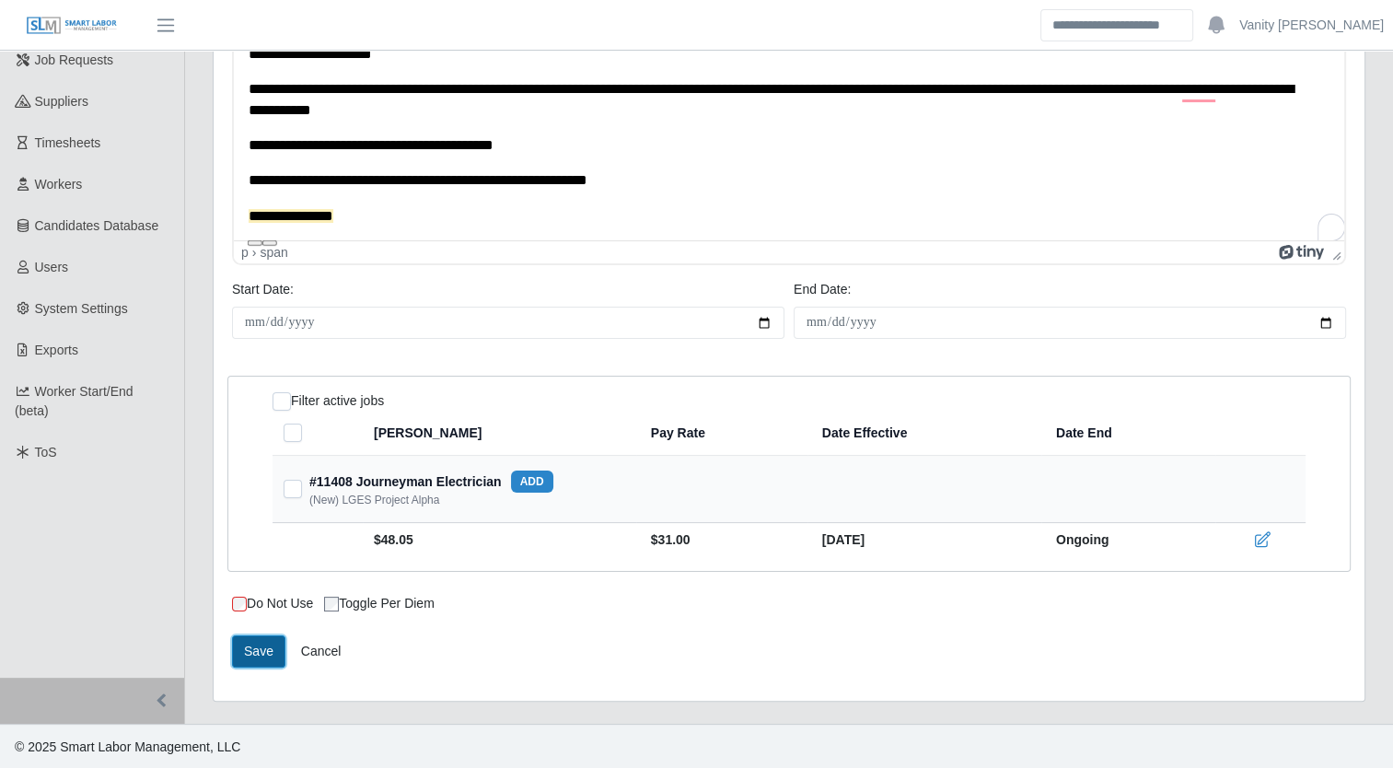
click at [251, 645] on button "Save" at bounding box center [258, 651] width 53 height 32
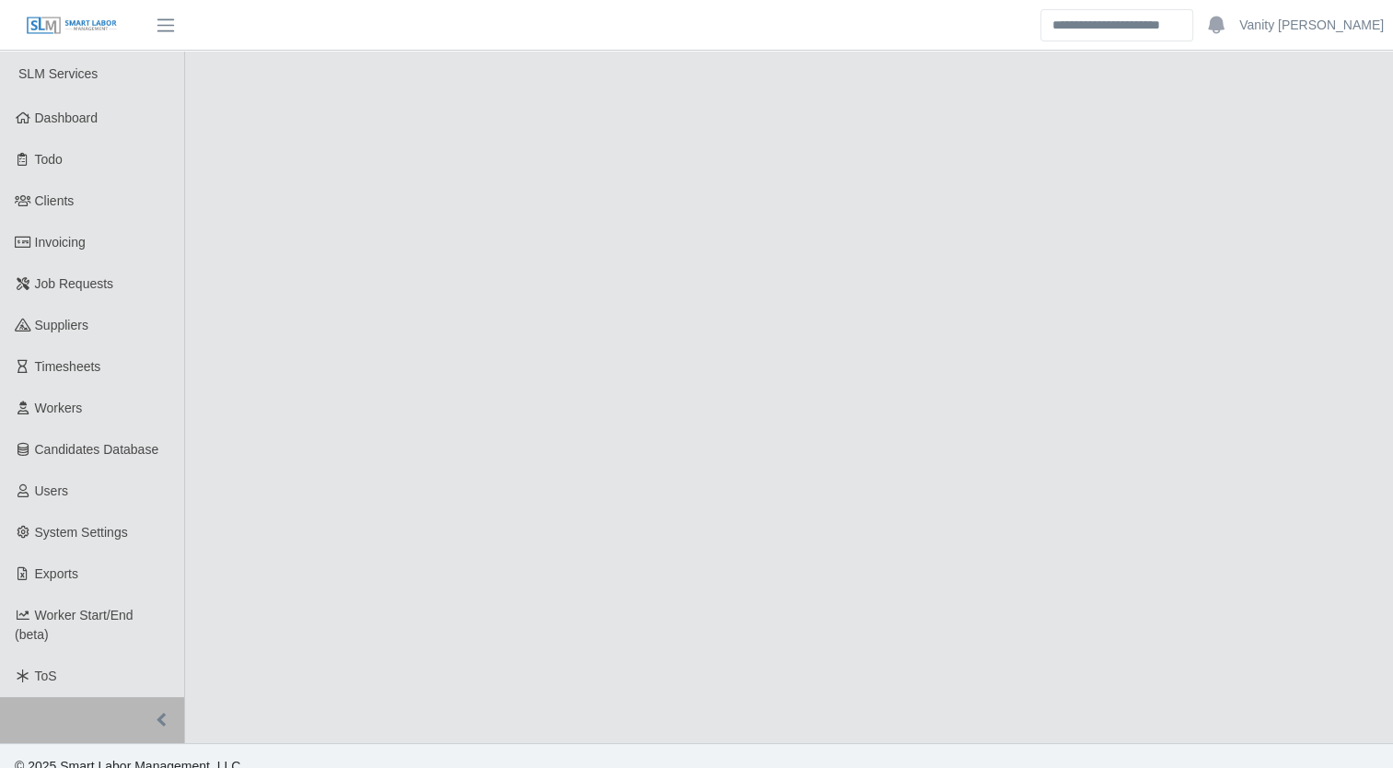
select select "****"
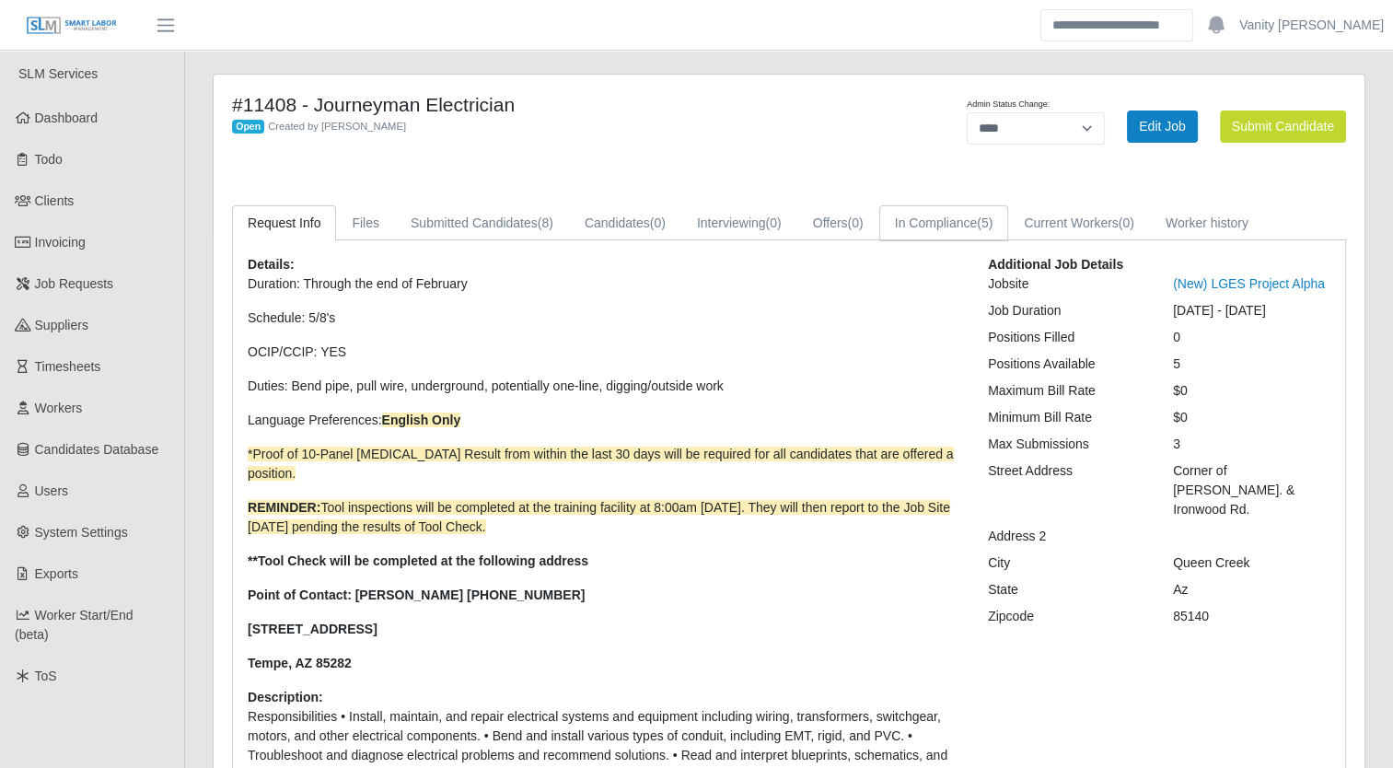
click at [980, 218] on span "(5)" at bounding box center [985, 222] width 16 height 15
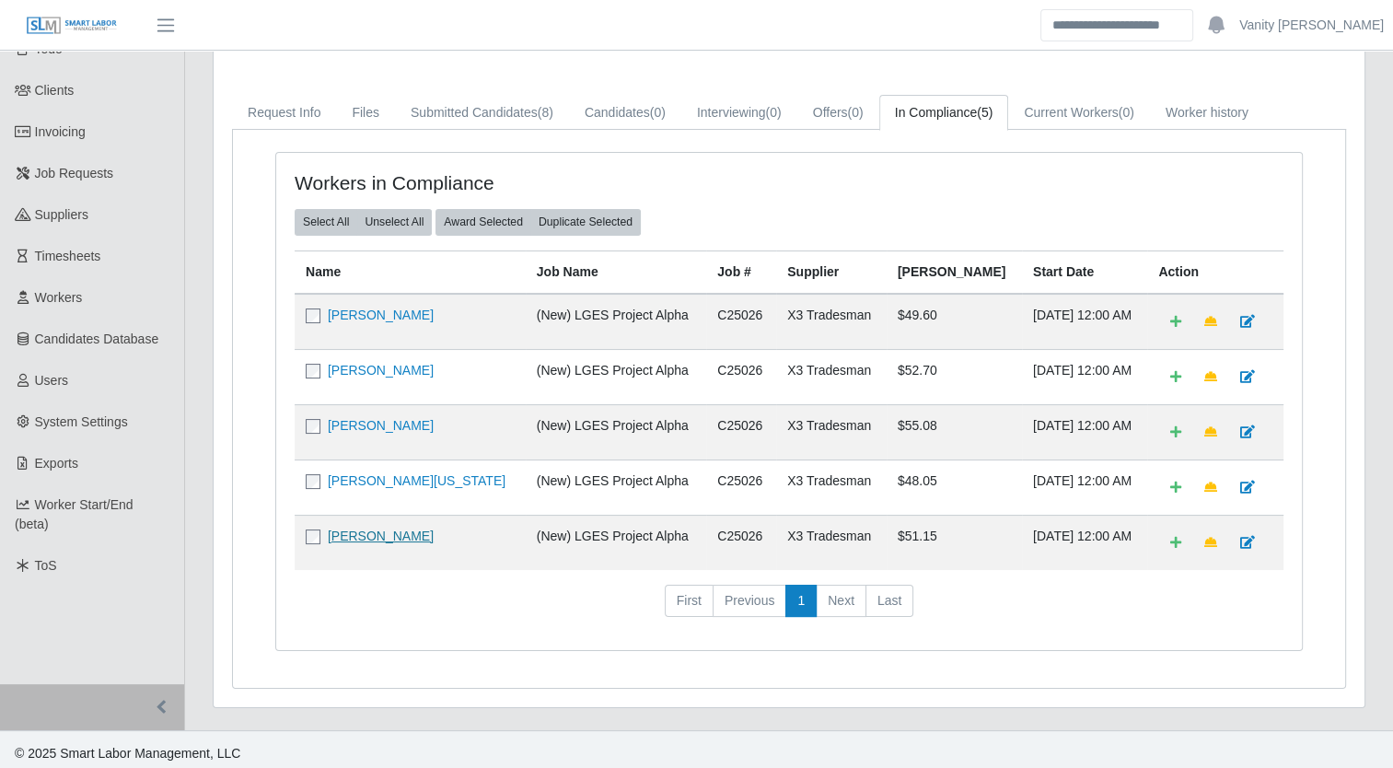
scroll to position [112, 0]
click at [379, 536] on link "[PERSON_NAME]" at bounding box center [381, 534] width 106 height 15
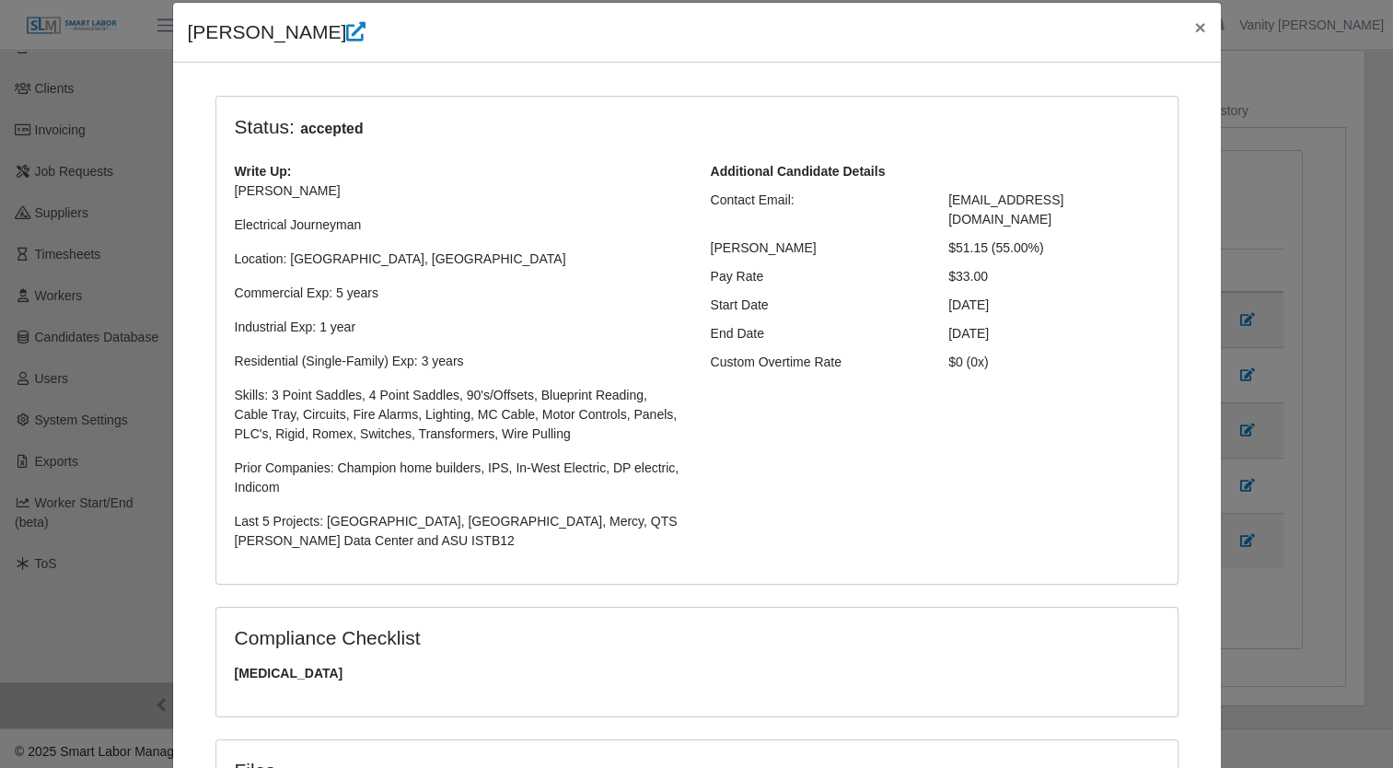
scroll to position [0, 0]
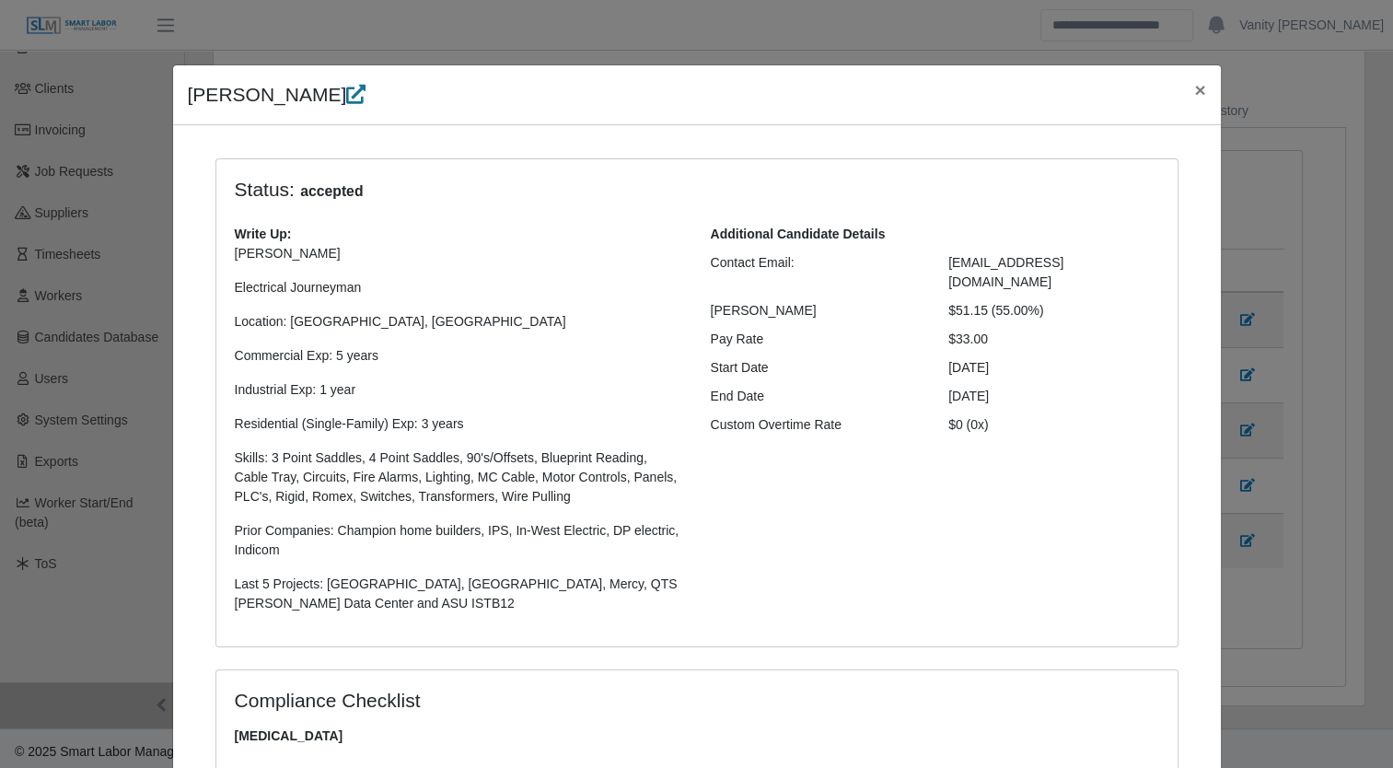
click at [360, 94] on icon at bounding box center [355, 94] width 19 height 19
click at [1194, 81] on span "×" at bounding box center [1199, 89] width 11 height 21
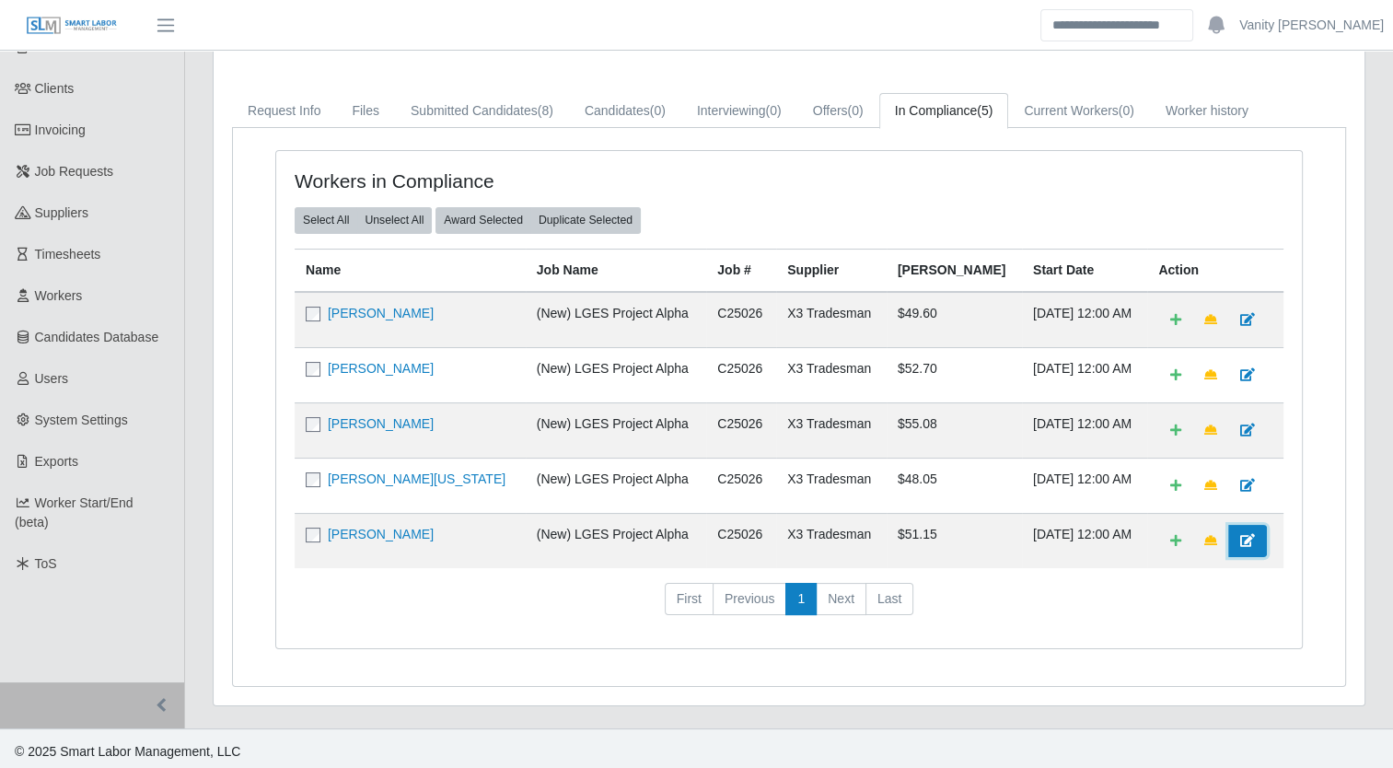
click at [1241, 535] on link at bounding box center [1247, 541] width 39 height 32
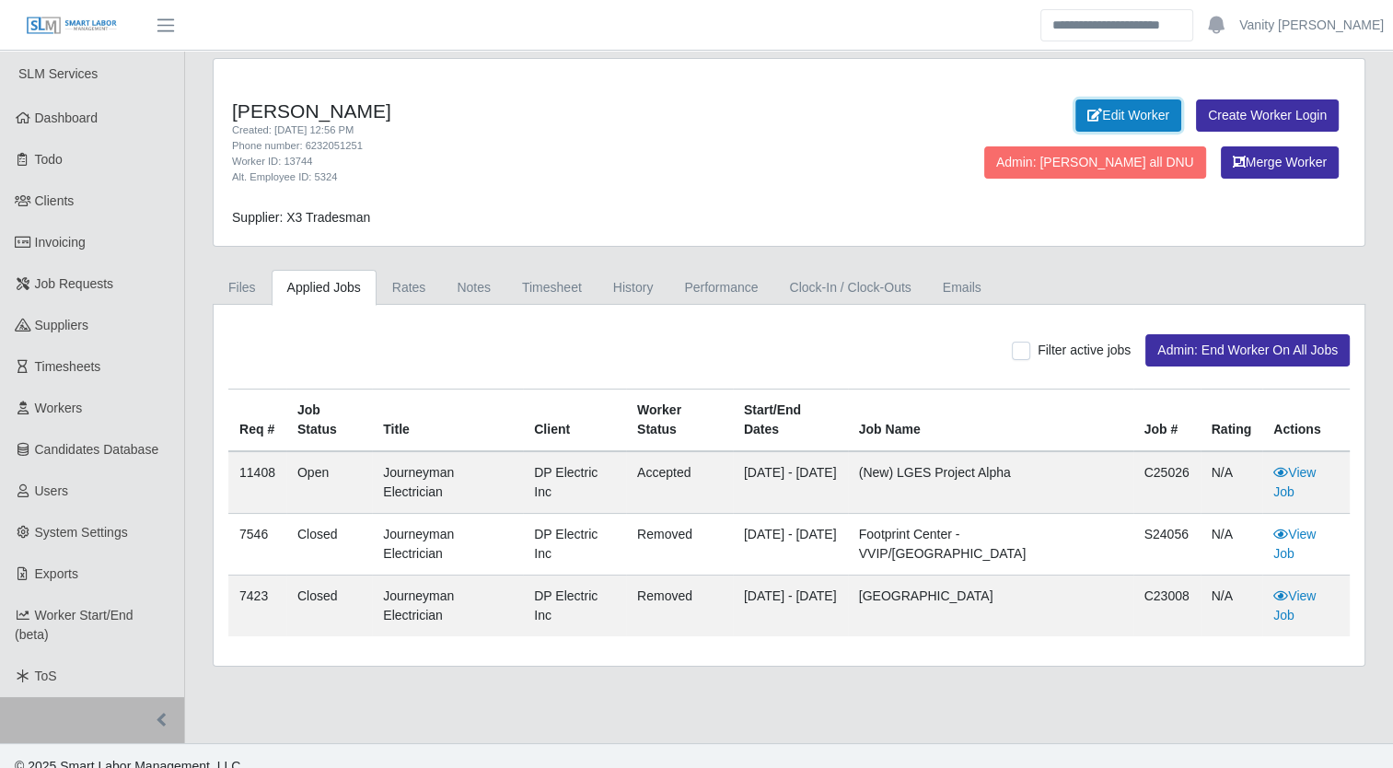
click at [1076, 112] on link "Edit Worker" at bounding box center [1129, 115] width 106 height 32
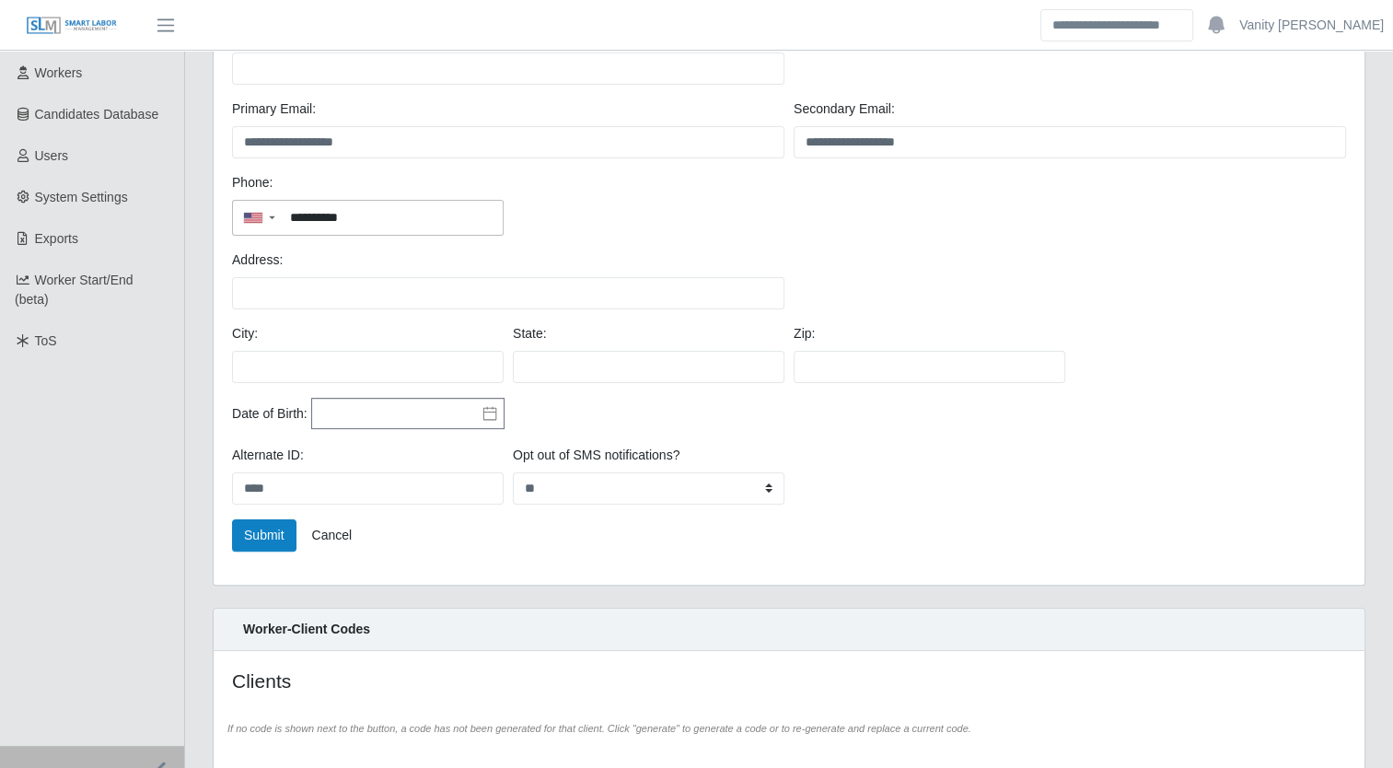
scroll to position [404, 0]
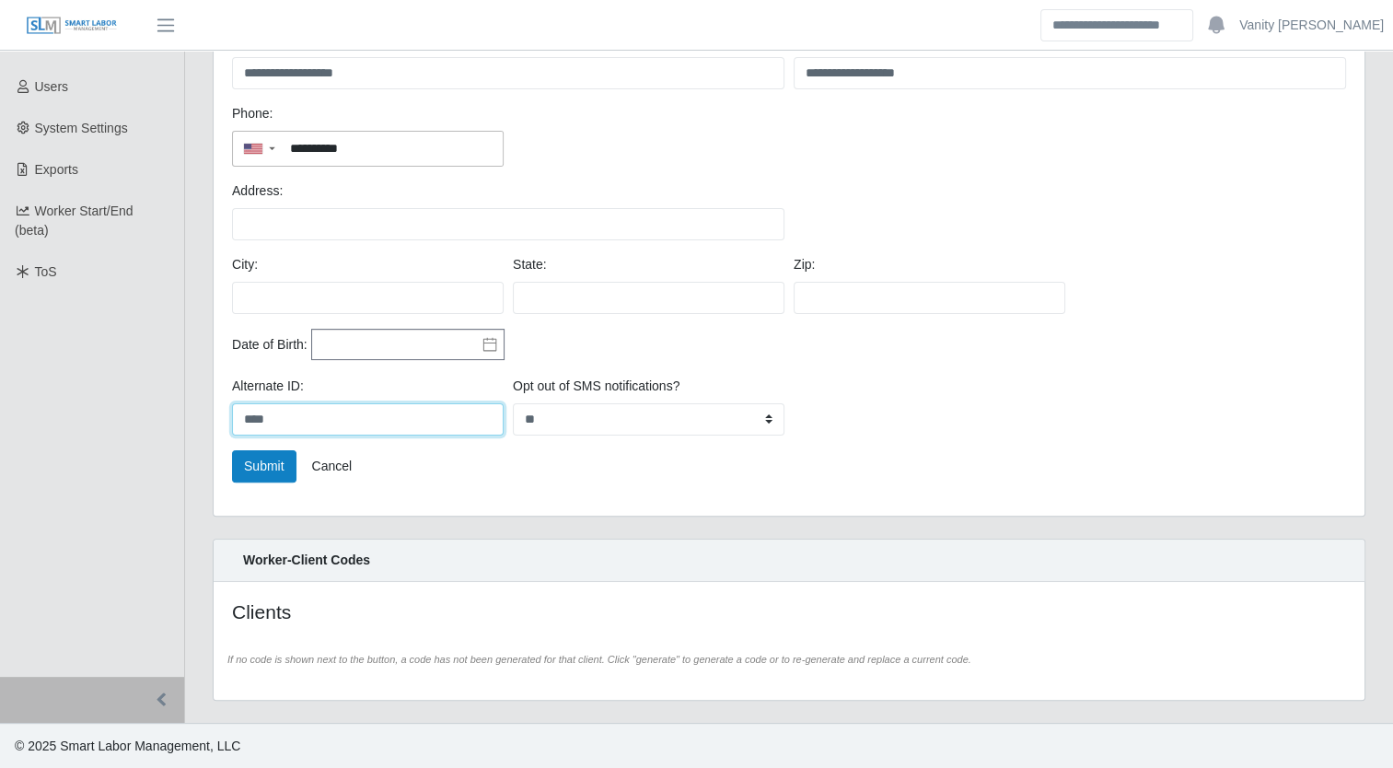
drag, startPoint x: 312, startPoint y: 425, endPoint x: 198, endPoint y: 421, distance: 114.3
click at [199, 421] on div "**********" at bounding box center [789, 125] width 1181 height 828
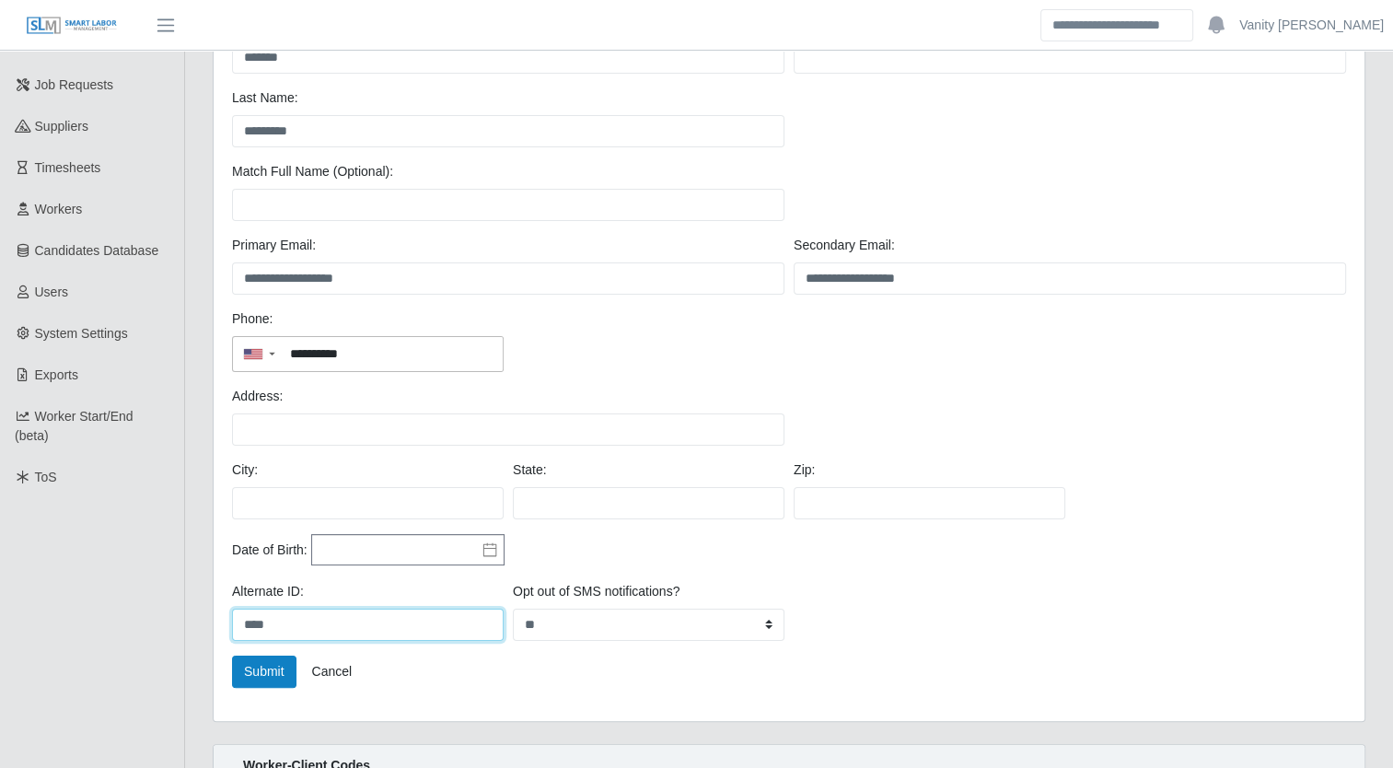
scroll to position [0, 0]
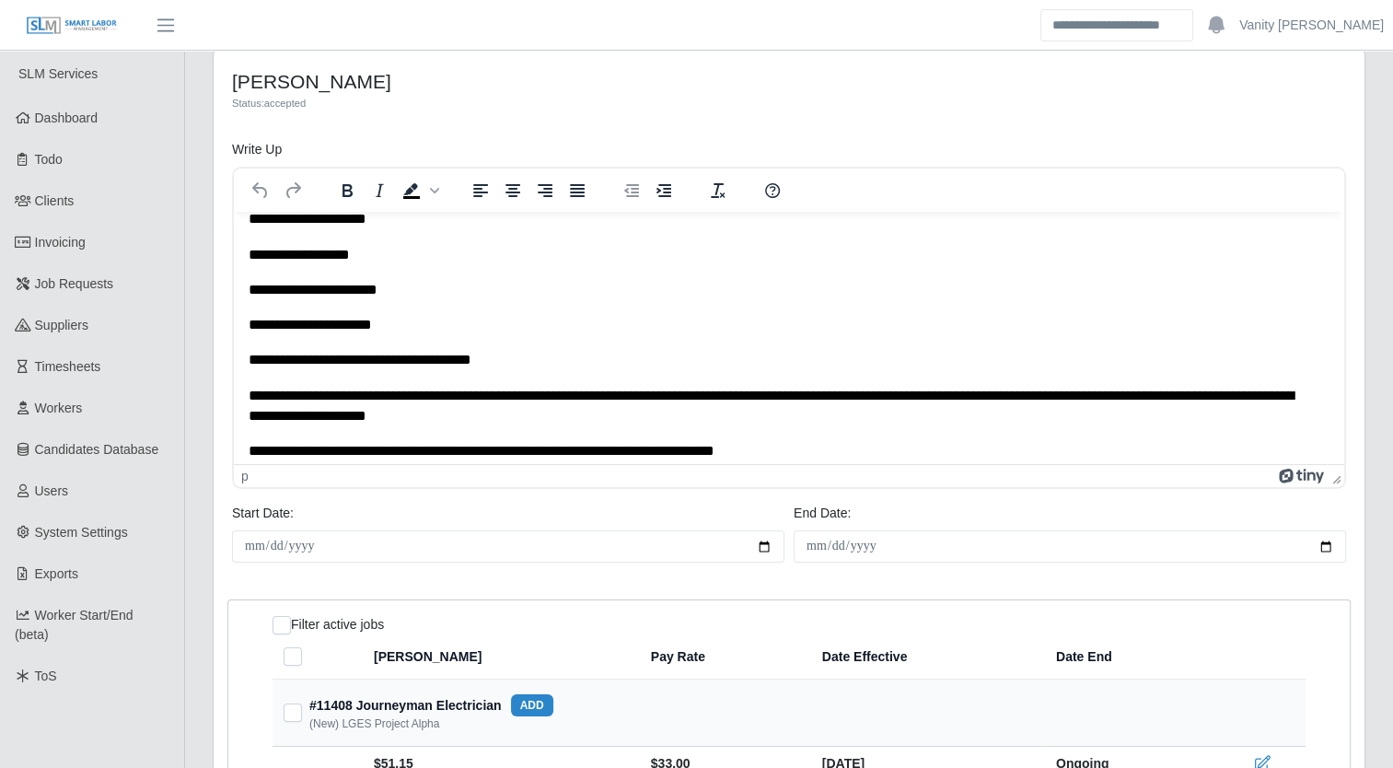
scroll to position [99, 0]
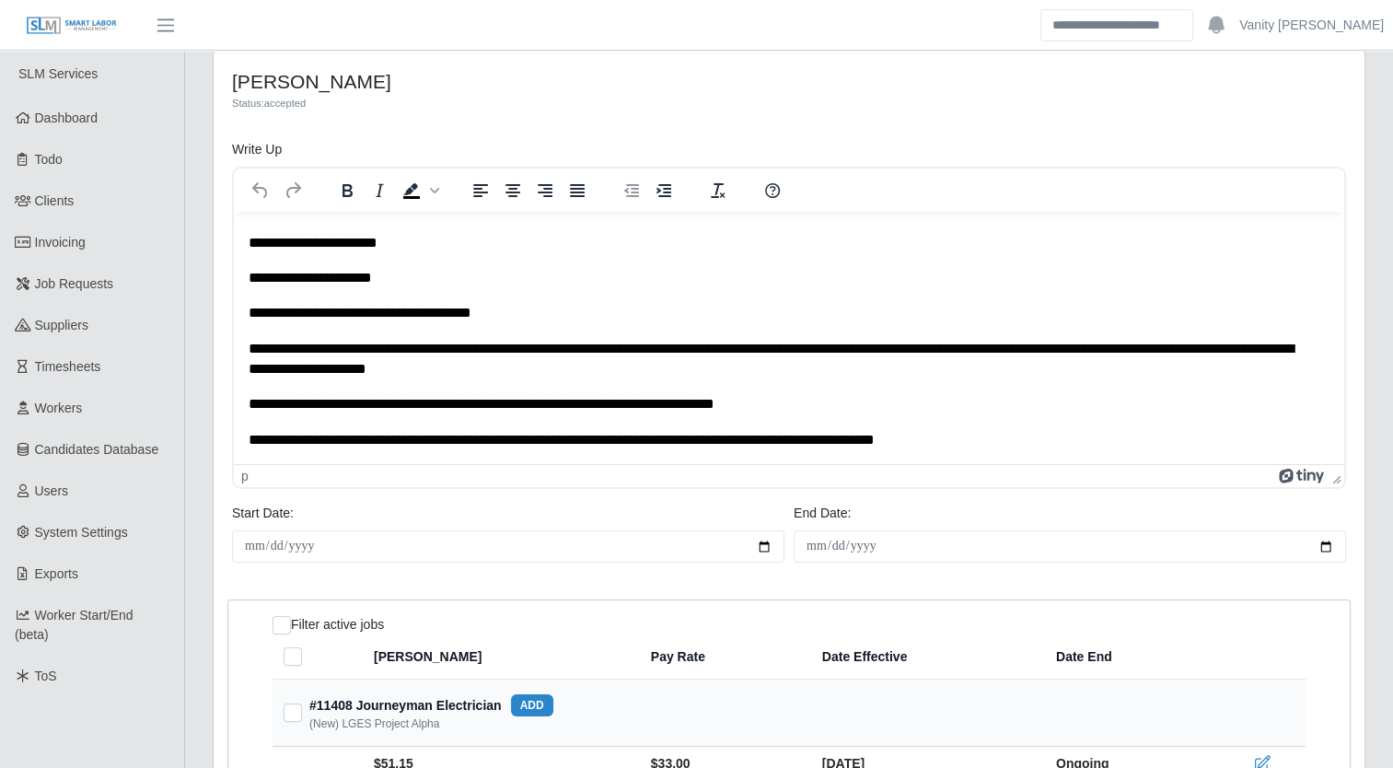
click at [1076, 439] on p "**********" at bounding box center [783, 440] width 1068 height 20
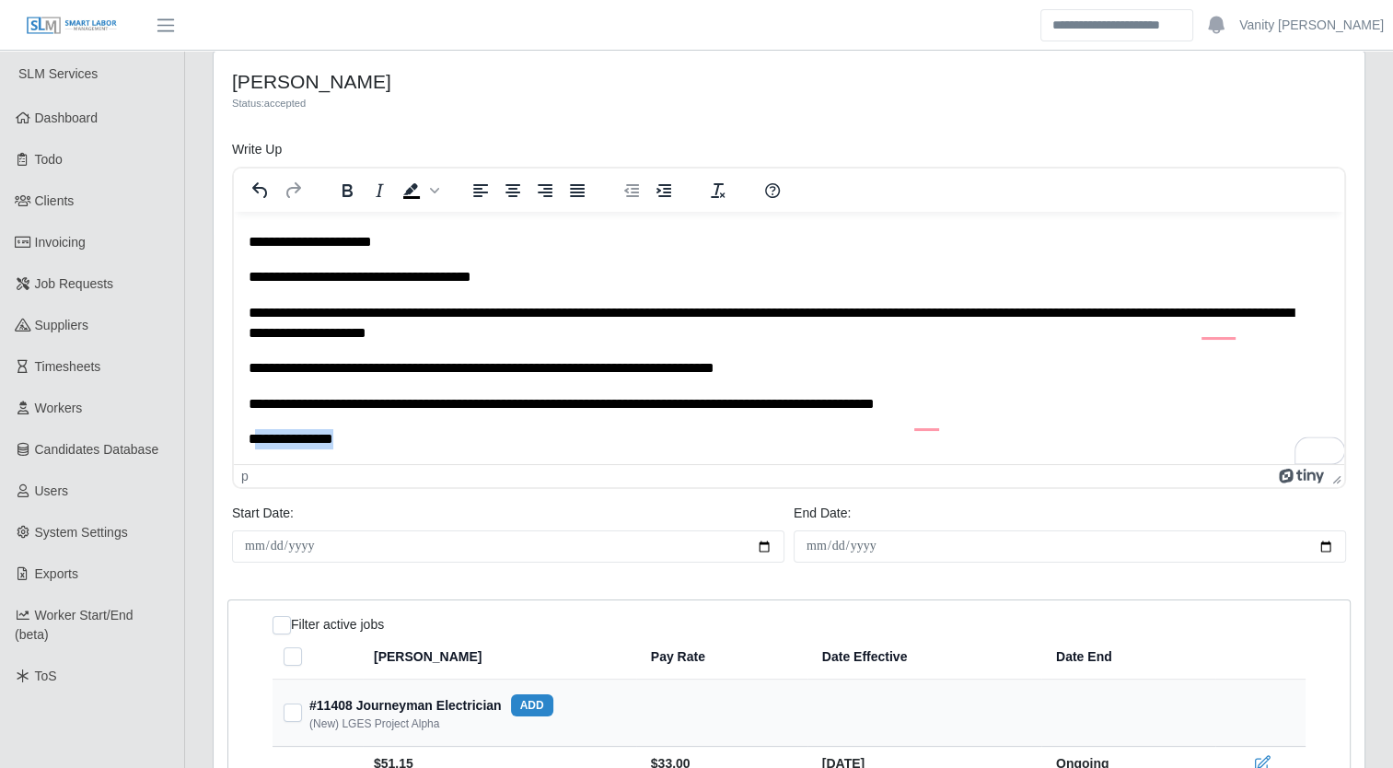
scroll to position [135, 0]
drag, startPoint x: 355, startPoint y: 455, endPoint x: 281, endPoint y: 351, distance: 128.0
click at [238, 464] on html "**********" at bounding box center [789, 270] width 1111 height 388
click at [435, 182] on span "Background color Black" at bounding box center [434, 191] width 15 height 26
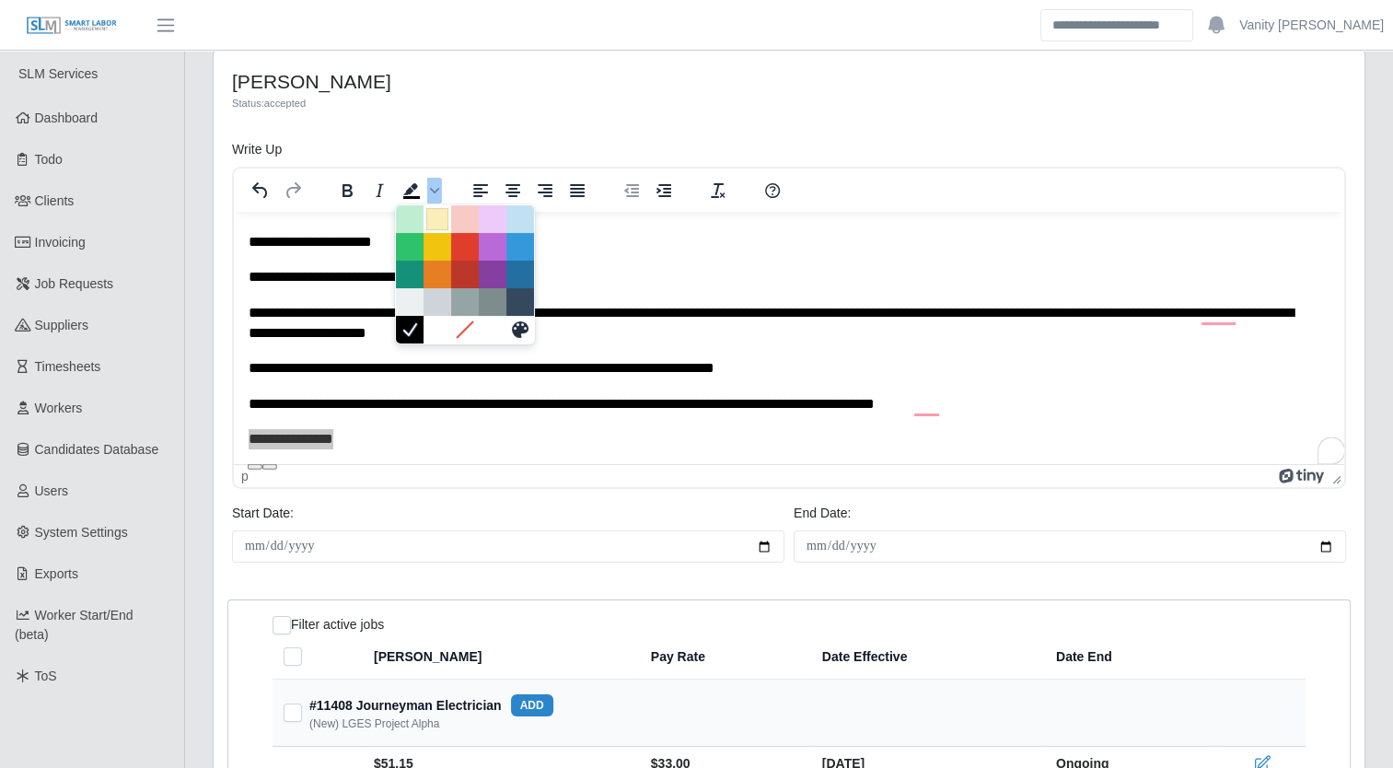
click at [436, 208] on div at bounding box center [437, 219] width 22 height 22
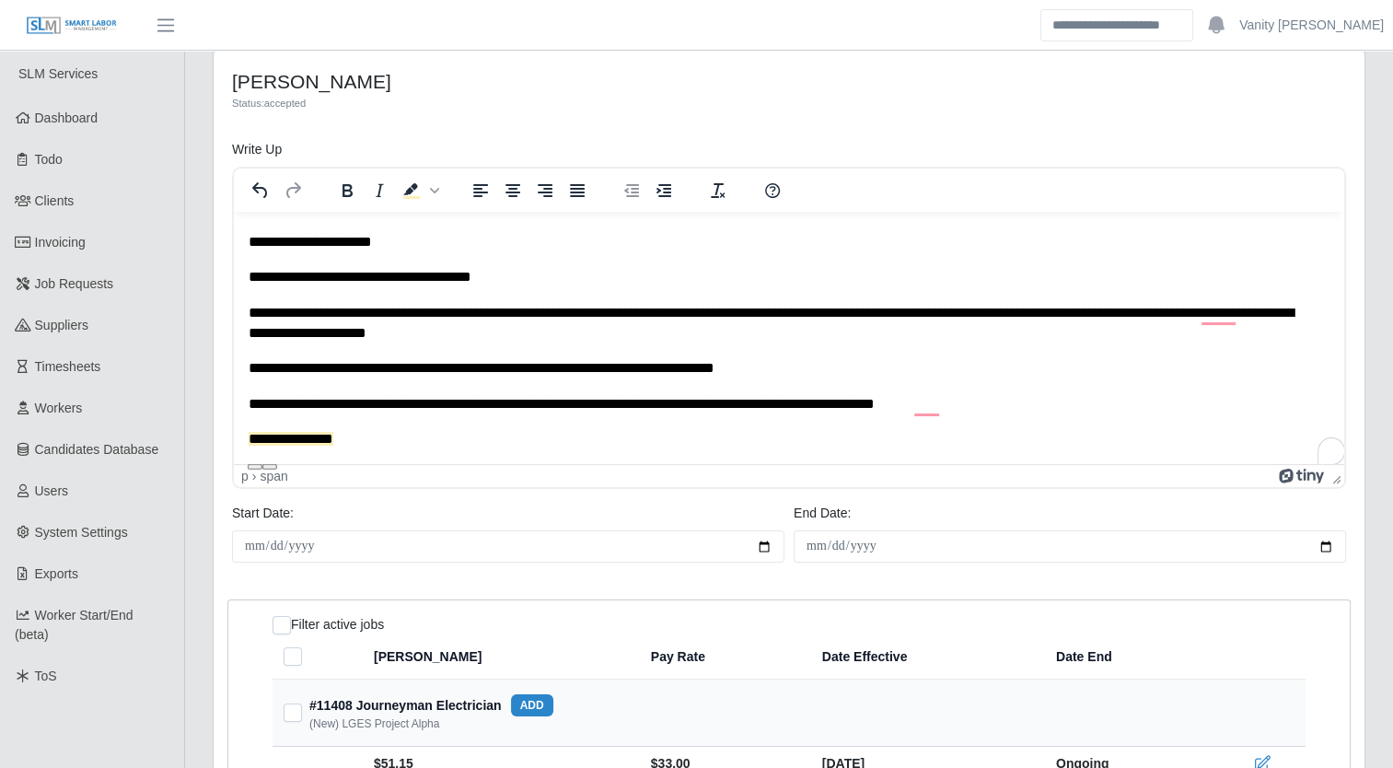
click at [405, 506] on div "**********" at bounding box center [508, 533] width 562 height 59
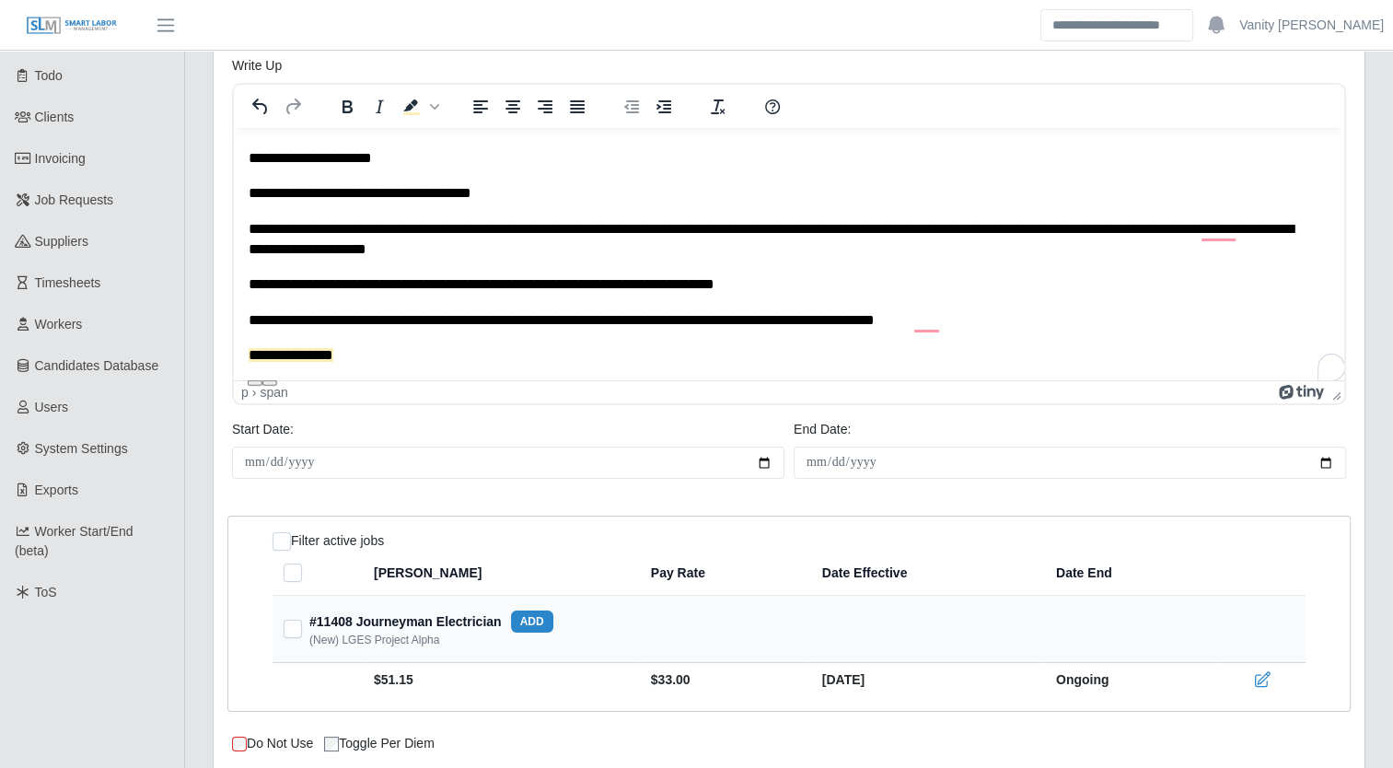
scroll to position [224, 0]
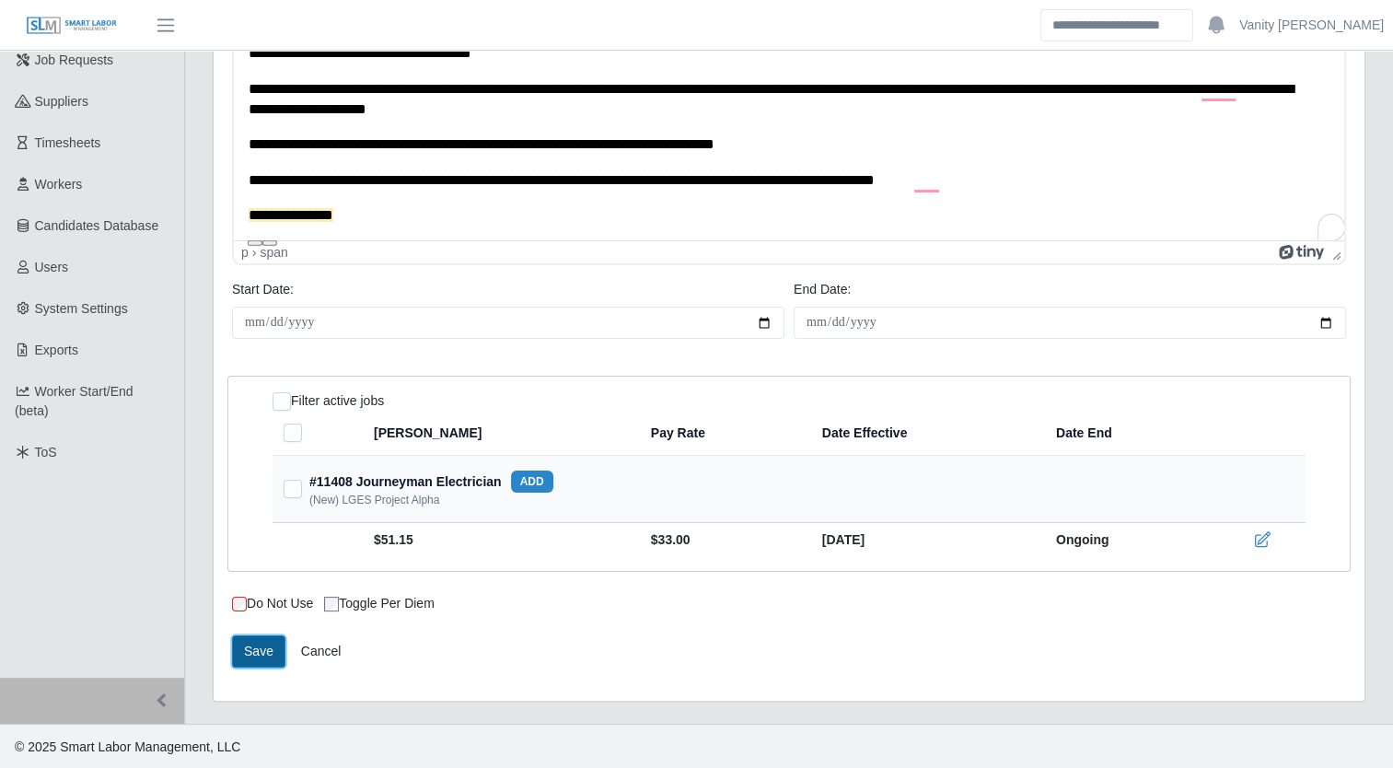
click at [254, 648] on button "Save" at bounding box center [258, 651] width 53 height 32
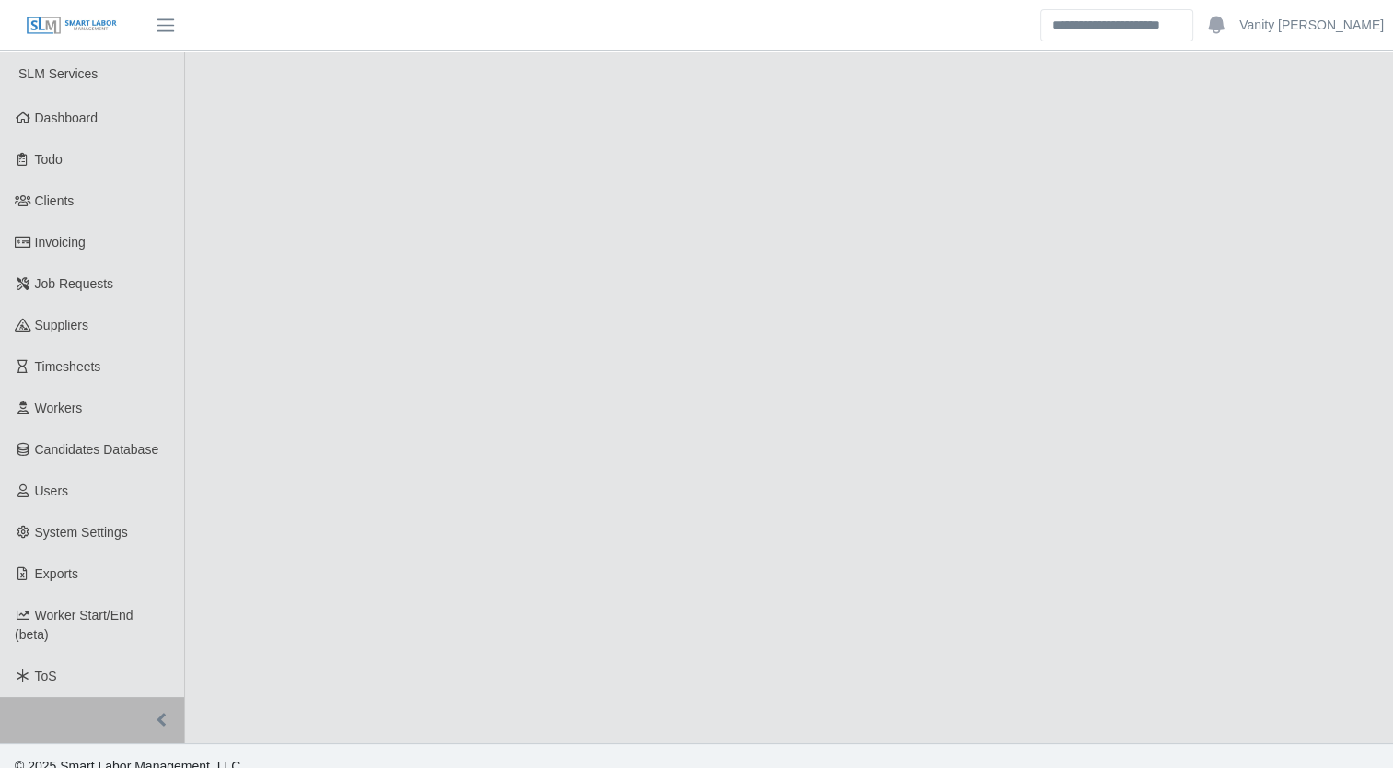
select select "****"
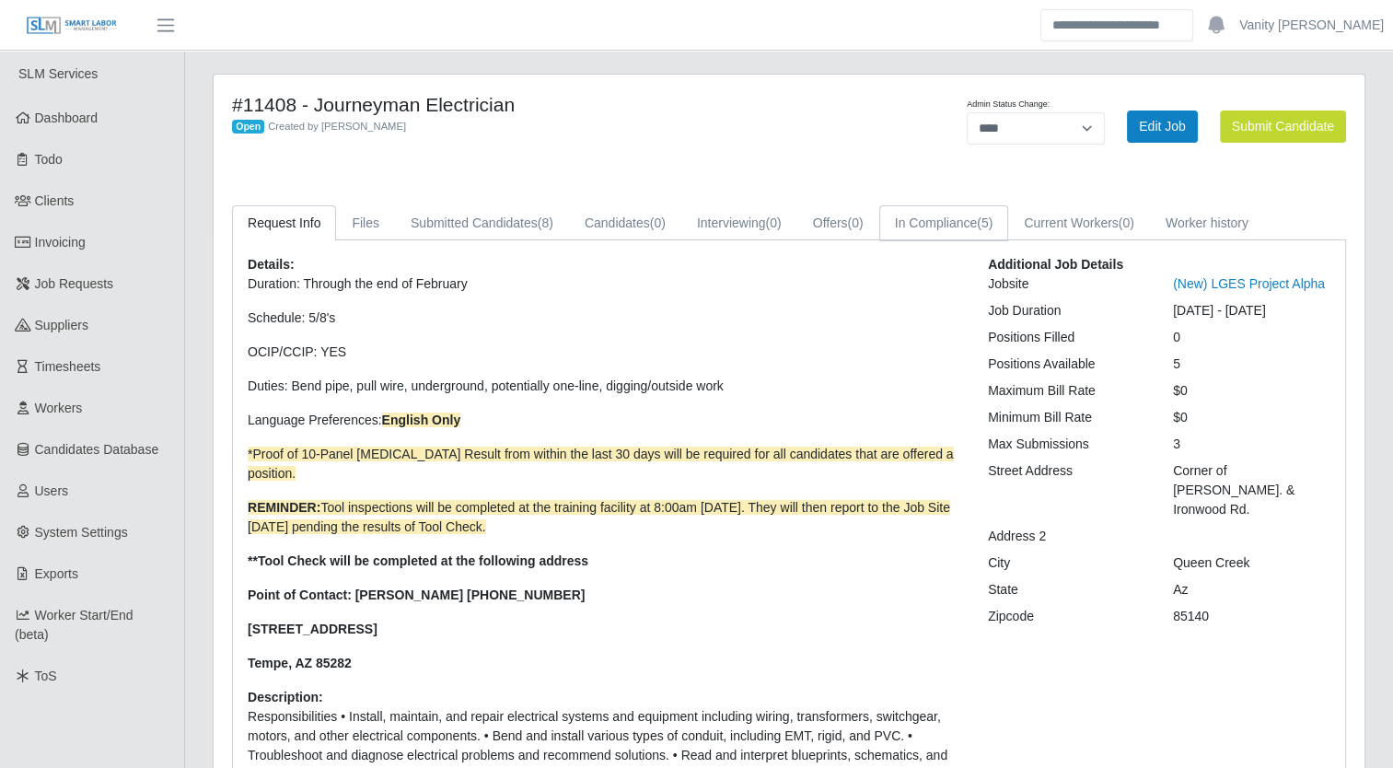
click at [945, 233] on link "In Compliance (5)" at bounding box center [944, 223] width 130 height 36
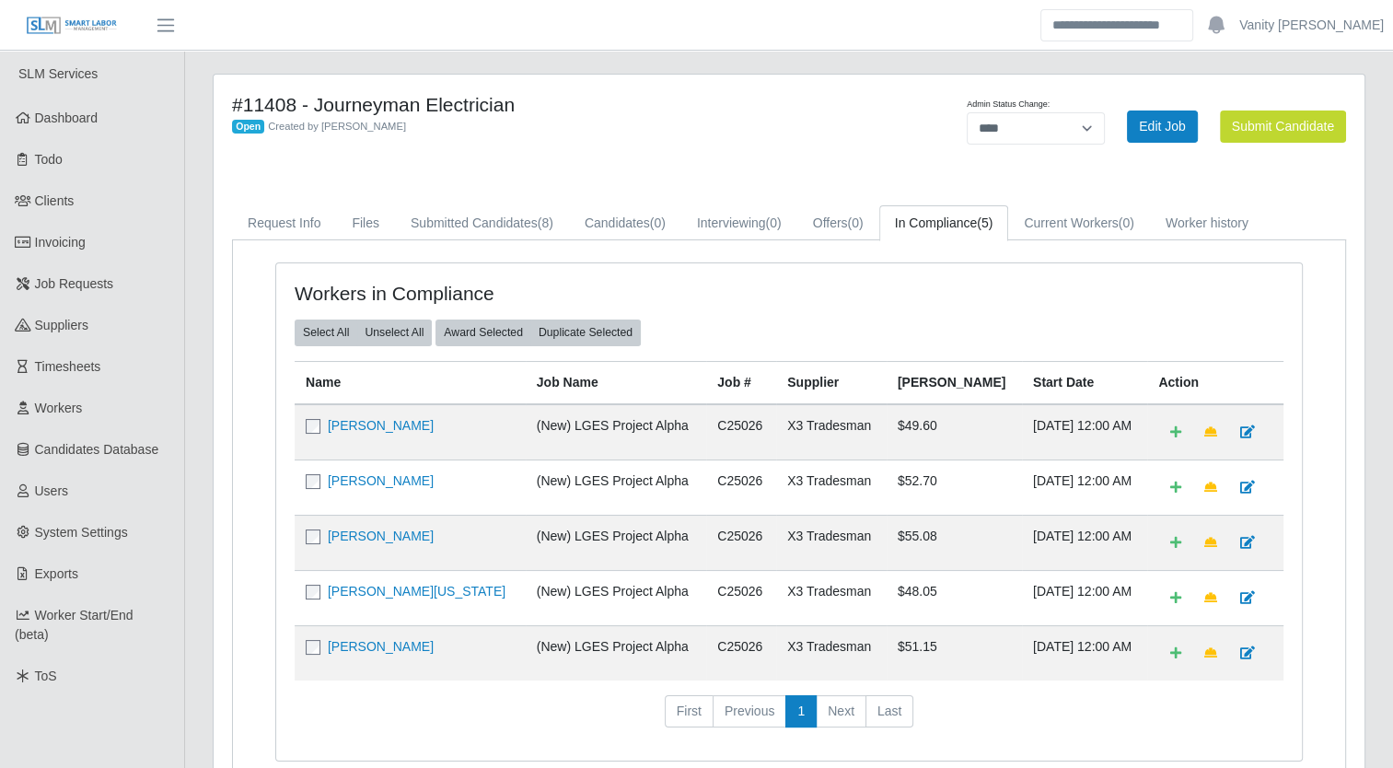
click at [368, 650] on td "[PERSON_NAME]" at bounding box center [410, 652] width 231 height 55
click at [369, 647] on link "[PERSON_NAME]" at bounding box center [381, 646] width 106 height 15
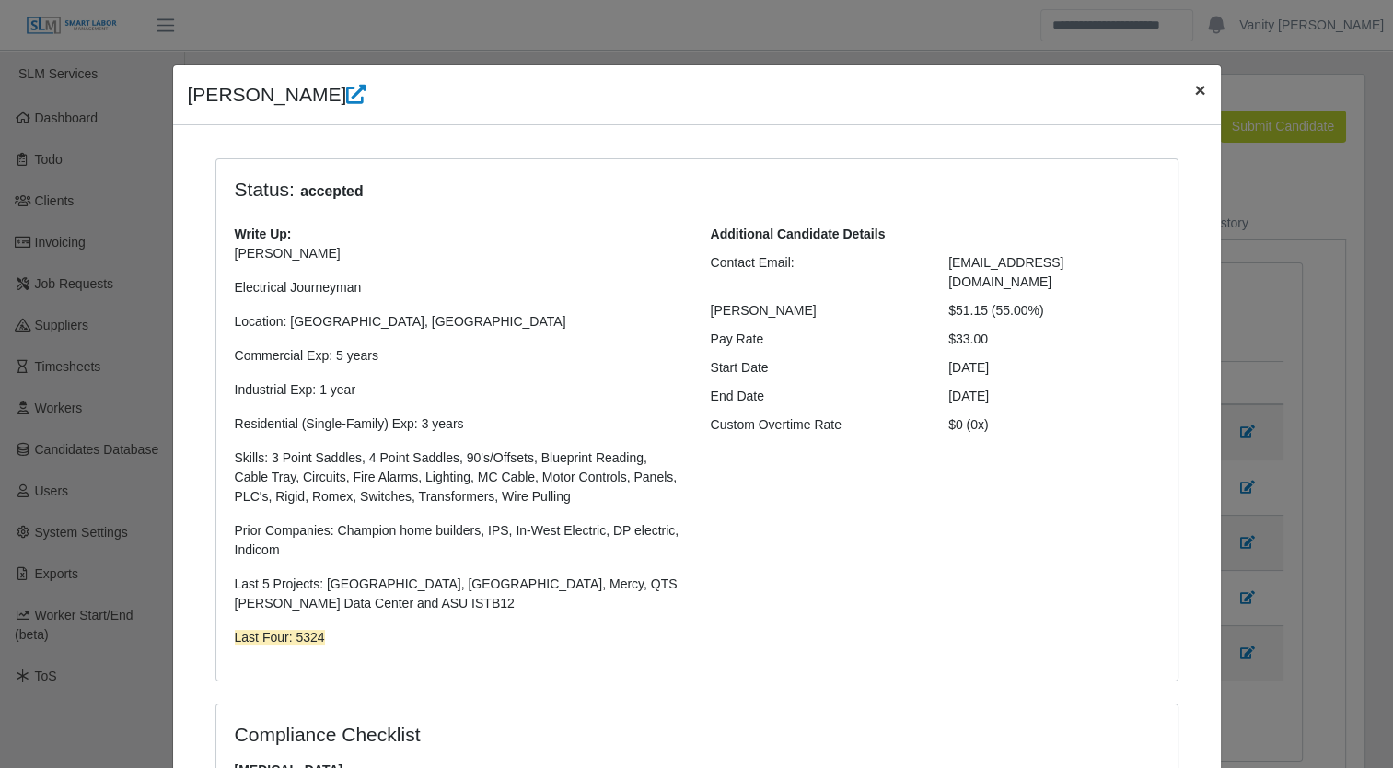
click at [1197, 87] on span "×" at bounding box center [1199, 89] width 11 height 21
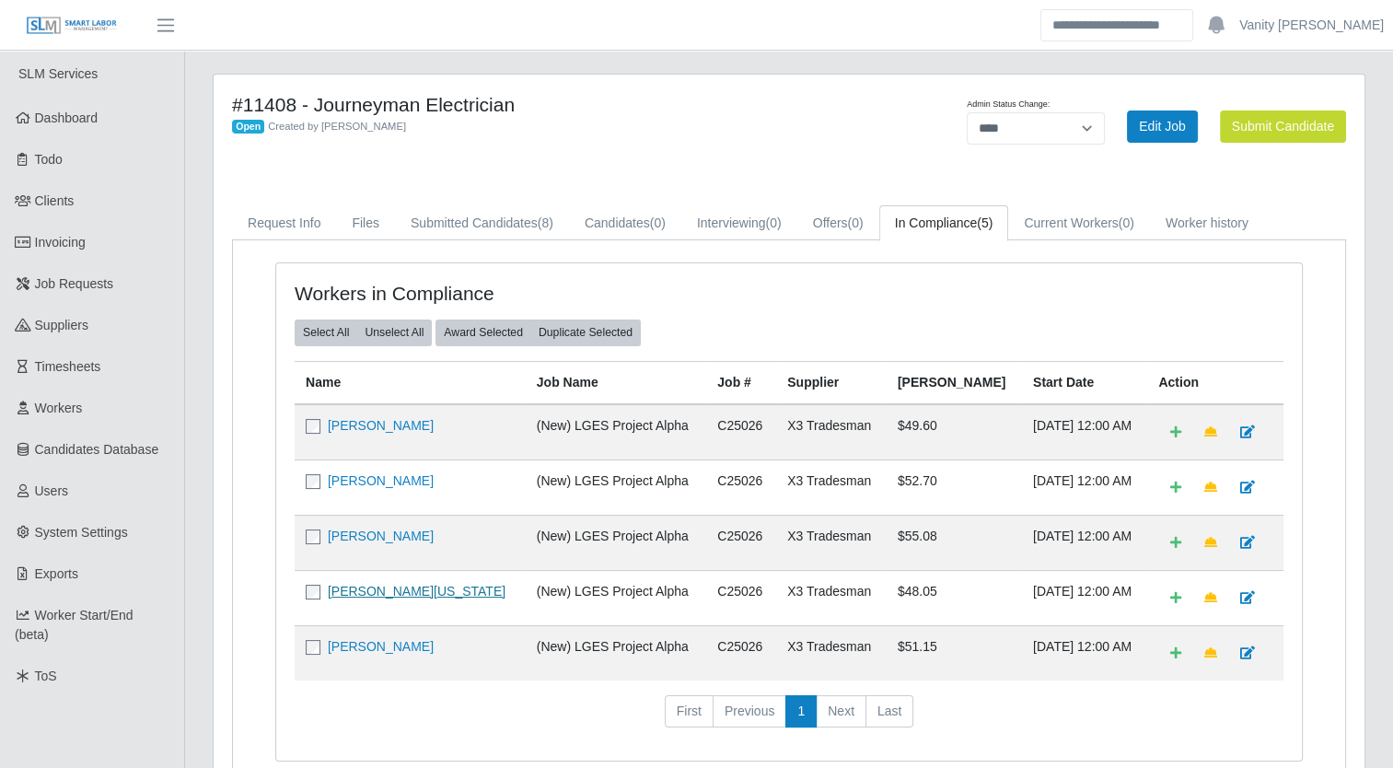
click at [410, 588] on link "[PERSON_NAME][US_STATE]" at bounding box center [417, 591] width 178 height 15
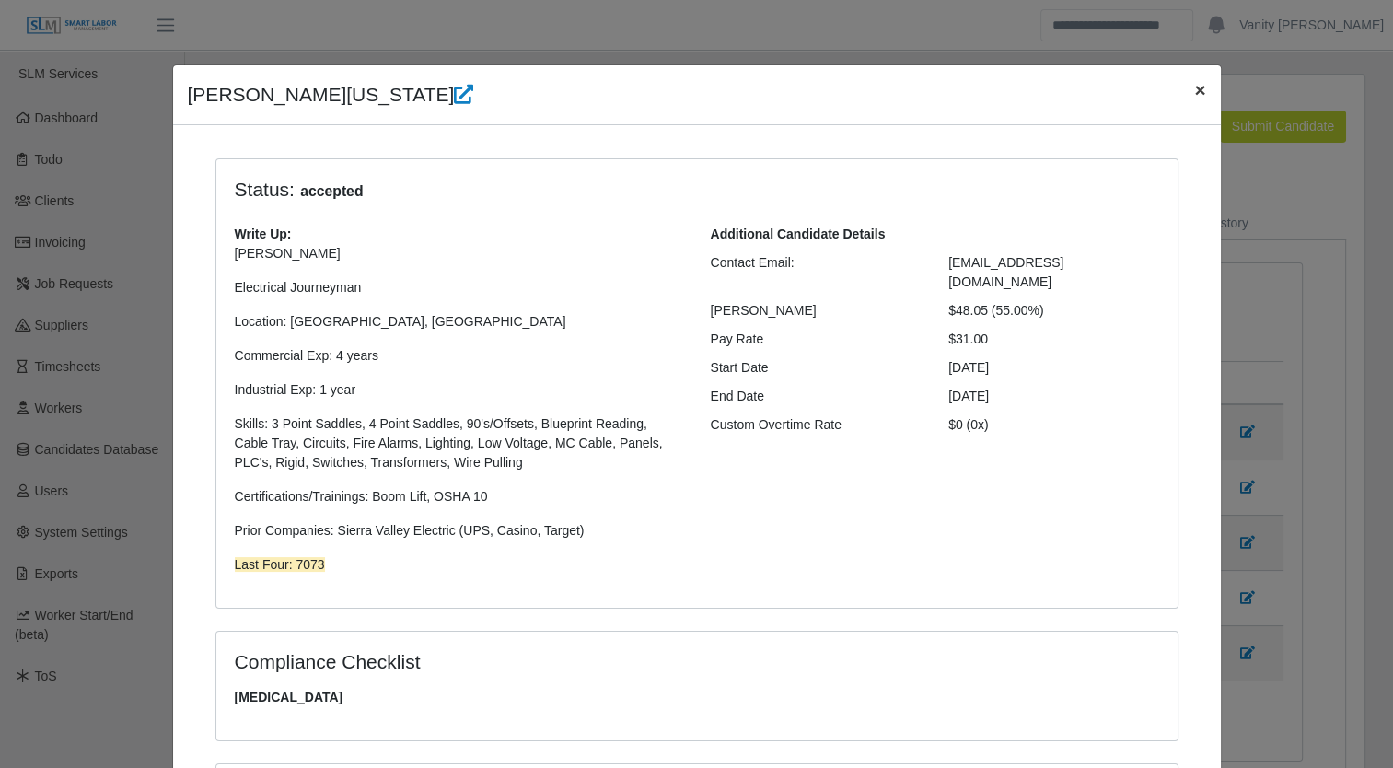
click at [1194, 87] on span "×" at bounding box center [1199, 89] width 11 height 21
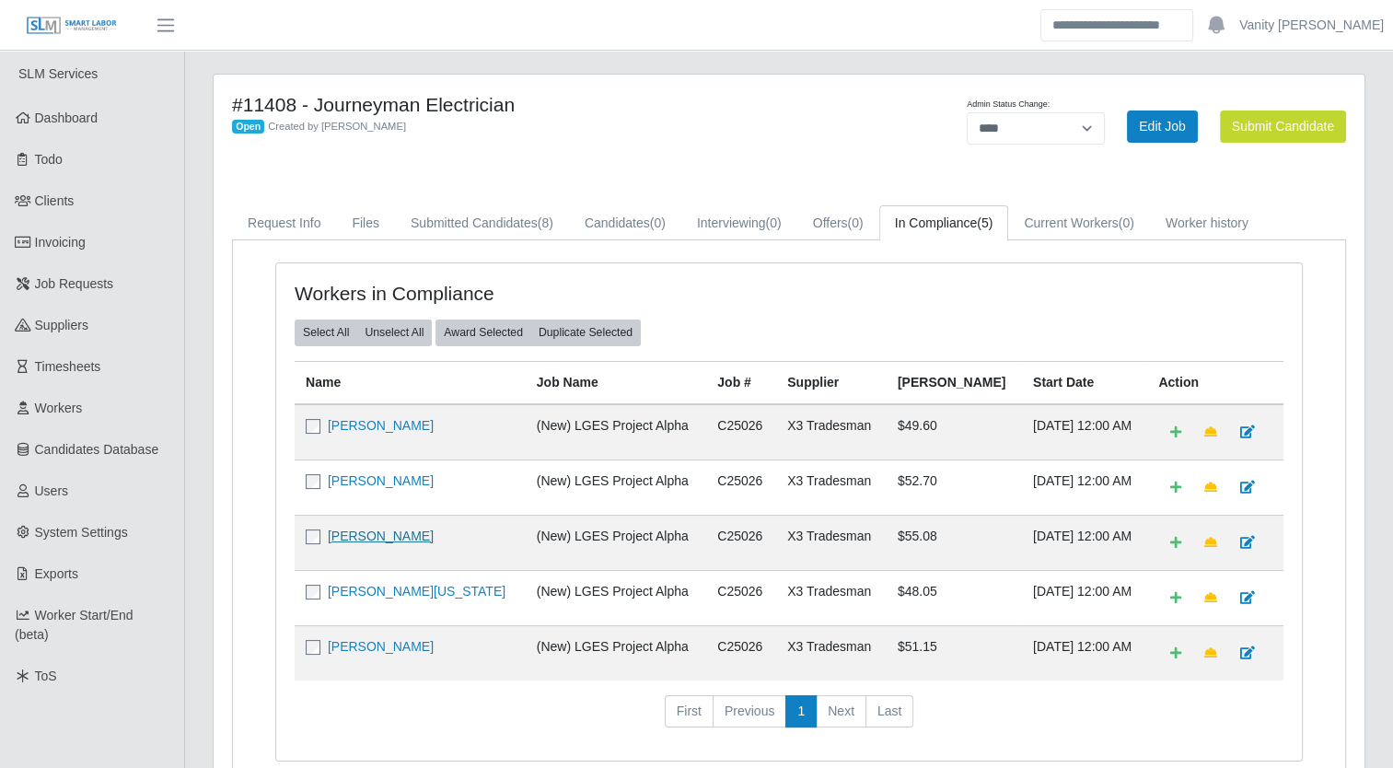
click at [382, 533] on link "[PERSON_NAME]" at bounding box center [381, 536] width 106 height 15
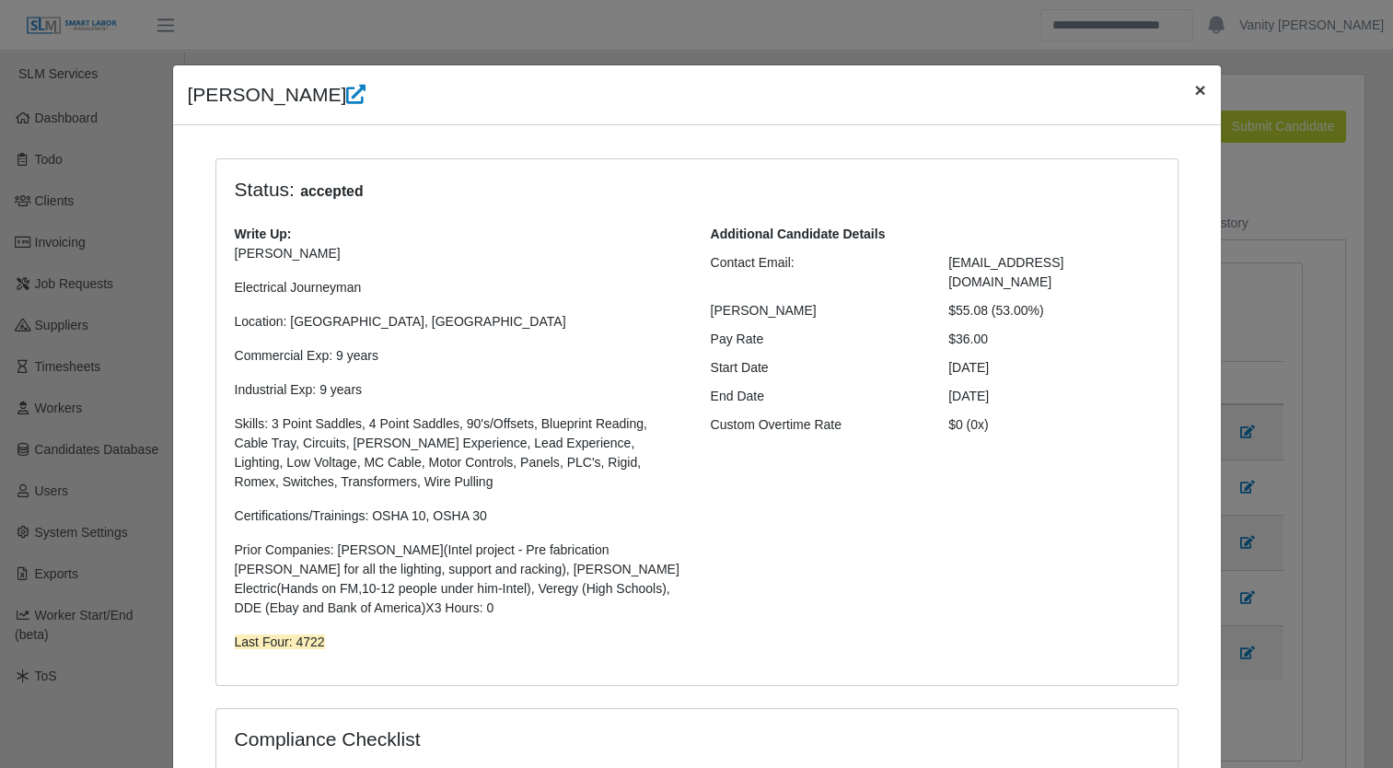
click at [1194, 91] on span "×" at bounding box center [1199, 89] width 11 height 21
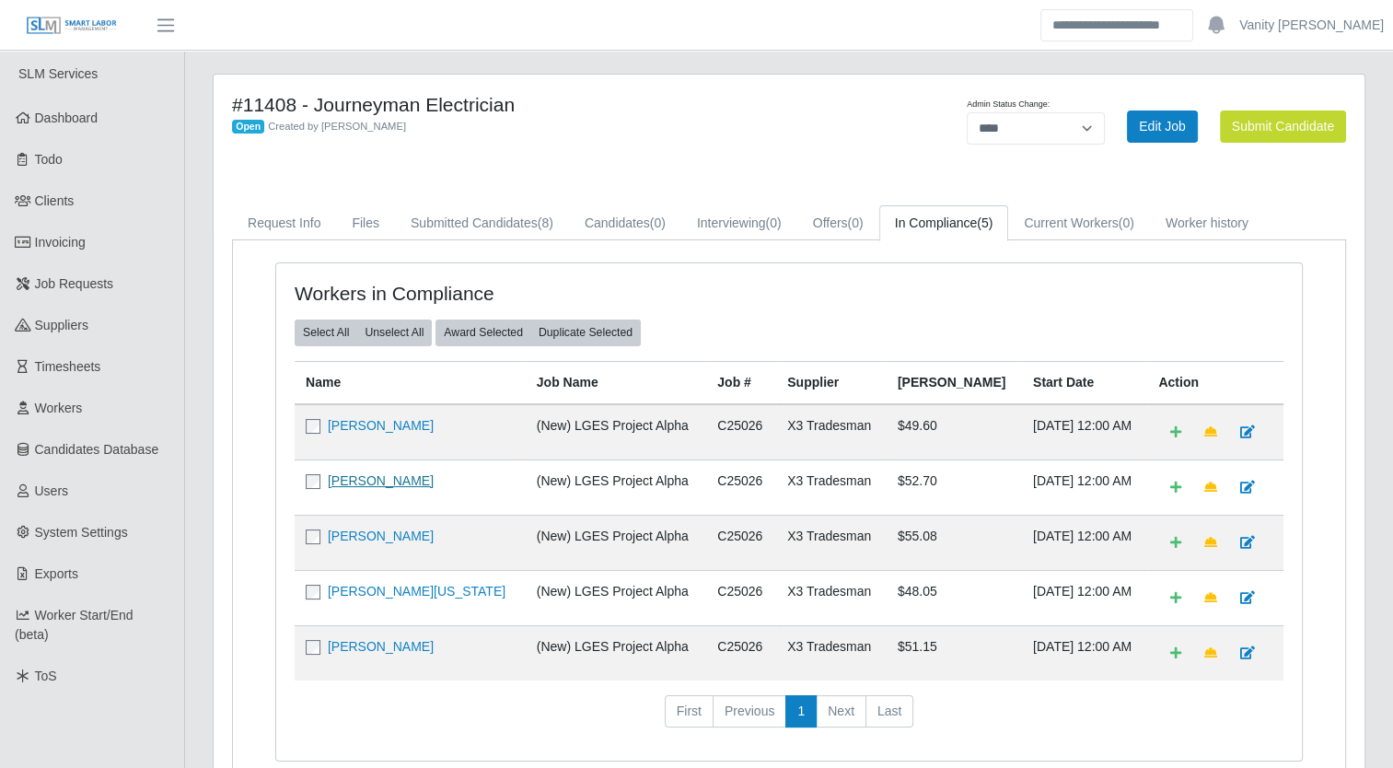
click at [336, 473] on link "Tom Bennett" at bounding box center [381, 480] width 106 height 15
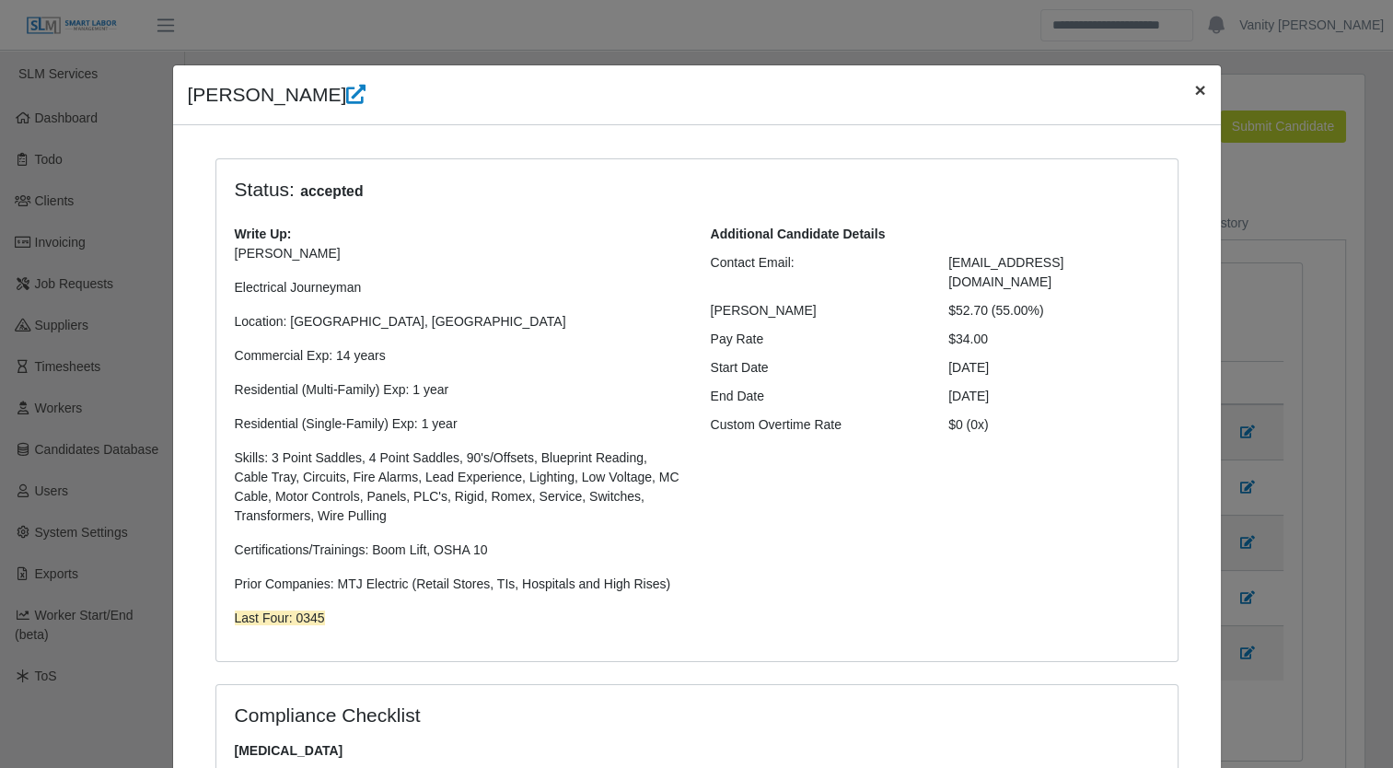
click at [1185, 87] on button "×" at bounding box center [1200, 89] width 41 height 49
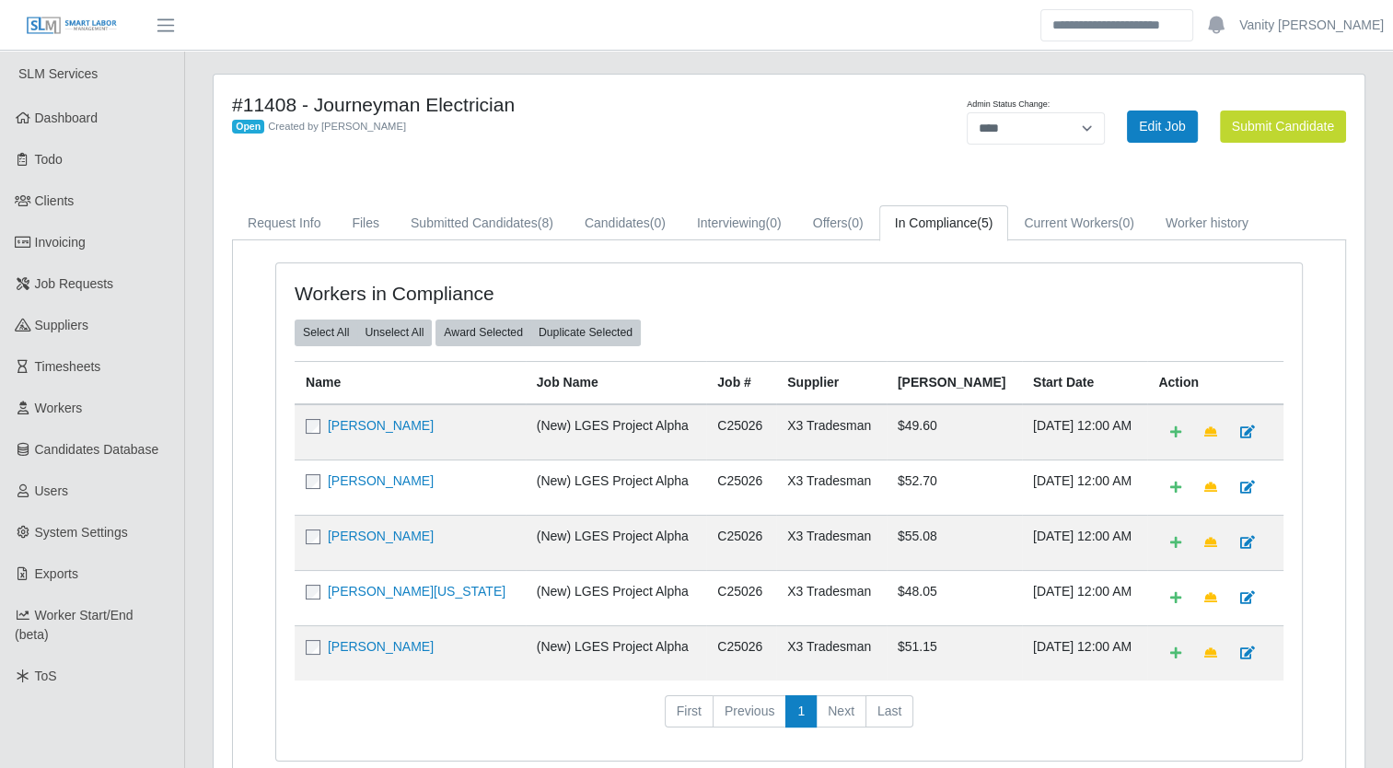
click at [344, 432] on td "Maria Lachino" at bounding box center [410, 432] width 231 height 56
click at [347, 424] on link "Maria Lachino" at bounding box center [381, 425] width 106 height 15
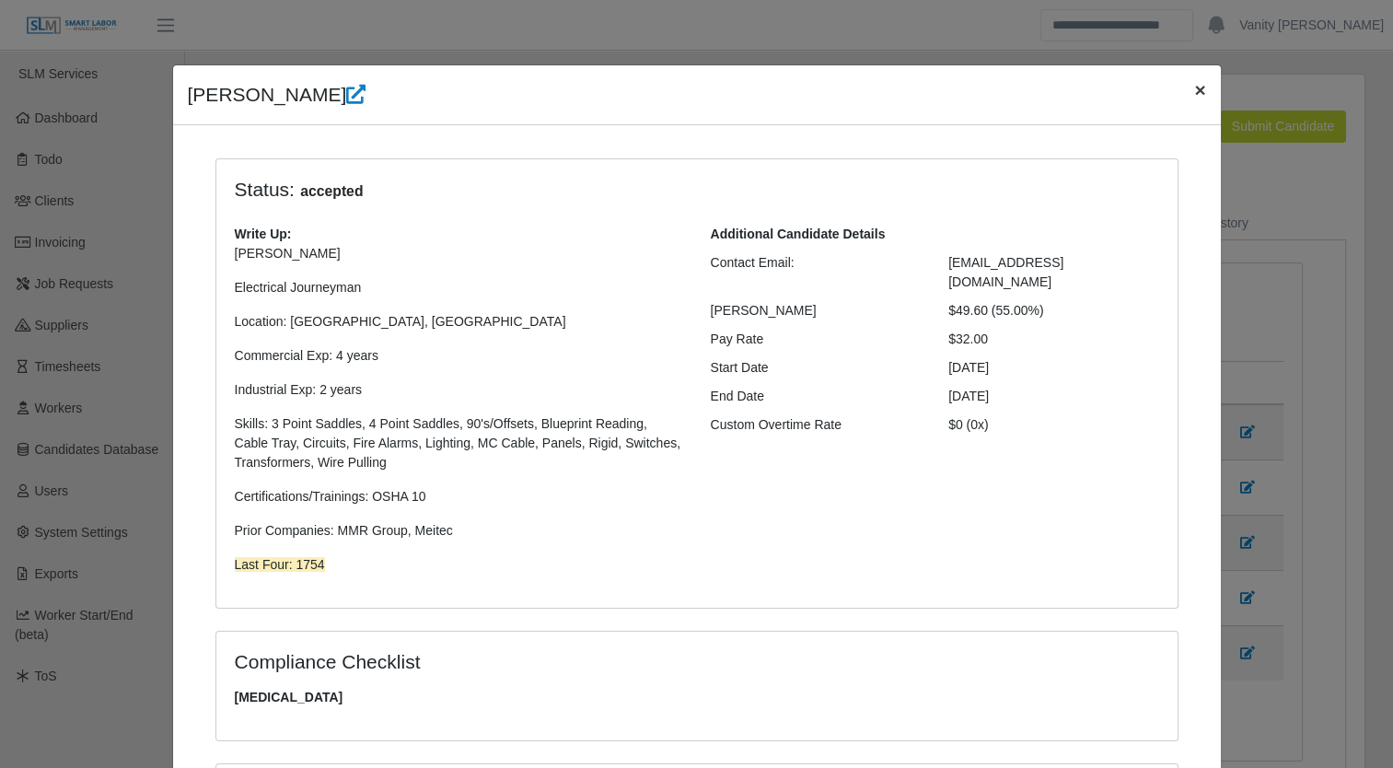
click at [1194, 89] on span "×" at bounding box center [1199, 89] width 11 height 21
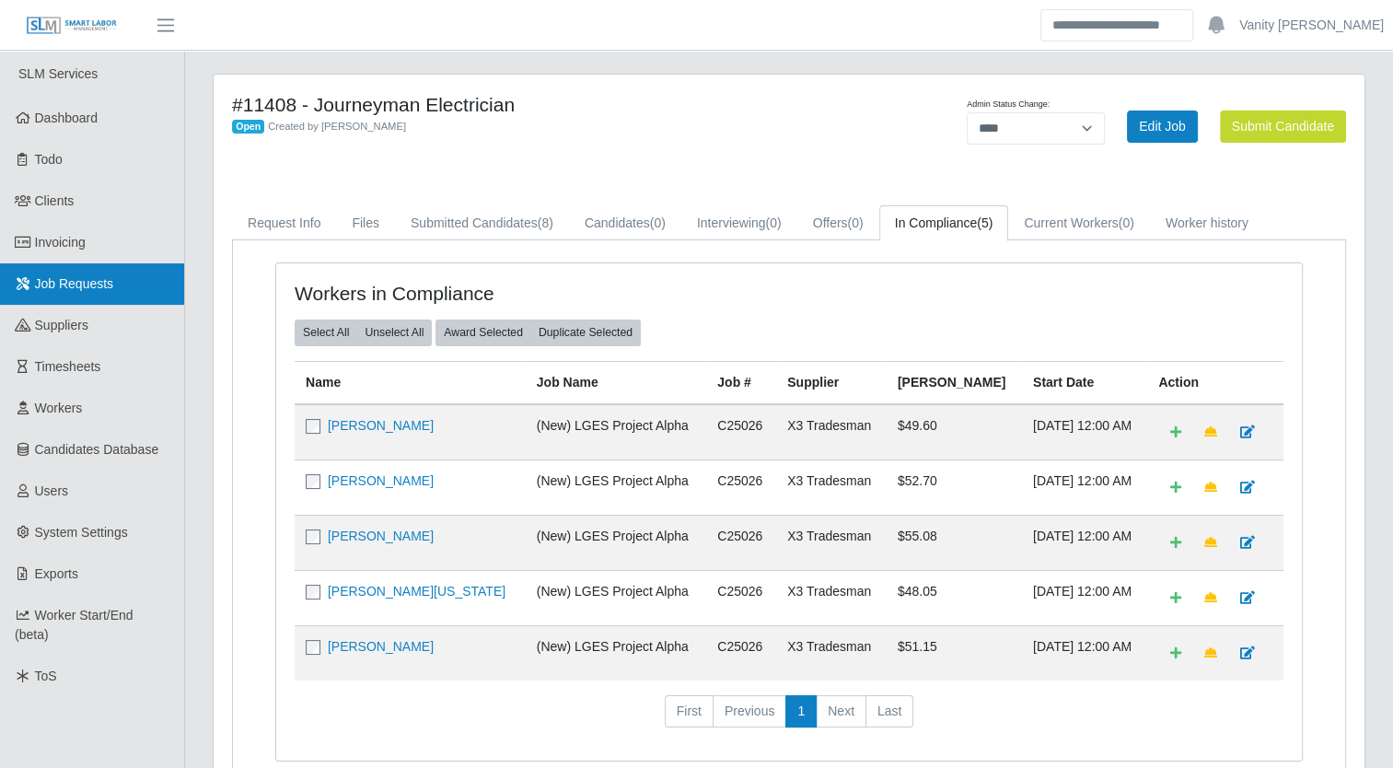
click at [132, 289] on link "Job Requests" at bounding box center [92, 283] width 184 height 41
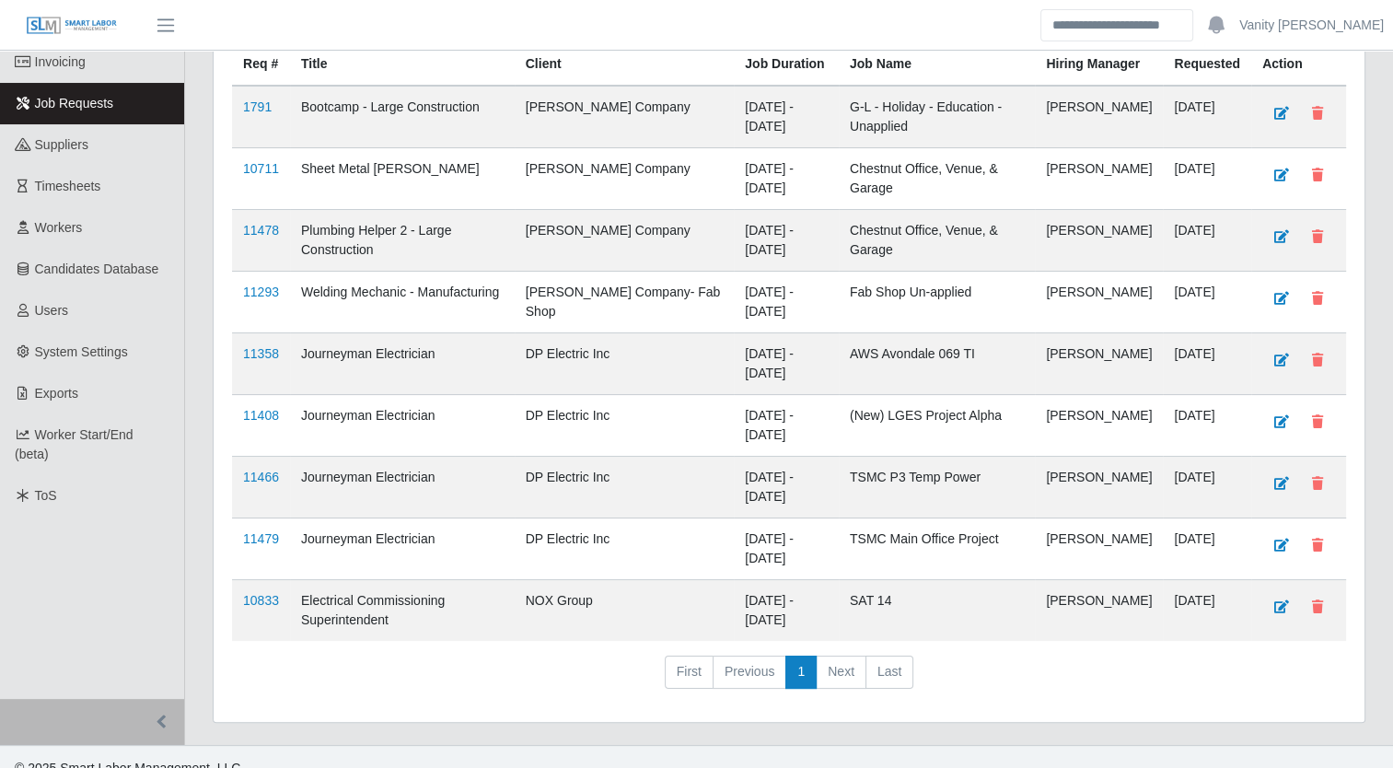
scroll to position [184, 0]
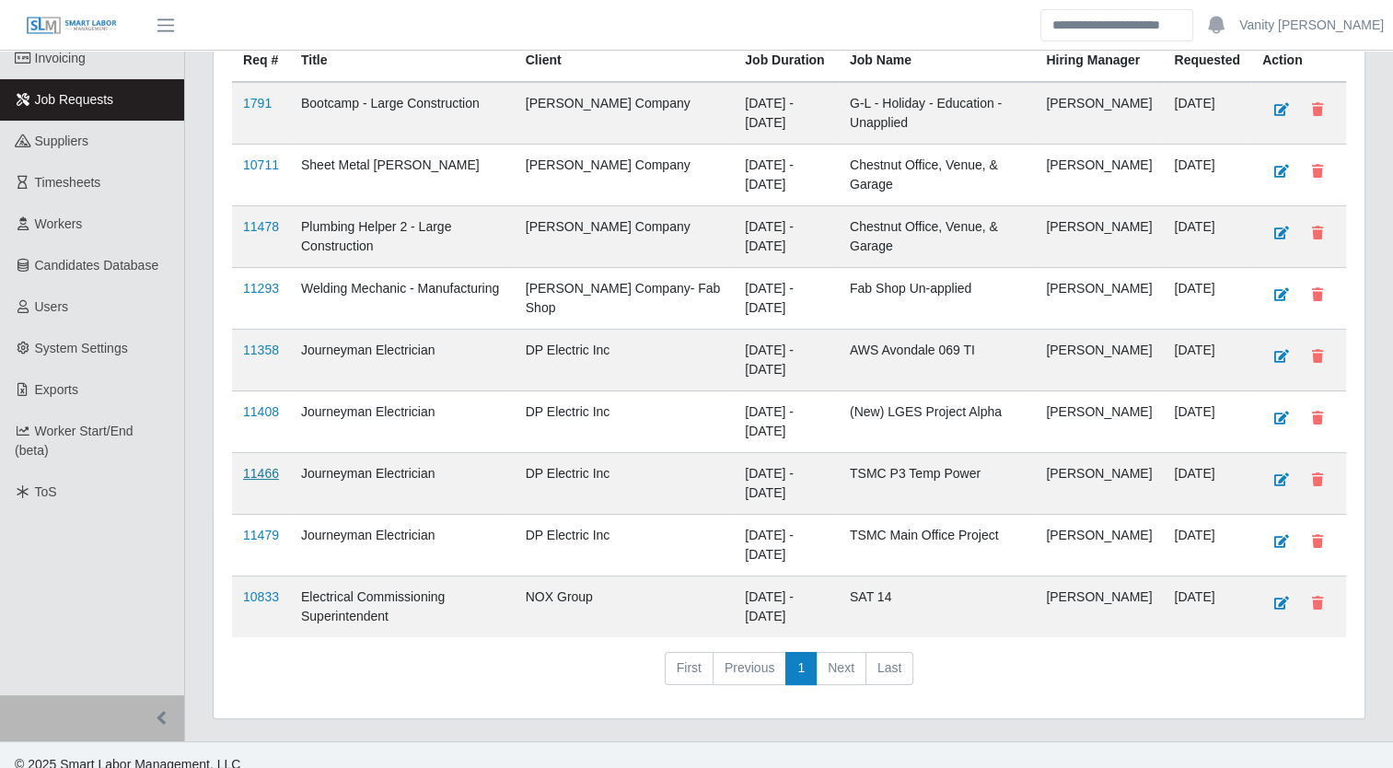
click at [257, 481] on link "11466" at bounding box center [261, 473] width 36 height 15
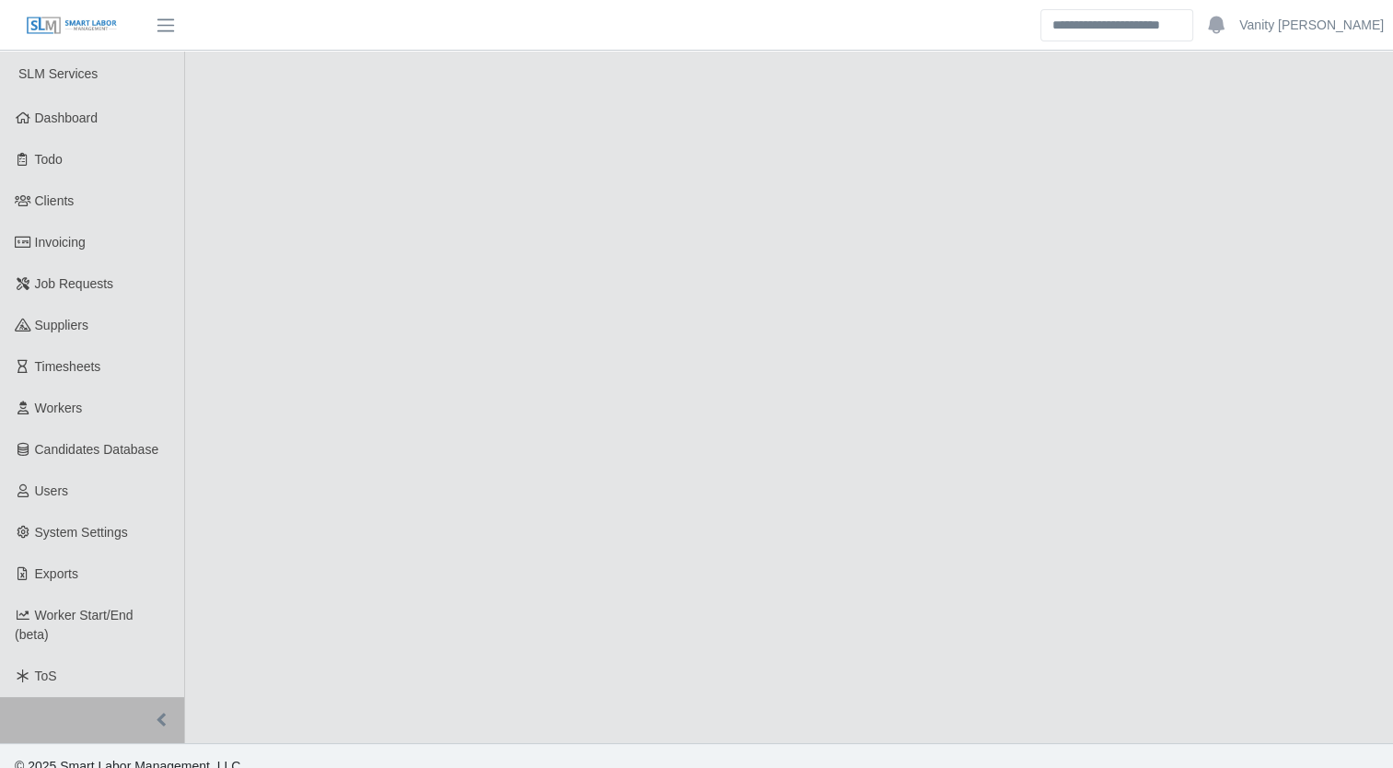
select select "****"
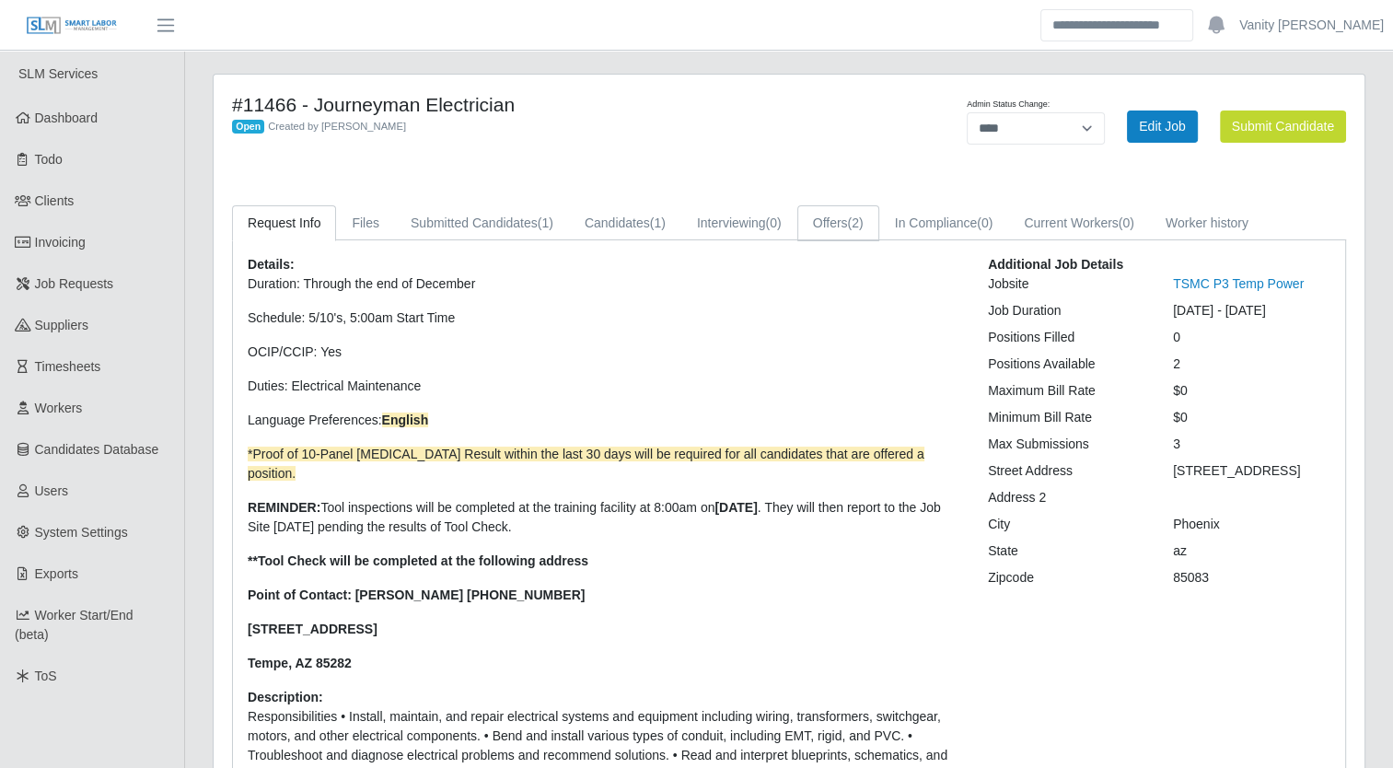
click at [852, 230] on span "(2)" at bounding box center [856, 222] width 16 height 15
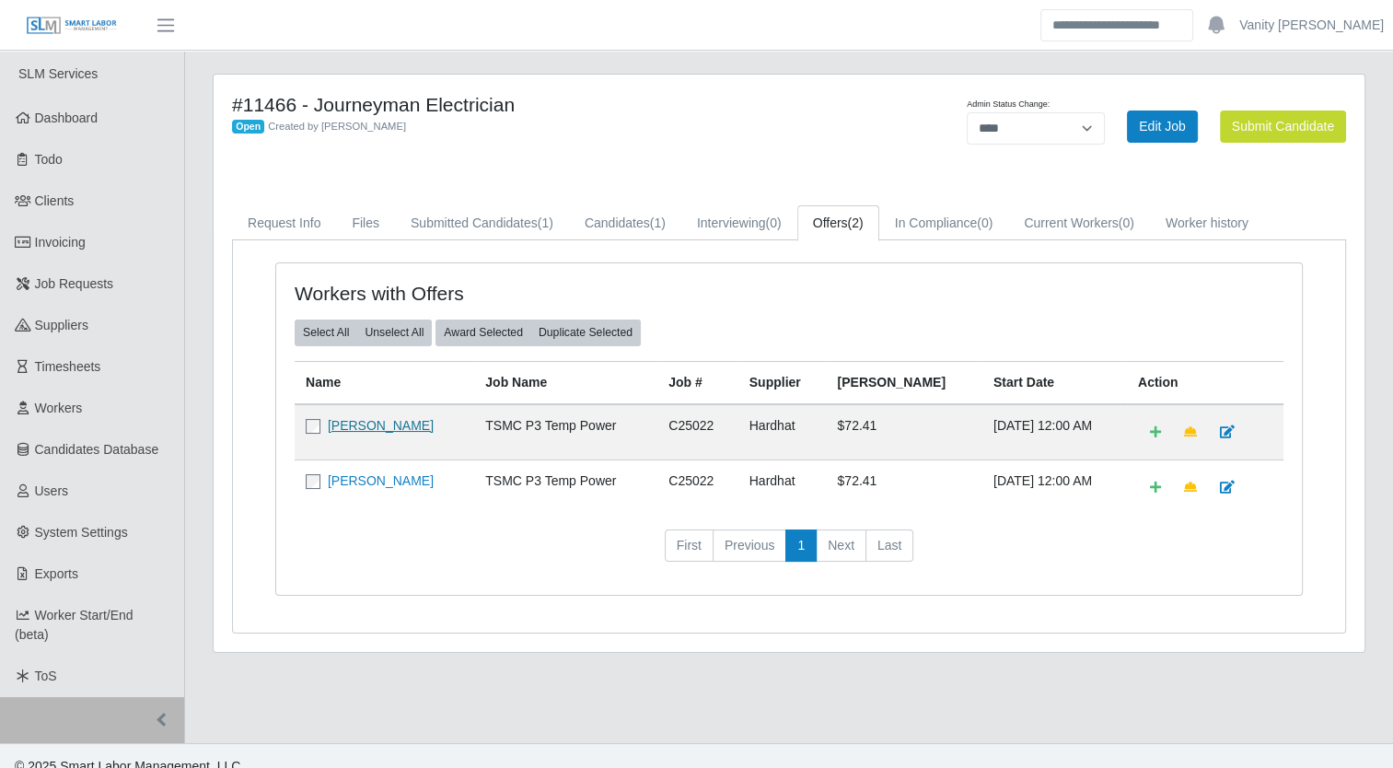
click at [390, 428] on link "[PERSON_NAME]" at bounding box center [381, 425] width 106 height 15
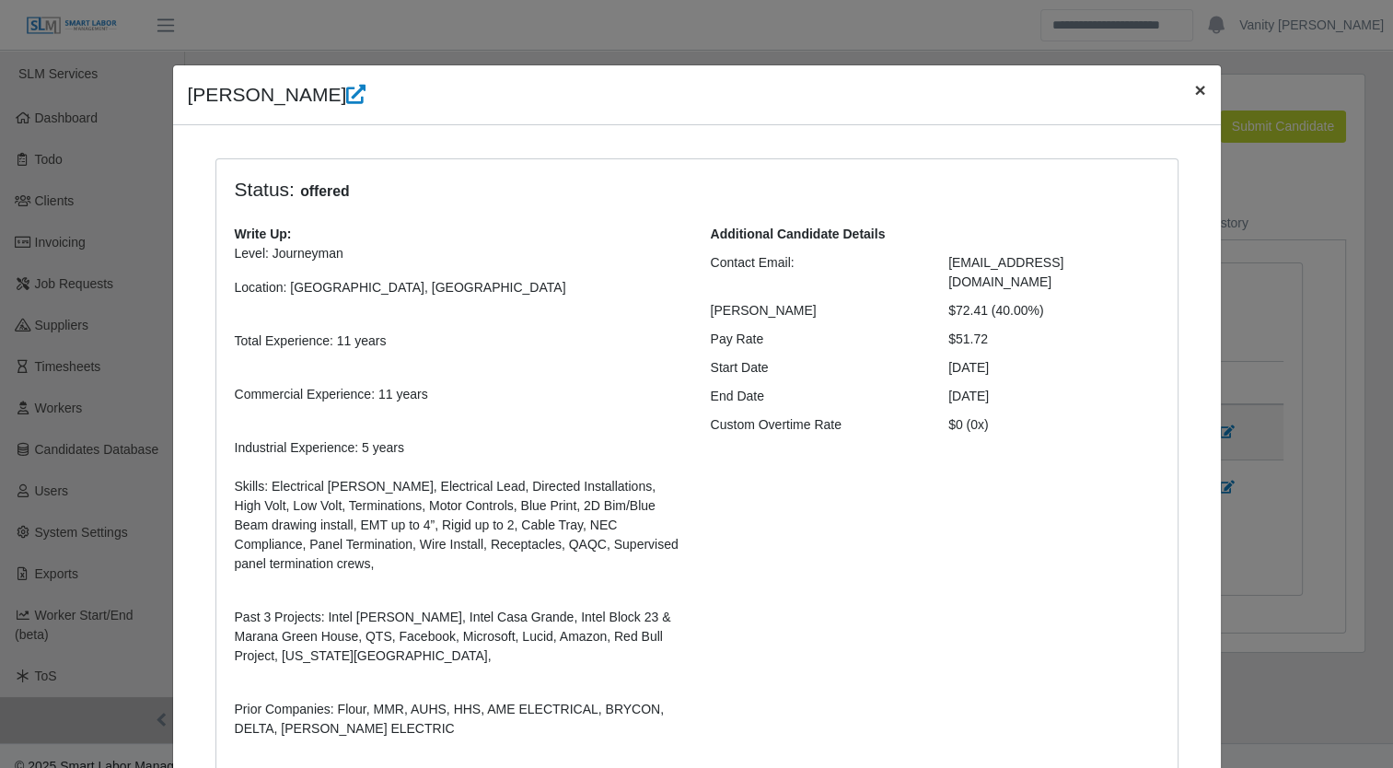
click at [1194, 92] on span "×" at bounding box center [1199, 89] width 11 height 21
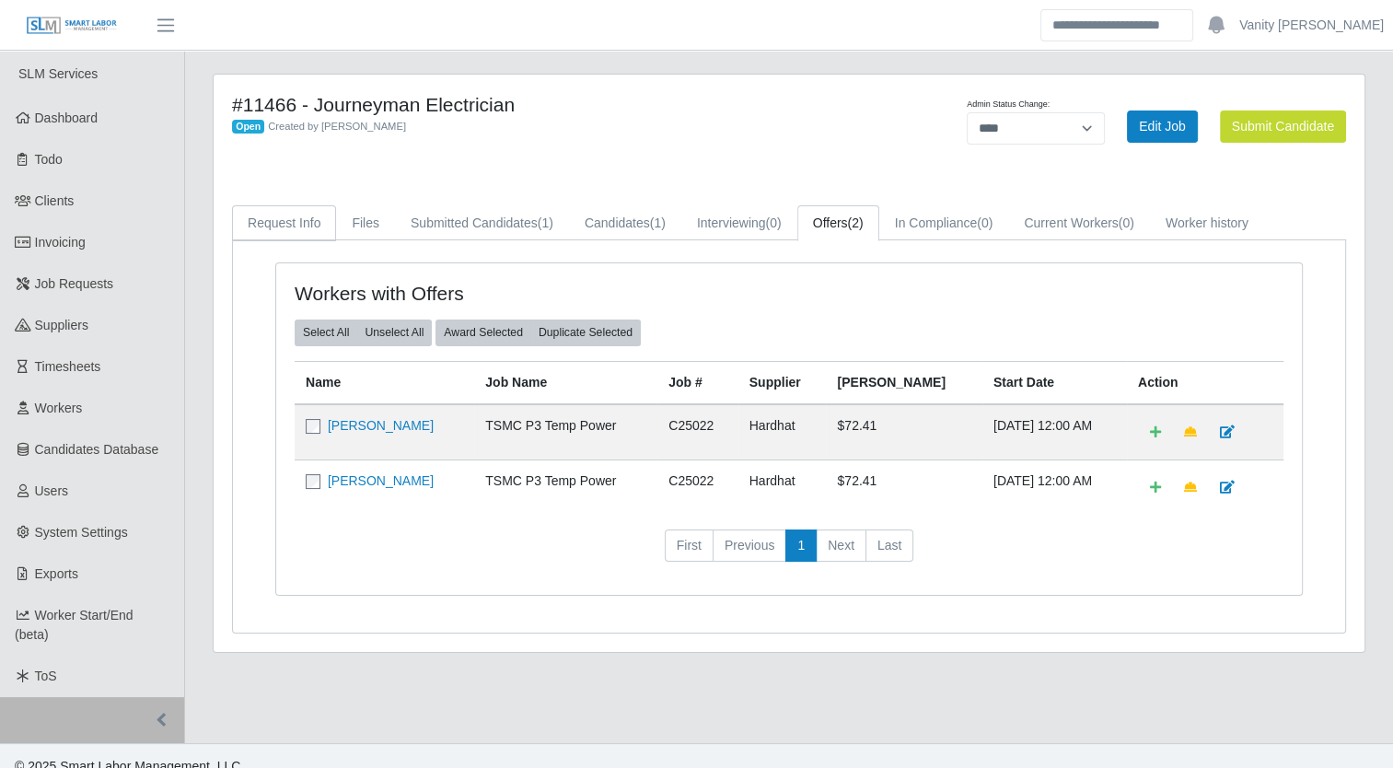
click at [288, 217] on link "Request Info" at bounding box center [284, 223] width 104 height 36
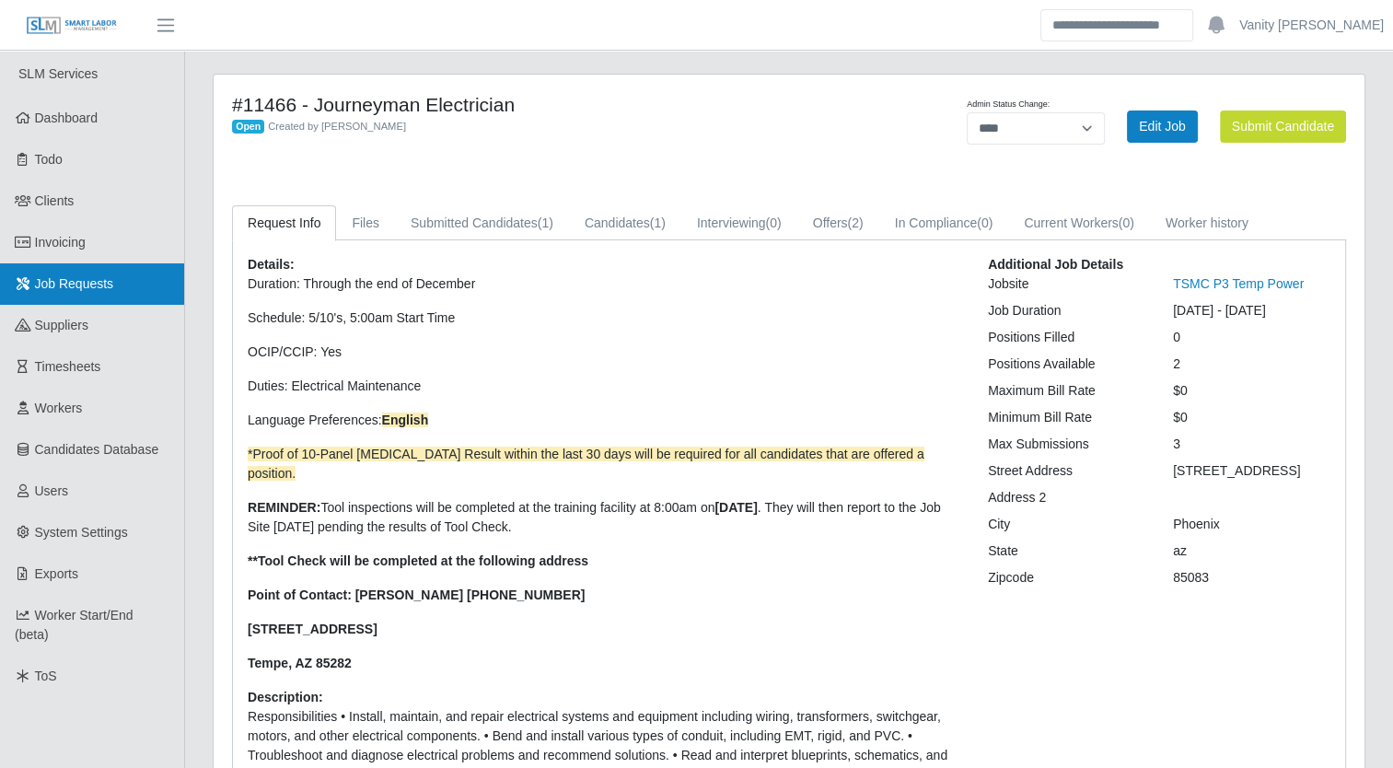
click at [133, 285] on link "Job Requests" at bounding box center [92, 283] width 184 height 41
